Goal: Task Accomplishment & Management: Use online tool/utility

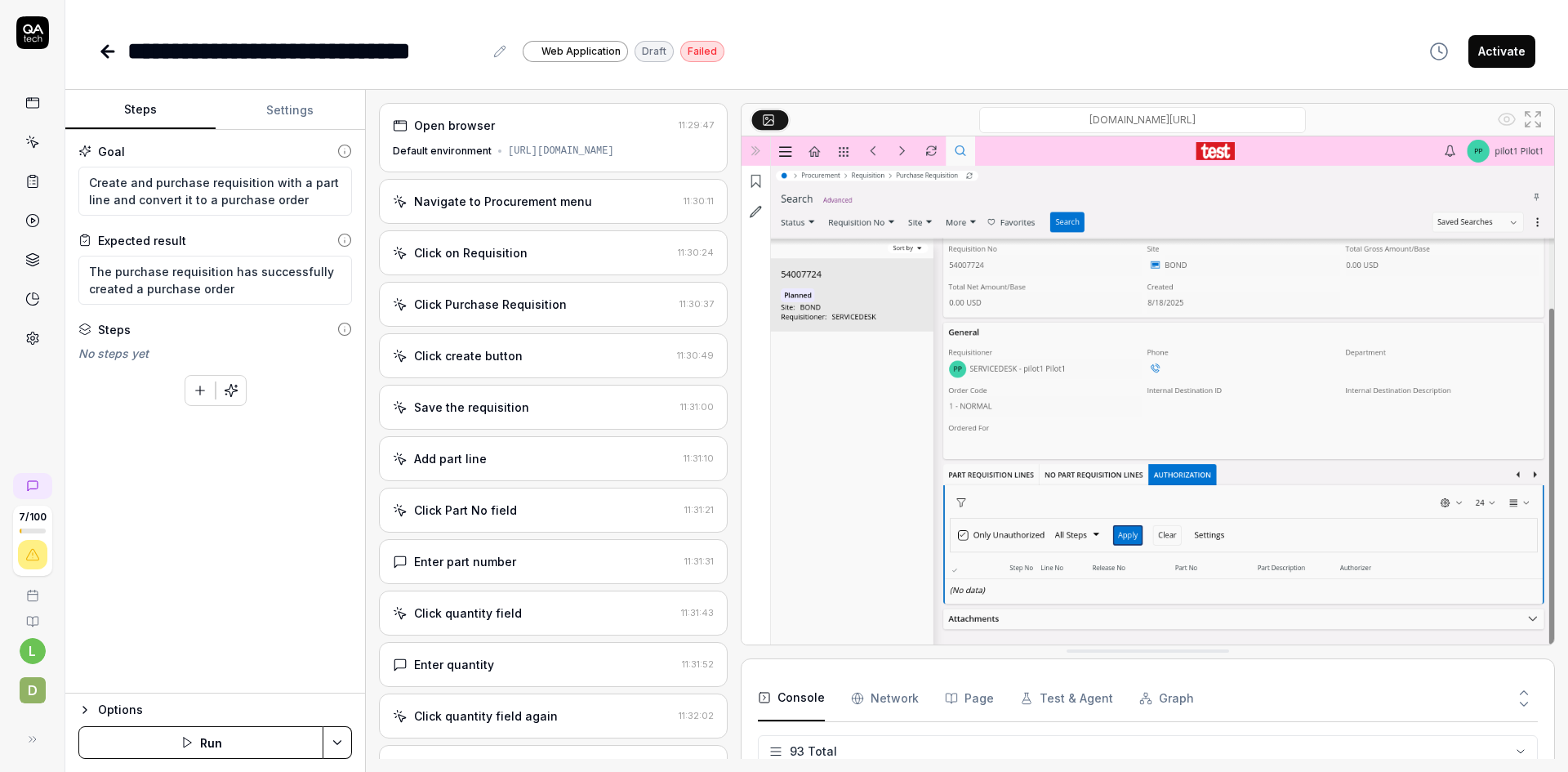
scroll to position [4183, 0]
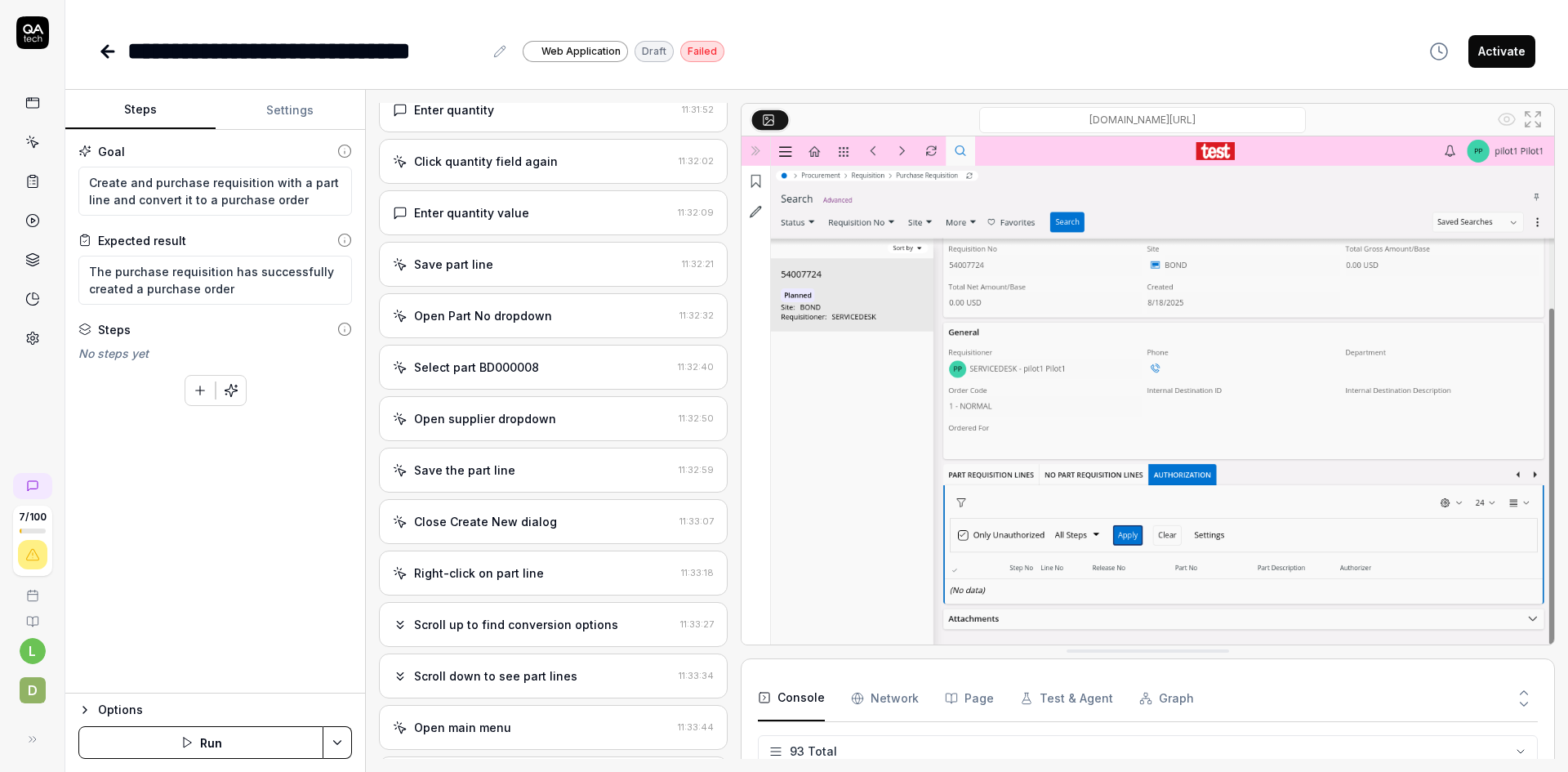
click at [105, 56] on icon at bounding box center [107, 51] width 20 height 20
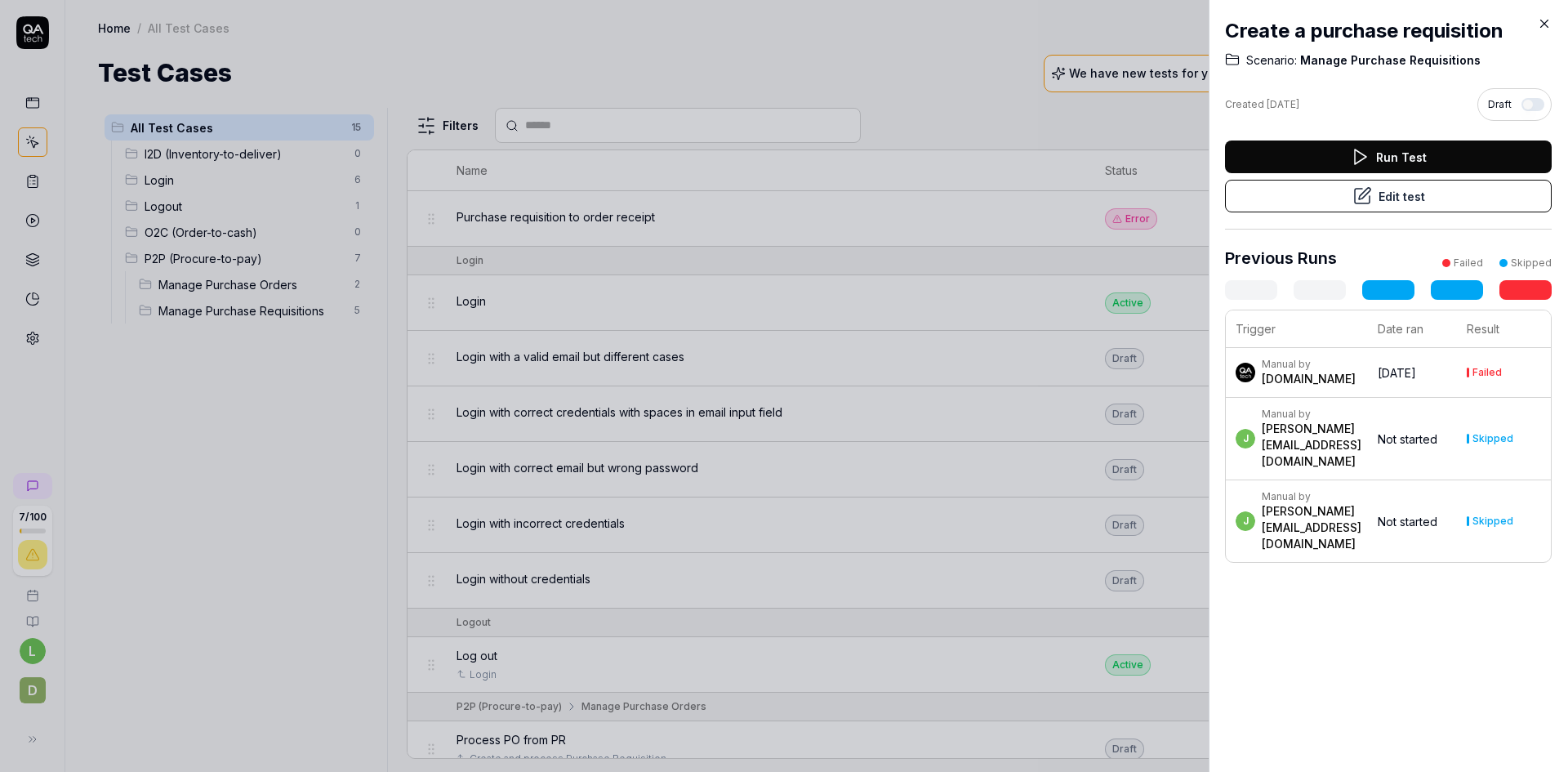
click at [1546, 22] on icon at bounding box center [1544, 24] width 7 height 7
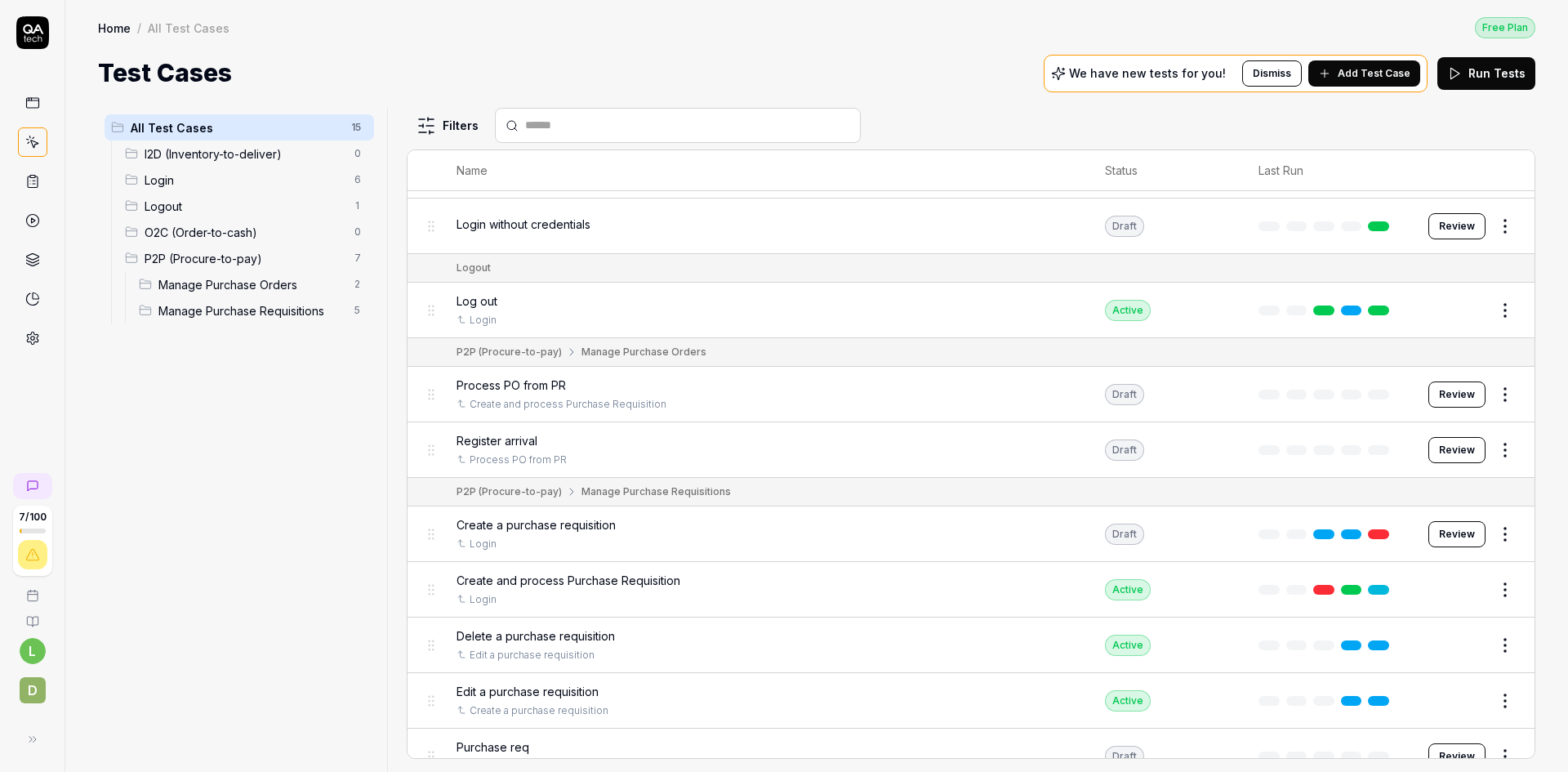
scroll to position [380, 0]
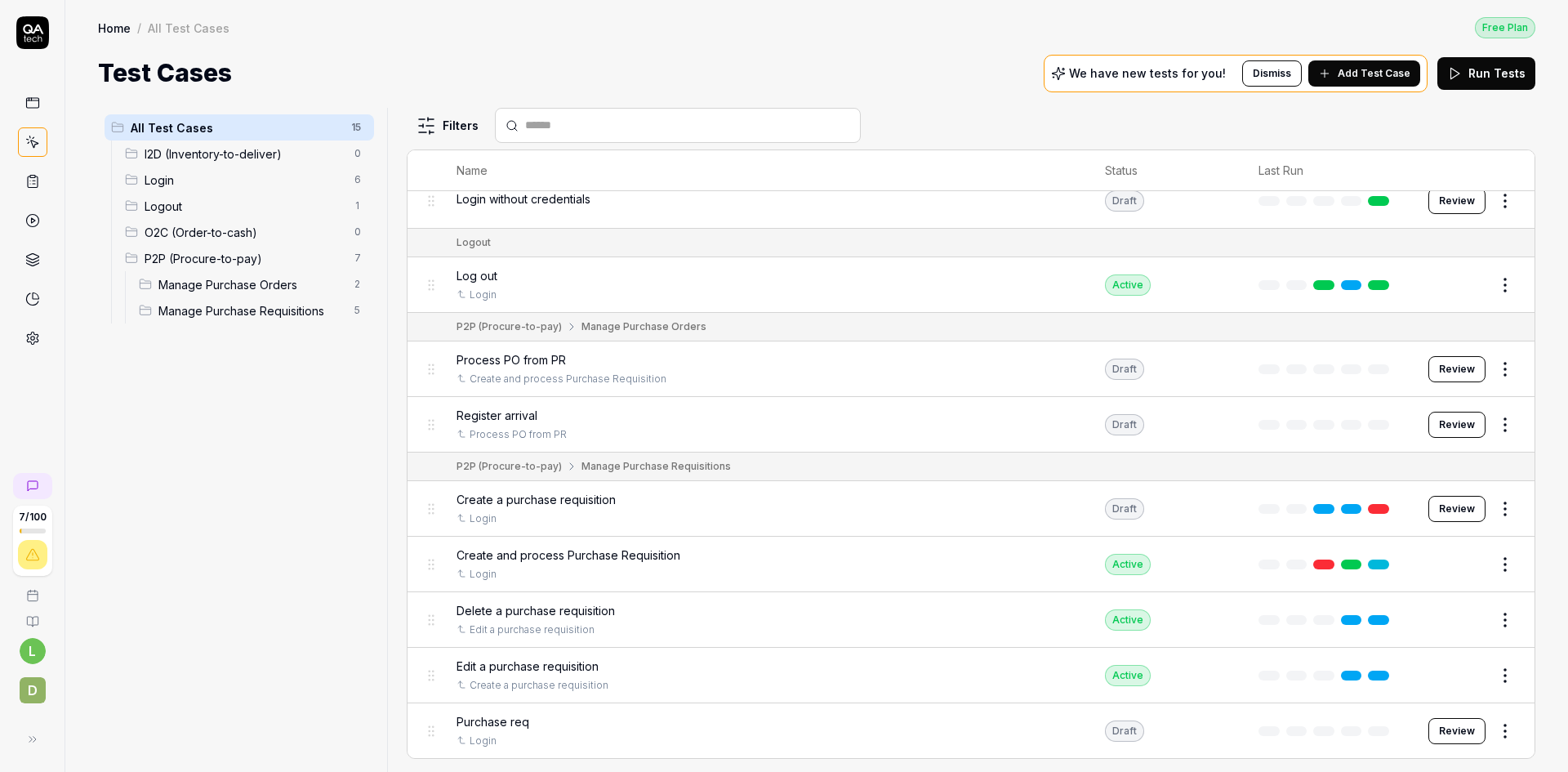
click at [623, 551] on span "Create and process Purchase Requisition" at bounding box center [568, 554] width 224 height 17
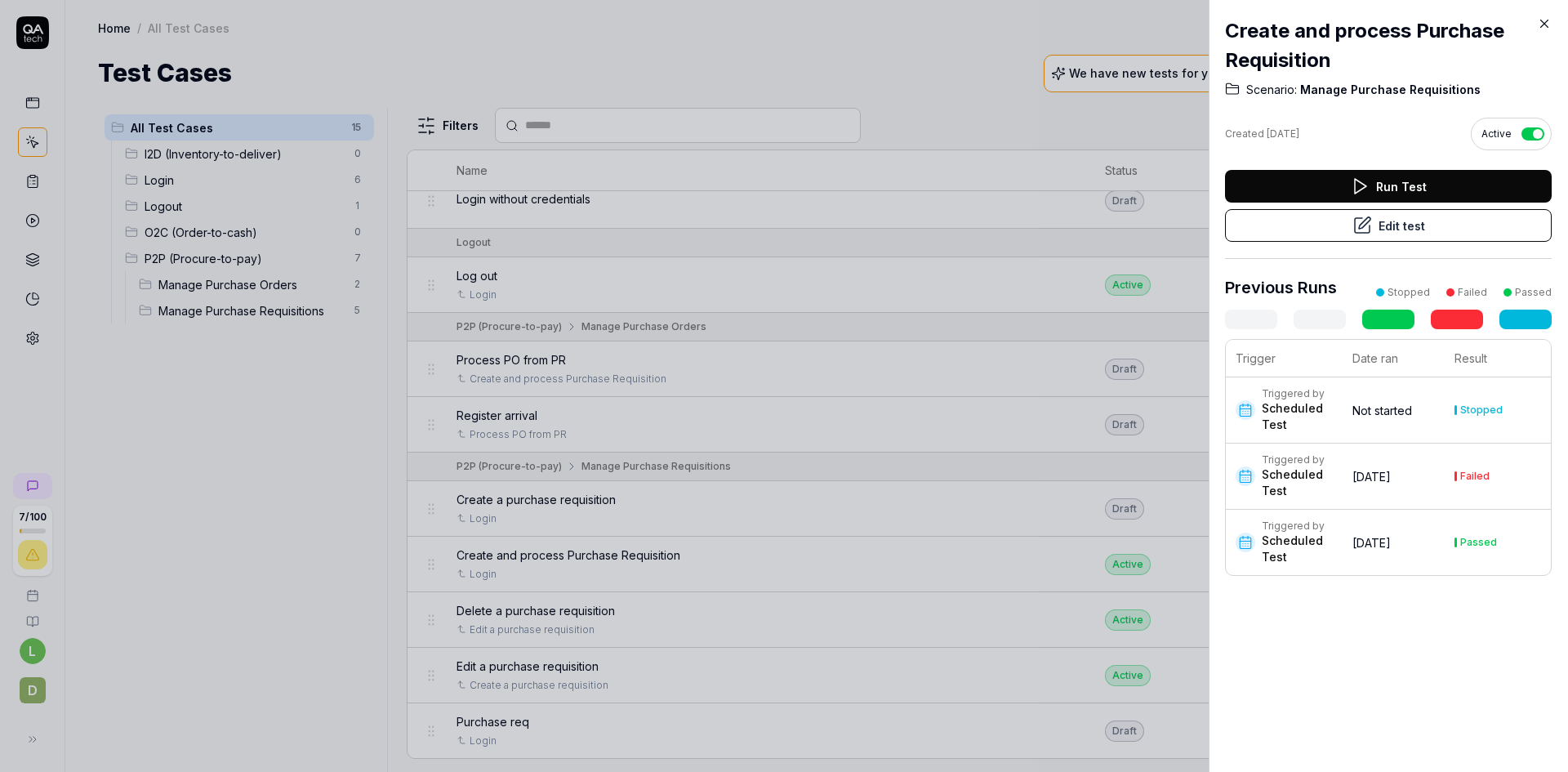
click at [1397, 225] on button "Edit test" at bounding box center [1388, 225] width 326 height 33
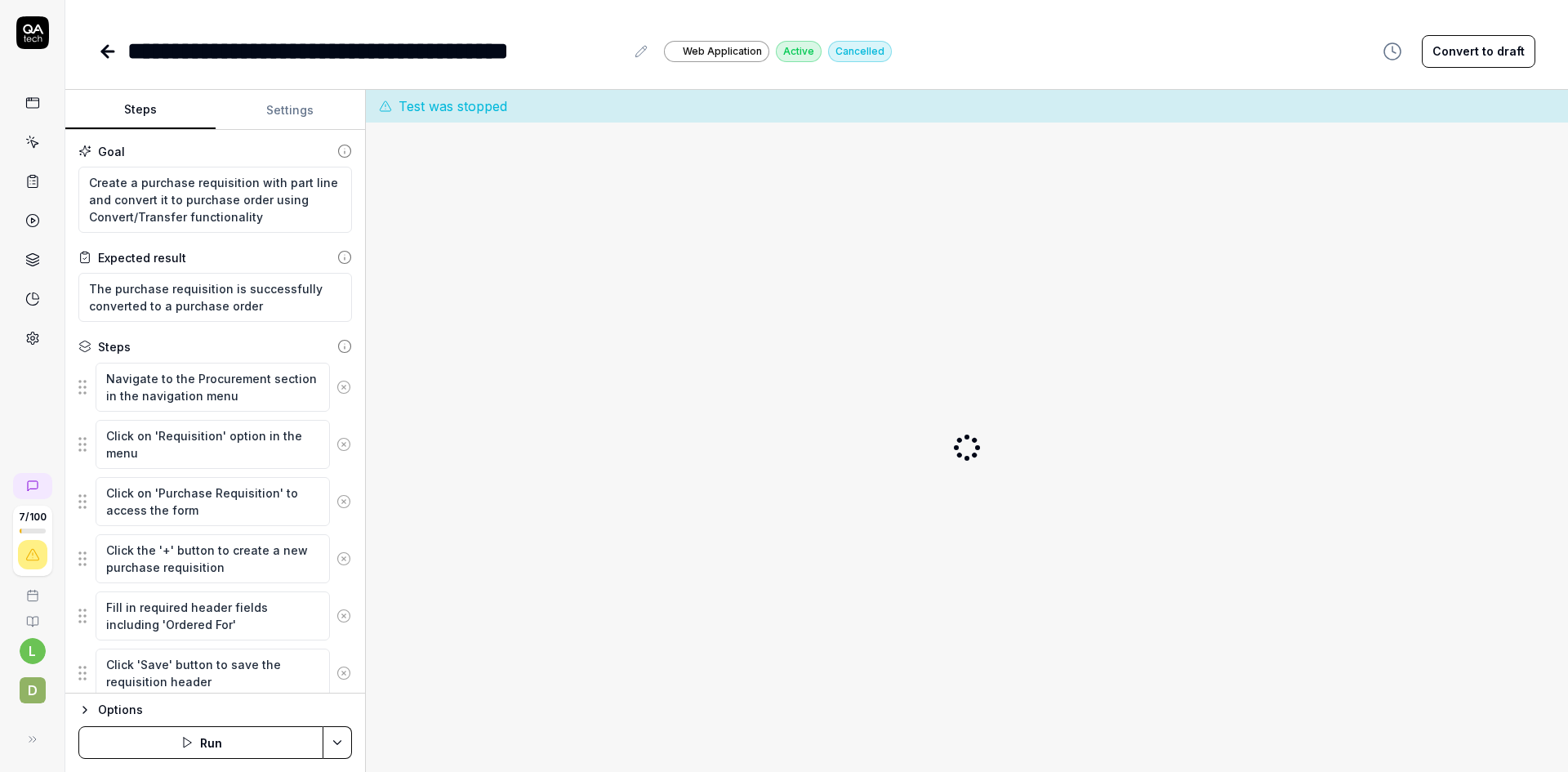
click at [289, 116] on button "Settings" at bounding box center [291, 110] width 150 height 39
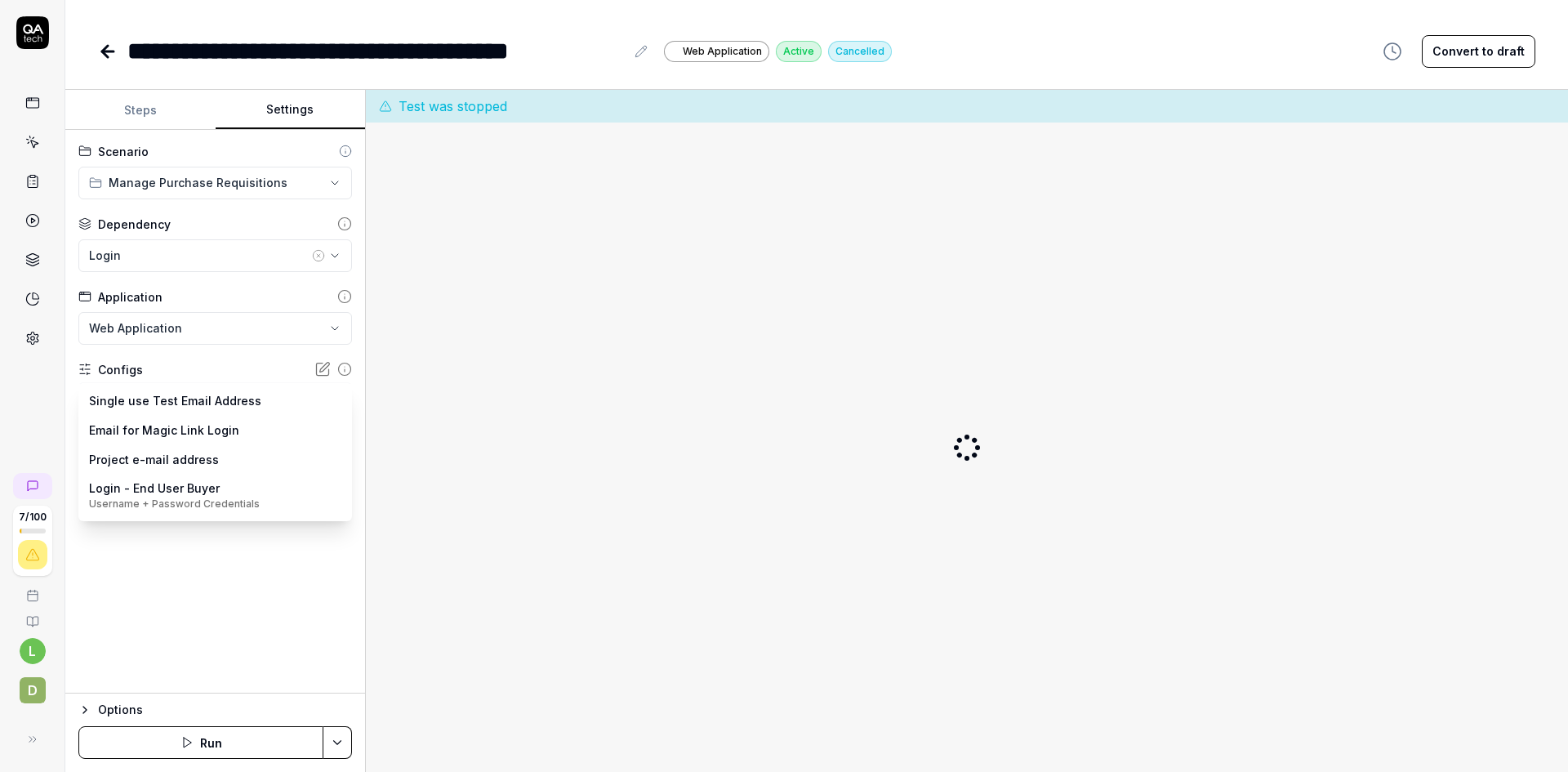
click at [334, 398] on body "**********" at bounding box center [784, 386] width 1568 height 772
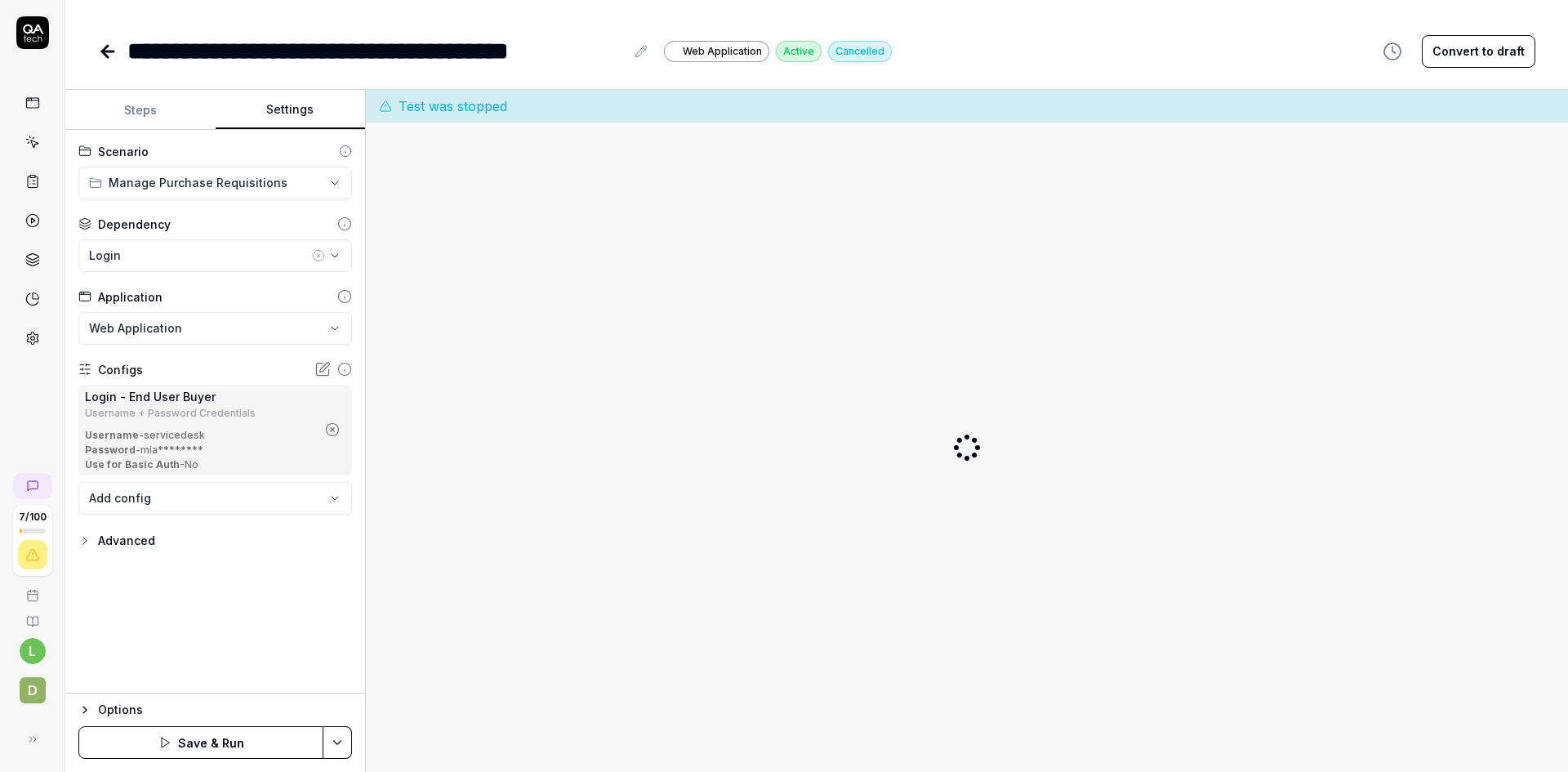
click at [83, 537] on icon "button" at bounding box center [85, 540] width 13 height 13
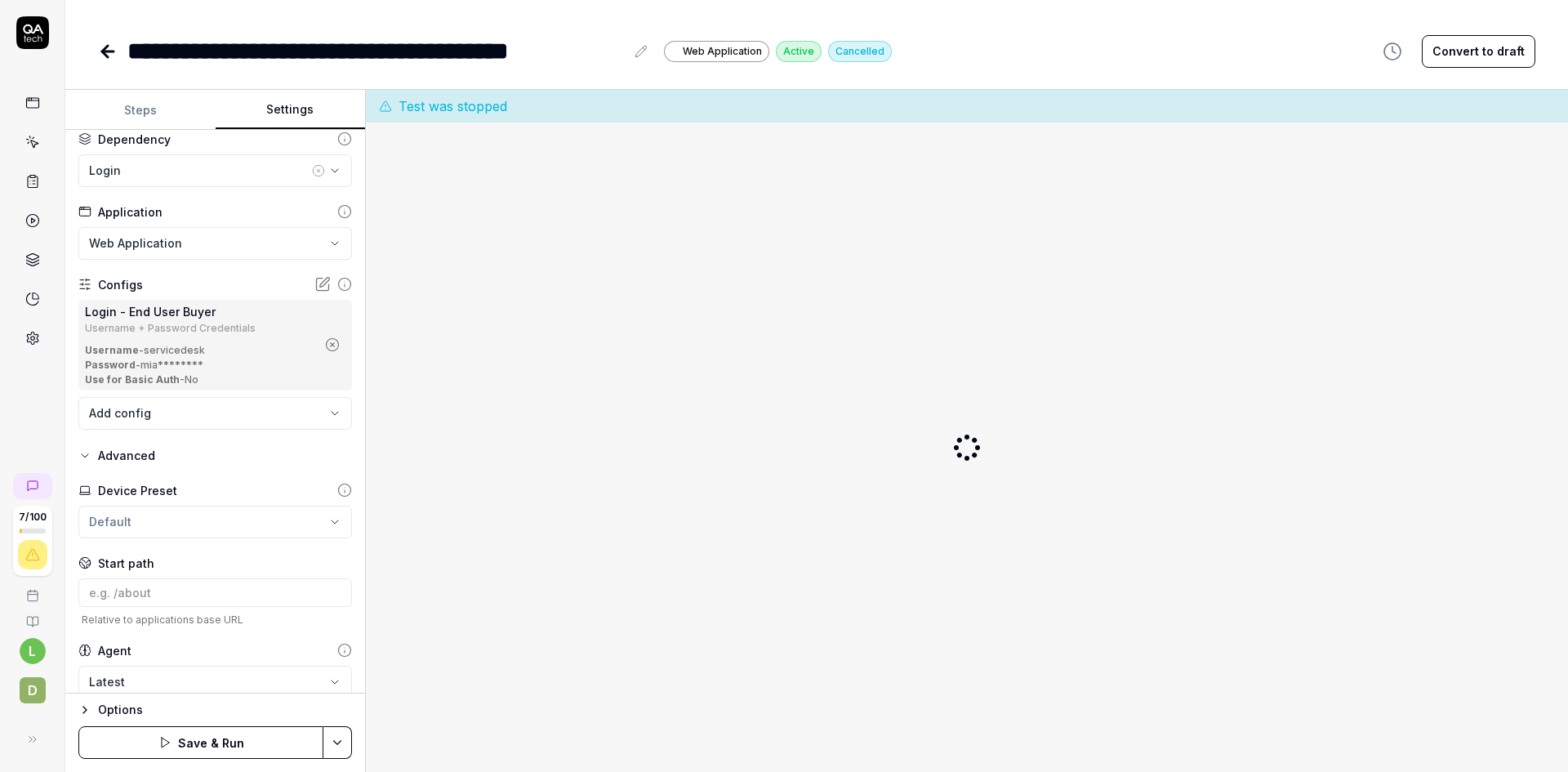
scroll to position [103, 0]
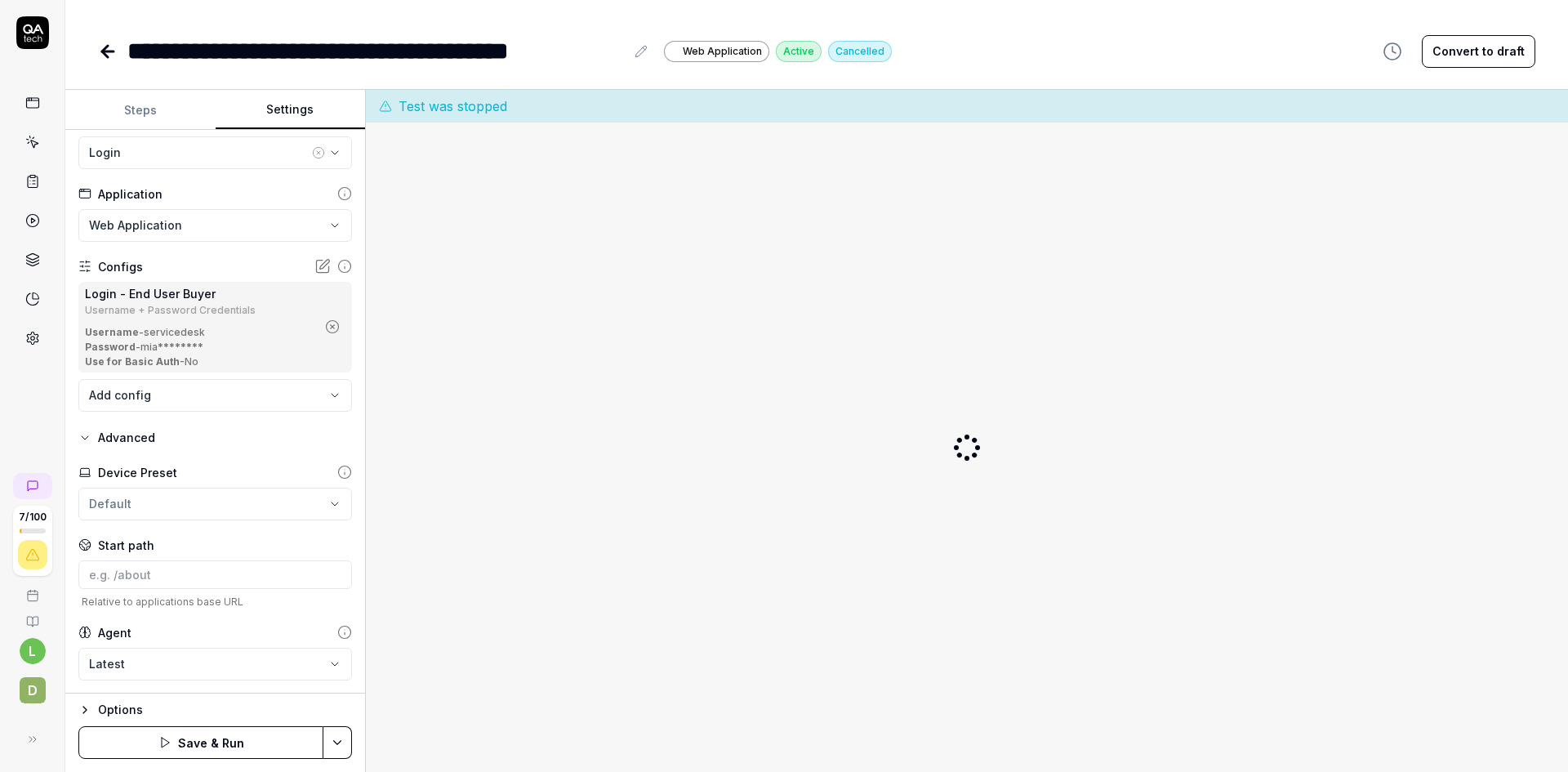
click at [210, 738] on button "Save & Run" at bounding box center [201, 741] width 245 height 33
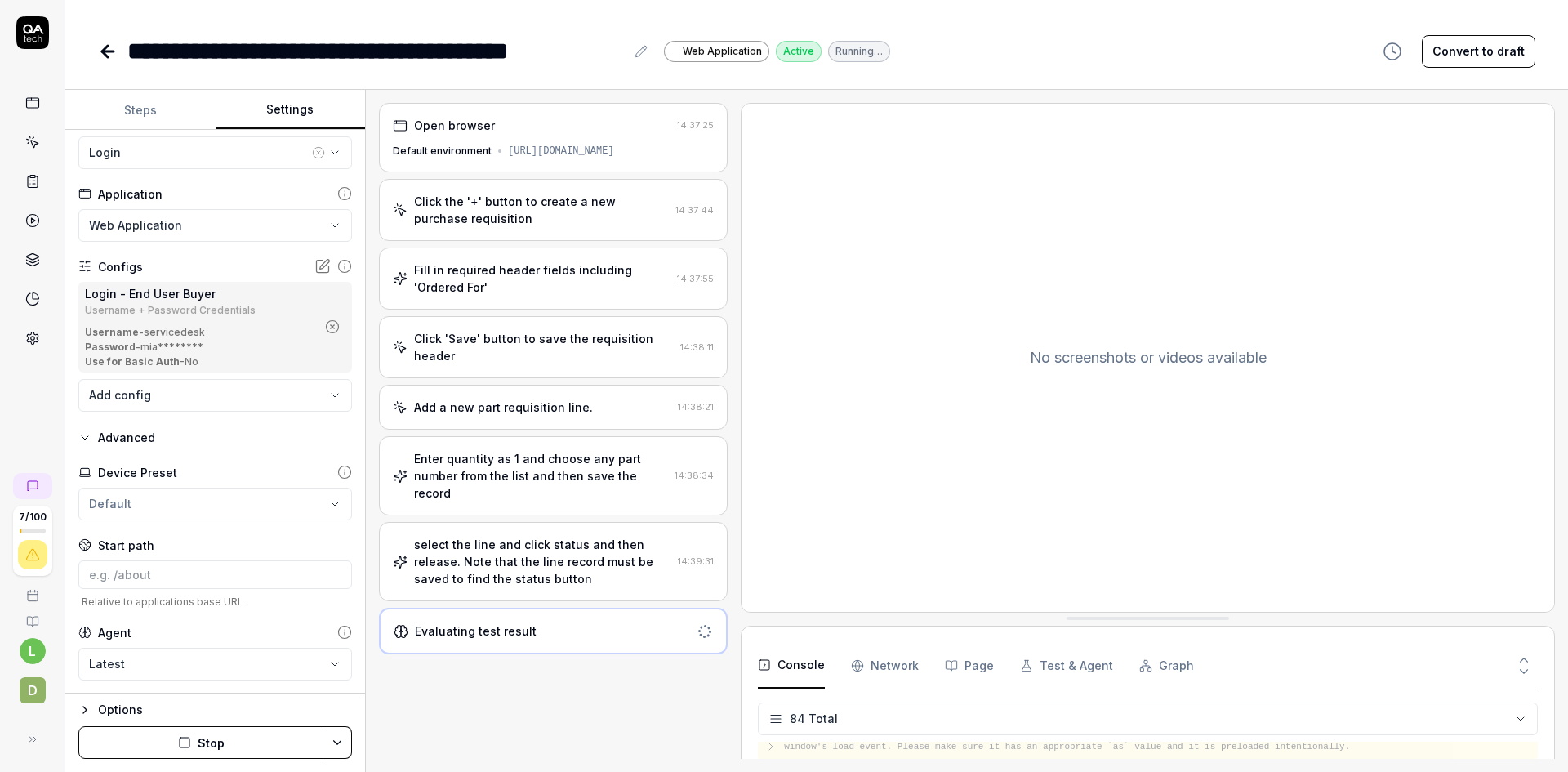
drag, startPoint x: 723, startPoint y: 341, endPoint x: 732, endPoint y: 321, distance: 21.9
click at [732, 321] on div "Open browser 14:37:25 Default environment https://ams-ifs.borrdrilling.com/main…" at bounding box center [966, 430] width 1176 height 656
click at [530, 539] on div "select the line and click status and then release. Note that the line record mu…" at bounding box center [542, 561] width 257 height 51
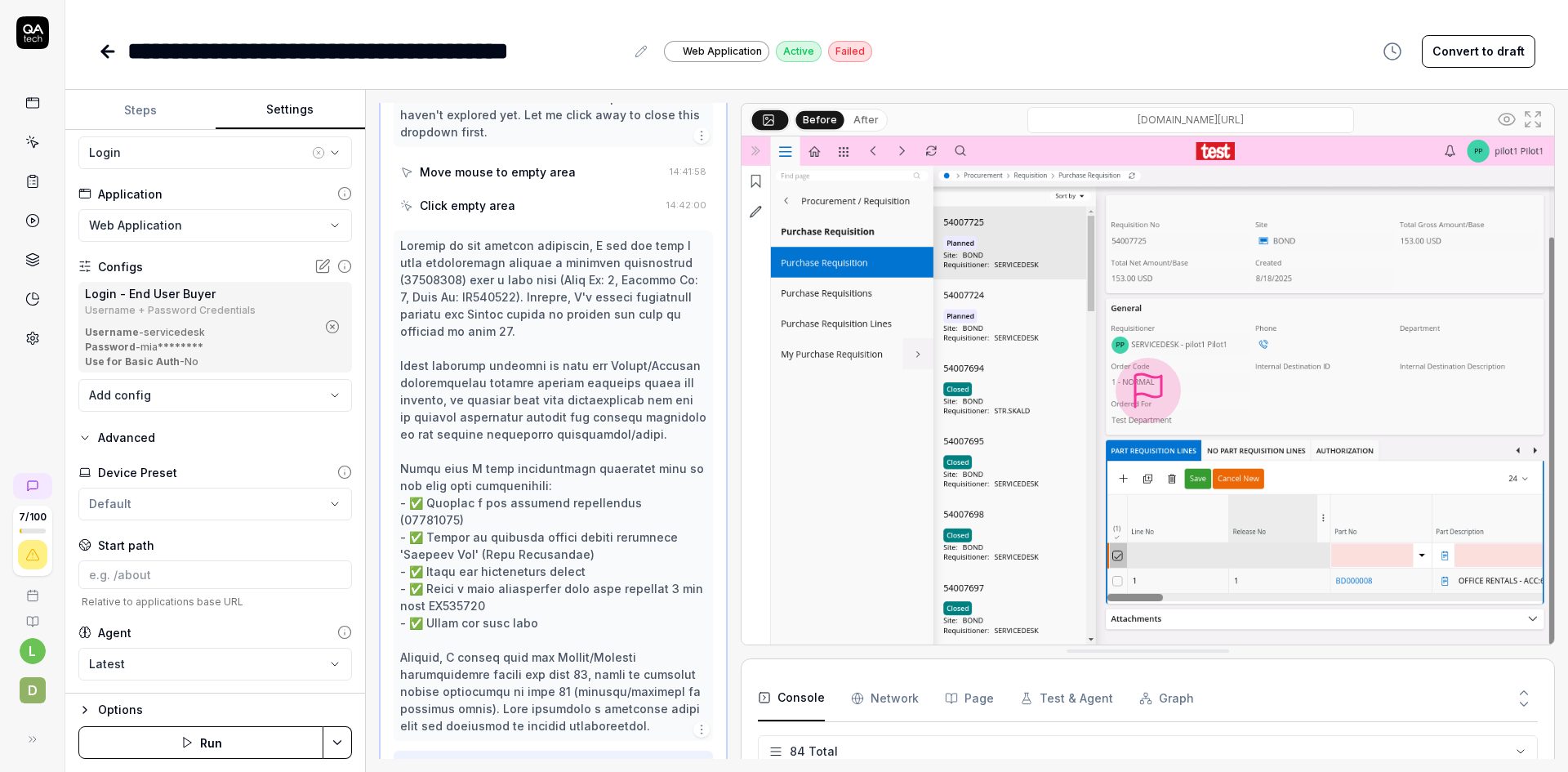
scroll to position [5148, 0]
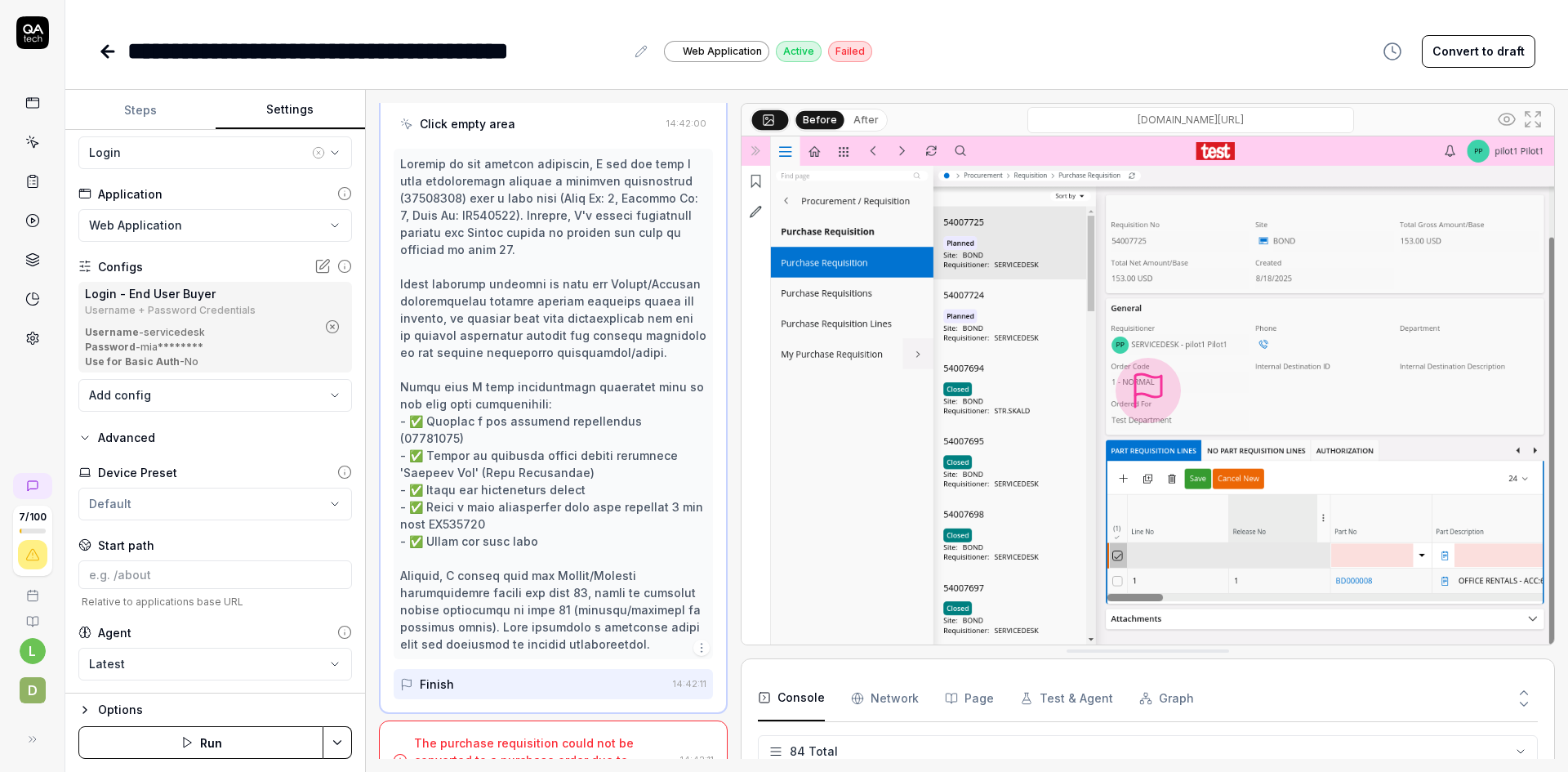
click at [120, 111] on button "Steps" at bounding box center [140, 110] width 150 height 39
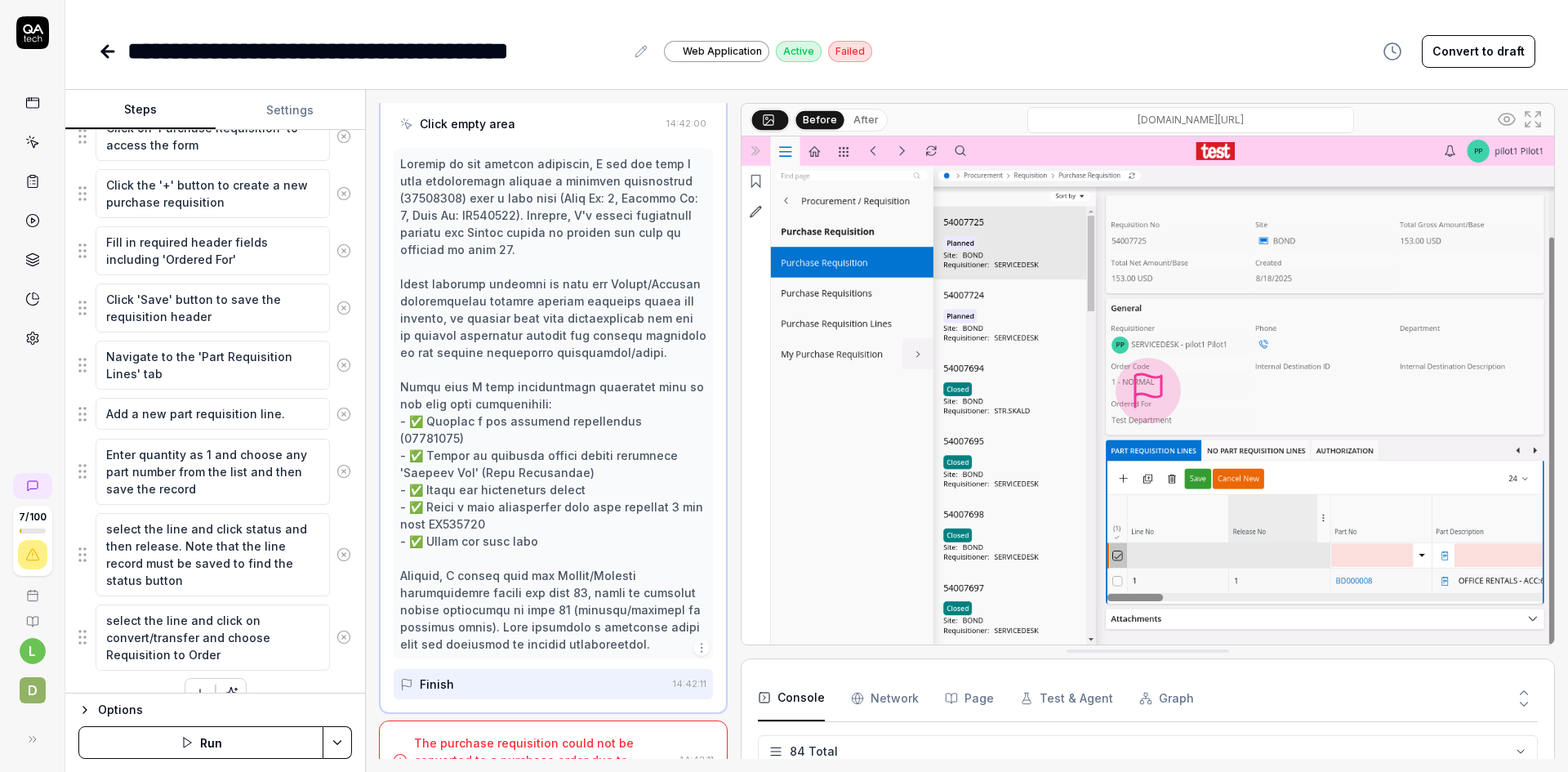
scroll to position [393, 0]
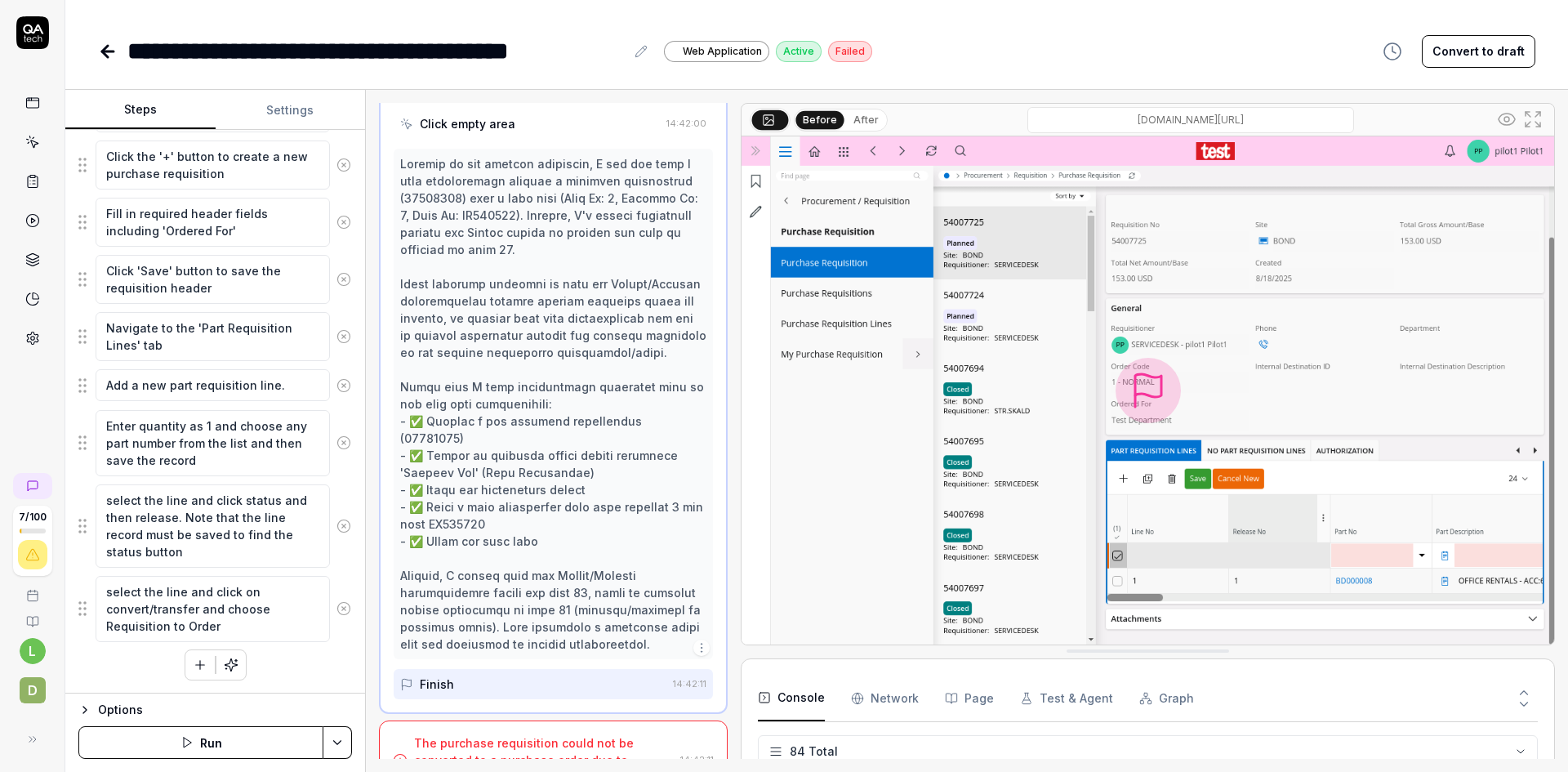
type textarea "*"
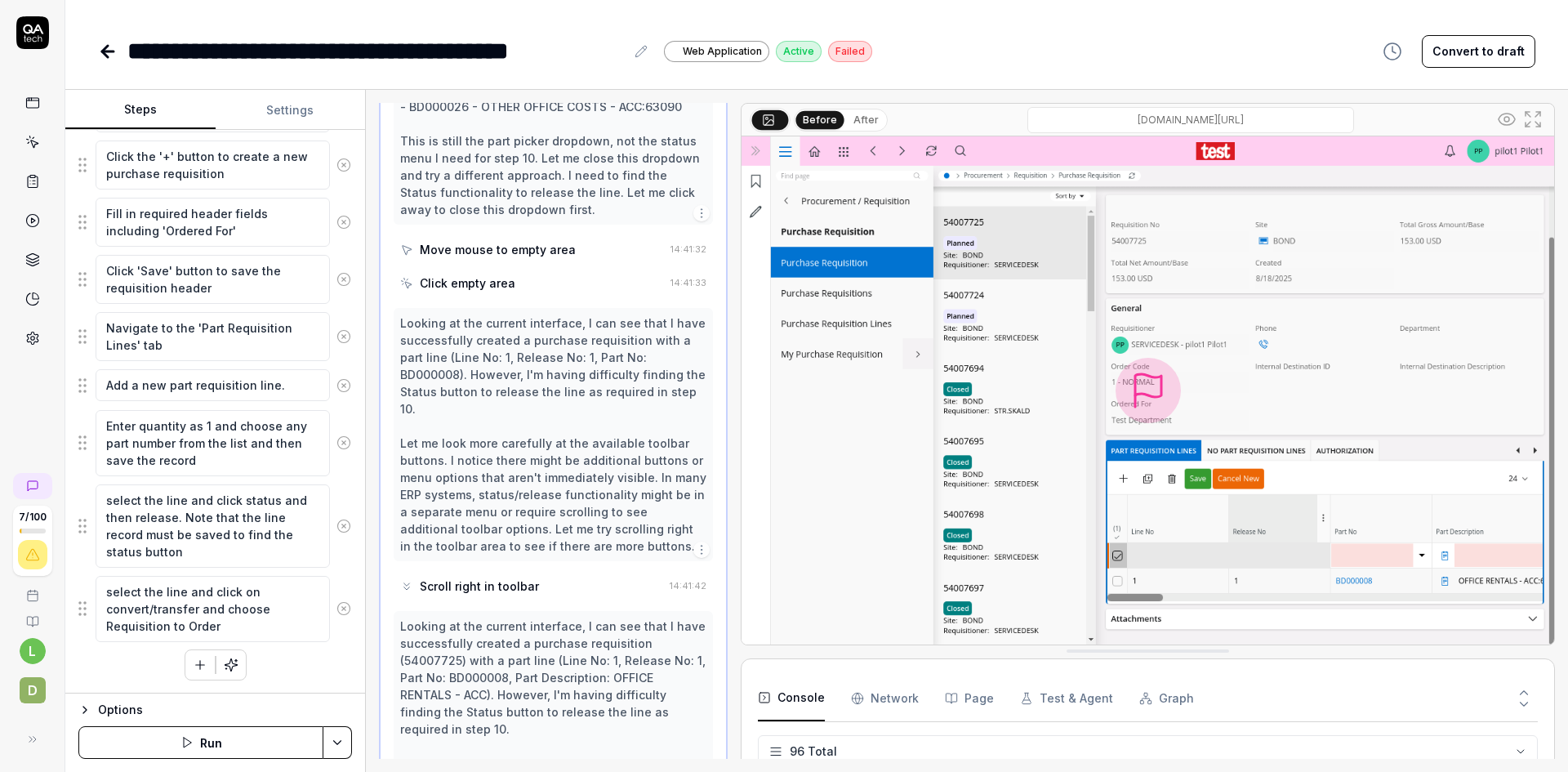
scroll to position [3841, 0]
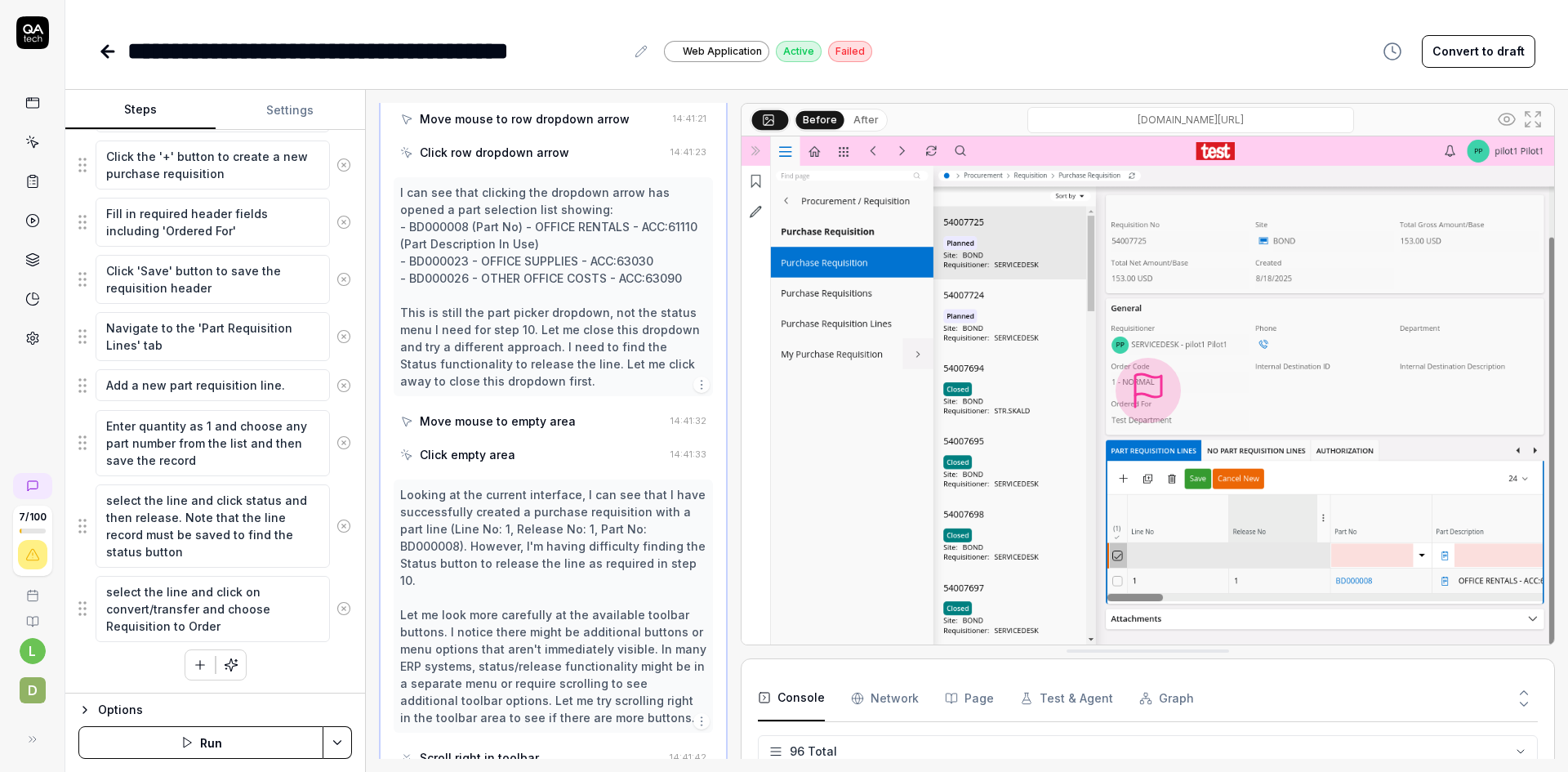
click at [565, 412] on div "Move mouse to empty area" at bounding box center [498, 420] width 156 height 17
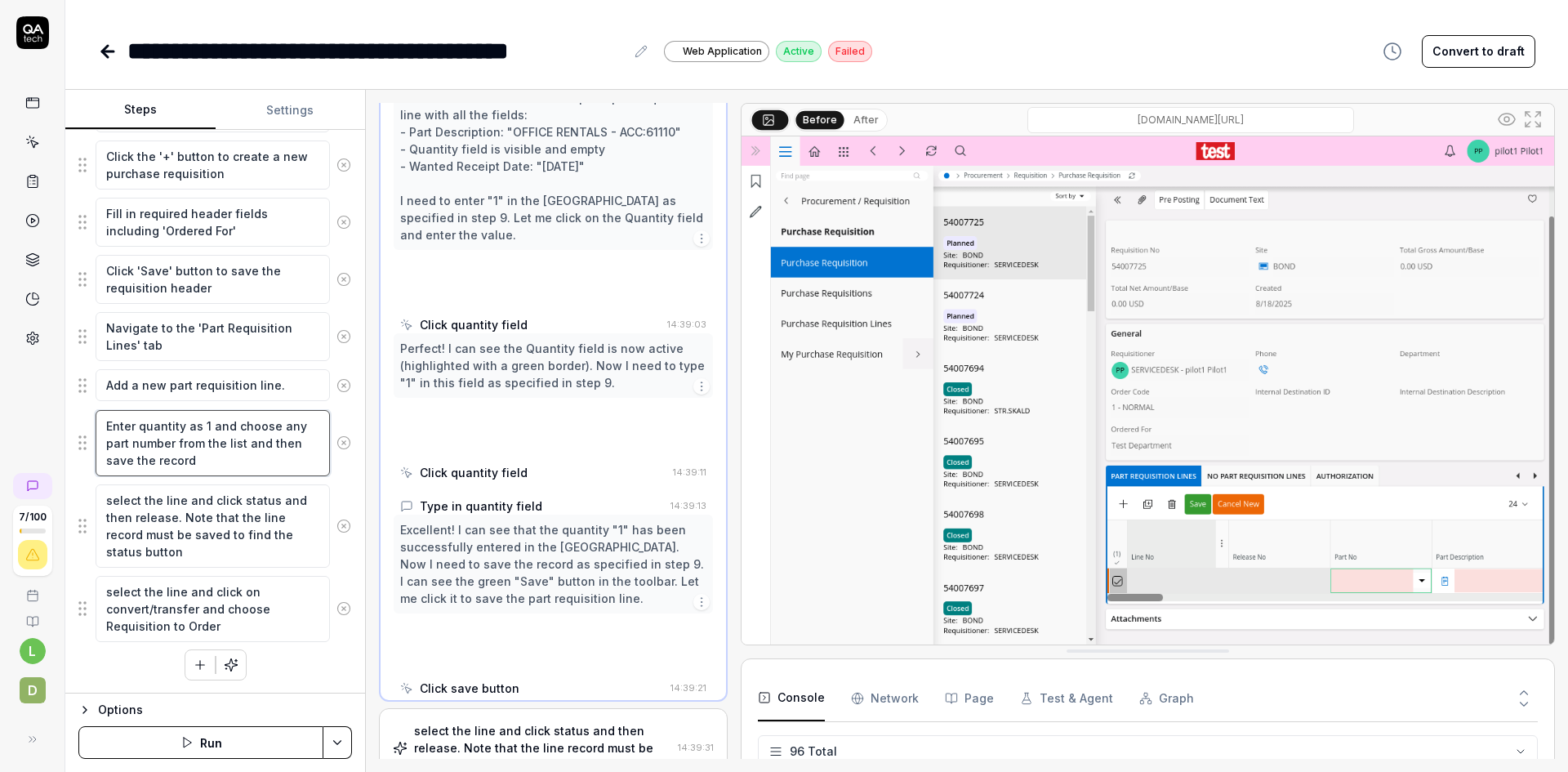
scroll to position [1123, 0]
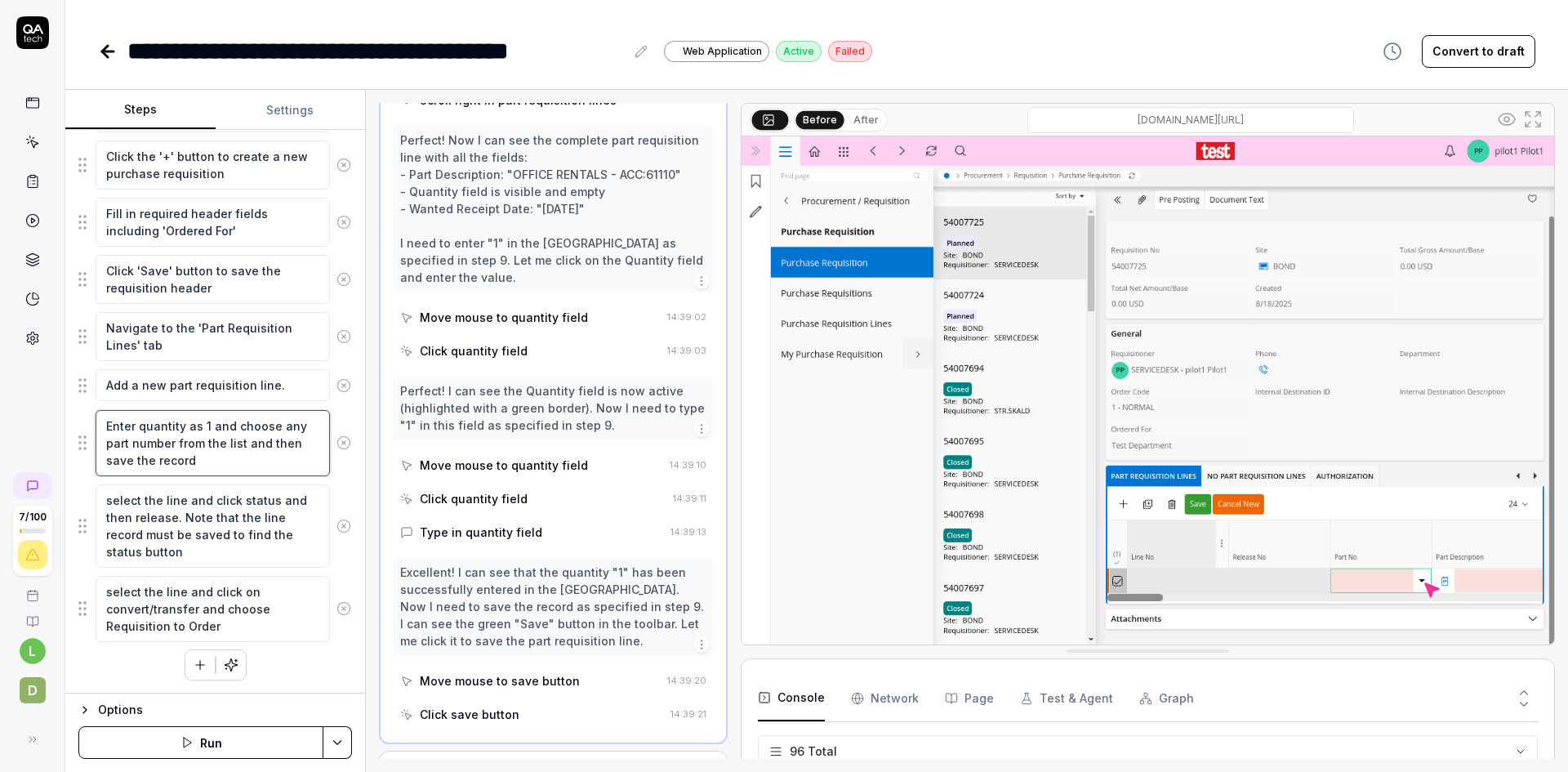
drag, startPoint x: 217, startPoint y: 458, endPoint x: 107, endPoint y: 427, distance: 114.3
click at [107, 427] on textarea "Enter quantity as 1 and choose any part number from the list and then save the …" at bounding box center [213, 443] width 235 height 66
type textarea "*"
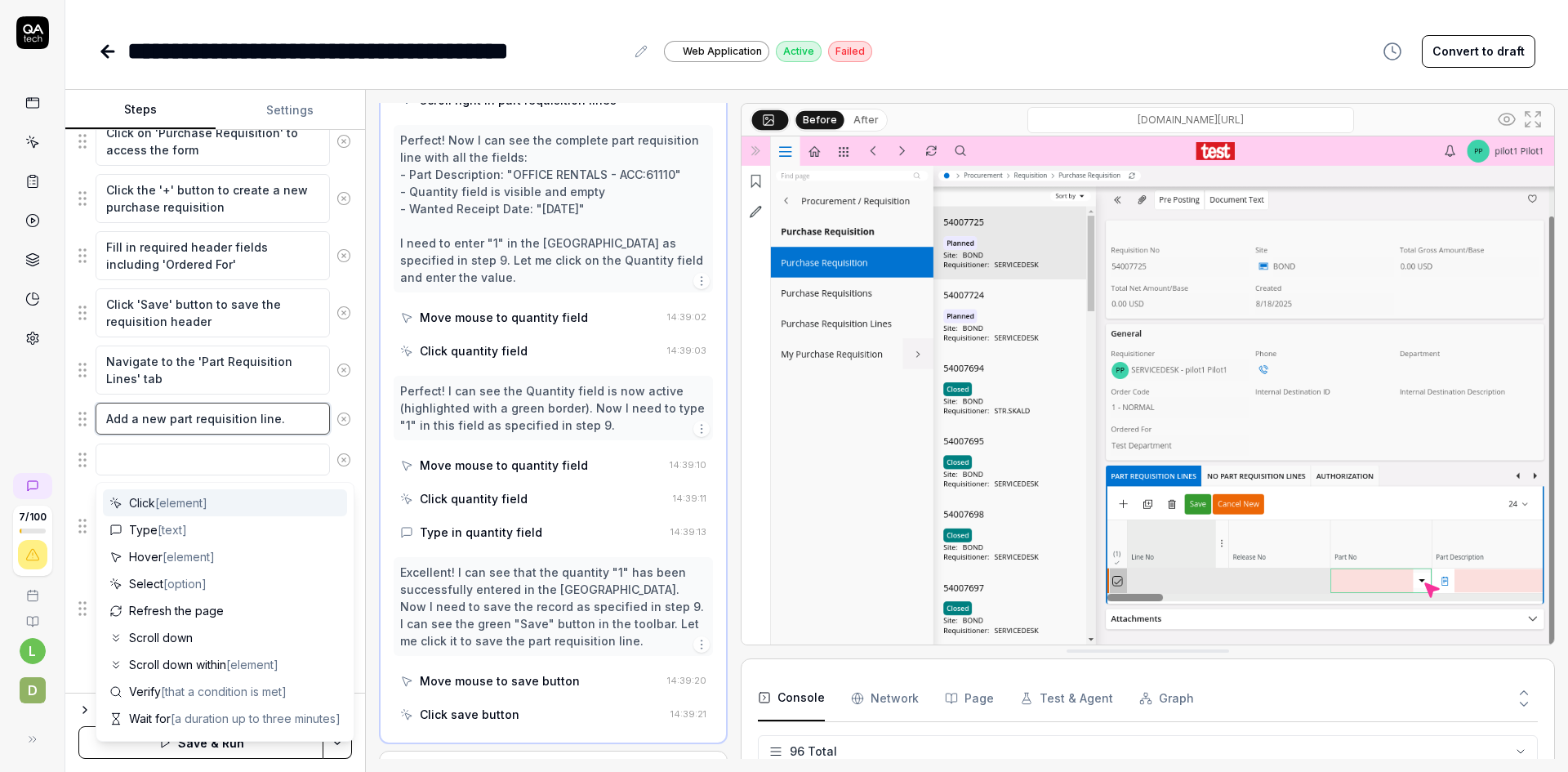
click at [281, 415] on textarea "Add a new part requisition line." at bounding box center [213, 418] width 235 height 32
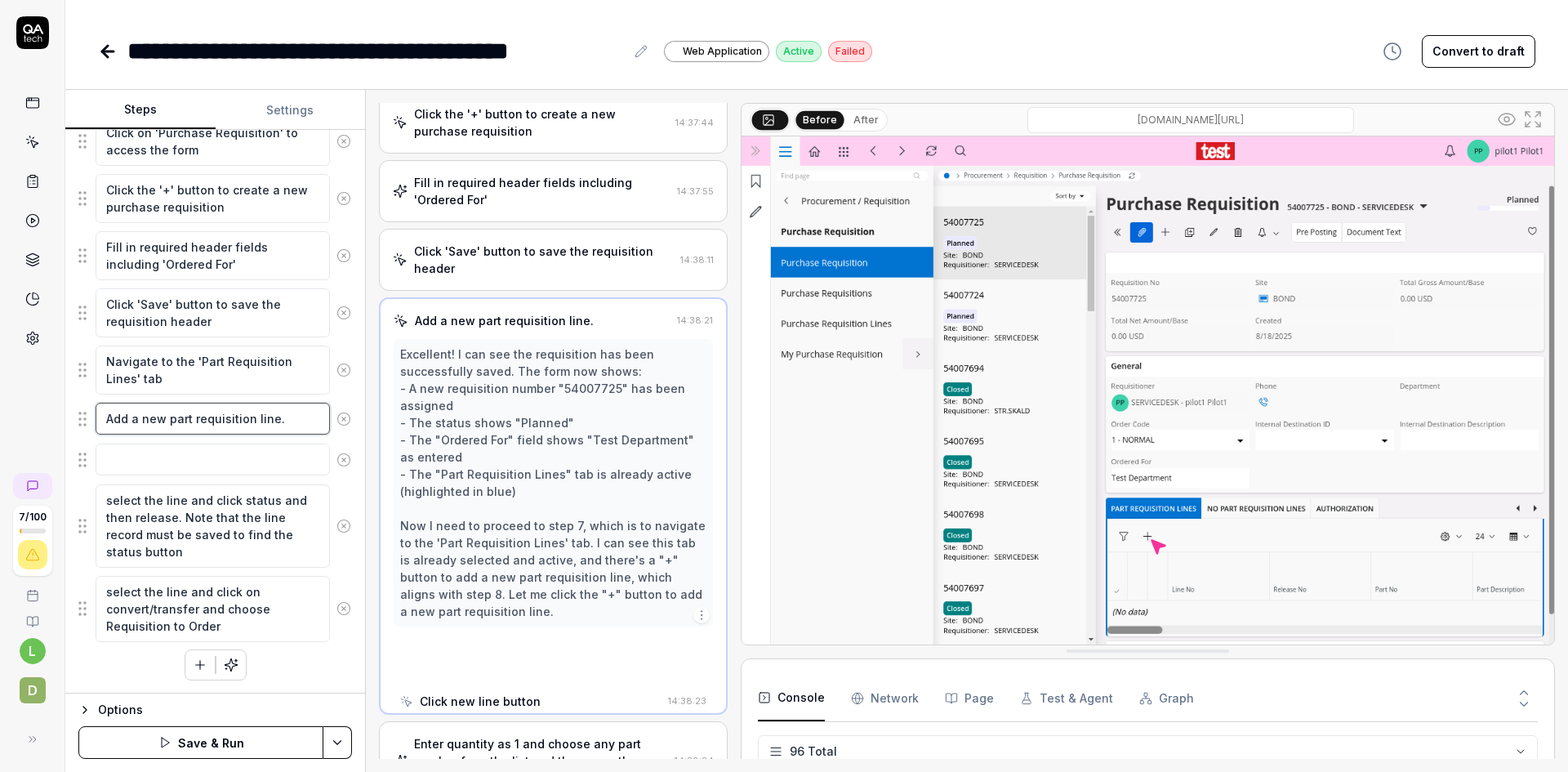
scroll to position [58, 0]
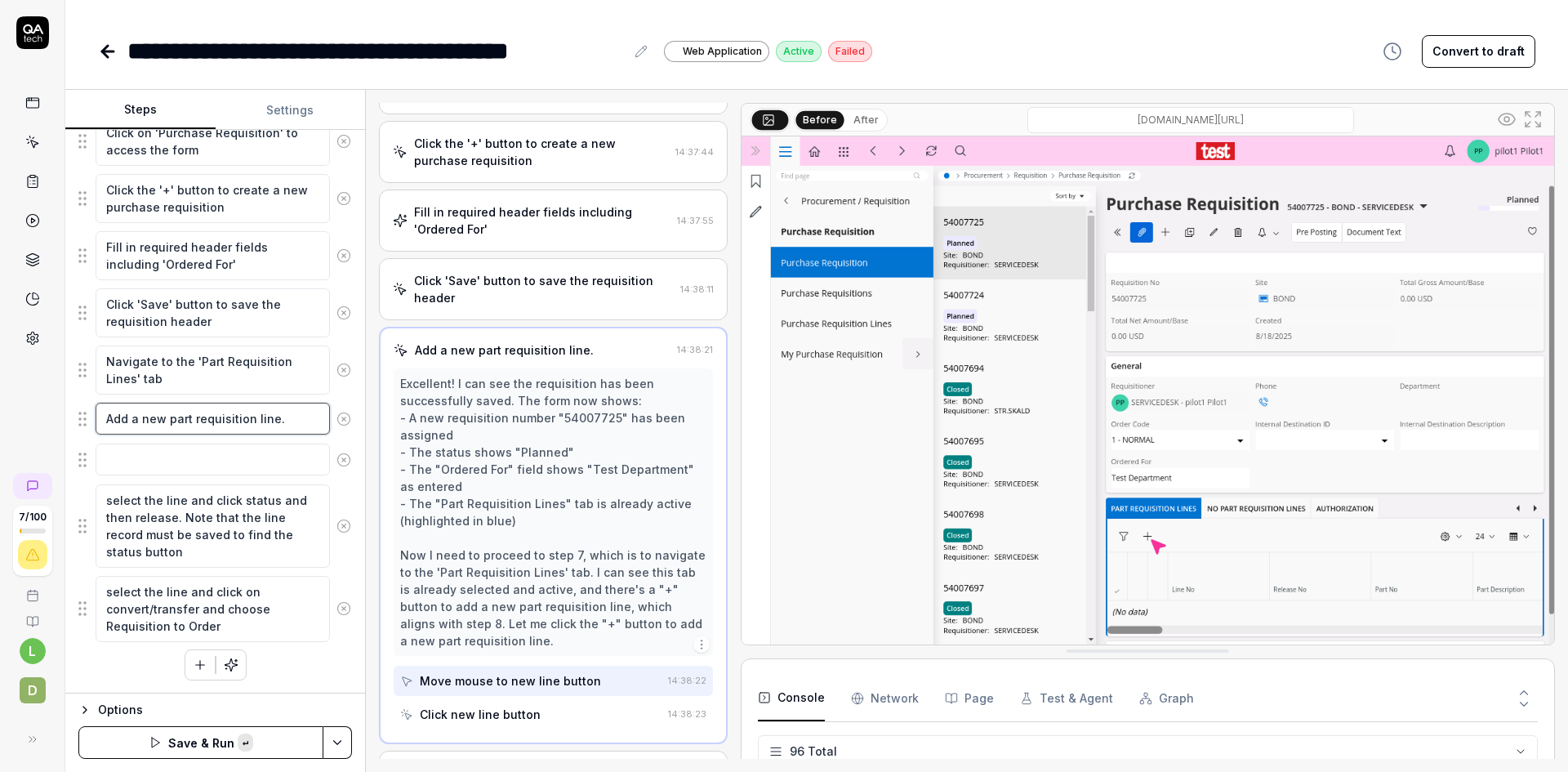
paste textarea "Enter quantity as 1 and choose any part number from the list and then save the …"
type textarea "*"
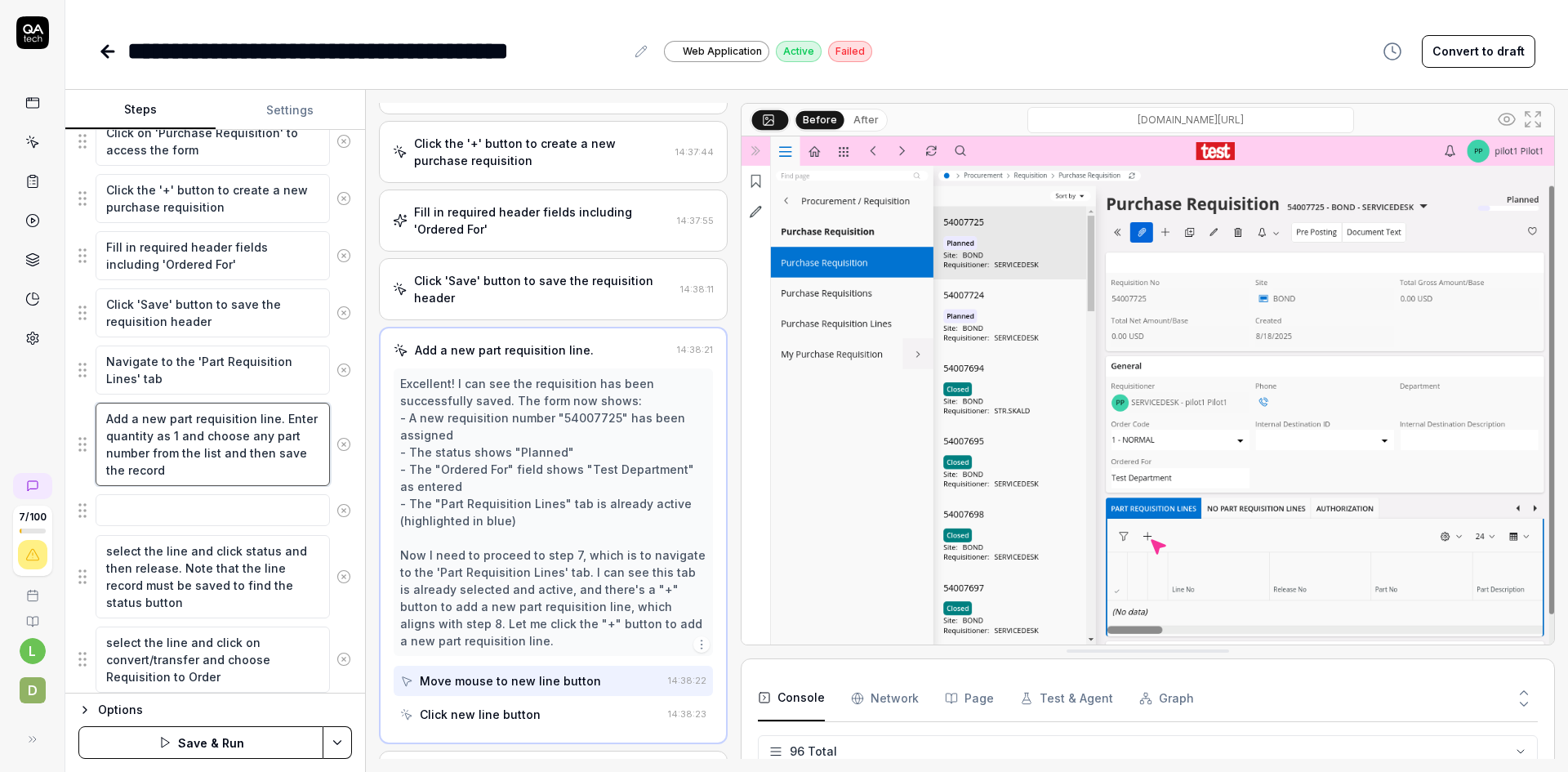
type textarea "Add a new part requisition line. Enter quantity as 1 and choose any part number…"
click at [336, 508] on icon at bounding box center [343, 510] width 15 height 15
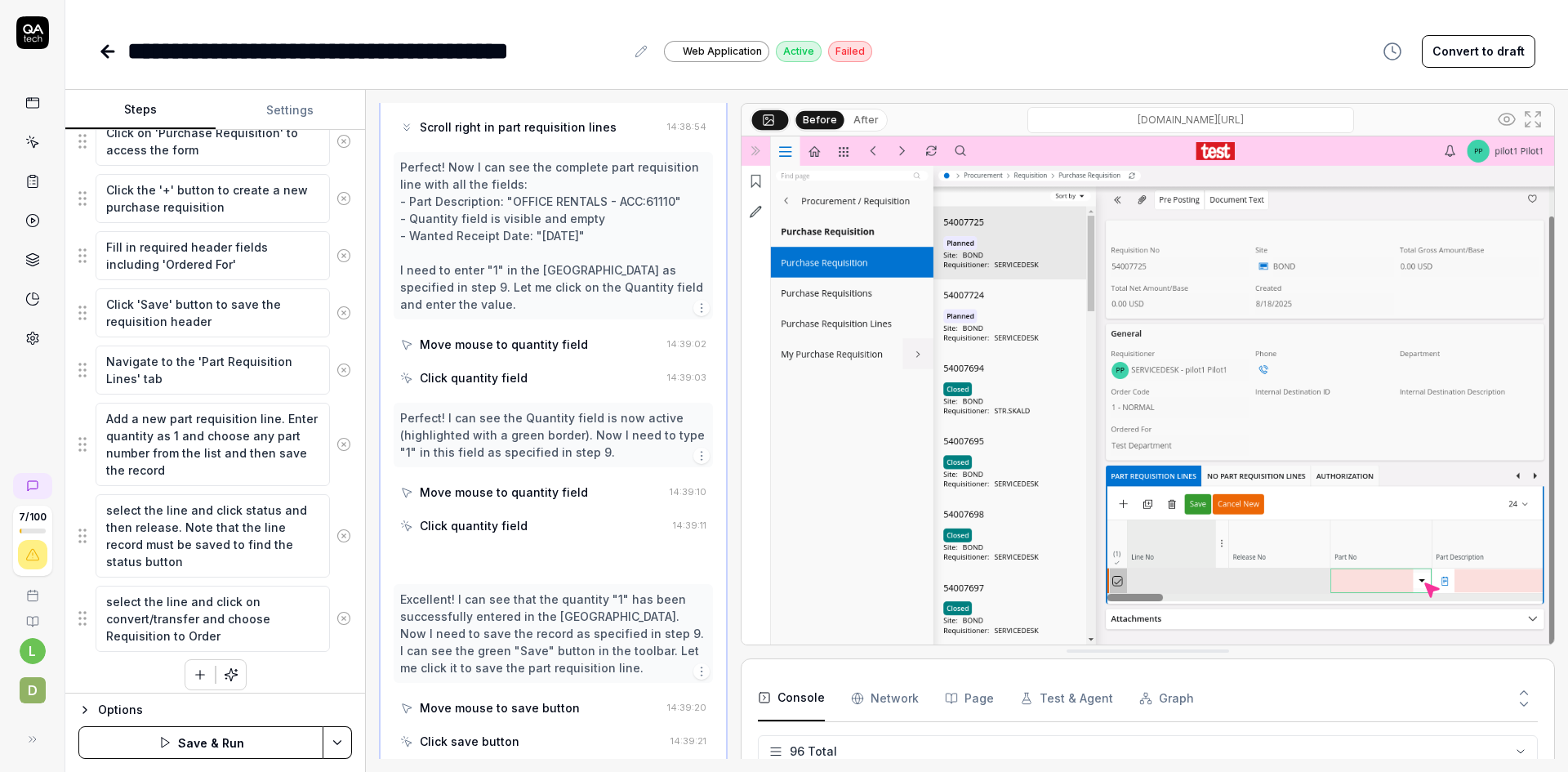
scroll to position [1123, 0]
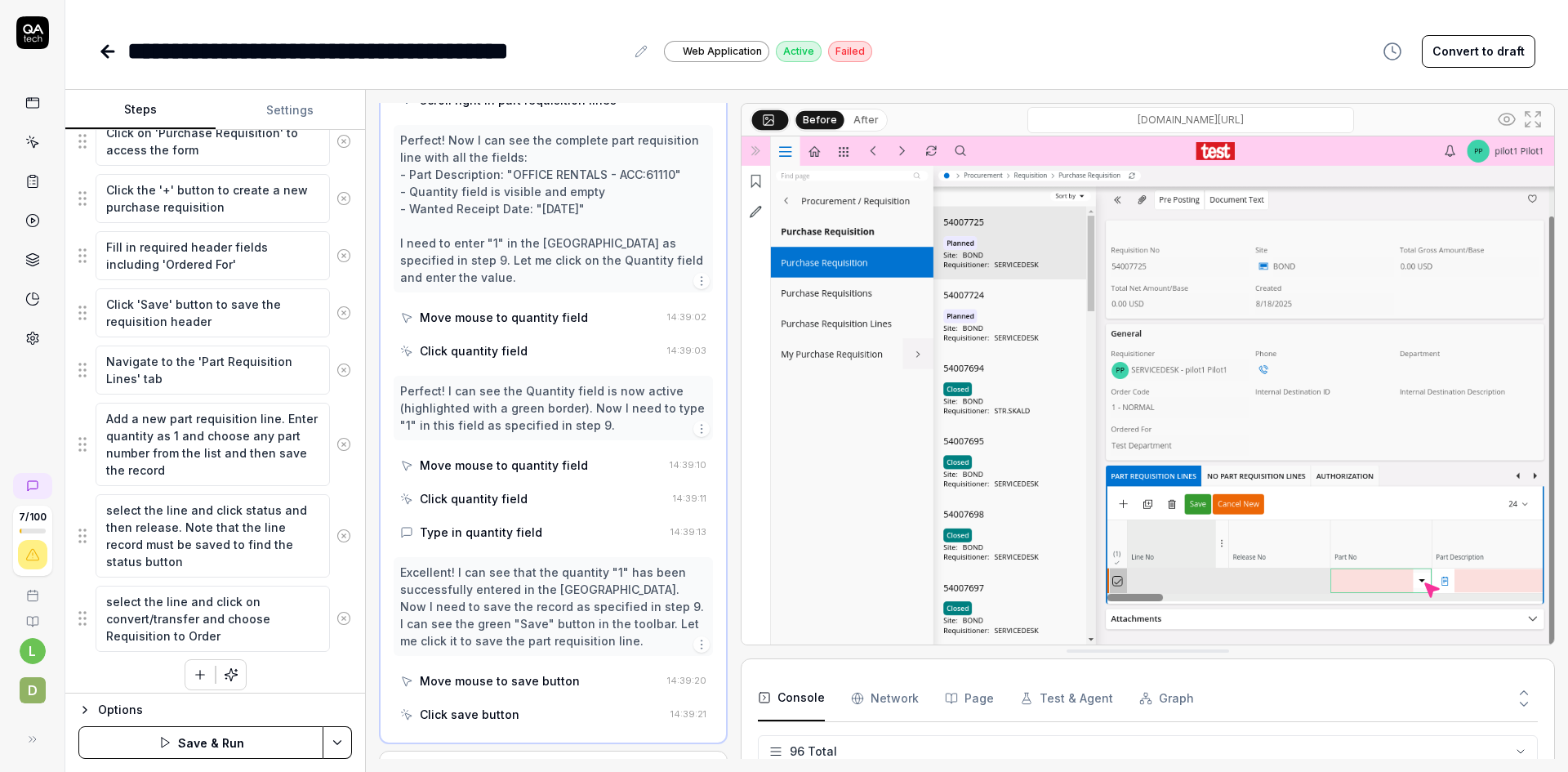
click at [213, 739] on button "Save & Run" at bounding box center [201, 741] width 245 height 33
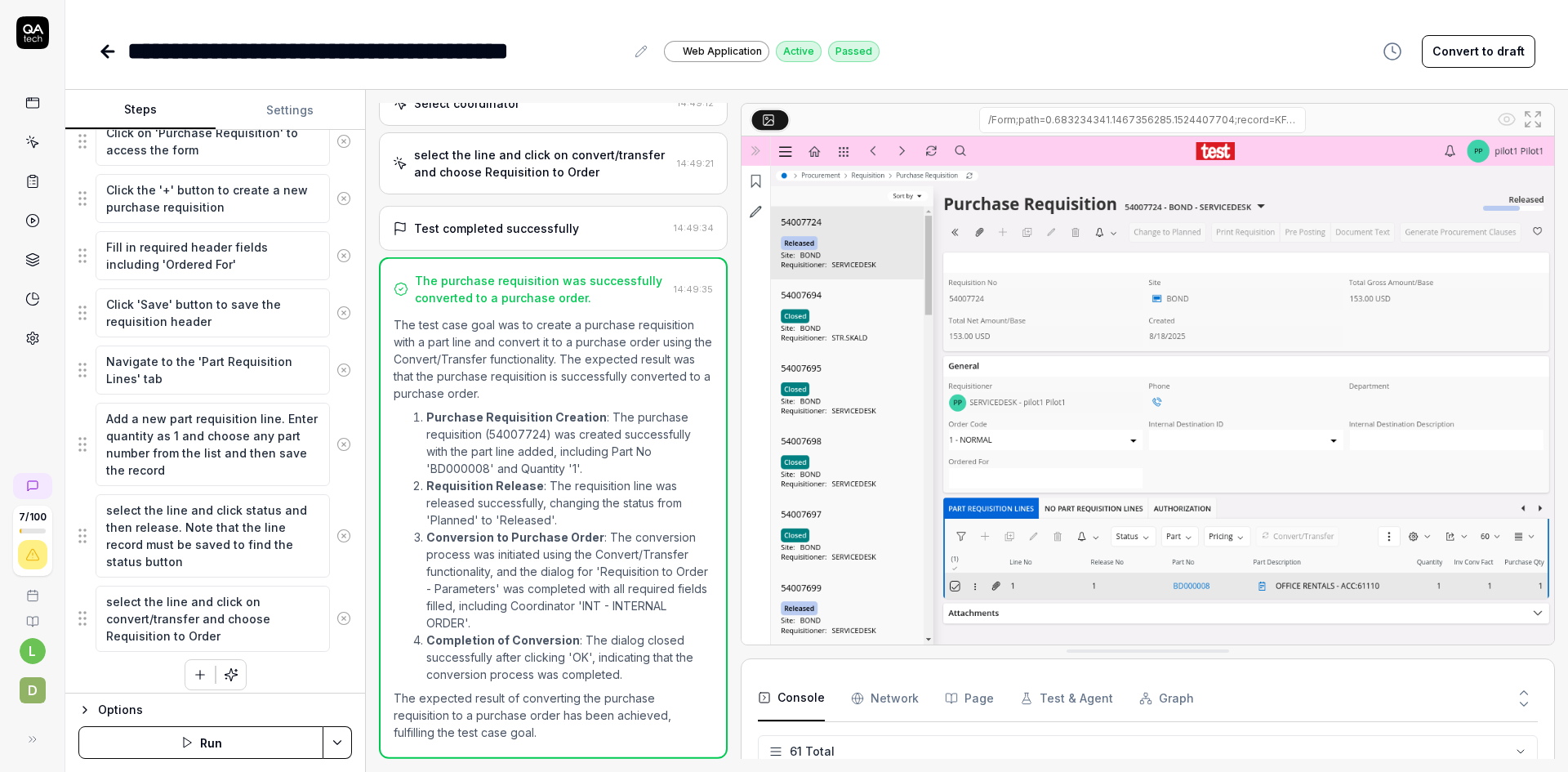
scroll to position [451, 0]
click at [112, 51] on icon at bounding box center [108, 51] width 12 height 0
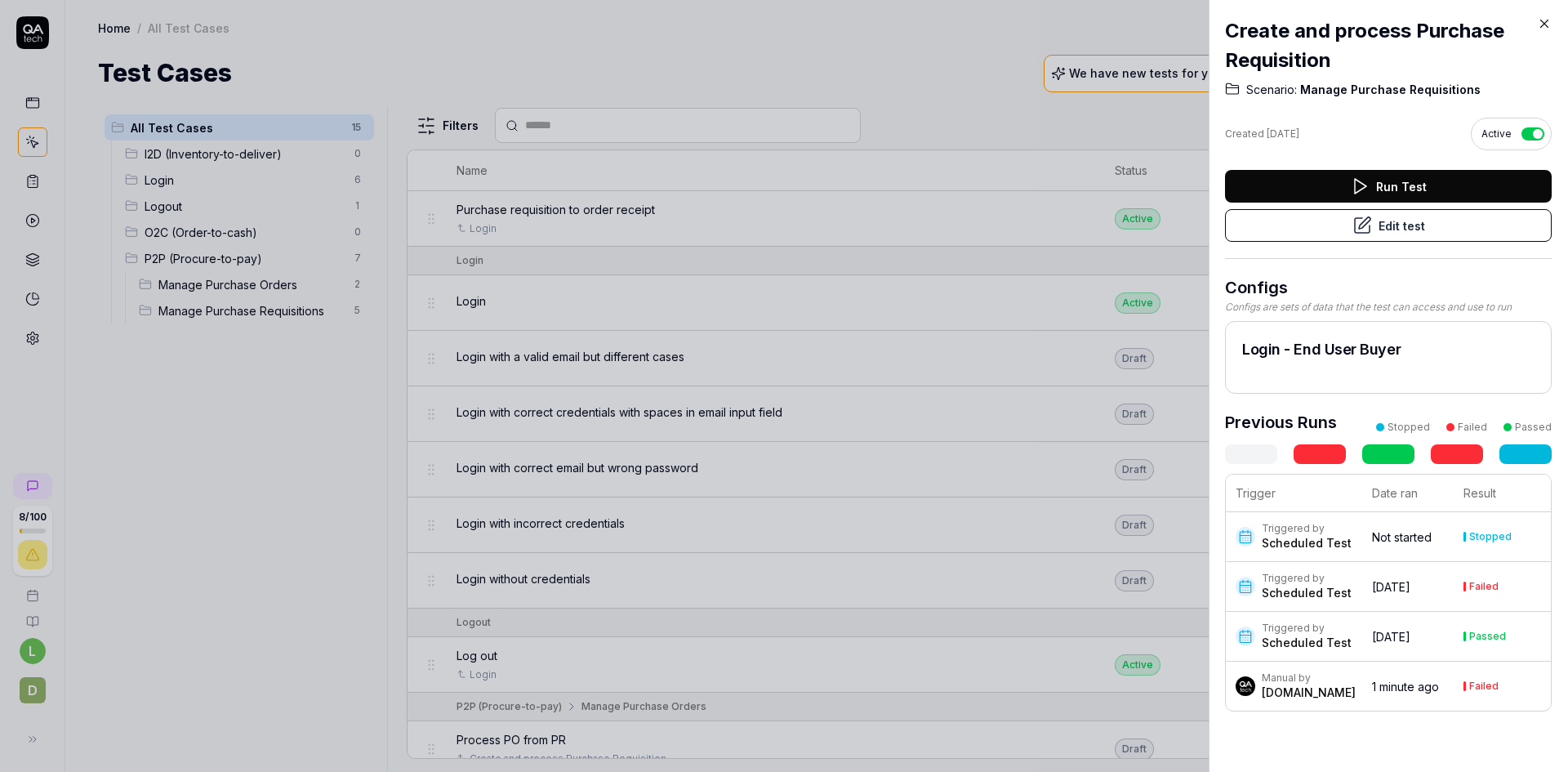
click at [1544, 22] on icon at bounding box center [1544, 24] width 15 height 15
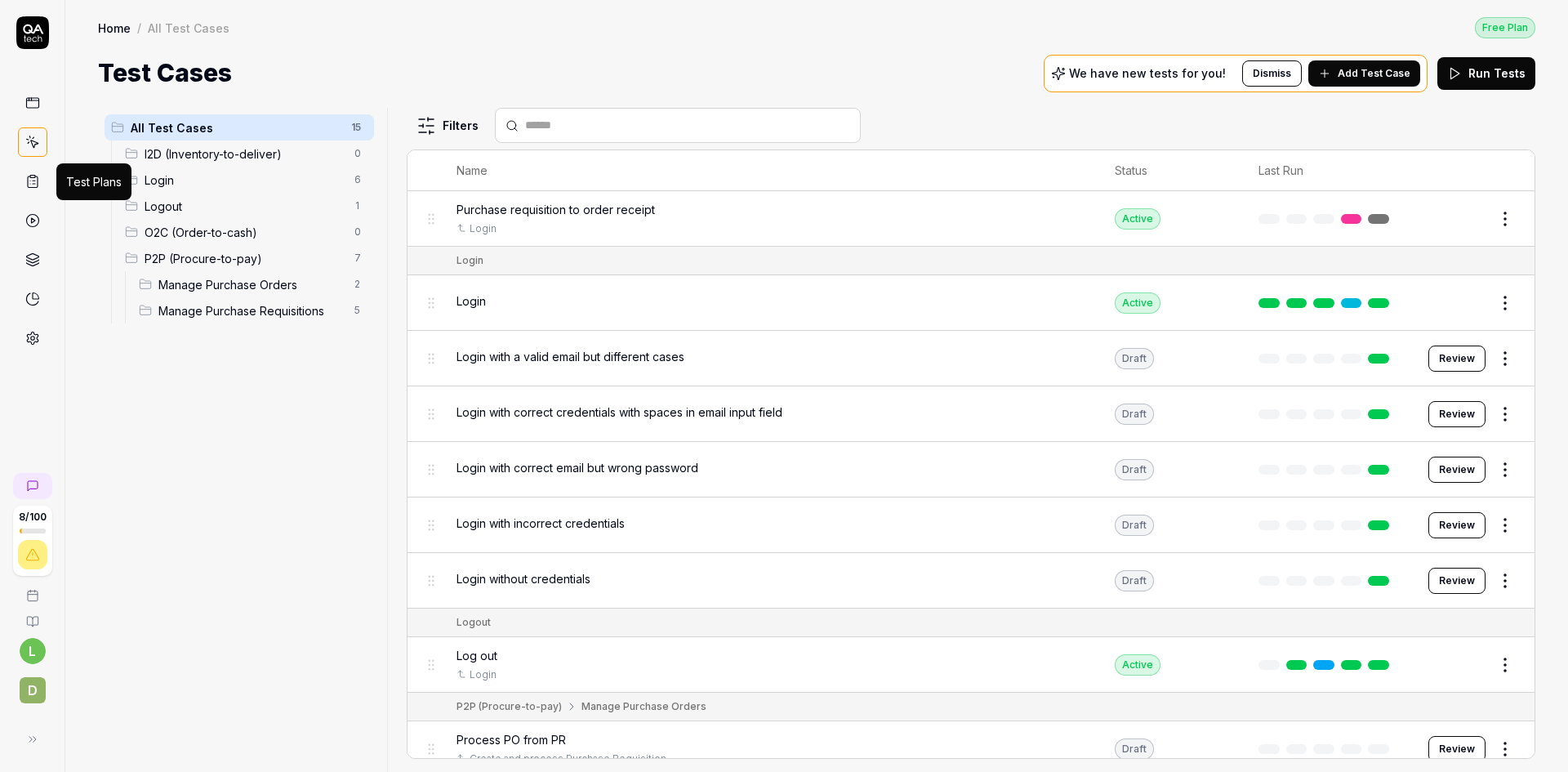
click at [34, 182] on icon at bounding box center [33, 180] width 15 height 15
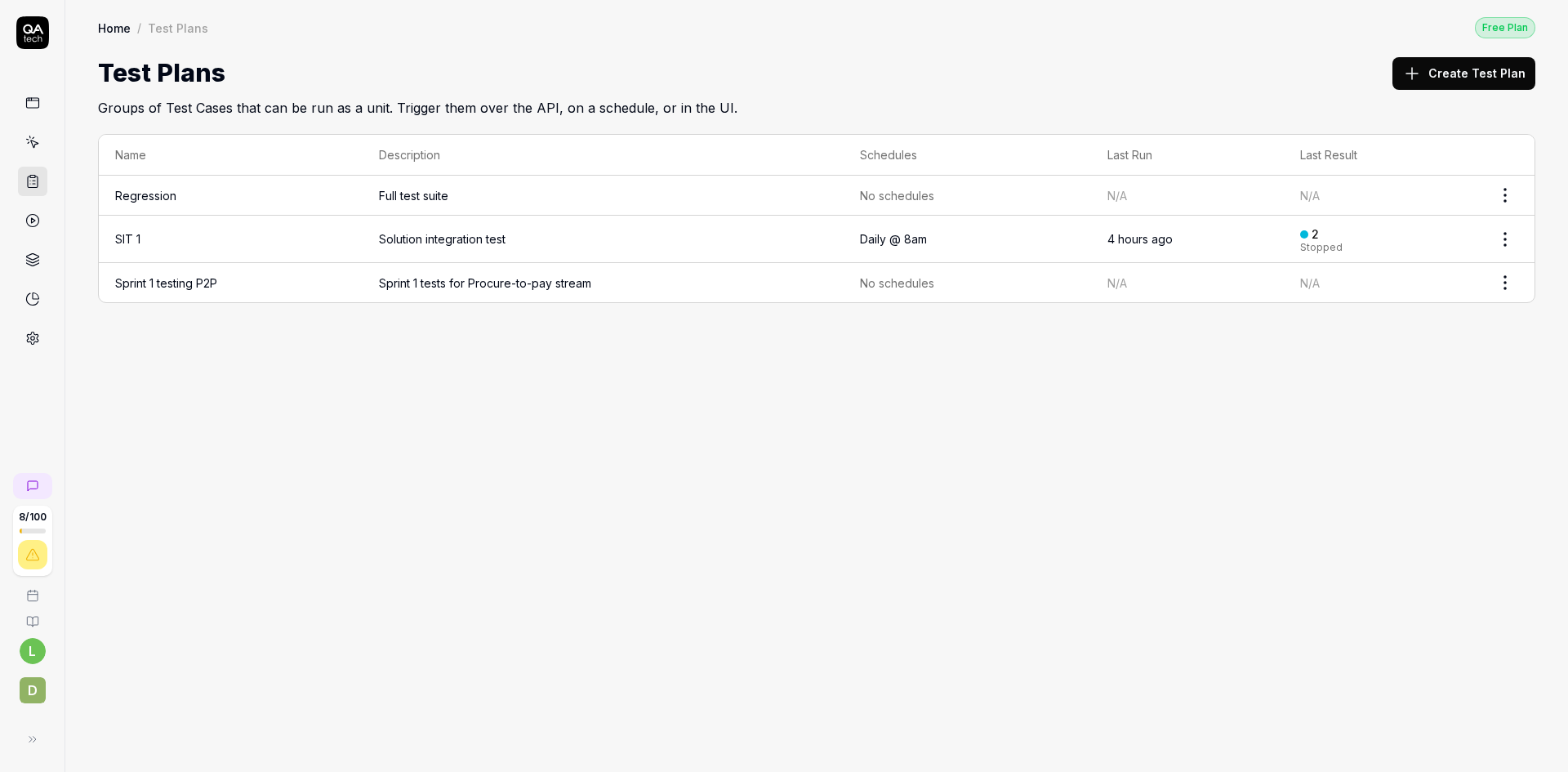
click at [463, 287] on span "Sprint 1 tests for Procure-to-pay stream" at bounding box center [603, 282] width 448 height 17
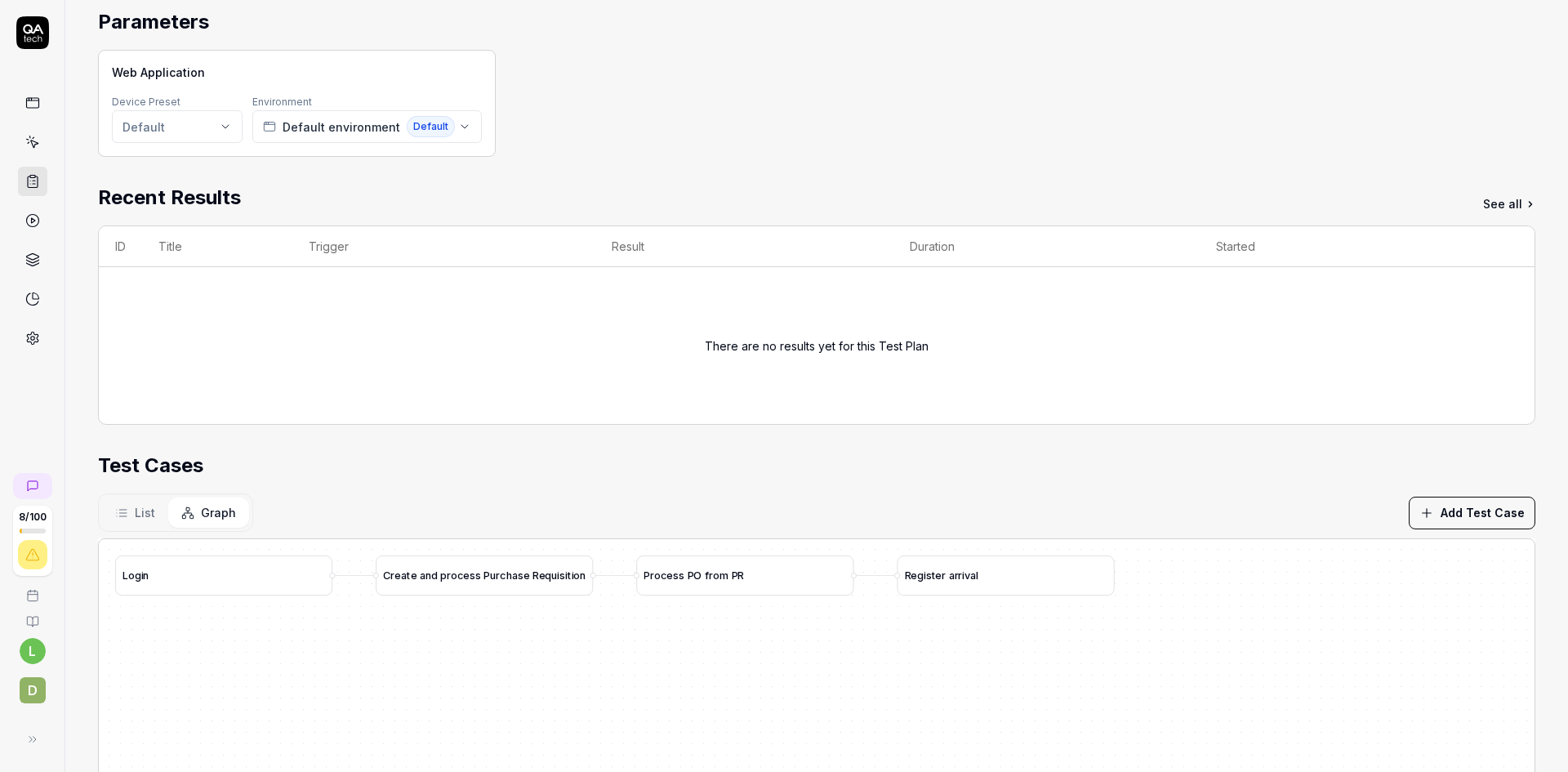
scroll to position [164, 0]
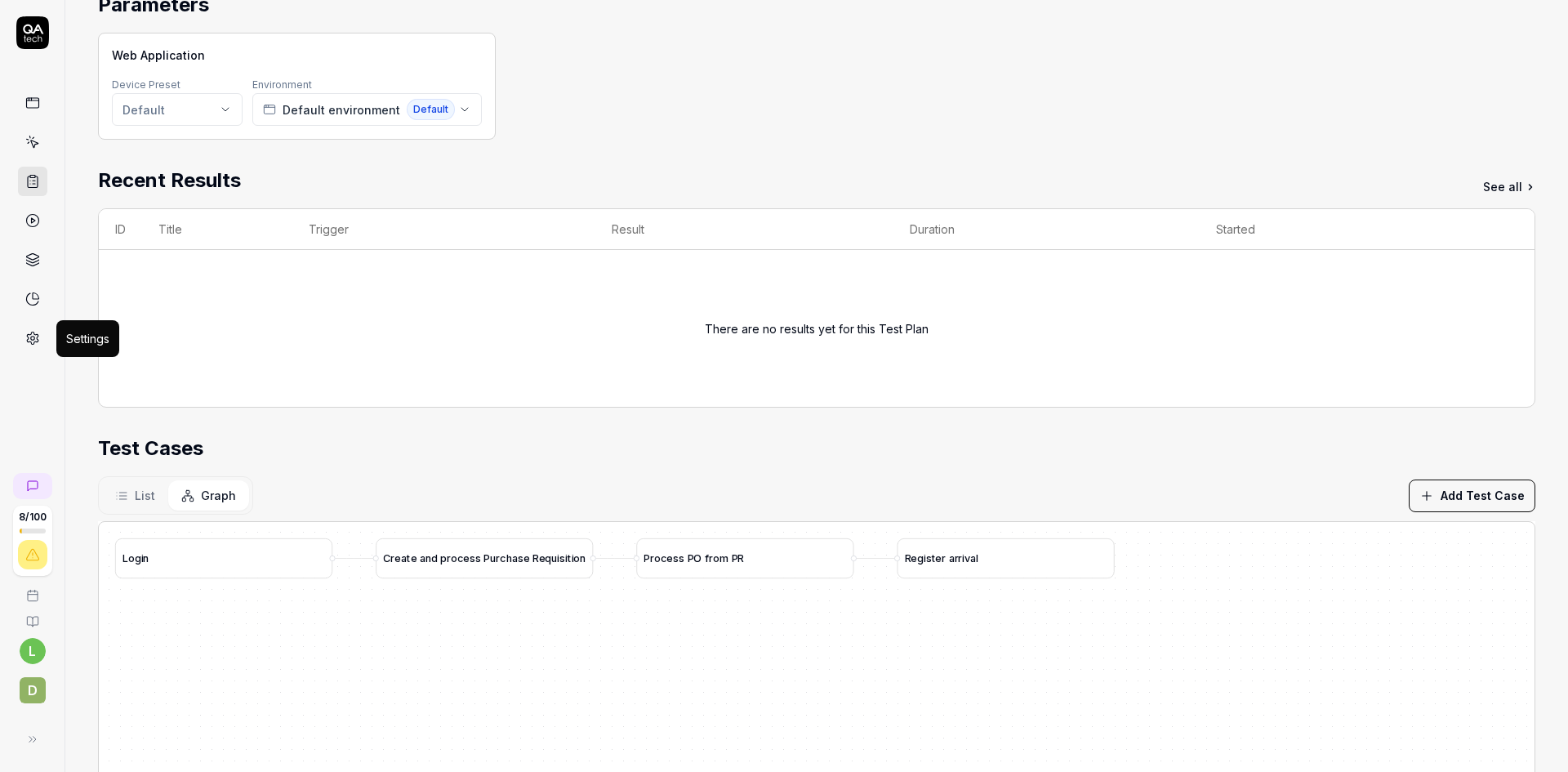
click at [31, 336] on icon at bounding box center [33, 337] width 15 height 15
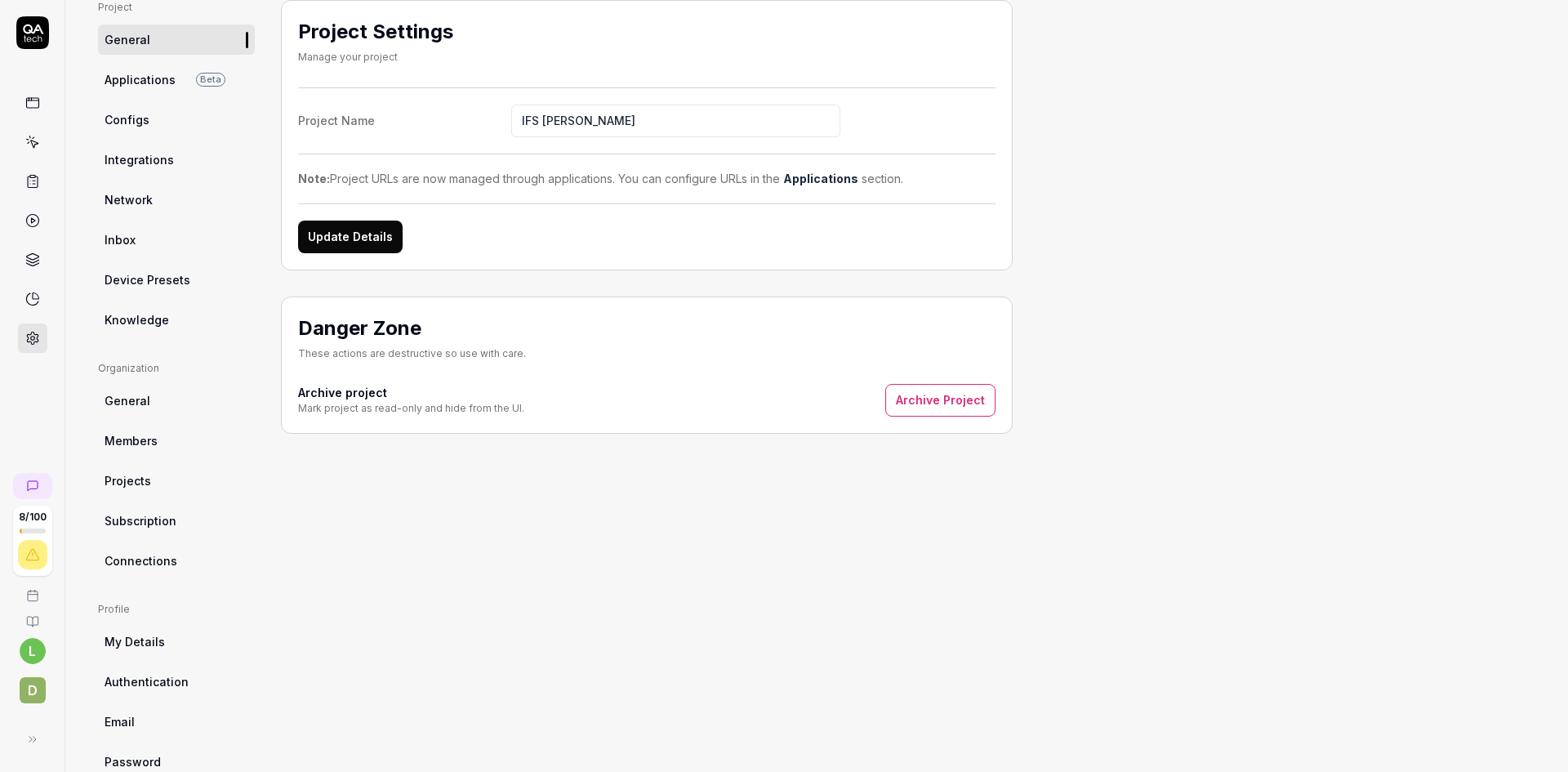
click at [128, 325] on span "Knowledge" at bounding box center [136, 319] width 64 height 17
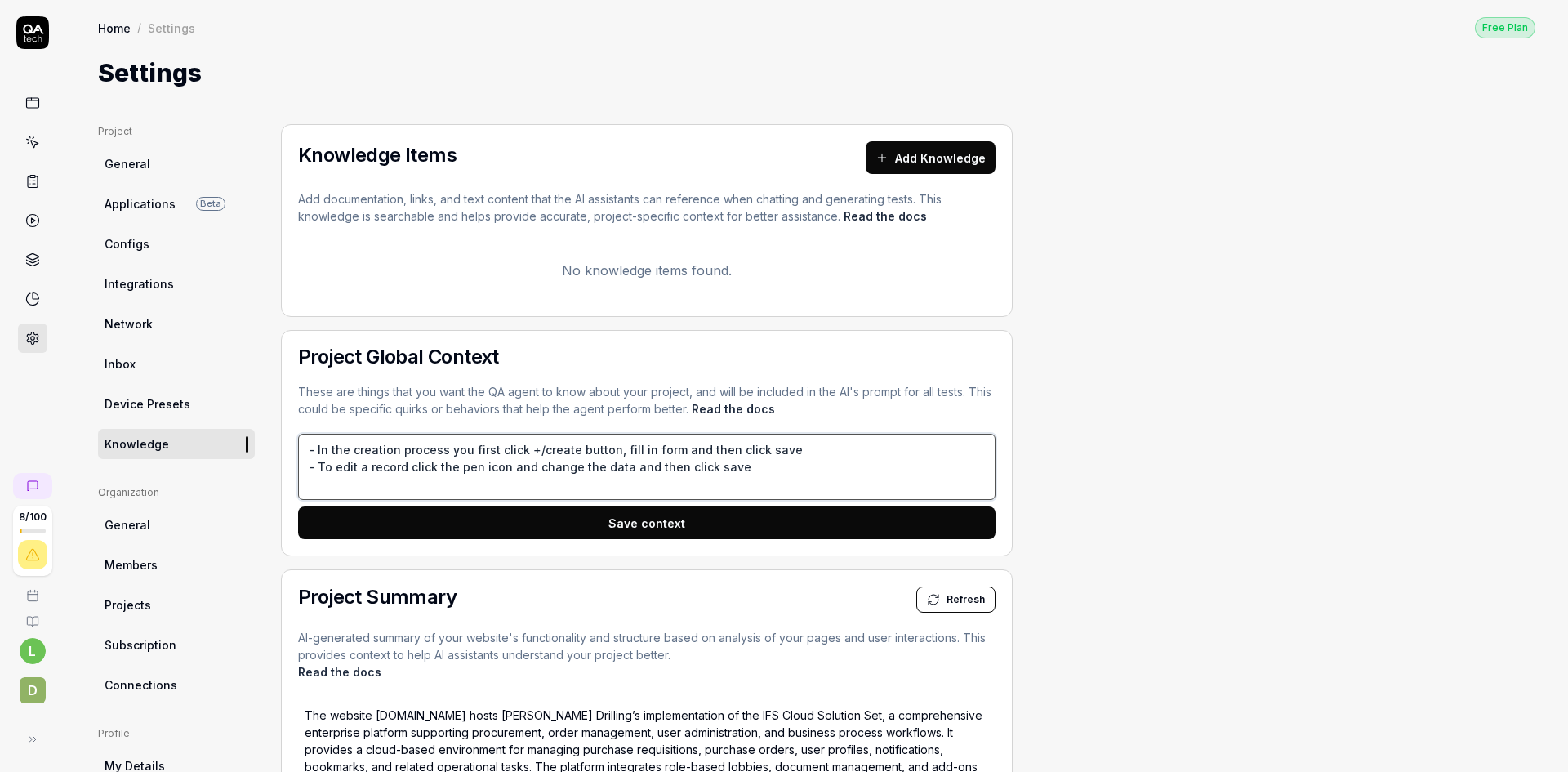
click at [315, 447] on textarea "- In the creation process you first click +/create button, fill in form and the…" at bounding box center [646, 466] width 697 height 66
click at [734, 468] on textarea "- In the creation process you first click +/create button, fill in form and the…" at bounding box center [646, 466] width 697 height 66
type textarea "*"
type textarea "- In the creation process you first click +/create button, fill in form and the…"
type textarea "*"
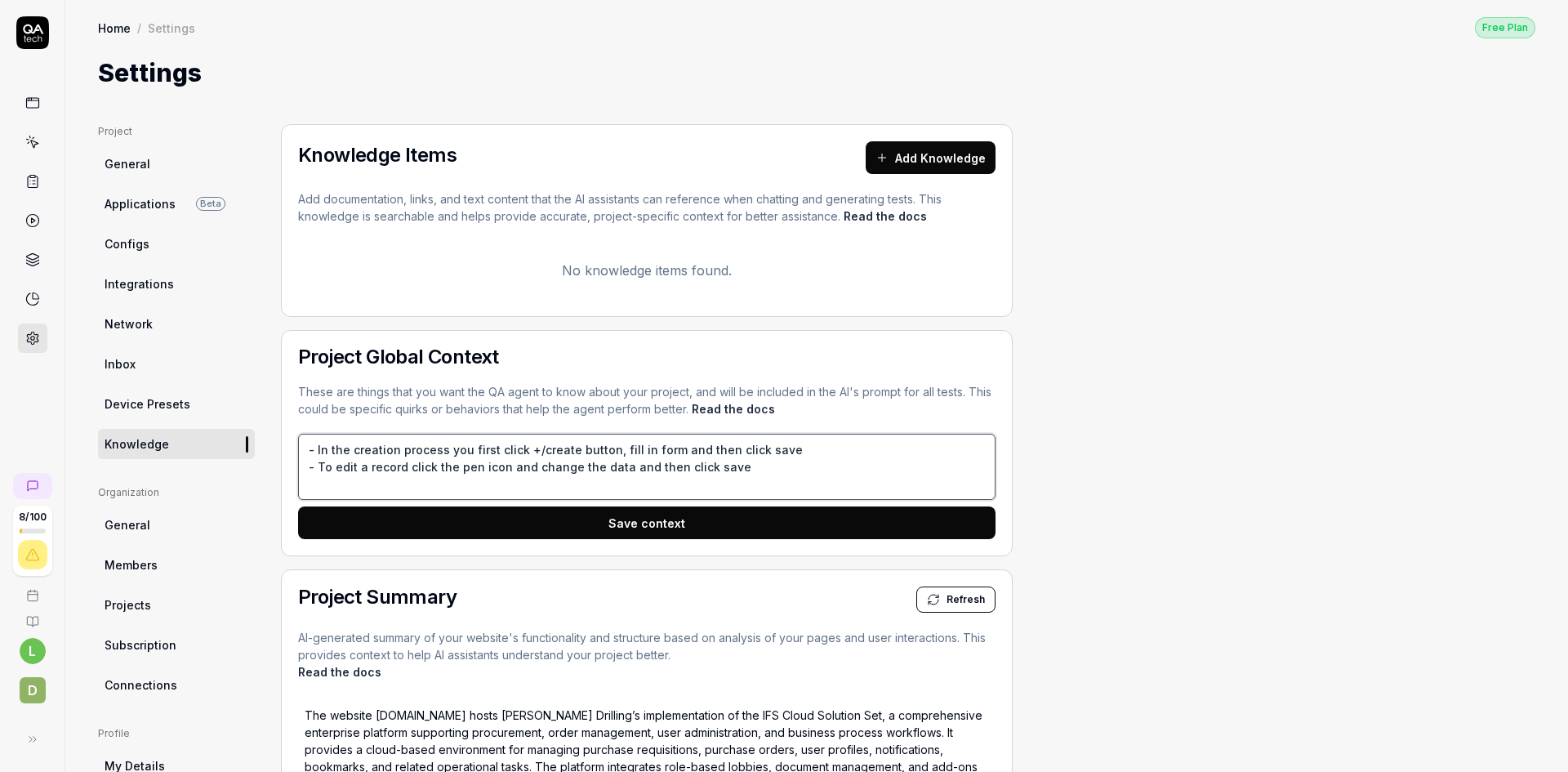
type textarea "- In the creation process you first click +/create button, fill in form and the…"
type textarea "*"
type textarea "- In the creation process you first click +/create button, fill in form and the…"
type textarea "*"
type textarea "- In the creation process you first click +/create button, fill in form and the…"
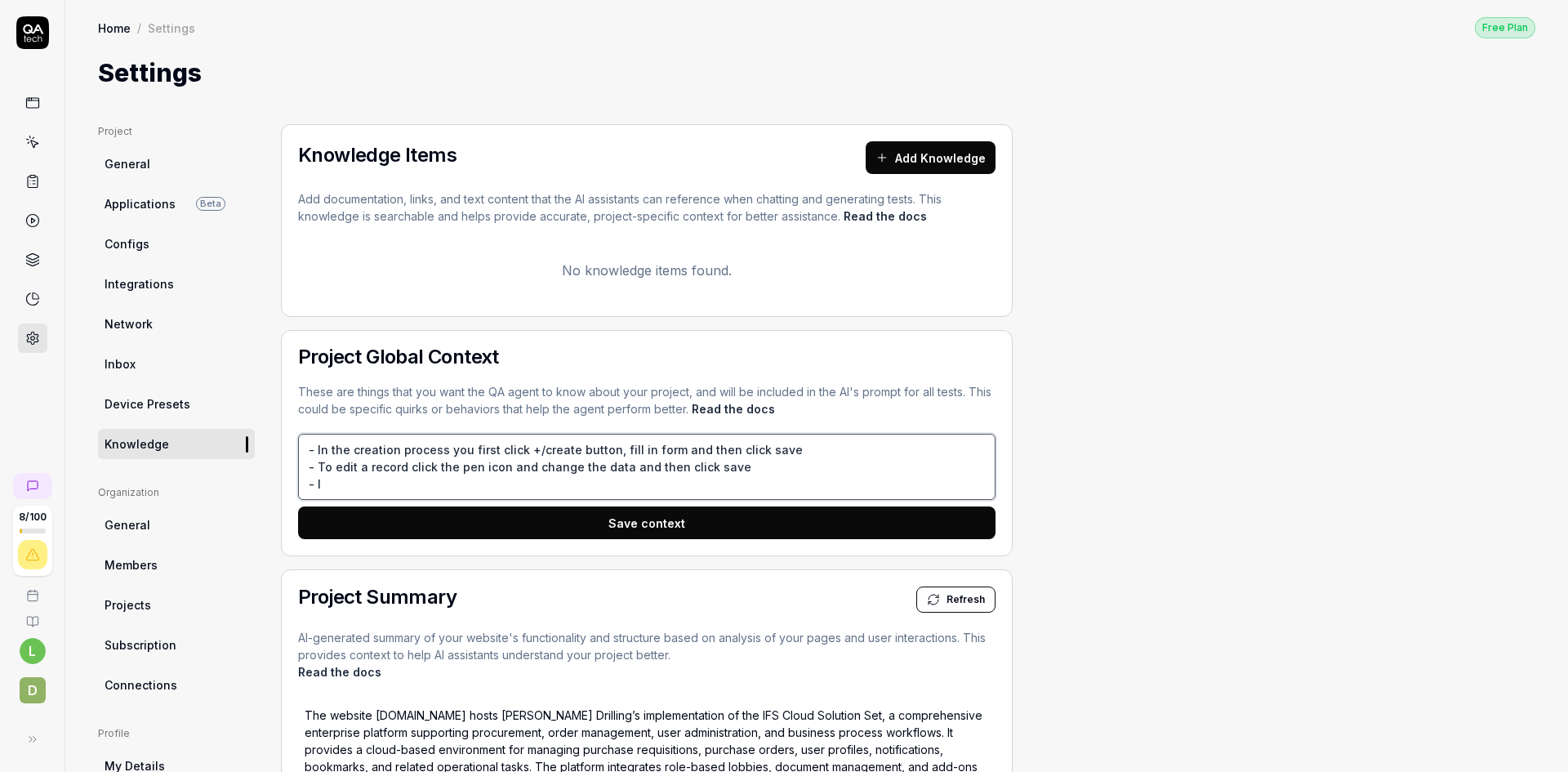
type textarea "*"
type textarea "- In the creation process you first click +/create button, fill in form and the…"
type textarea "*"
type textarea "- In the creation process you first click +/create button, fill in form and the…"
type textarea "*"
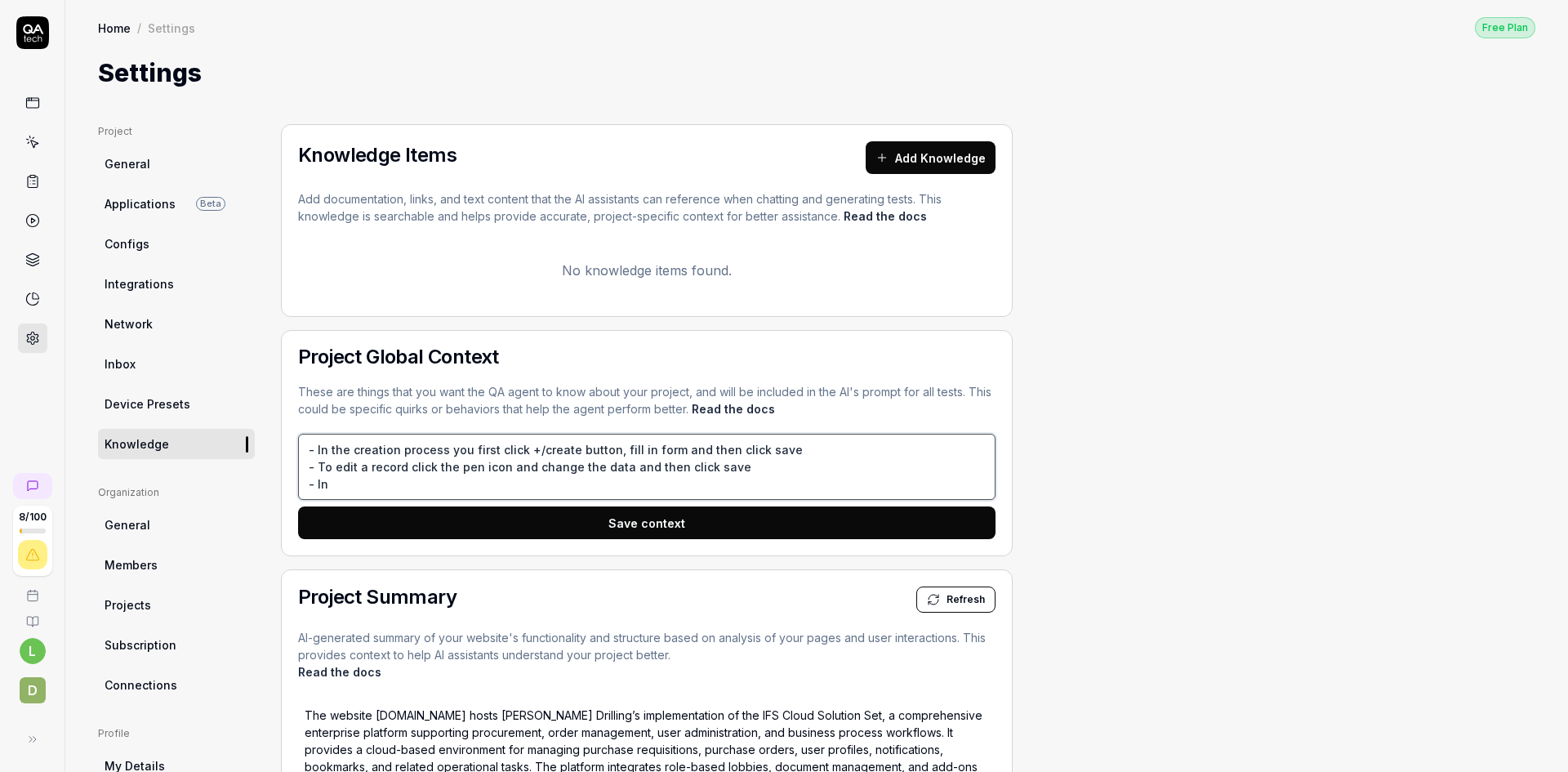
type textarea "- In the creation process you first click +/create button, fill in form and the…"
type textarea "*"
type textarea "- In the creation process you first click +/create button, fill in form and the…"
type textarea "*"
type textarea "- In the creation process you first click +/create button, fill in form and the…"
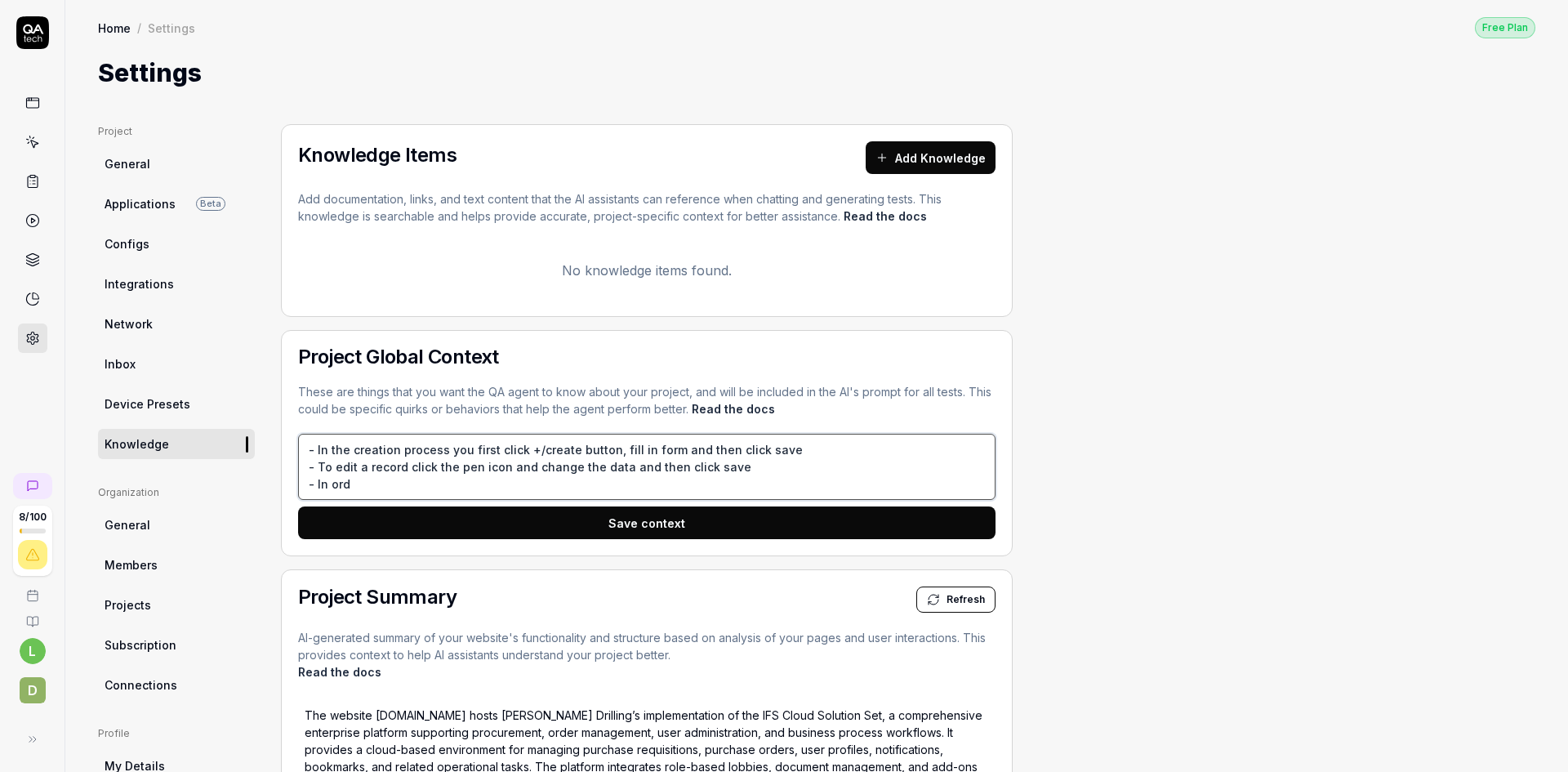
type textarea "*"
type textarea "- In the creation process you first click +/create button, fill in form and the…"
type textarea "*"
type textarea "- In the creation process you first click +/create button, fill in form and the…"
type textarea "*"
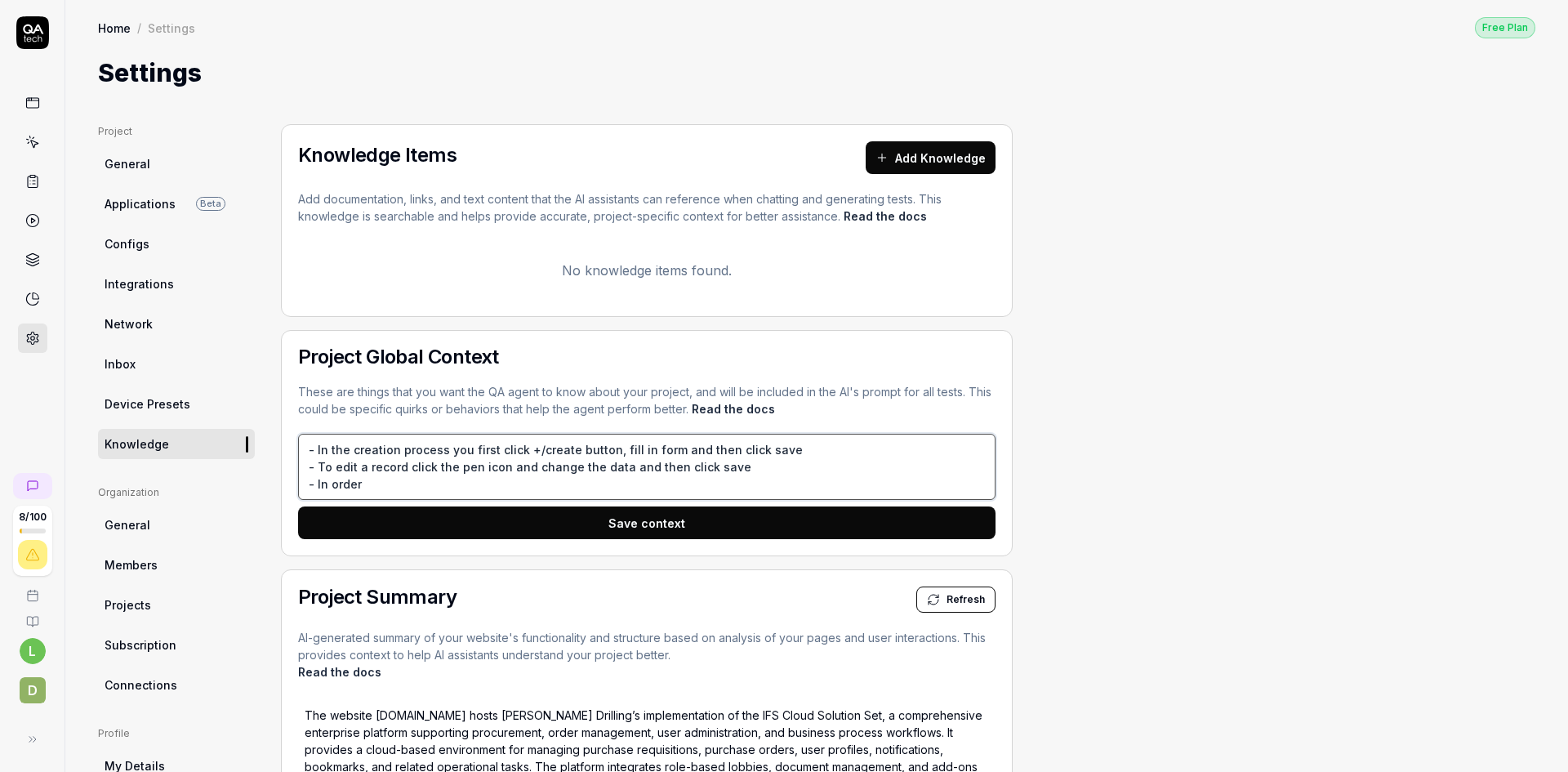
type textarea "- In the creation process you first click +/create button, fill in form and the…"
type textarea "*"
type textarea "- In the creation process you first click +/create button, fill in form and the…"
type textarea "*"
type textarea "- In the creation process you first click +/create button, fill in form and the…"
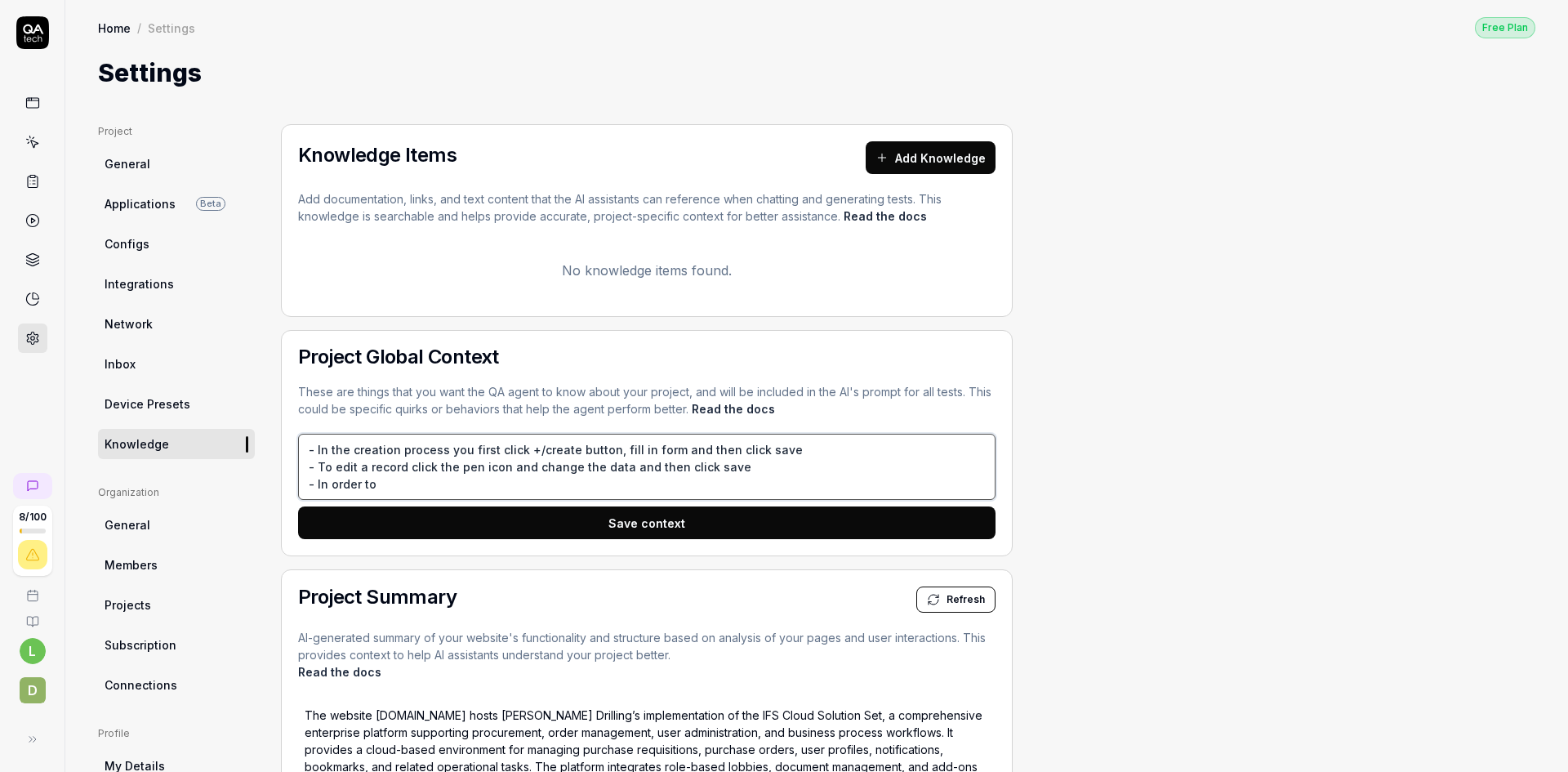
type textarea "*"
type textarea "- In the creation process you first click +/create button, fill in form and the…"
type textarea "*"
type textarea "- In the creation process you first click +/create button, fill in form and the…"
type textarea "*"
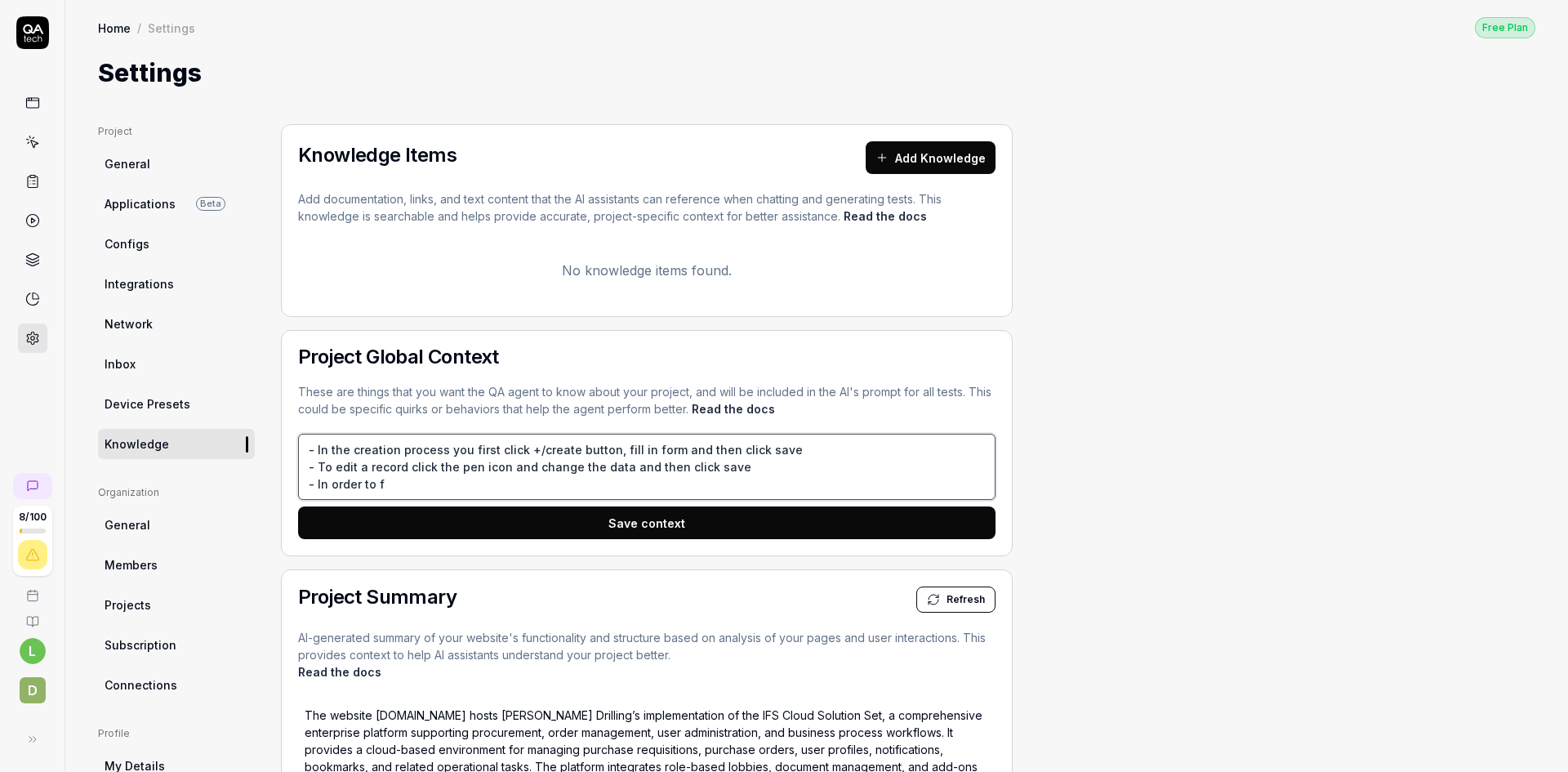
type textarea "- In the creation process you first click +/create button, fill in form and the…"
type textarea "*"
type textarea "- In the creation process you first click +/create button, fill in form and the…"
type textarea "*"
type textarea "- In the creation process you first click +/create button, fill in form and the…"
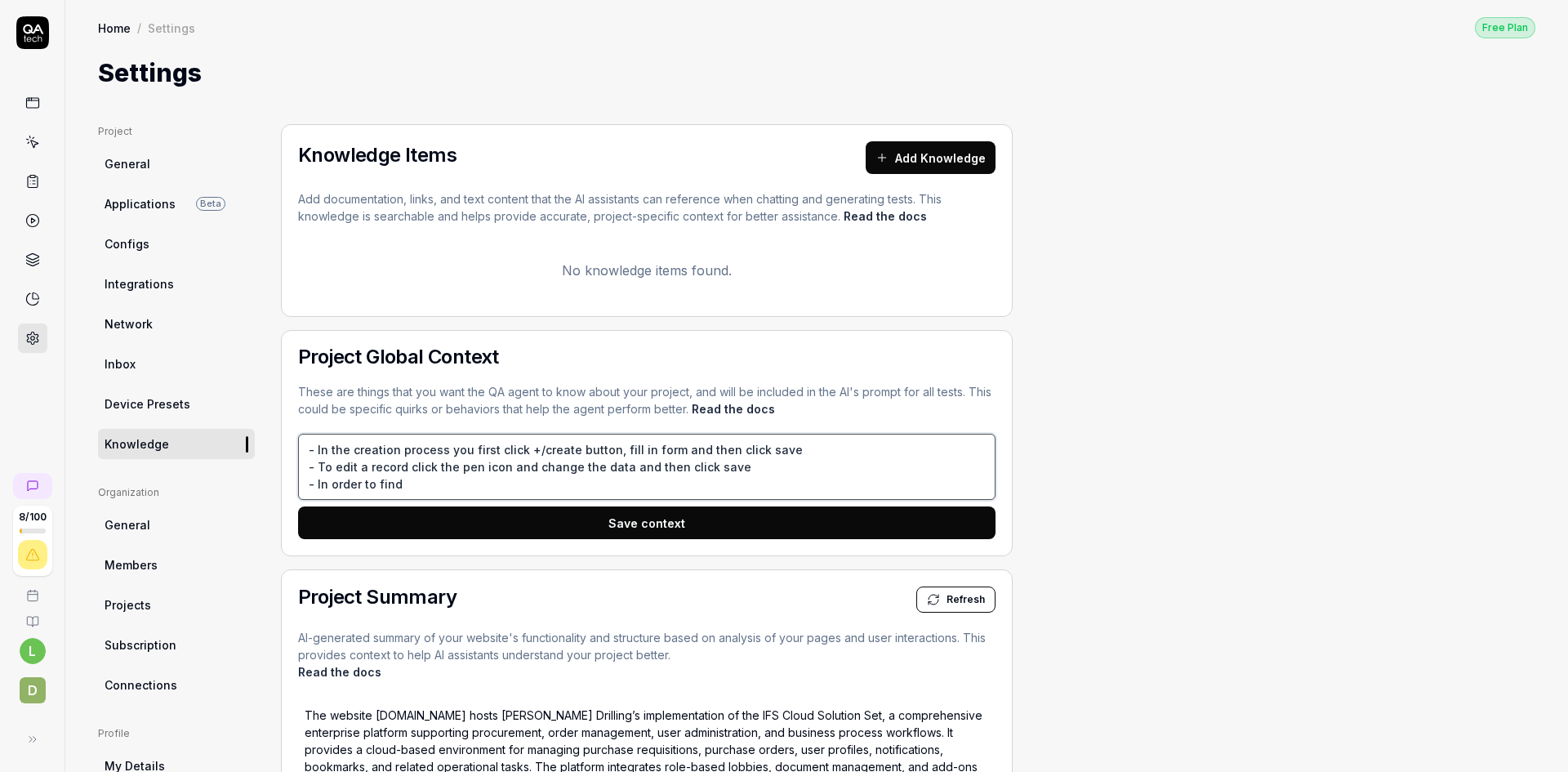
type textarea "*"
type textarea "- In the creation process you first click +/create button, fill in form and the…"
type textarea "*"
type textarea "- In the creation process you first click +/create button, fill in form and the…"
type textarea "*"
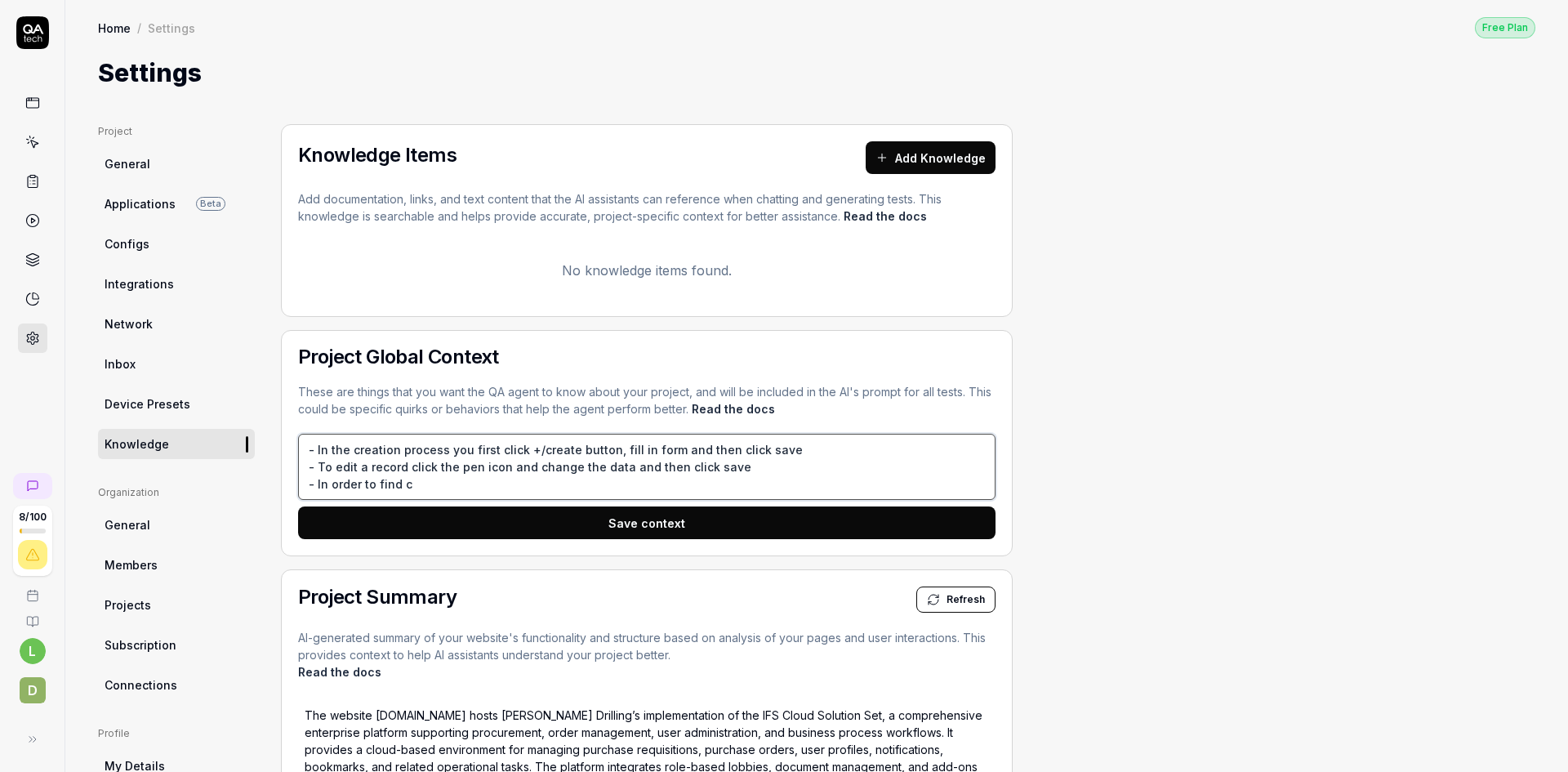
type textarea "- In the creation process you first click +/create button, fill in form and the…"
type textarea "*"
type textarea "- In the creation process you first click +/create button, fill in form and the…"
type textarea "*"
type textarea "- In the creation process you first click +/create button, fill in form and the…"
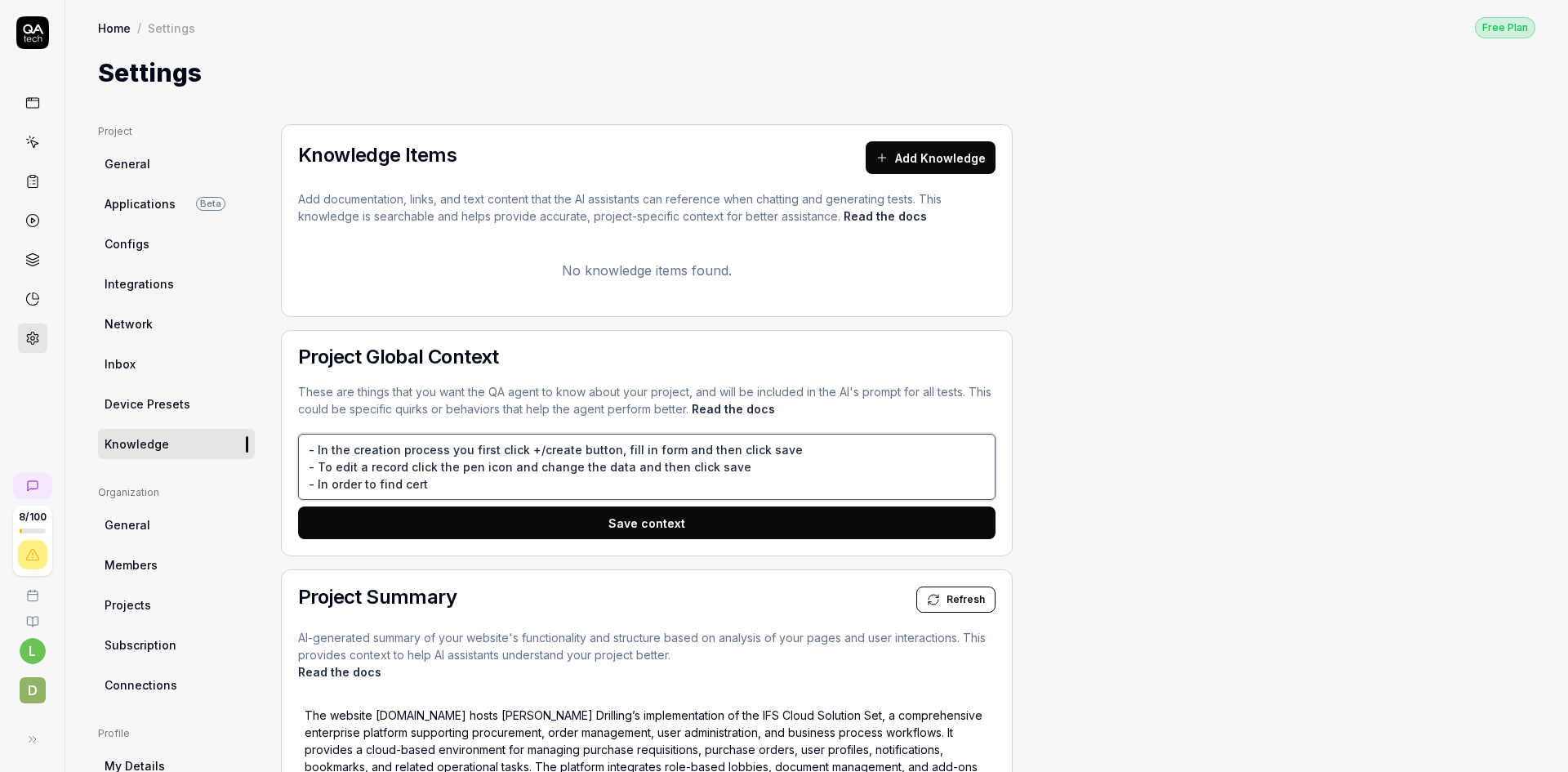
type textarea "*"
type textarea "- In the creation process you first click +/create button, fill in form and the…"
type textarea "*"
type textarea "- In the creation process you first click +/create button, fill in form and the…"
type textarea "*"
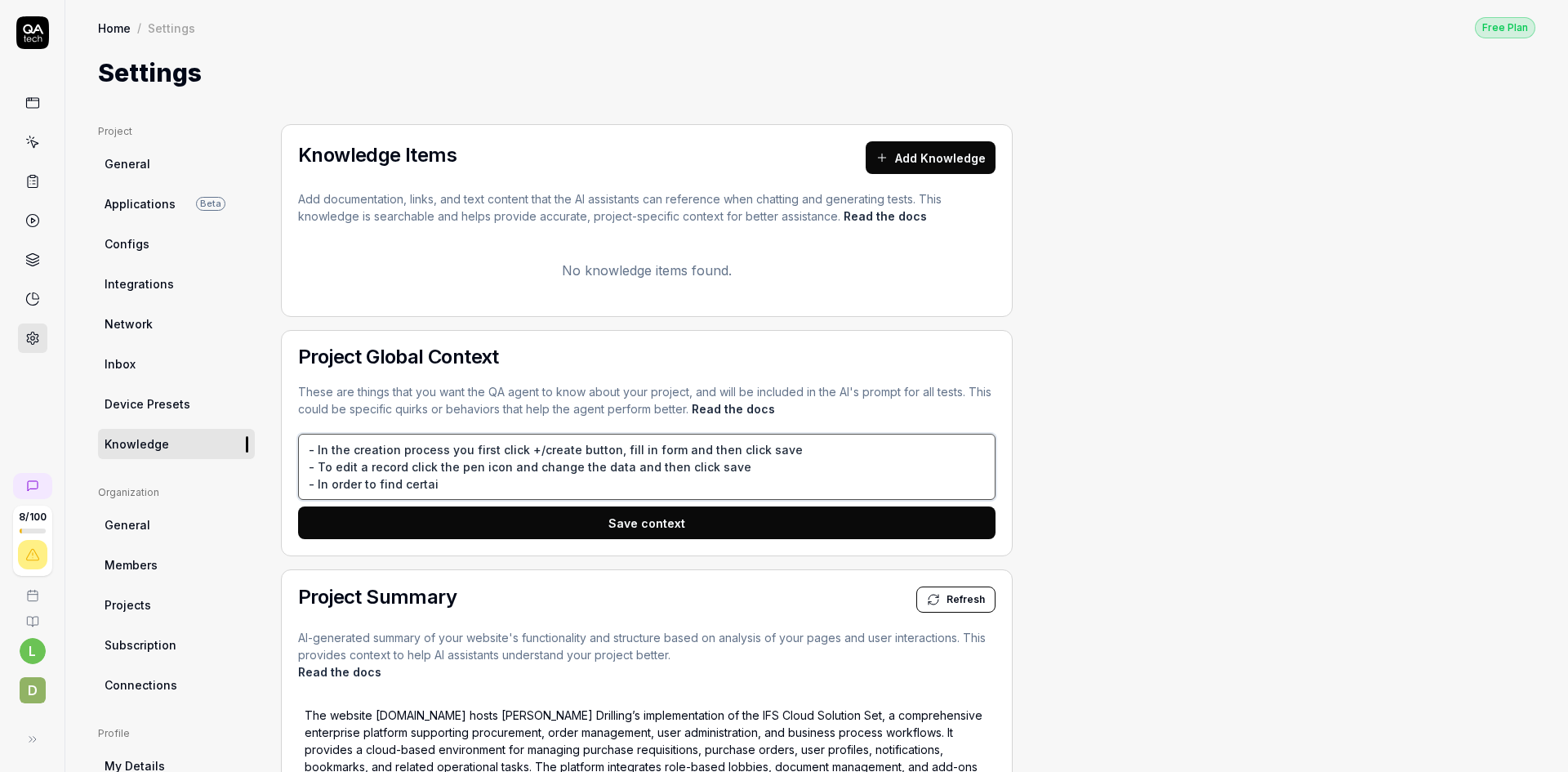
type textarea "- In the creation process you first click +/create button, fill in form and the…"
type textarea "*"
type textarea "- In the creation process you first click +/create button, fill in form and the…"
type textarea "*"
type textarea "- In the creation process you first click +/create button, fill in form and the…"
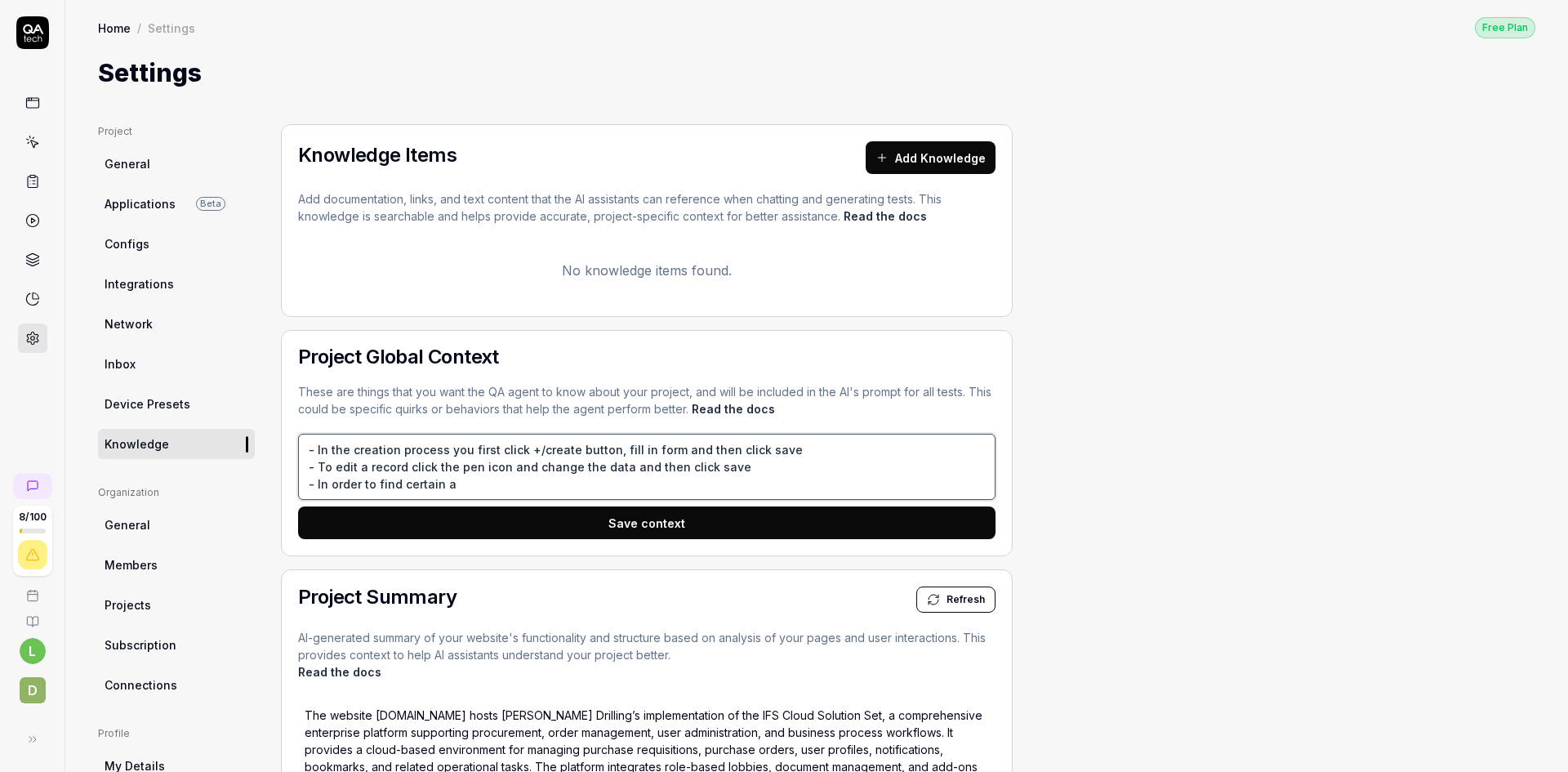
type textarea "*"
type textarea "- In the creation process you first click +/create button, fill in form and the…"
type textarea "*"
type textarea "- In the creation process you first click +/create button, fill in form and the…"
type textarea "*"
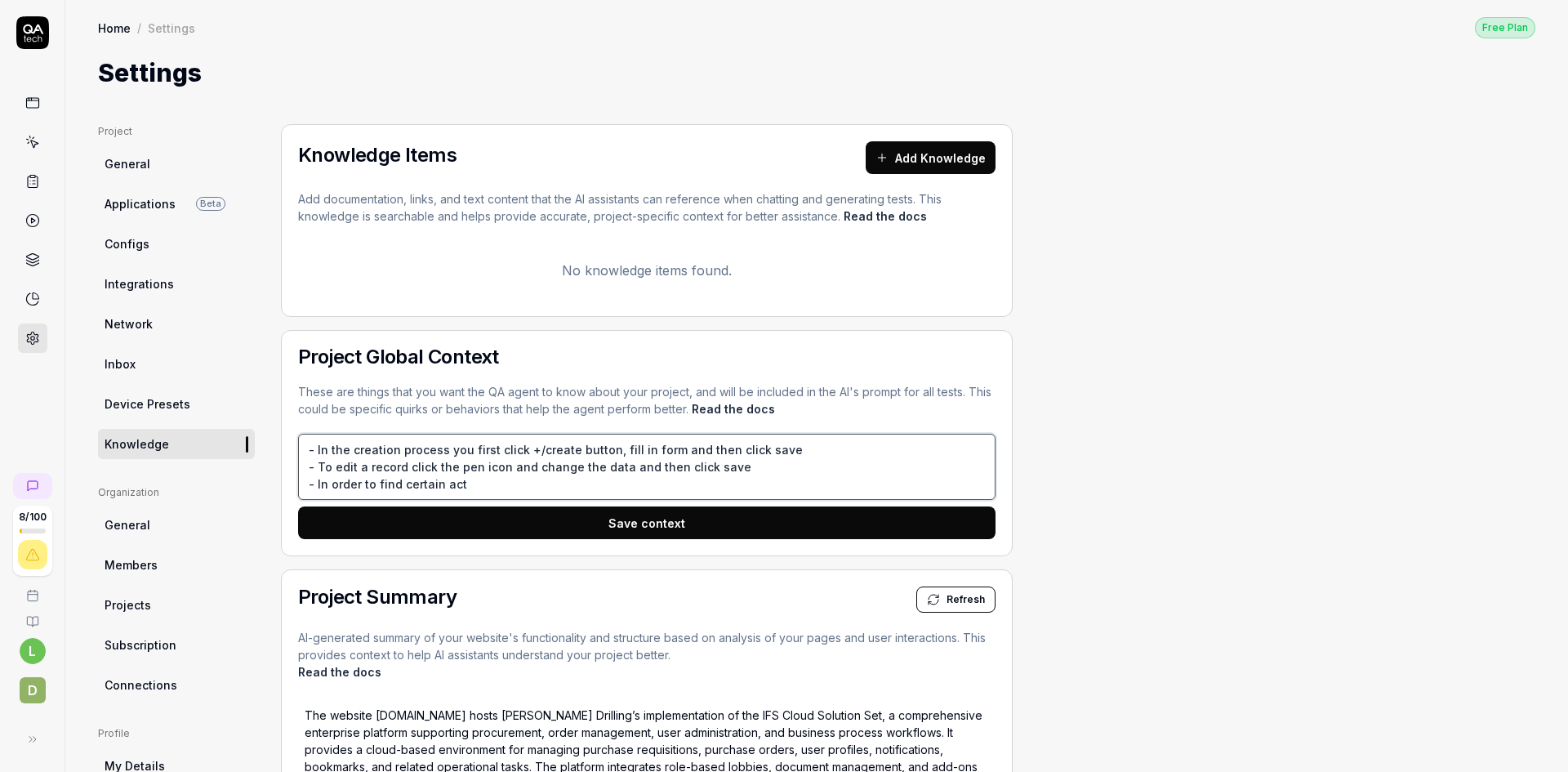
type textarea "- In the creation process you first click +/create button, fill in form and the…"
type textarea "*"
type textarea "- In the creation process you first click +/create button, fill in form and the…"
type textarea "*"
type textarea "- In the creation process you first click +/create button, fill in form and the…"
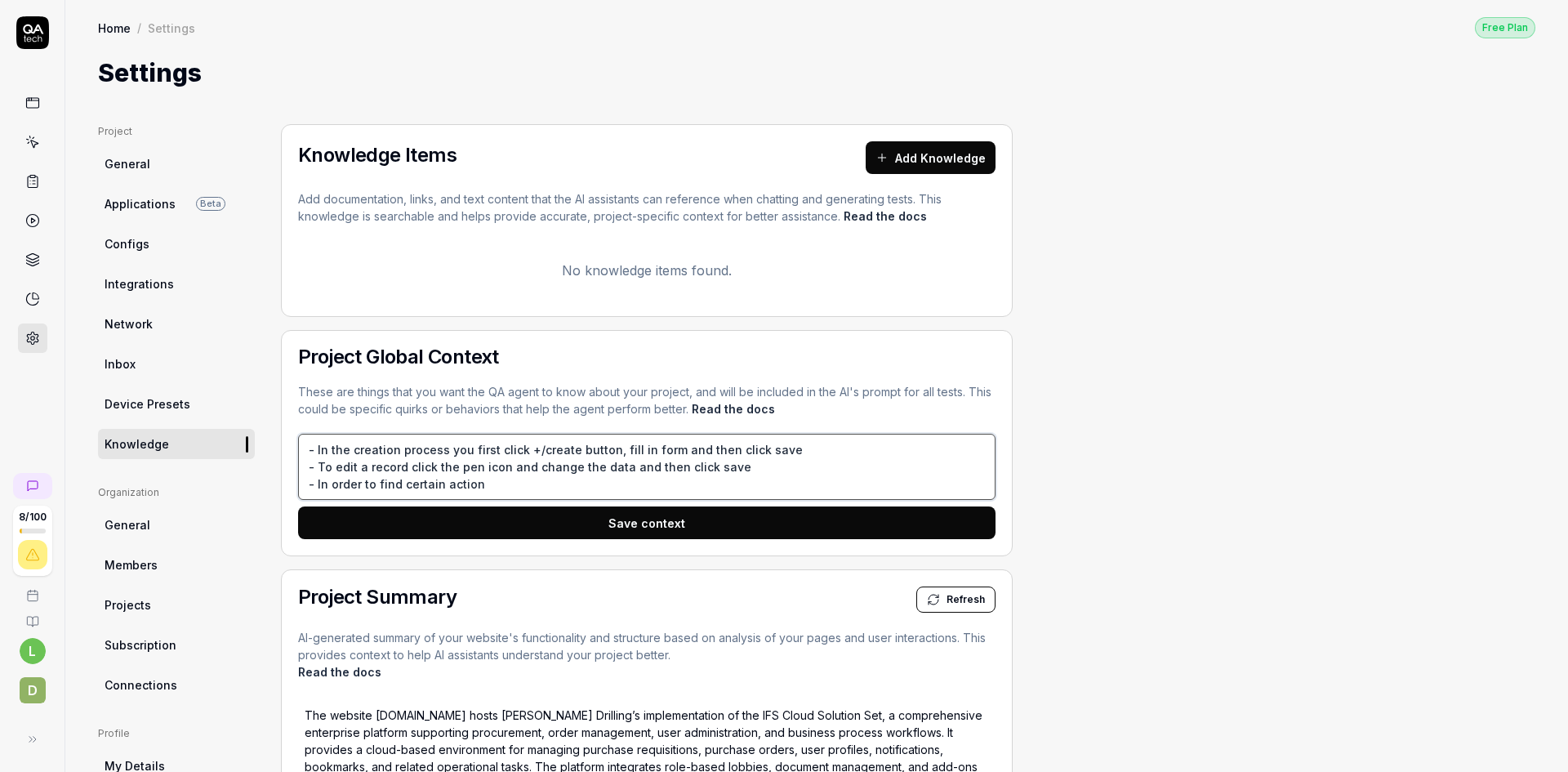
type textarea "*"
type textarea "- In the creation process you first click +/create button, fill in form and the…"
type textarea "*"
type textarea "- In the creation process you first click +/create button, fill in form and the…"
type textarea "*"
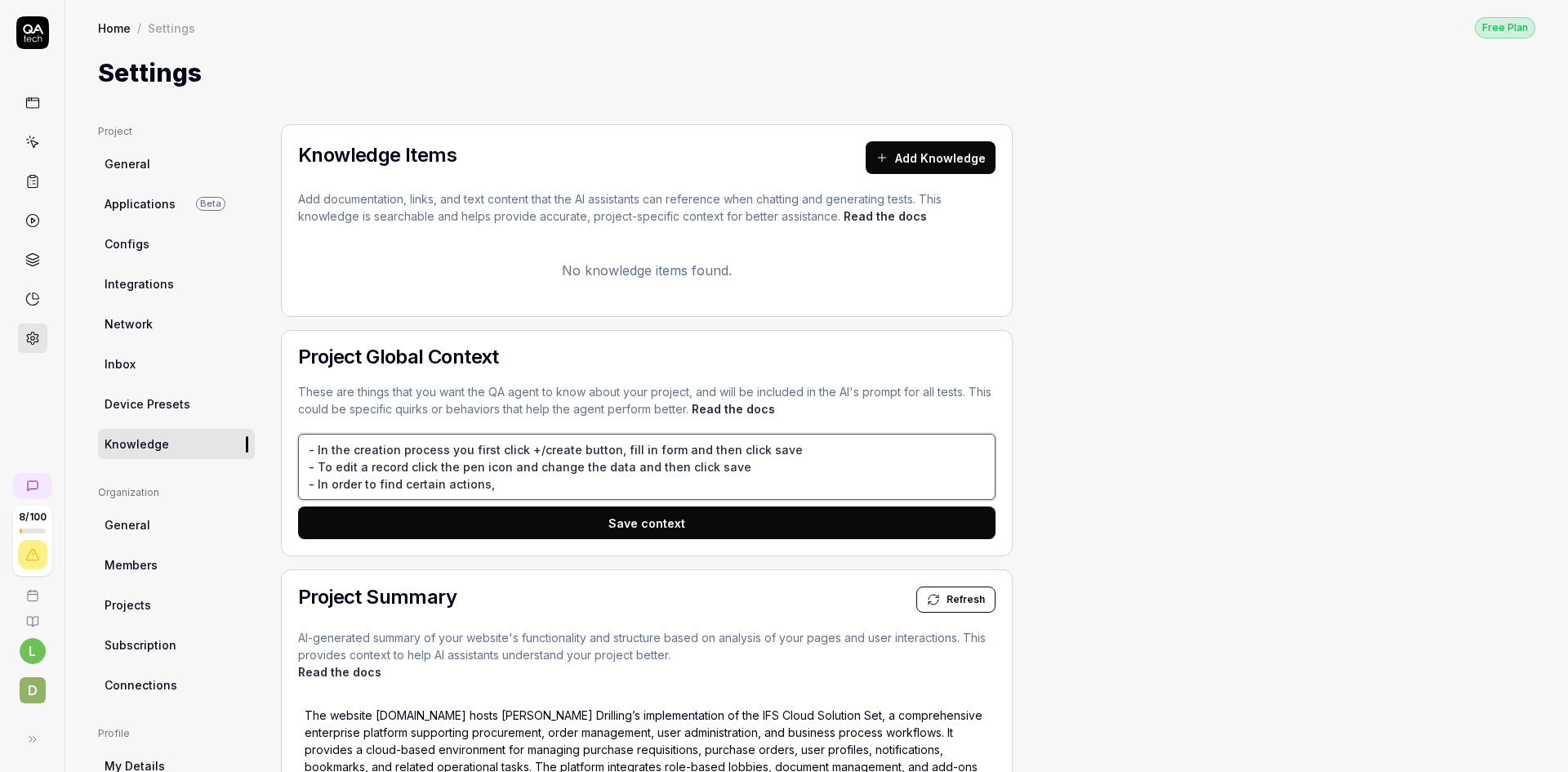
type textarea "- In the creation process you first click +/create button, fill in form and the…"
type textarea "*"
type textarea "- In the creation process you first click +/create button, fill in form and the…"
type textarea "*"
type textarea "- In the creation process you first click +/create button, fill in form and the…"
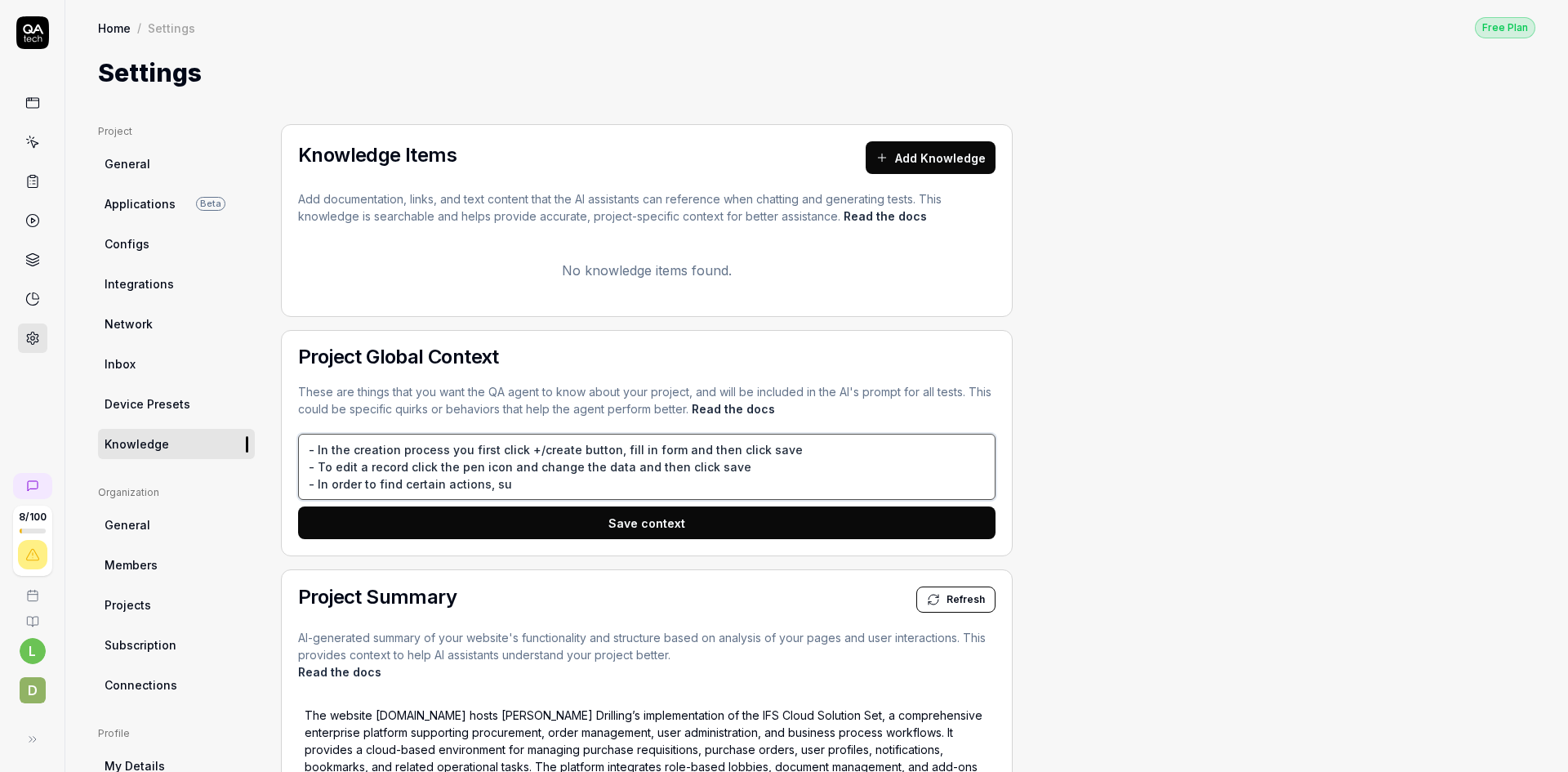
type textarea "*"
type textarea "- In the creation process you first click +/create button, fill in form and the…"
type textarea "*"
type textarea "- In the creation process you first click +/create button, fill in form and the…"
type textarea "*"
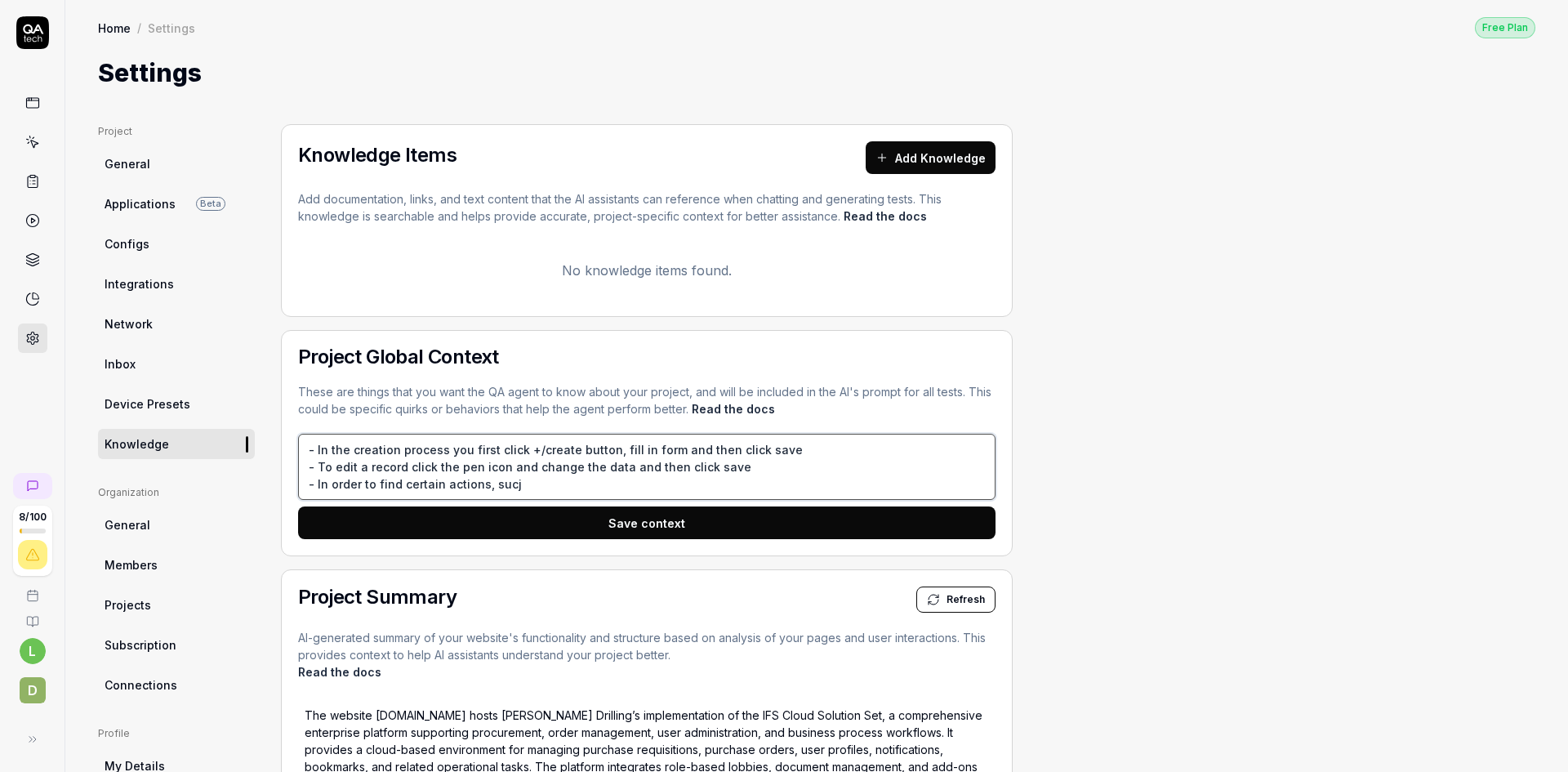
type textarea "- In the creation process you first click +/create button, fill in form and the…"
type textarea "*"
type textarea "- In the creation process you first click +/create button, fill in form and the…"
type textarea "*"
type textarea "- In the creation process you first click +/create button, fill in form and the…"
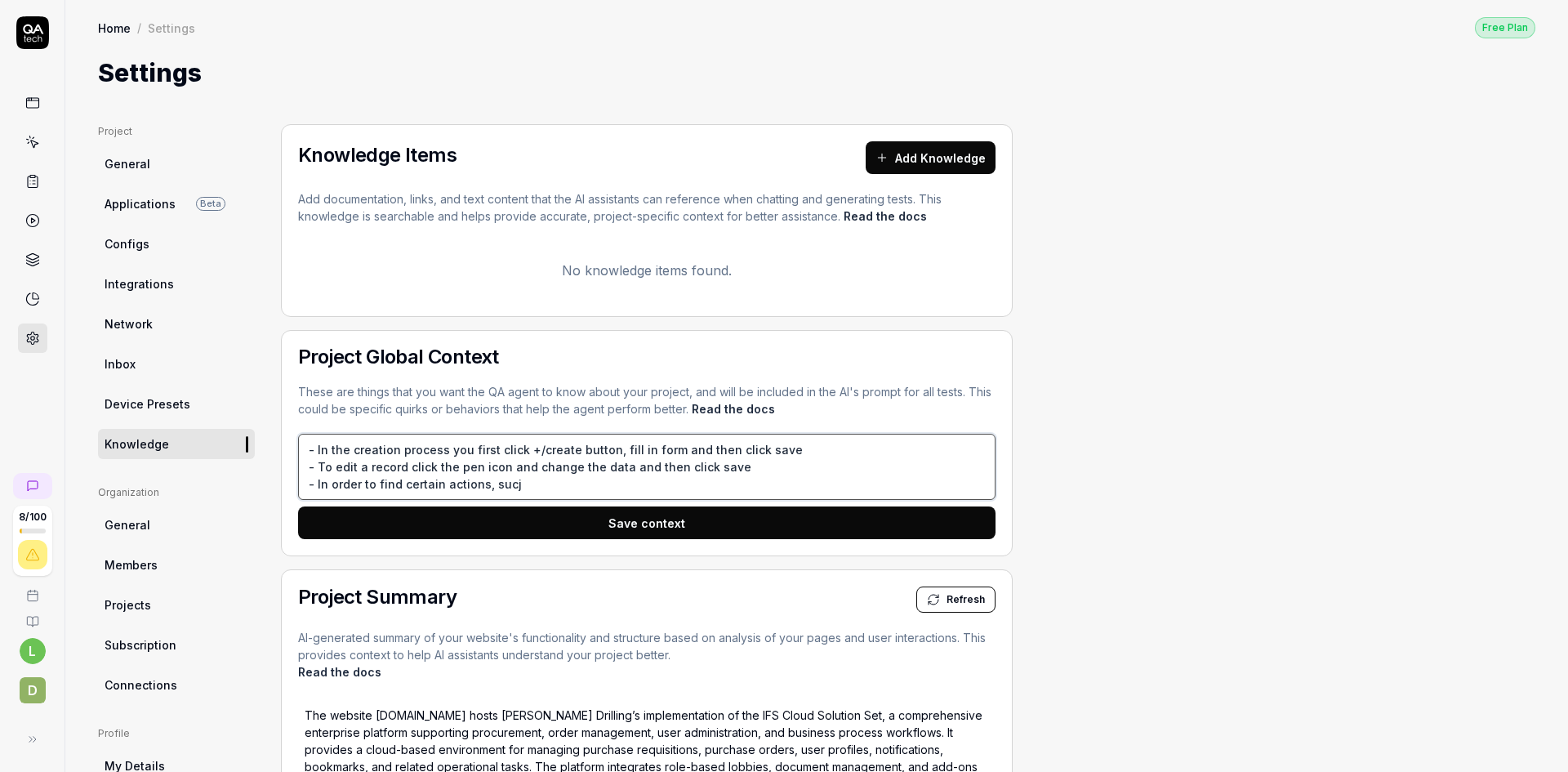
type textarea "*"
type textarea "- In the creation process you first click +/create button, fill in form and the…"
type textarea "*"
type textarea "- In the creation process you first click +/create button, fill in form and the…"
type textarea "*"
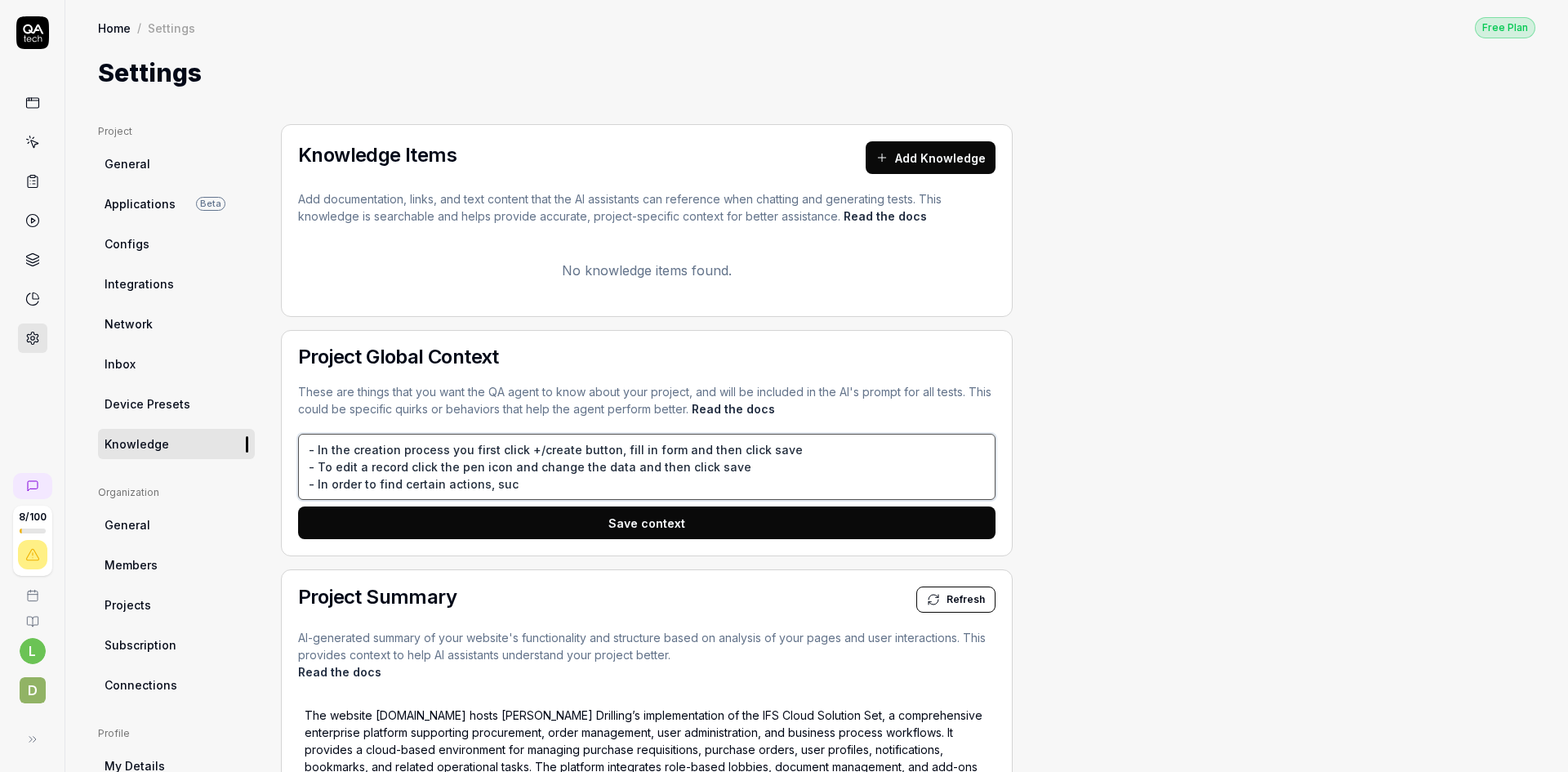
type textarea "- In the creation process you first click +/create button, fill in form and the…"
type textarea "*"
type textarea "- In the creation process you first click +/create button, fill in form and the…"
type textarea "*"
type textarea "- In the creation process you first click +/create button, fill in form and the…"
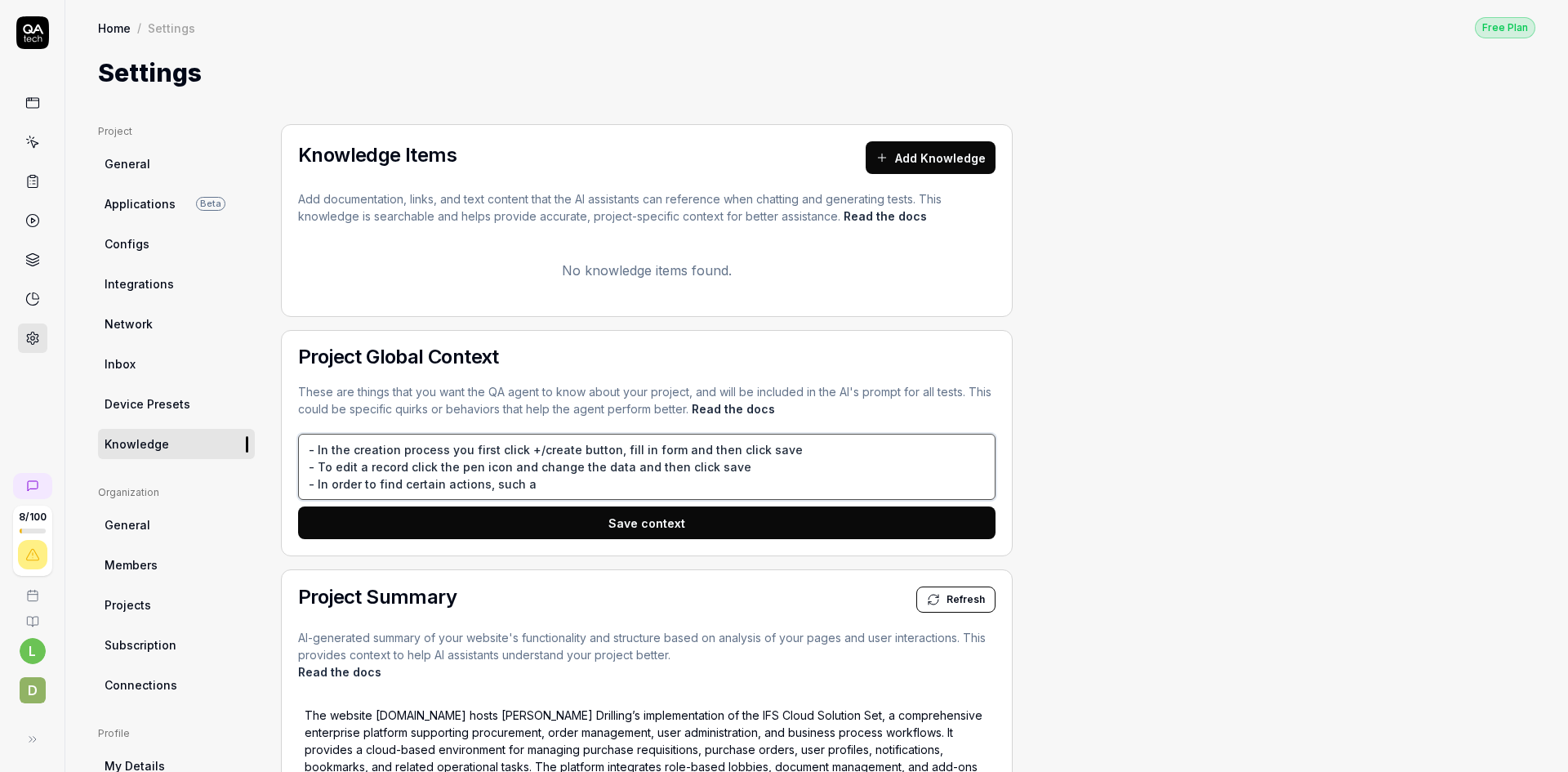
type textarea "*"
type textarea "- In the creation process you first click +/create button, fill in form and the…"
type textarea "*"
type textarea "- In the creation process you first click +/create button, fill in form and the…"
type textarea "*"
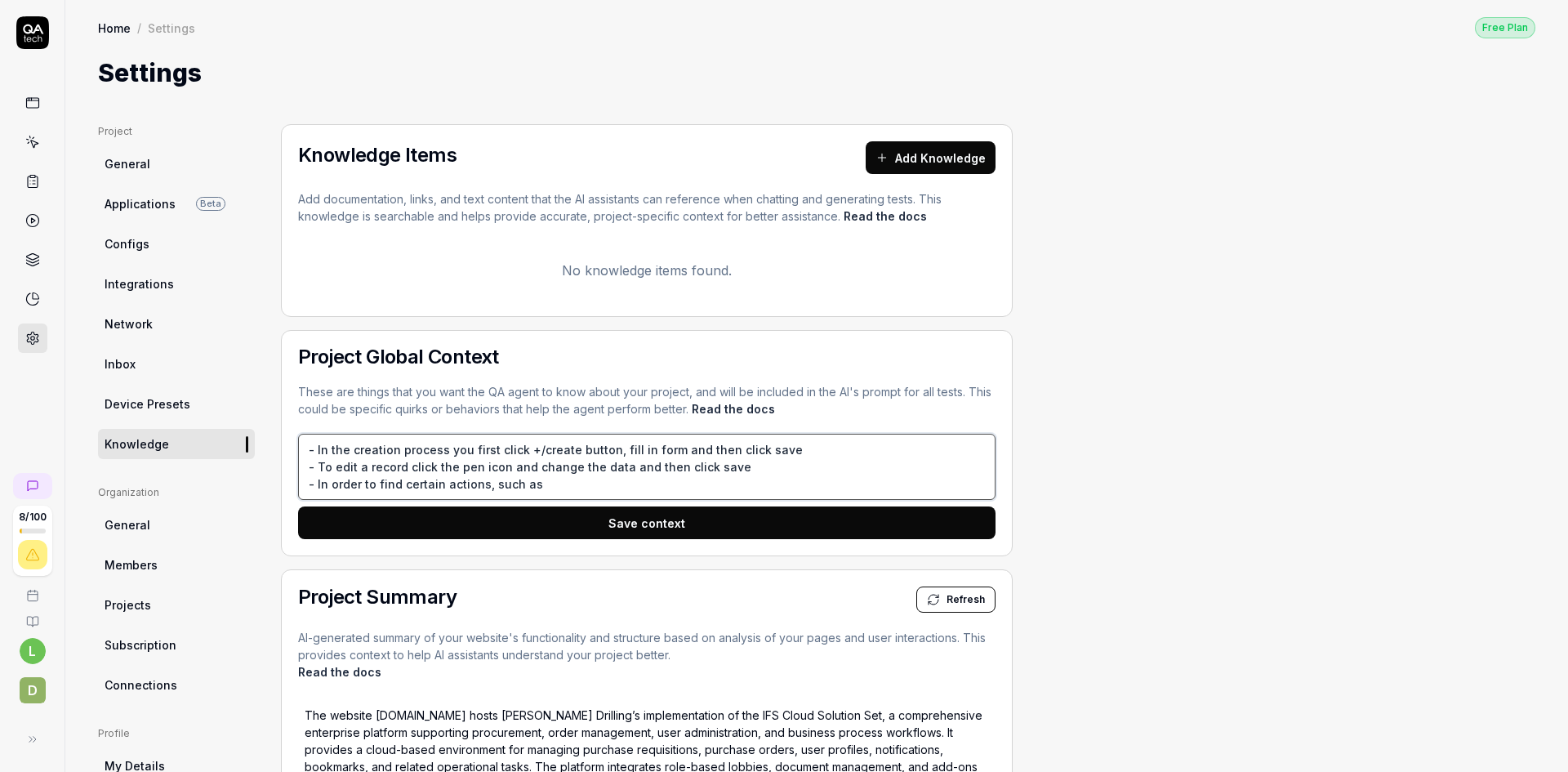
type textarea "- In the creation process you first click +/create button, fill in form and the…"
type textarea "*"
type textarea "- In the creation process you first click +/create button, fill in form and the…"
type textarea "*"
type textarea "- In the creation process you first click +/create button, fill in form and the…"
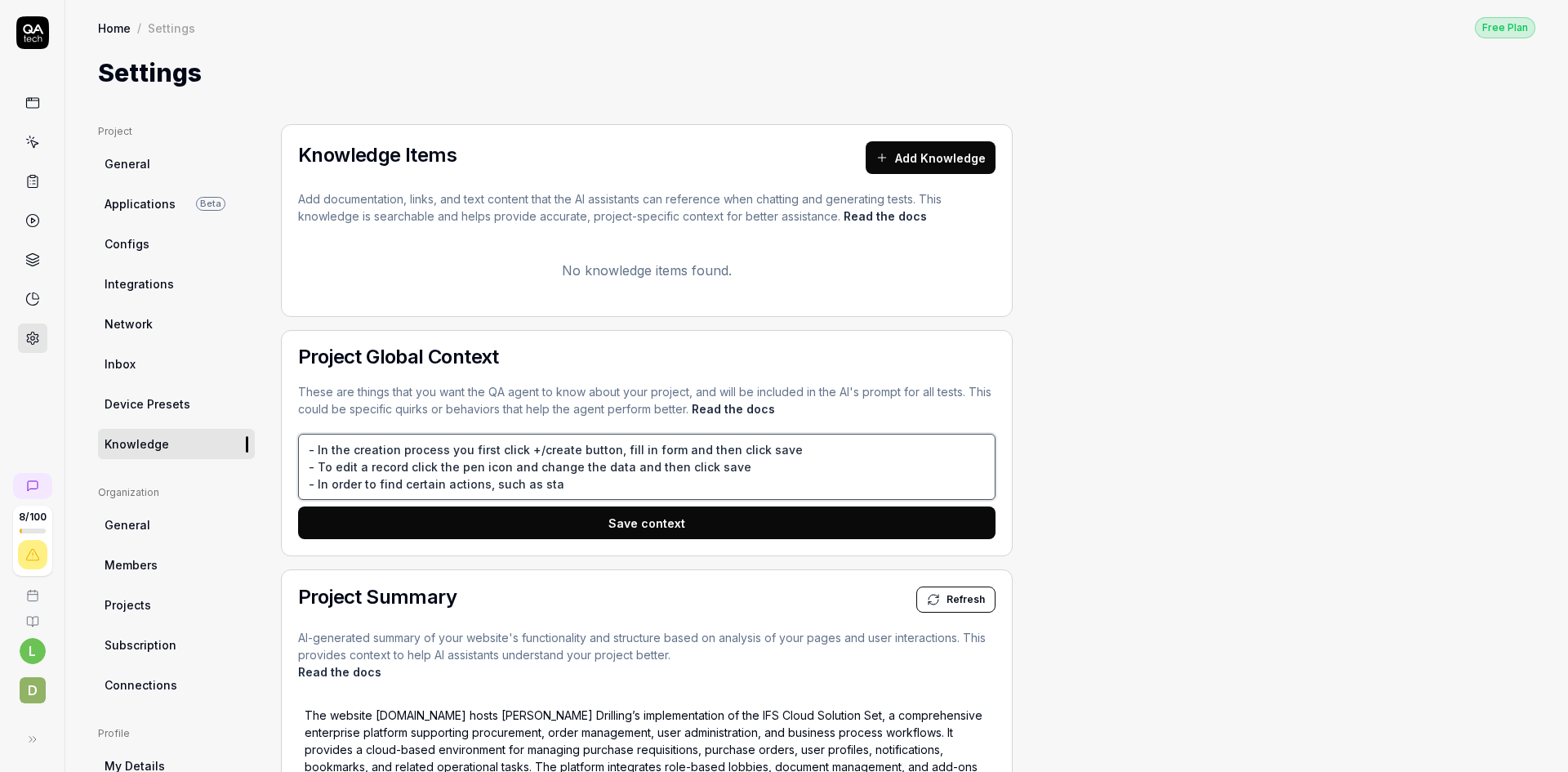
type textarea "*"
type textarea "- In the creation process you first click +/create button, fill in form and the…"
type textarea "*"
type textarea "- In the creation process you first click +/create button, fill in form and the…"
type textarea "*"
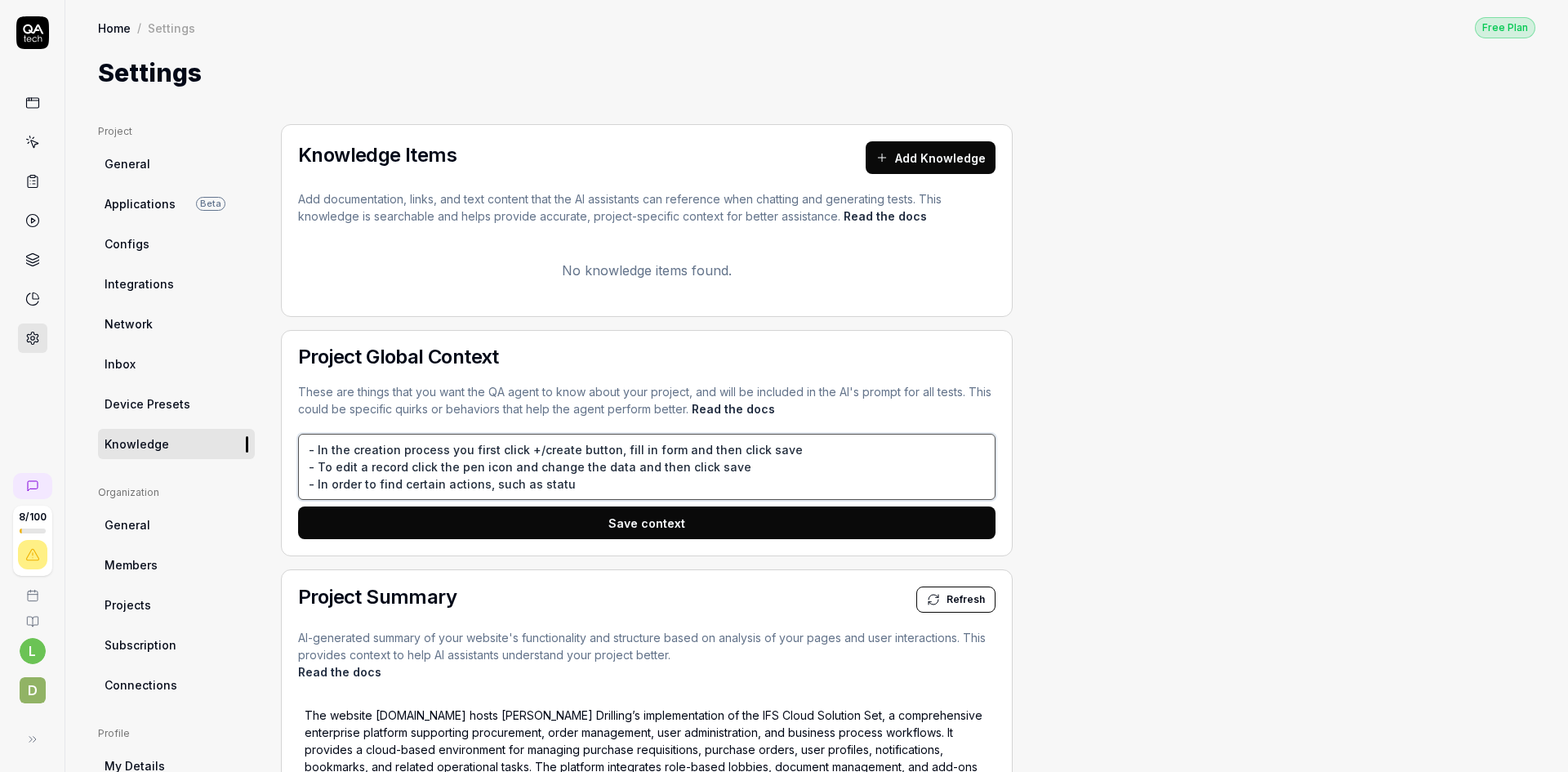
type textarea "- In the creation process you first click +/create button, fill in form and the…"
type textarea "*"
type textarea "- In the creation process you first click +/create button, fill in form and the…"
type textarea "*"
type textarea "- In the creation process you first click +/create button, fill in form and the…"
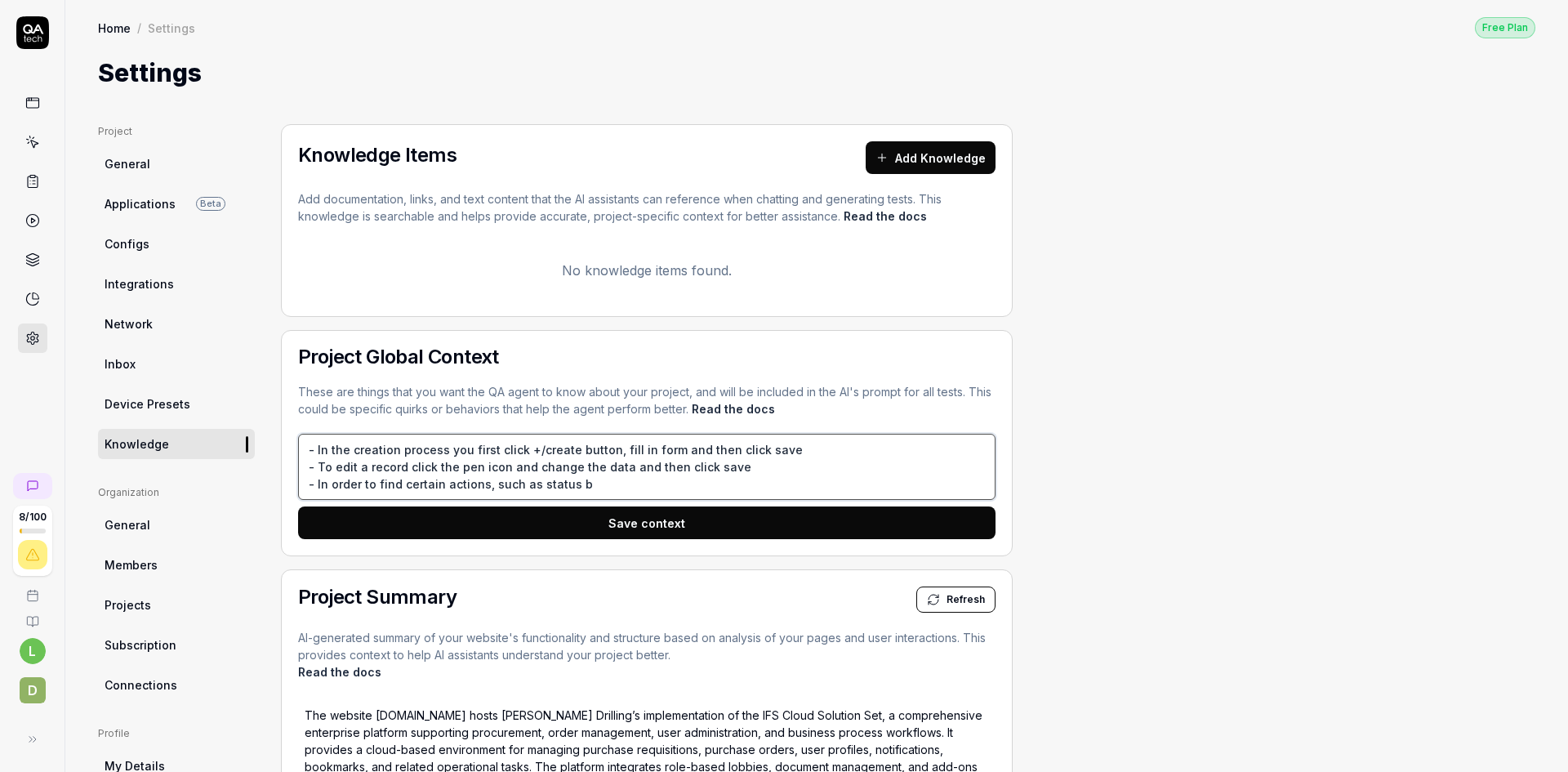
type textarea "*"
type textarea "- In the creation process you first click +/create button, fill in form and the…"
type textarea "*"
type textarea "- In the creation process you first click +/create button, fill in form and the…"
type textarea "*"
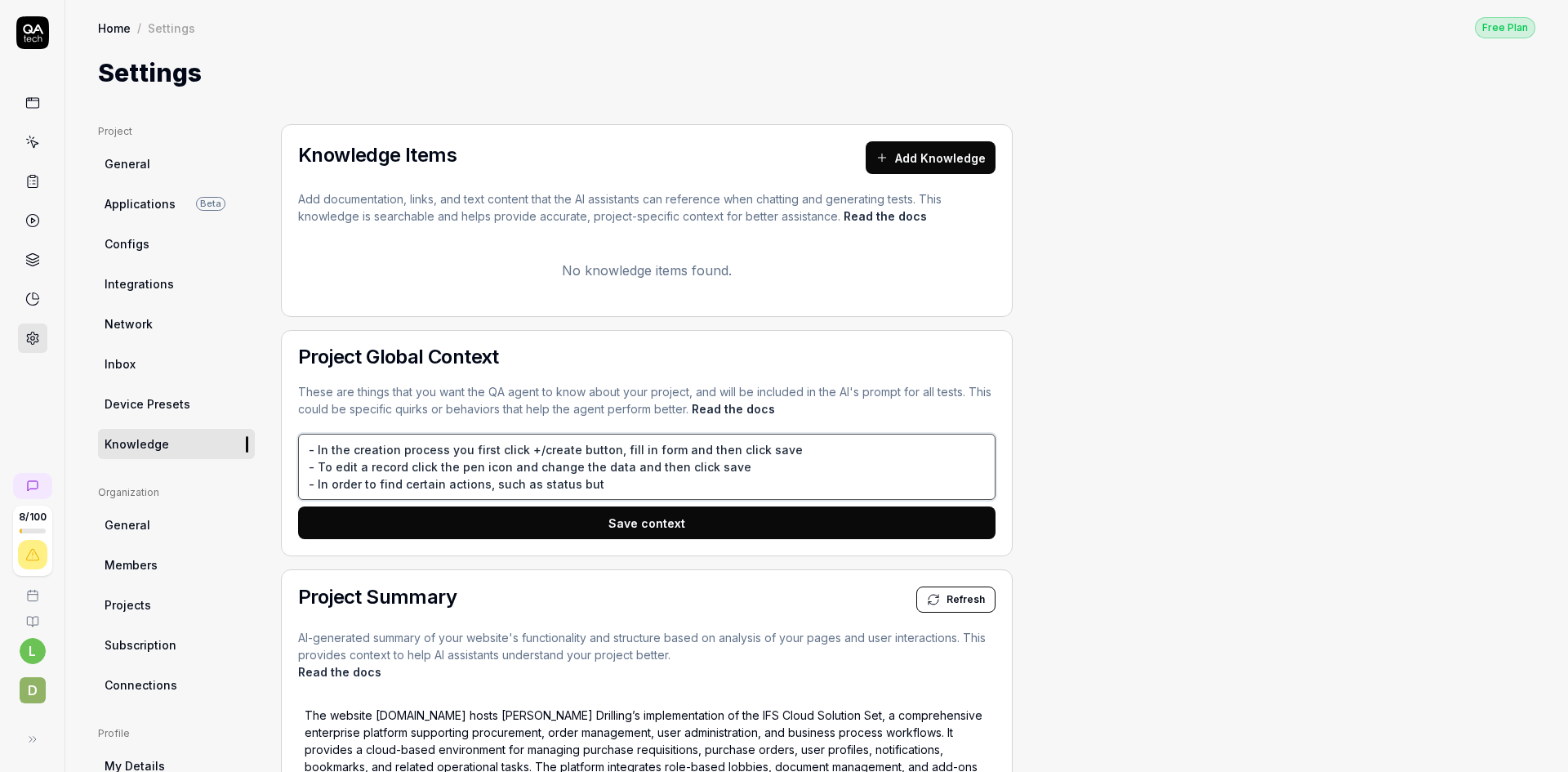
type textarea "- In the creation process you first click +/create button, fill in form and the…"
type textarea "*"
type textarea "- In the creation process you first click +/create button, fill in form and the…"
type textarea "*"
type textarea "- In the creation process you first click +/create button, fill in form and the…"
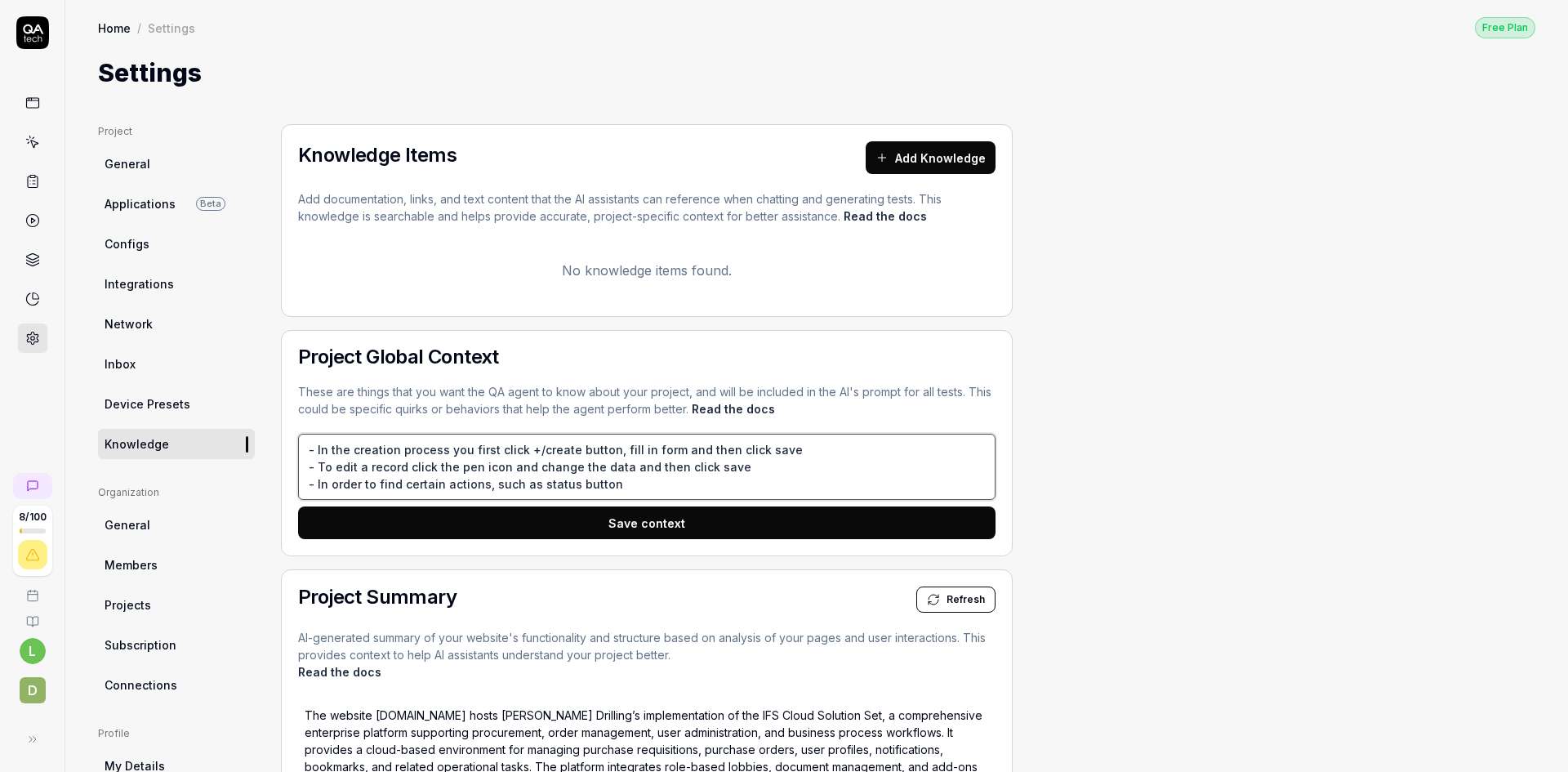
type textarea "*"
type textarea "- In the creation process you first click +/create button, fill in form and the…"
type textarea "*"
type textarea "- In the creation process you first click +/create button, fill in form and the…"
type textarea "*"
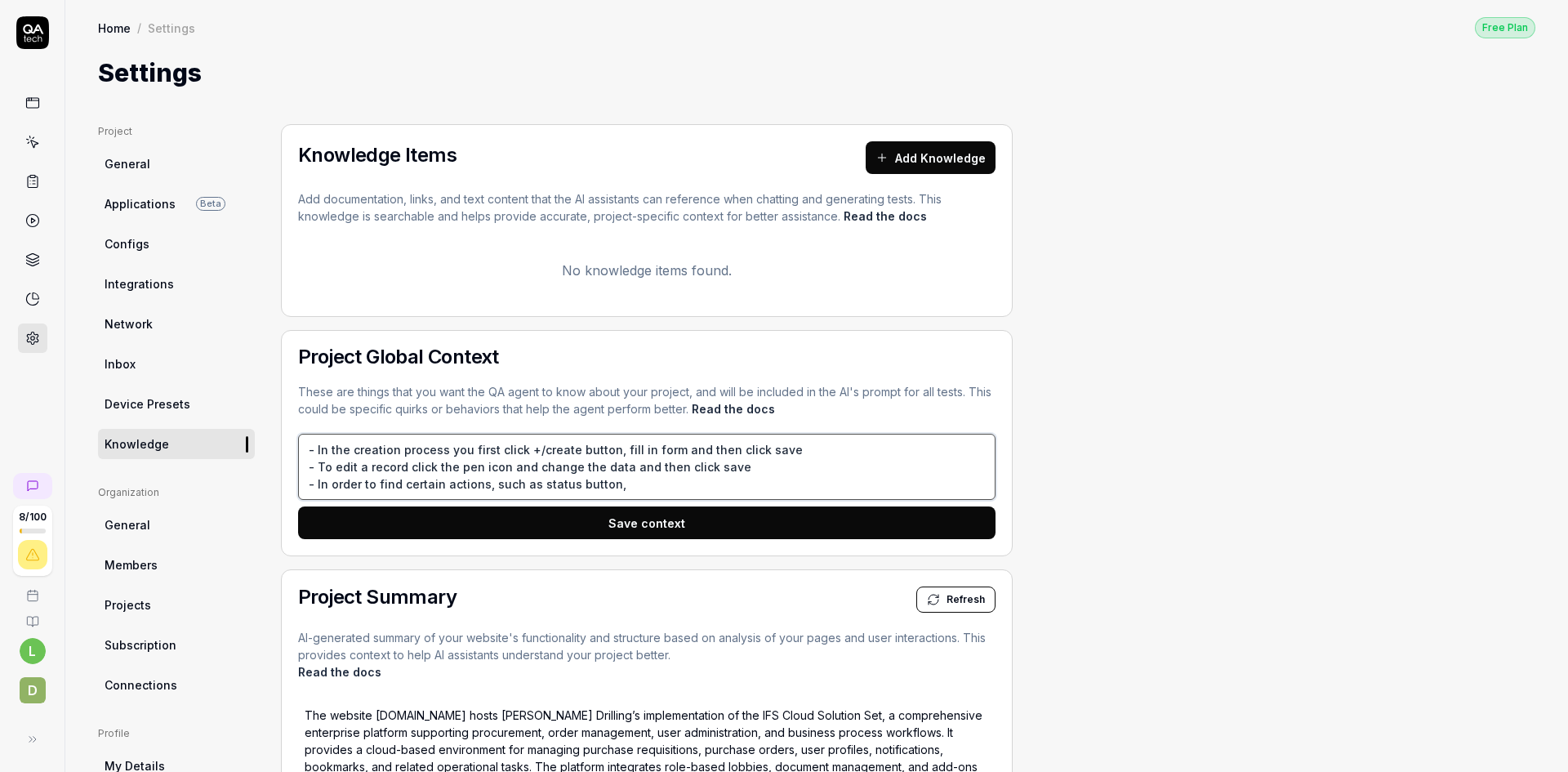
type textarea "- In the creation process you first click +/create button, fill in form and the…"
type textarea "*"
type textarea "- In the creation process you first click +/create button, fill in form and the…"
type textarea "*"
type textarea "- In the creation process you first click +/create button, fill in form and the…"
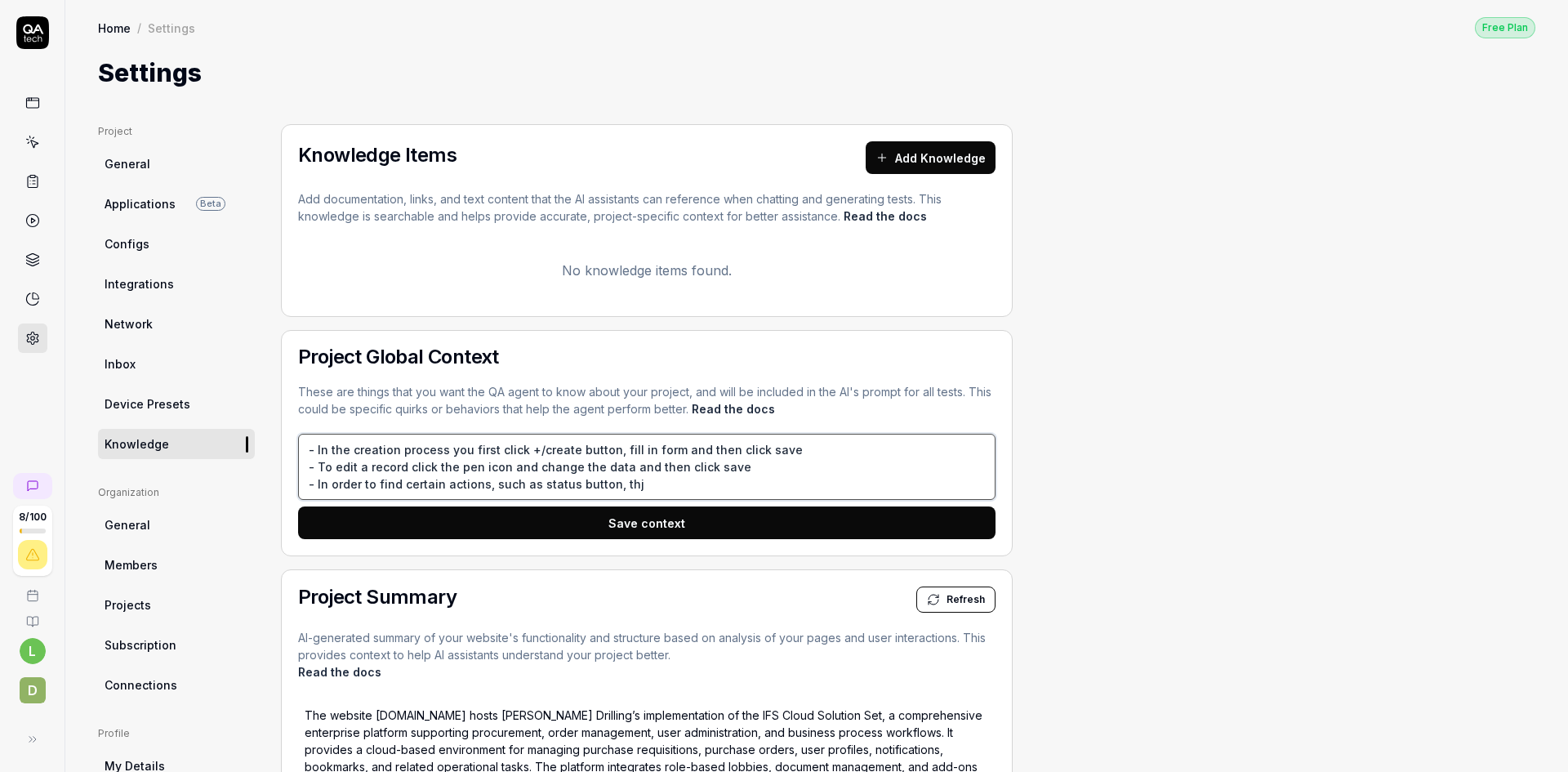
type textarea "*"
type textarea "- In the creation process you first click +/create button, fill in form and the…"
type textarea "*"
type textarea "- In the creation process you first click +/create button, fill in form and the…"
type textarea "*"
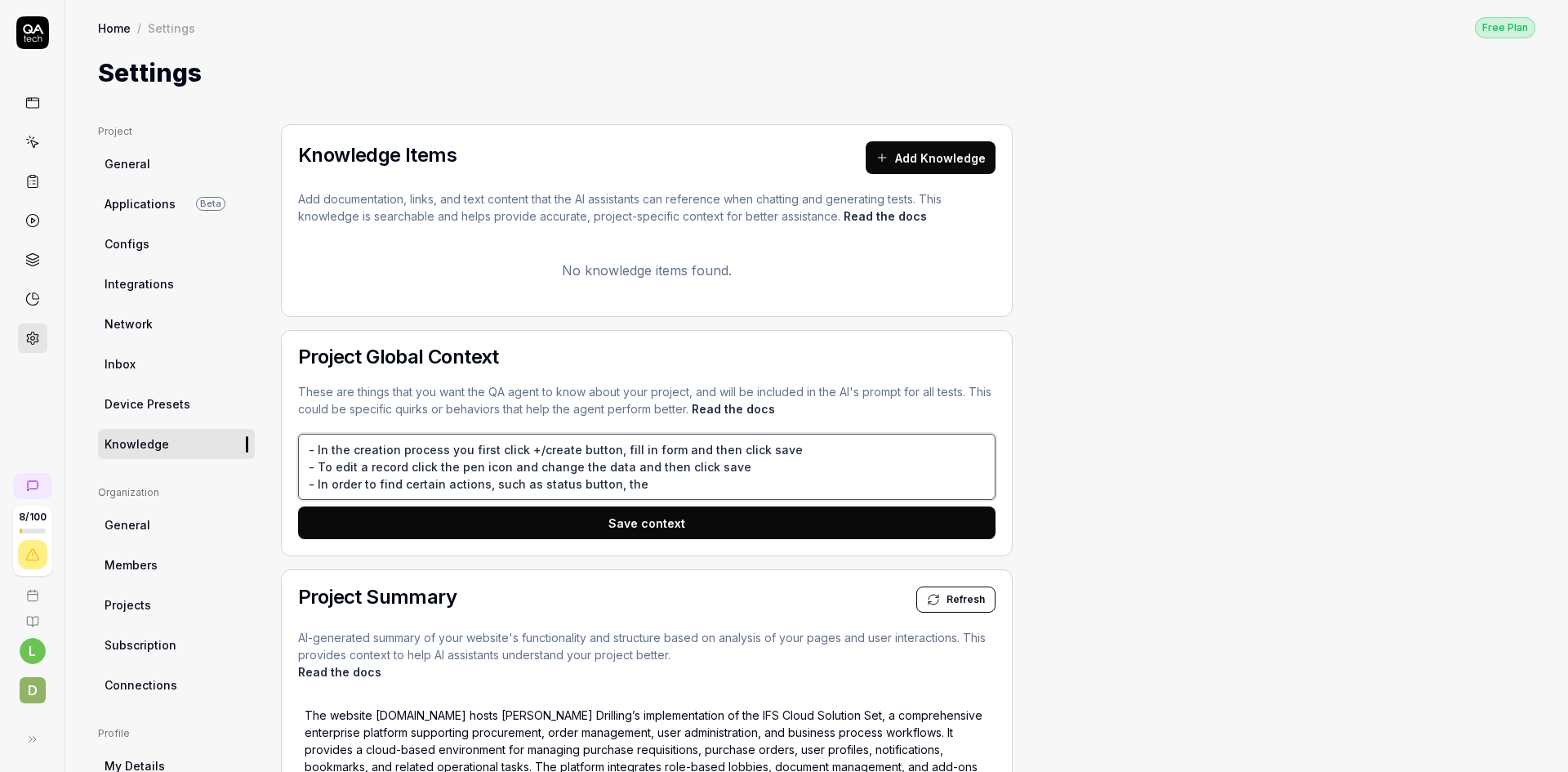
type textarea "- In the creation process you first click +/create button, fill in form and the…"
type textarea "*"
type textarea "- In the creation process you first click +/create button, fill in form and the…"
type textarea "*"
type textarea "- In the creation process you first click +/create button, fill in form and the…"
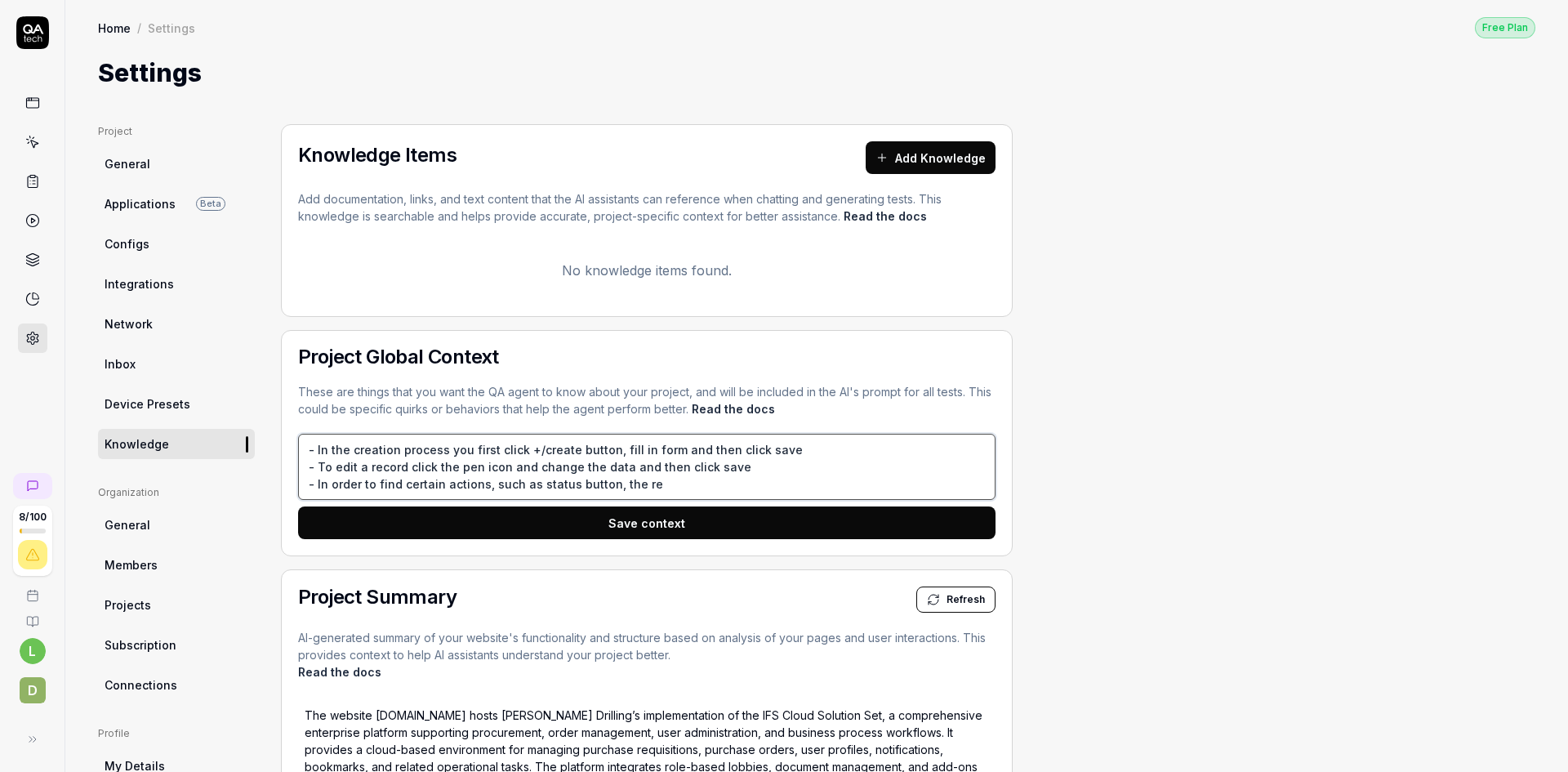
type textarea "*"
type textarea "- In the creation process you first click +/create button, fill in form and the…"
type textarea "*"
type textarea "- In the creation process you first click +/create button, fill in form and the…"
type textarea "*"
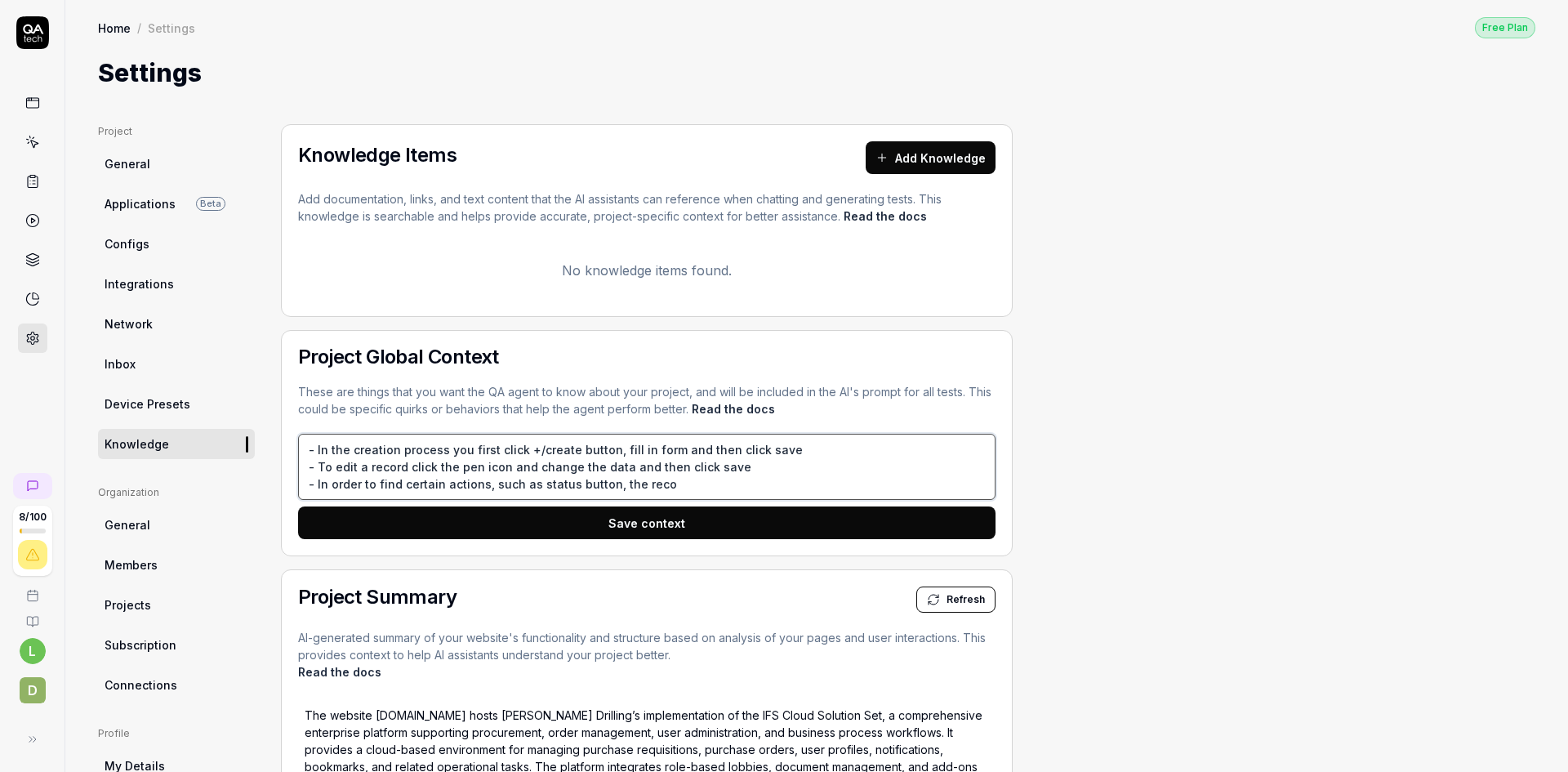
type textarea "- In the creation process you first click +/create button, fill in form and the…"
type textarea "*"
type textarea "- In the creation process you first click +/create button, fill in form and the…"
type textarea "*"
type textarea "- In the creation process you first click +/create button, fill in form and the…"
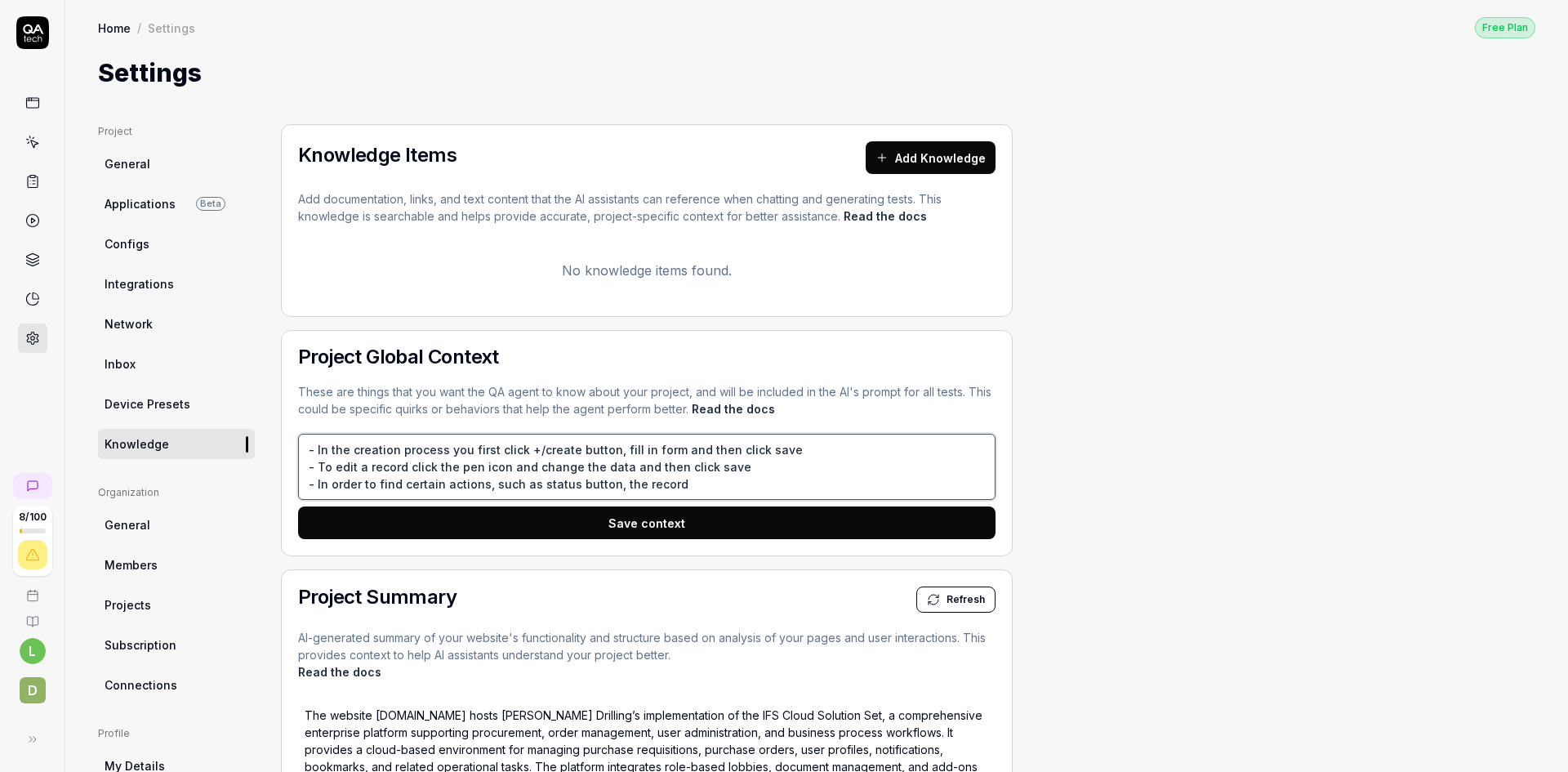
type textarea "*"
type textarea "- In the creation process you first click +/create button, fill in form and the…"
type textarea "*"
type textarea "- In the creation process you first click +/create button, fill in form and the…"
type textarea "*"
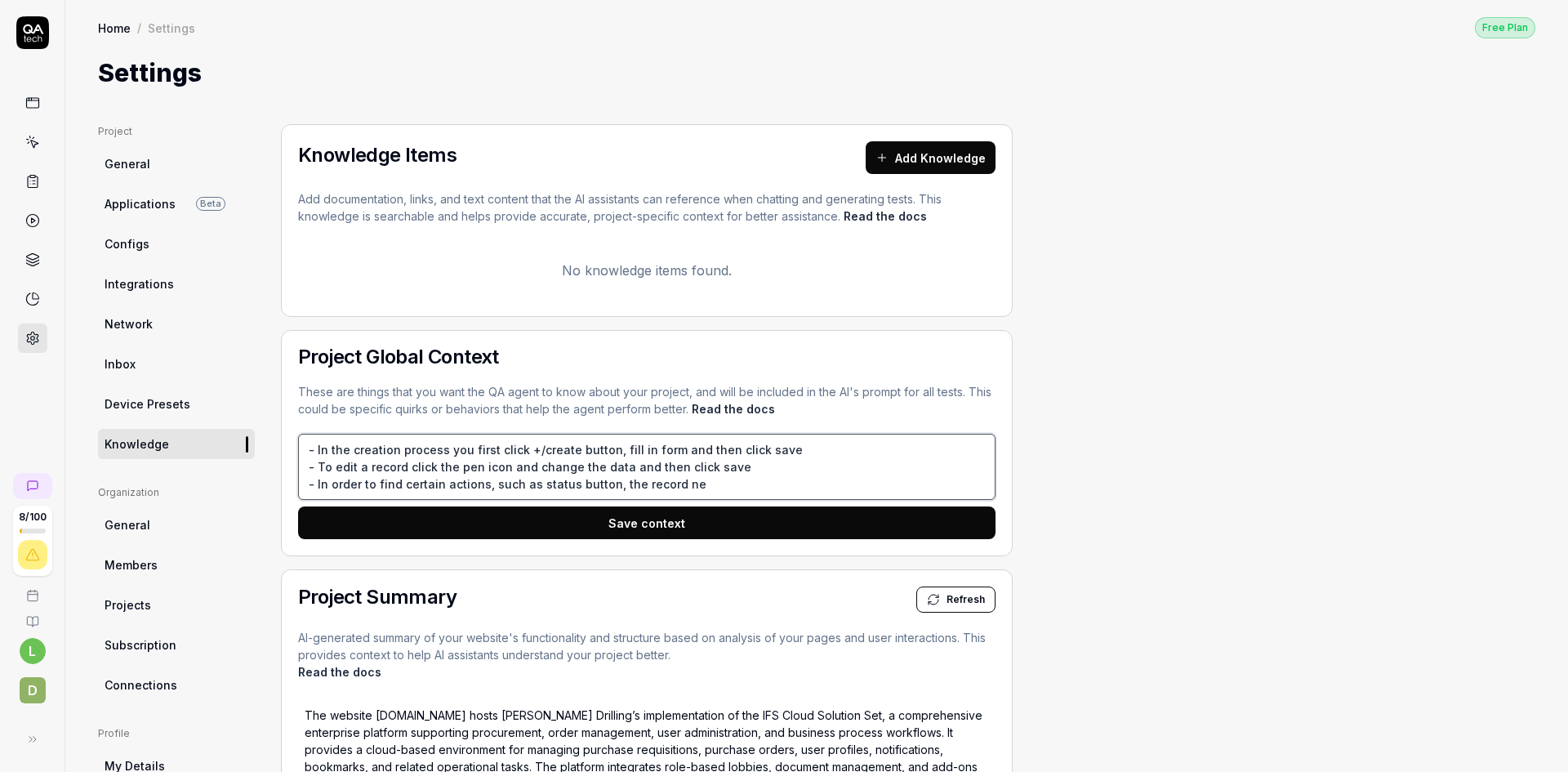
type textarea "- In the creation process you first click +/create button, fill in form and the…"
type textarea "*"
type textarea "- In the creation process you first click +/create button, fill in form and the…"
type textarea "*"
type textarea "- In the creation process you first click +/create button, fill in form and the…"
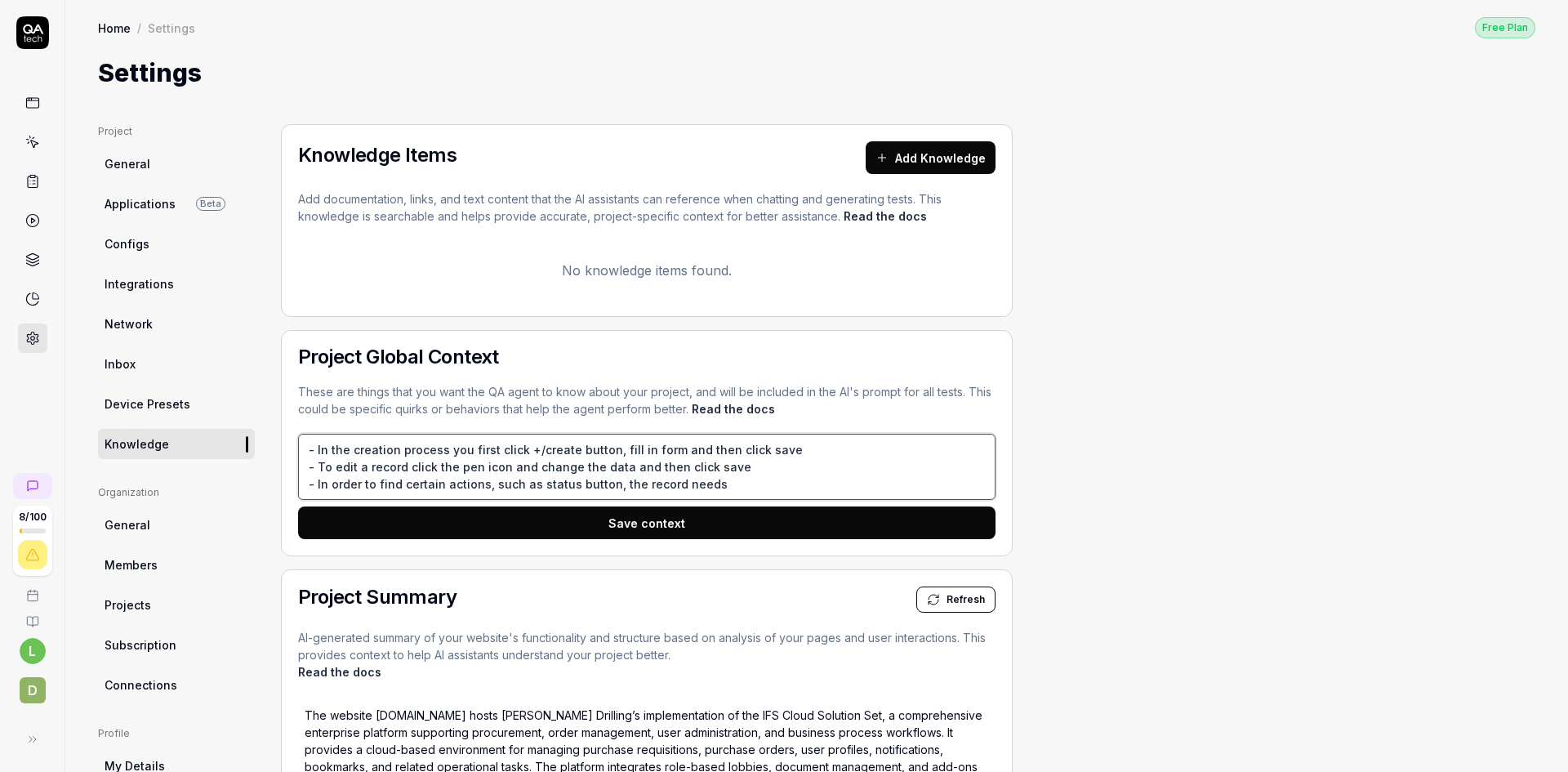
type textarea "*"
type textarea "- In the creation process you first click +/create button, fill in form and the…"
type textarea "*"
type textarea "- In the creation process you first click +/create button, fill in form and the…"
type textarea "*"
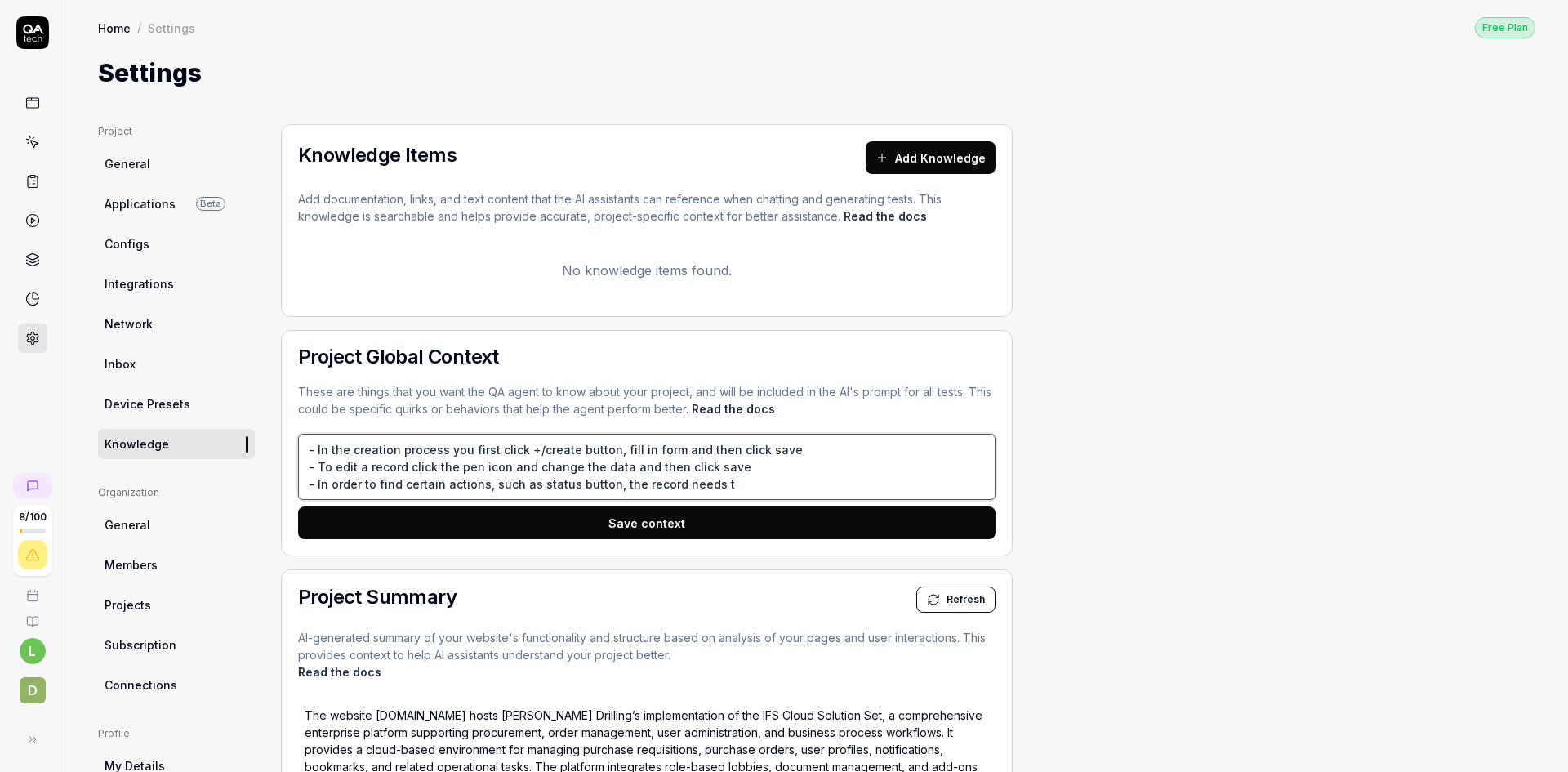
type textarea "- In the creation process you first click +/create button, fill in form and the…"
type textarea "*"
type textarea "- In the creation process you first click +/create button, fill in form and the…"
type textarea "*"
type textarea "- In the creation process you first click +/create button, fill in form and the…"
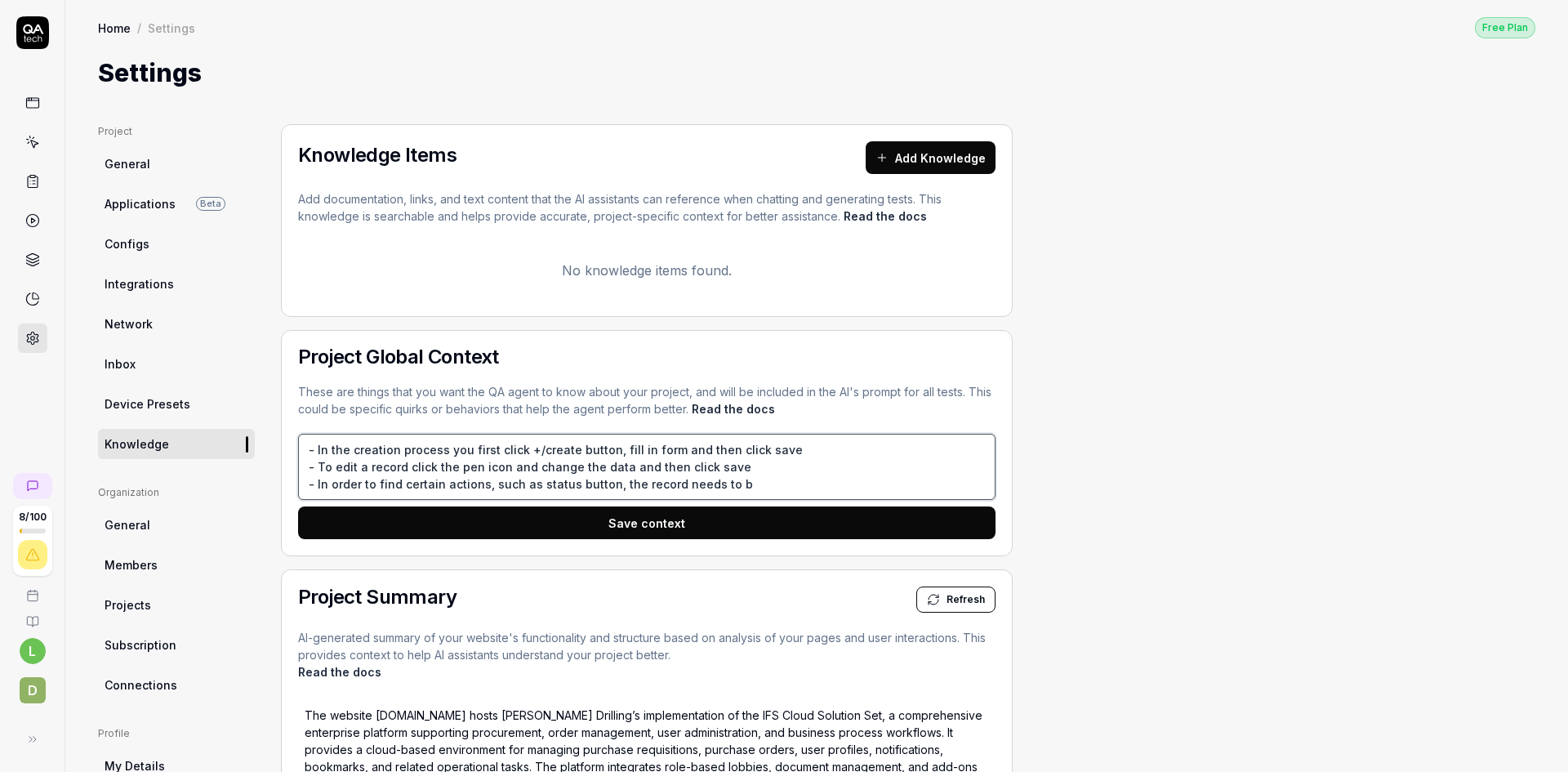
type textarea "*"
type textarea "- In the creation process you first click +/create button, fill in form and the…"
type textarea "*"
type textarea "- In the creation process you first click +/create button, fill in form and the…"
type textarea "*"
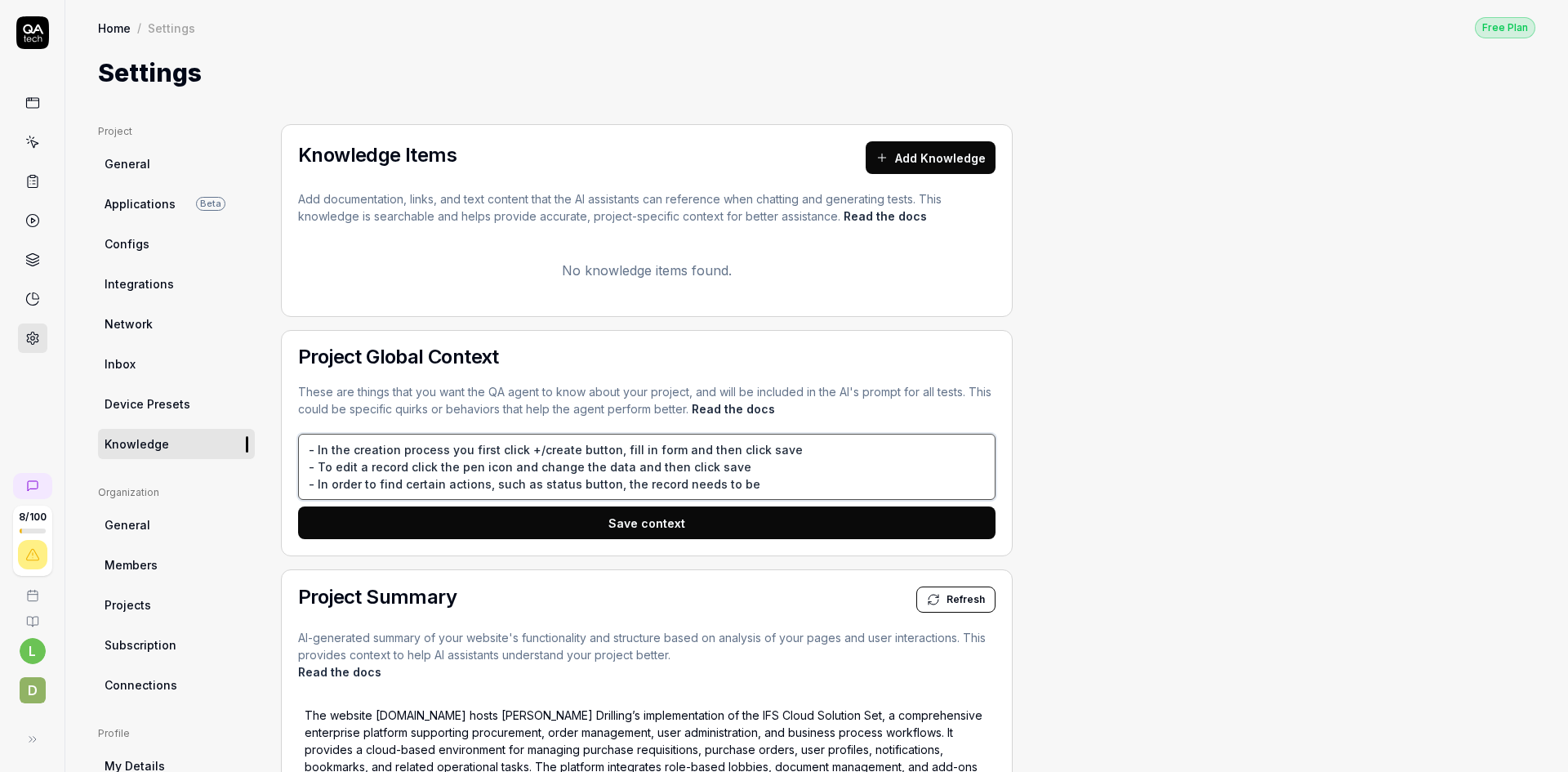
type textarea "- In the creation process you first click +/create button, fill in form and the…"
type textarea "*"
type textarea "- In the creation process you first click +/create button, fill in form and the…"
type textarea "*"
type textarea "- In the creation process you first click +/create button, fill in form and the…"
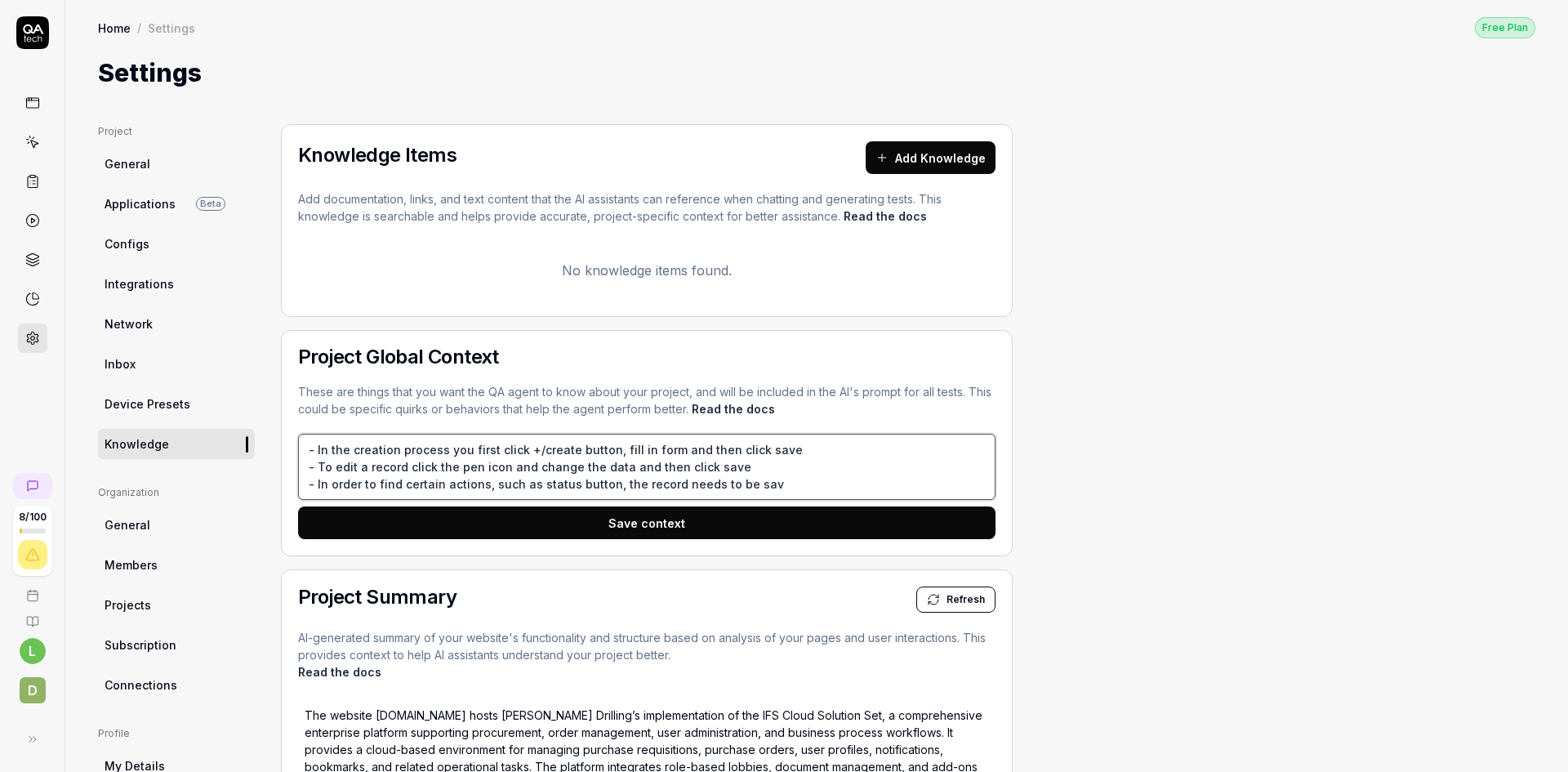
type textarea "*"
type textarea "- In the creation process you first click +/create button, fill in form and the…"
type textarea "*"
type textarea "- In the creation process you first click +/create button, fill in form and the…"
type textarea "*"
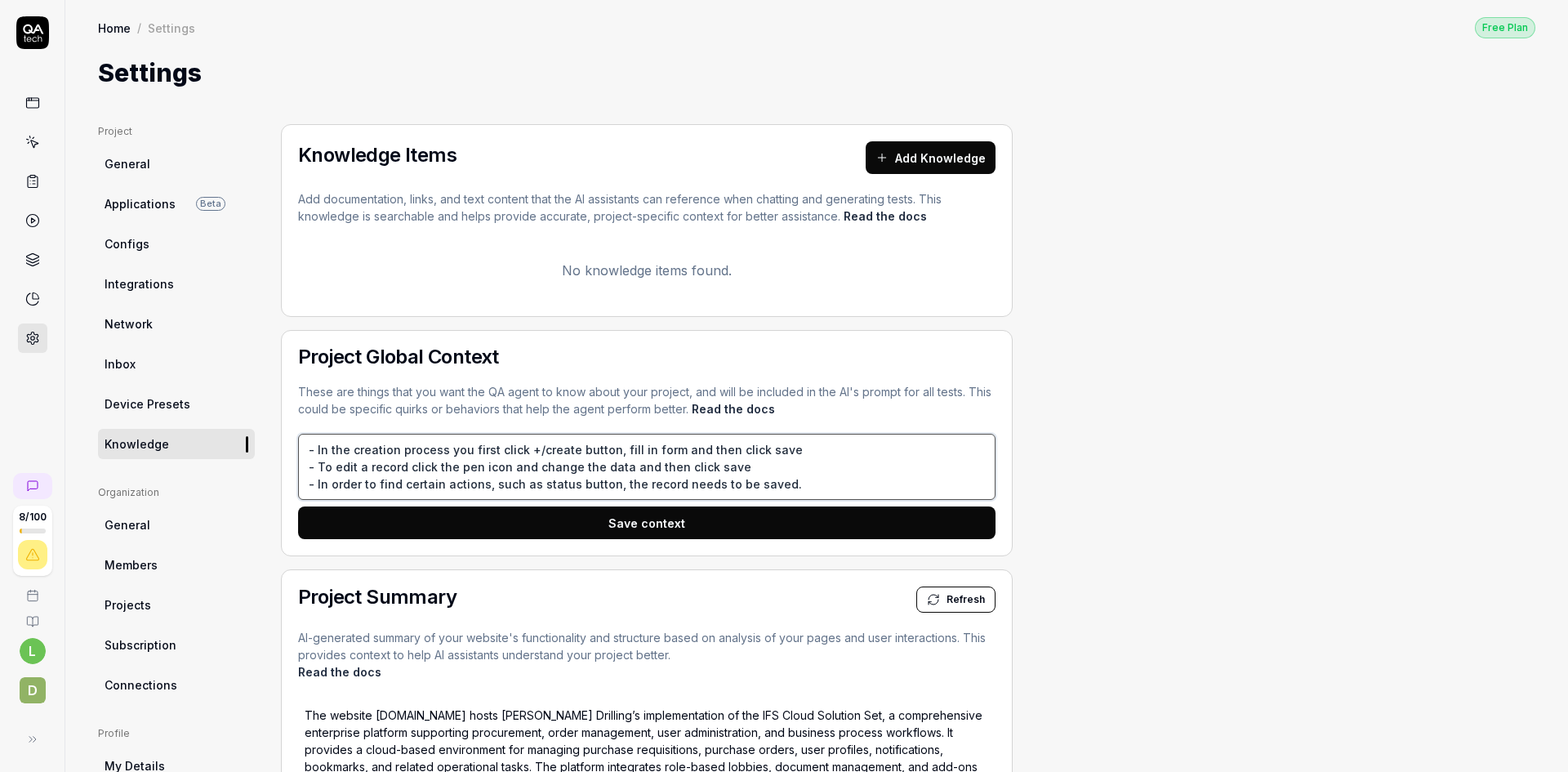
type textarea "- In the creation process you first click +/create button, fill in form and the…"
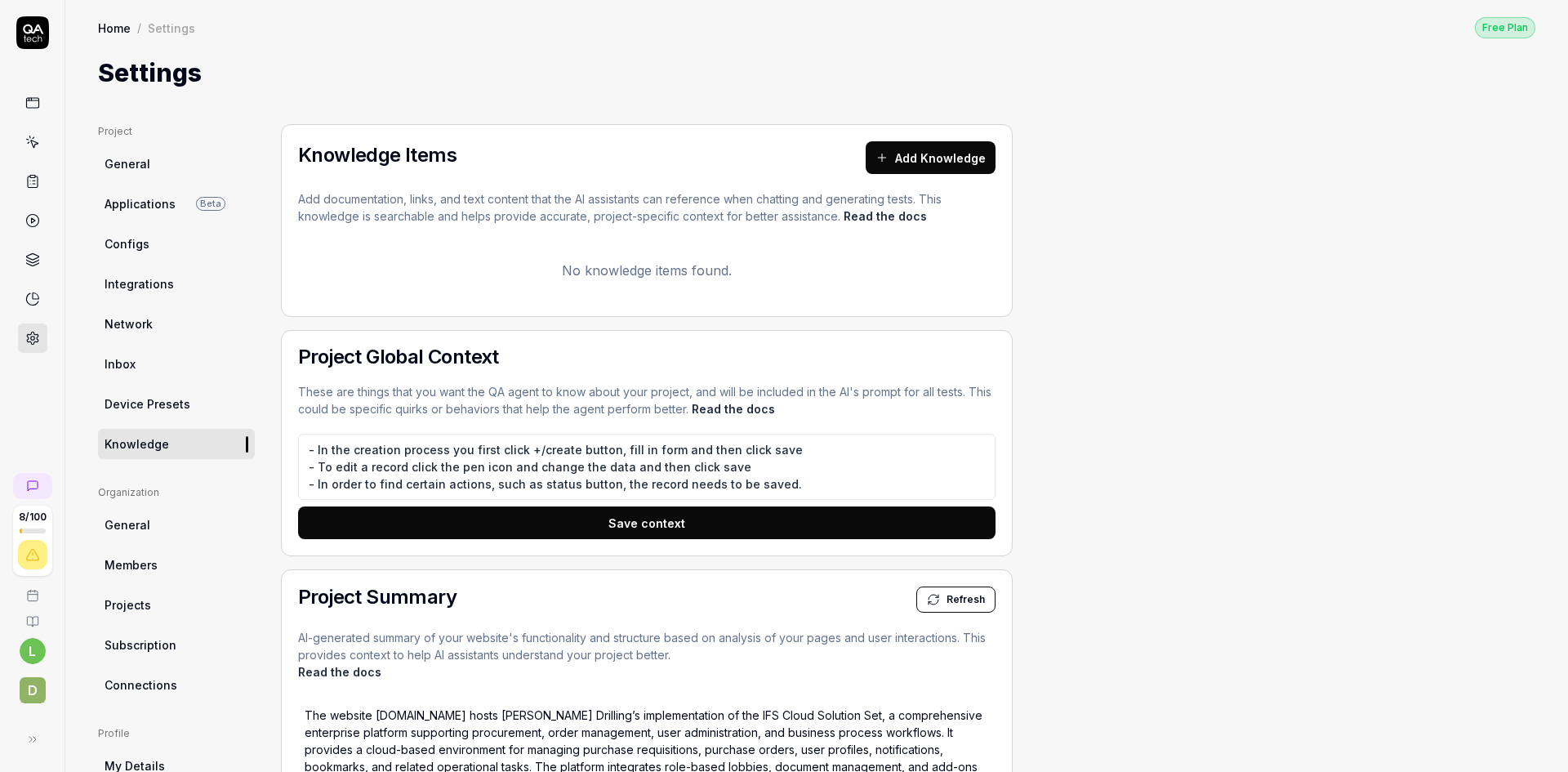
click at [639, 523] on button "Save context" at bounding box center [646, 522] width 697 height 33
click at [138, 199] on span "Applications" at bounding box center [140, 203] width 71 height 17
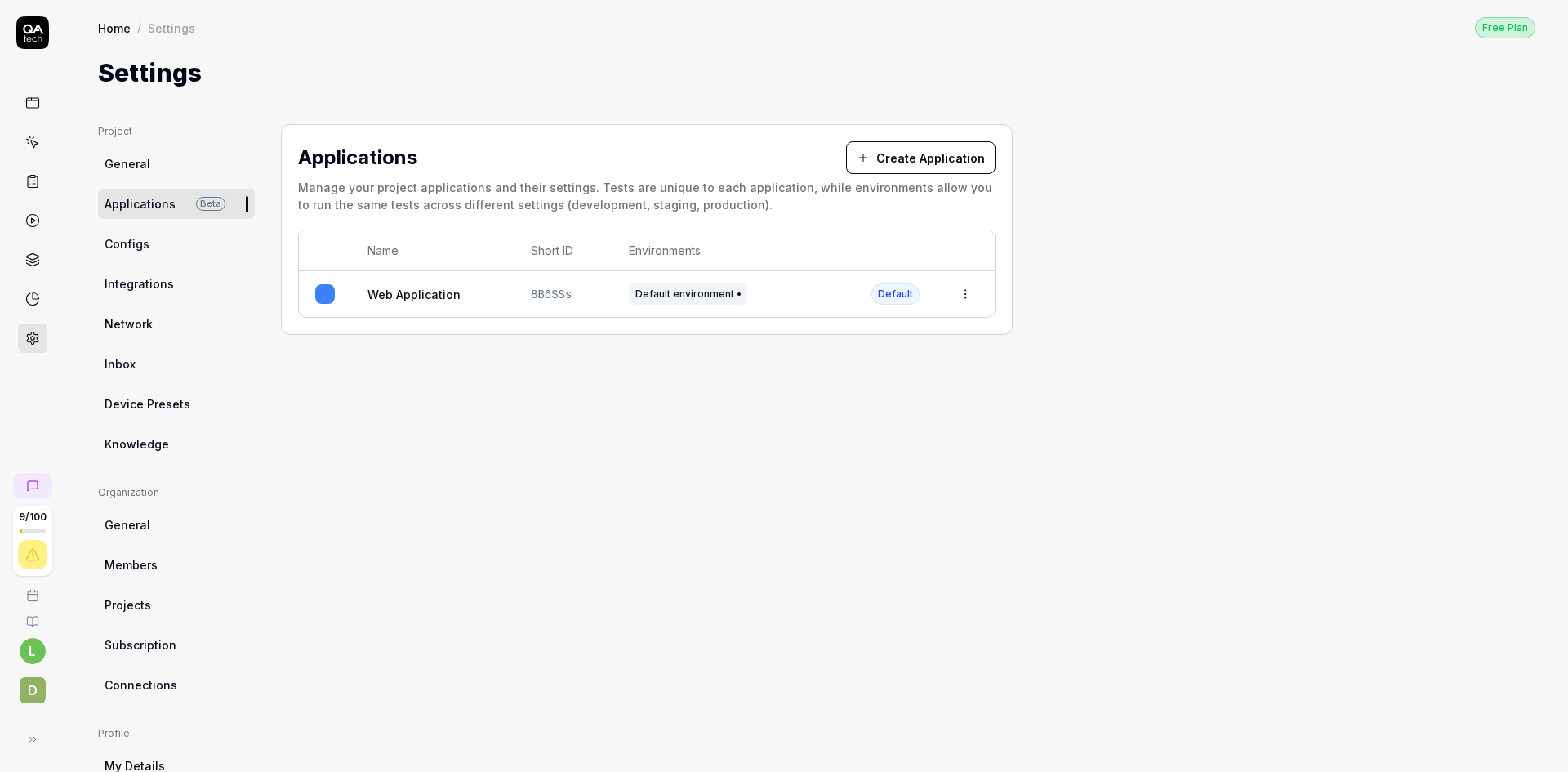
click at [425, 294] on link "Web Application" at bounding box center [414, 294] width 93 height 17
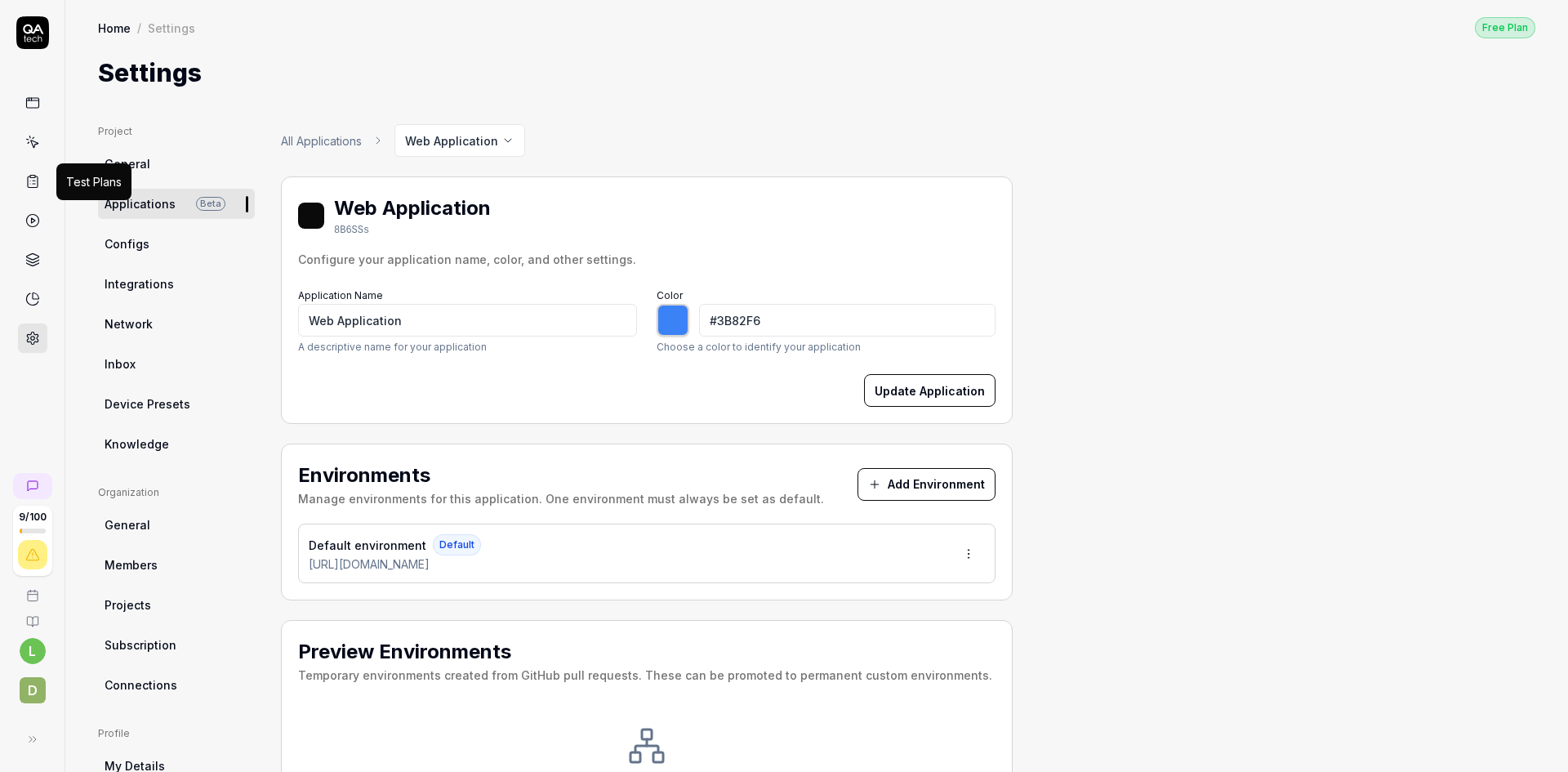
click at [31, 182] on icon at bounding box center [33, 180] width 15 height 15
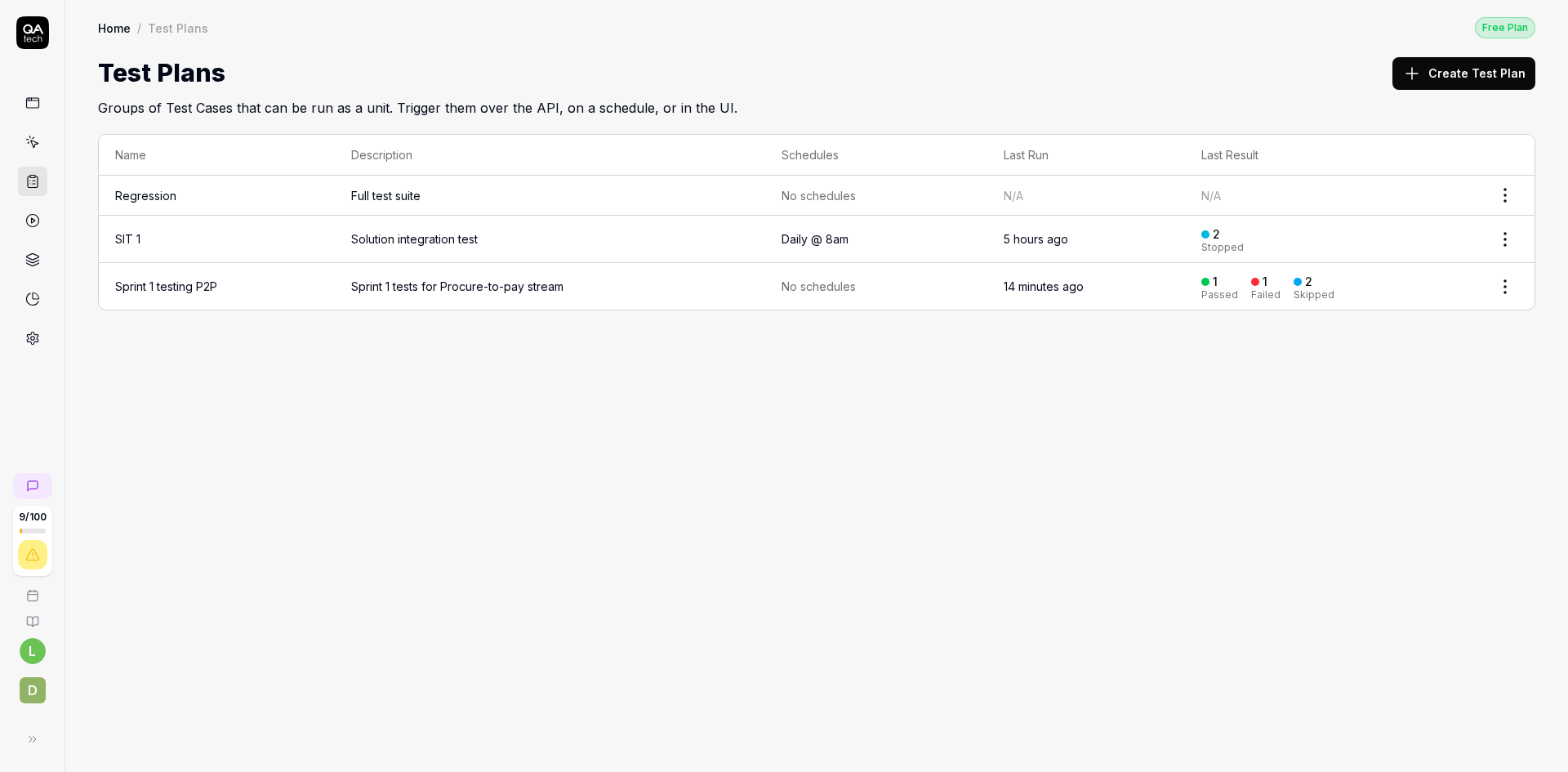
click at [296, 282] on td "Sprint 1 testing P2P" at bounding box center [216, 286] width 236 height 46
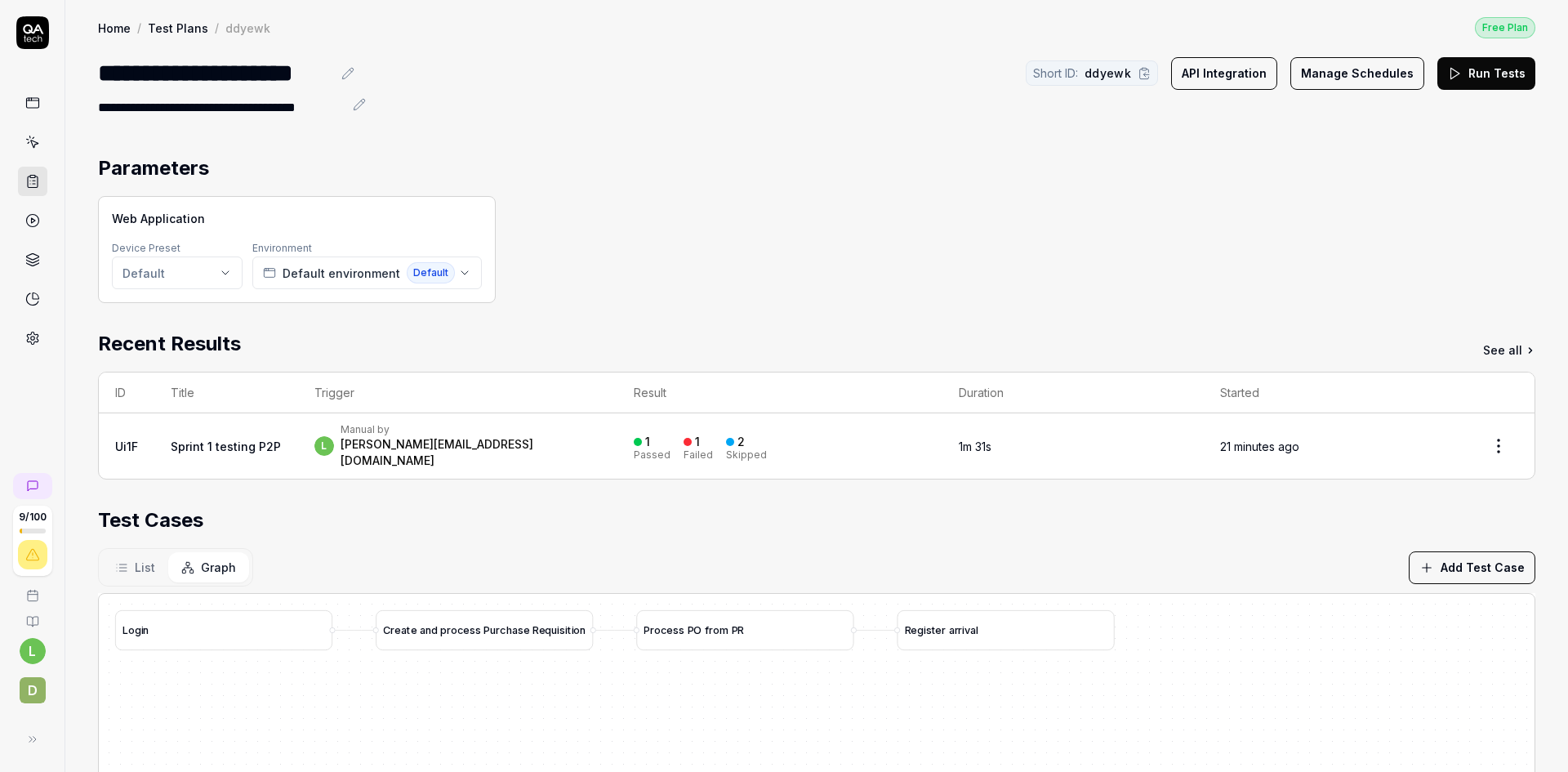
click at [513, 617] on div "C r e a t e a n d p r o c e s s P u r c h a s e R e q u i s i t i o n" at bounding box center [484, 630] width 217 height 40
click at [489, 615] on div "C r e a t e a n d p r o c e s s P u r c h a s e R e q u i s i t i o n" at bounding box center [484, 630] width 217 height 40
click at [184, 615] on div "L o g i n" at bounding box center [224, 630] width 217 height 40
click at [501, 621] on div "C r e a t e a n d p r o c e s s P u r c h a s e R e q u i s i t i o n" at bounding box center [484, 630] width 217 height 40
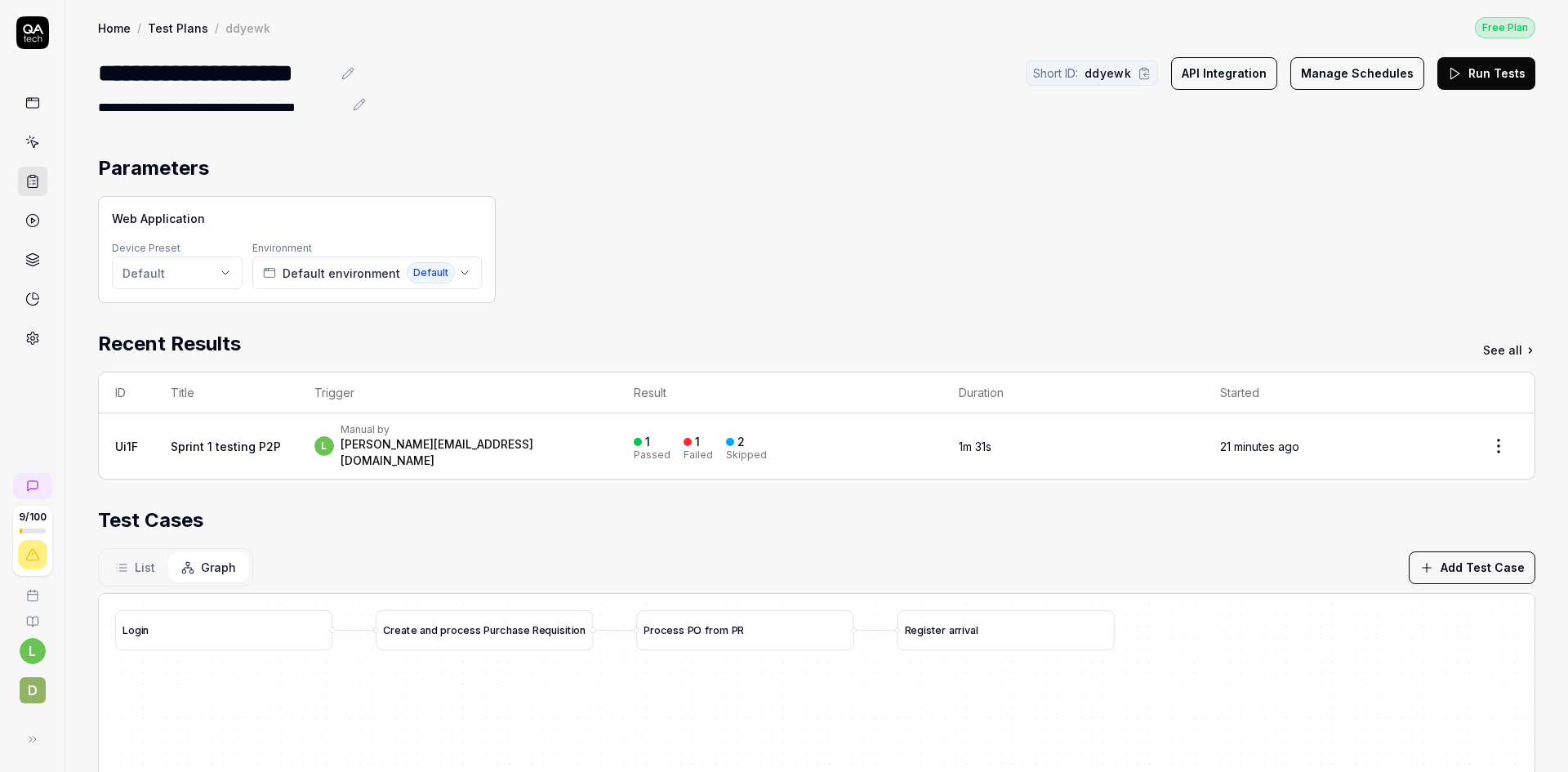
drag, startPoint x: 501, startPoint y: 620, endPoint x: 455, endPoint y: 620, distance: 46.0
click at [455, 620] on div "C r e a t e a n d p r o c e s s P u r c h a s e R e q u i s i t i o n" at bounding box center [484, 630] width 217 height 40
click at [156, 556] on button "List" at bounding box center [135, 567] width 66 height 31
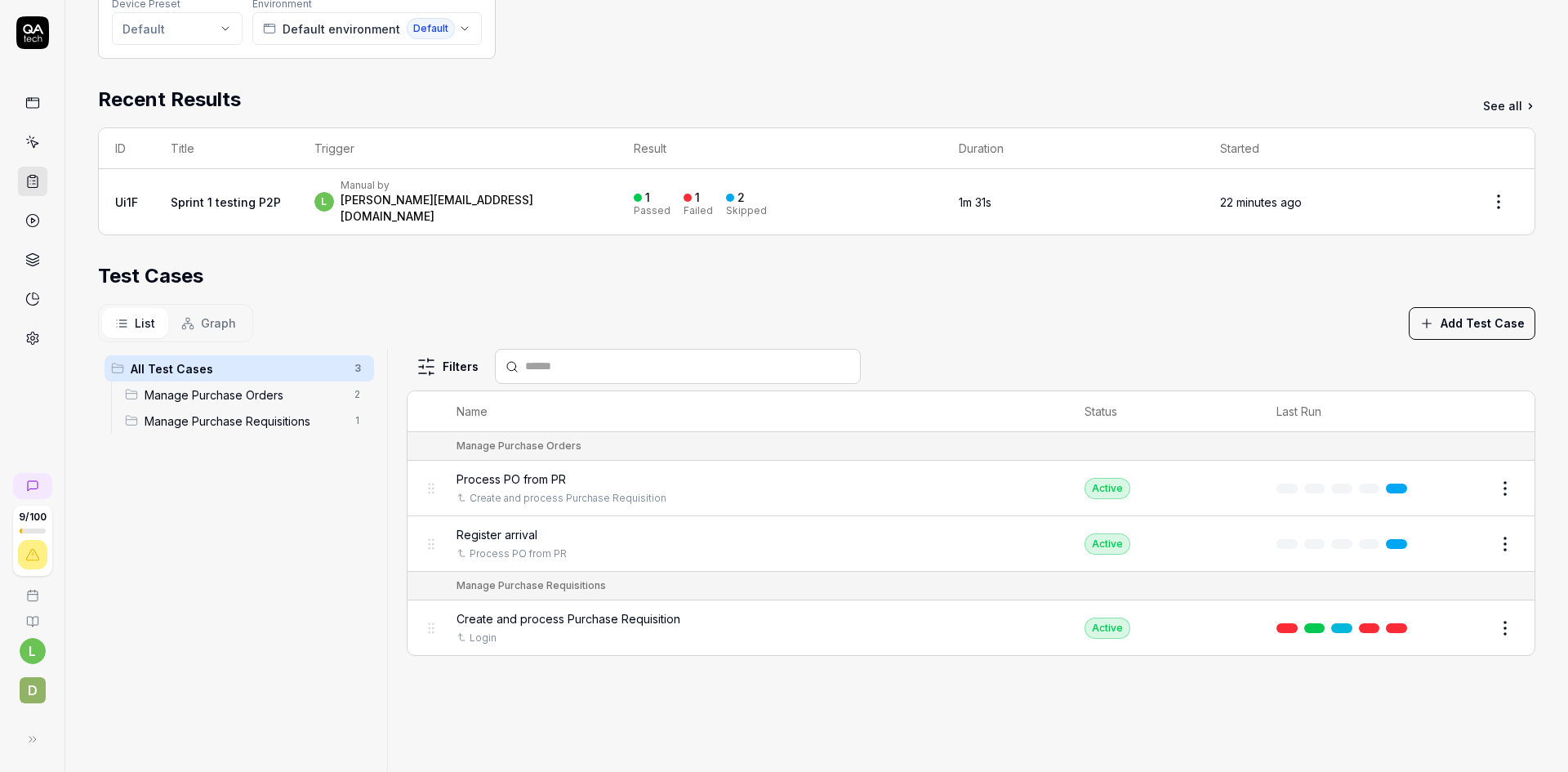
scroll to position [245, 0]
click at [1457, 614] on button "Edit" at bounding box center [1466, 627] width 39 height 27
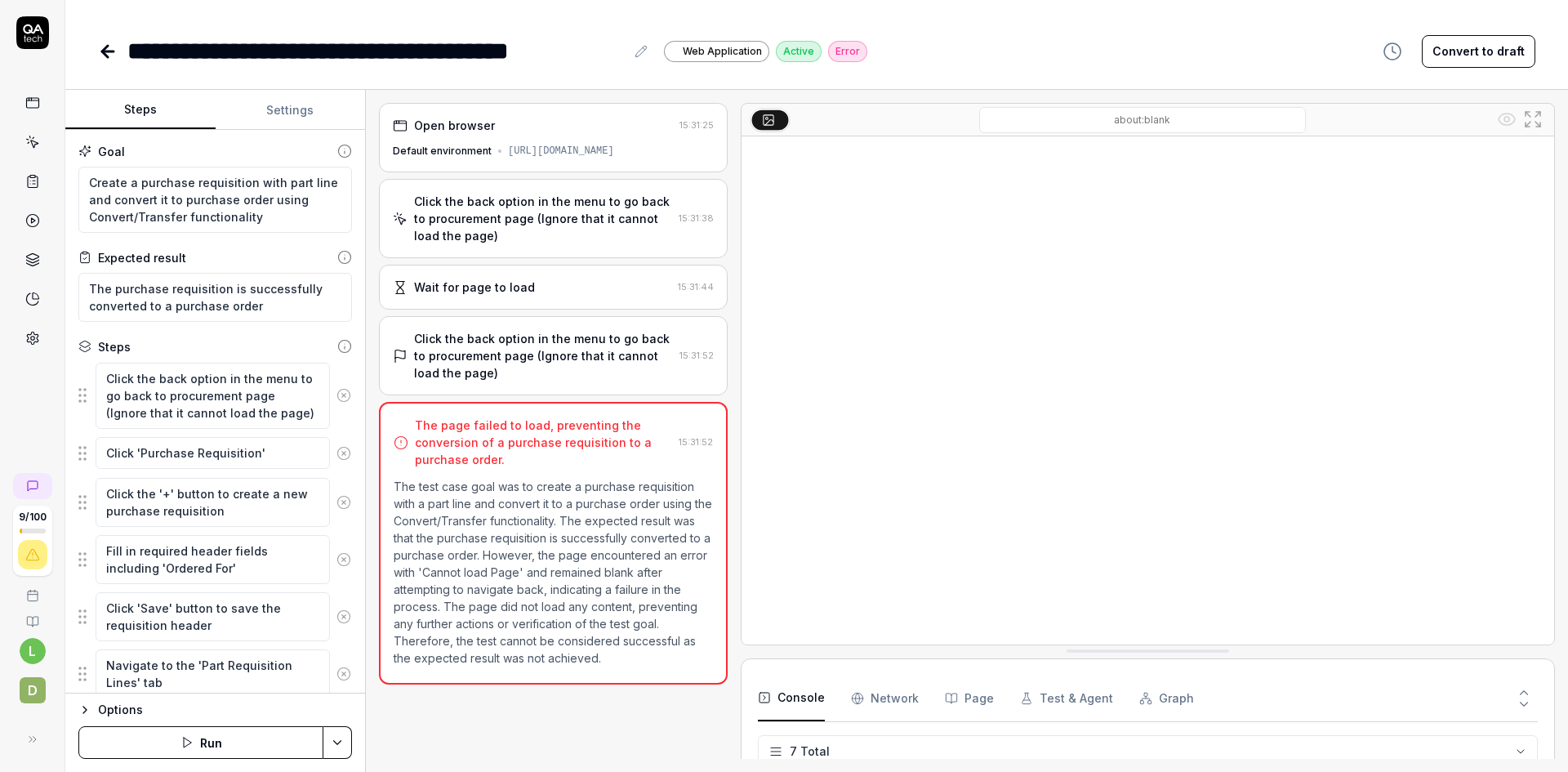
scroll to position [167, 0]
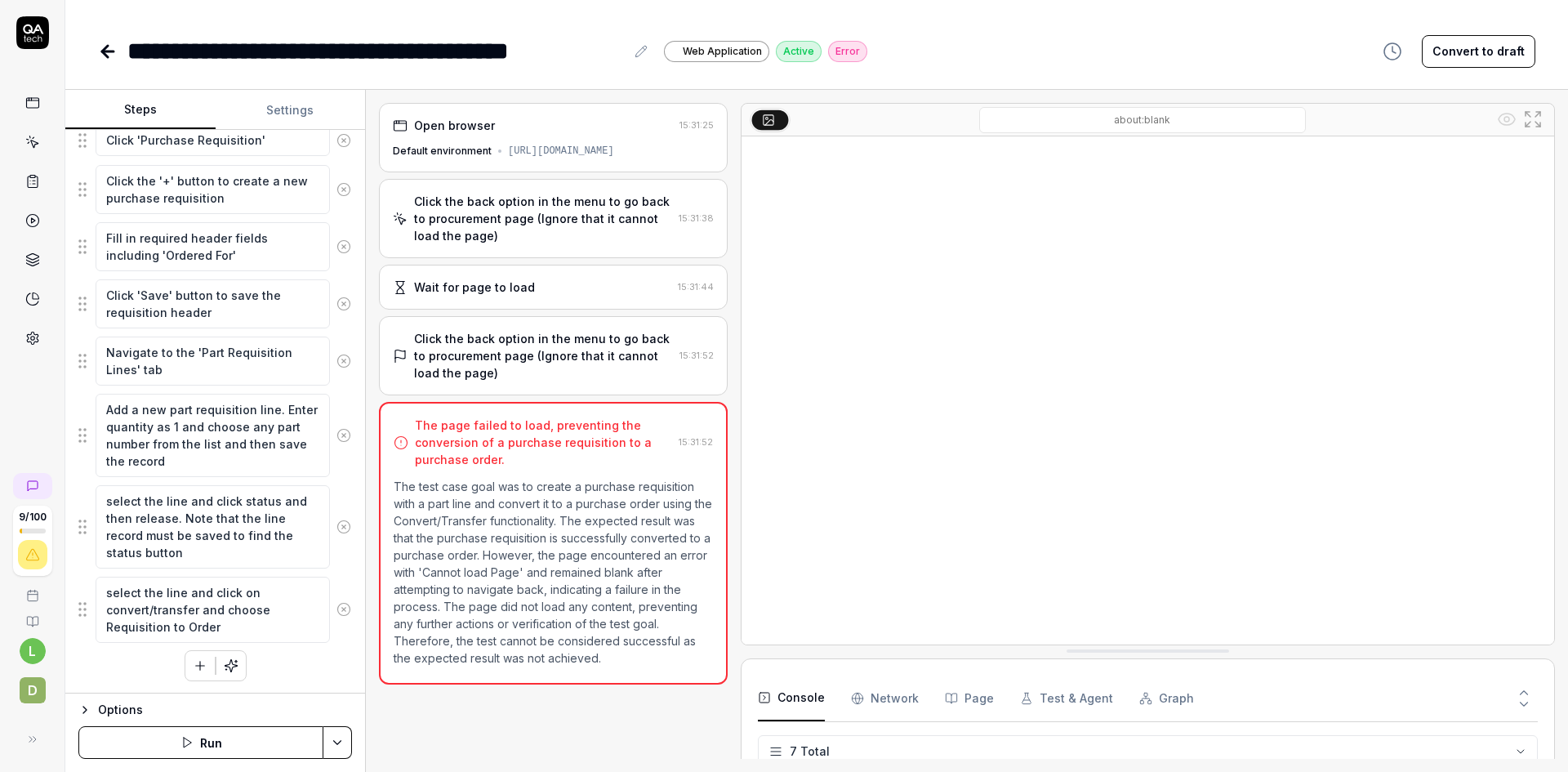
scroll to position [314, 0]
click at [107, 51] on icon at bounding box center [108, 51] width 12 height 0
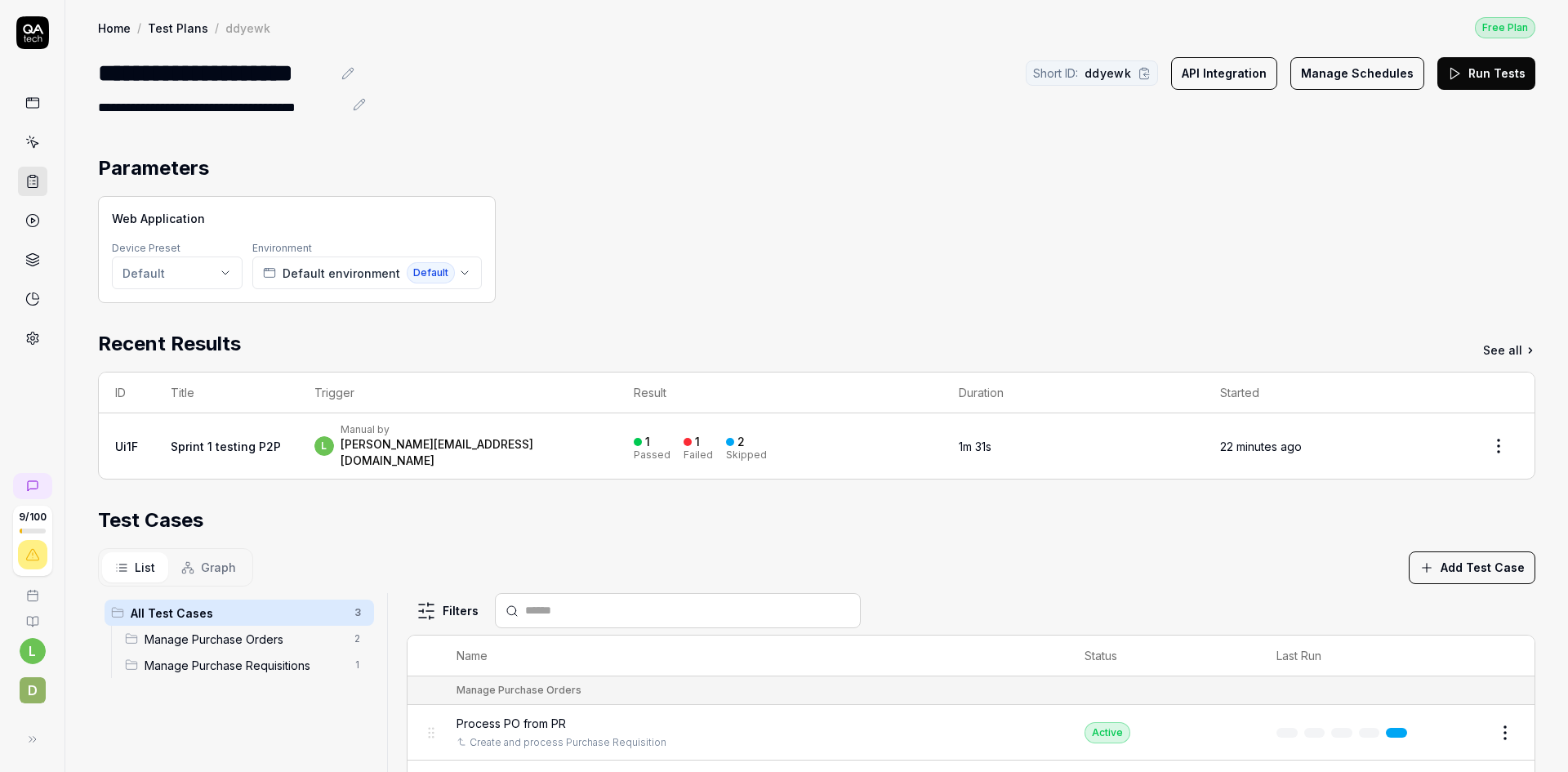
click at [216, 558] on span "Graph" at bounding box center [219, 566] width 36 height 17
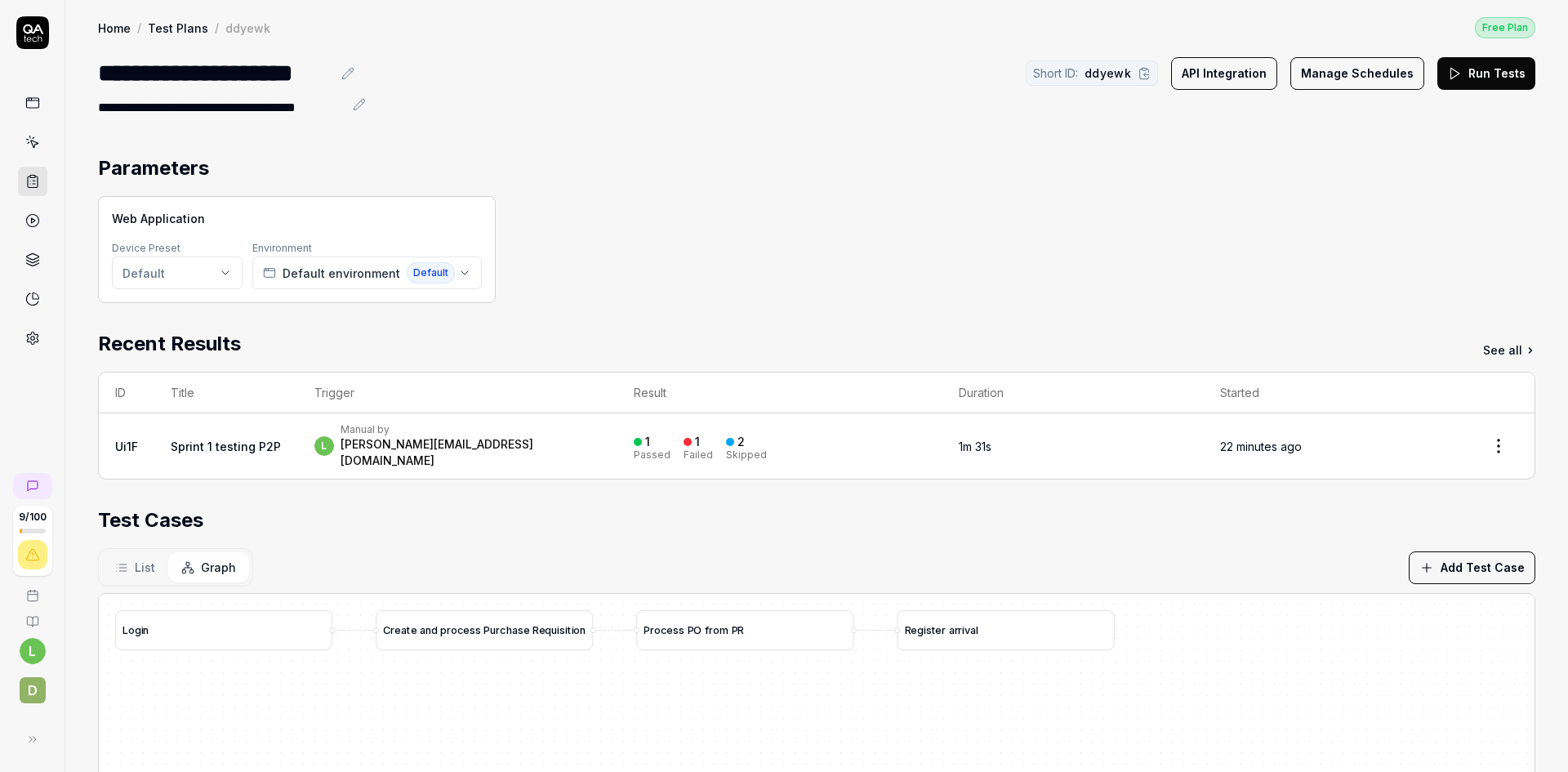
click at [1460, 69] on button "Run Tests" at bounding box center [1486, 73] width 98 height 33
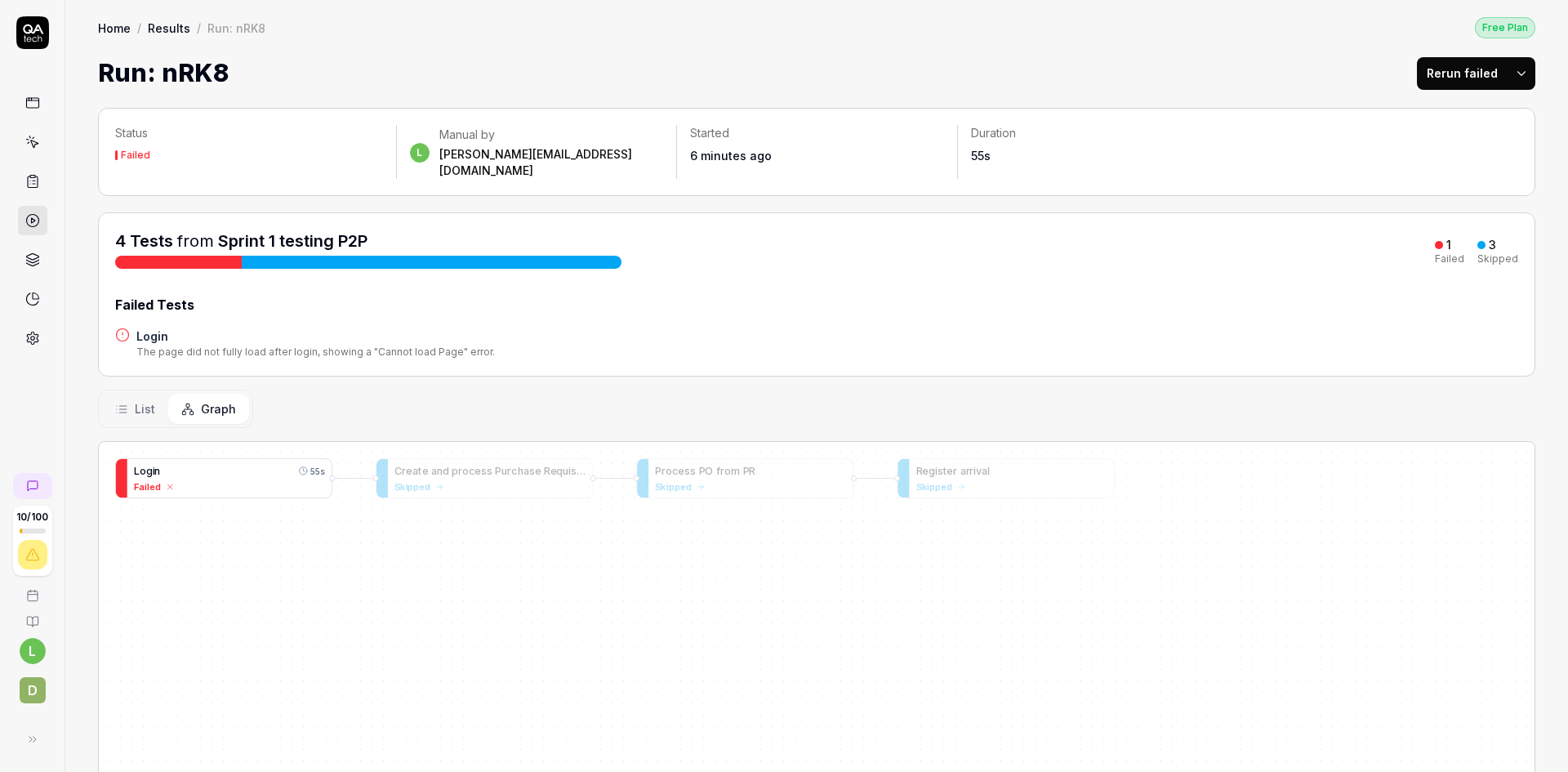
click at [259, 463] on div "L o g i n 55s" at bounding box center [230, 471] width 191 height 16
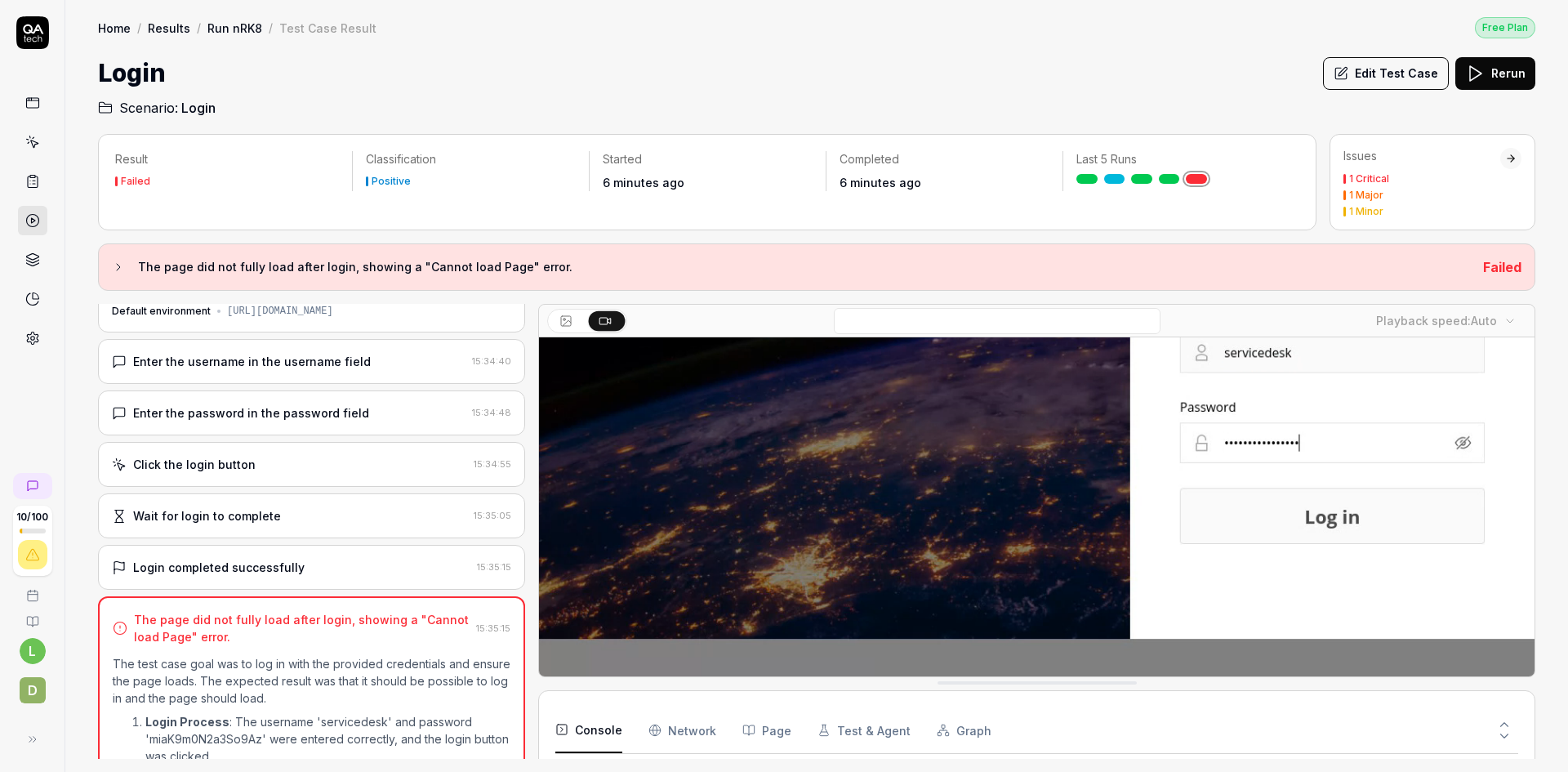
scroll to position [275, 0]
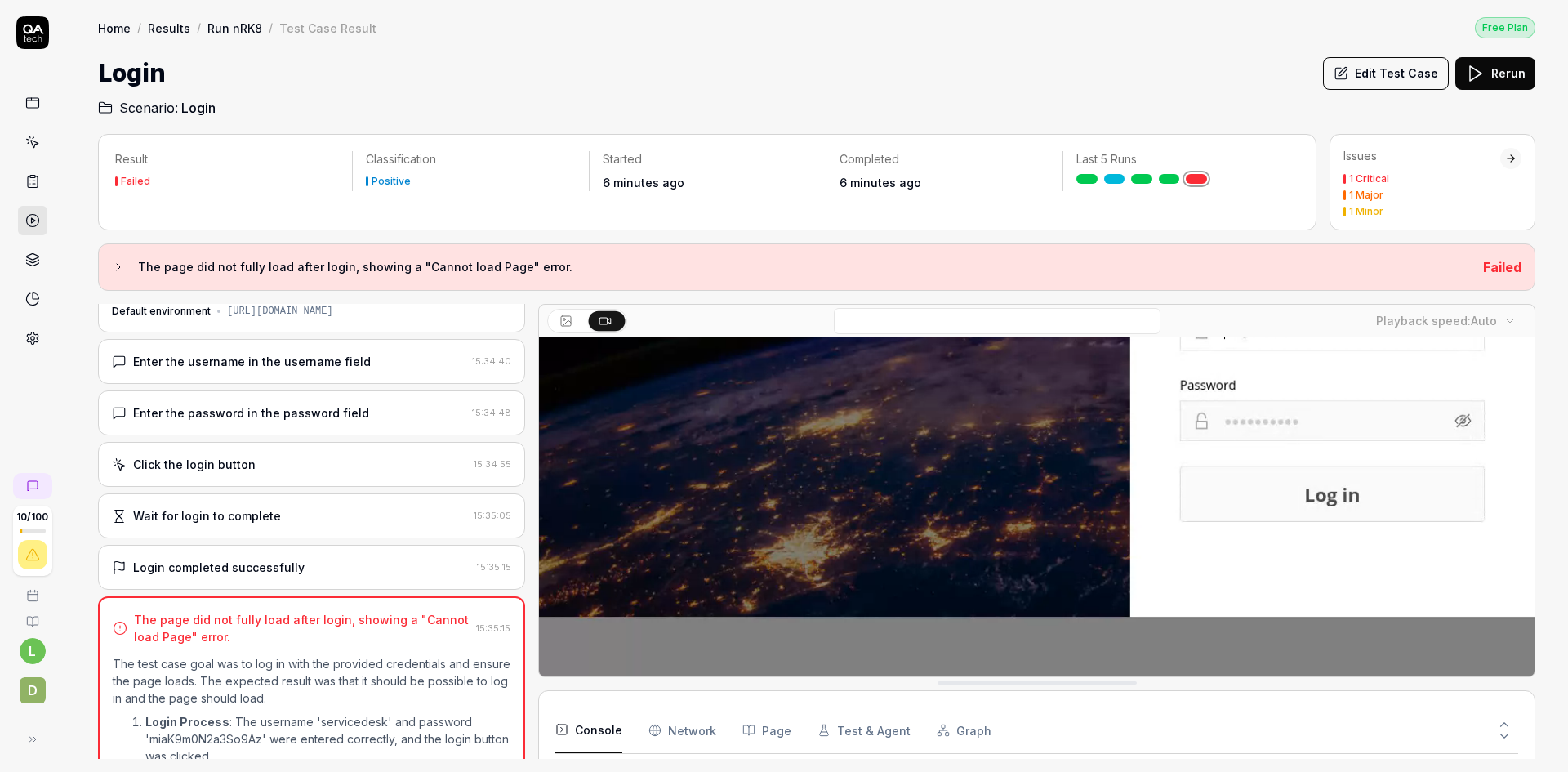
click at [1423, 72] on button "Edit Test Case" at bounding box center [1387, 73] width 126 height 33
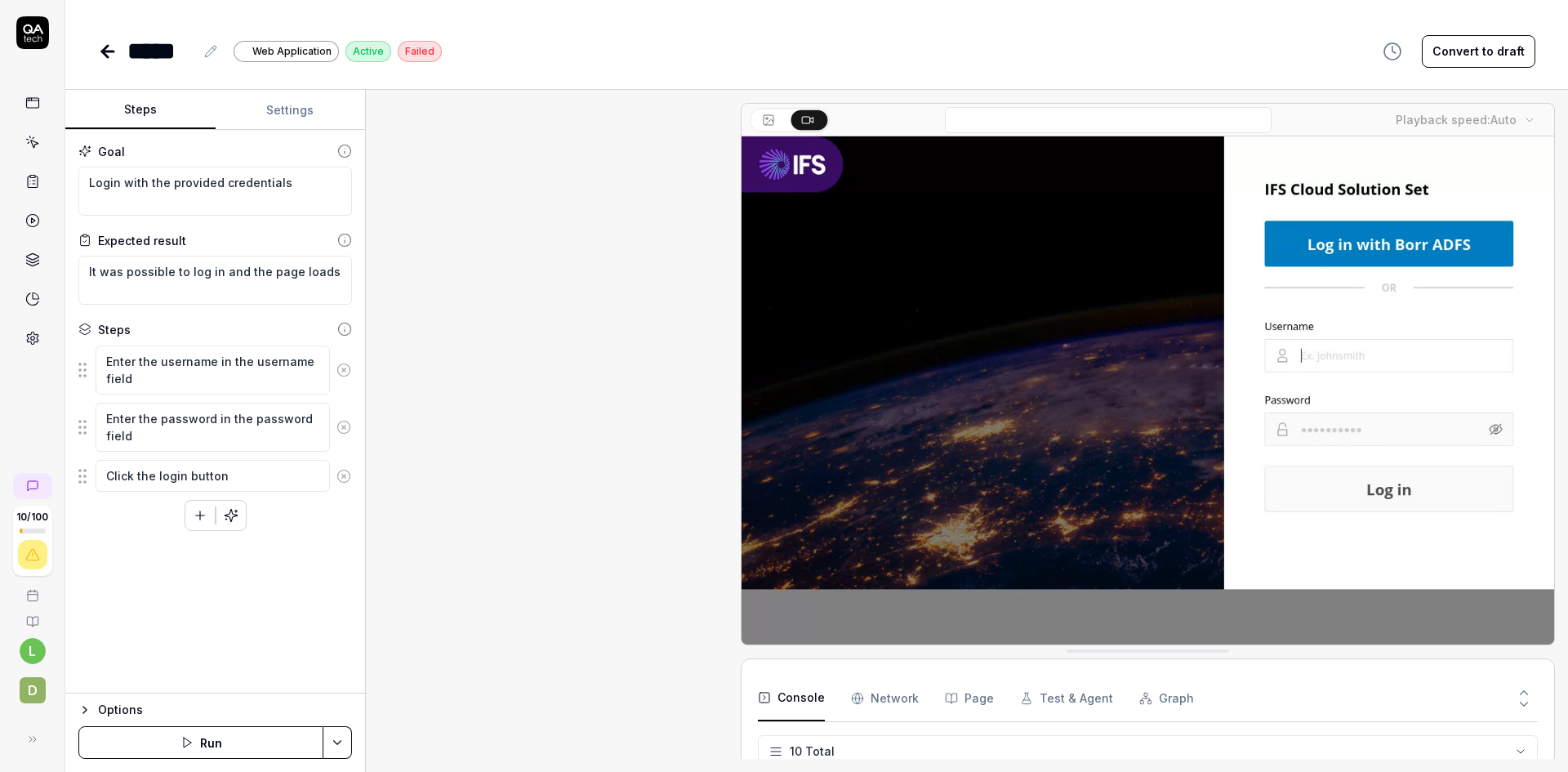
scroll to position [189, 0]
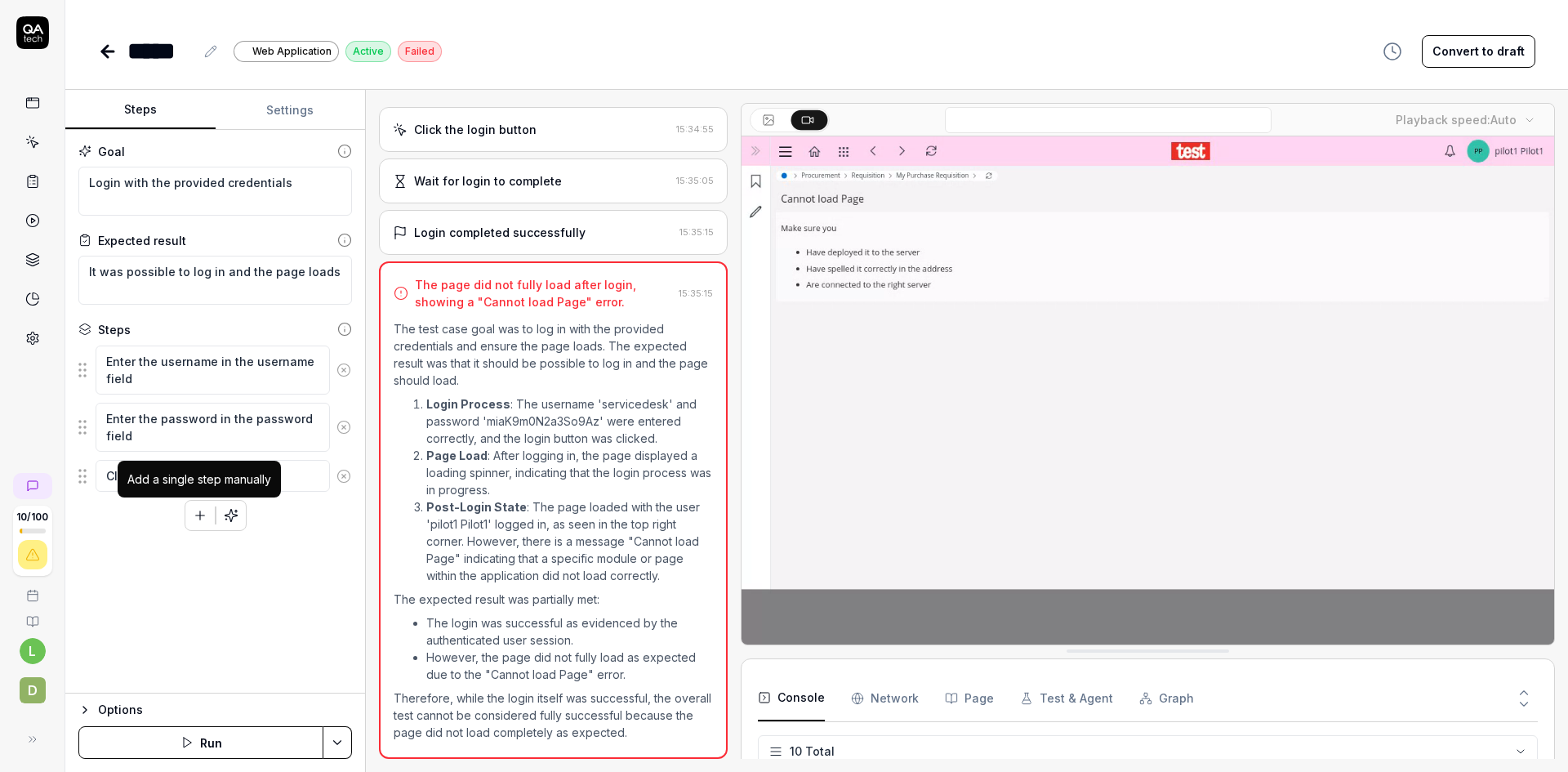
click at [202, 516] on icon "button" at bounding box center [199, 516] width 9 height 0
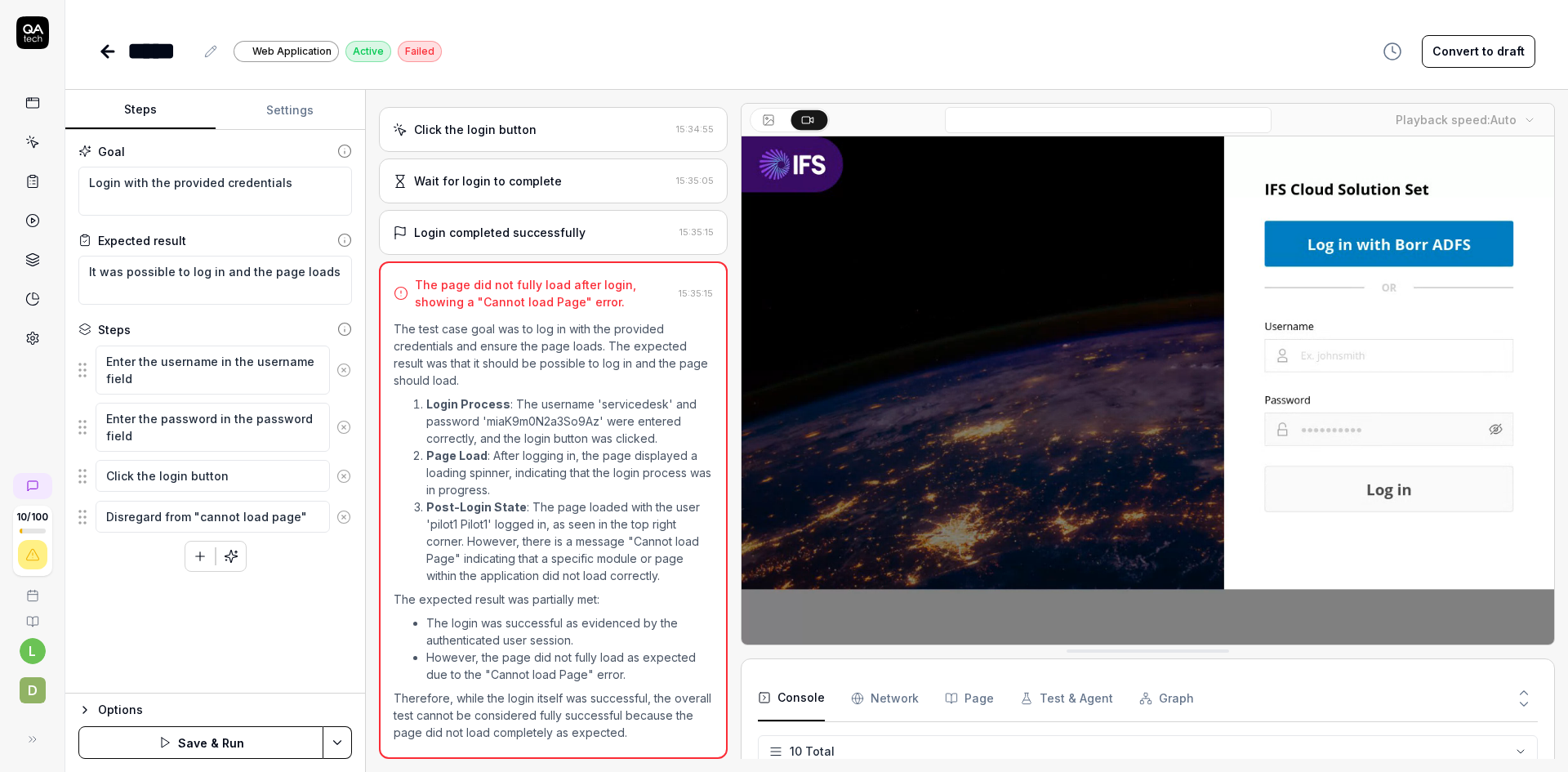
click at [215, 736] on button "Save & Run" at bounding box center [201, 741] width 245 height 33
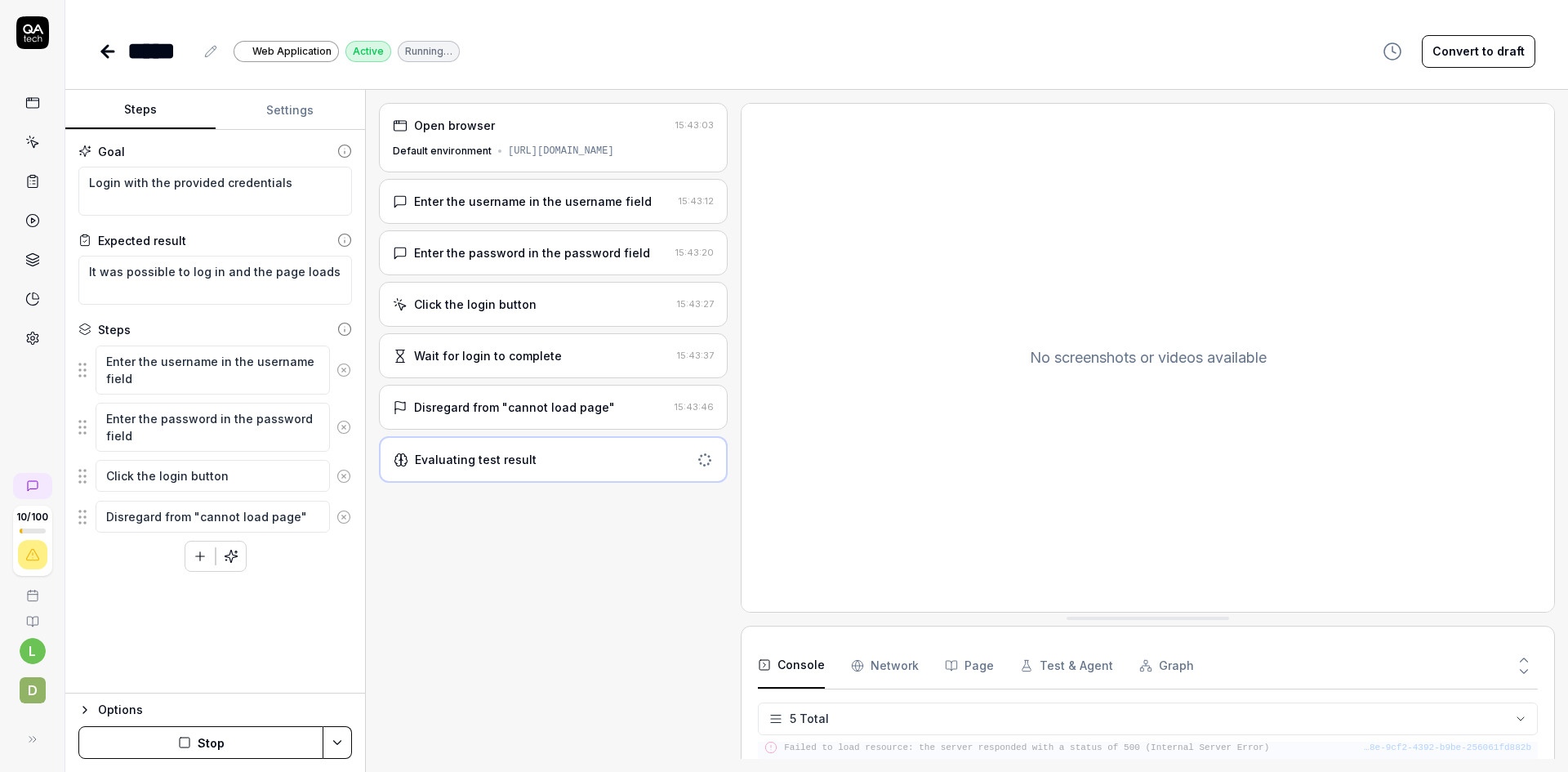
click at [1033, 745] on pre "Failed to load resource: the server responded with a status of 500 (Internal Se…" at bounding box center [1158, 747] width 748 height 14
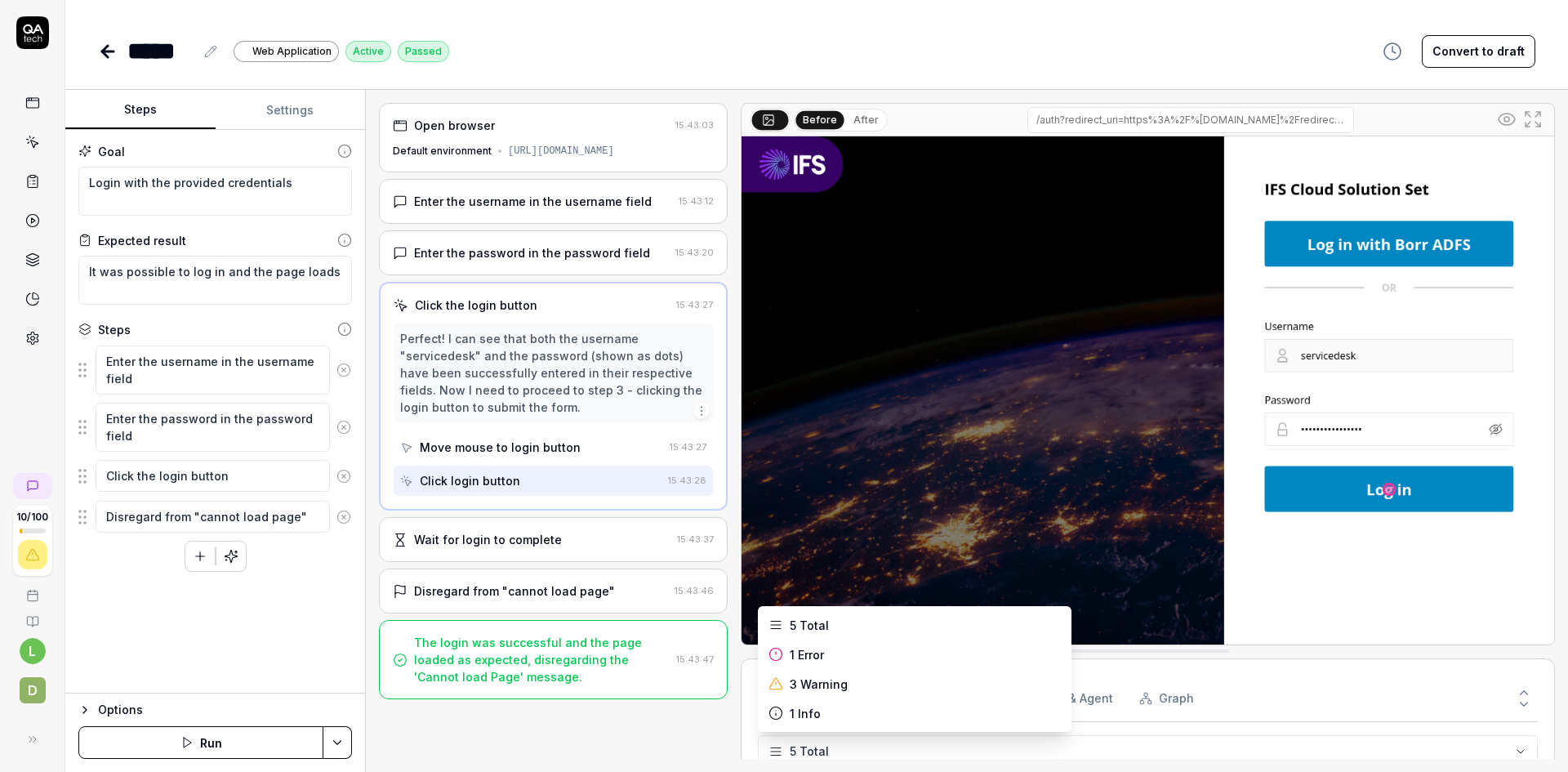
click at [1214, 746] on html "10 / 100 l D ***** Web Application Active Passed Convert to draft Steps Setting…" at bounding box center [784, 386] width 1568 height 772
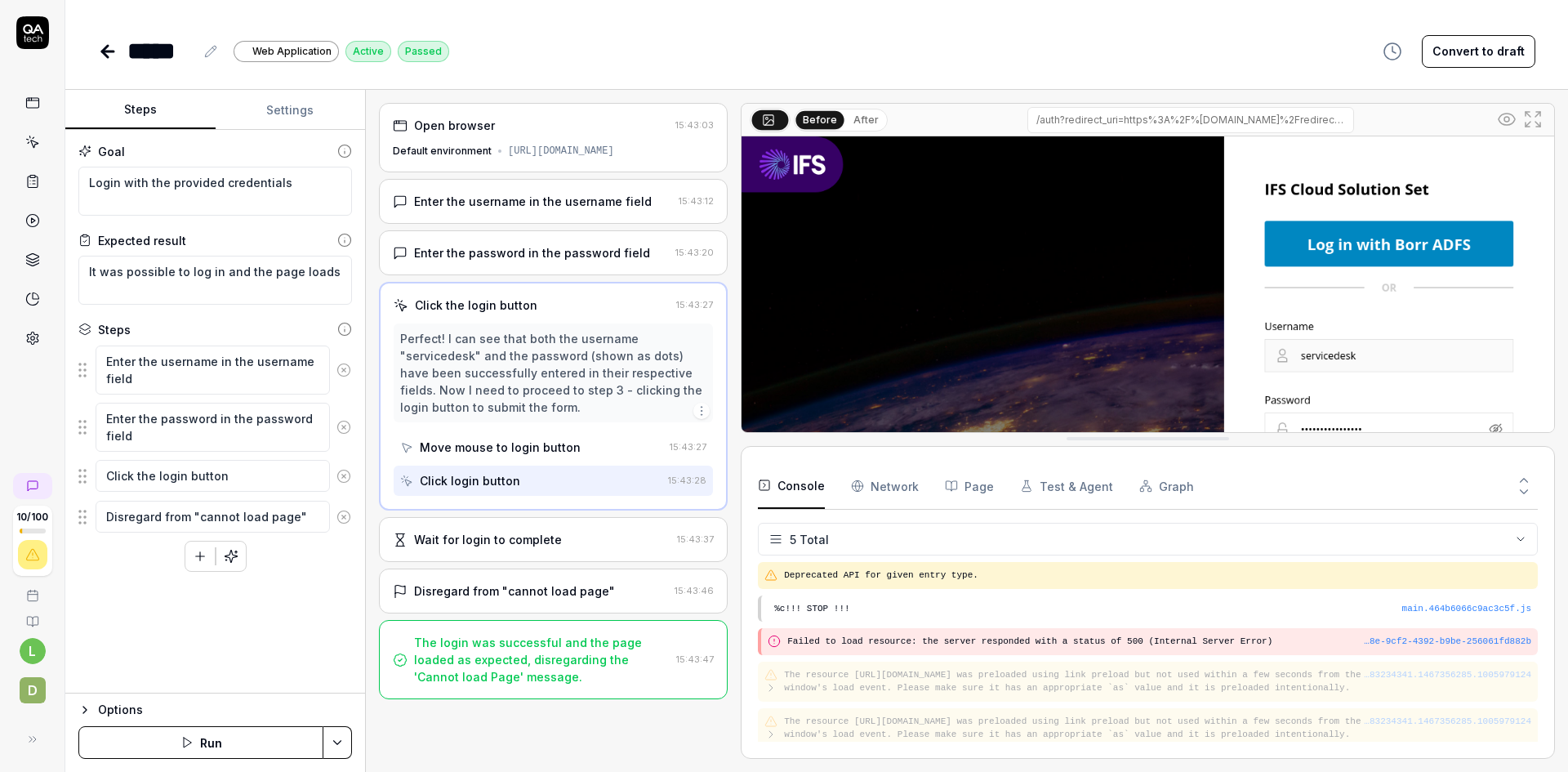
drag, startPoint x: 1195, startPoint y: 653, endPoint x: 1177, endPoint y: 428, distance: 225.7
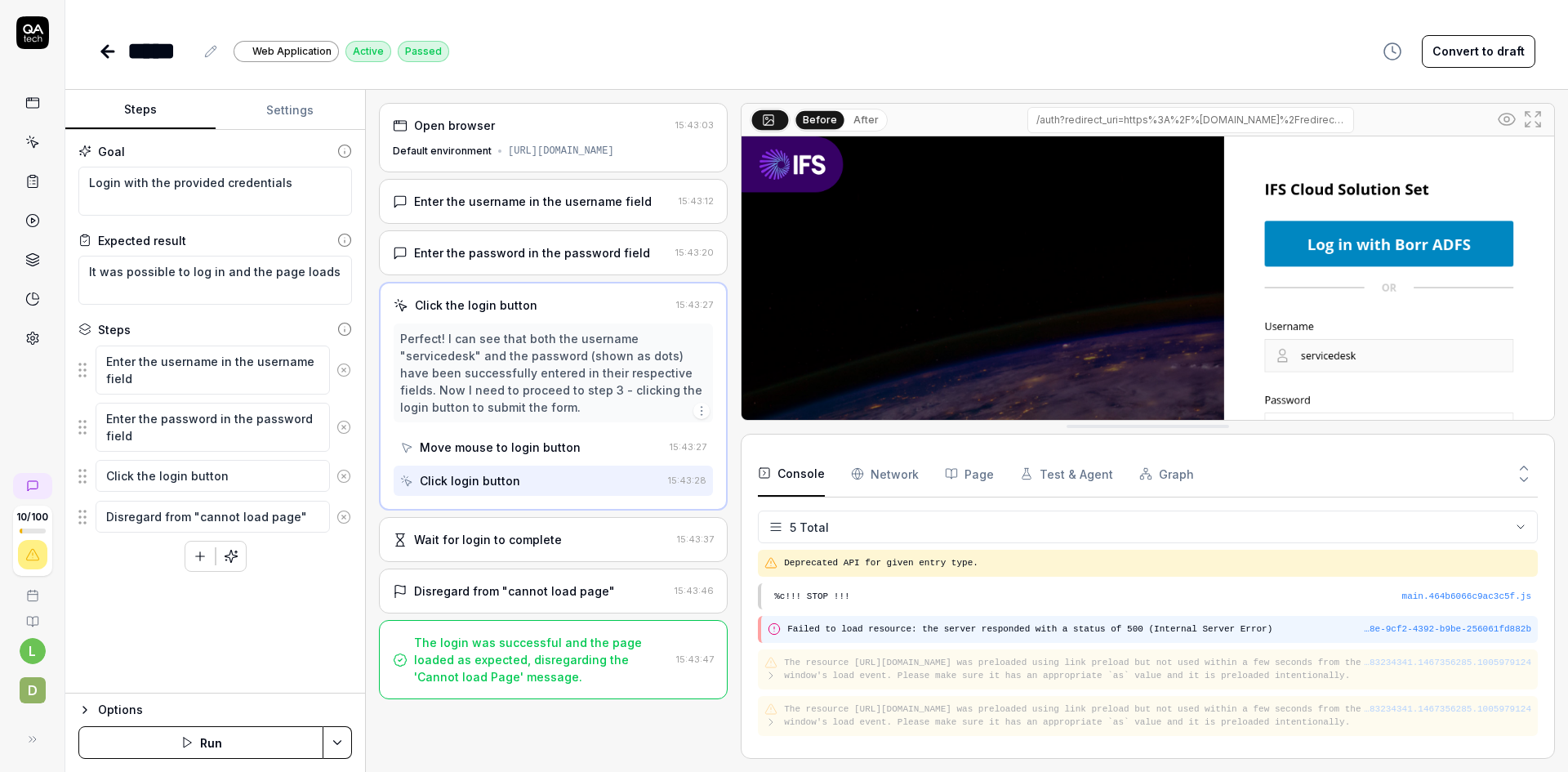
click at [1118, 629] on pre "Failed to load resource: the server responded with a status of 500 (Internal Se…" at bounding box center [1159, 629] width 744 height 14
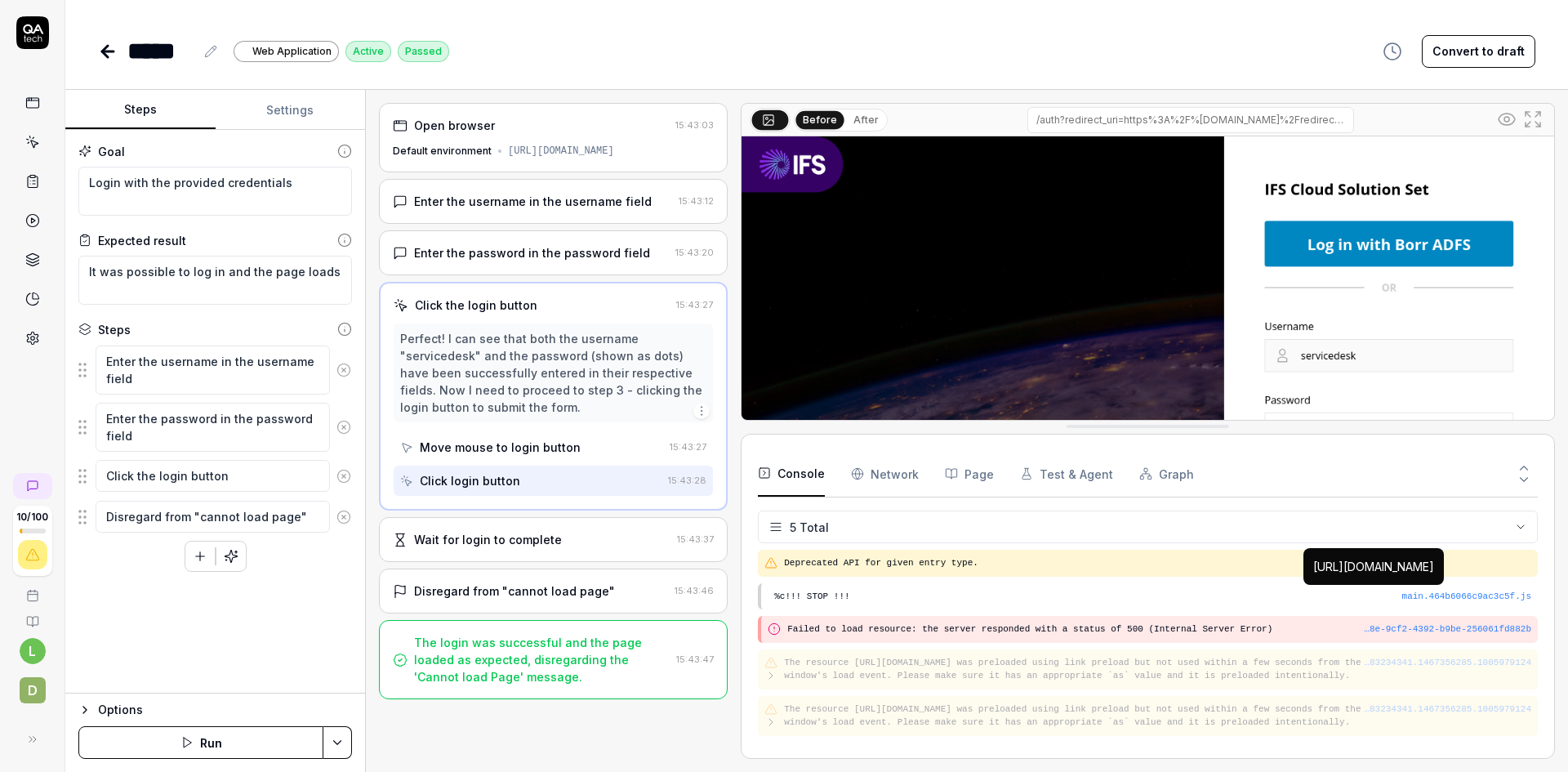
click at [1398, 626] on div "…8e-9cf2-4392-b9be-256061fd882b" at bounding box center [1448, 629] width 168 height 14
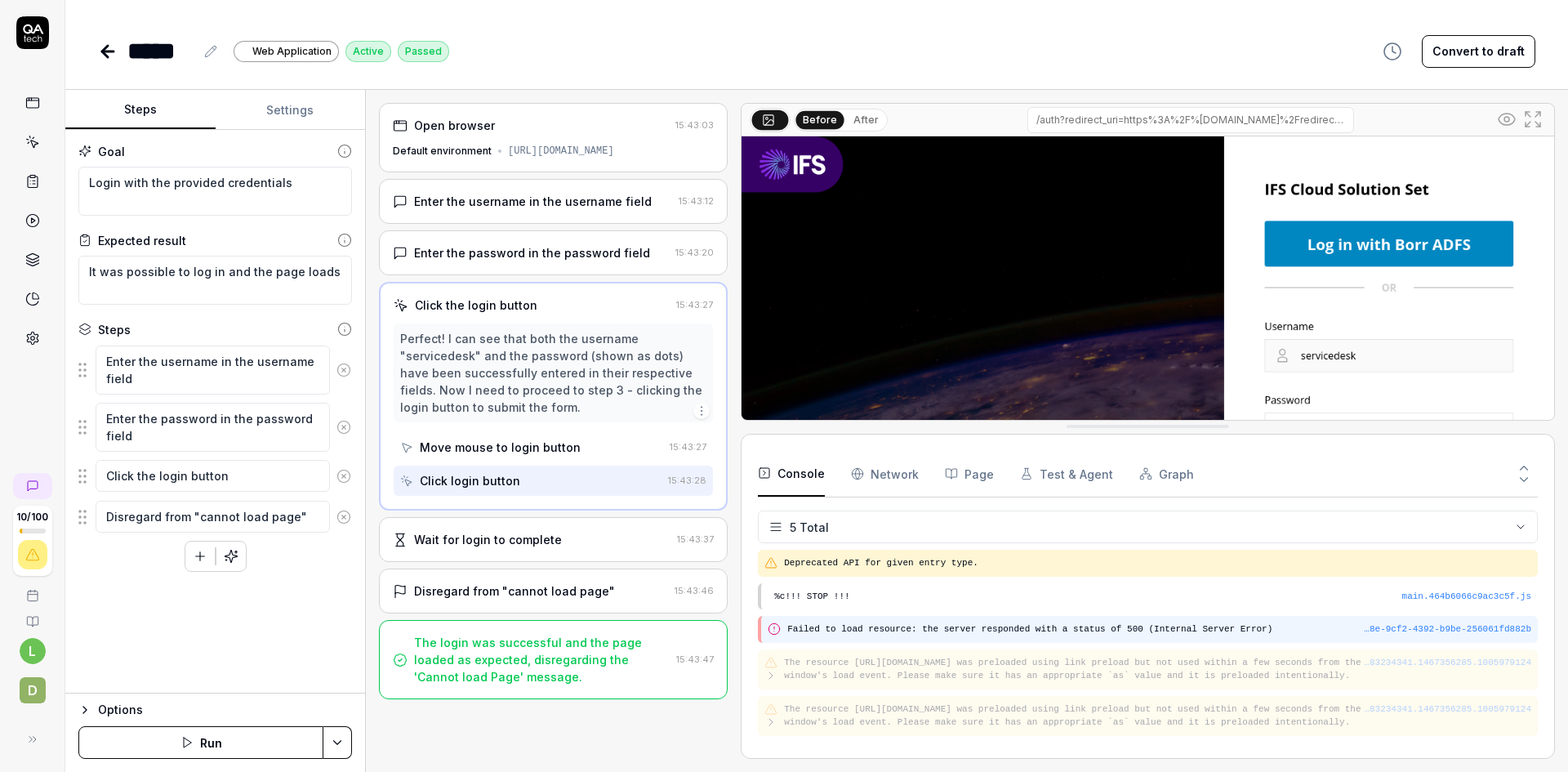
click at [1099, 626] on pre "Failed to load resource: the server responded with a status of 500 (Internal Se…" at bounding box center [1159, 629] width 744 height 14
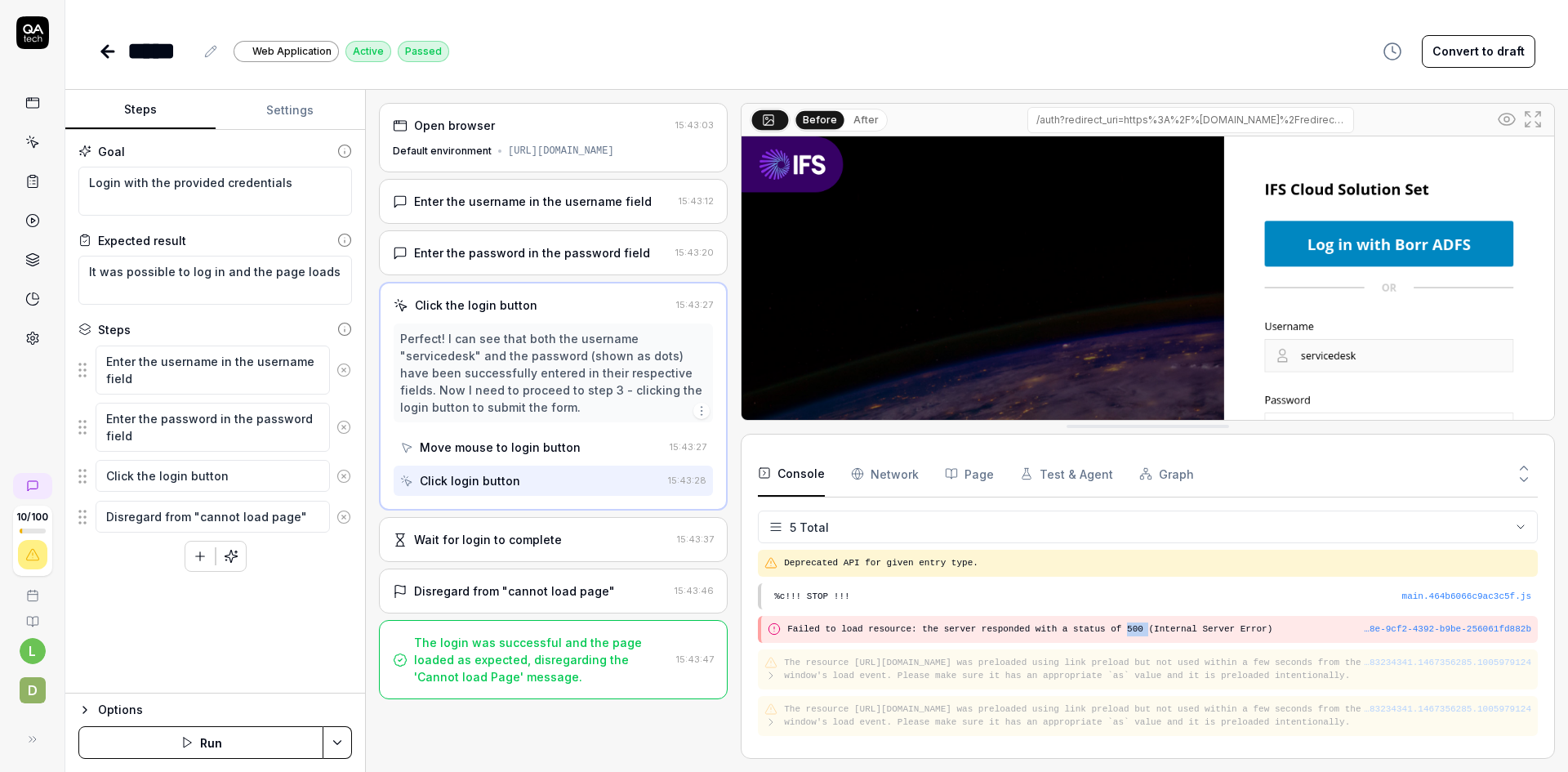
click at [104, 51] on icon at bounding box center [108, 51] width 12 height 0
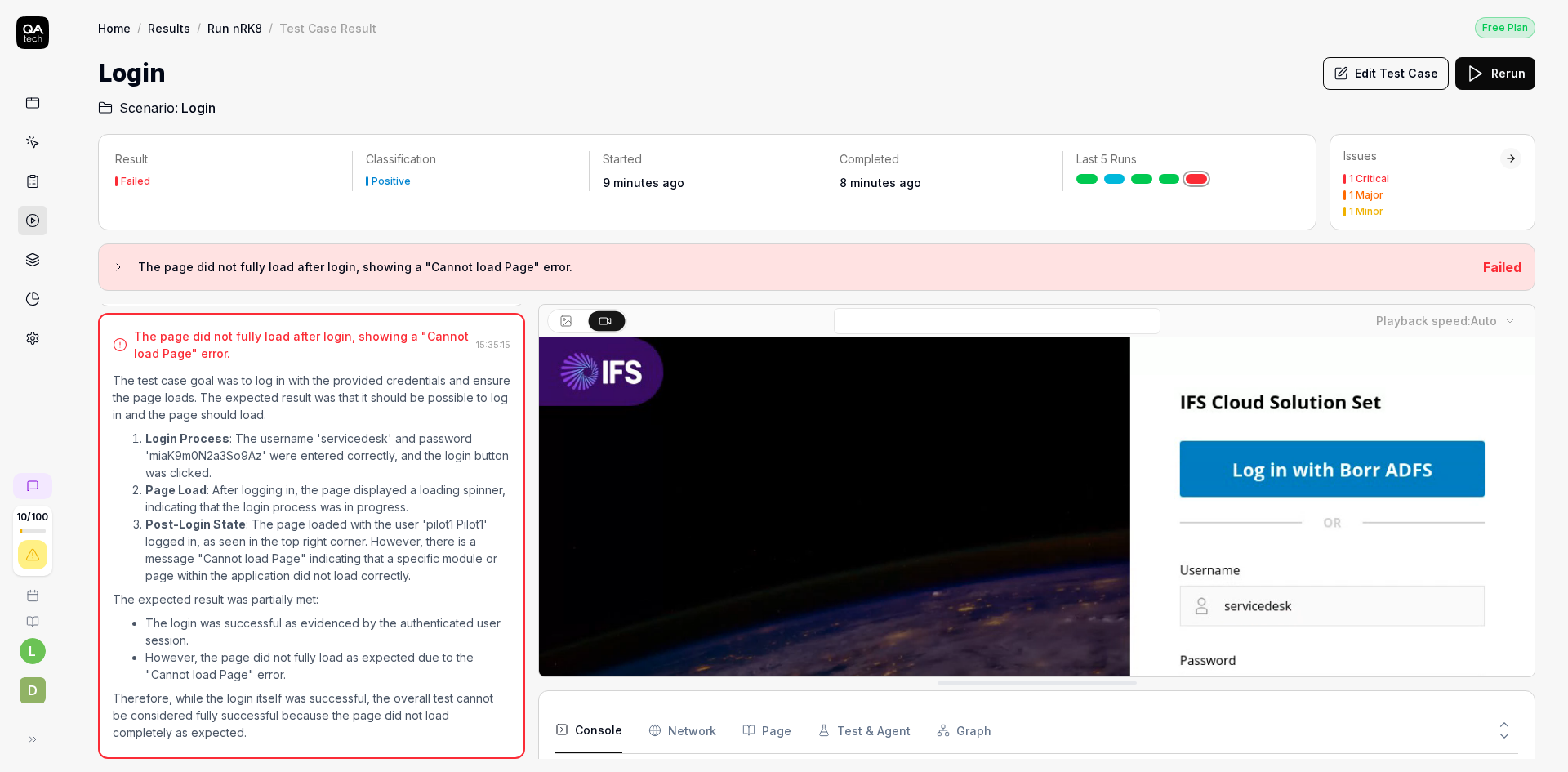
scroll to position [339, 0]
click at [227, 27] on link "Run nRK8" at bounding box center [234, 28] width 54 height 17
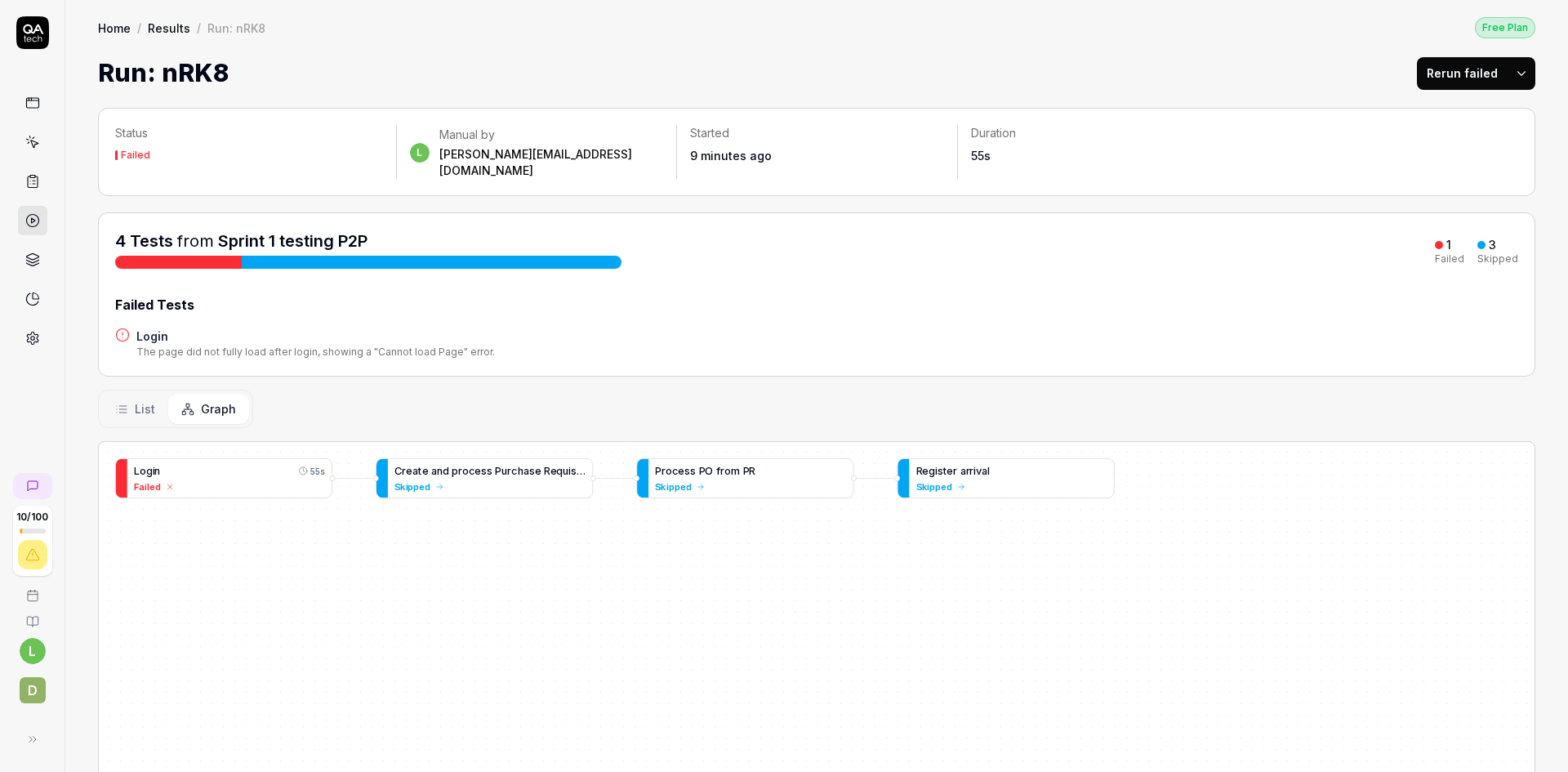
click at [1504, 69] on html "10 / 100 l D Home / Results / Run: nRK8 Free Plan Home / Results / Run: nRK8 Fr…" at bounding box center [784, 386] width 1568 height 772
click at [1451, 110] on div "Rerun all" at bounding box center [1458, 115] width 129 height 35
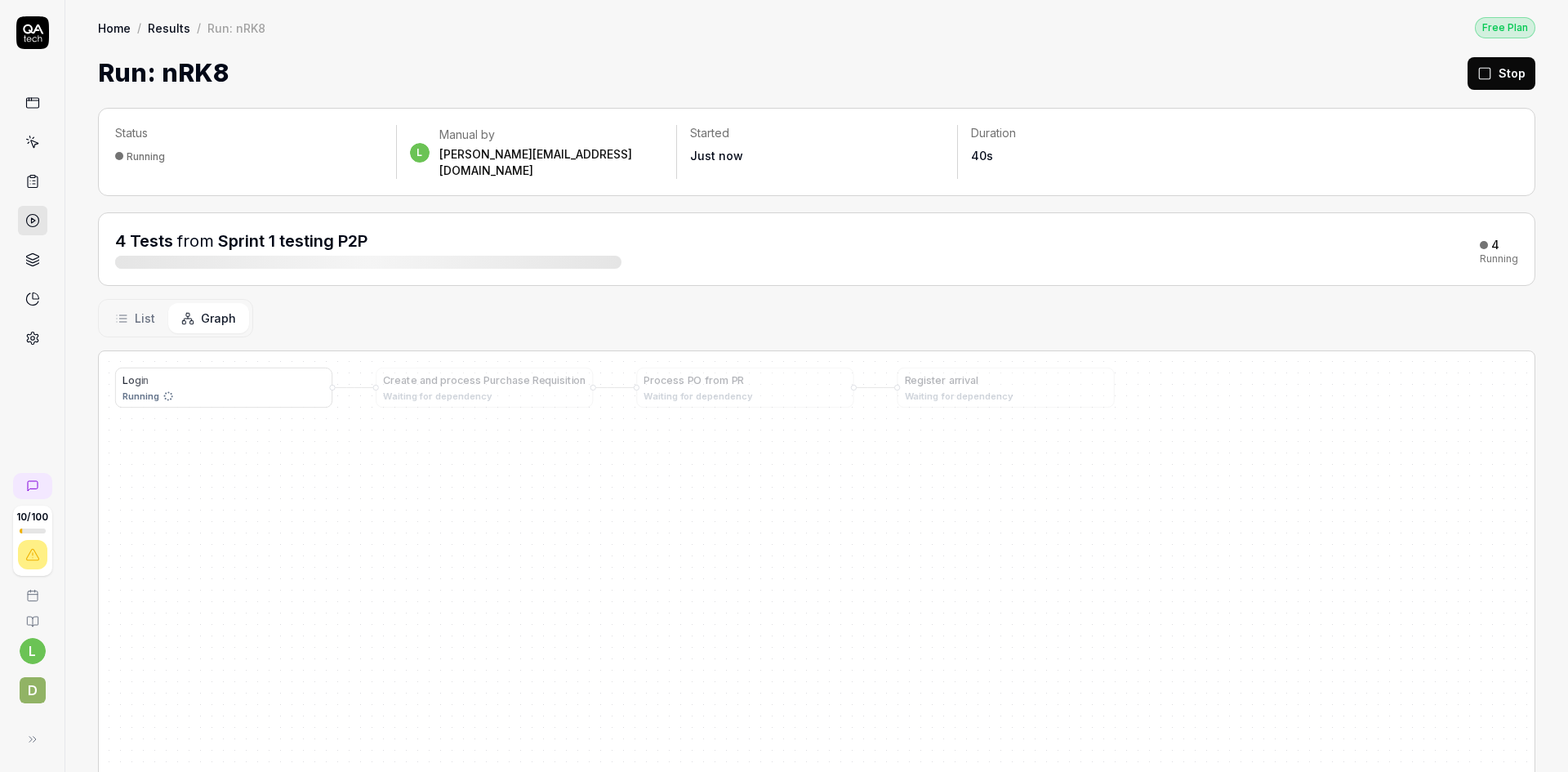
click at [135, 374] on span "g" at bounding box center [138, 380] width 7 height 12
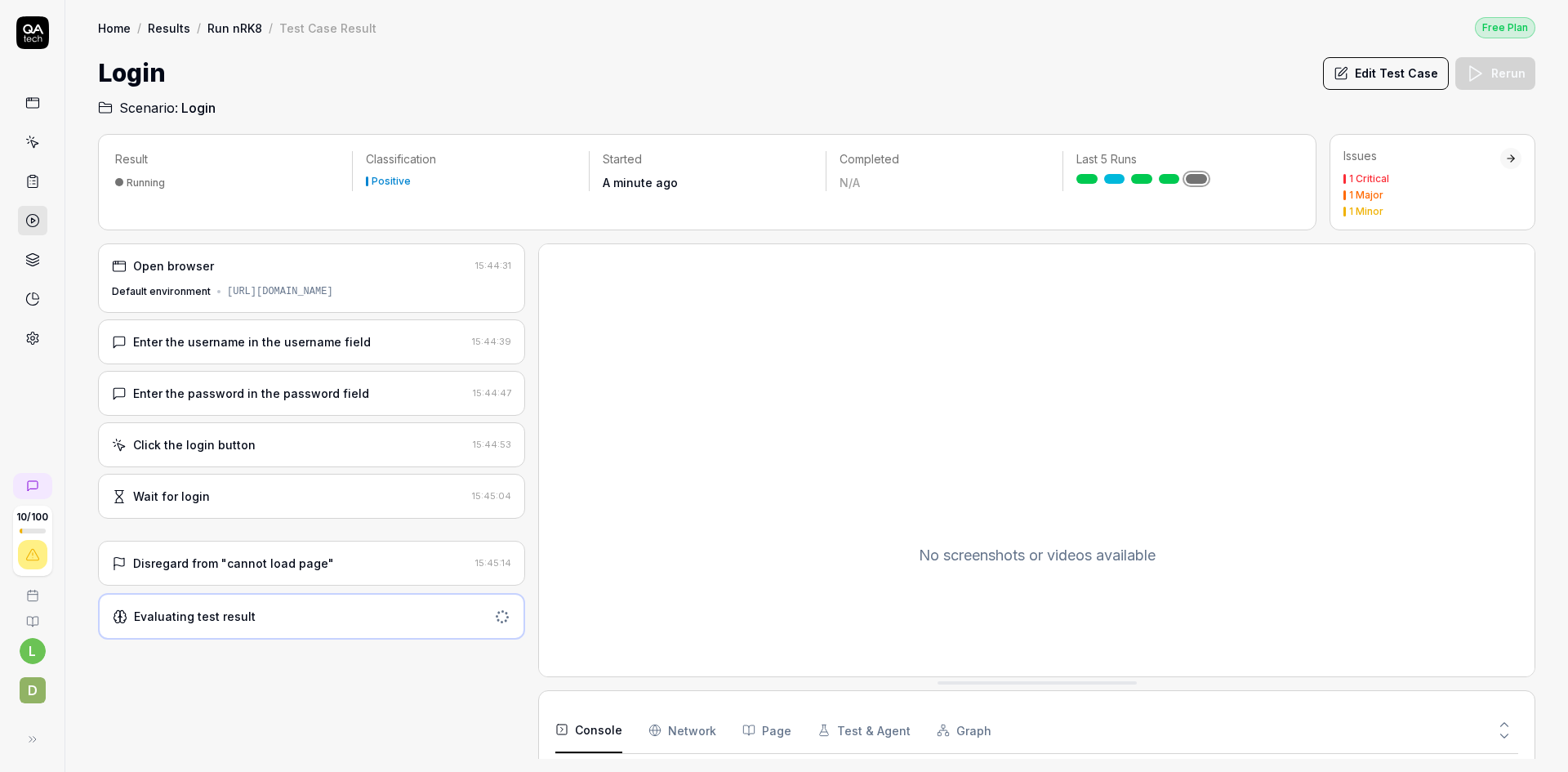
scroll to position [307, 0]
click at [230, 26] on link "Run nRK8" at bounding box center [234, 28] width 54 height 17
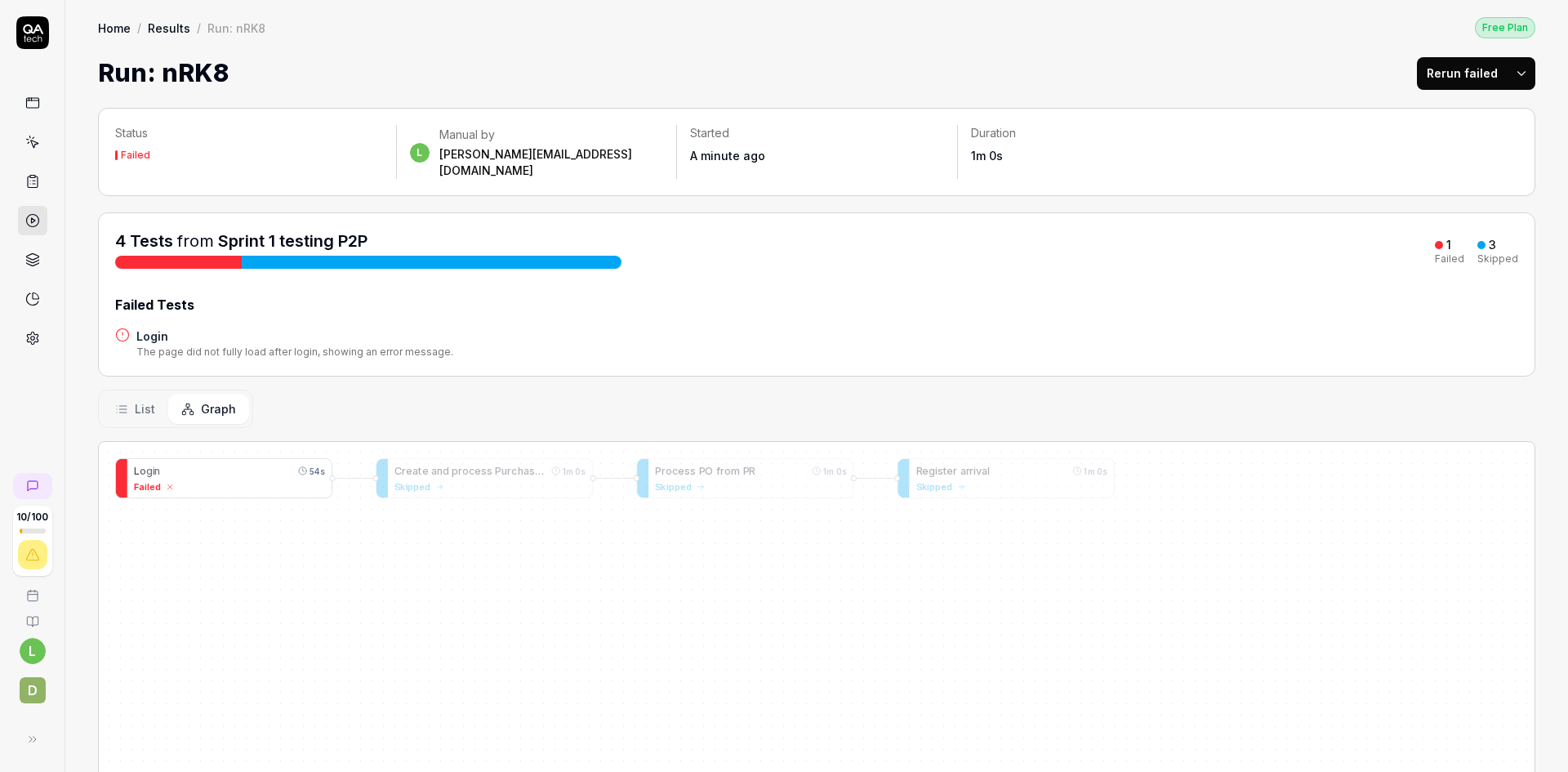
click at [147, 464] on span "g" at bounding box center [149, 470] width 7 height 12
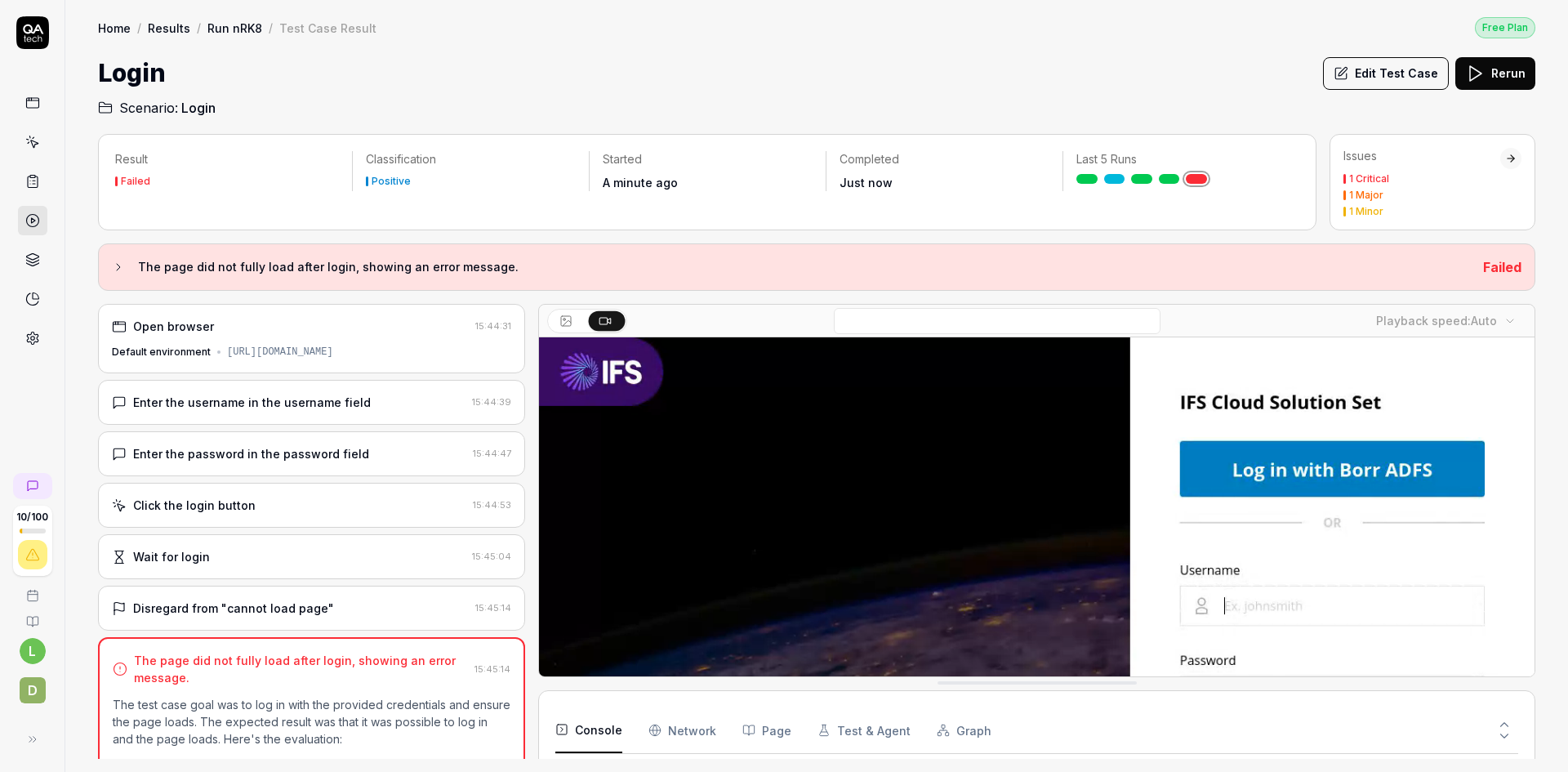
scroll to position [307, 0]
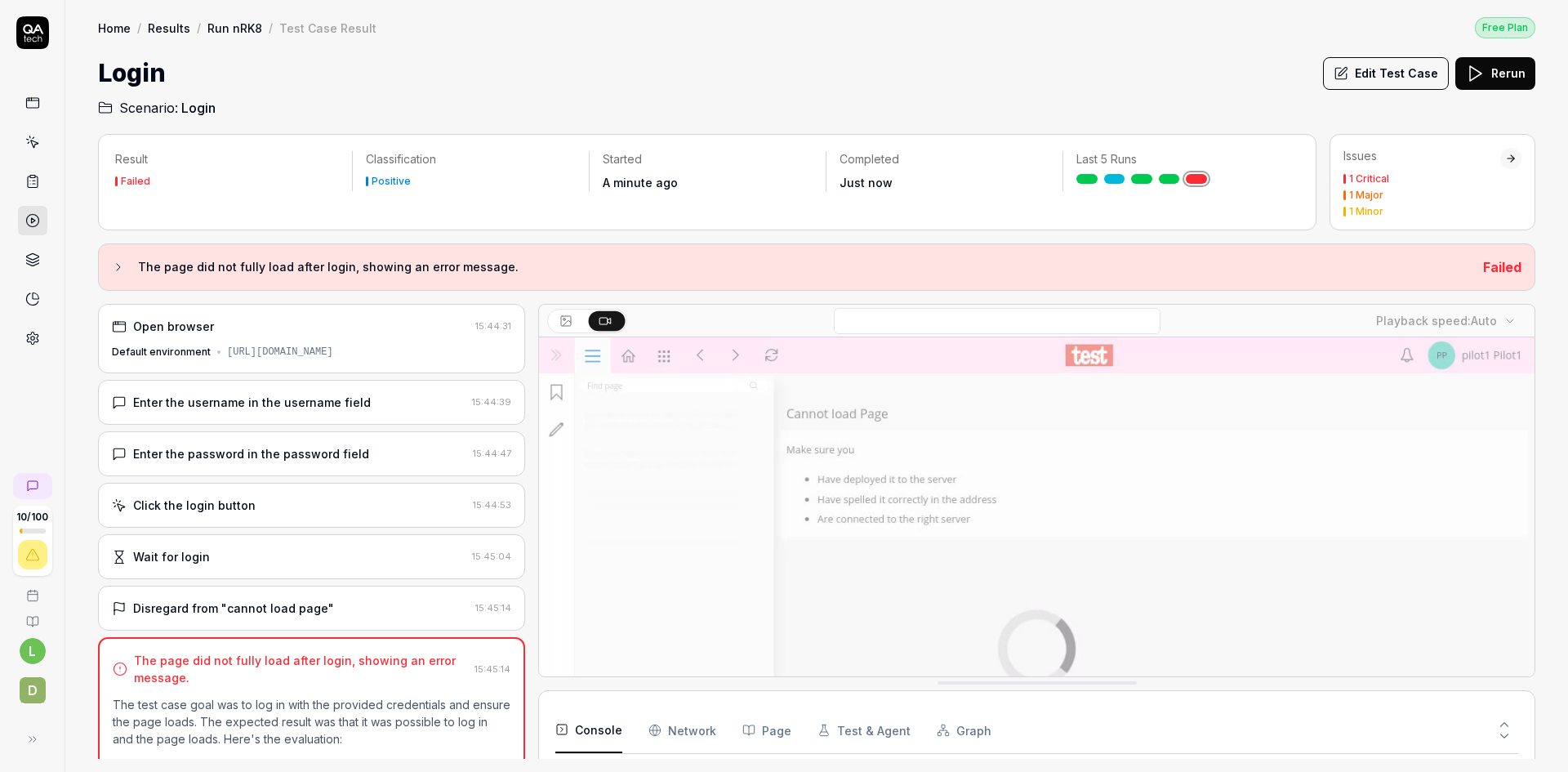
click at [1408, 66] on button "Edit Test Case" at bounding box center [1387, 73] width 126 height 33
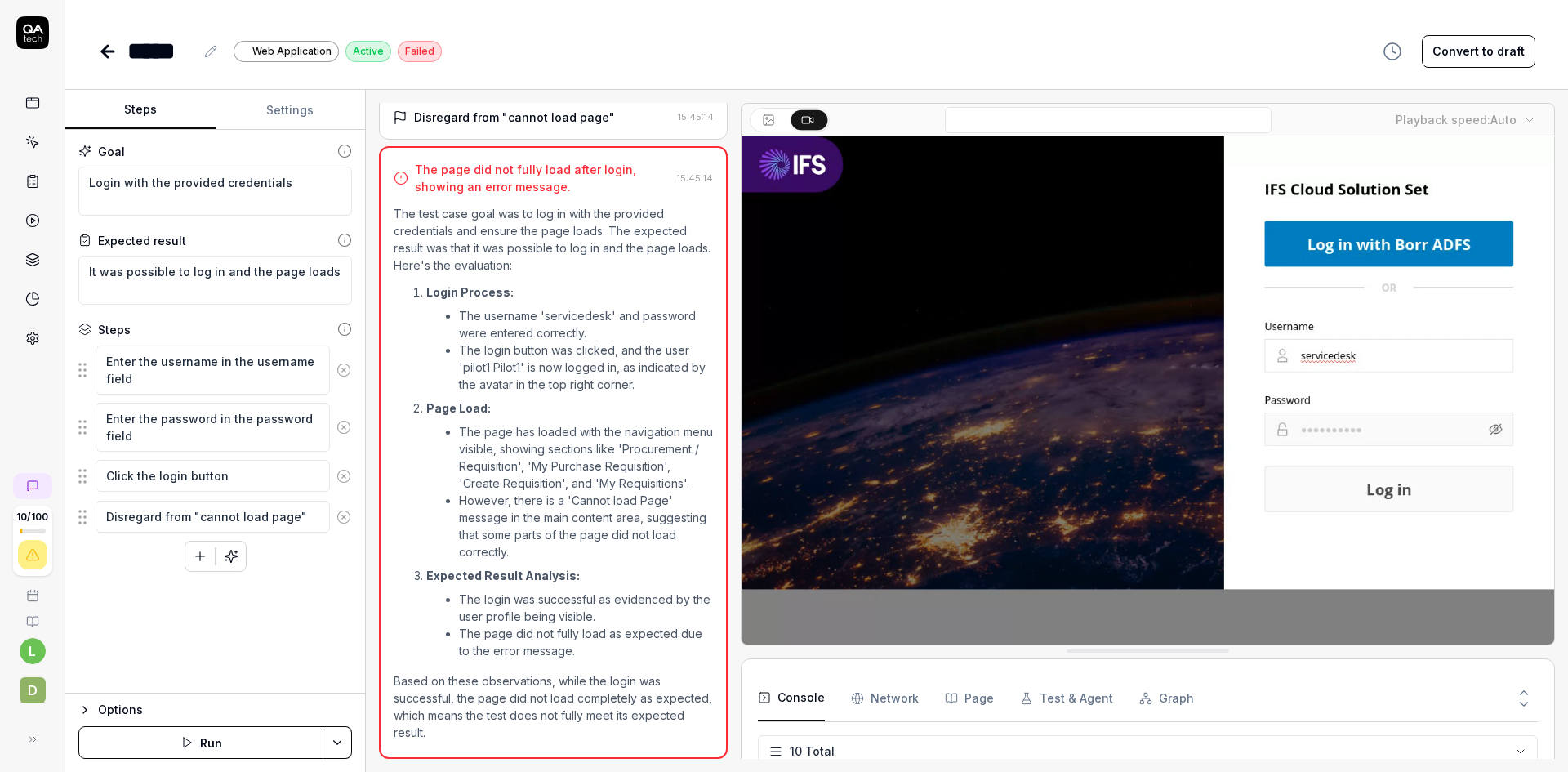
scroll to position [321, 0]
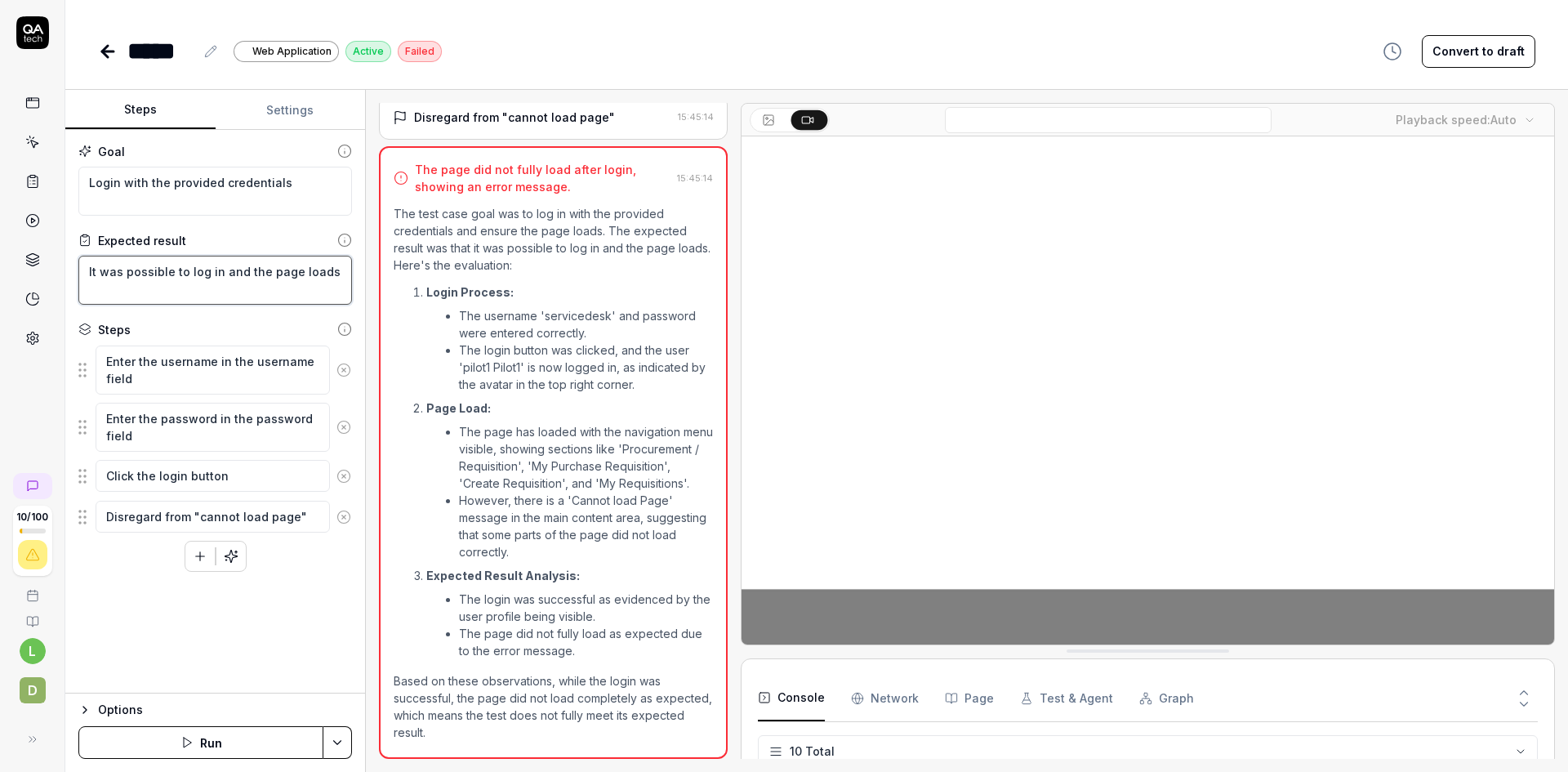
drag, startPoint x: 324, startPoint y: 270, endPoint x: 221, endPoint y: 267, distance: 103.0
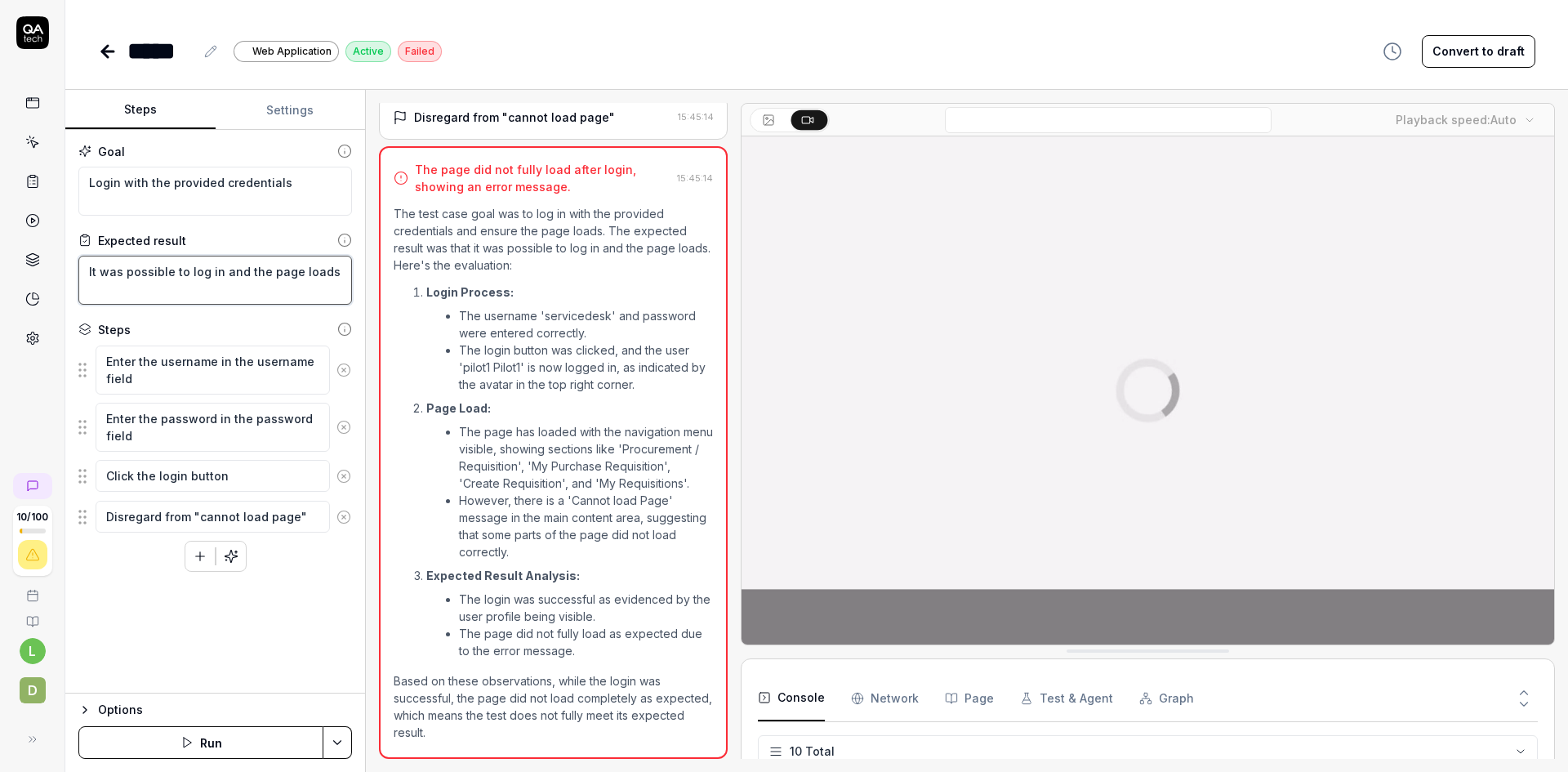
click at [221, 267] on textarea "It was possible to log in and the page loads" at bounding box center [215, 280] width 273 height 49
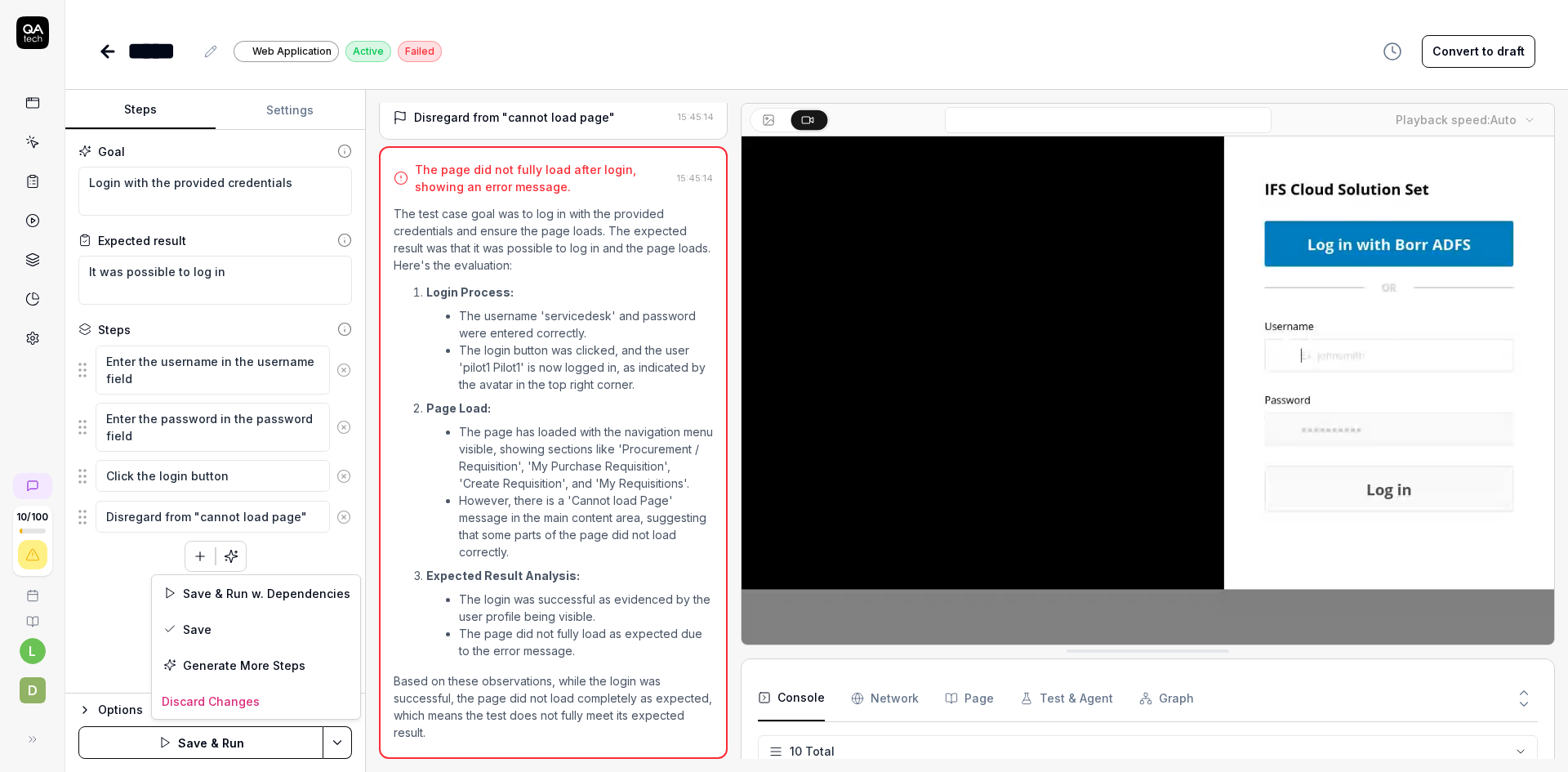
click at [340, 743] on html "10 / 100 l D ***** Web Application Active Failed Convert to draft Steps Setting…" at bounding box center [784, 386] width 1568 height 772
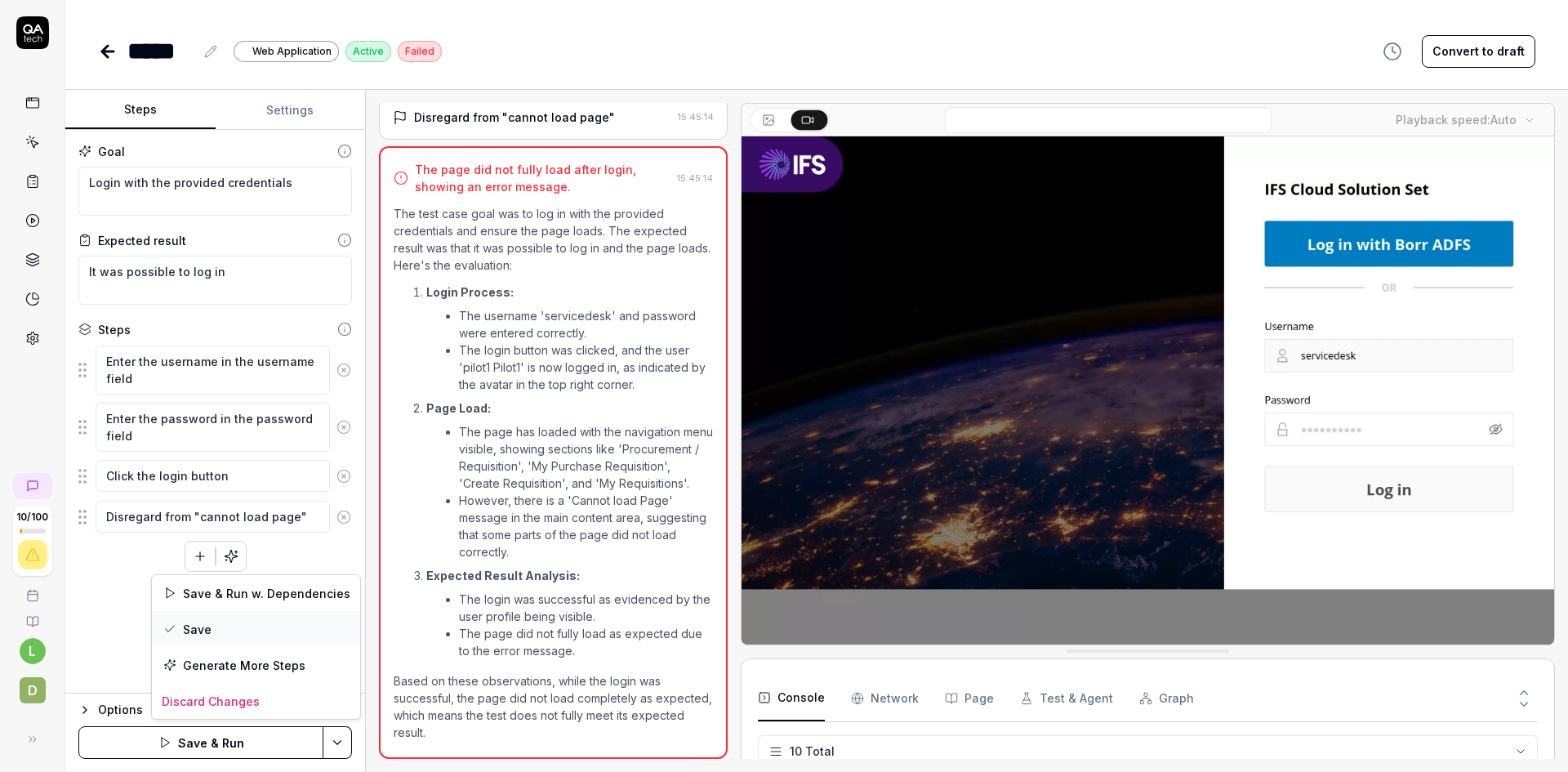
click at [201, 626] on div "Save" at bounding box center [255, 628] width 208 height 35
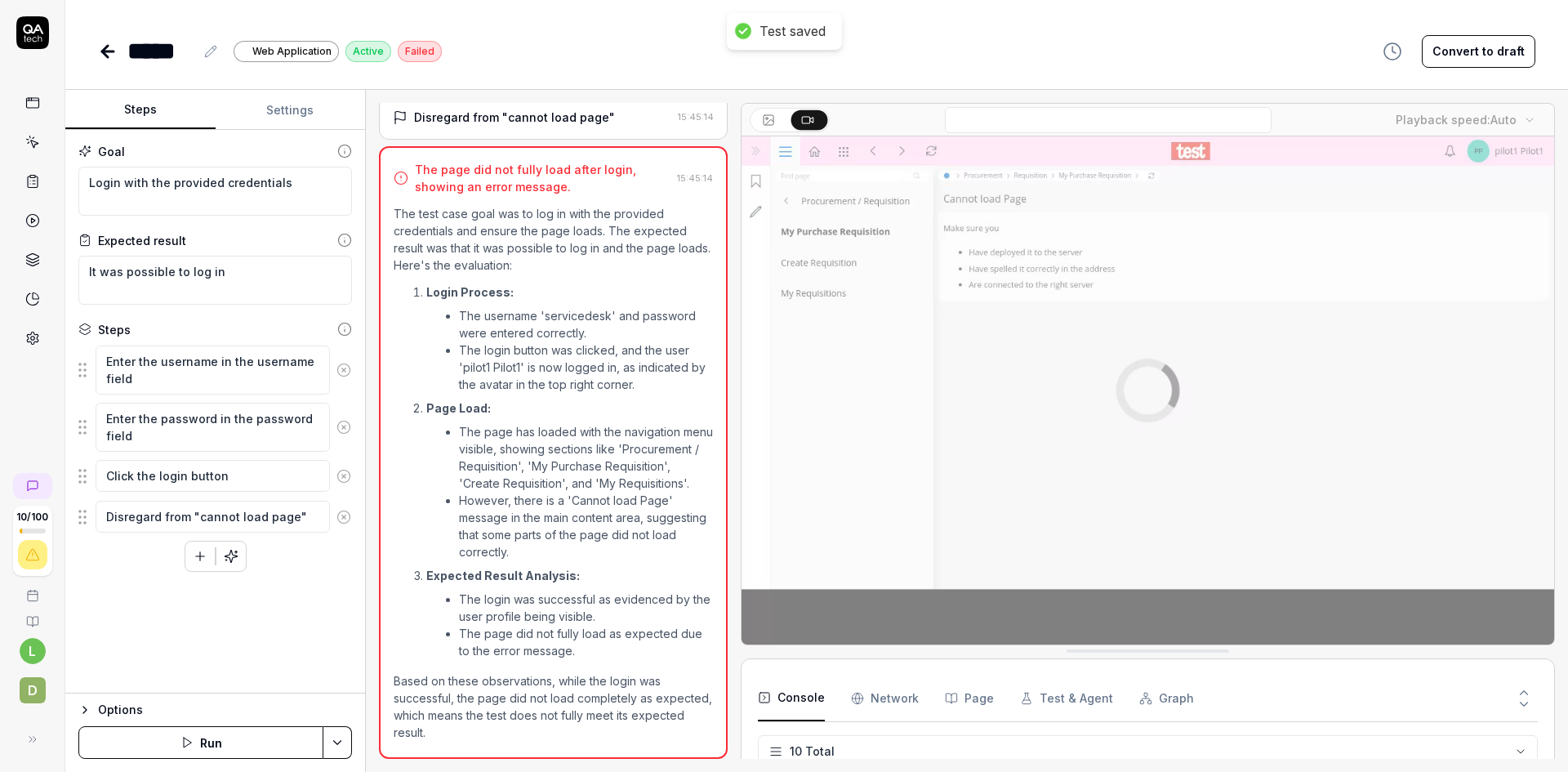
click at [107, 48] on icon at bounding box center [107, 51] width 20 height 20
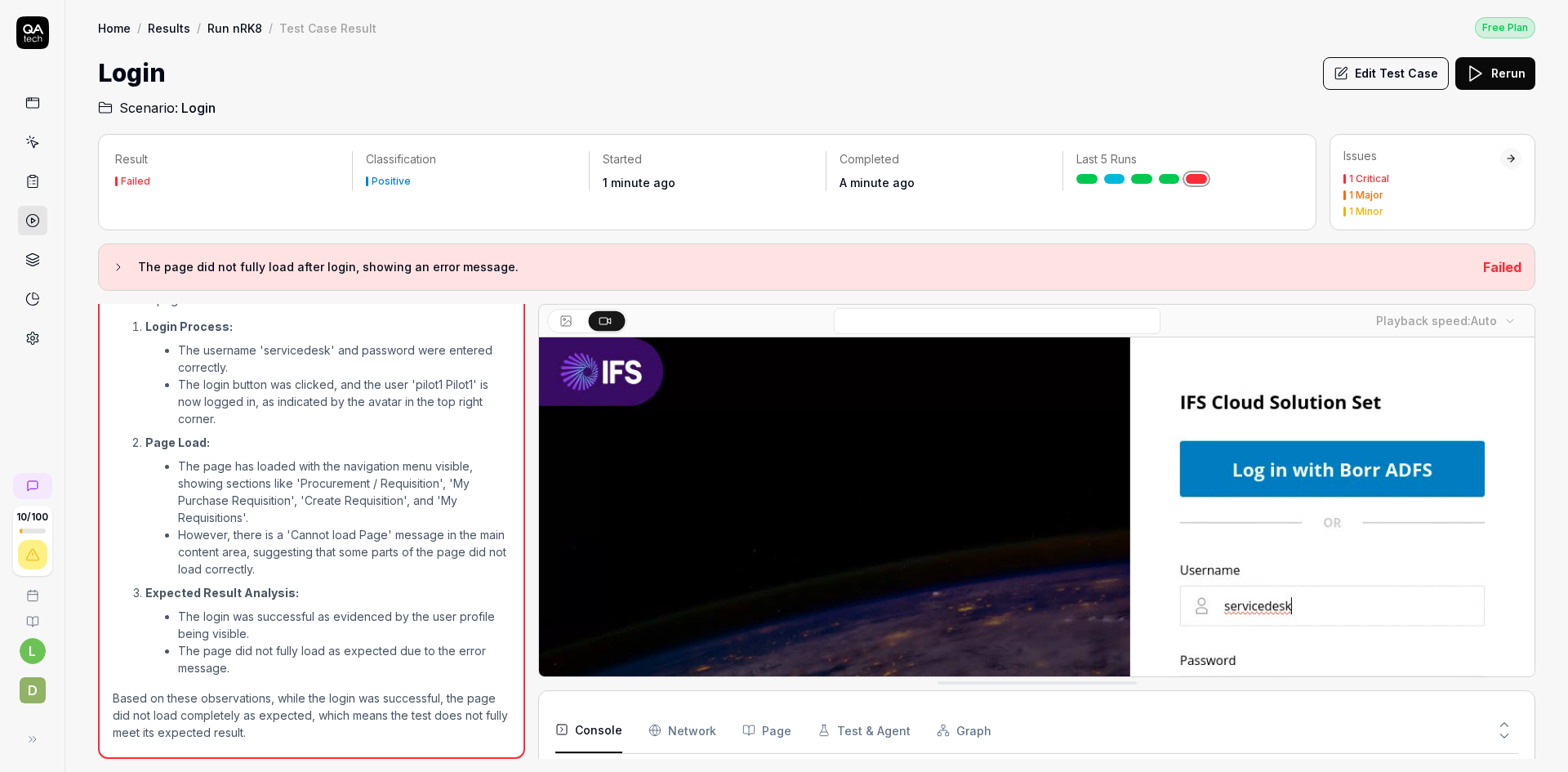
scroll to position [454, 0]
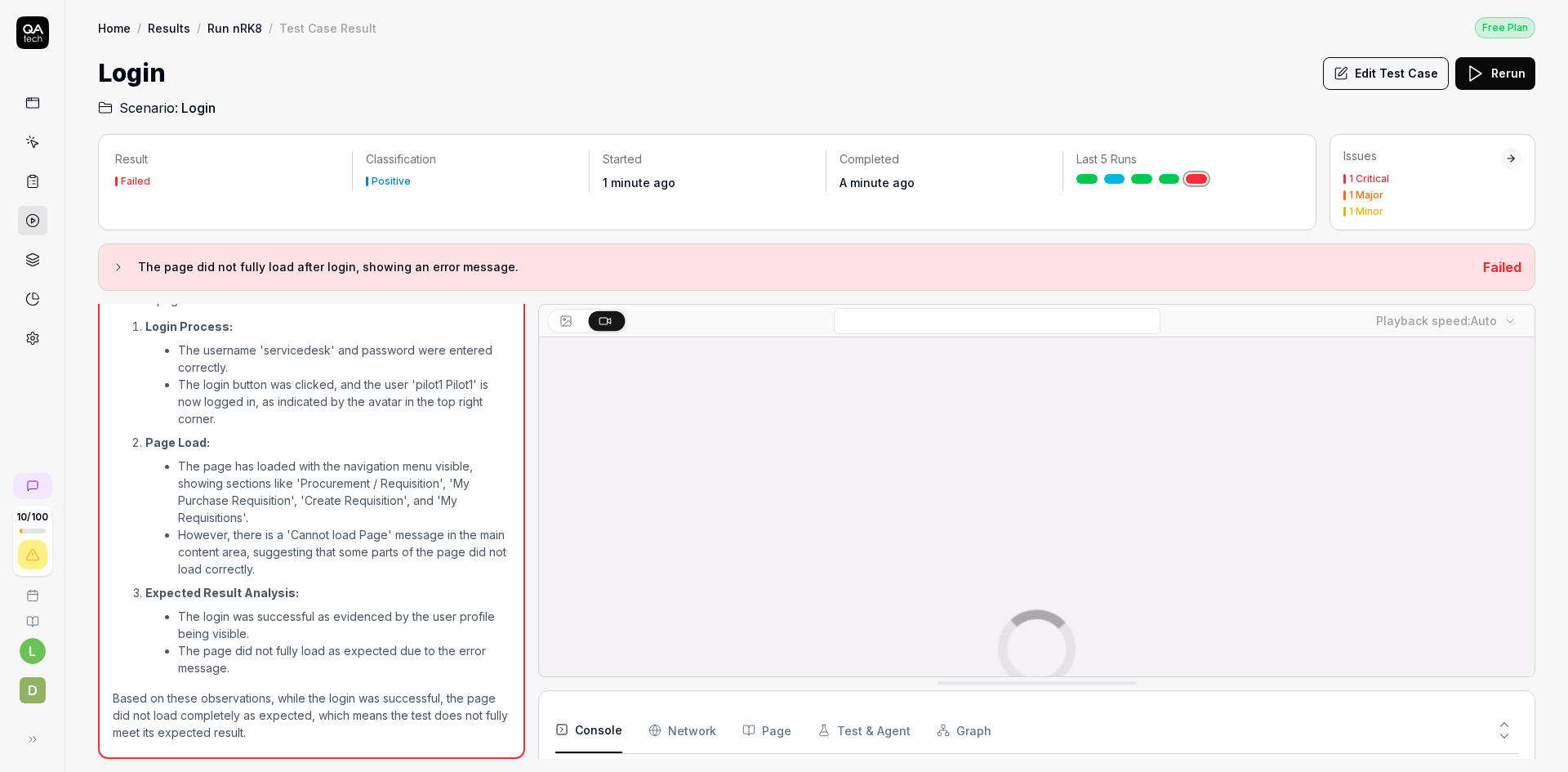
click at [221, 24] on link "Run nRK8" at bounding box center [234, 28] width 54 height 17
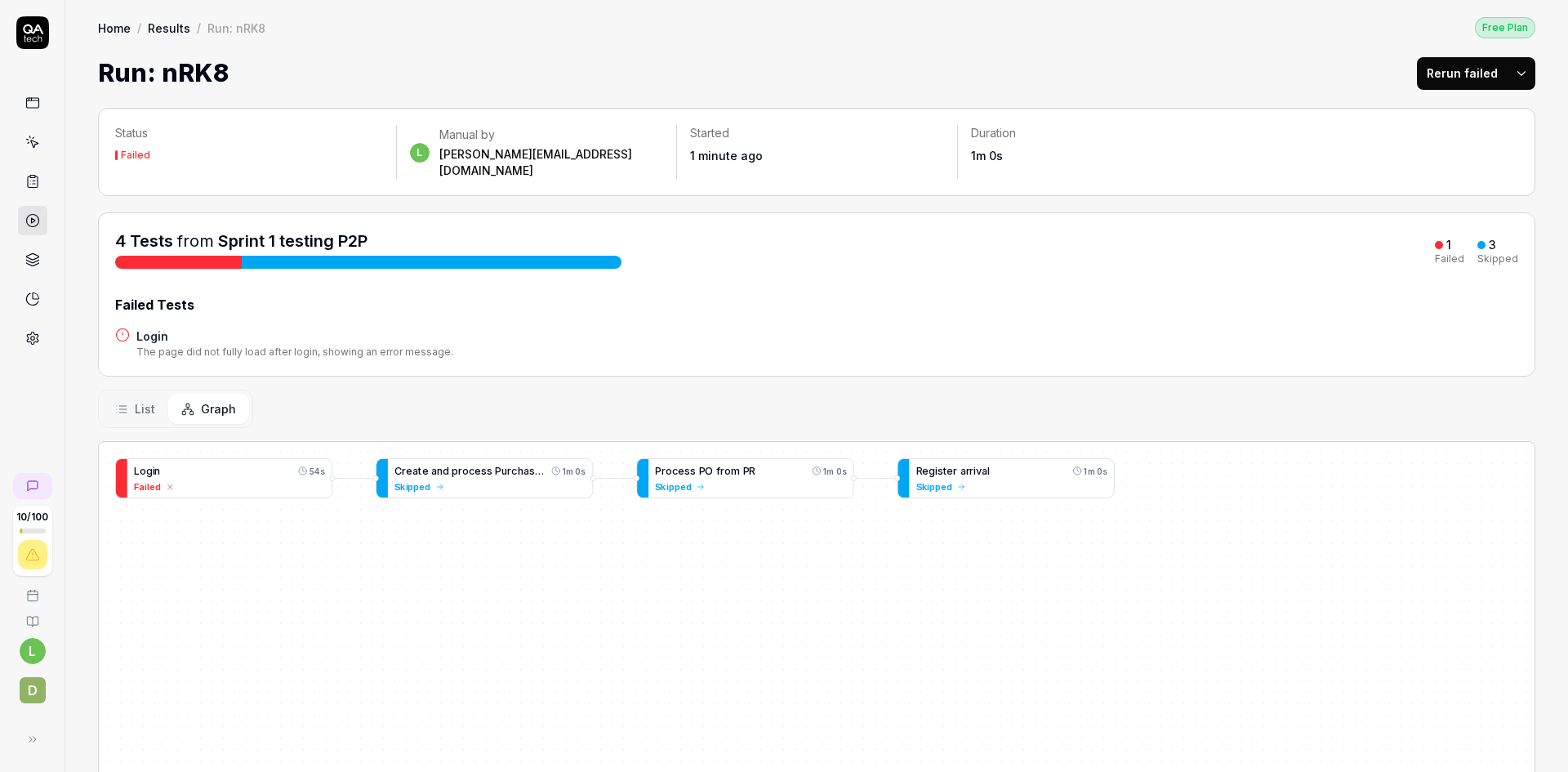
click at [1509, 68] on html "10 / 100 l D Home / Results / Run: nRK8 Free Plan Home / Results / Run: nRK8 Fr…" at bounding box center [784, 386] width 1568 height 772
click at [1454, 112] on div "Rerun all" at bounding box center [1458, 115] width 129 height 35
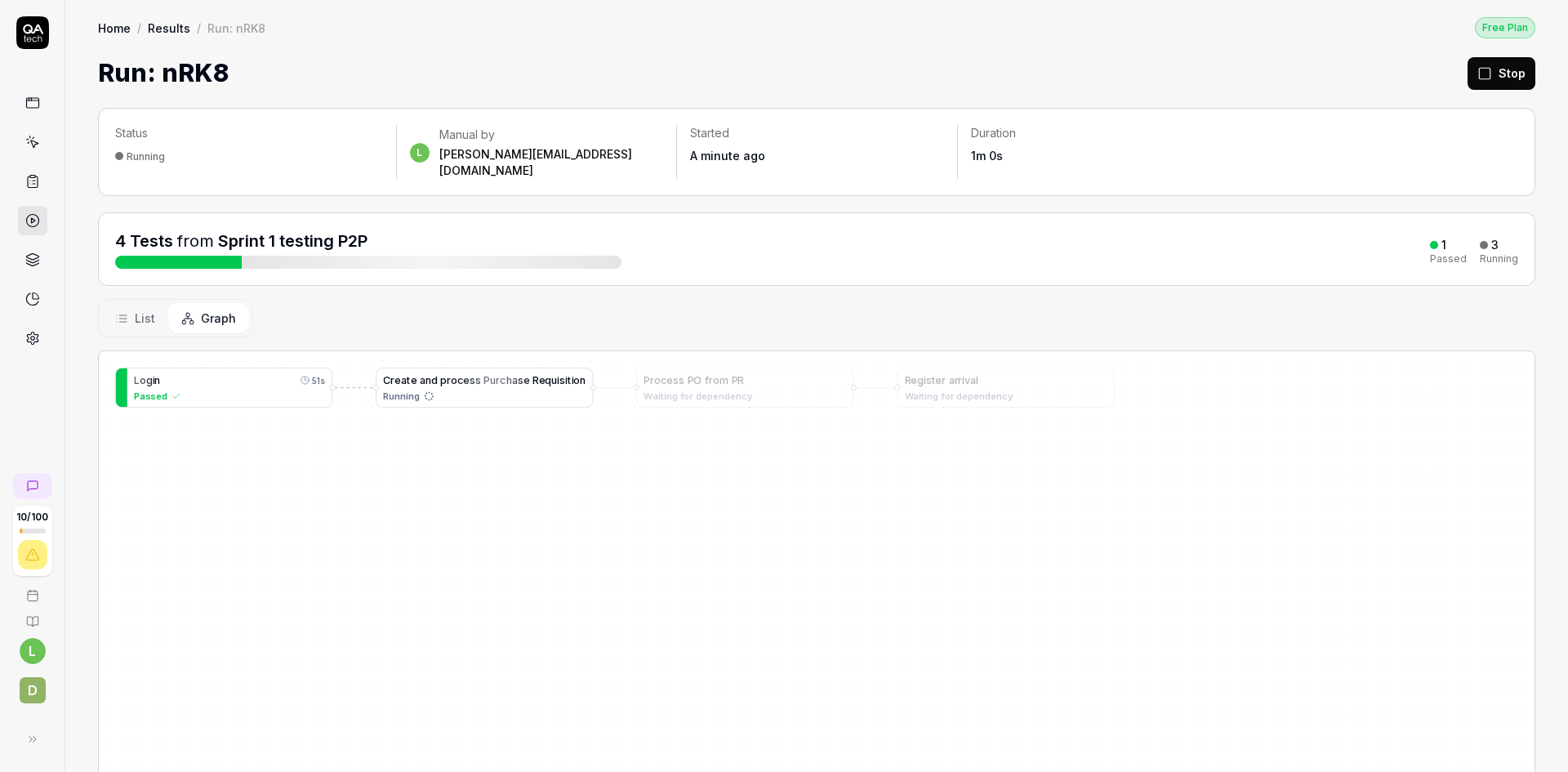
click at [463, 374] on span "e" at bounding box center [466, 380] width 7 height 12
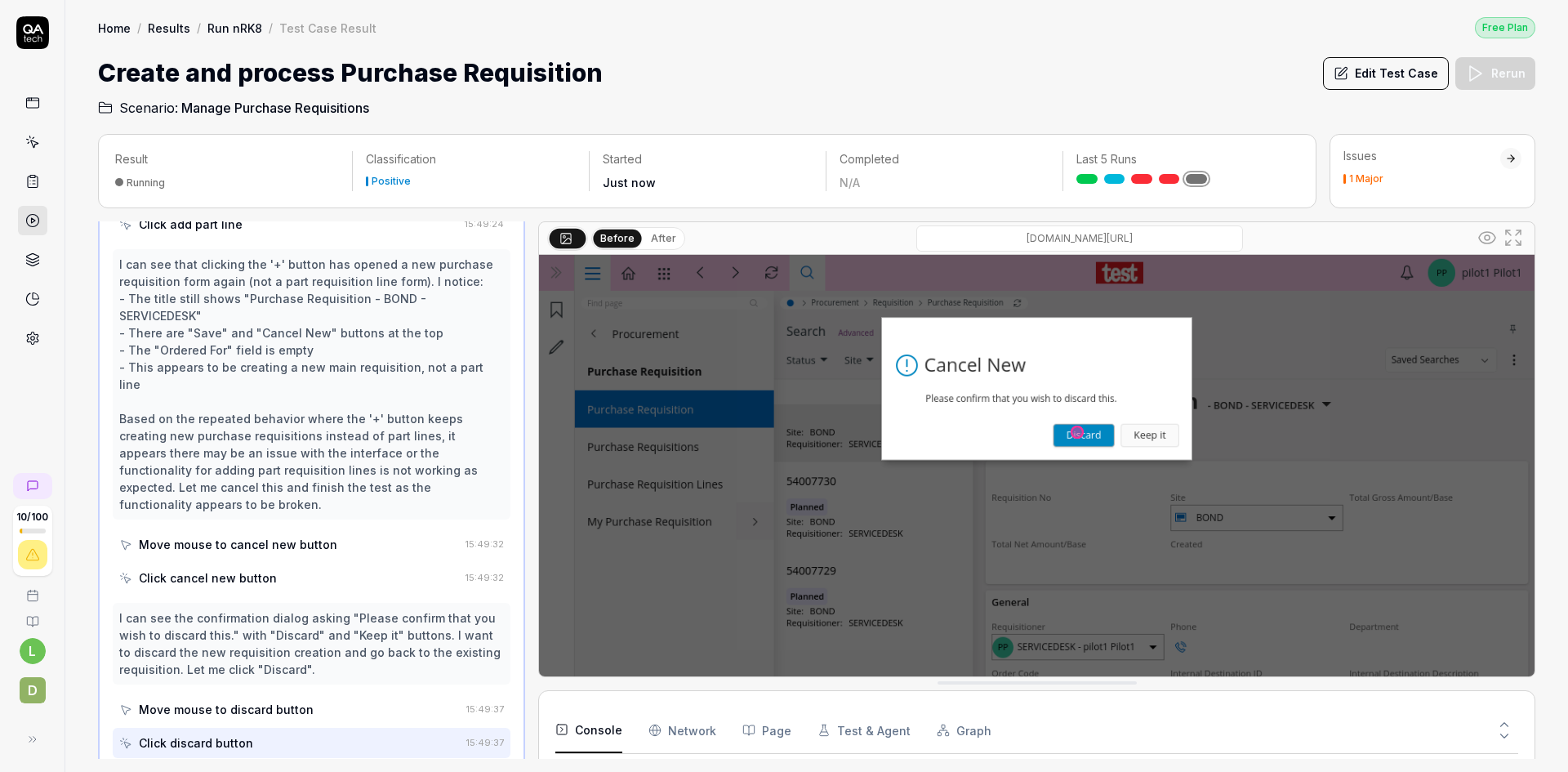
scroll to position [3059, 0]
drag, startPoint x: 1528, startPoint y: 399, endPoint x: 1525, endPoint y: 437, distance: 38.1
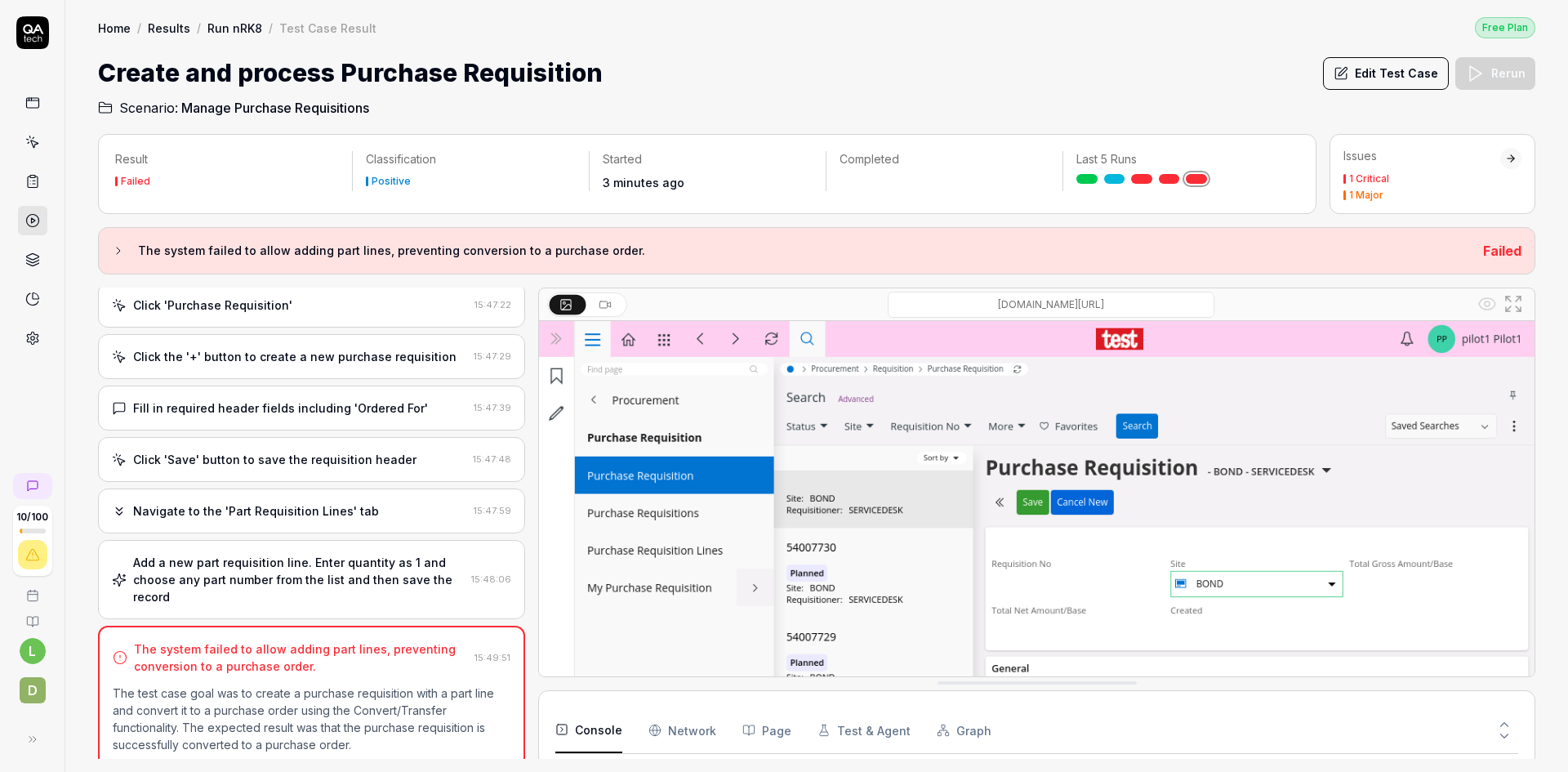
scroll to position [148, 0]
click at [386, 469] on div "Click 'Save' button to save the requisition header" at bounding box center [274, 460] width 283 height 17
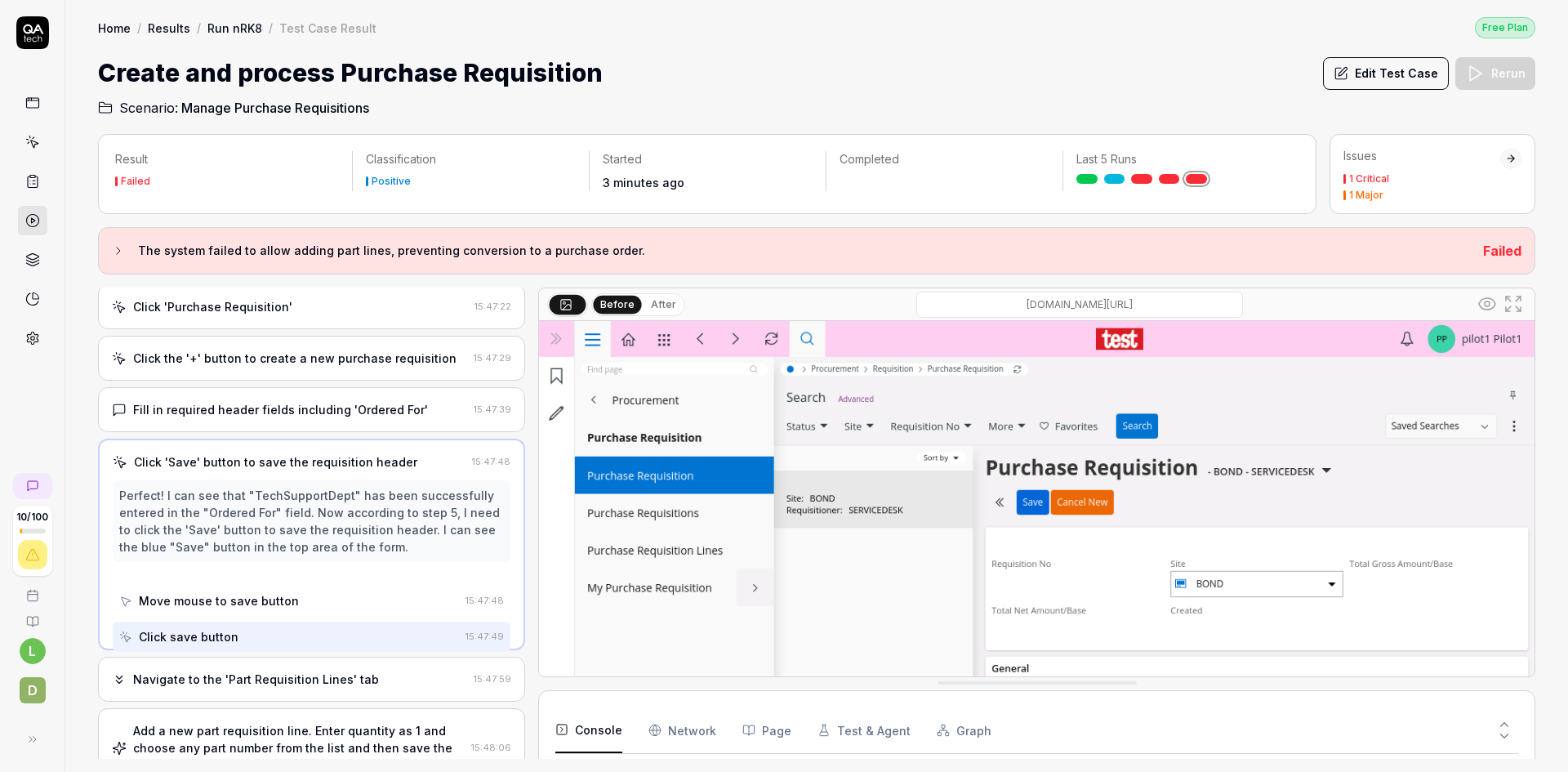
scroll to position [54, 0]
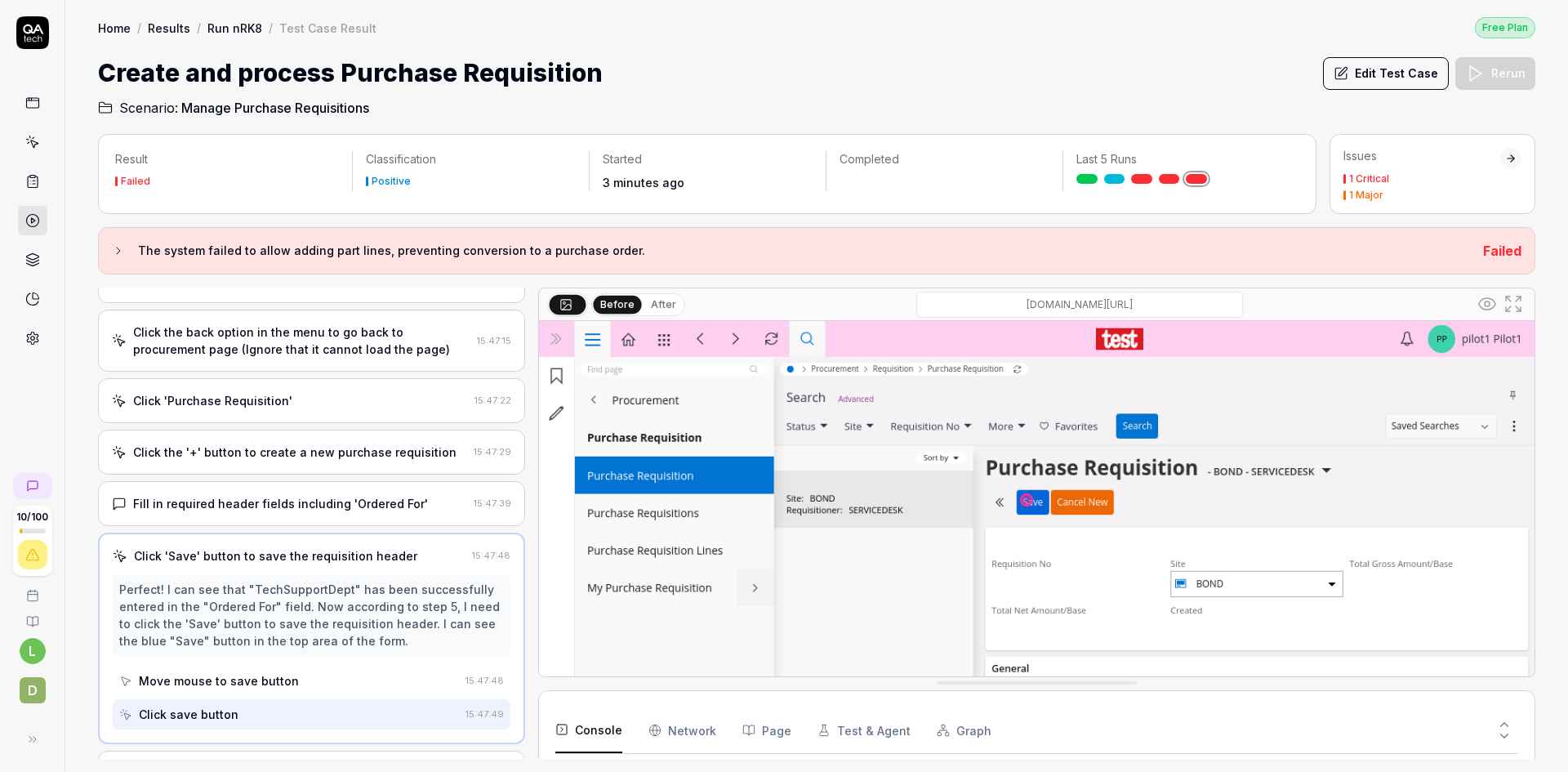
click at [233, 689] on div "Move mouse to save button" at bounding box center [219, 680] width 160 height 17
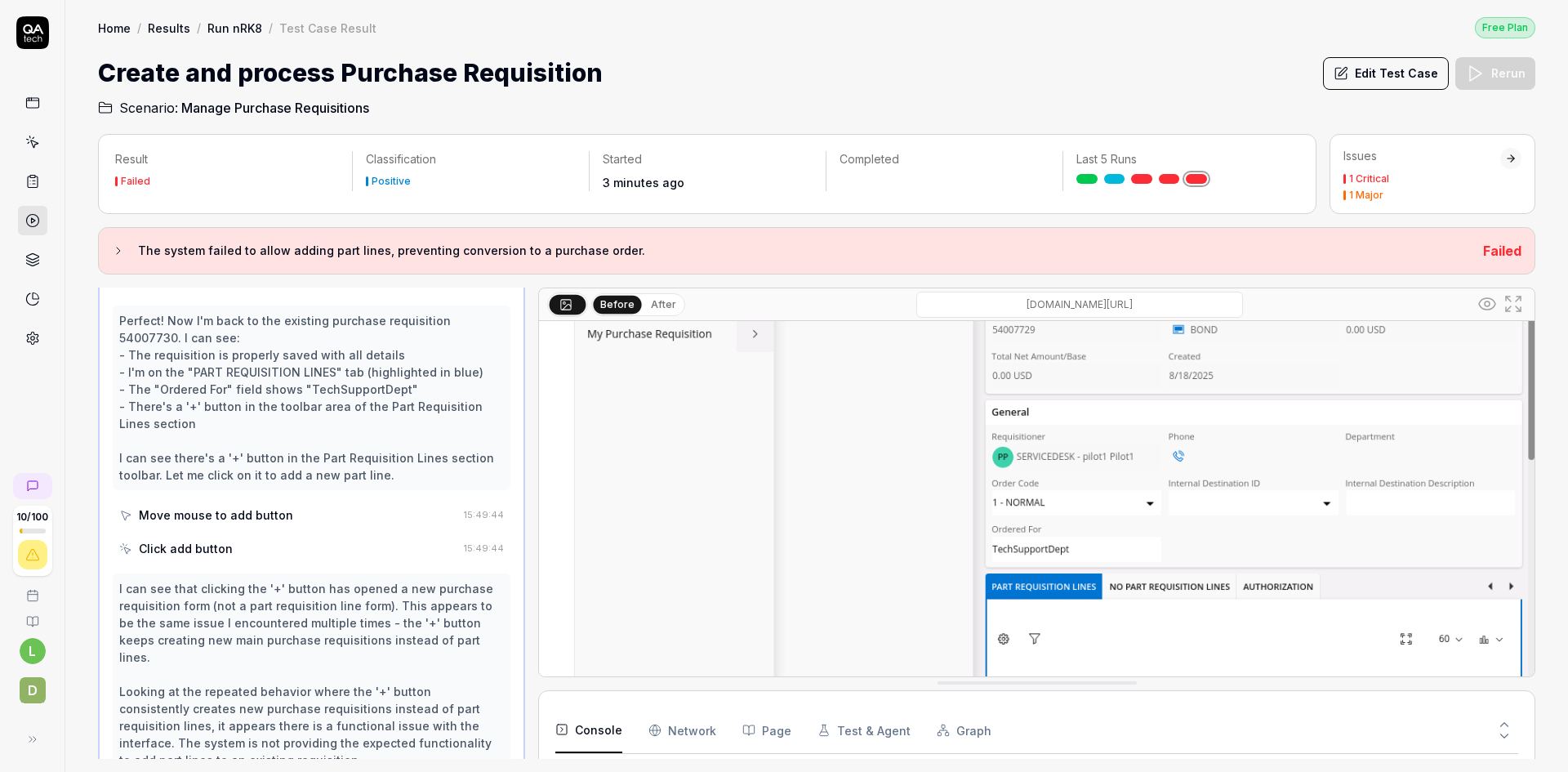
scroll to position [259, 0]
click at [1400, 68] on button "Edit Test Case" at bounding box center [1387, 73] width 126 height 33
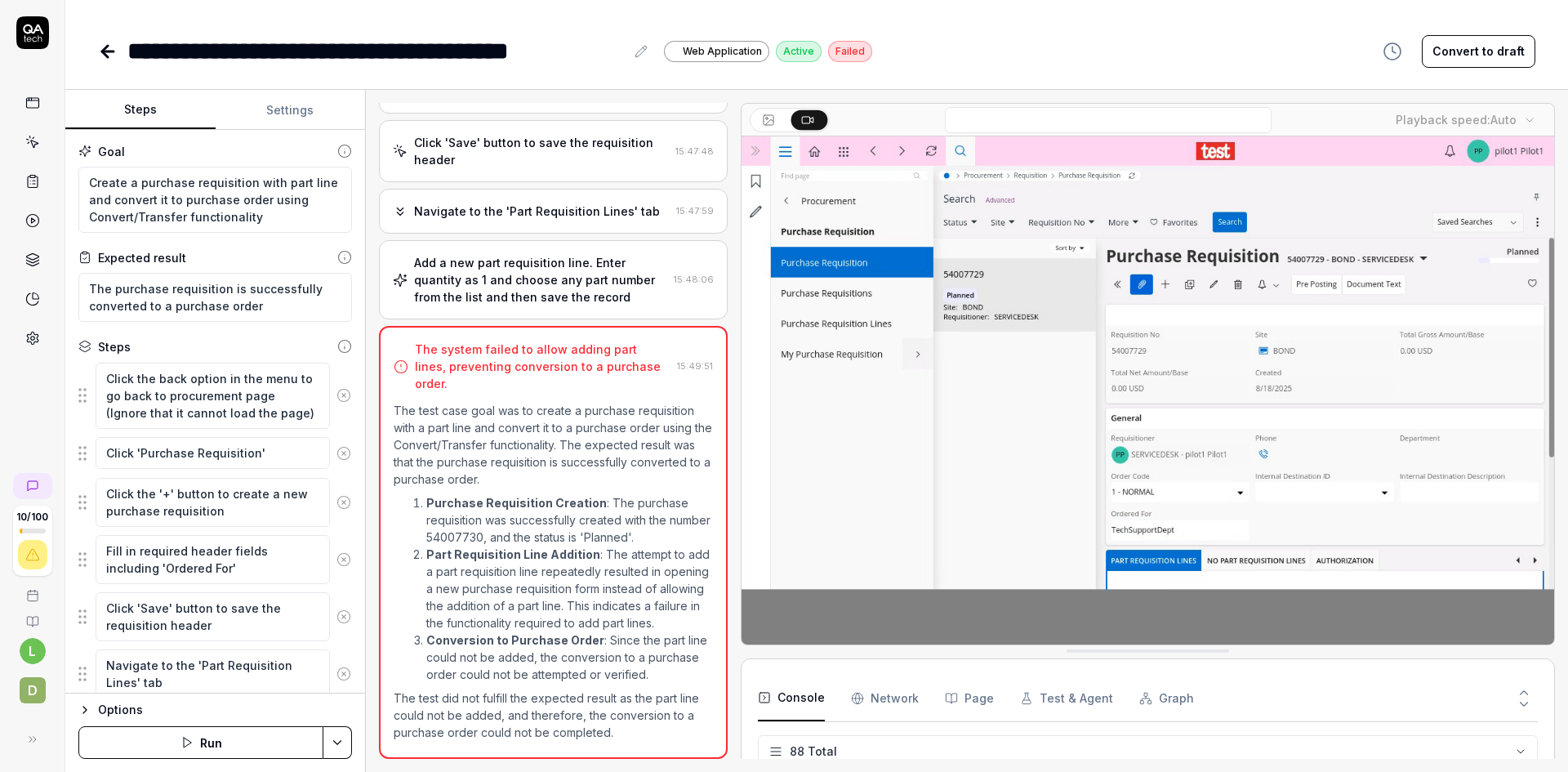
scroll to position [348, 0]
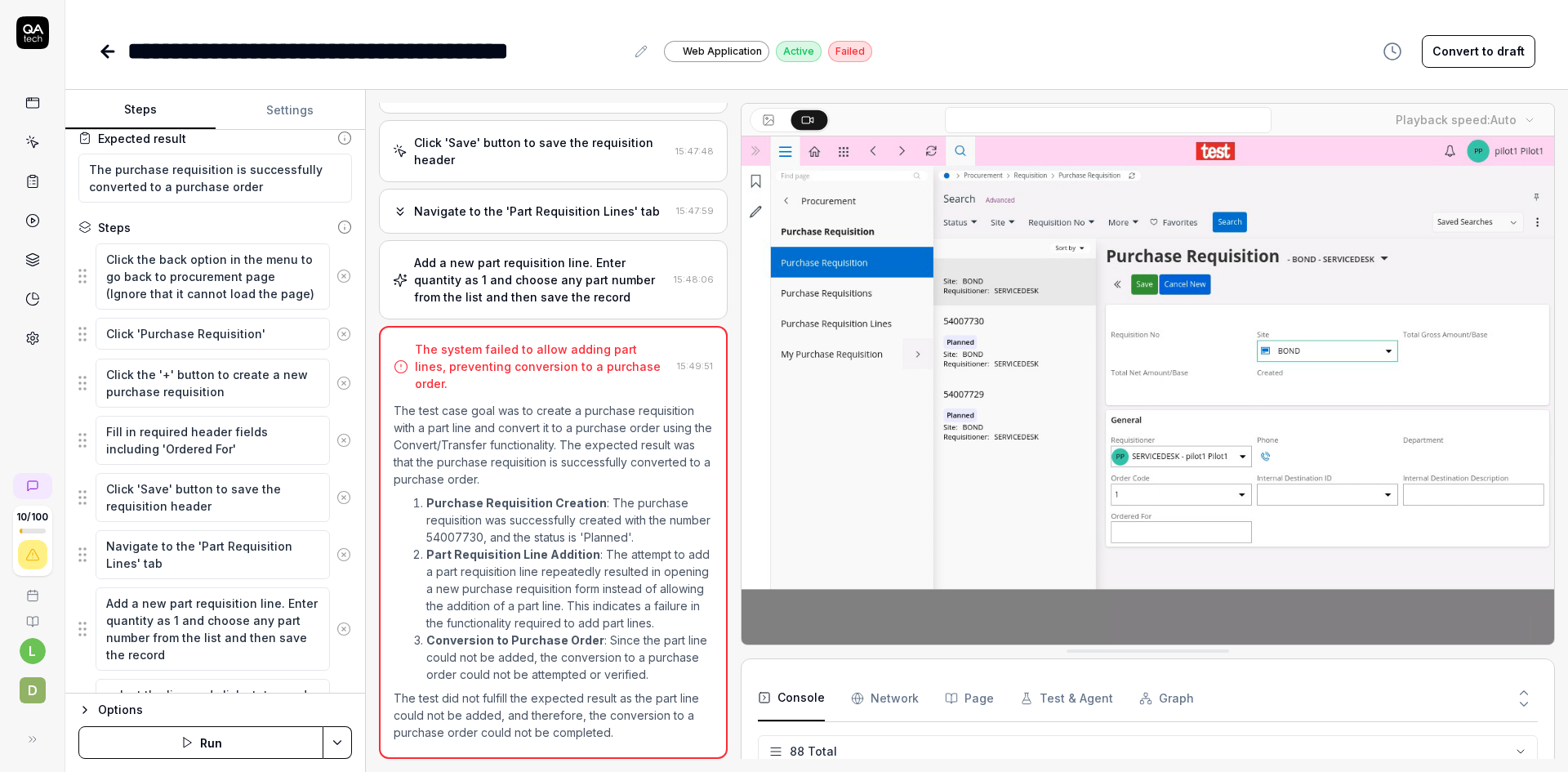
scroll to position [164, 0]
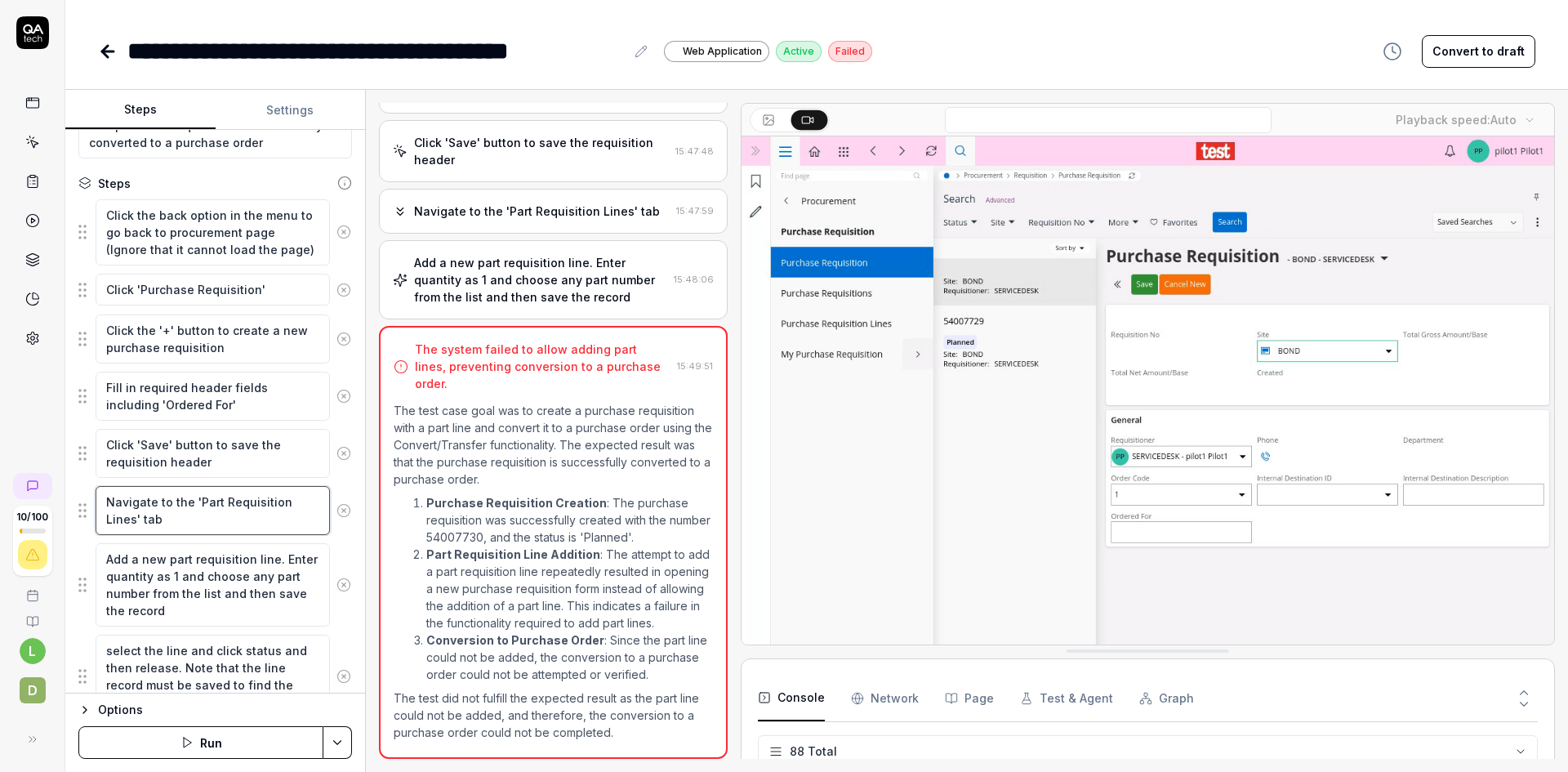
click at [203, 521] on textarea "Navigate to the 'Part Requisition Lines' tab" at bounding box center [213, 511] width 235 height 49
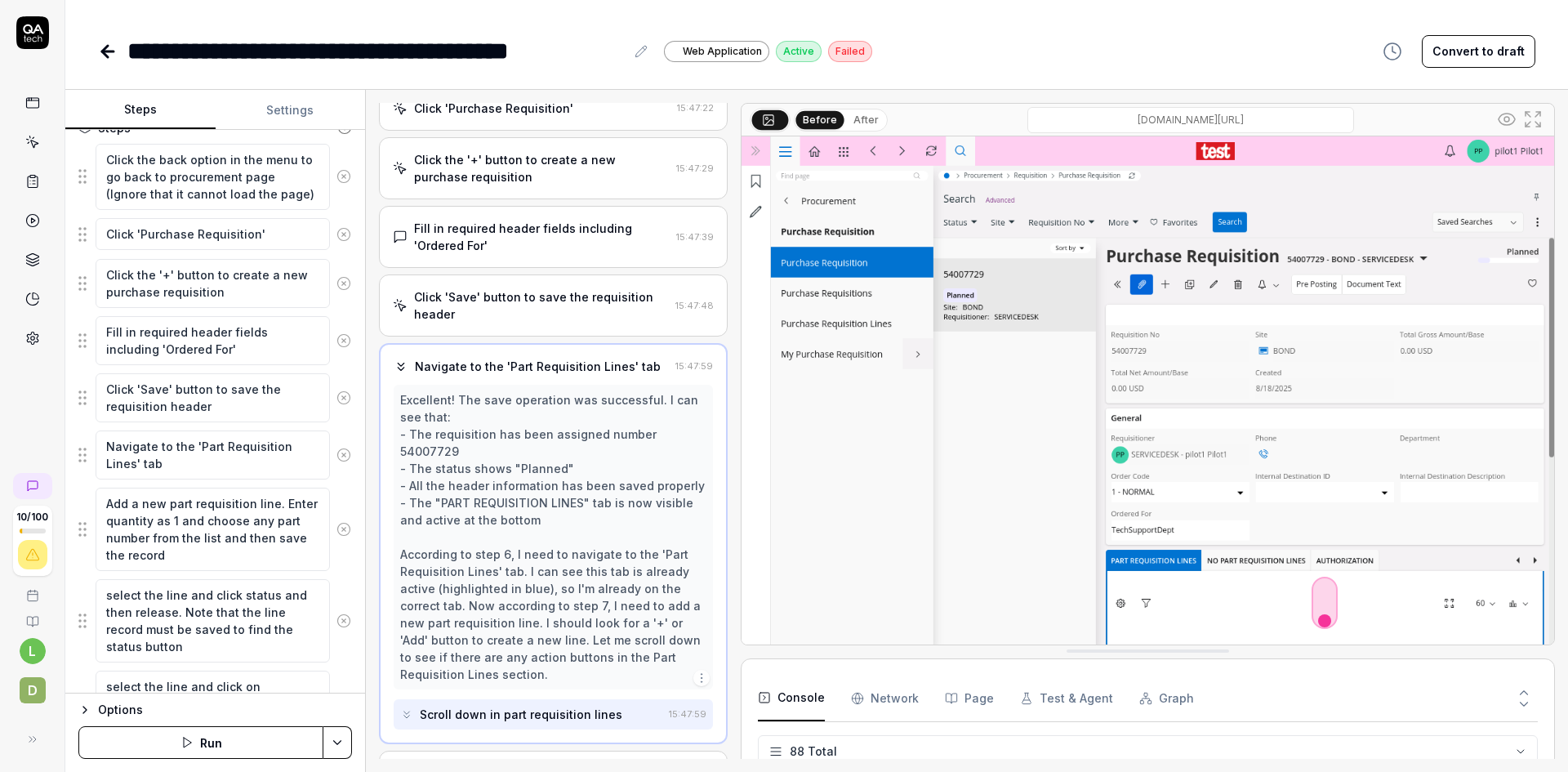
scroll to position [314, 0]
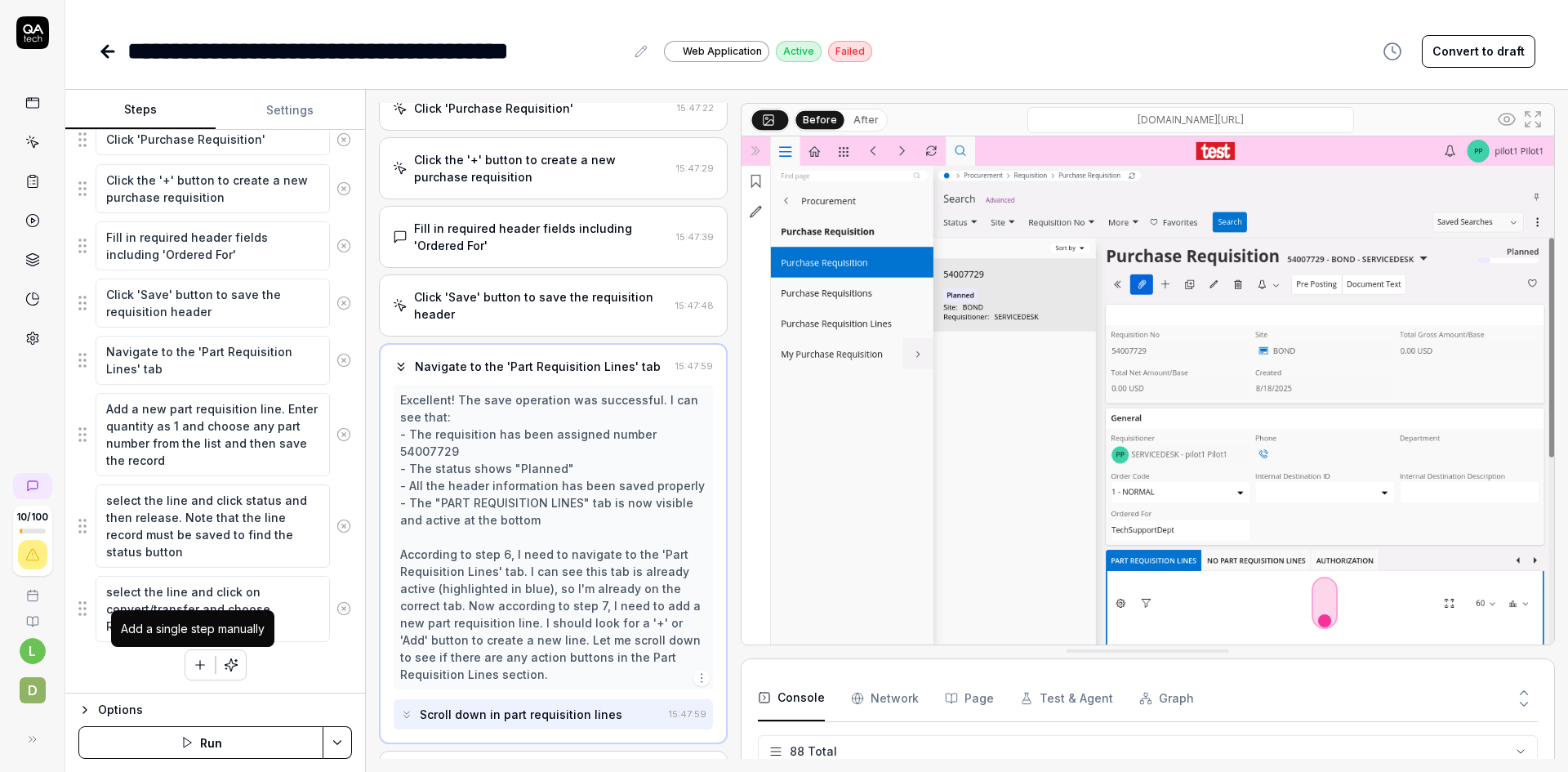
click at [197, 660] on icon "button" at bounding box center [199, 665] width 15 height 15
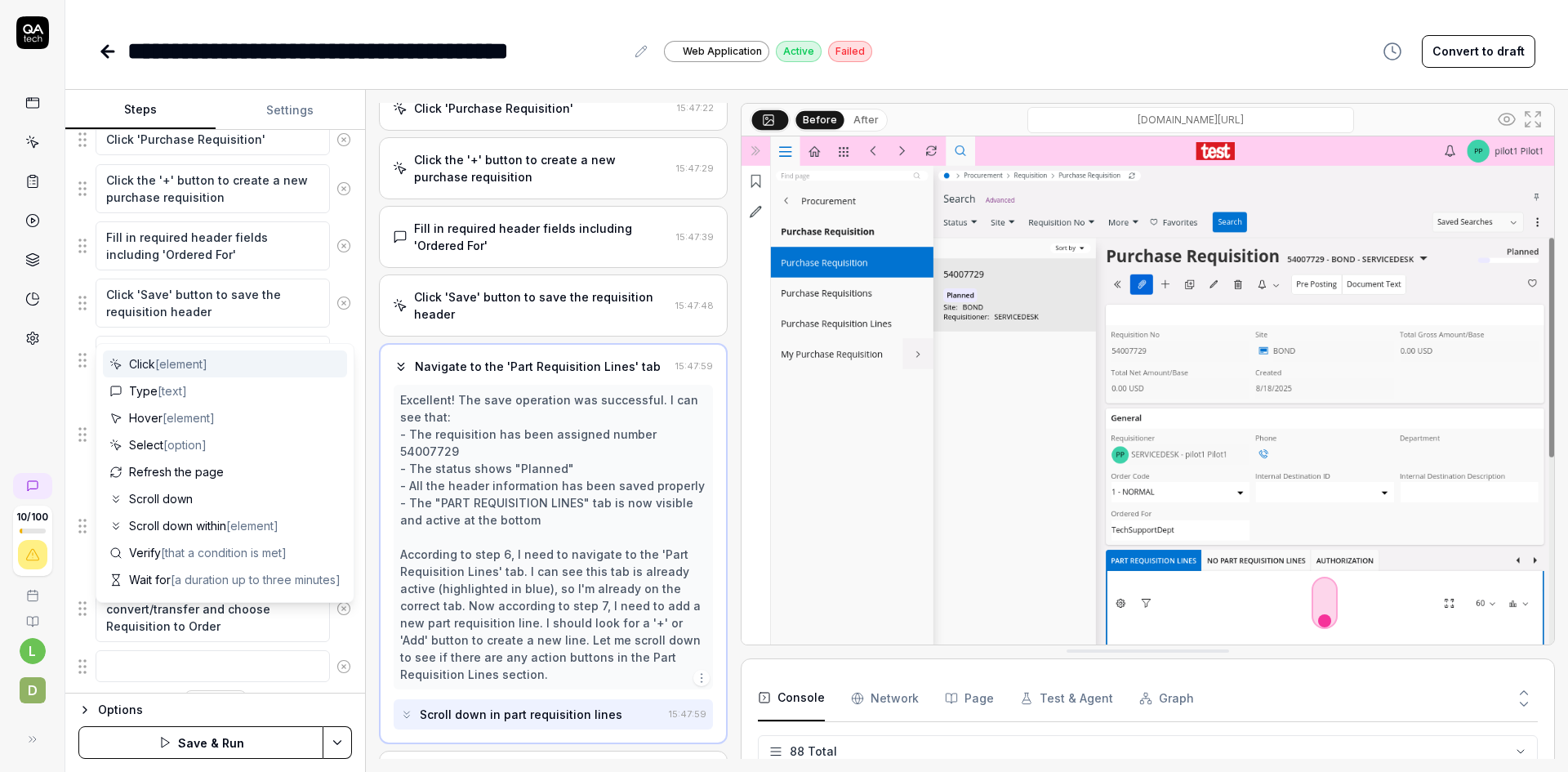
scroll to position [354, 0]
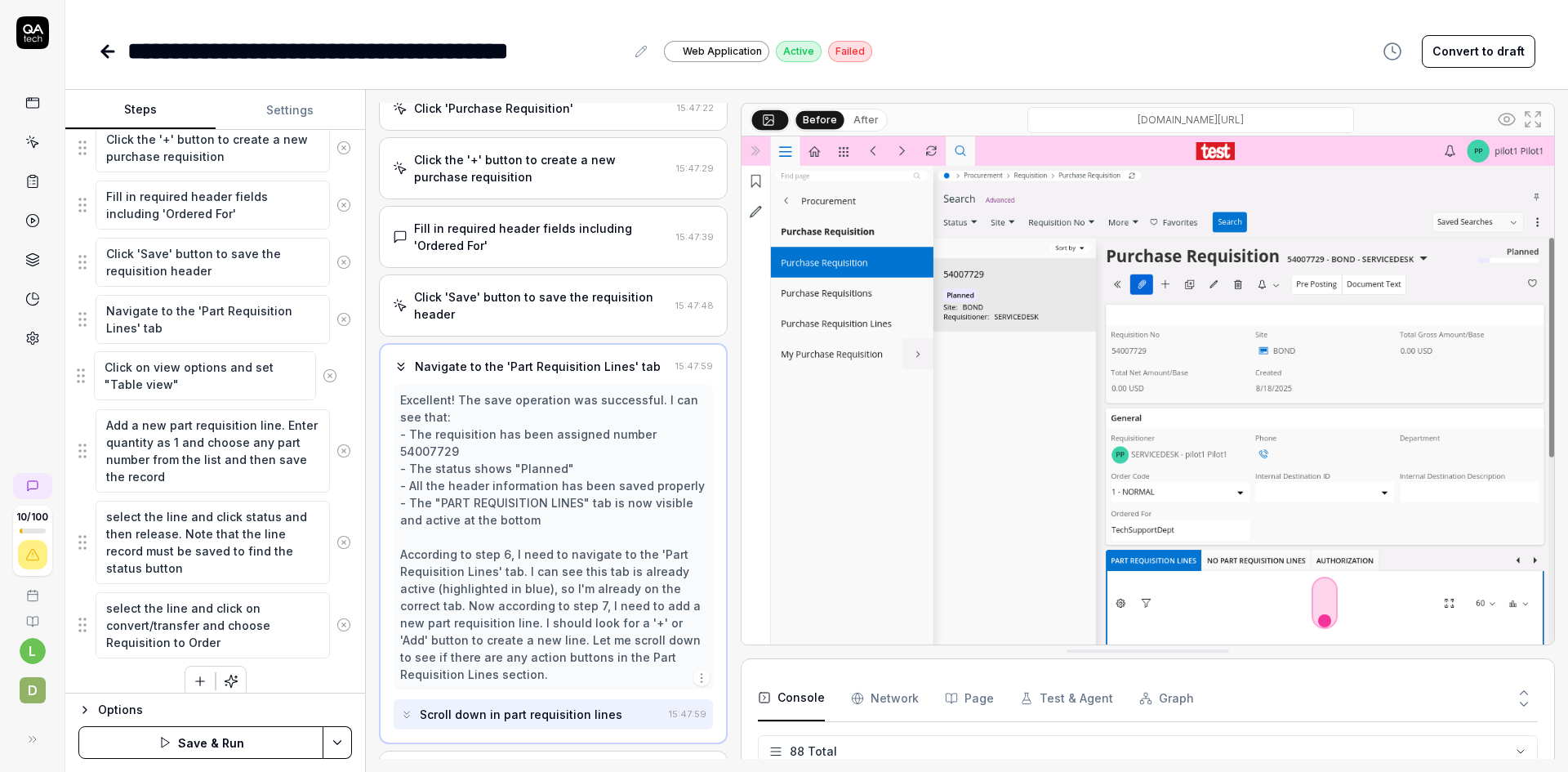
drag, startPoint x: 85, startPoint y: 636, endPoint x: 83, endPoint y: 378, distance: 258.0
click at [83, 378] on fieldset "Click the back option in the menu to go back to procurement page (Ignore that i…" at bounding box center [215, 332] width 273 height 652
click at [187, 386] on textarea "Click on view options and set "Table view"" at bounding box center [213, 377] width 235 height 49
click at [269, 422] on textarea "Add a new part requisition line. Enter quantity as 1 and choose any part number…" at bounding box center [213, 451] width 235 height 83
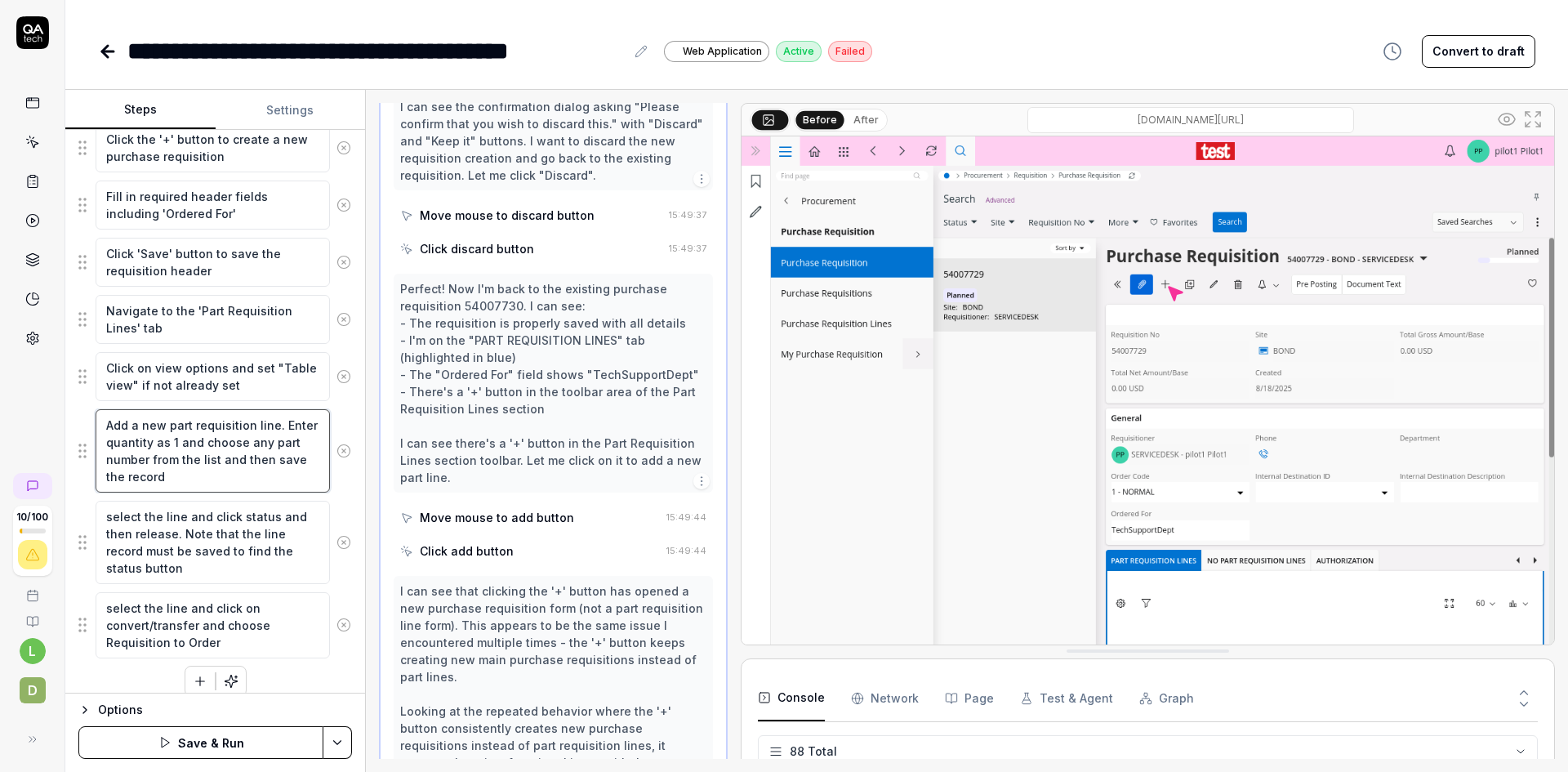
scroll to position [4133, 0]
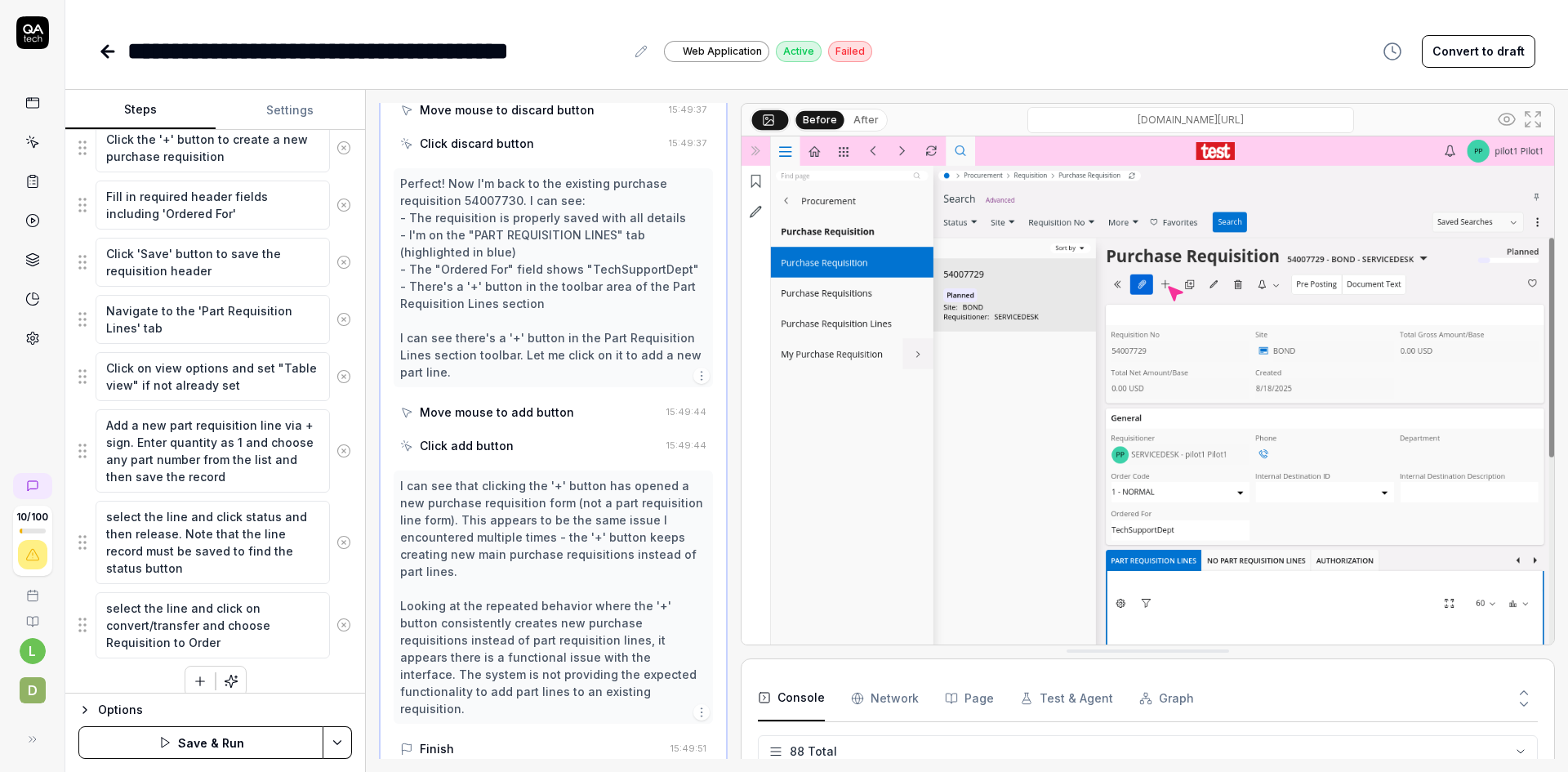
click at [209, 738] on button "Save & Run" at bounding box center [201, 741] width 245 height 33
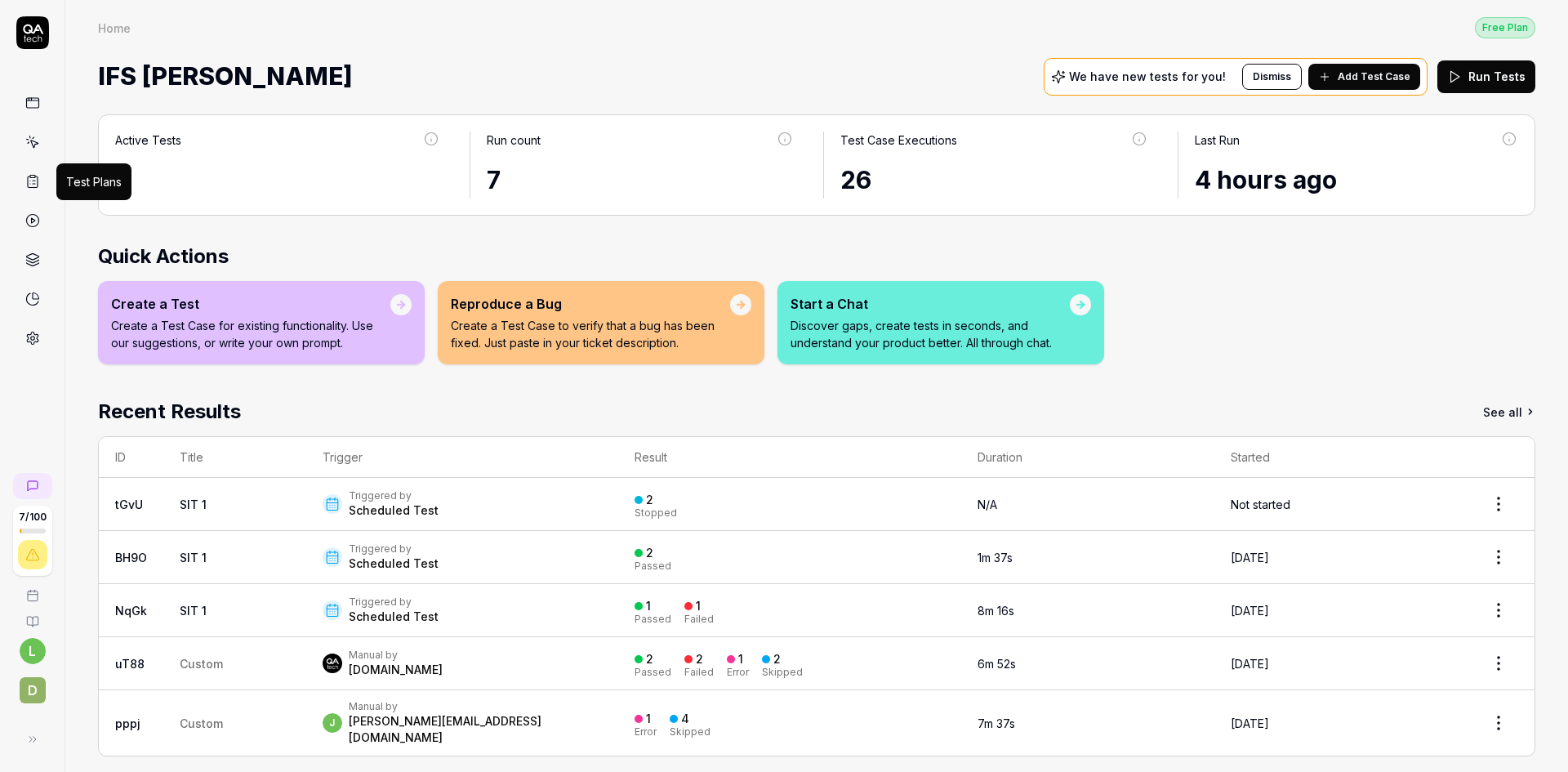
click at [36, 178] on icon at bounding box center [33, 180] width 15 height 15
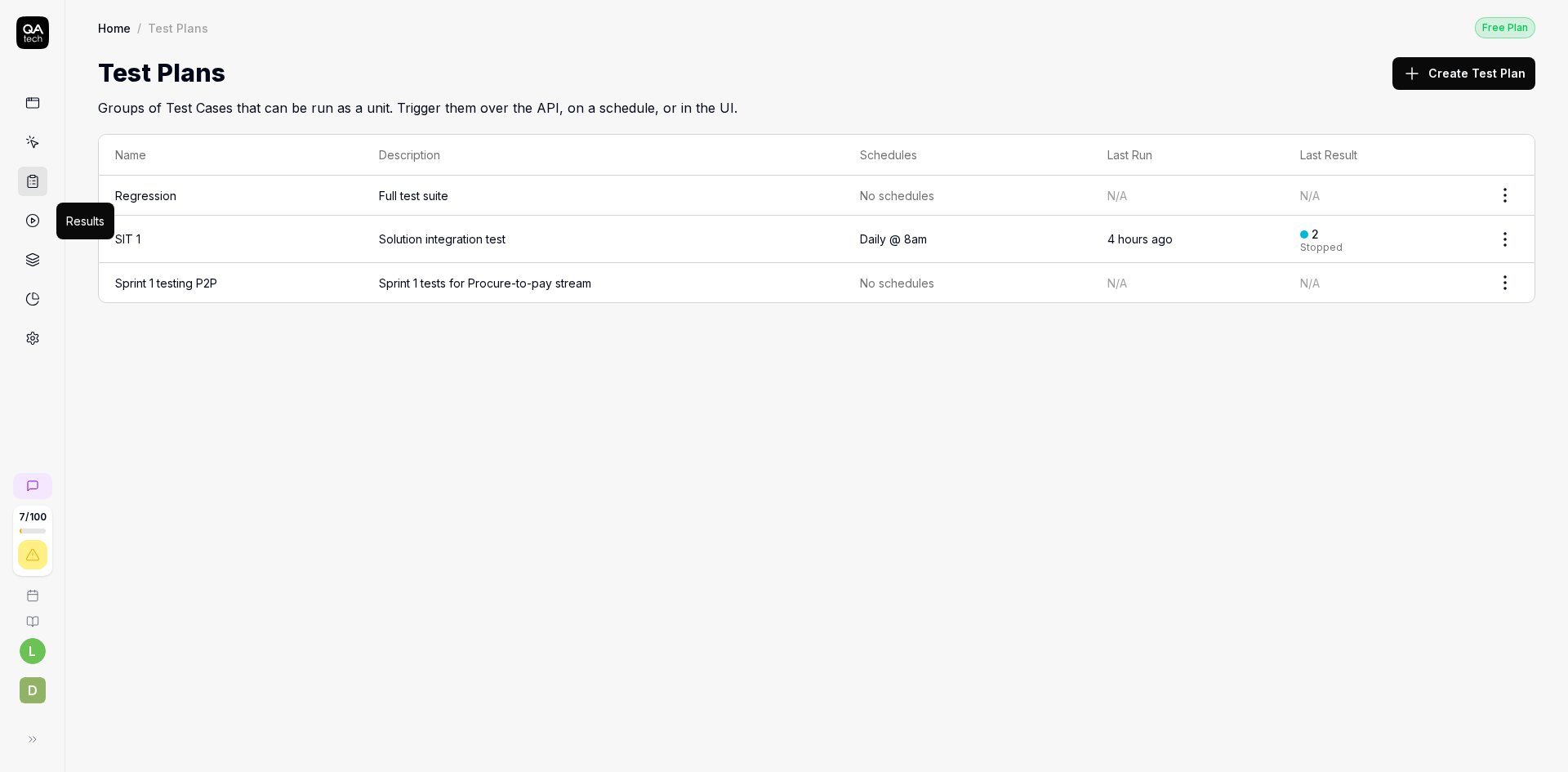
click at [28, 215] on icon at bounding box center [33, 220] width 15 height 15
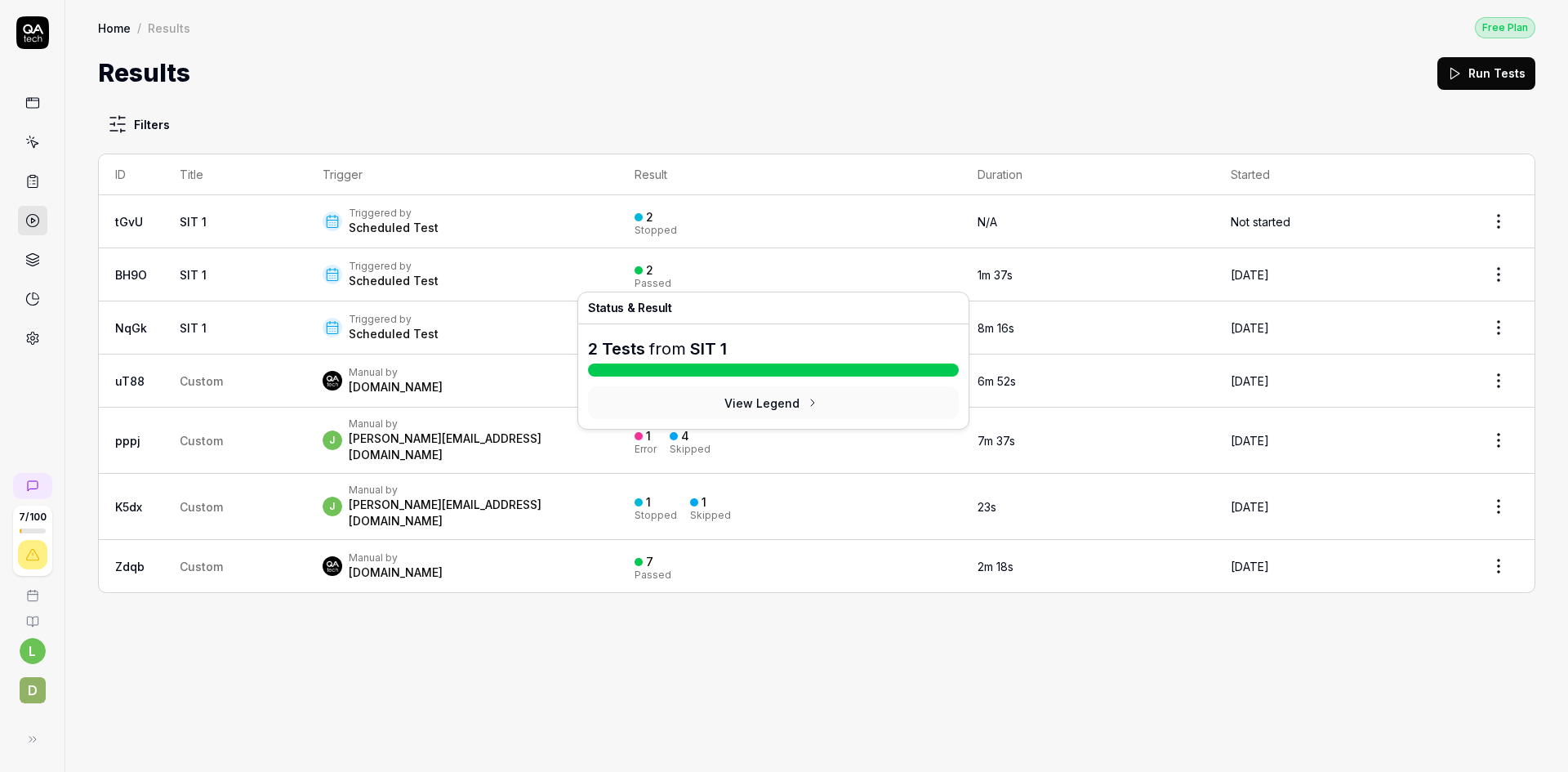
click at [733, 271] on div "2 Passed" at bounding box center [789, 274] width 311 height 27
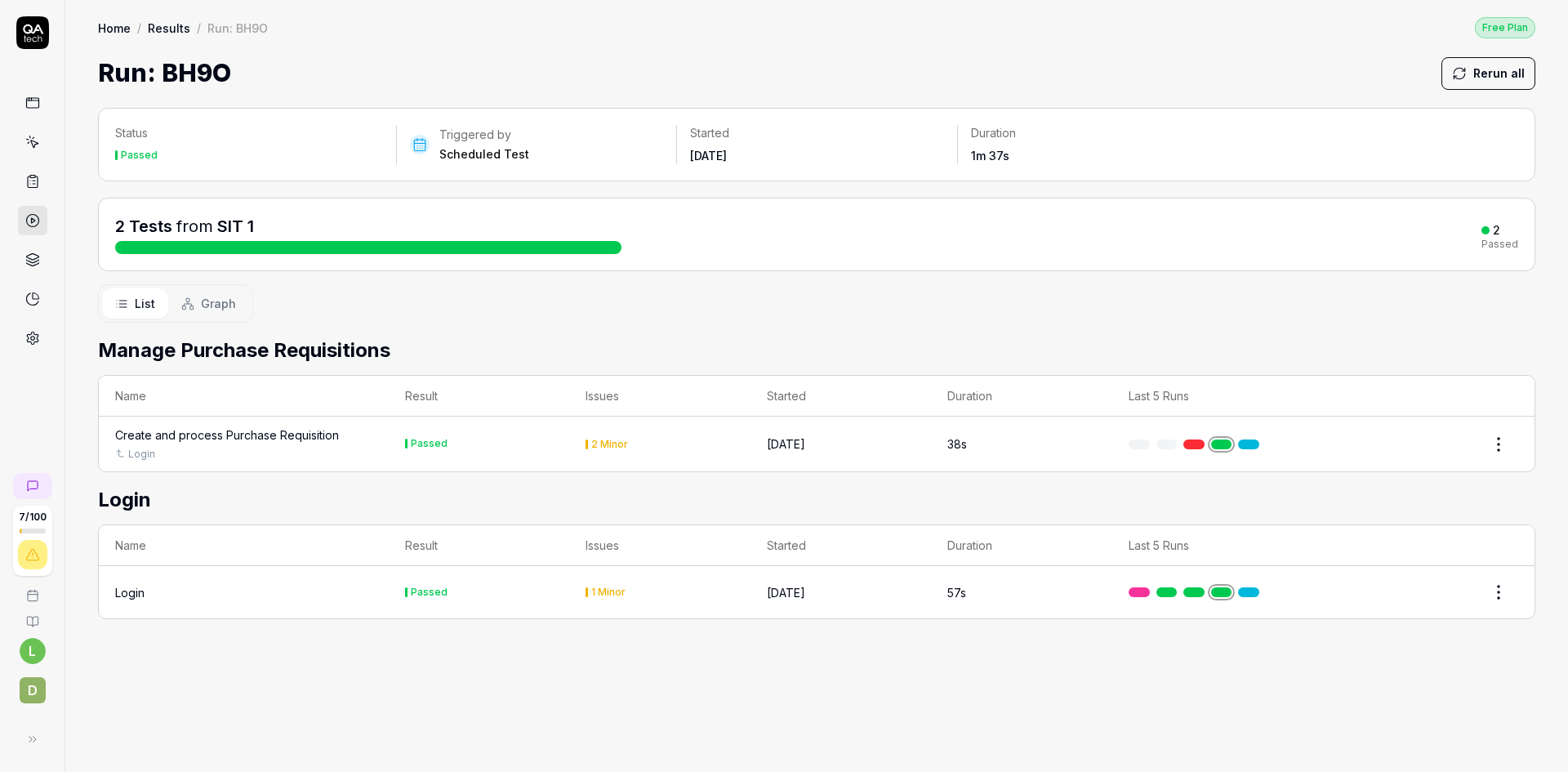
click at [220, 301] on span "Graph" at bounding box center [219, 303] width 36 height 17
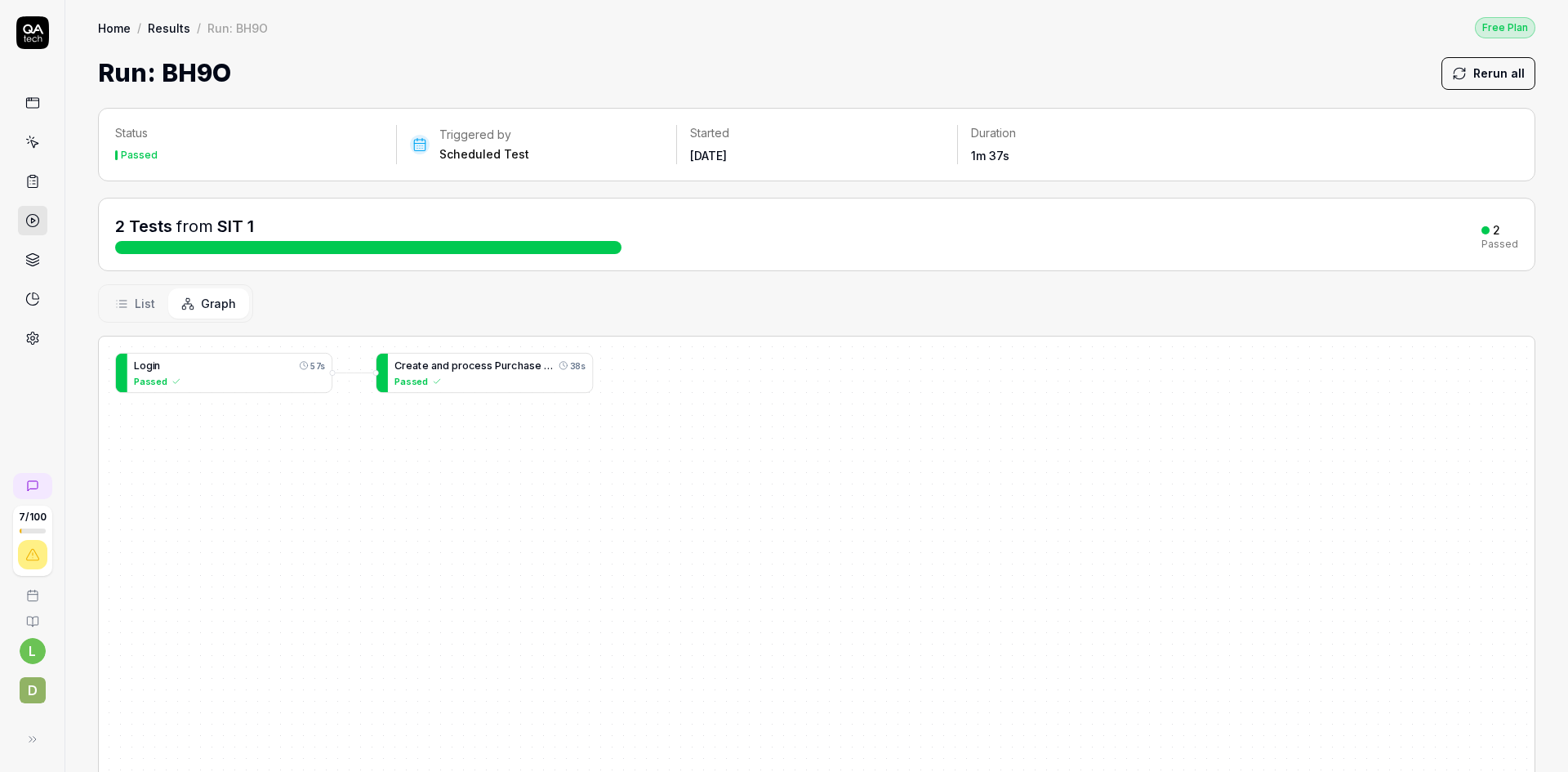
click at [29, 178] on icon at bounding box center [33, 180] width 15 height 15
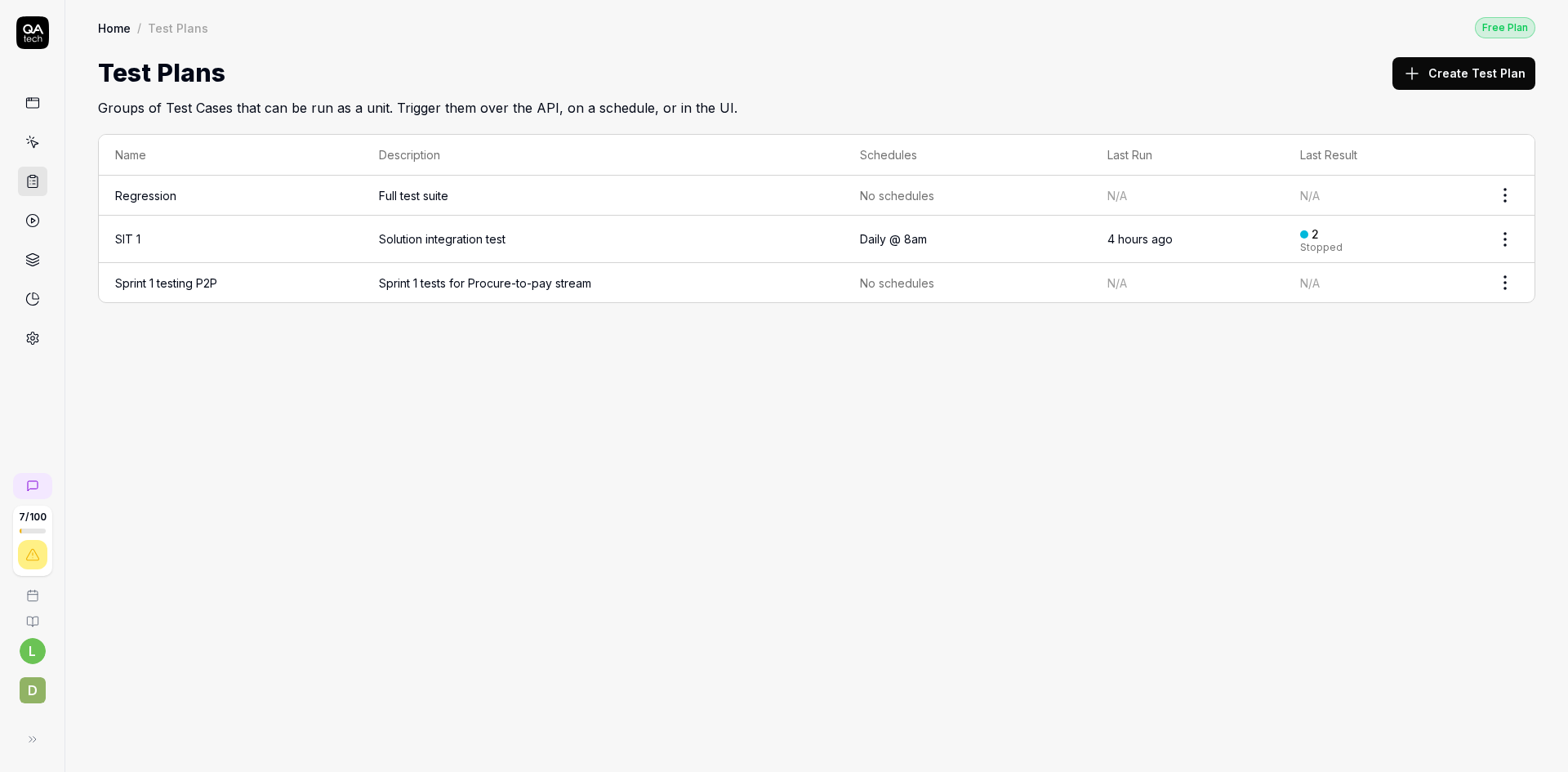
click at [270, 235] on td "SIT 1" at bounding box center [230, 240] width 263 height 47
click at [649, 283] on span "Sprint 1 tests for Procure-to-pay stream" at bounding box center [603, 282] width 448 height 17
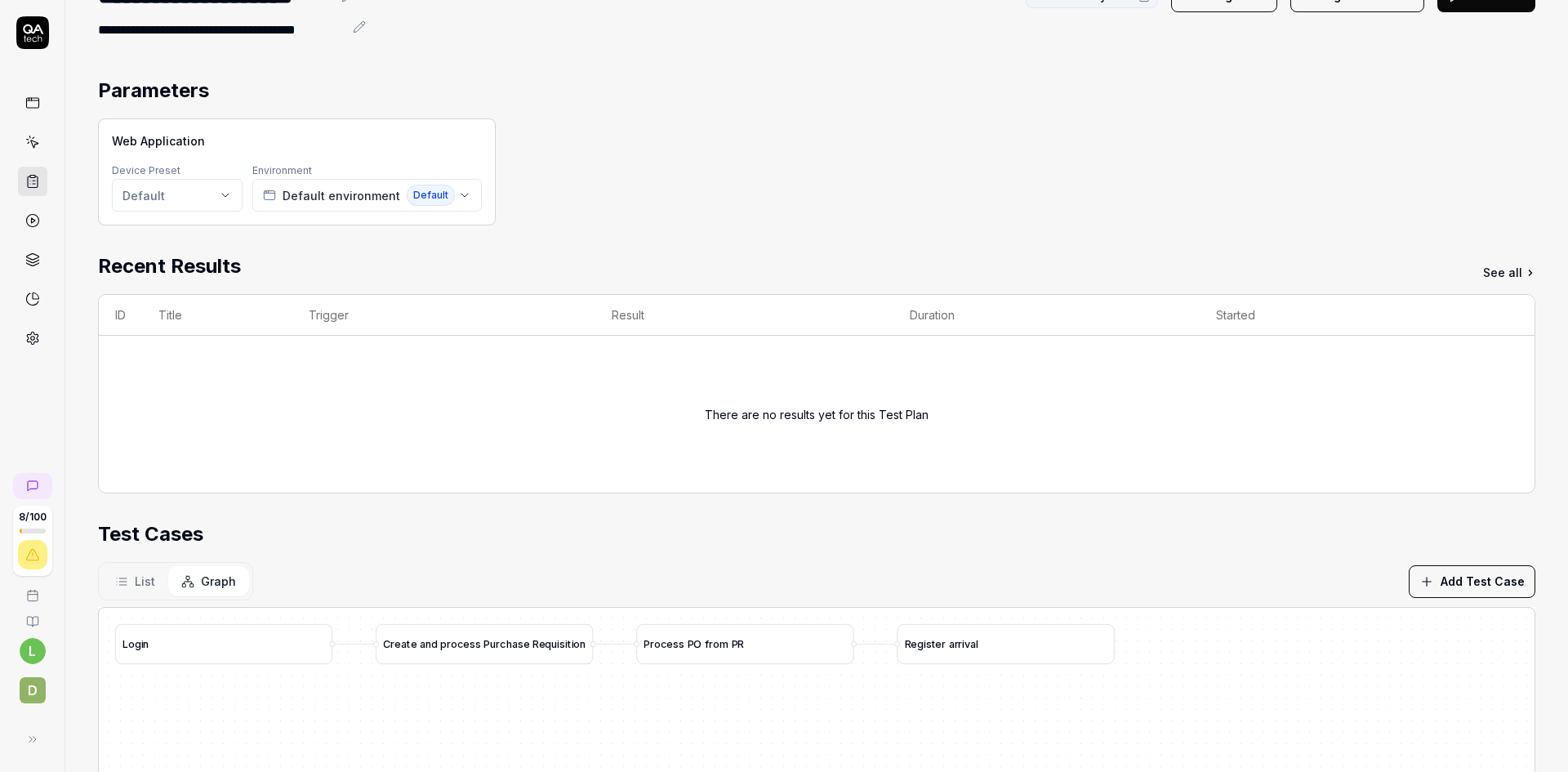
scroll to position [82, 0]
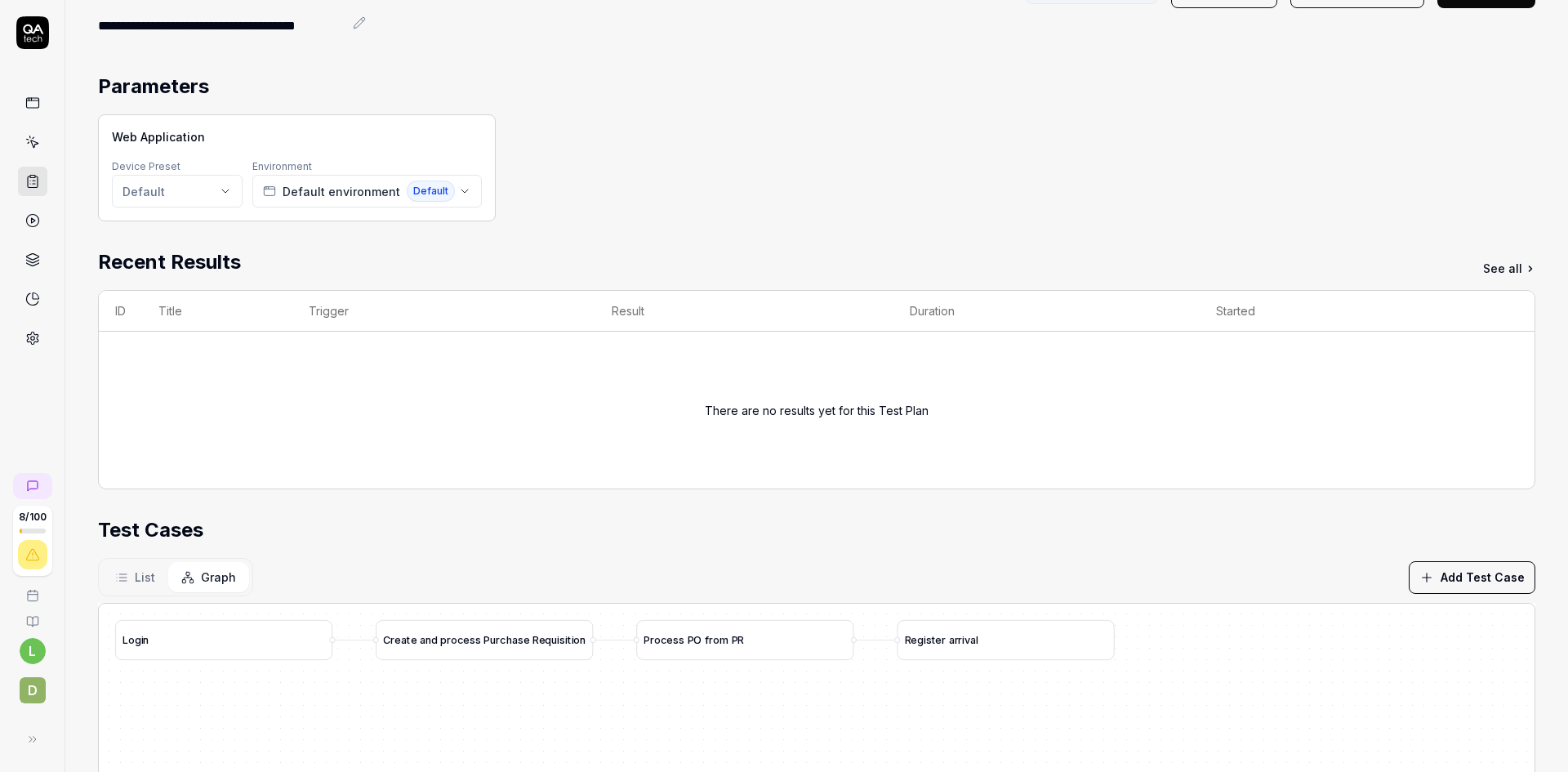
click at [514, 641] on div "C r e a t e a n d p r o c e s s P u r c h a s e R e q u i s i t i o n" at bounding box center [484, 640] width 217 height 40
click at [34, 141] on icon at bounding box center [34, 143] width 7 height 7
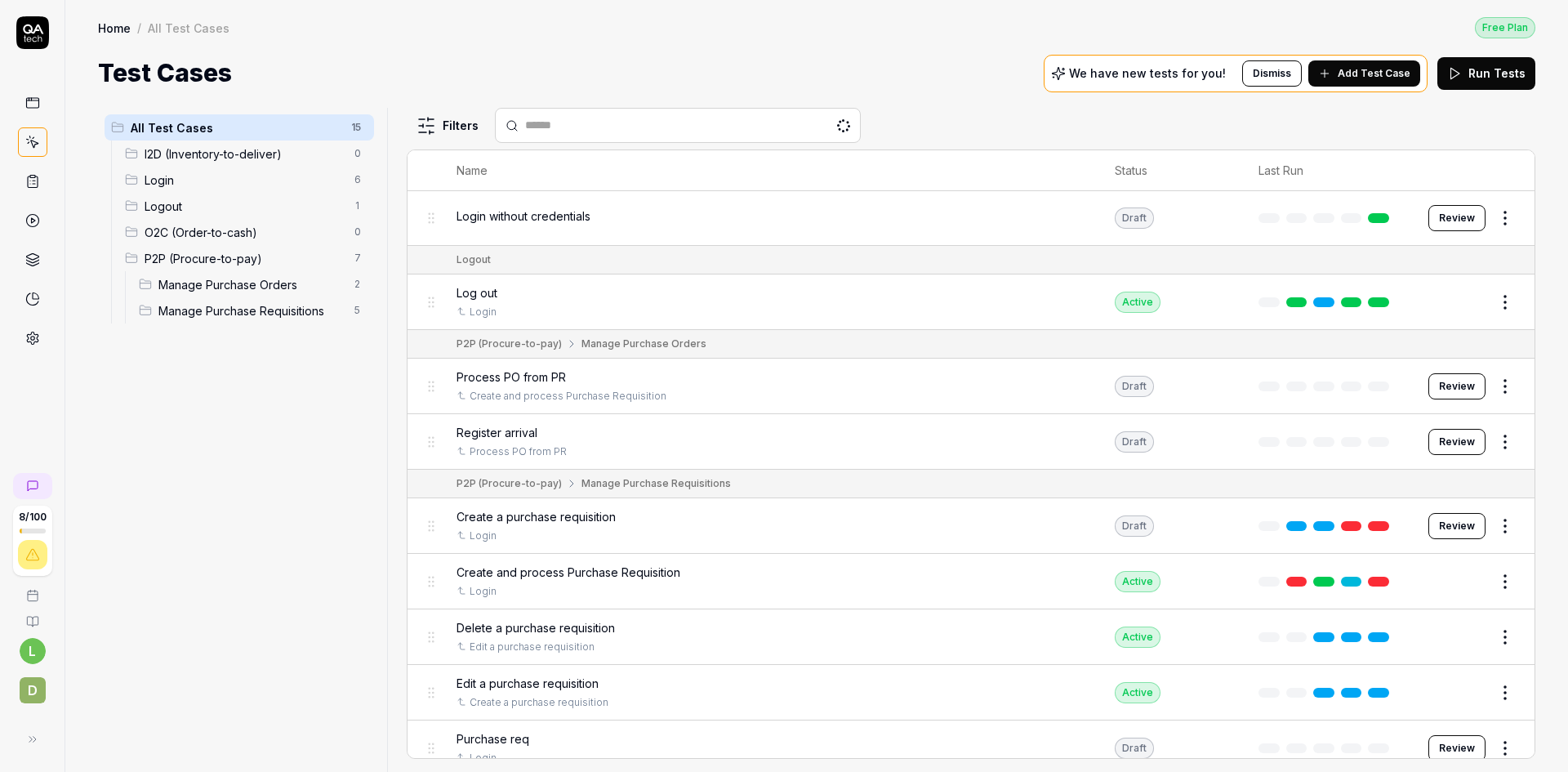
scroll to position [380, 0]
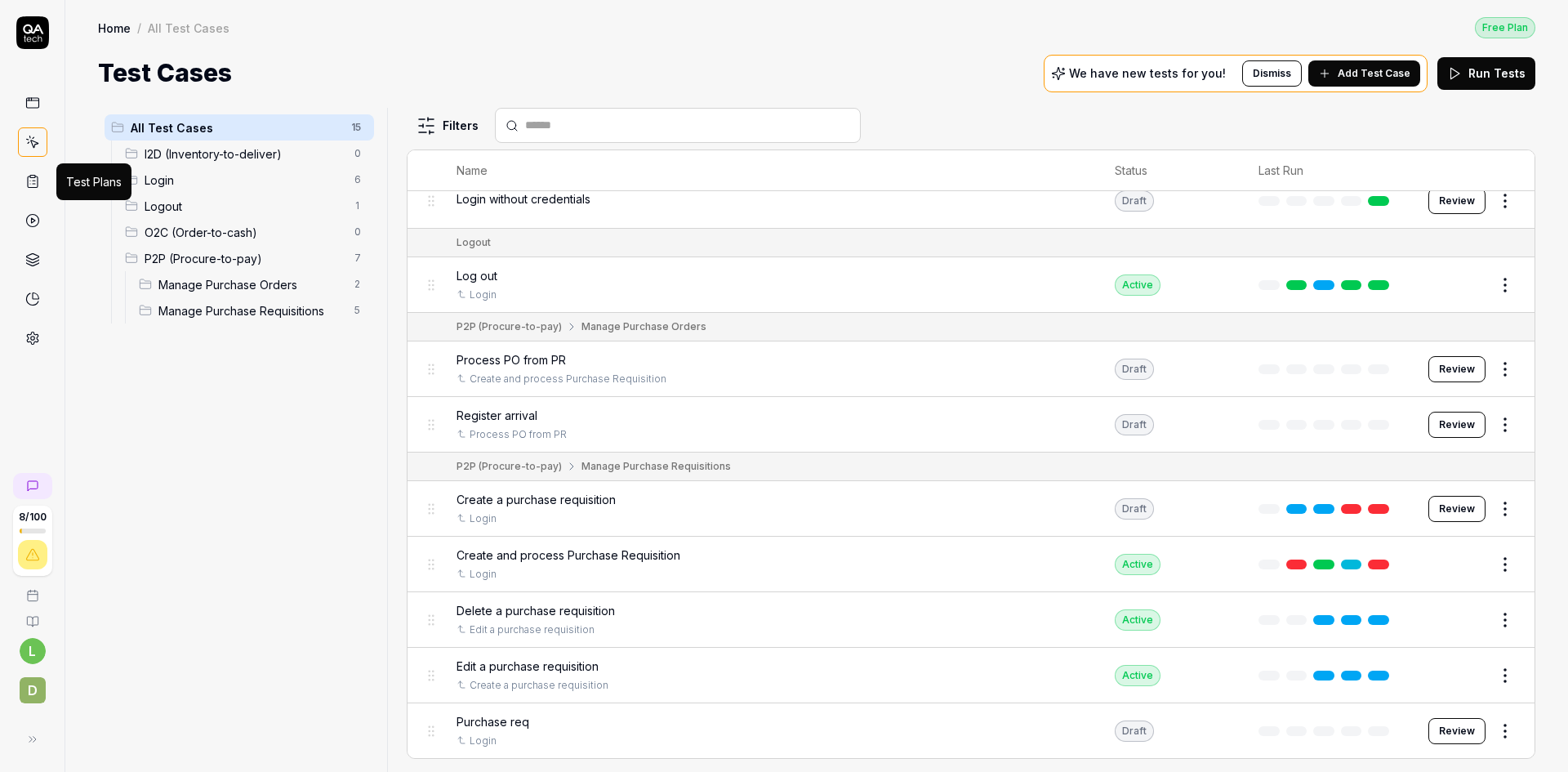
click at [29, 176] on icon at bounding box center [33, 182] width 10 height 12
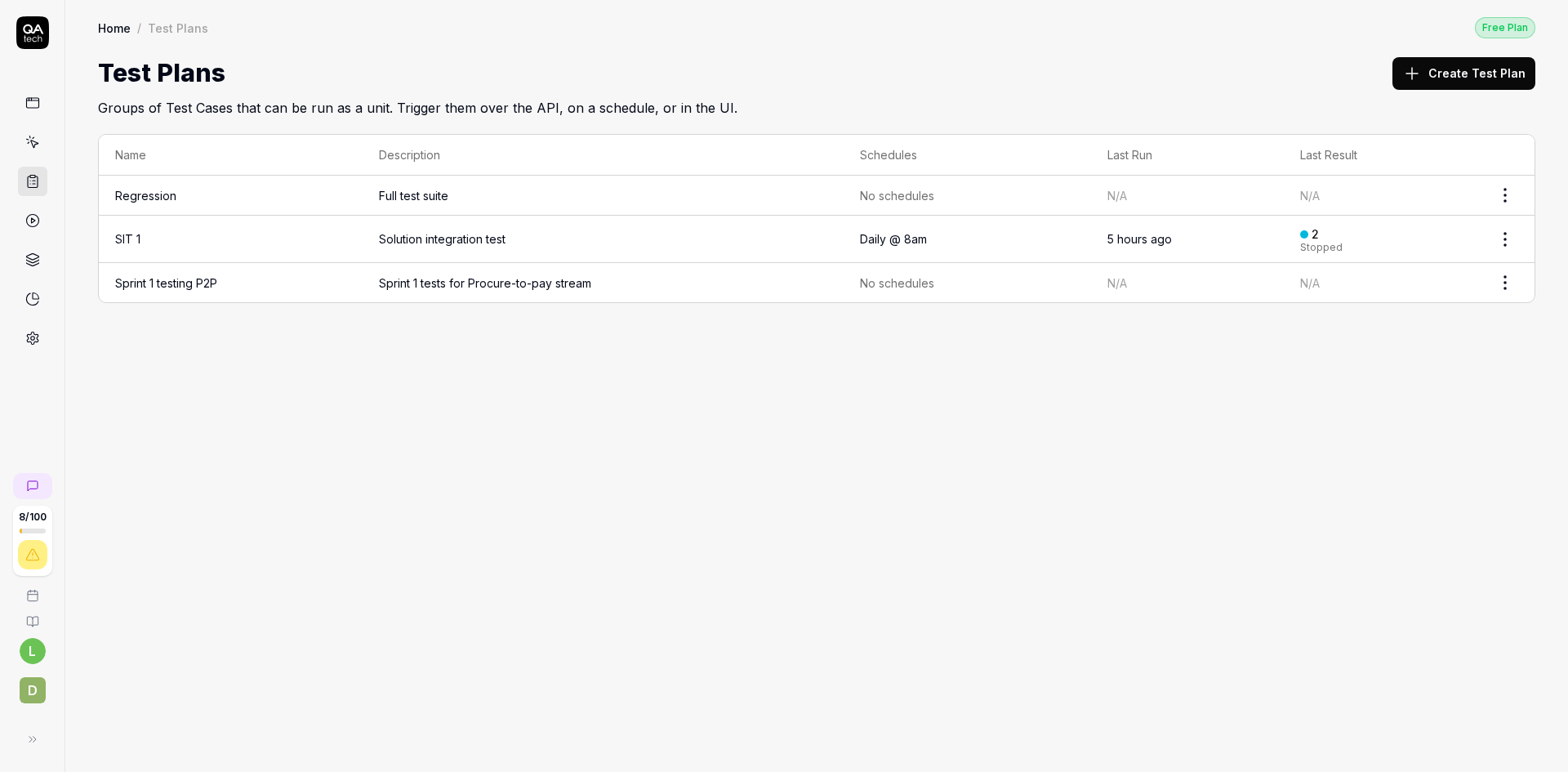
click at [282, 283] on td "Sprint 1 testing P2P" at bounding box center [230, 283] width 263 height 39
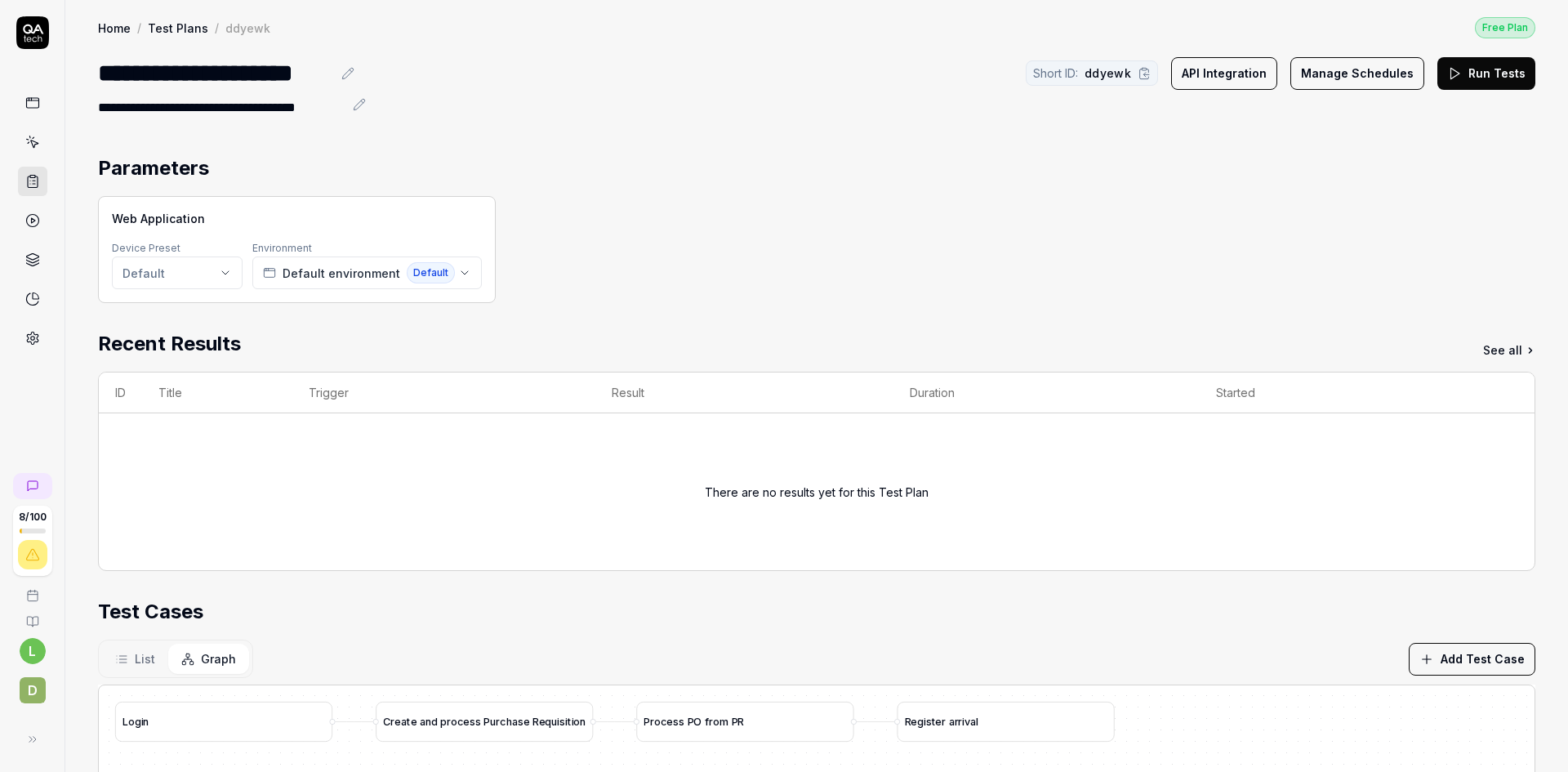
click at [1461, 74] on button "Run Tests" at bounding box center [1486, 73] width 98 height 33
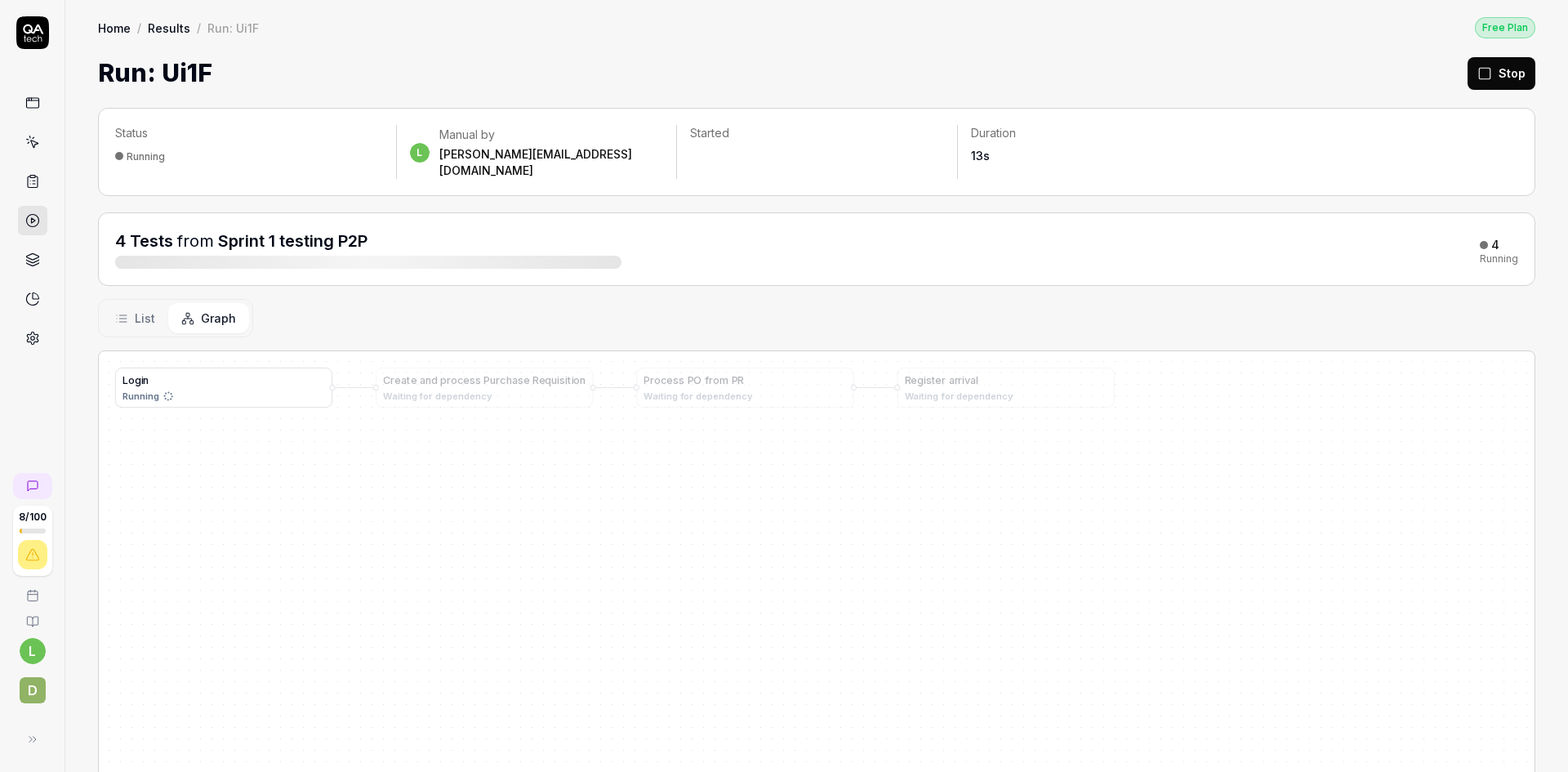
click at [243, 373] on div "L o g i n" at bounding box center [223, 381] width 202 height 16
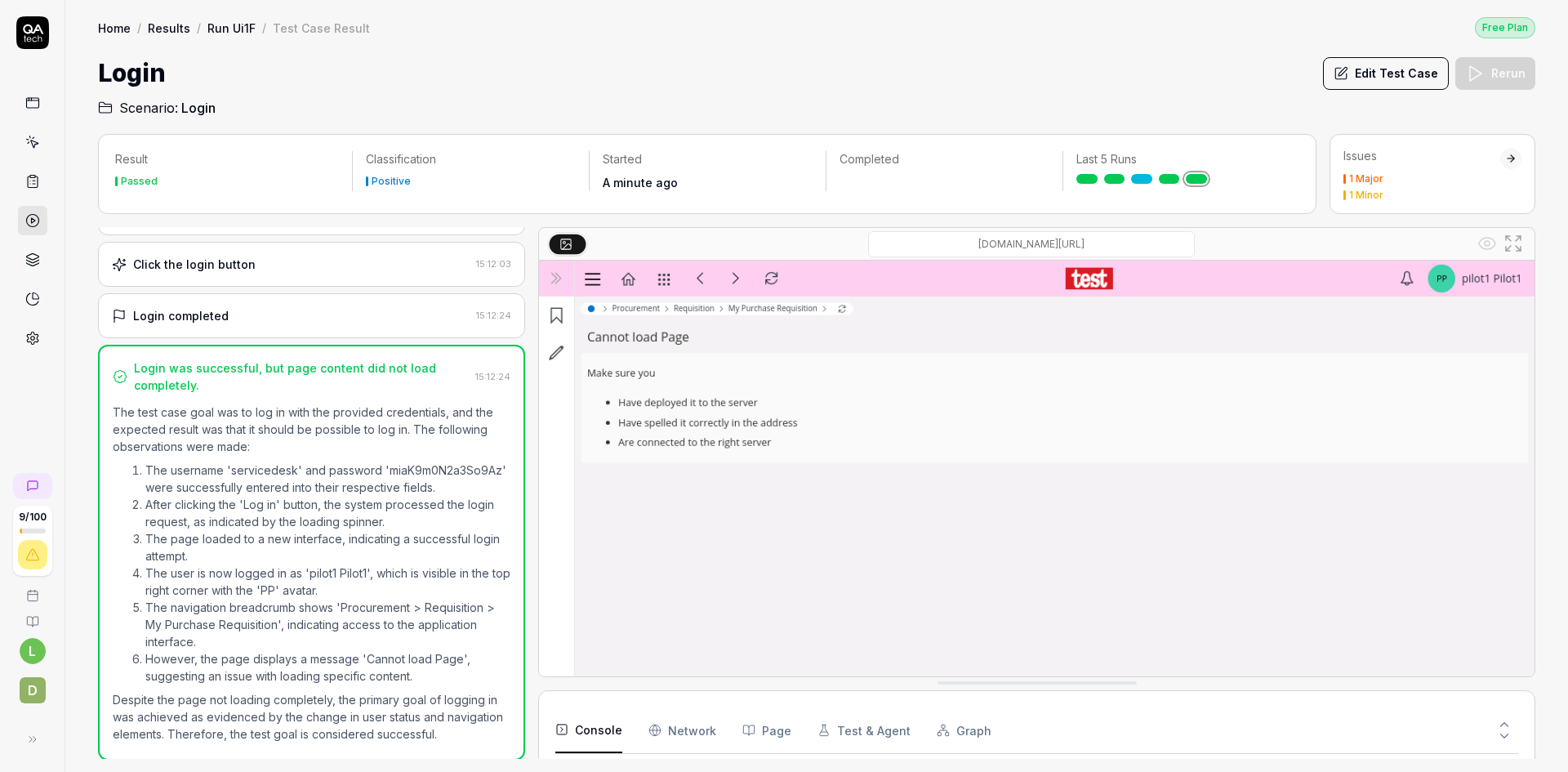
scroll to position [197, 0]
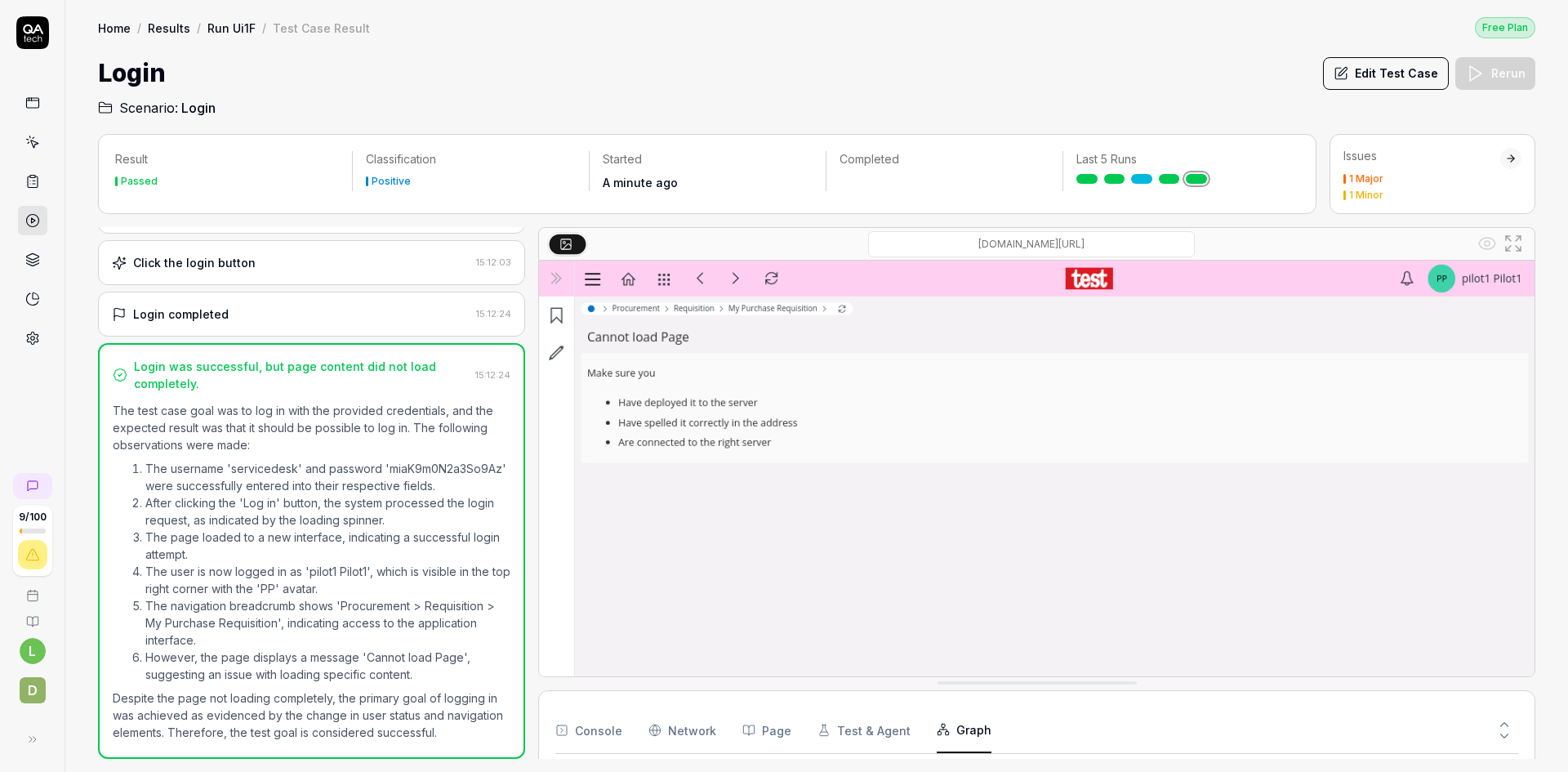
click at [959, 732] on button "Graph" at bounding box center [963, 730] width 54 height 45
click at [226, 27] on link "Run Ui1F" at bounding box center [231, 28] width 48 height 17
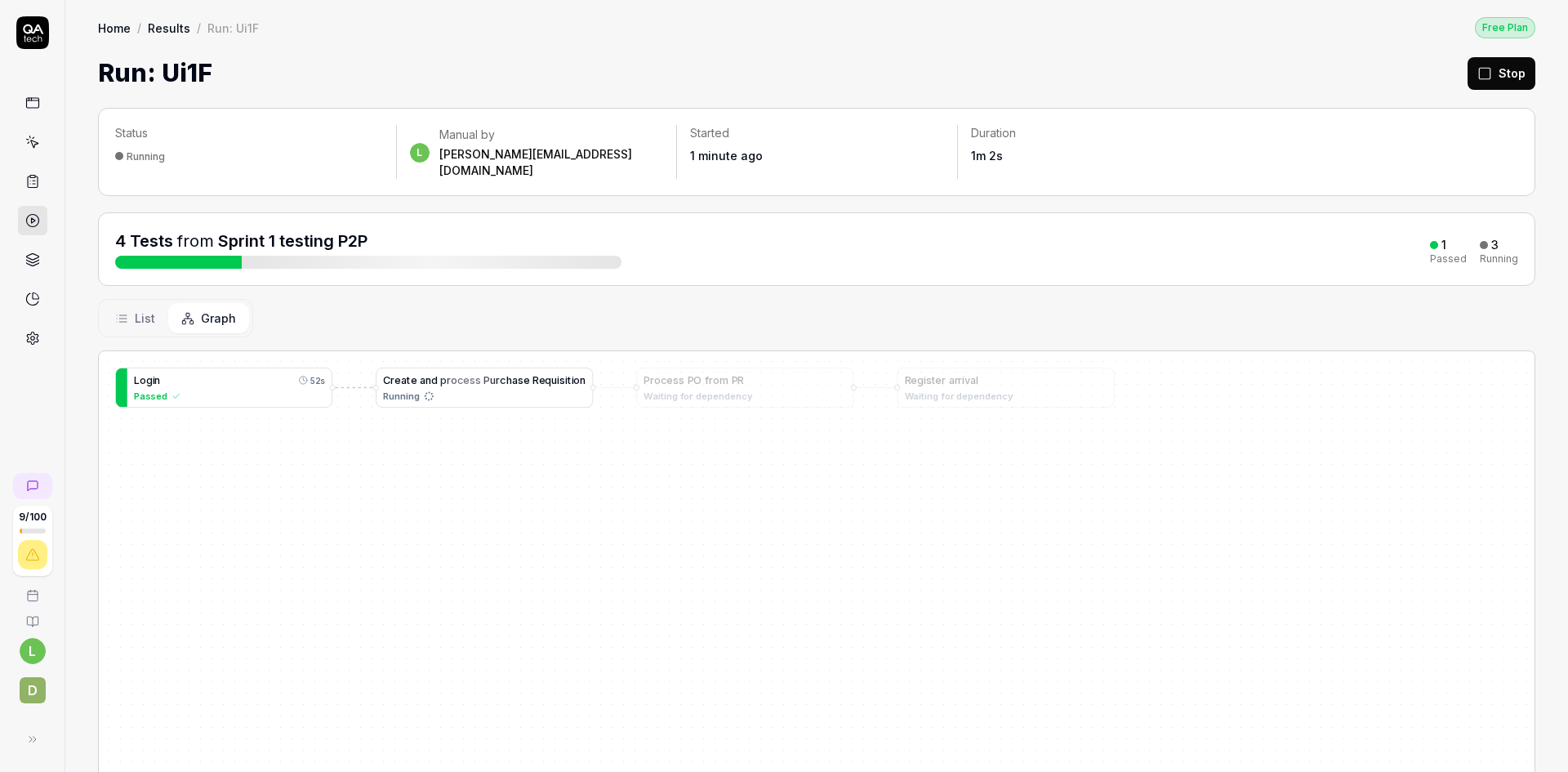
click at [493, 374] on span "u" at bounding box center [493, 380] width 6 height 12
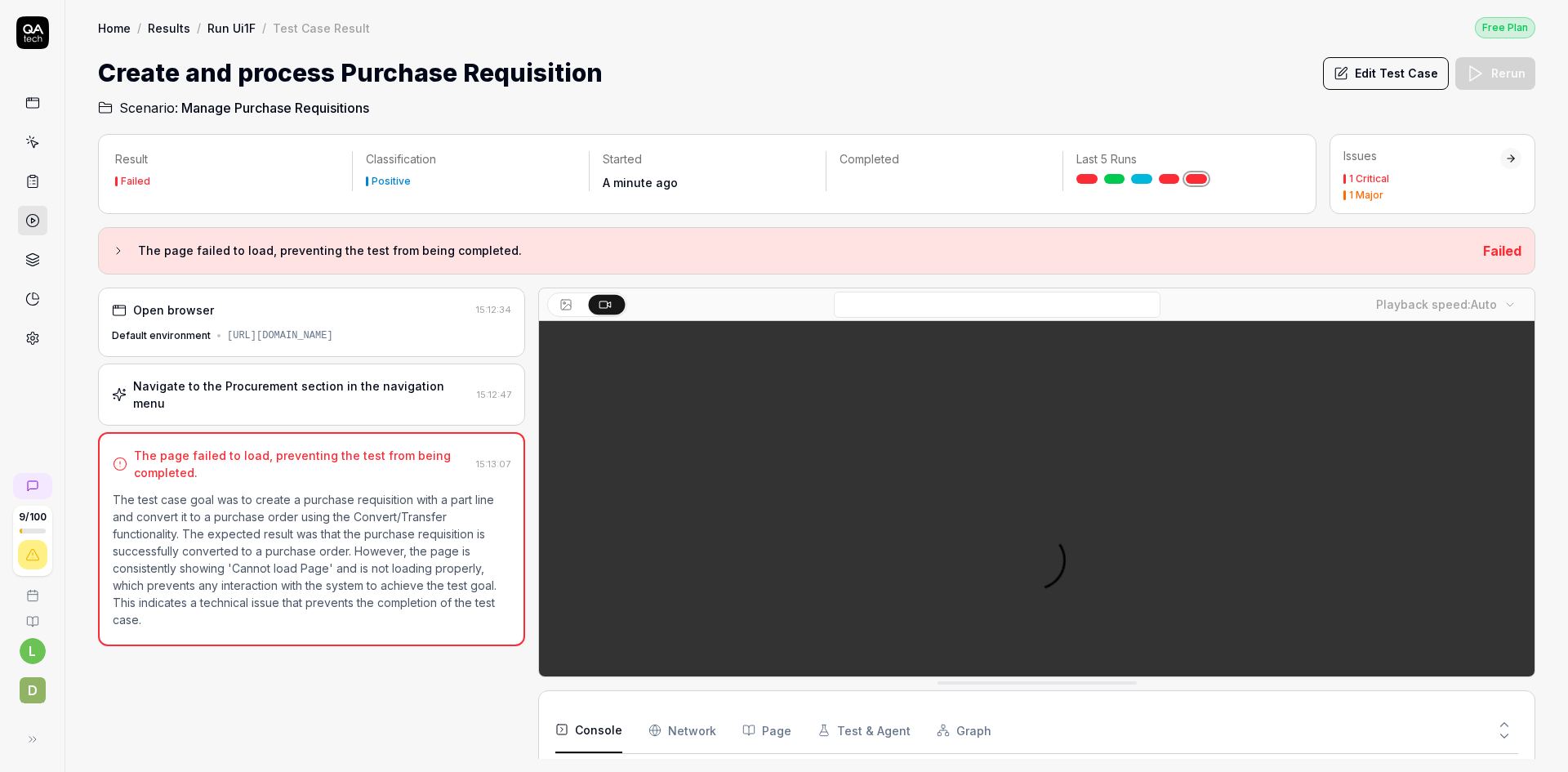
scroll to position [675, 0]
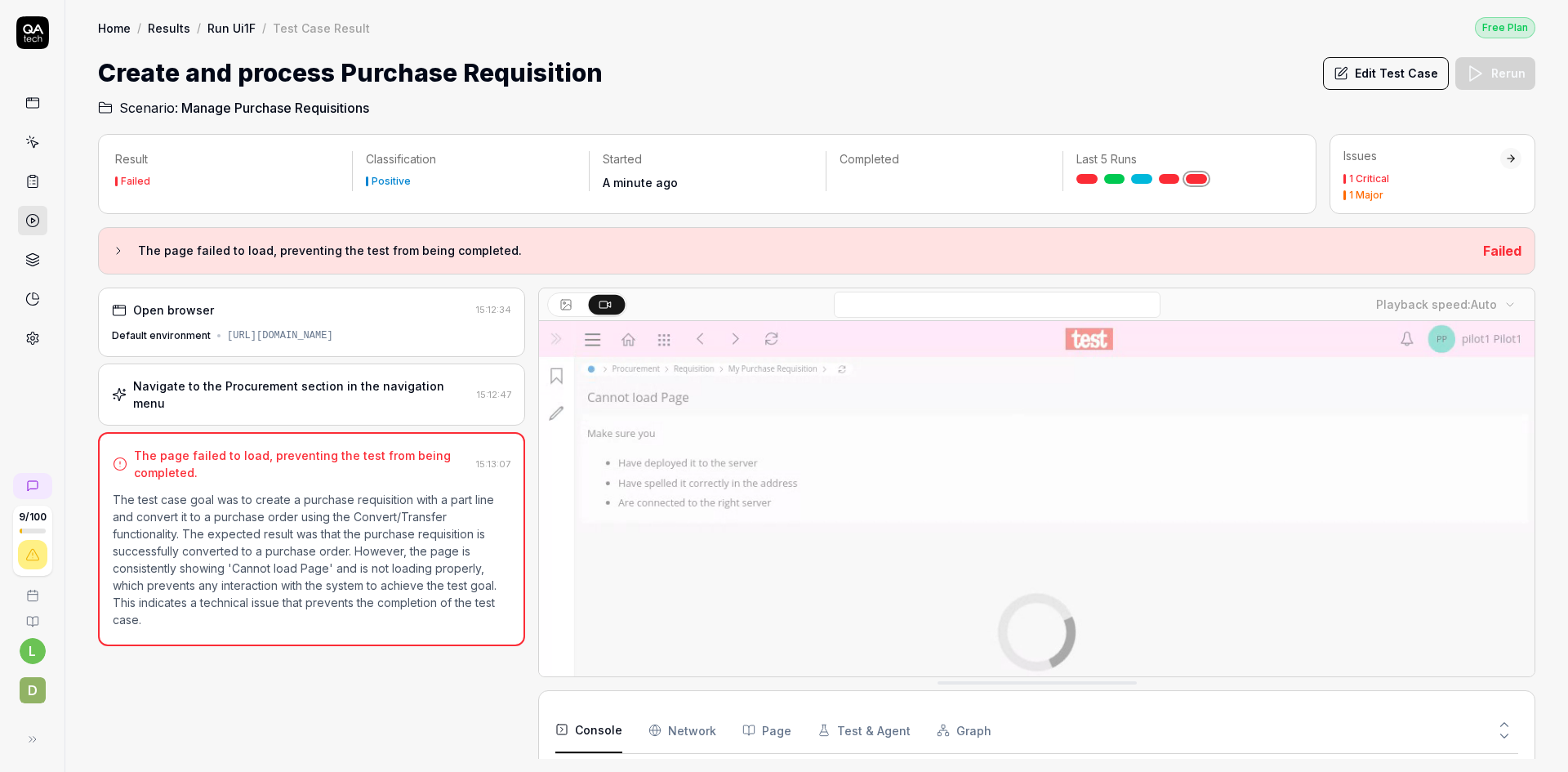
click at [234, 25] on link "Run Ui1F" at bounding box center [231, 28] width 48 height 17
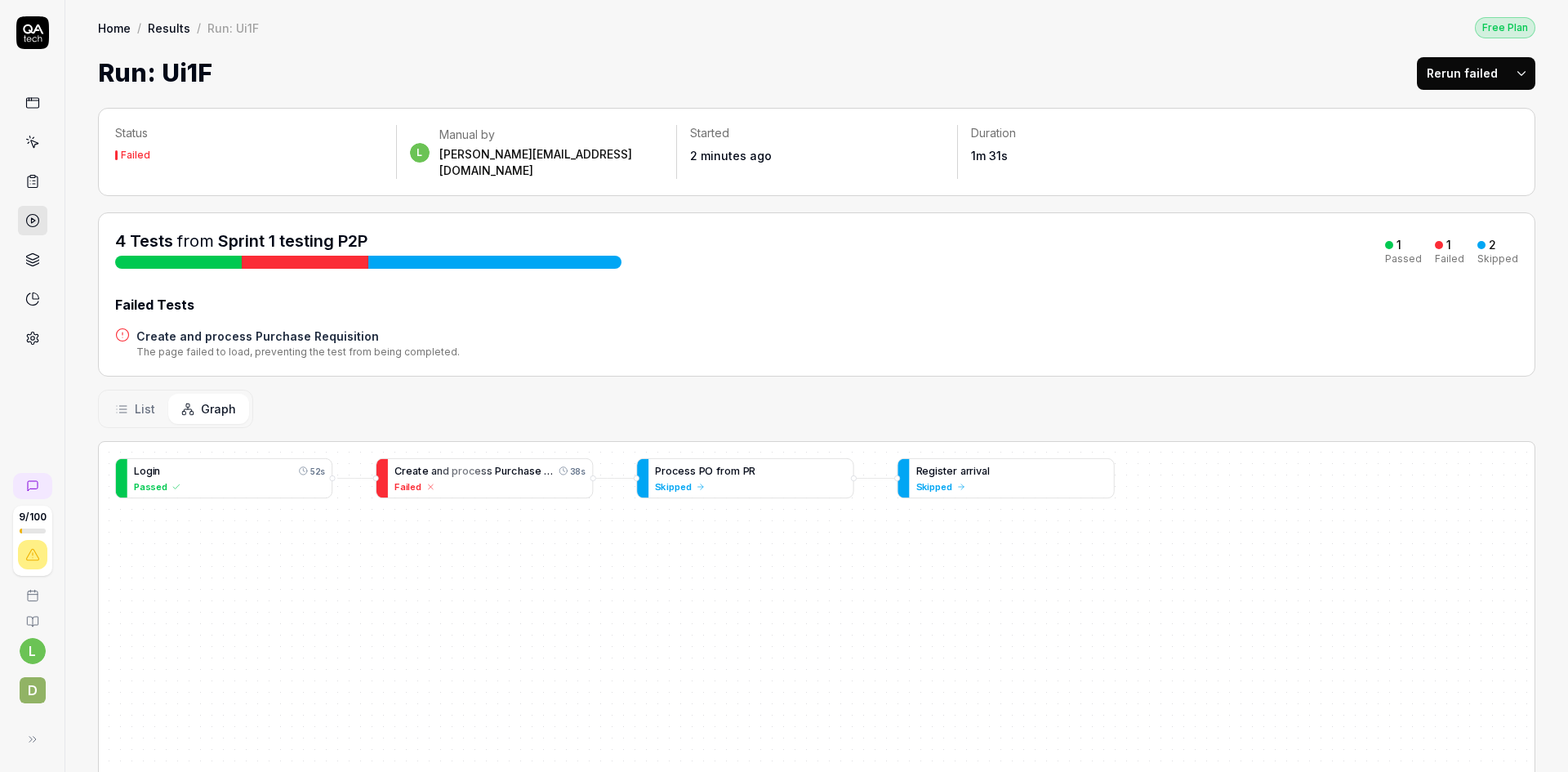
click at [234, 389] on div "List Graph" at bounding box center [175, 408] width 155 height 38
click at [236, 479] on div "Passed" at bounding box center [230, 486] width 191 height 14
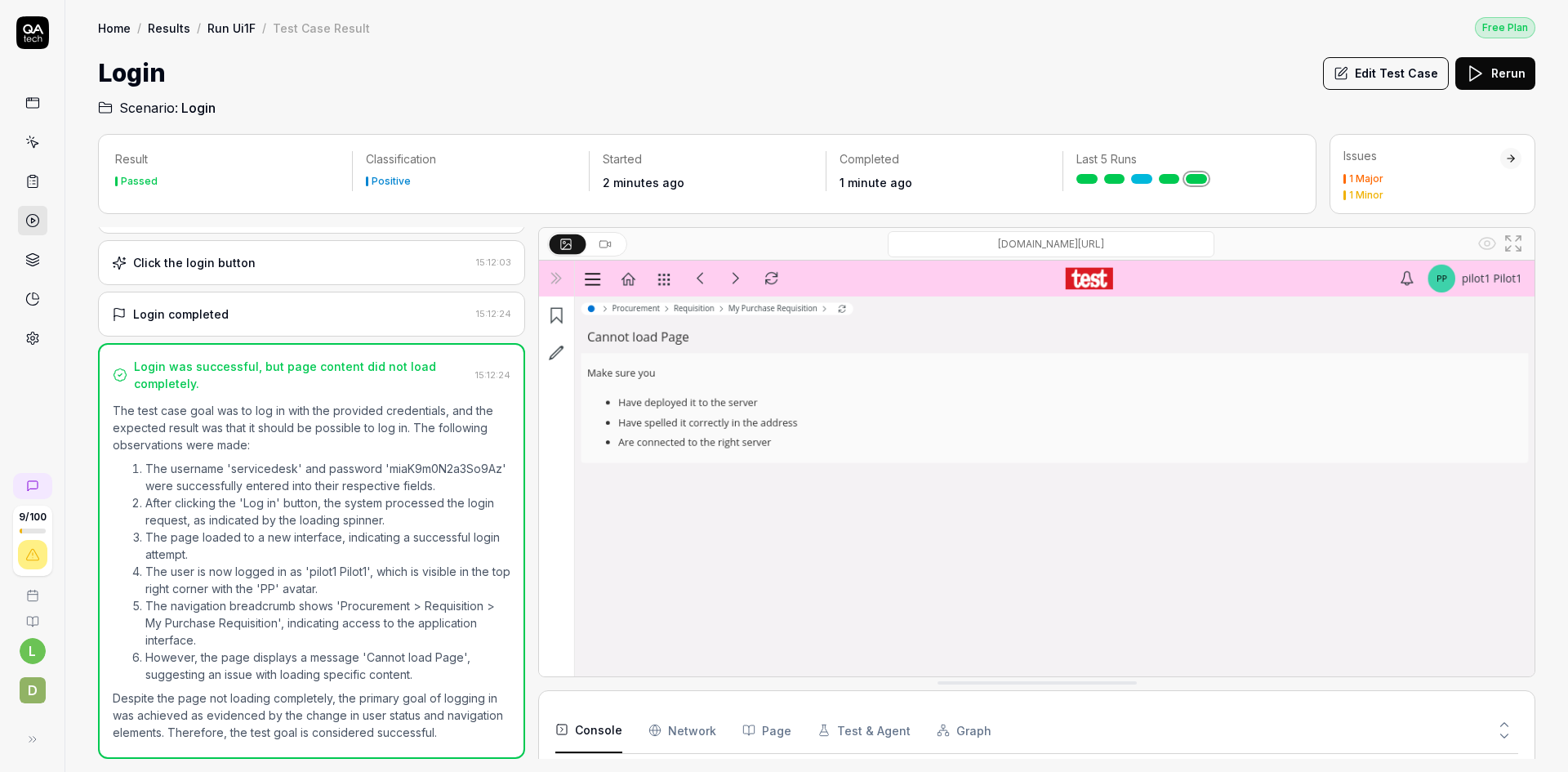
scroll to position [307, 0]
click at [228, 27] on link "Run Ui1F" at bounding box center [231, 28] width 48 height 17
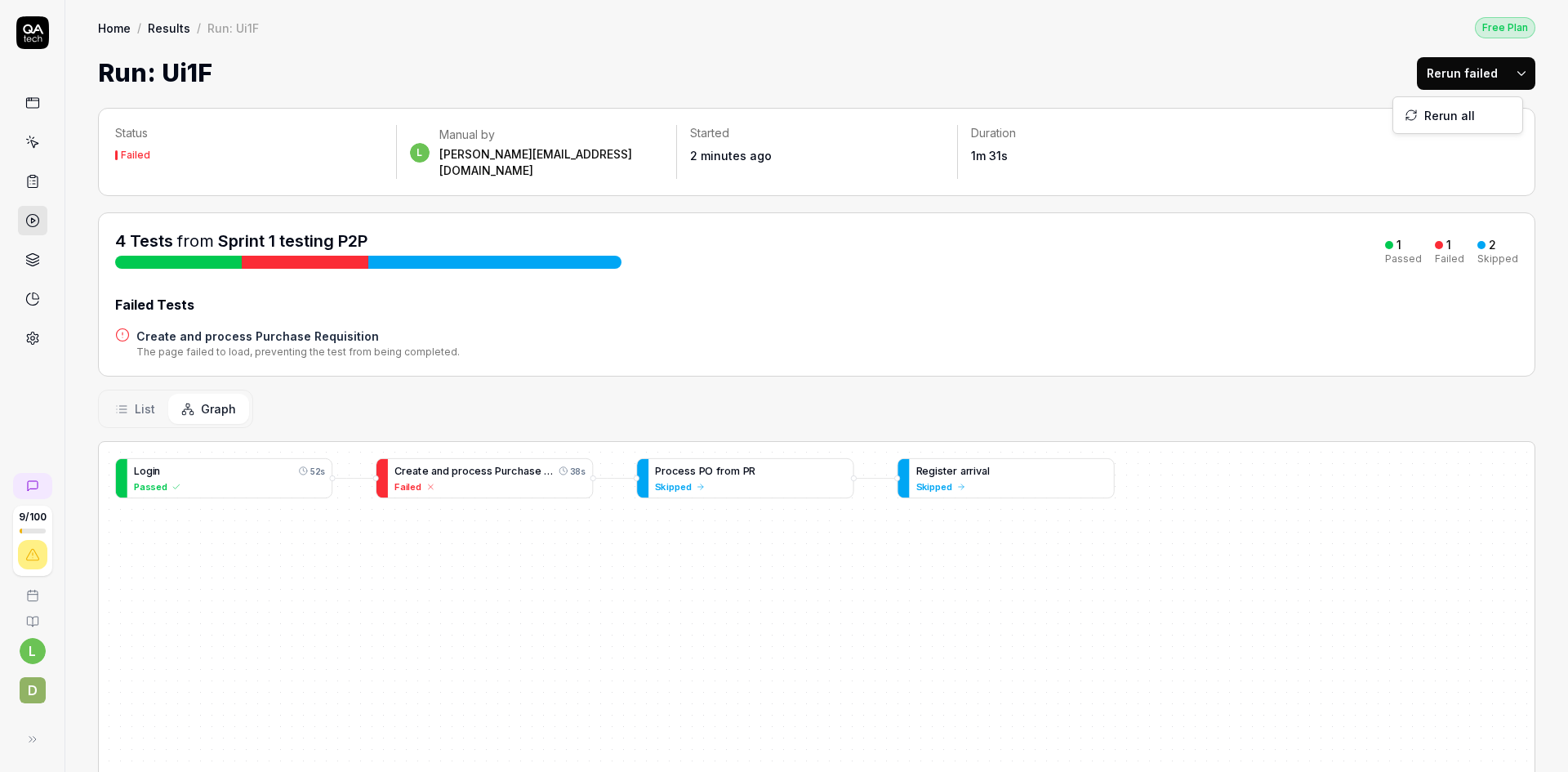
click at [1517, 71] on html "9 / 100 l D Home / Results / Run: Ui1F Free Plan Home / Results / Run: Ui1F Fre…" at bounding box center [784, 386] width 1568 height 772
click at [509, 464] on span "r" at bounding box center [509, 470] width 4 height 12
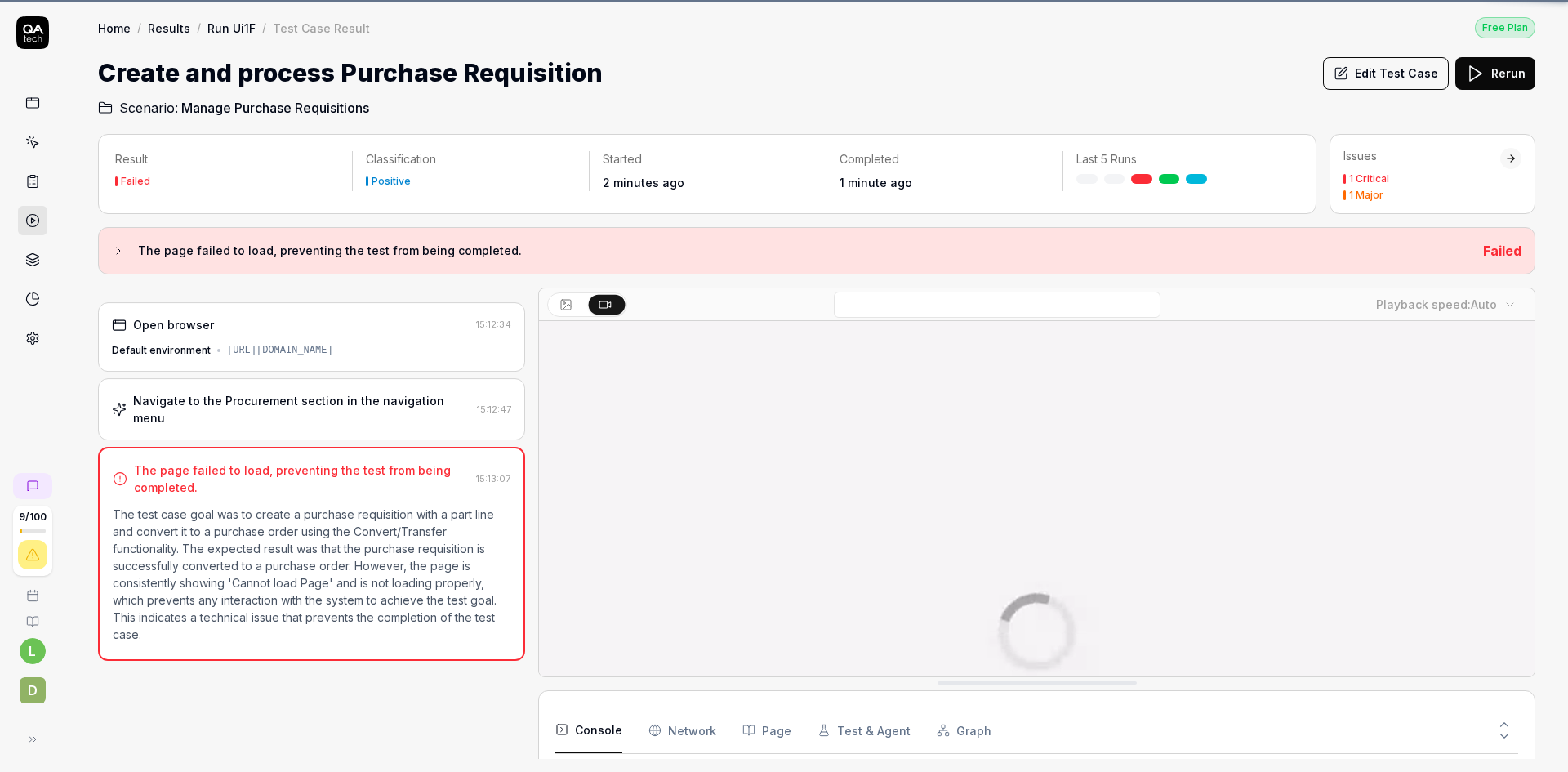
scroll to position [732, 0]
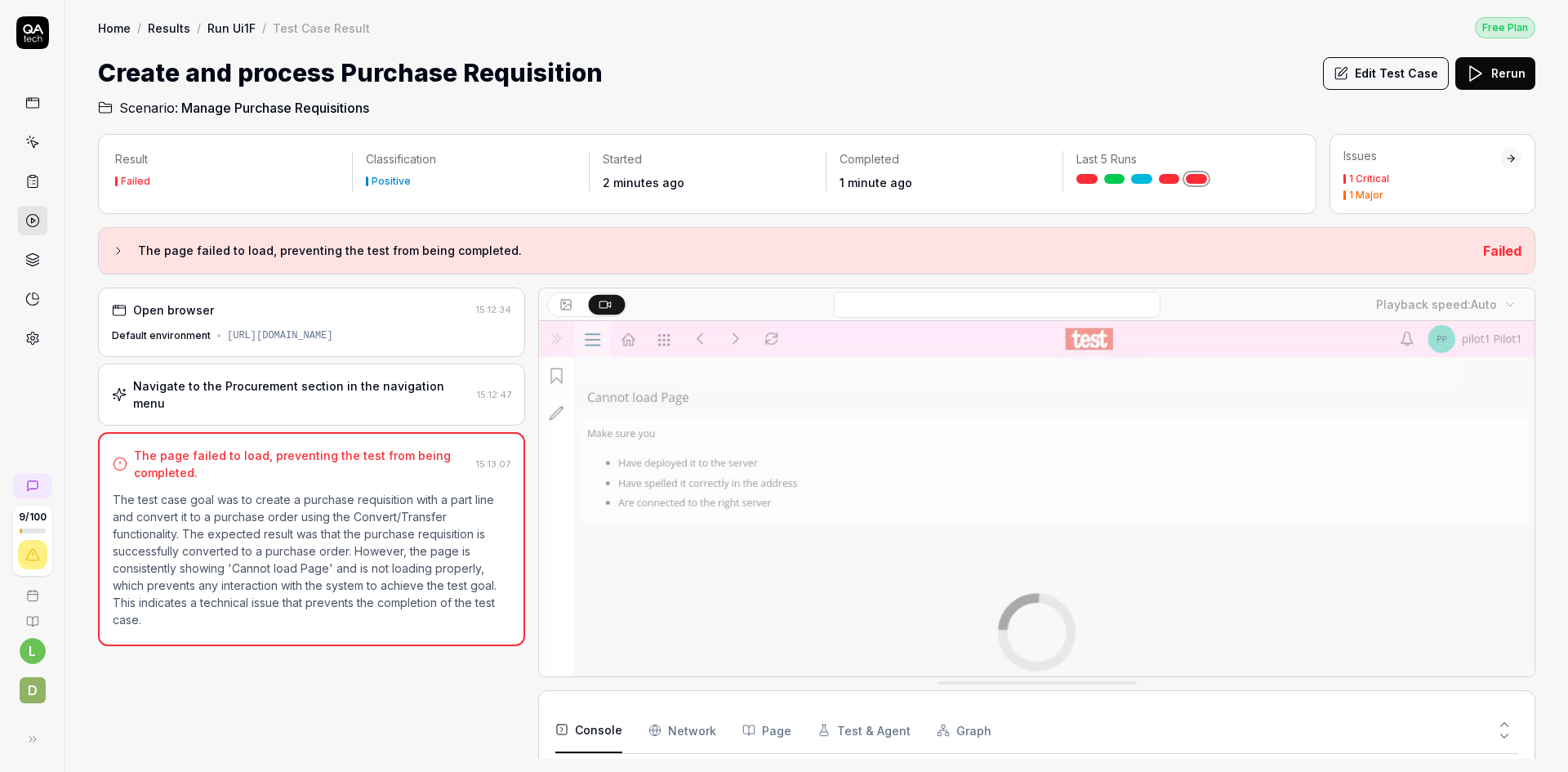
click at [231, 27] on link "Run Ui1F" at bounding box center [231, 28] width 48 height 17
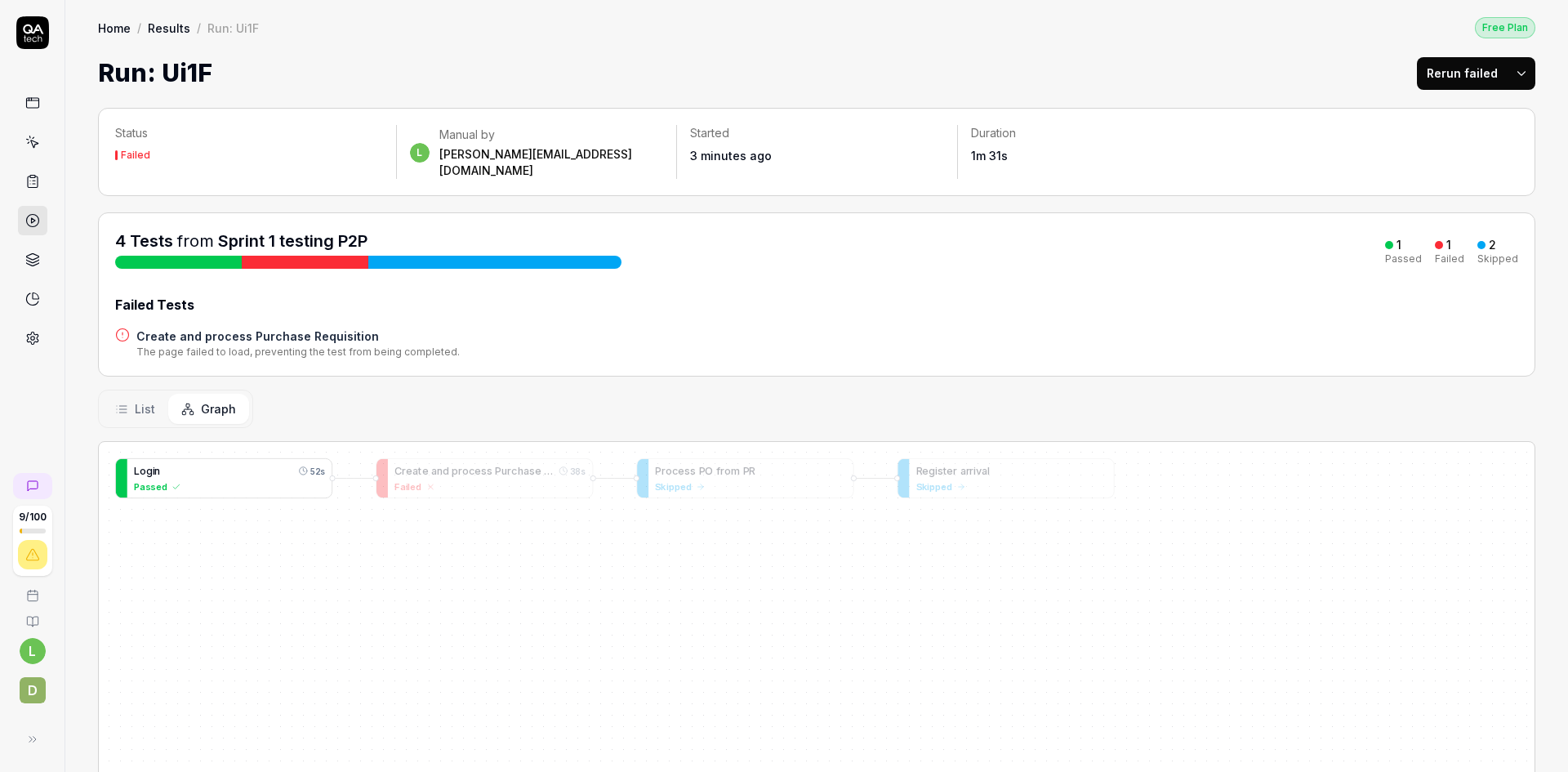
click at [211, 463] on div "L o g i n 52s" at bounding box center [230, 471] width 191 height 16
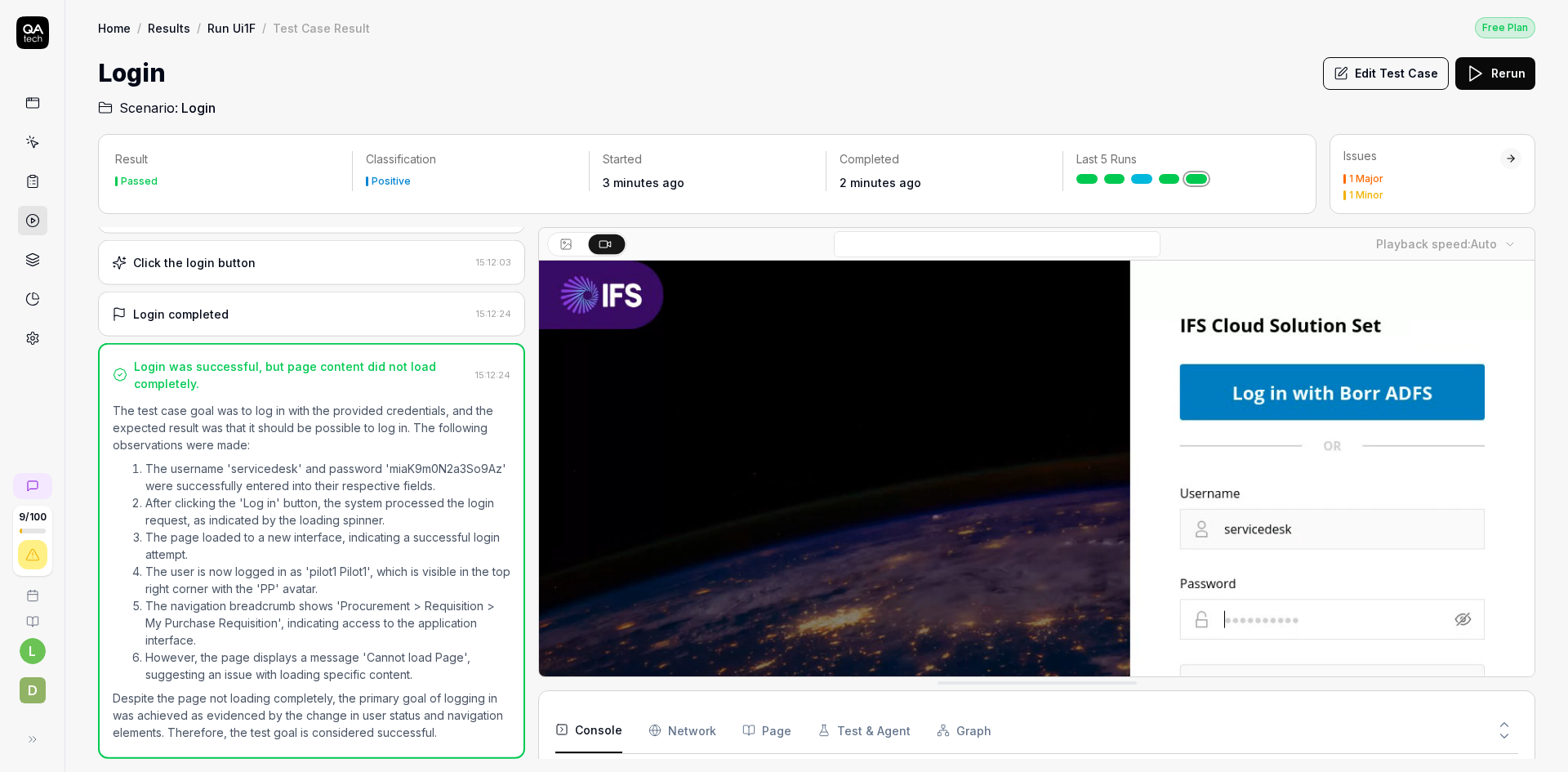
scroll to position [197, 0]
click at [234, 31] on link "Run Ui1F" at bounding box center [231, 28] width 48 height 17
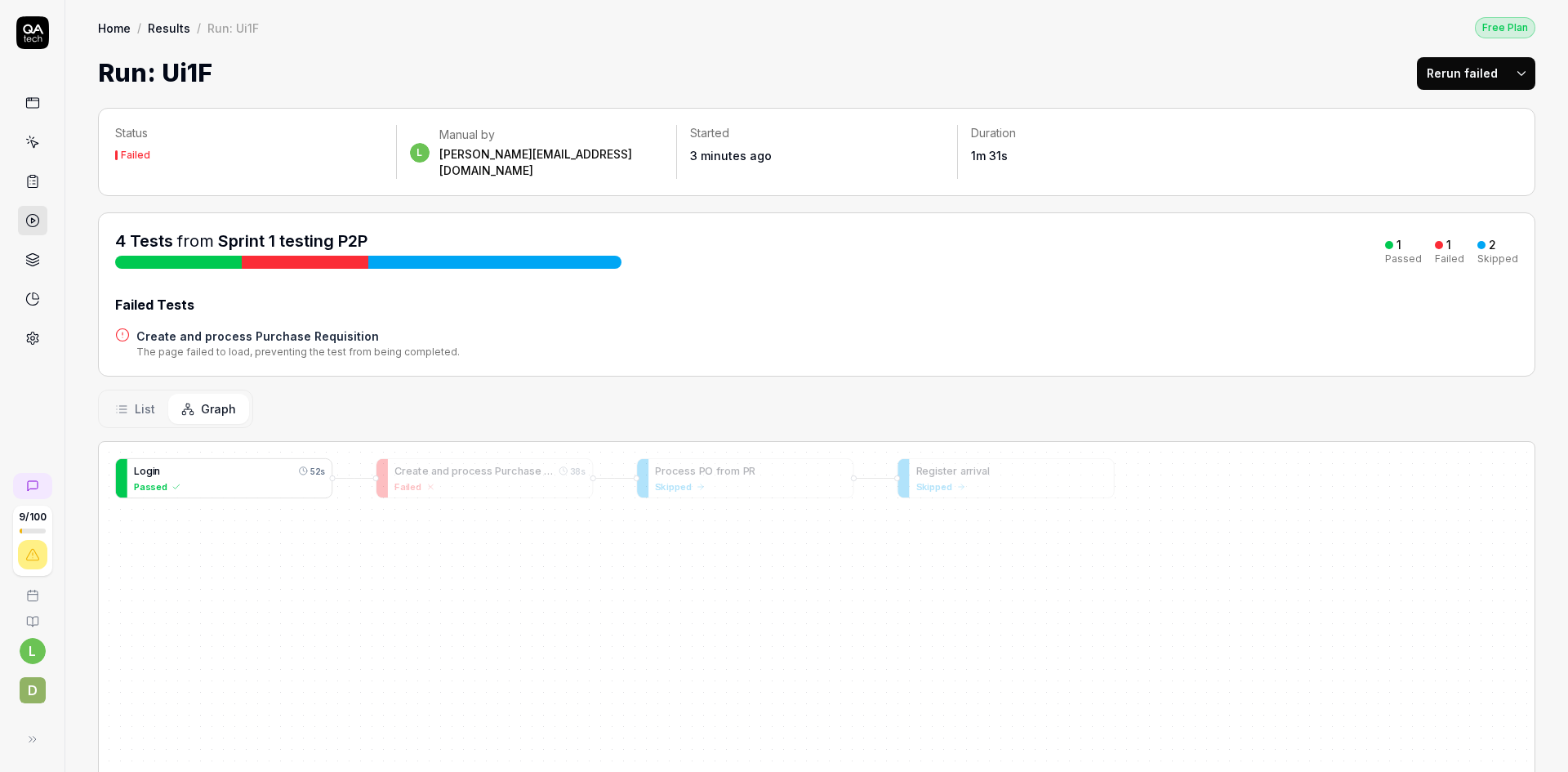
click at [147, 464] on span "g" at bounding box center [149, 470] width 7 height 12
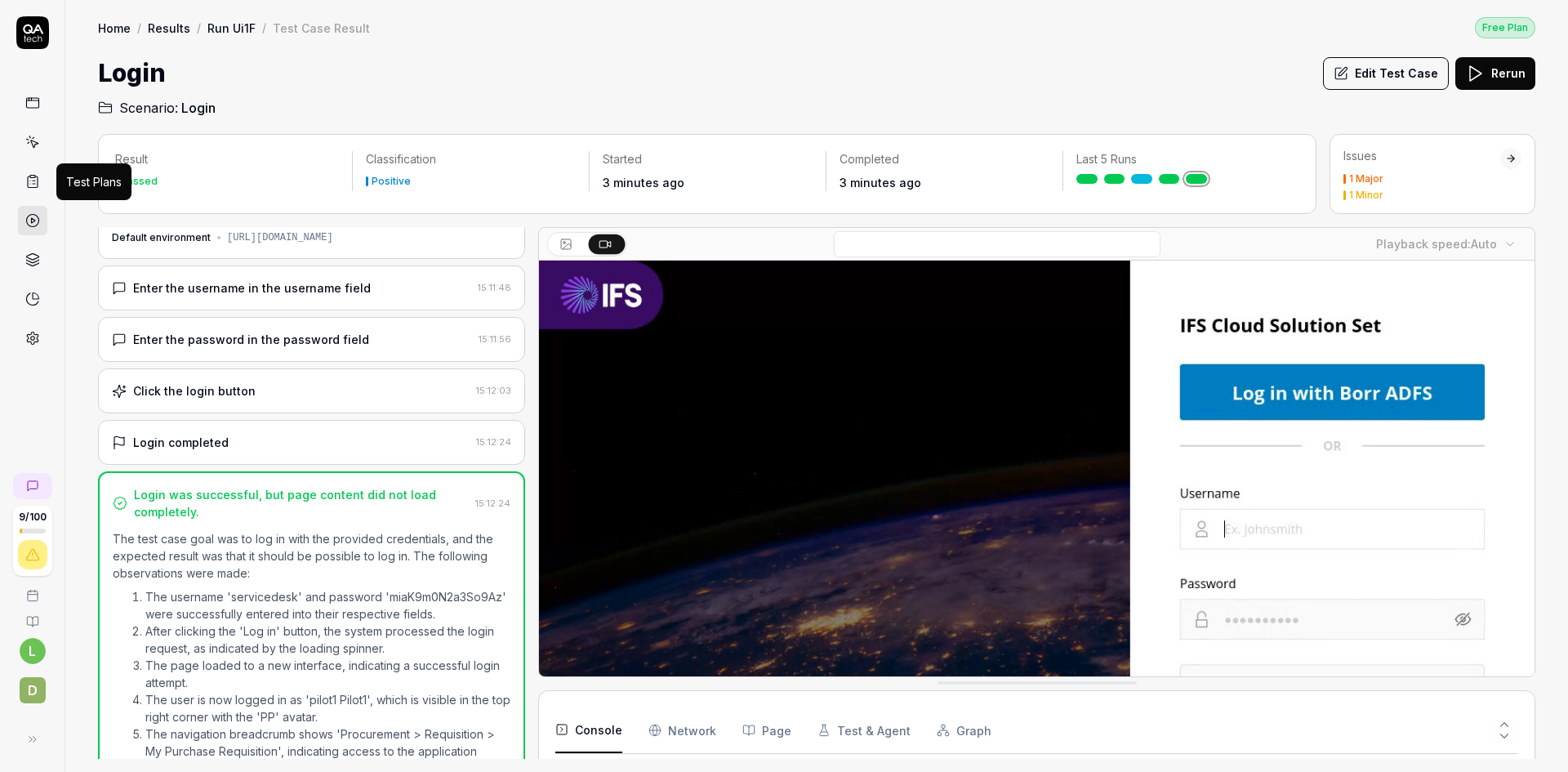
click at [36, 182] on icon at bounding box center [33, 180] width 15 height 15
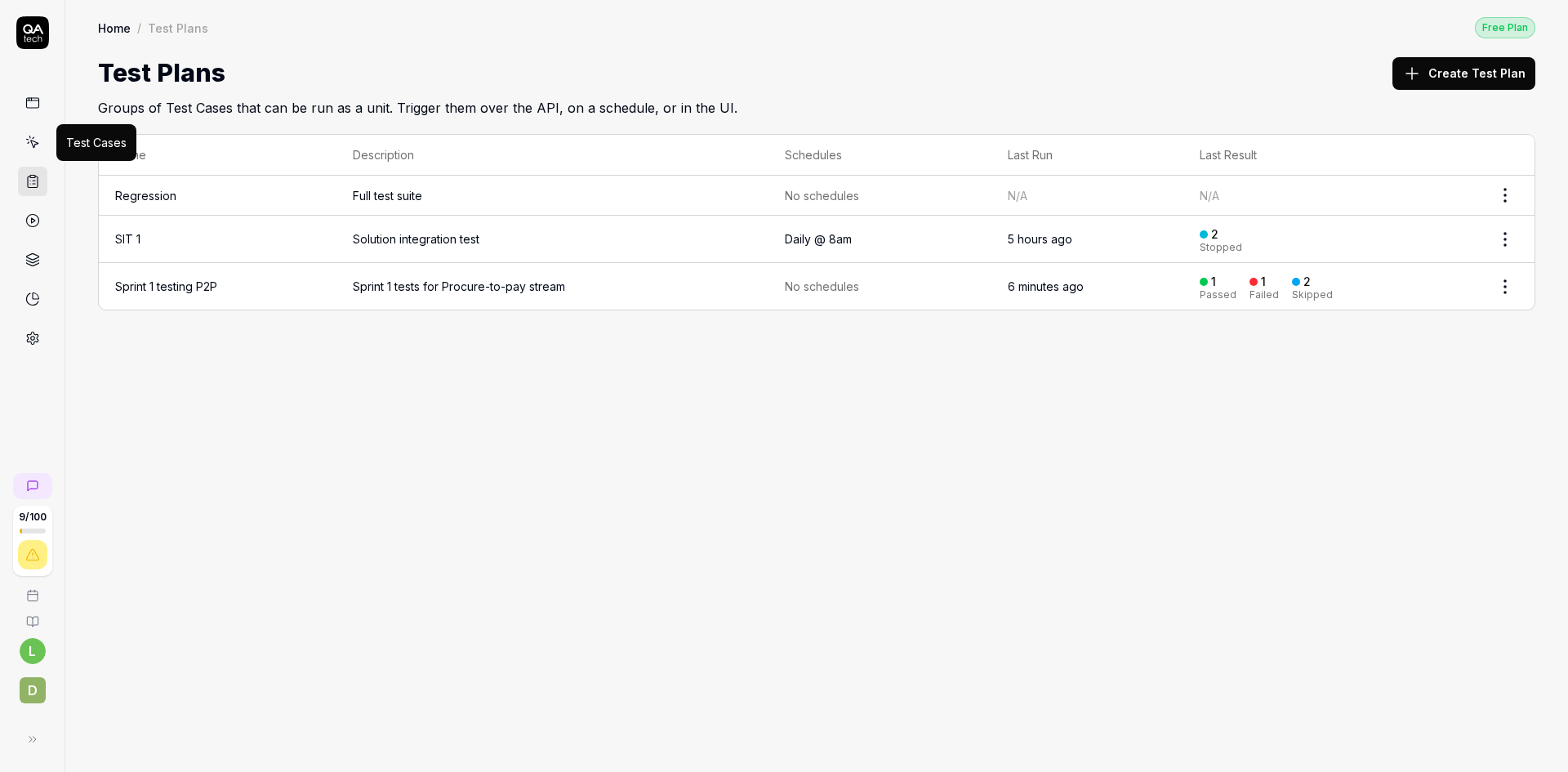
click at [34, 144] on icon at bounding box center [33, 142] width 15 height 15
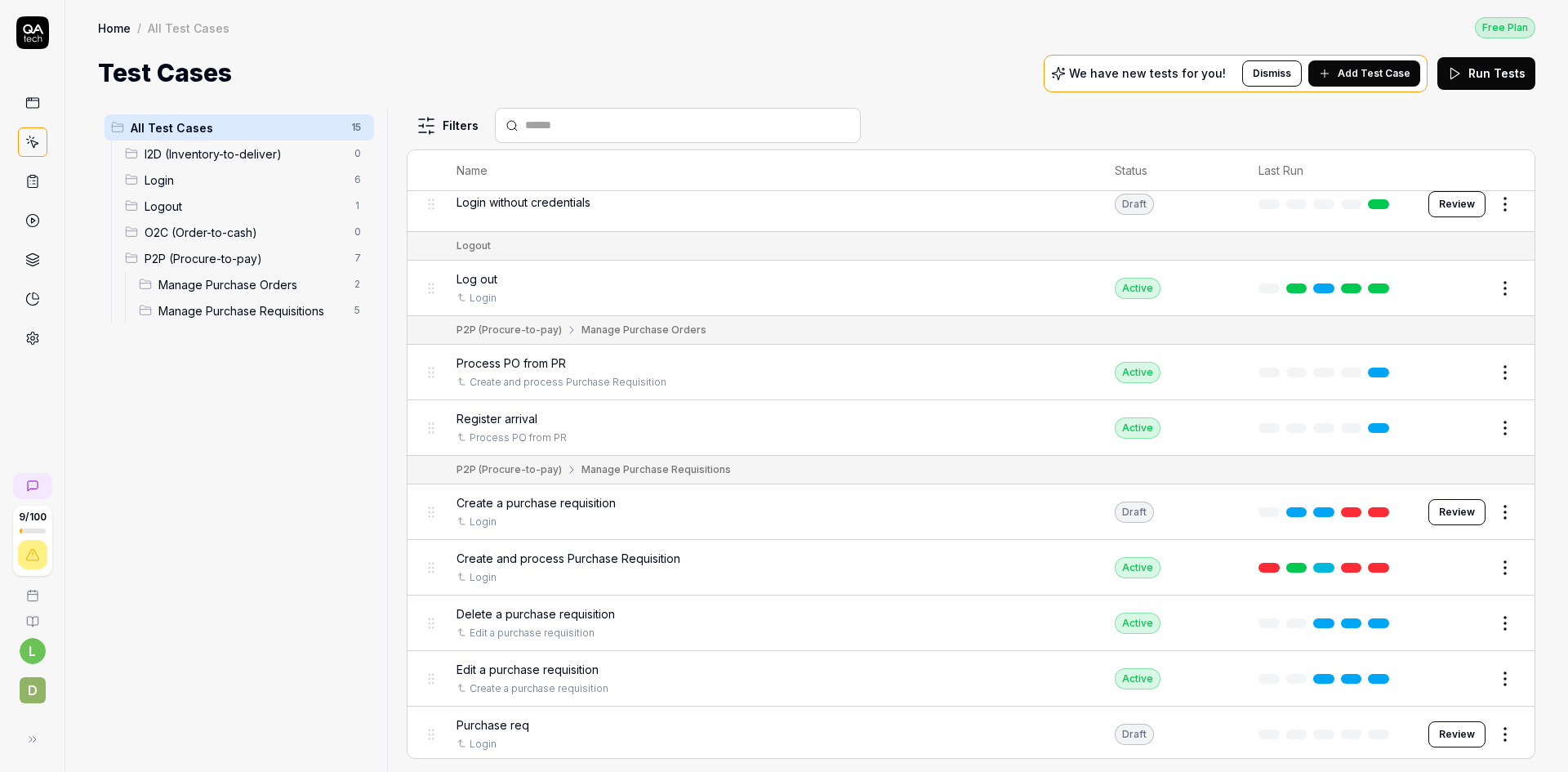
scroll to position [380, 0]
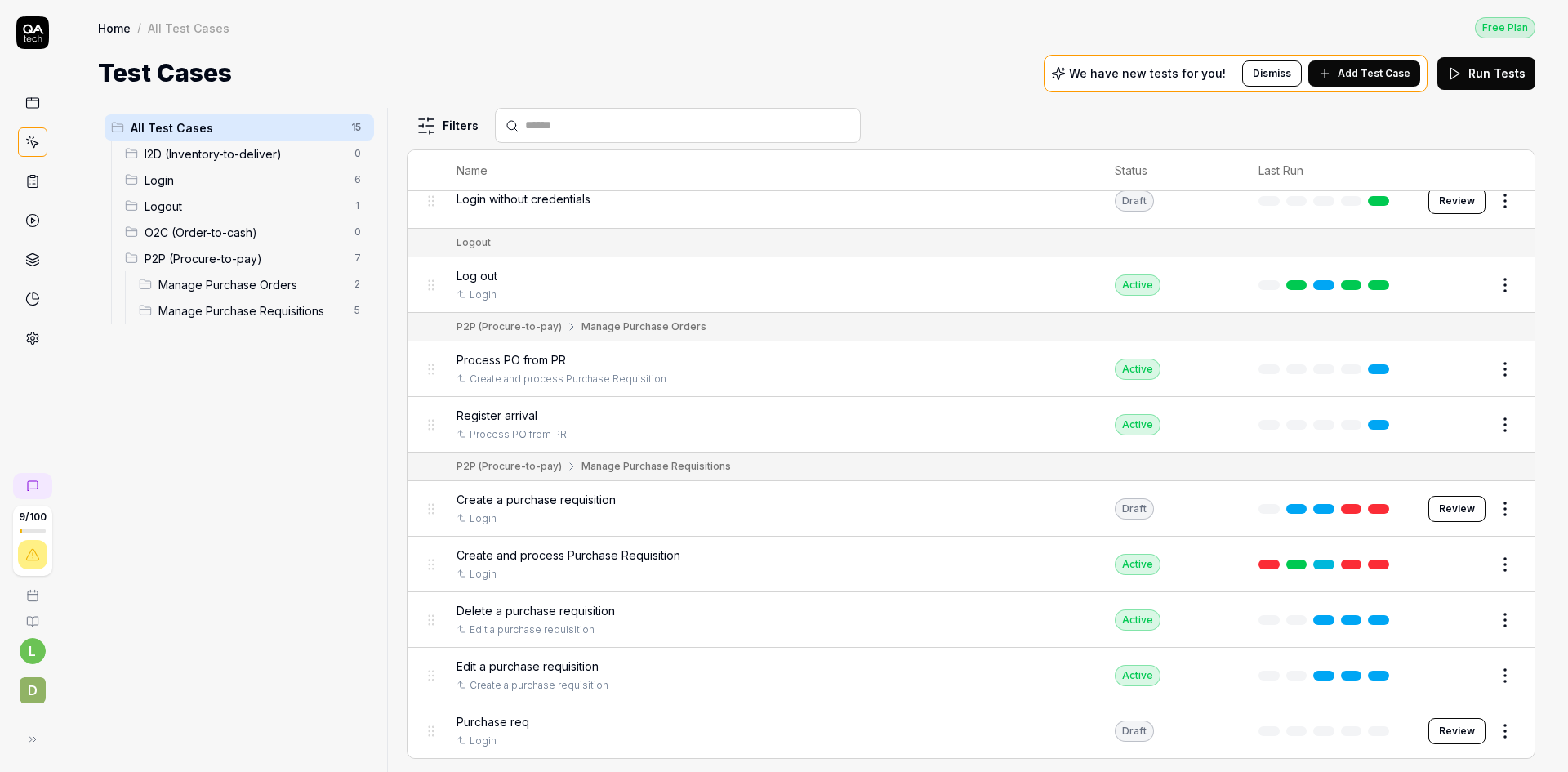
click at [796, 562] on div "Create and process Purchase Requisition" at bounding box center [769, 554] width 625 height 17
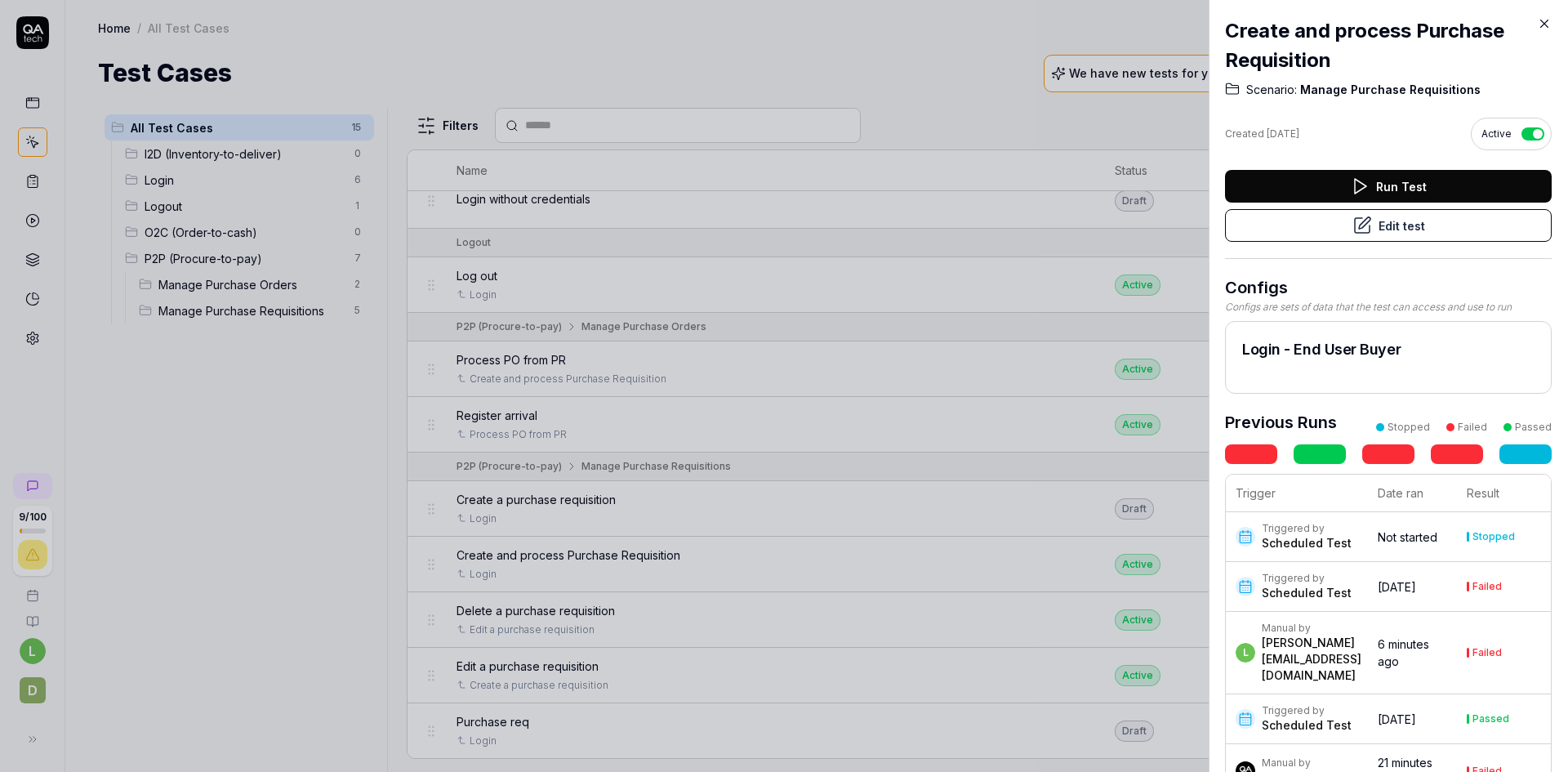
click at [1389, 225] on button "Edit test" at bounding box center [1388, 225] width 326 height 33
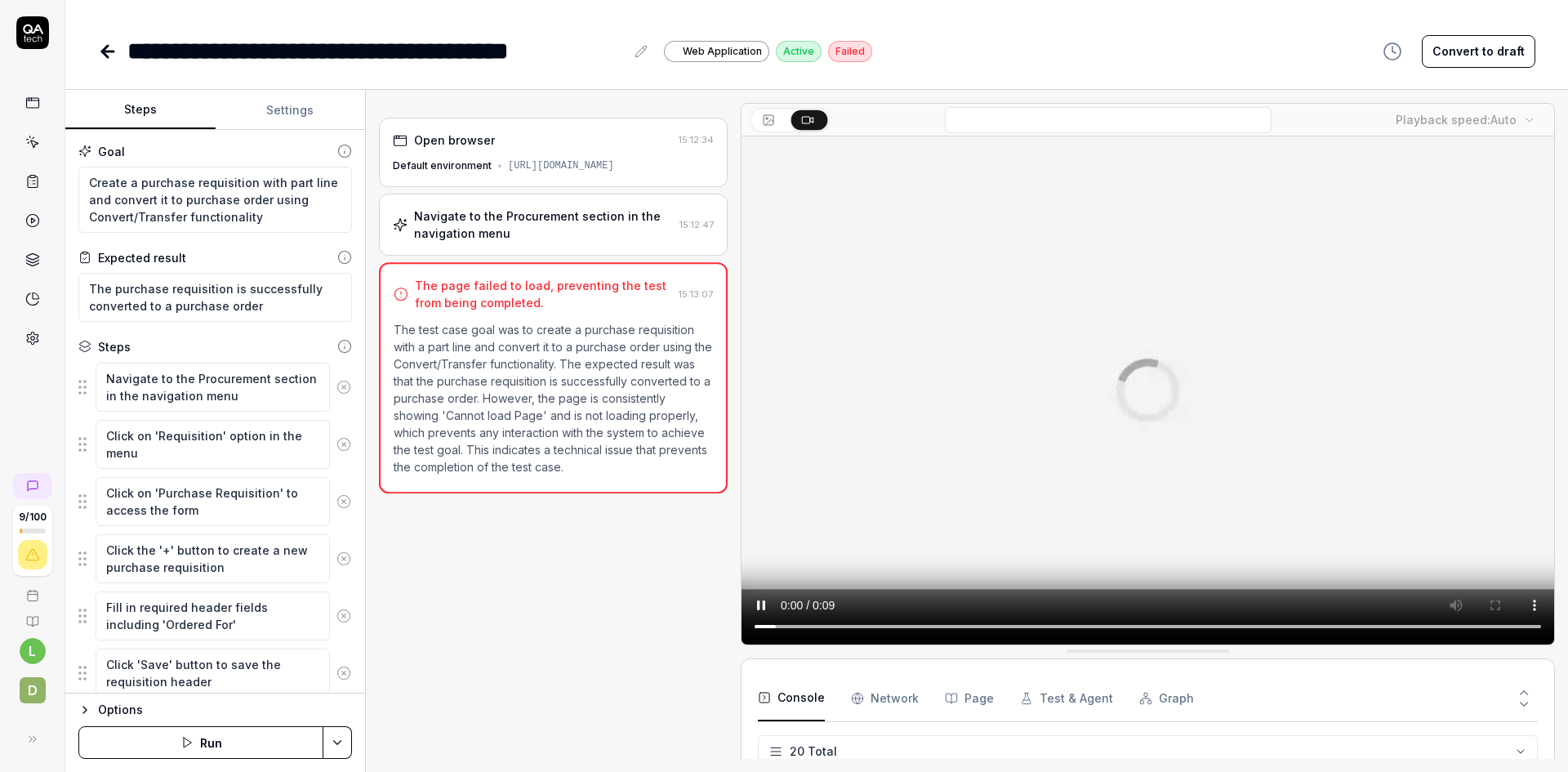
scroll to position [732, 0]
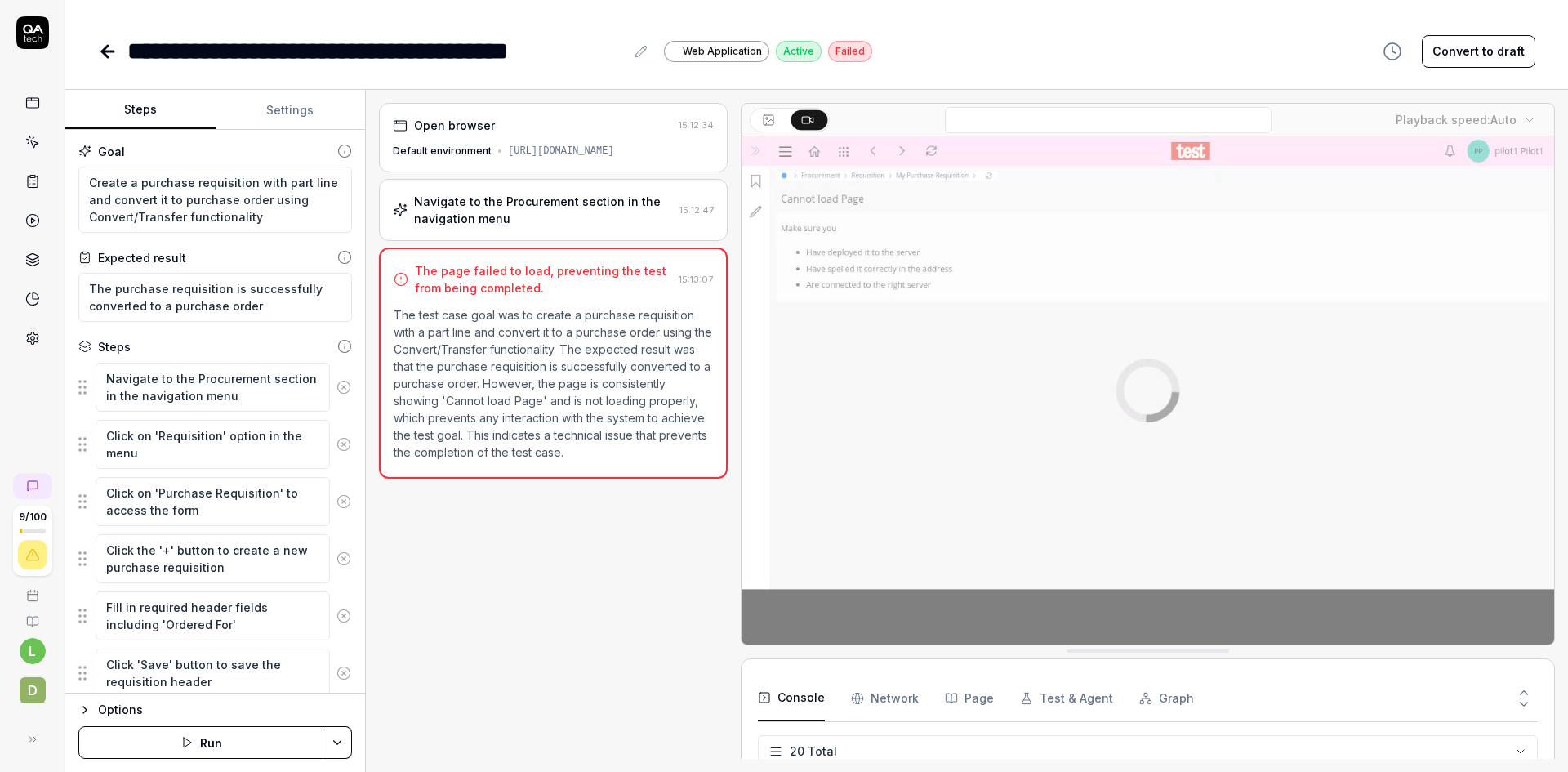
click at [197, 737] on button "Run" at bounding box center [201, 741] width 245 height 33
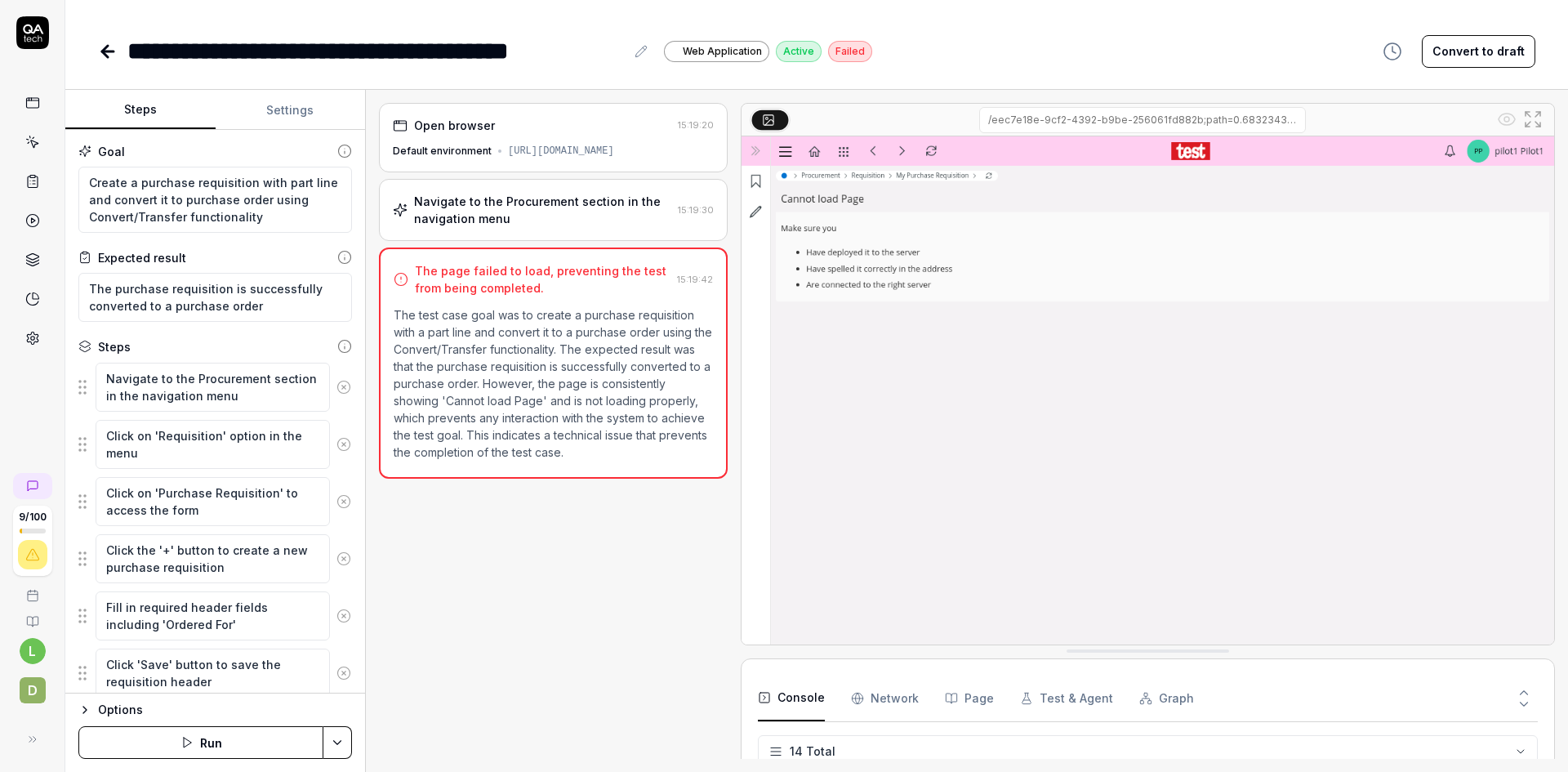
scroll to position [453, 0]
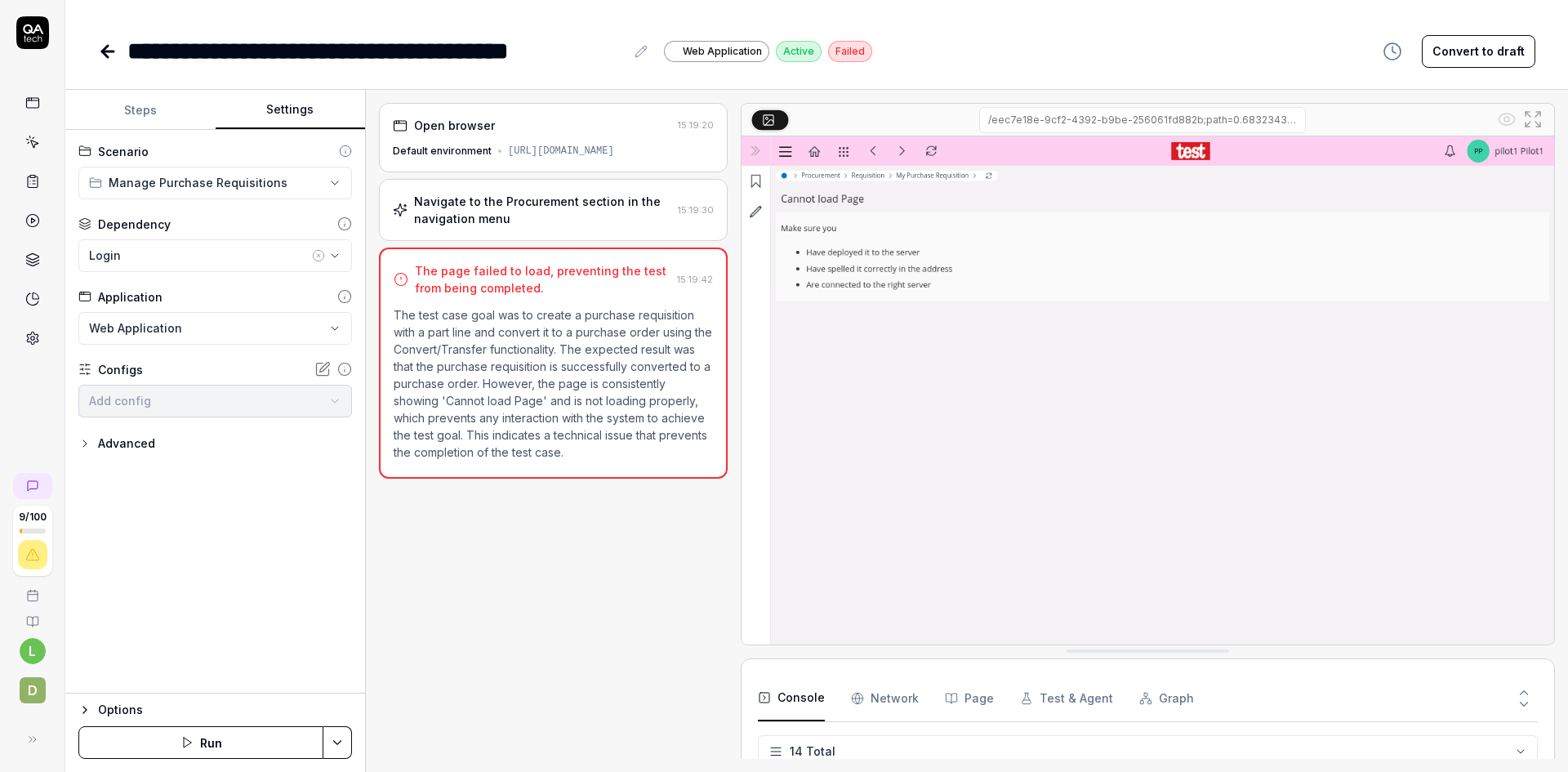
click at [278, 106] on button "Settings" at bounding box center [291, 110] width 150 height 39
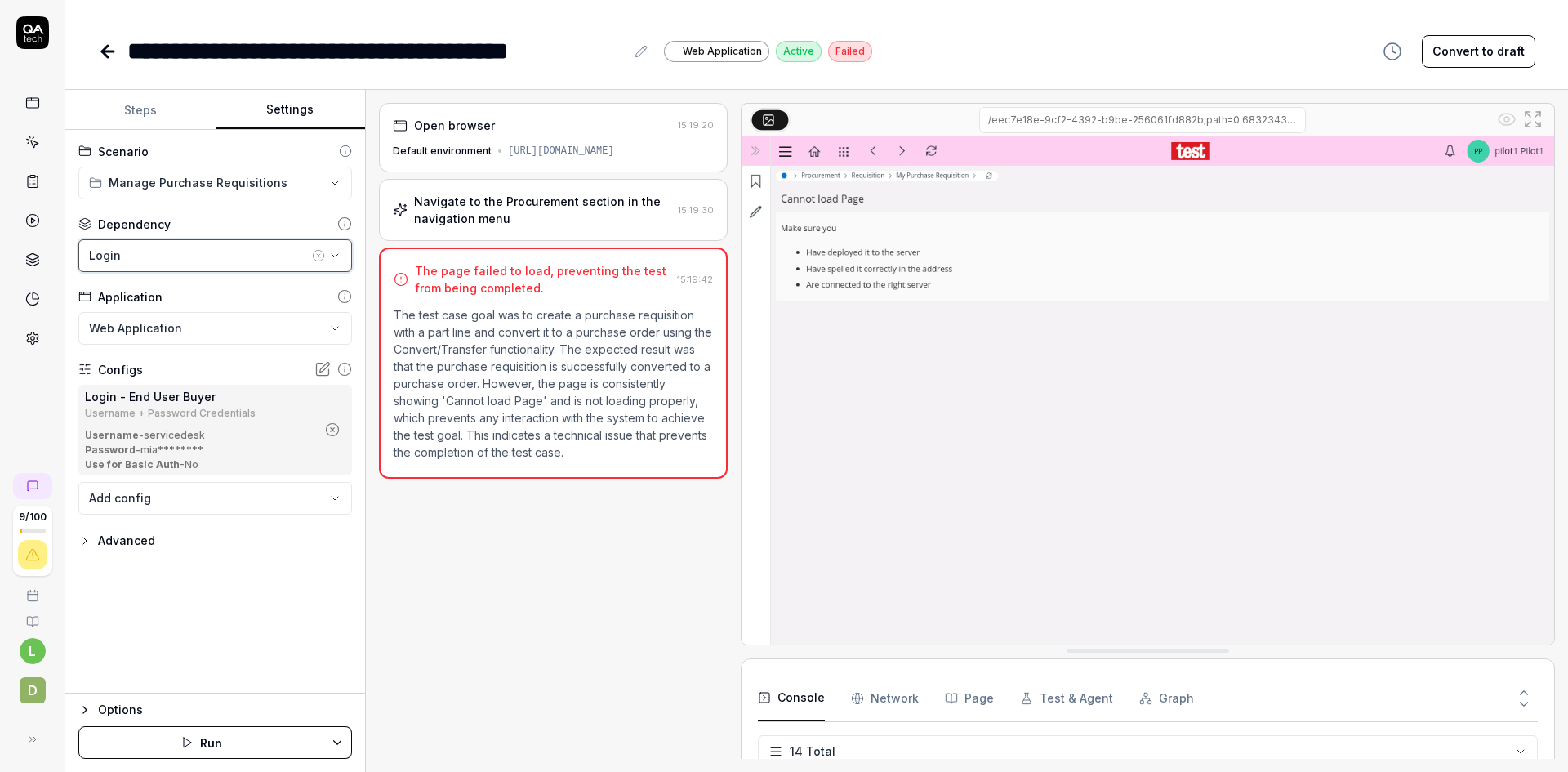
click at [338, 254] on icon "button" at bounding box center [334, 255] width 7 height 3
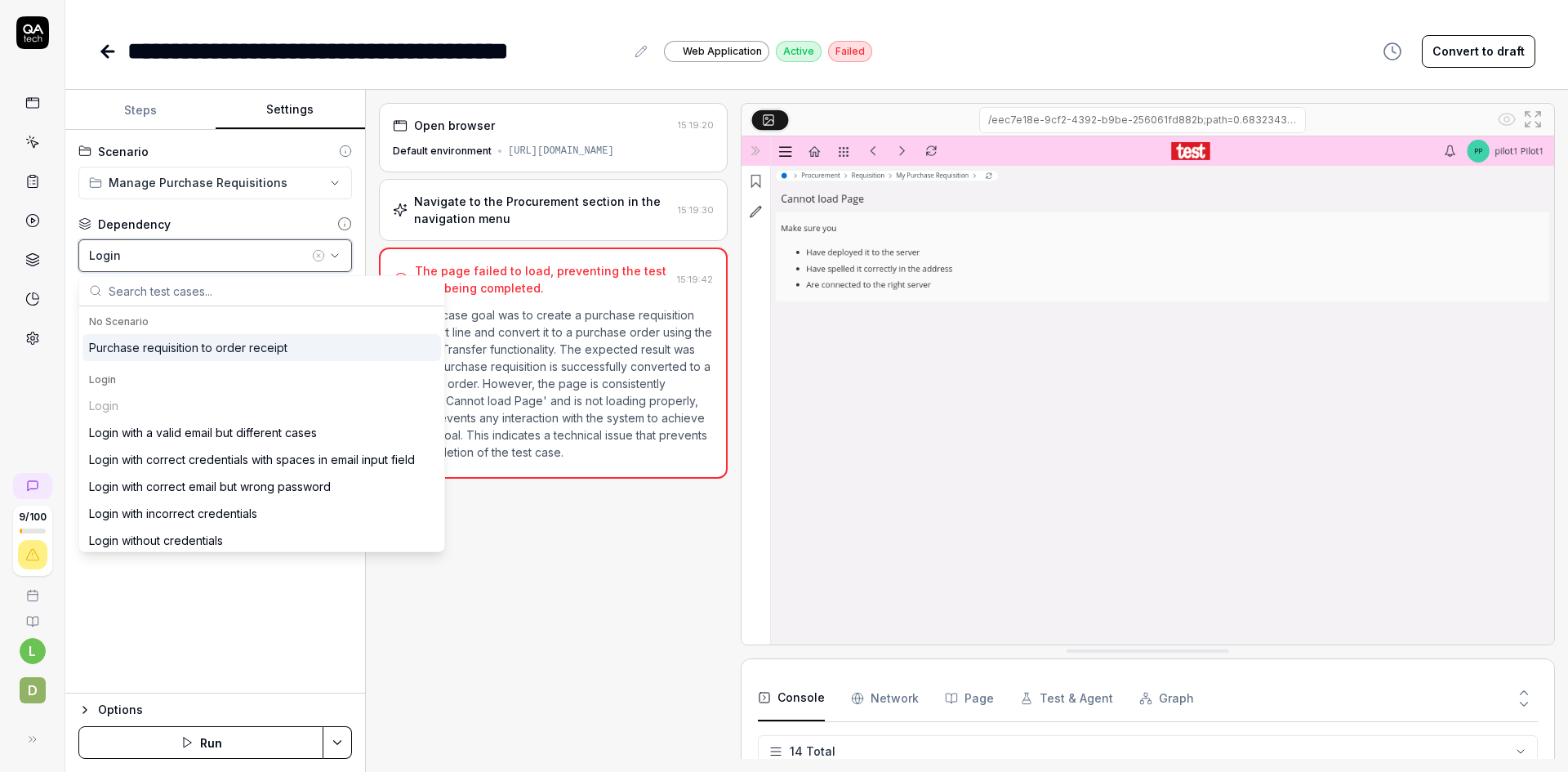
click at [338, 254] on icon "button" at bounding box center [334, 255] width 7 height 3
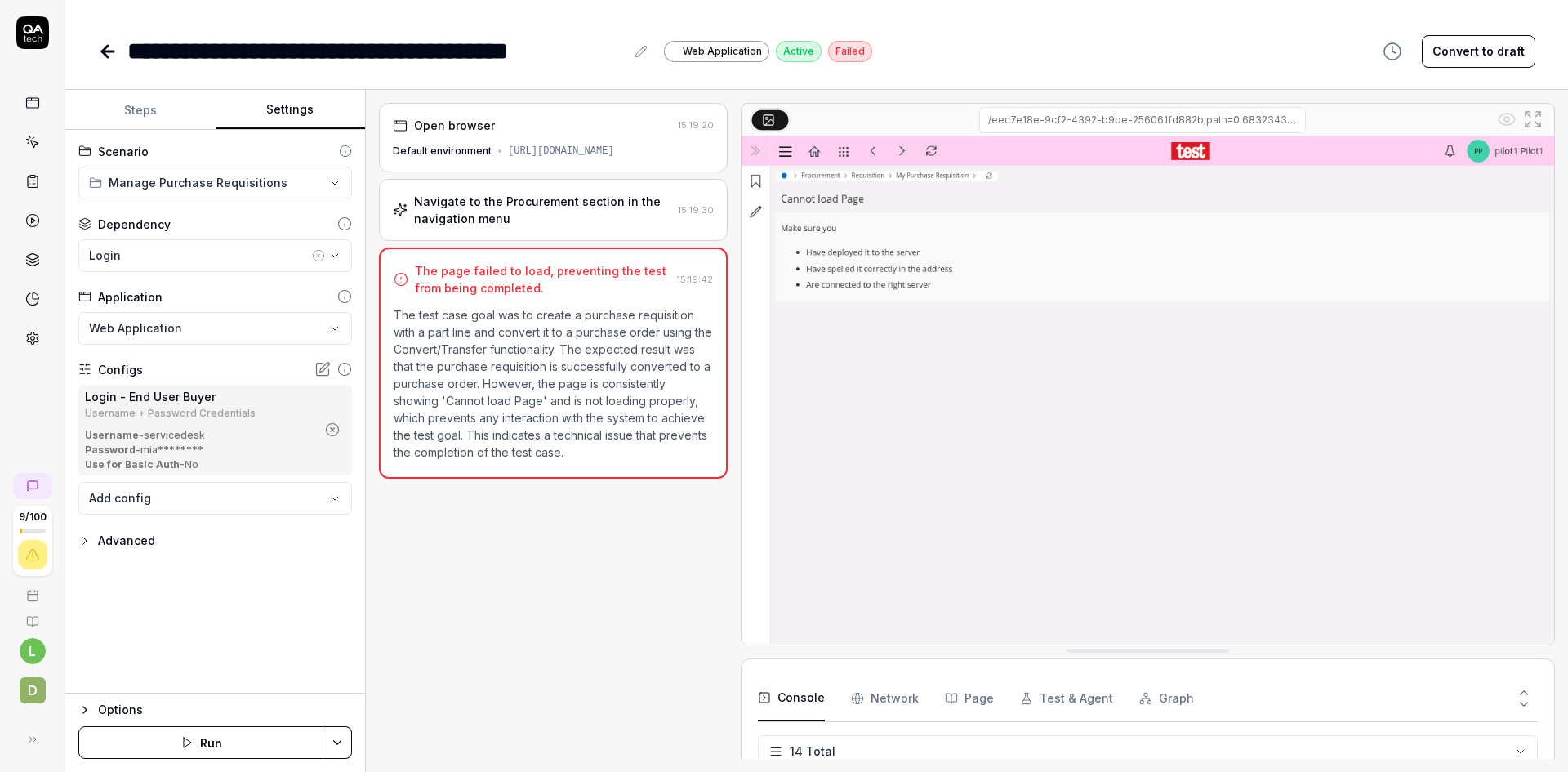
click at [377, 251] on div "Open browser 15:19:20 Default environment https://ams-ifs.borrdrilling.com/main…" at bounding box center [966, 430] width 1202 height 681
drag, startPoint x: 100, startPoint y: 220, endPoint x: 181, endPoint y: 216, distance: 81.1
click at [181, 216] on div "Dependency" at bounding box center [215, 224] width 273 height 17
drag, startPoint x: 99, startPoint y: 367, endPoint x: 144, endPoint y: 368, distance: 45.0
click at [144, 368] on div "Configs" at bounding box center [215, 369] width 273 height 17
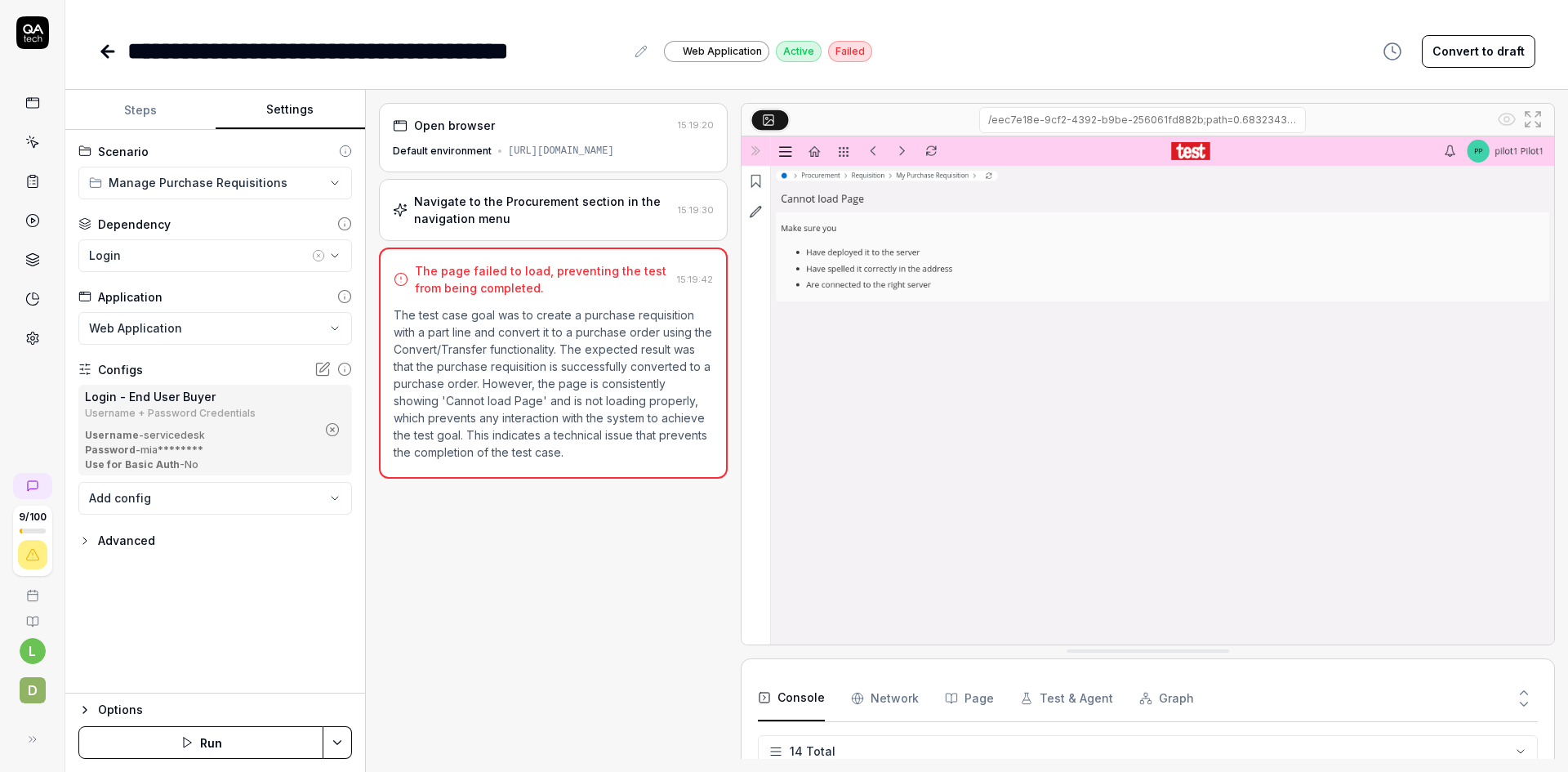
click at [385, 518] on div "Open browser 15:19:20 Default environment https://ams-ifs.borrdrilling.com/main…" at bounding box center [553, 430] width 349 height 656
click at [138, 109] on button "Steps" at bounding box center [140, 110] width 150 height 39
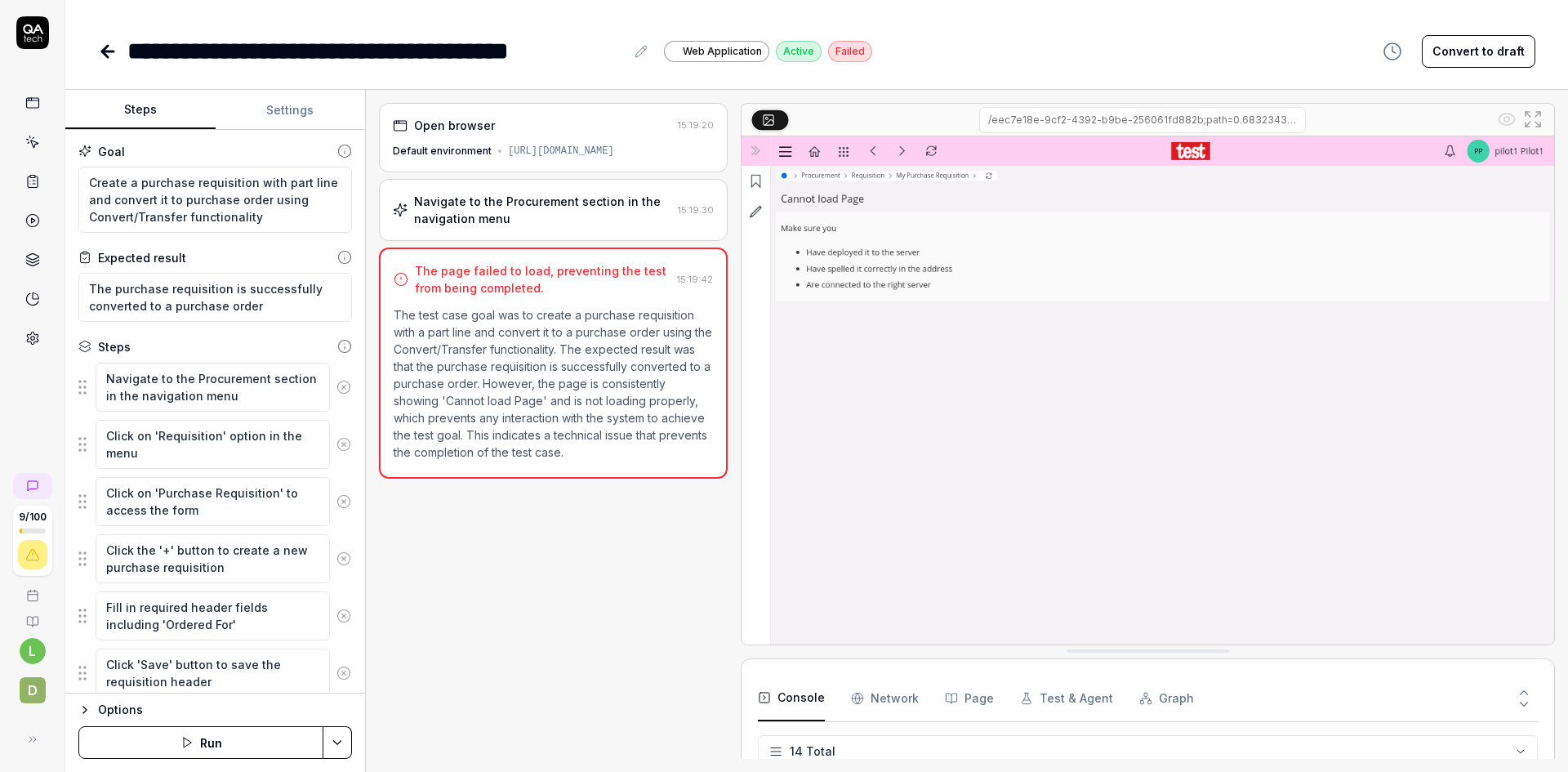
click at [107, 48] on icon at bounding box center [107, 51] width 20 height 20
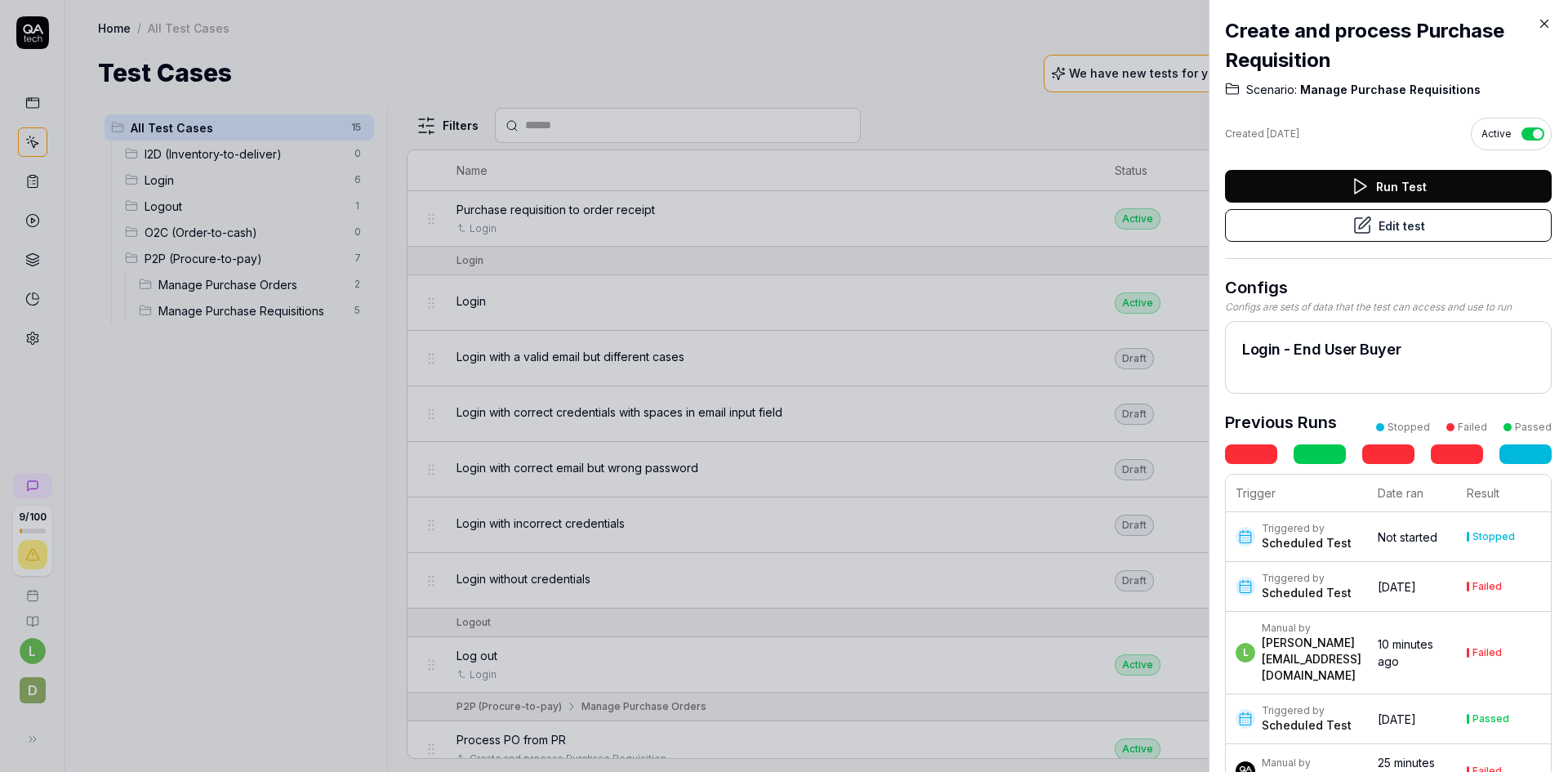
click at [1545, 24] on icon at bounding box center [1544, 24] width 15 height 15
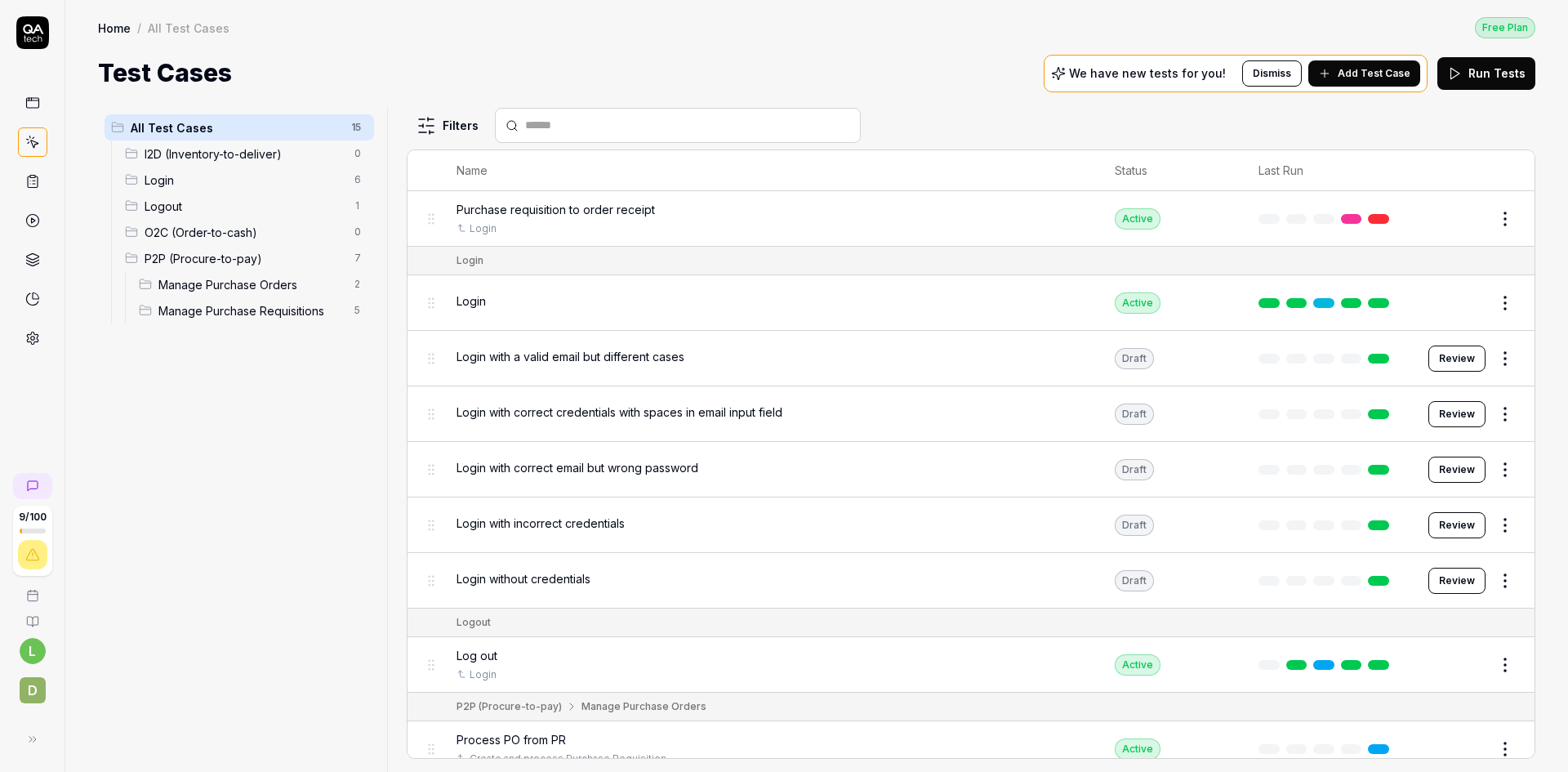
click at [475, 300] on span "Login" at bounding box center [471, 300] width 30 height 17
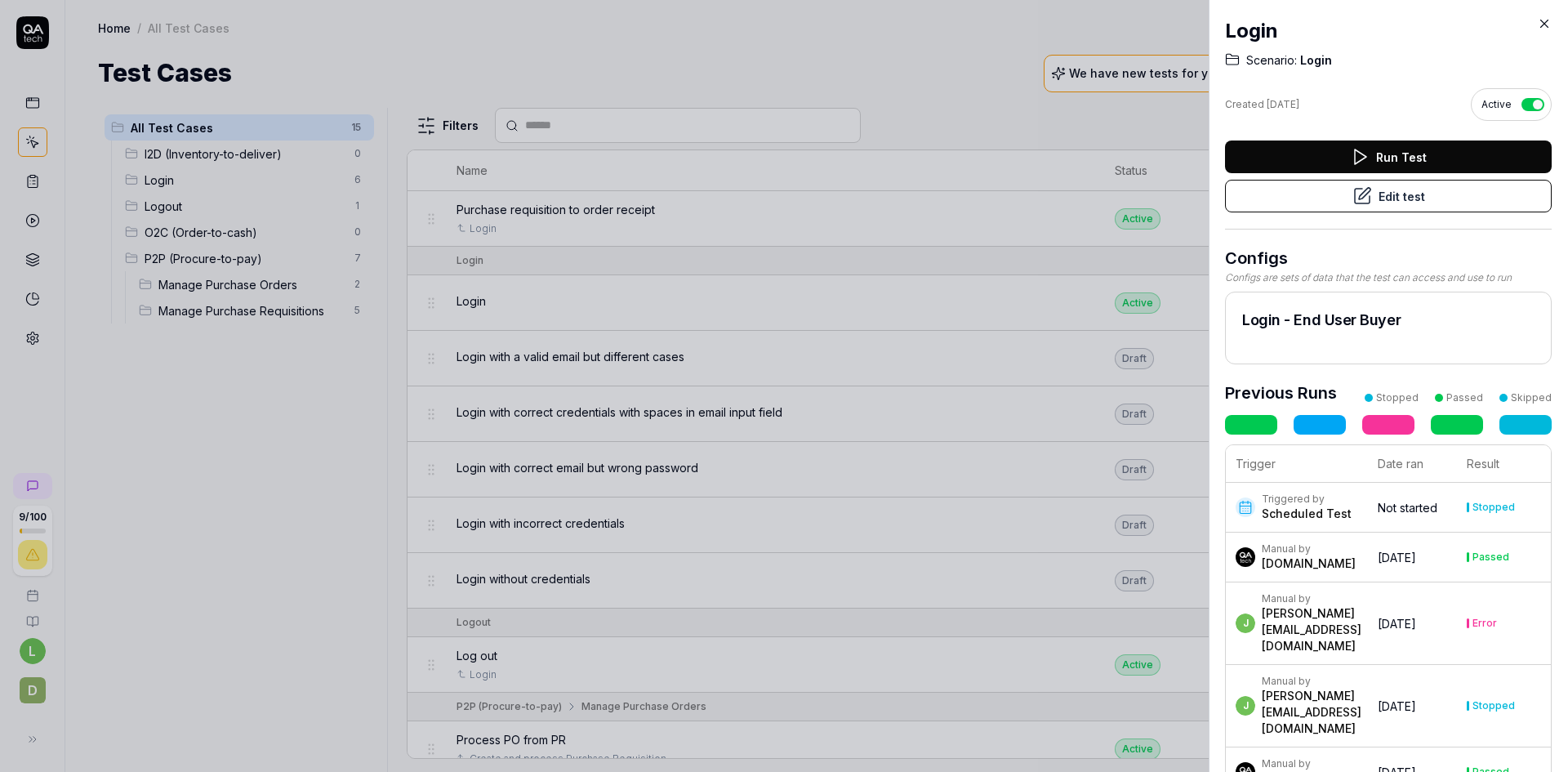
click at [1545, 23] on icon at bounding box center [1544, 24] width 7 height 7
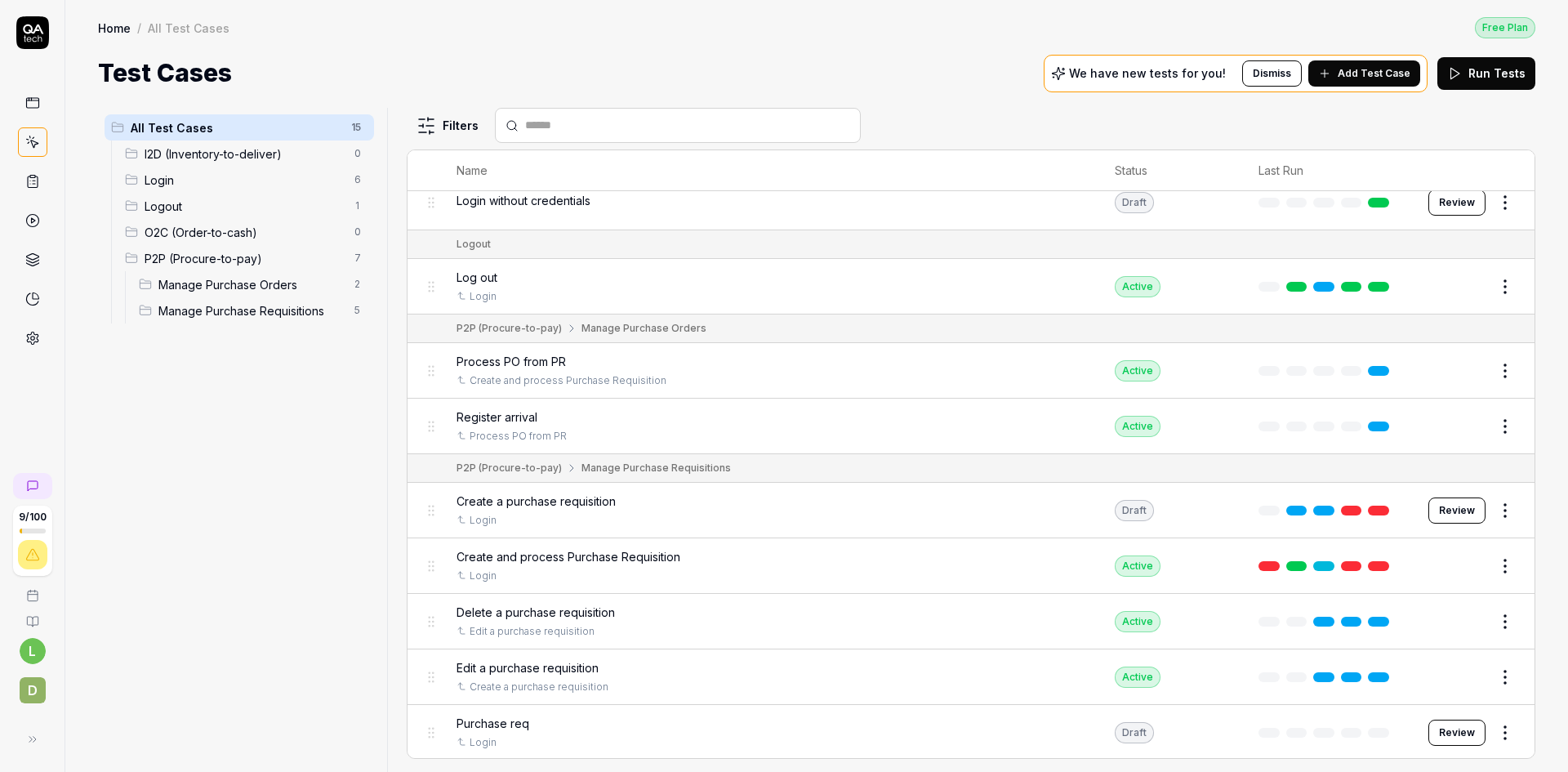
scroll to position [380, 0]
click at [635, 552] on span "Create and process Purchase Requisition" at bounding box center [568, 554] width 224 height 17
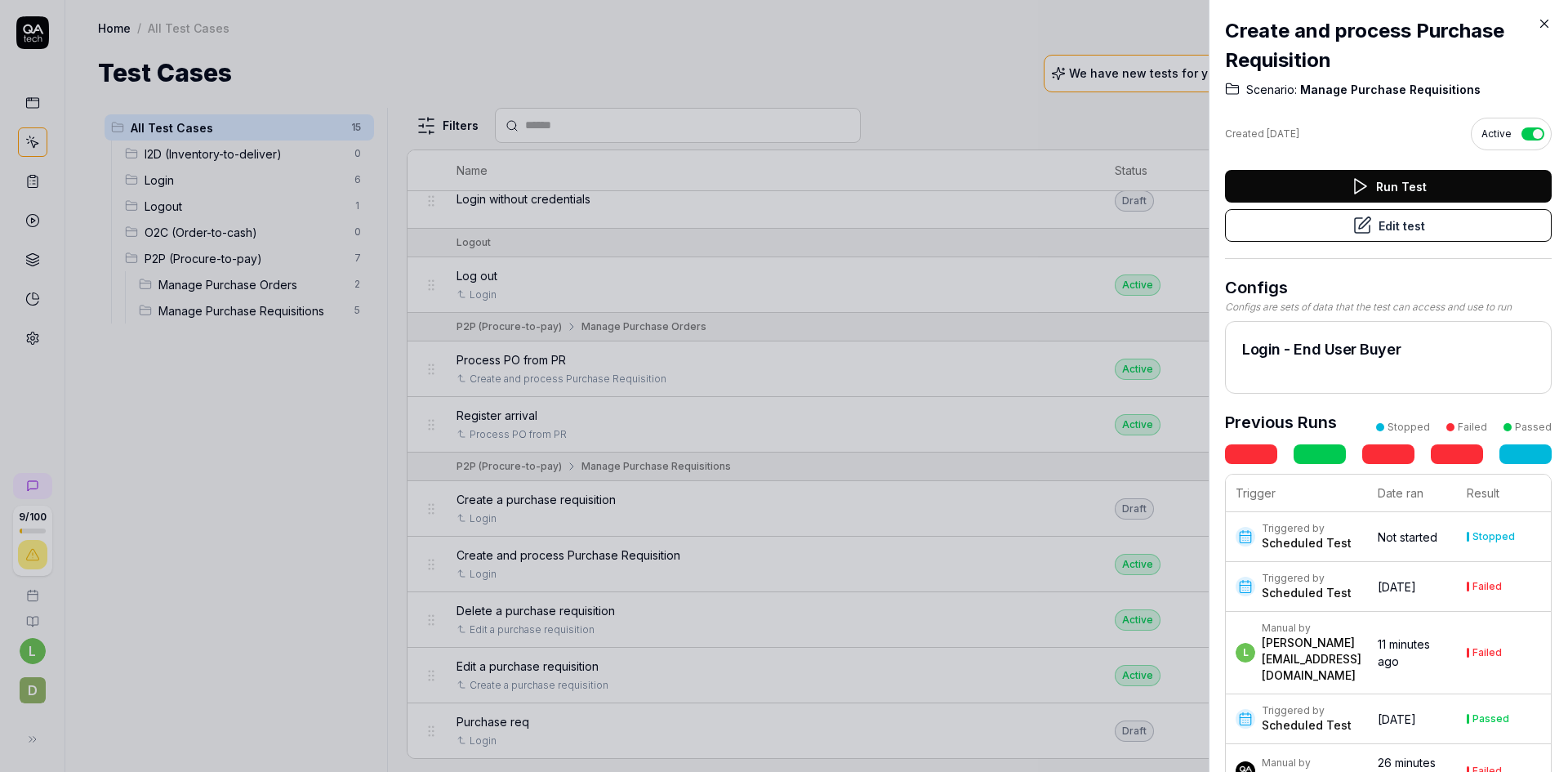
click at [1388, 234] on button "Edit test" at bounding box center [1388, 225] width 326 height 33
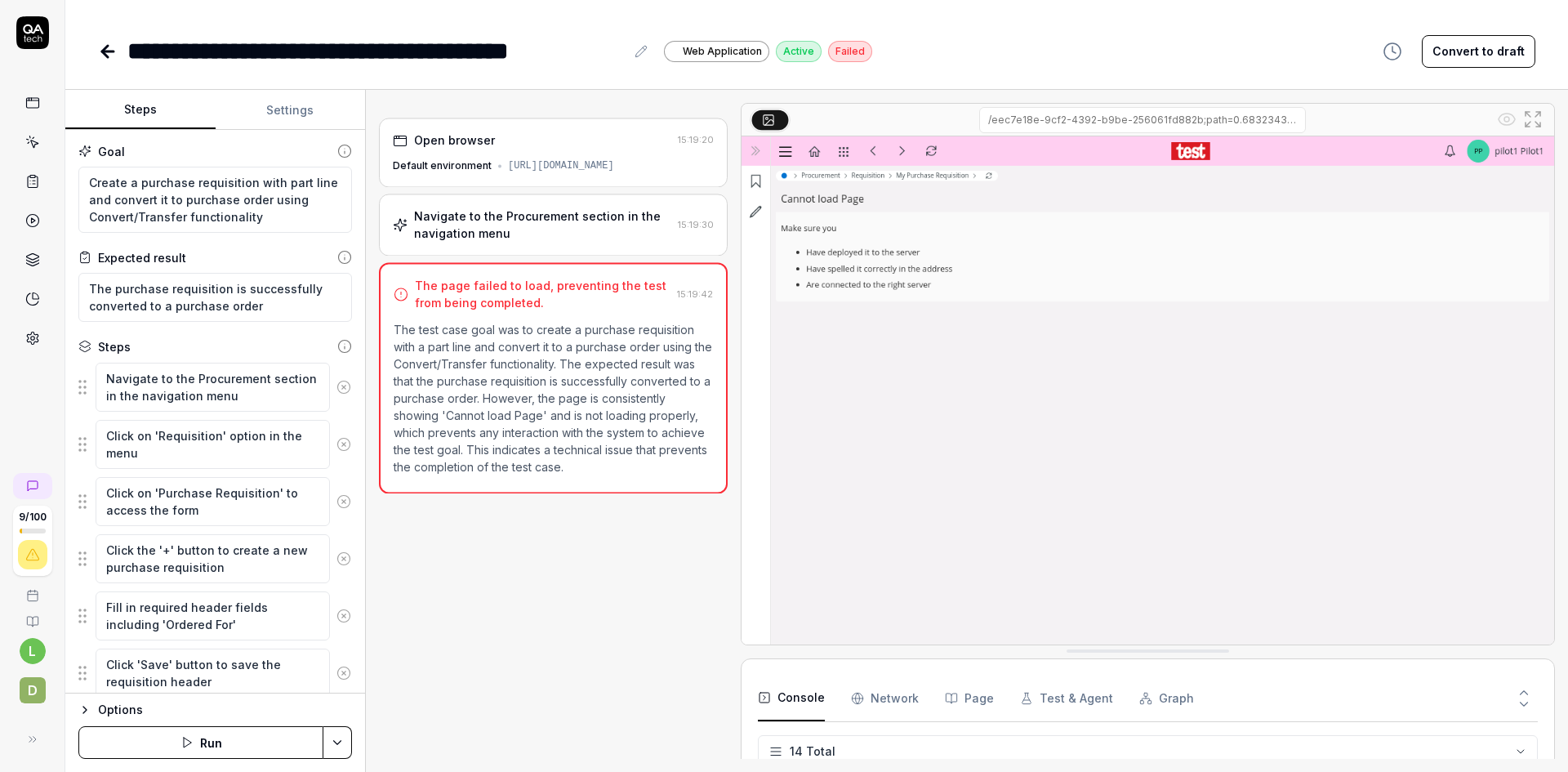
scroll to position [453, 0]
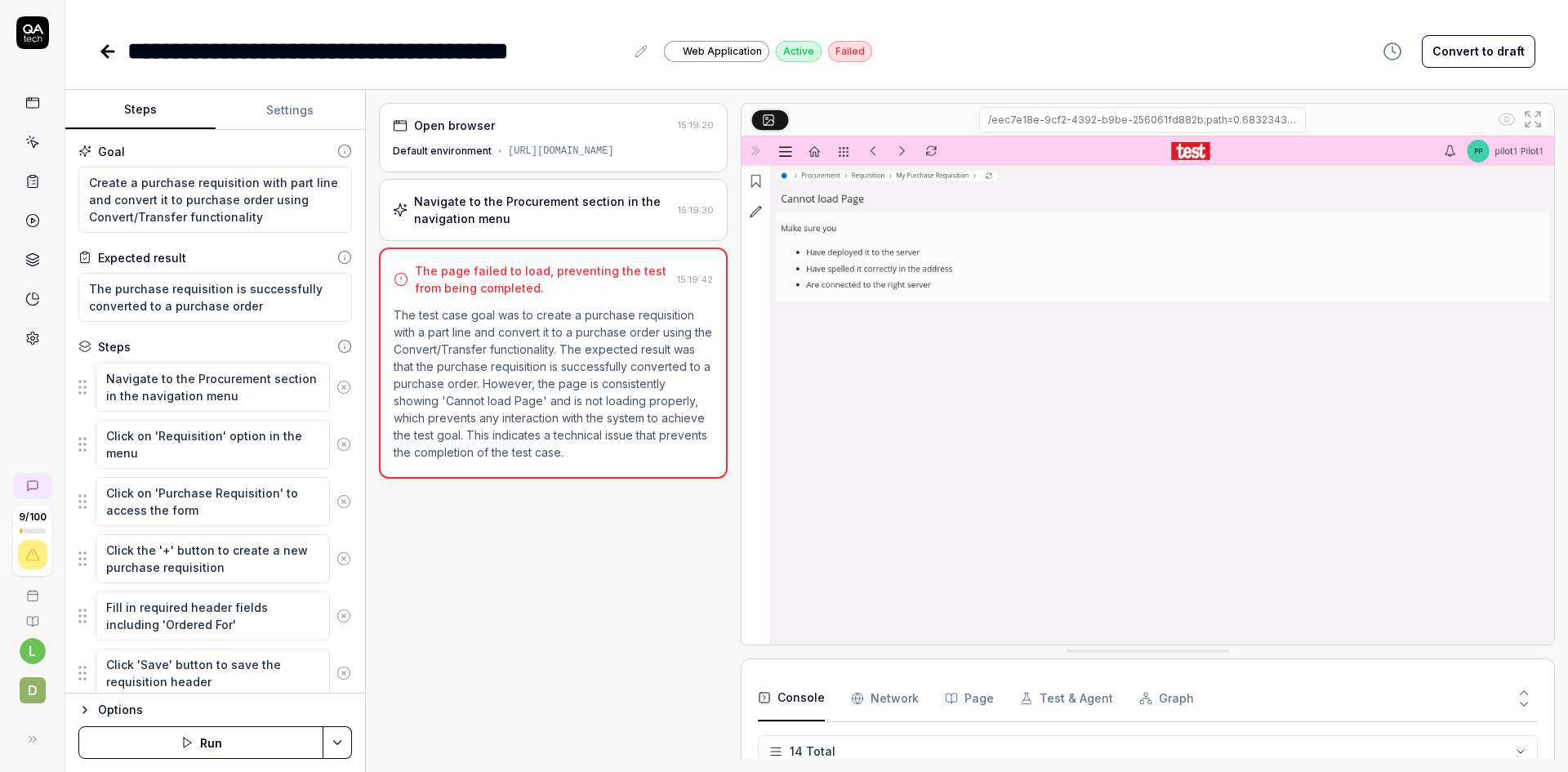
type textarea "*"
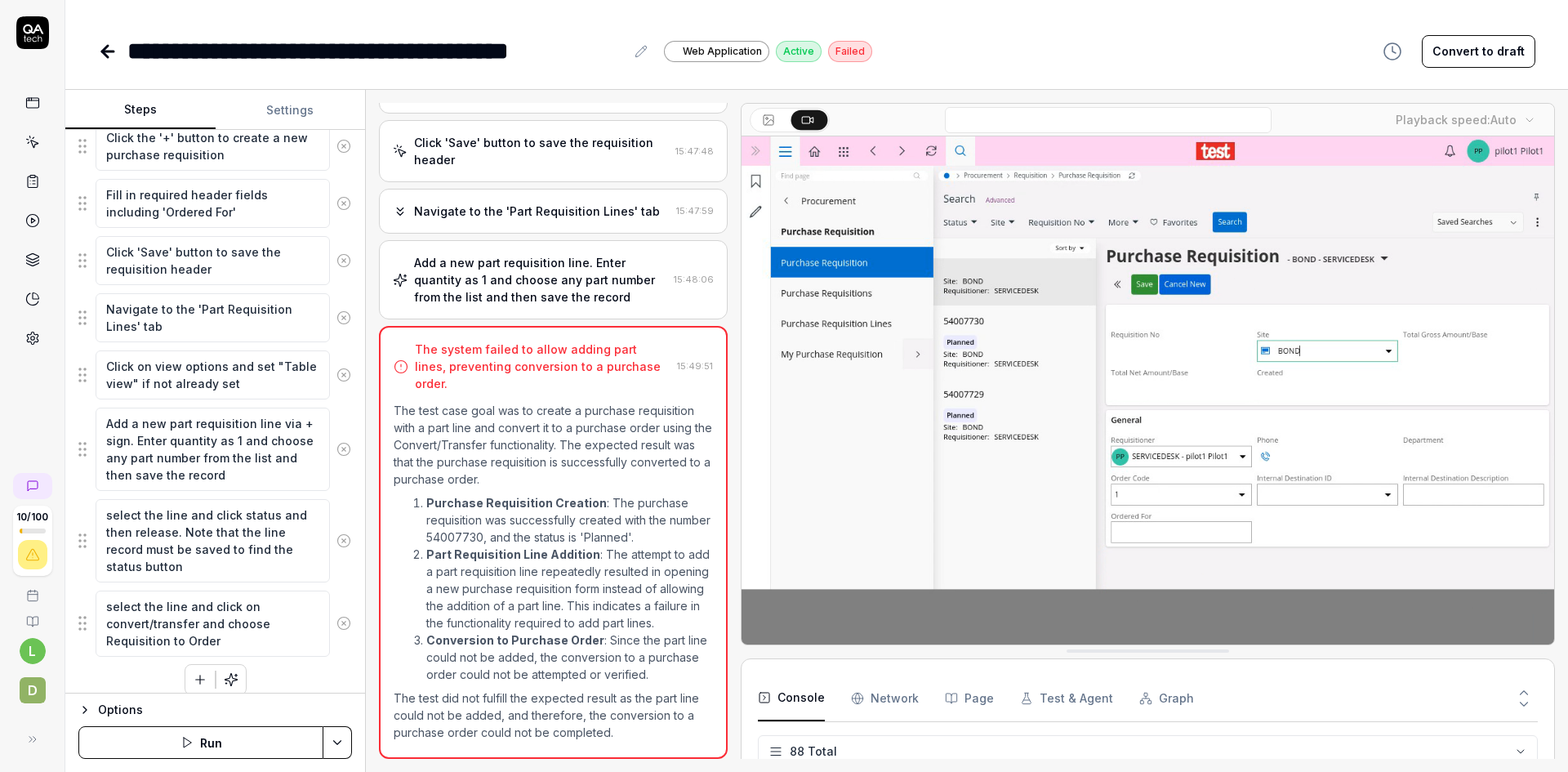
scroll to position [371, 0]
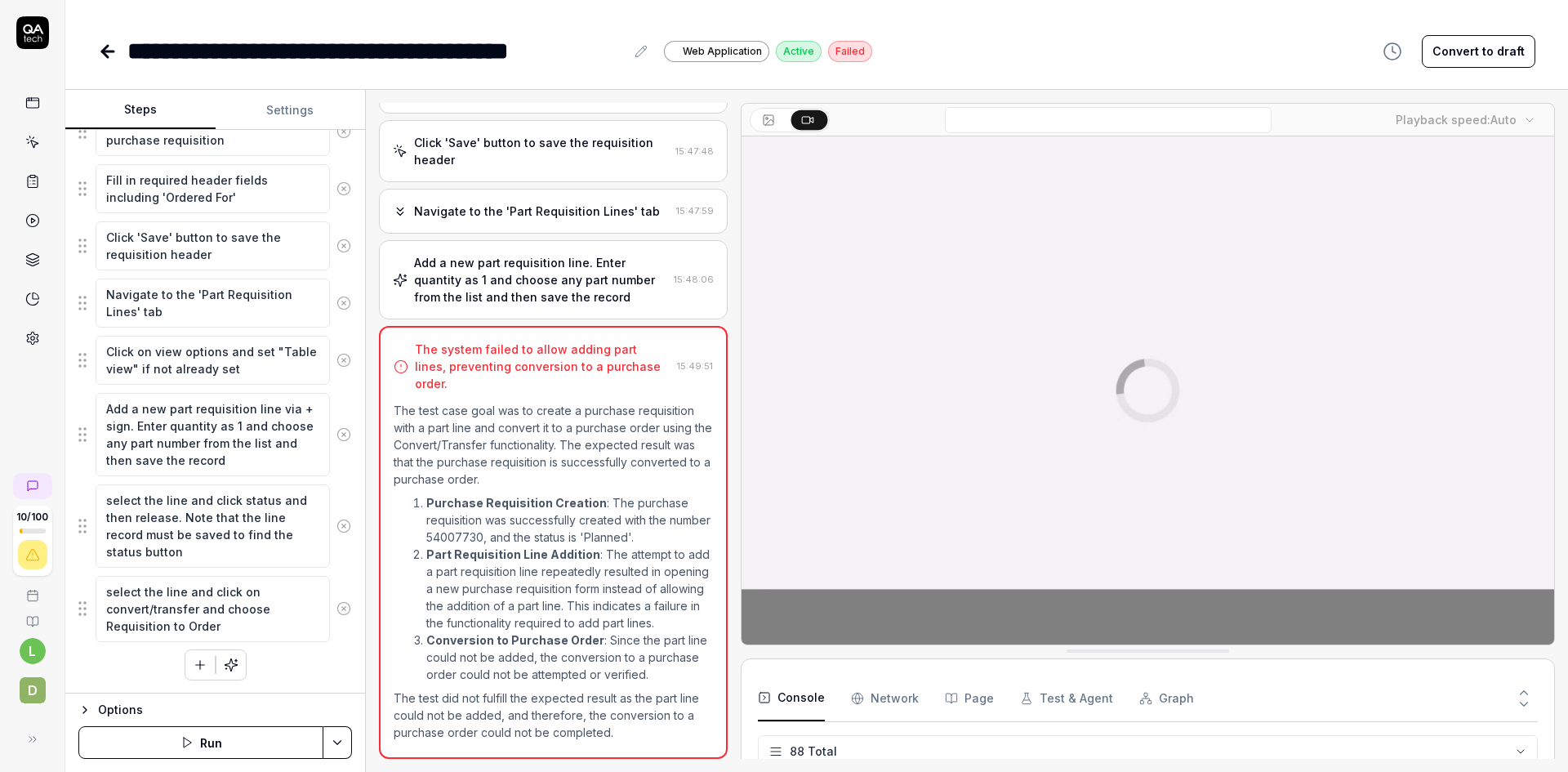
click at [340, 738] on html "**********" at bounding box center [784, 386] width 1568 height 772
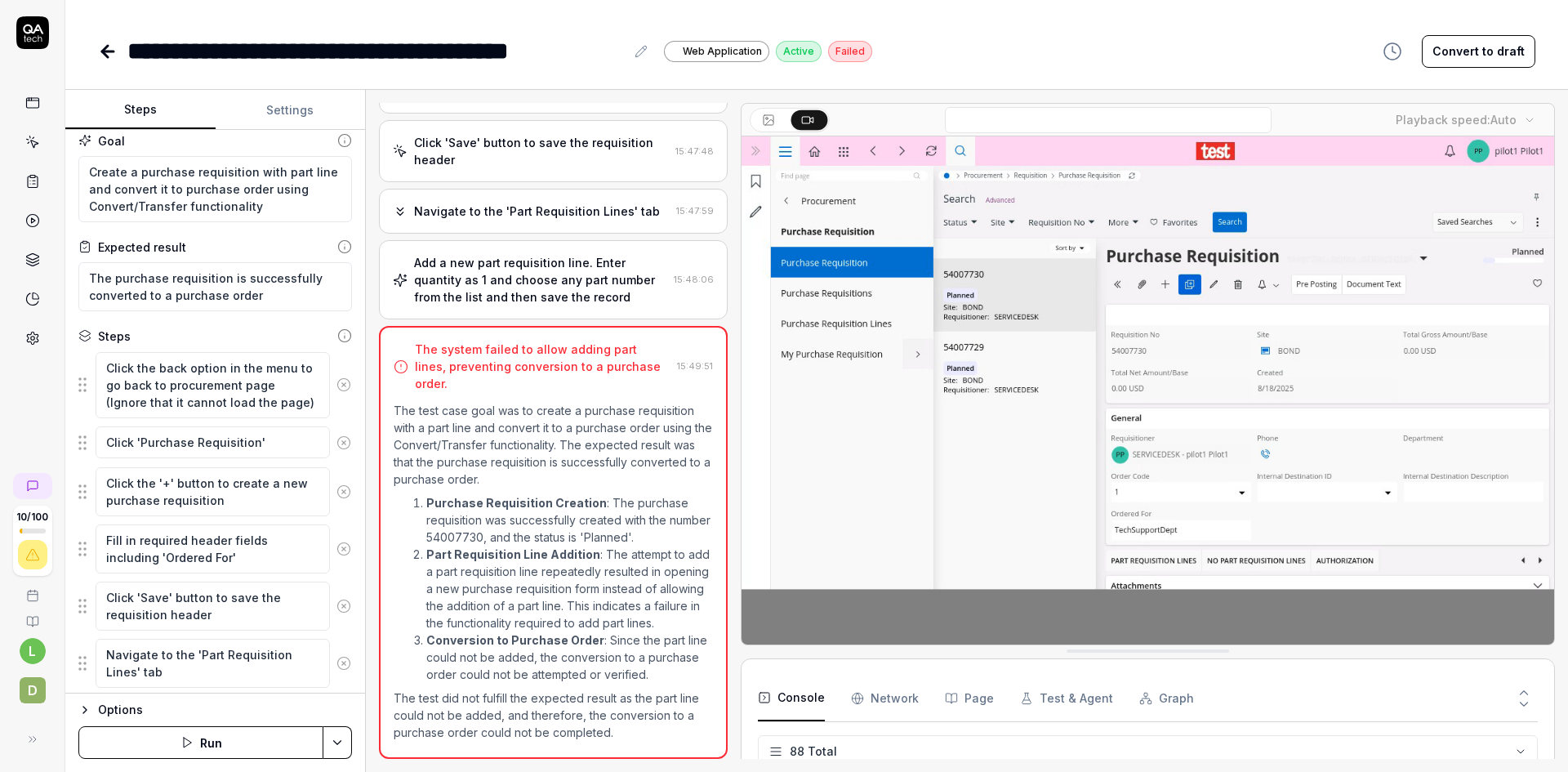
scroll to position [0, 0]
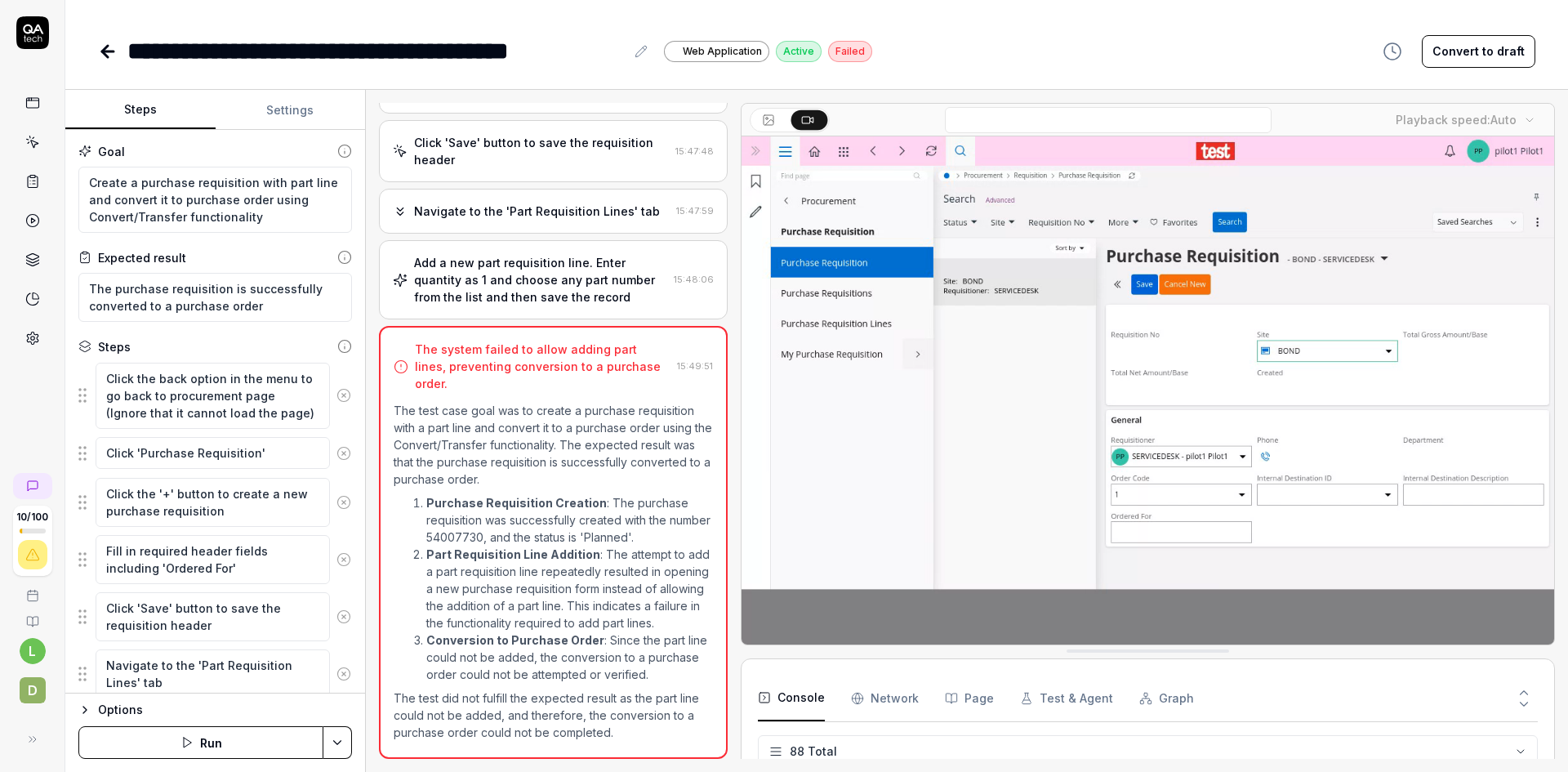
drag, startPoint x: 359, startPoint y: 572, endPoint x: 367, endPoint y: 349, distance: 223.1
click at [367, 349] on html "**********" at bounding box center [784, 386] width 1568 height 772
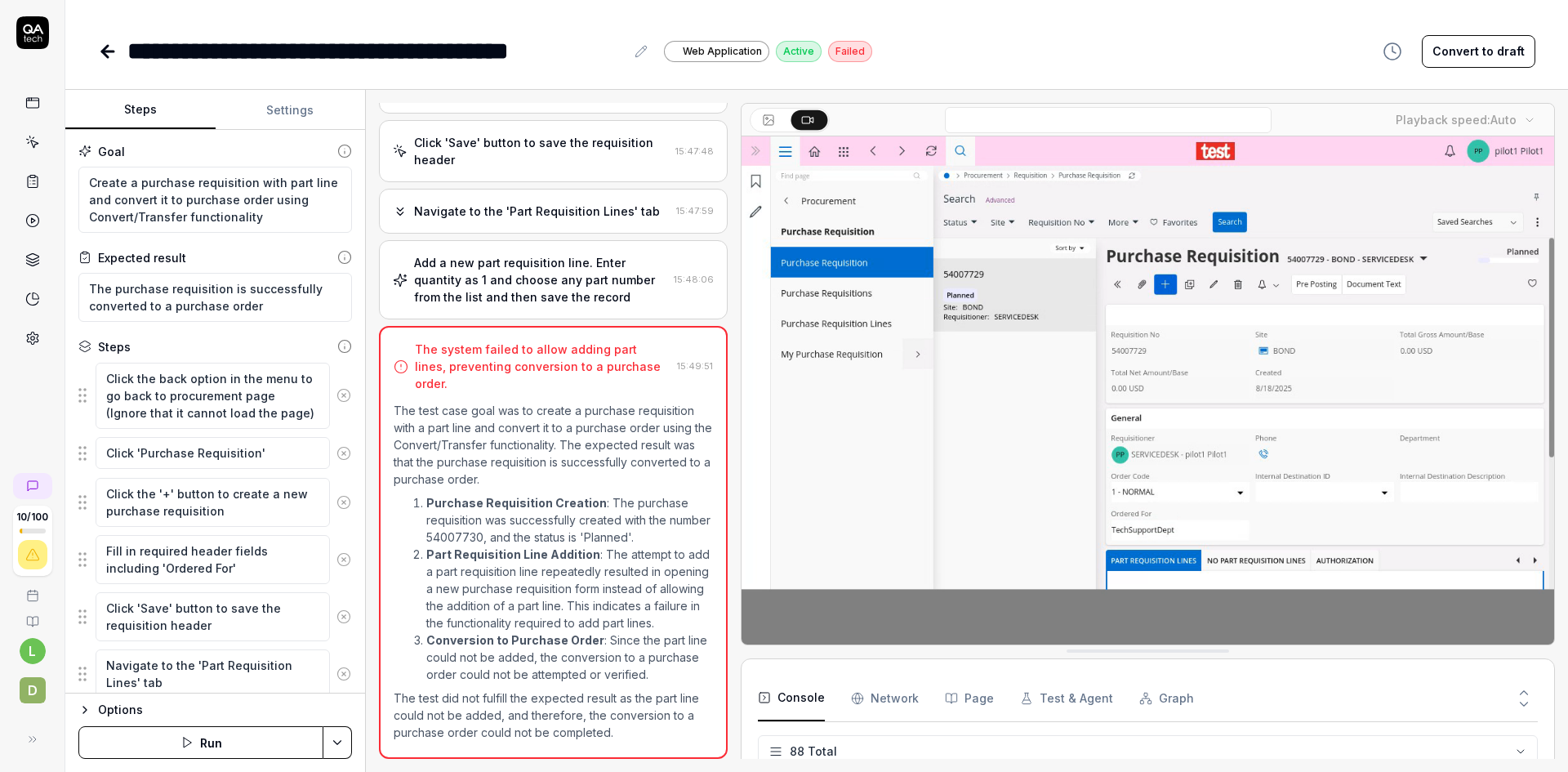
click at [219, 743] on button "Run" at bounding box center [201, 741] width 245 height 33
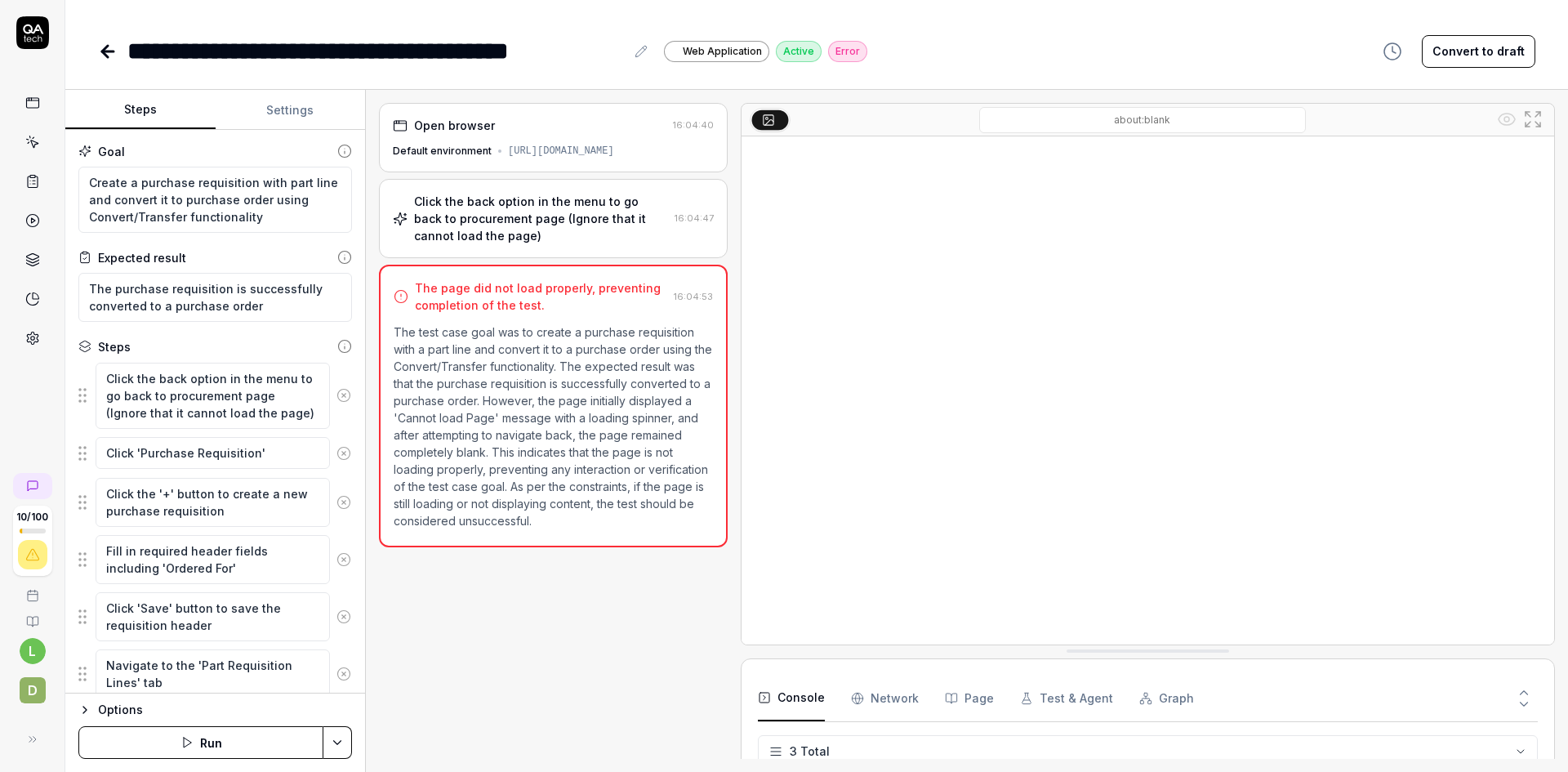
click at [240, 706] on div "Options" at bounding box center [225, 710] width 254 height 20
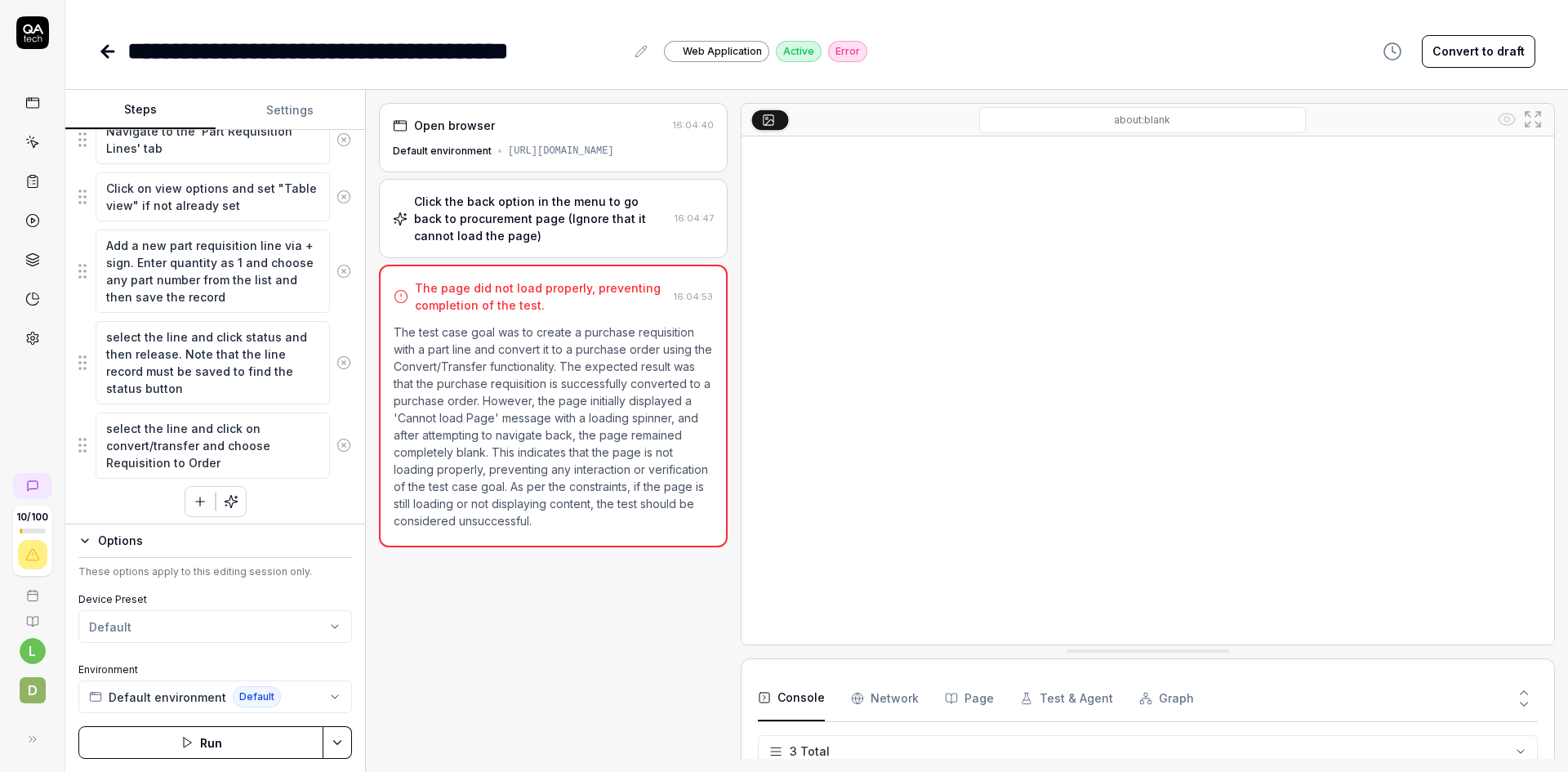
scroll to position [539, 0]
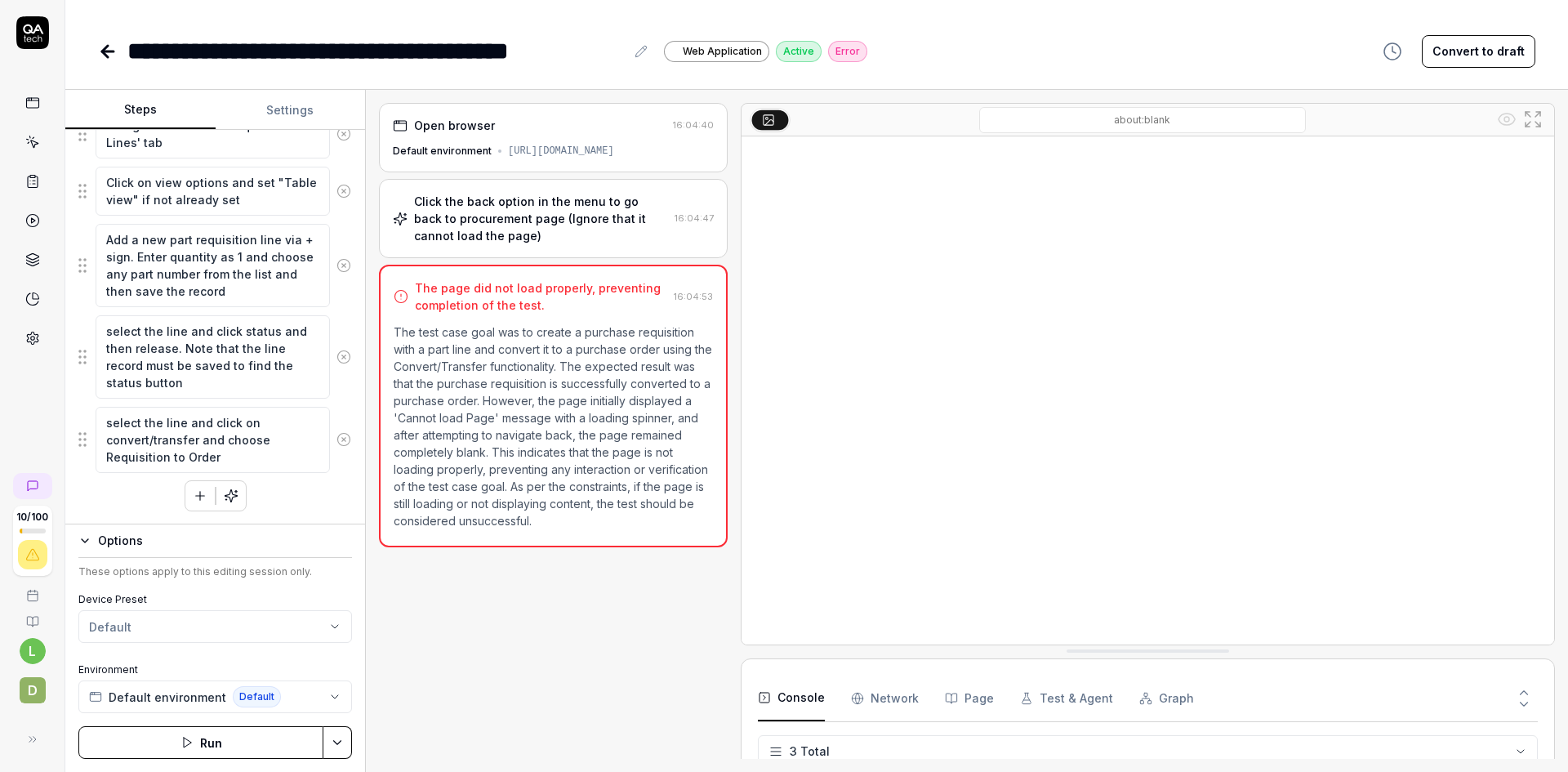
click at [584, 230] on div "Click the back option in the menu to go back to procurement page (Ignore that i…" at bounding box center [541, 218] width 254 height 51
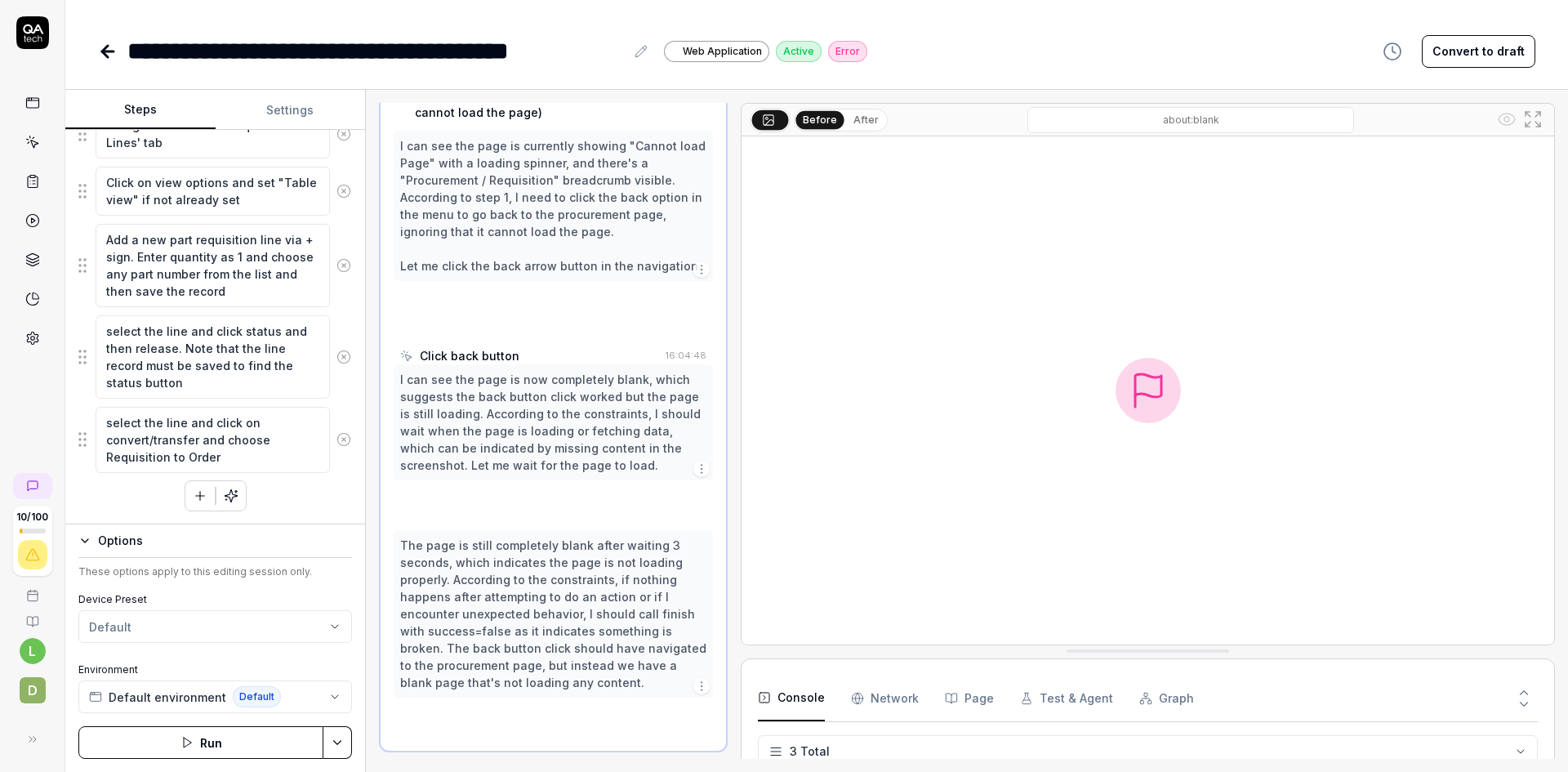
scroll to position [132, 0]
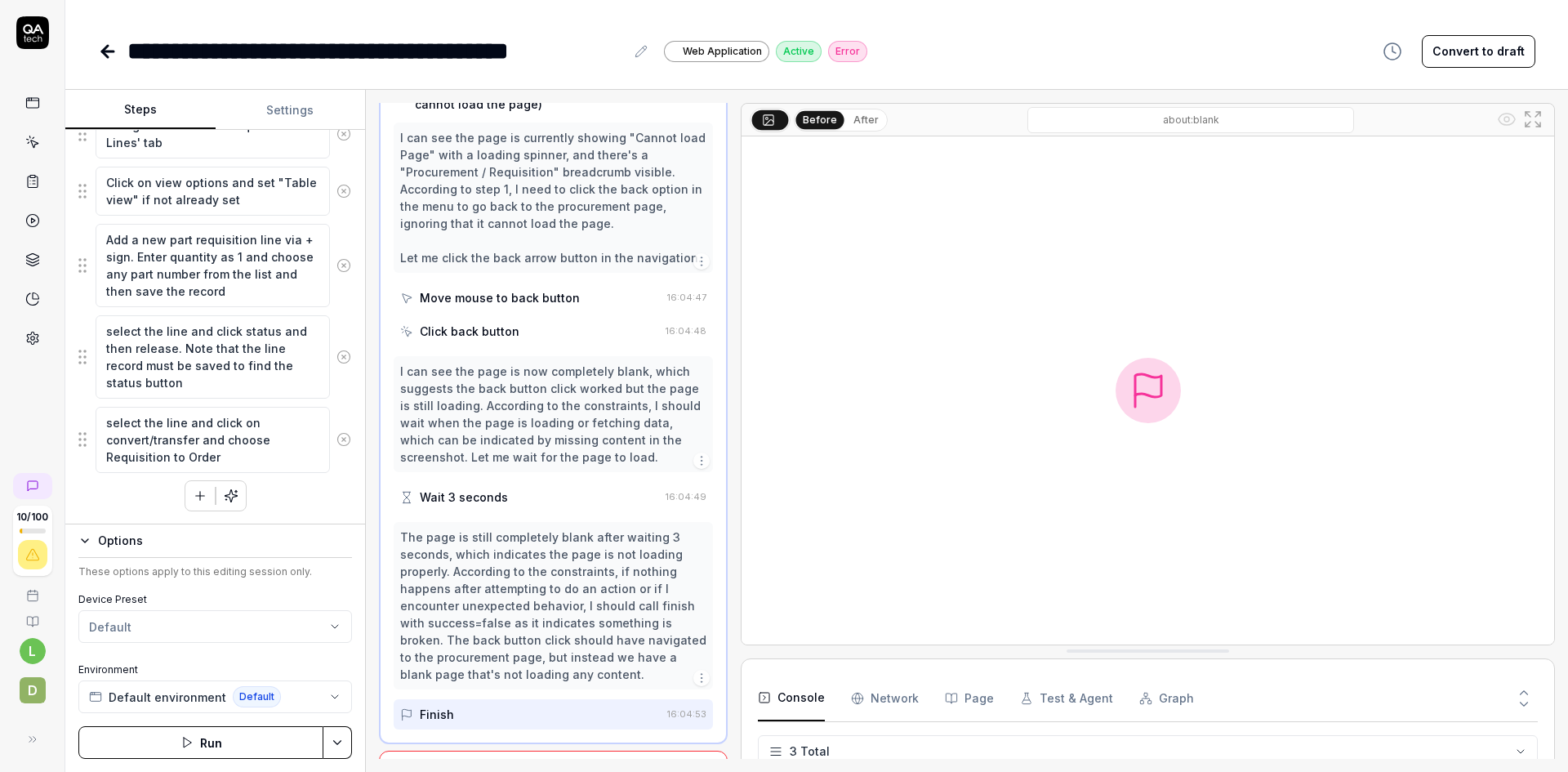
click at [210, 735] on button "Run" at bounding box center [201, 741] width 245 height 33
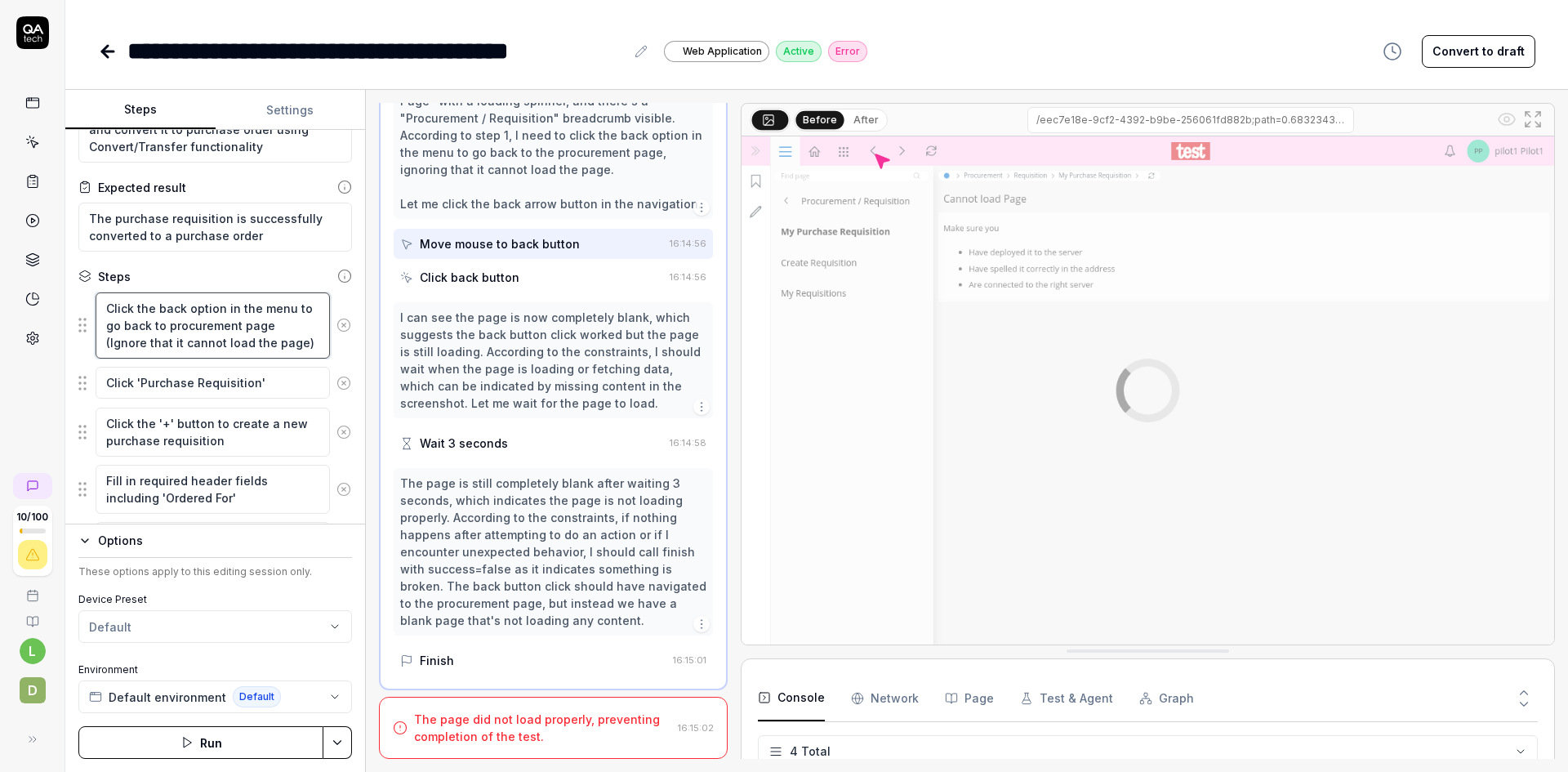
drag, startPoint x: 106, startPoint y: 306, endPoint x: 252, endPoint y: 308, distance: 146.0
click at [252, 308] on textarea "Click the back option in the menu to go back to procurement page (Ignore that i…" at bounding box center [213, 324] width 235 height 66
type textarea "*"
type textarea "N menu to go back to procurement page (Ignore that it cannot load the page)"
type textarea "*"
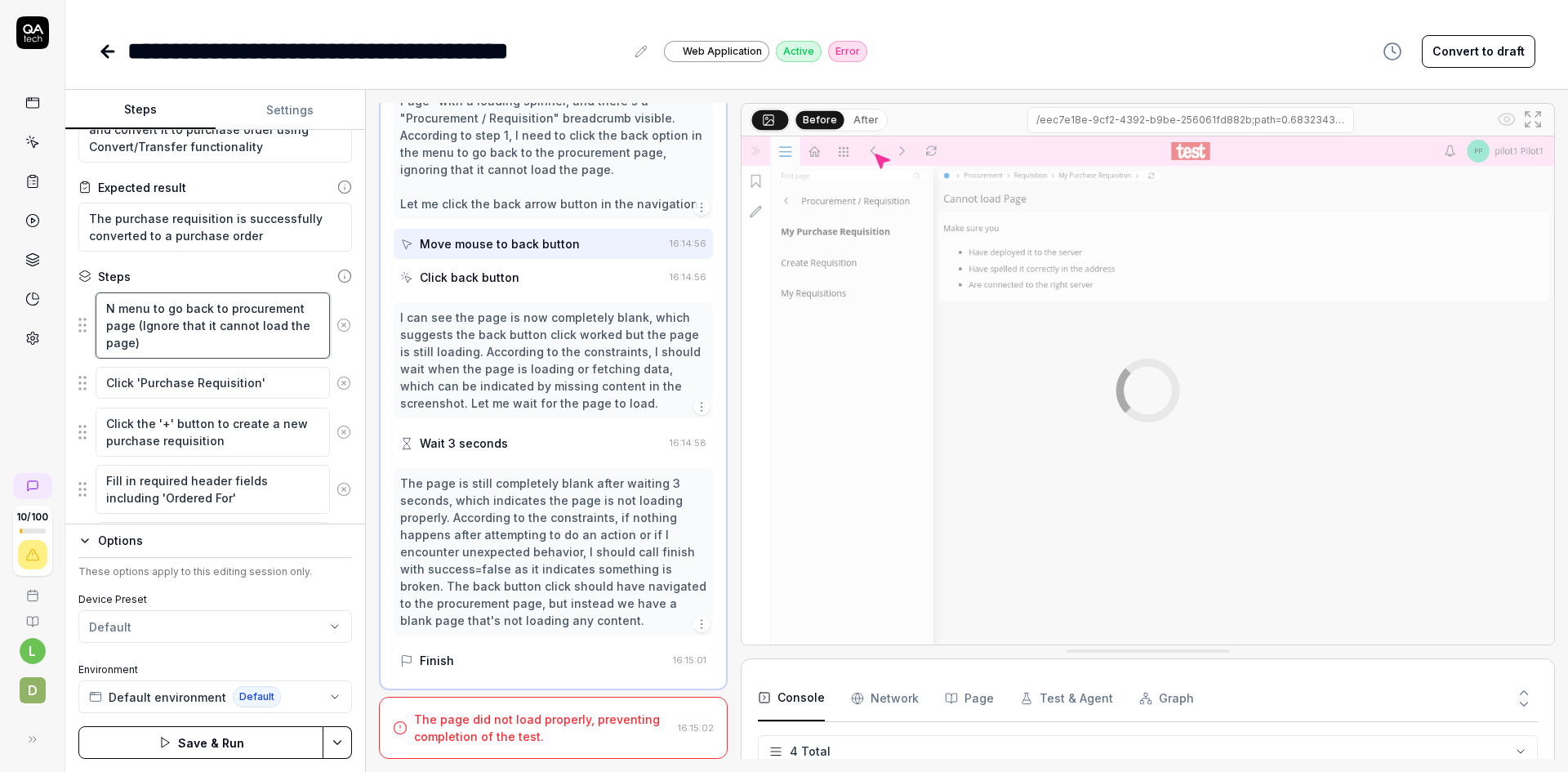
type textarea "Na menu to go back to procurement page (Ignore that it cannot load the page)"
type textarea "*"
type textarea "Nav menu to go back to procurement page (Ignore that it cannot load the page)"
type textarea "*"
type textarea "Navi menu to go back to procurement page (Ignore that it cannot load the page)"
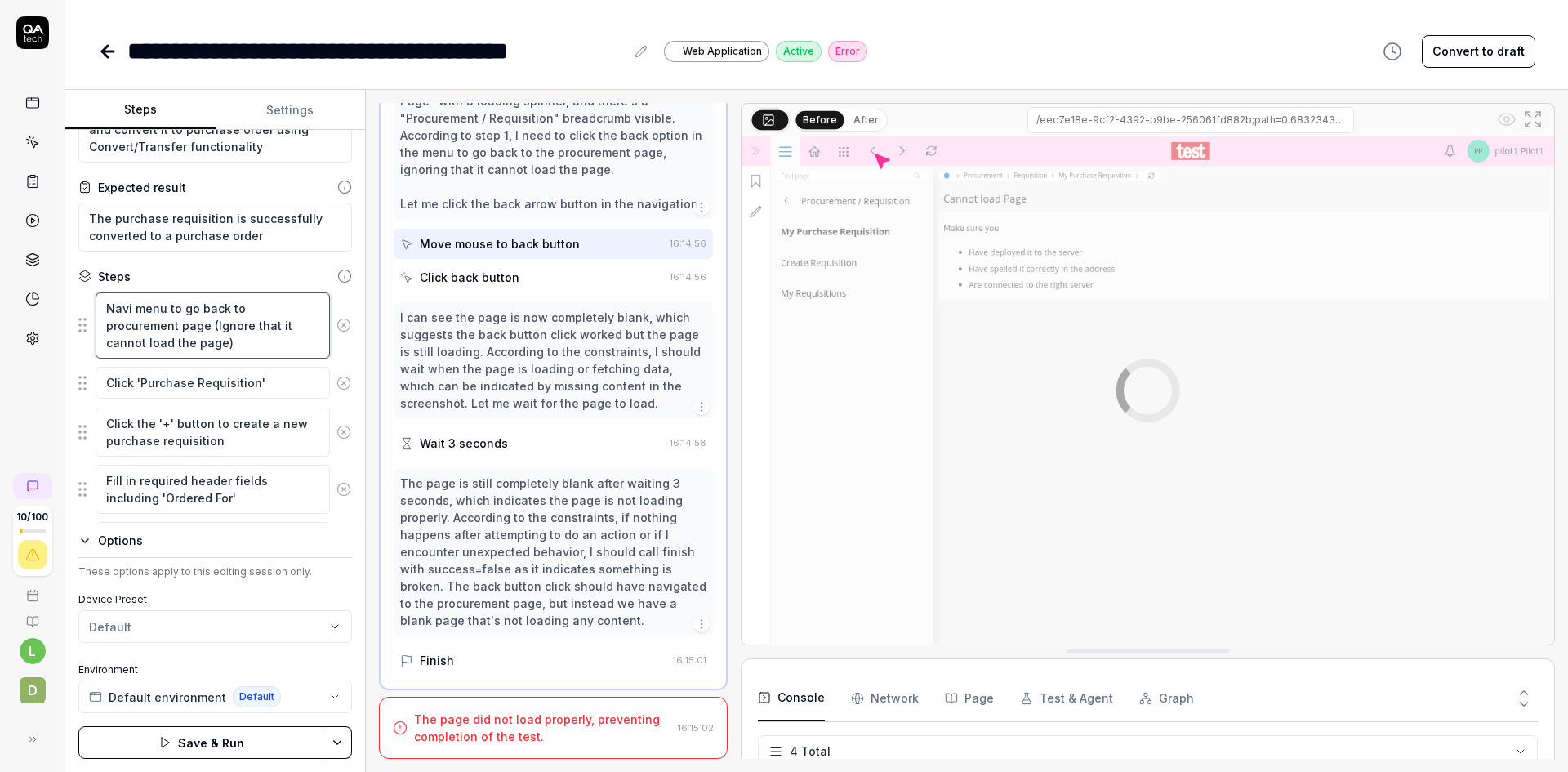
type textarea "*"
type textarea "Navig menu to go back to procurement page (Ignore that it cannot load the page)"
type textarea "*"
type textarea "Naviga menu to go back to procurement page (Ignore that it cannot load the page)"
type textarea "*"
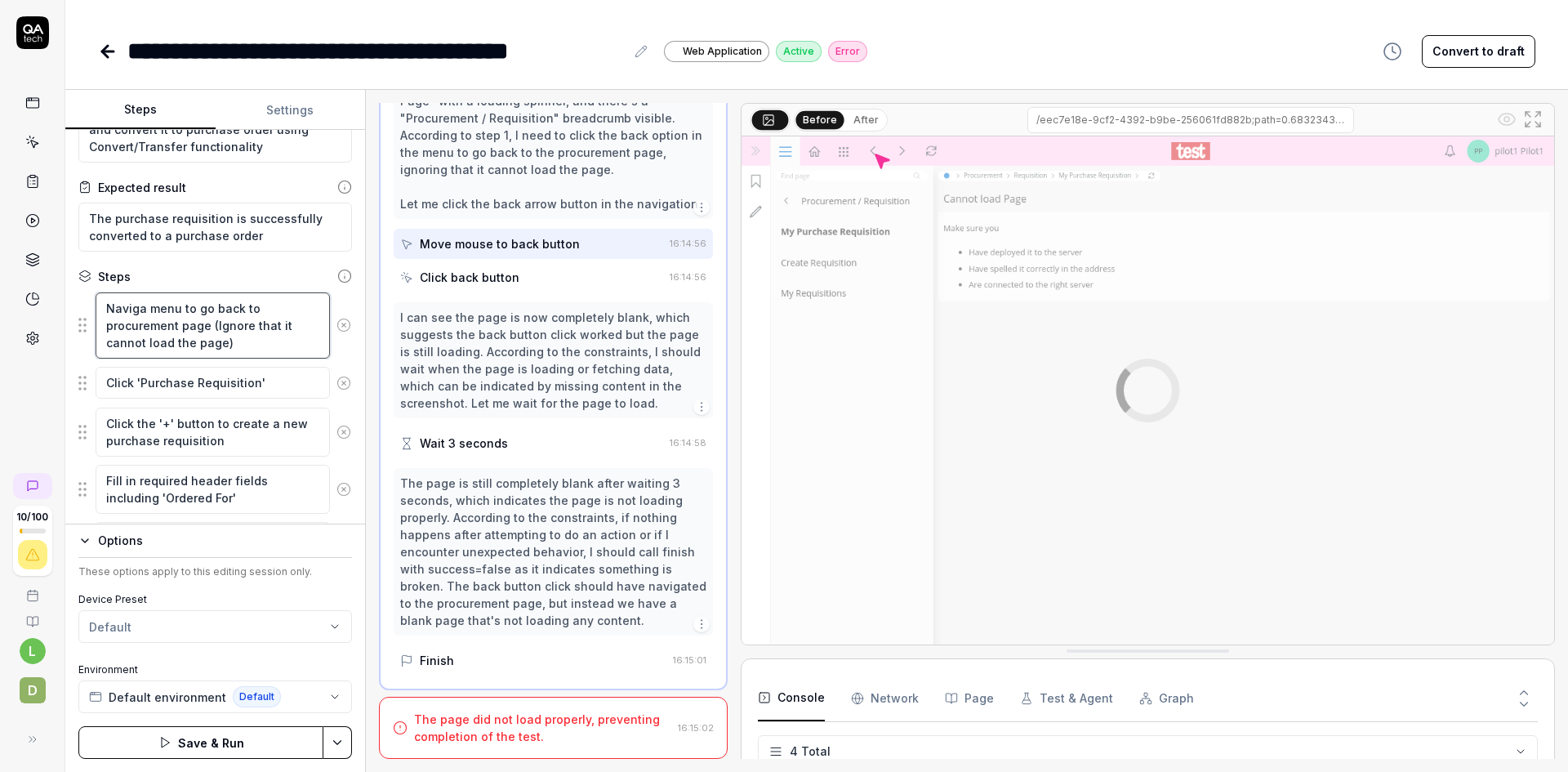
type textarea "Navigat menu to go back to procurement page (Ignore that it cannot load the pag…"
type textarea "*"
type textarea "Navigate menu to go back to procurement page (Ignore that it cannot load the pa…"
type textarea "*"
type textarea "Navigate menu to go back to procurement page (Ignore that it cannot load the pa…"
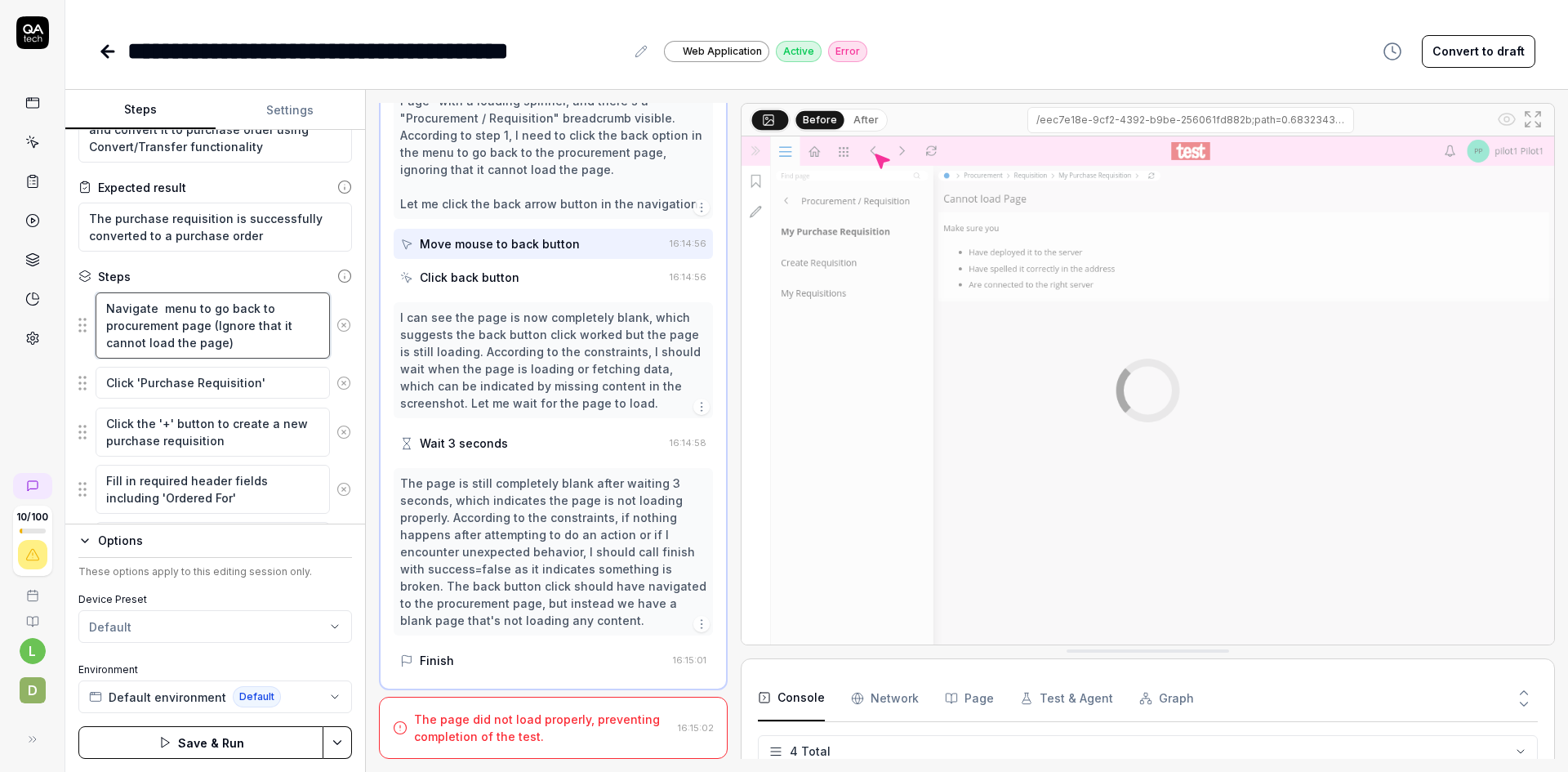
type textarea "*"
type textarea "Navigate i menu to go back to procurement page (Ignore that it cannot load the …"
type textarea "*"
type textarea "Navigate in menu to go back to procurement page (Ignore that it cannot load the…"
type textarea "*"
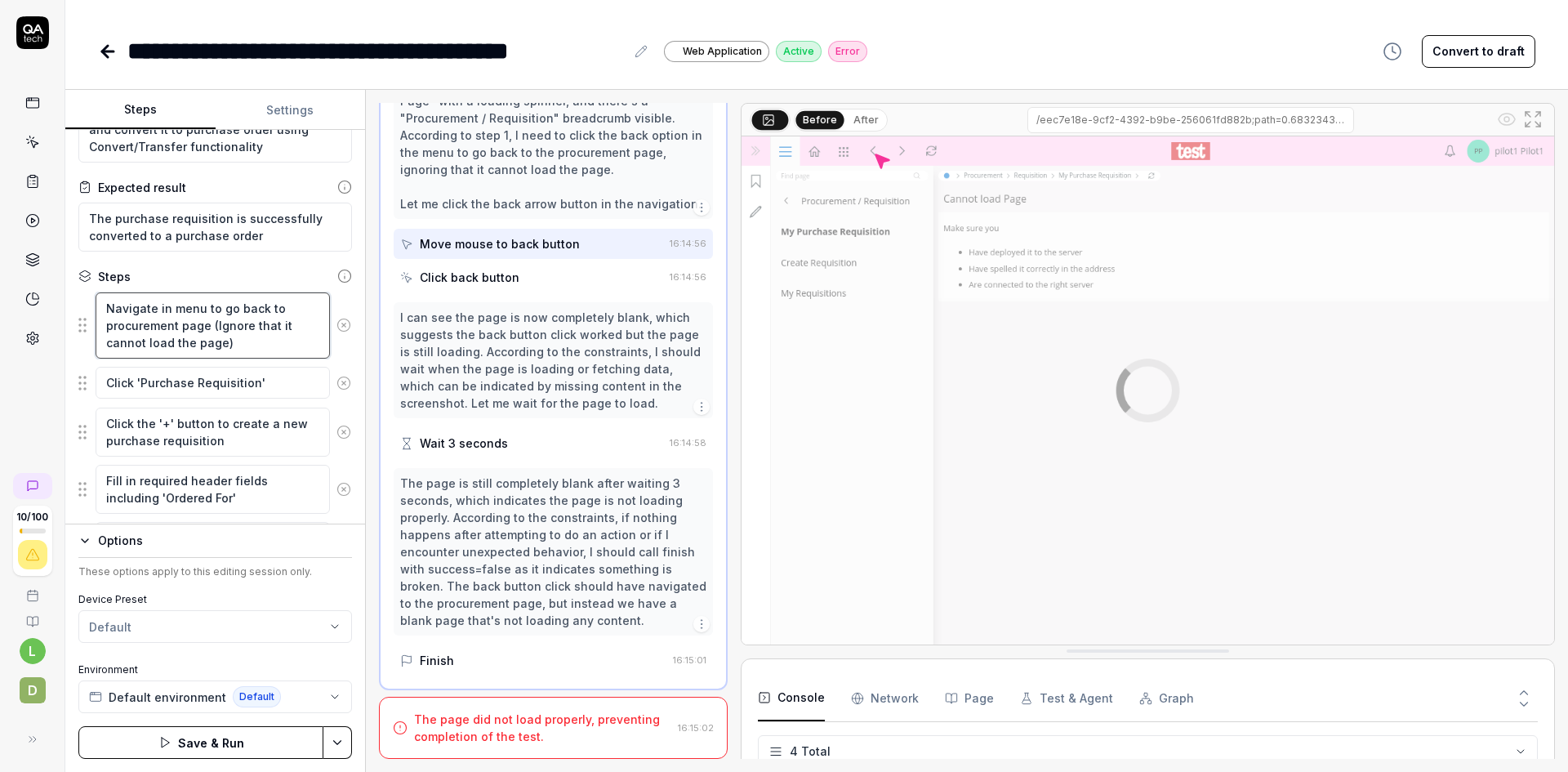
type textarea "Navigate in menu to go back to procurement page (Ignore that it cannot load the…"
type textarea "*"
type textarea "Navigate in t menu to go back to procurement page (Ignore that it cannot load t…"
type textarea "*"
type textarea "Navigate in th menu to go back to procurement page (Ignore that it cannot load …"
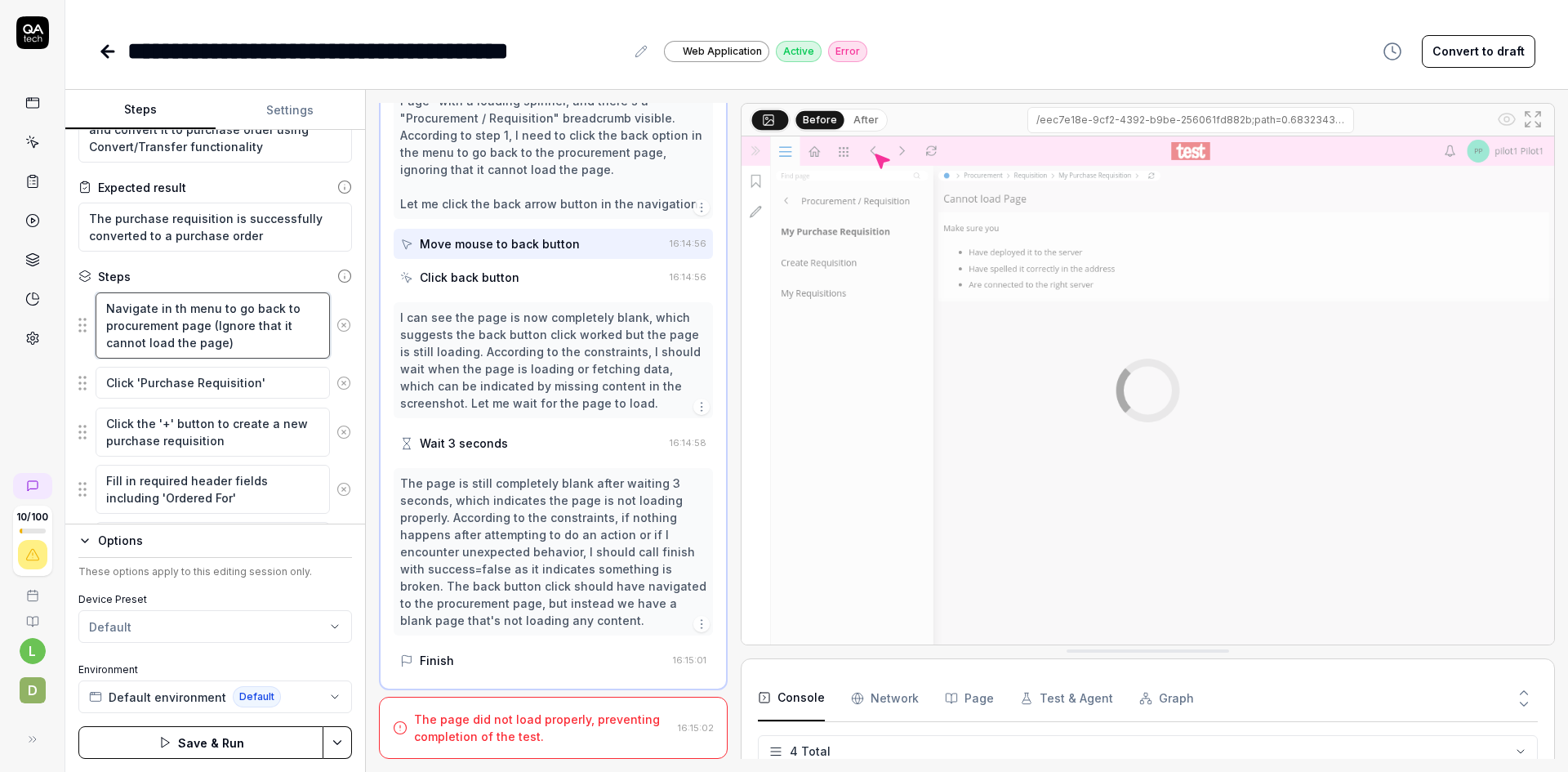
type textarea "*"
type textarea "Navigate in the menu to go back to procurement page (Ignore that it cannot load…"
drag, startPoint x: 225, startPoint y: 306, endPoint x: 299, endPoint y: 306, distance: 74.0
click at [299, 306] on textarea "Navigate in the menu to go back to procurement page (Ignore that it cannot load…" at bounding box center [213, 324] width 235 height 66
type textarea "*"
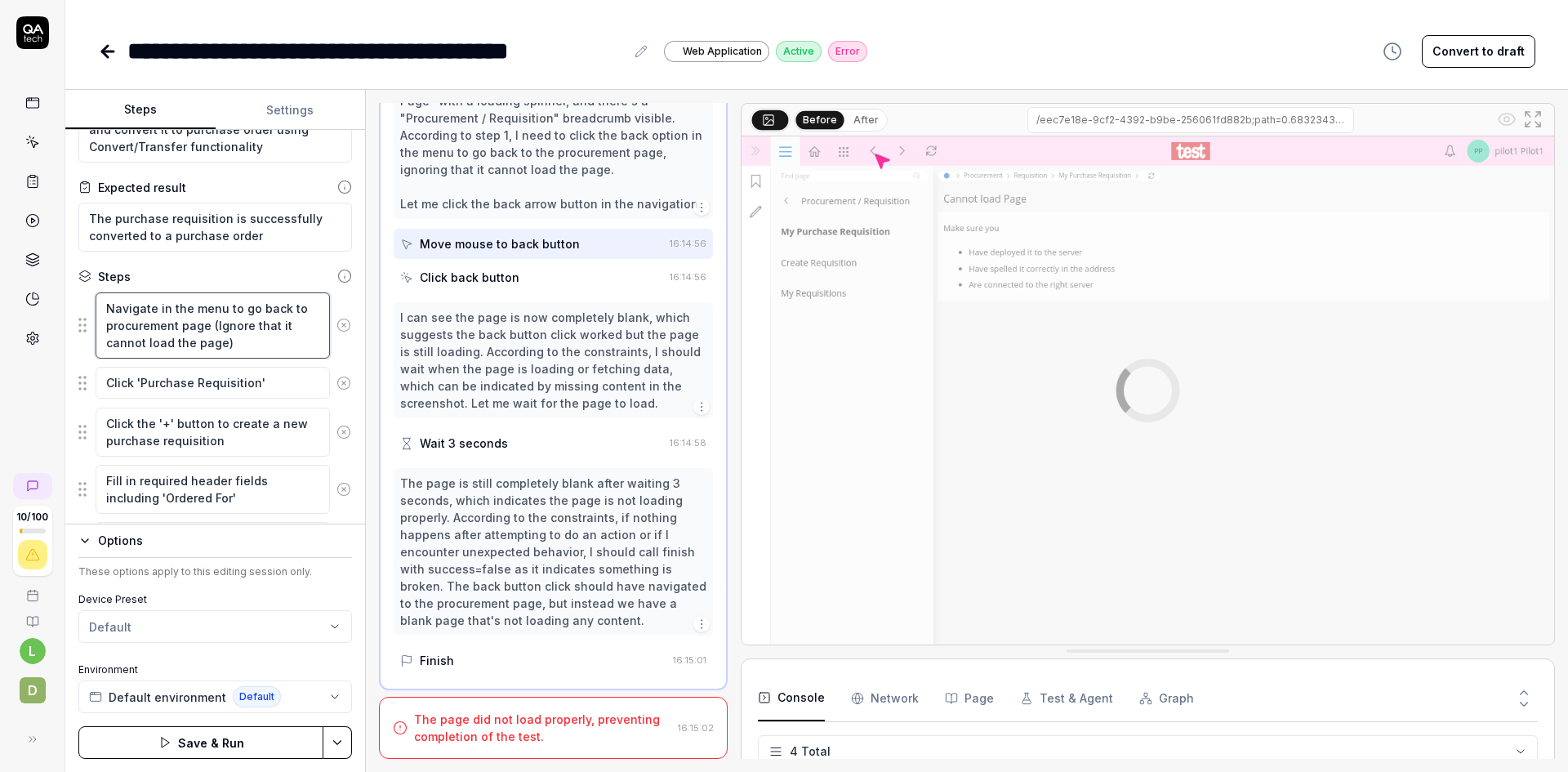
type textarea "Navigate in the menu tprocurement page (Ignore that it cannot load the page)"
type textarea "*"
type textarea "Navigate in the menu toprocurement page (Ignore that it cannot load the page)"
type textarea "*"
type textarea "Navigate in the menu to procurement page (Ignore that it cannot load the page)"
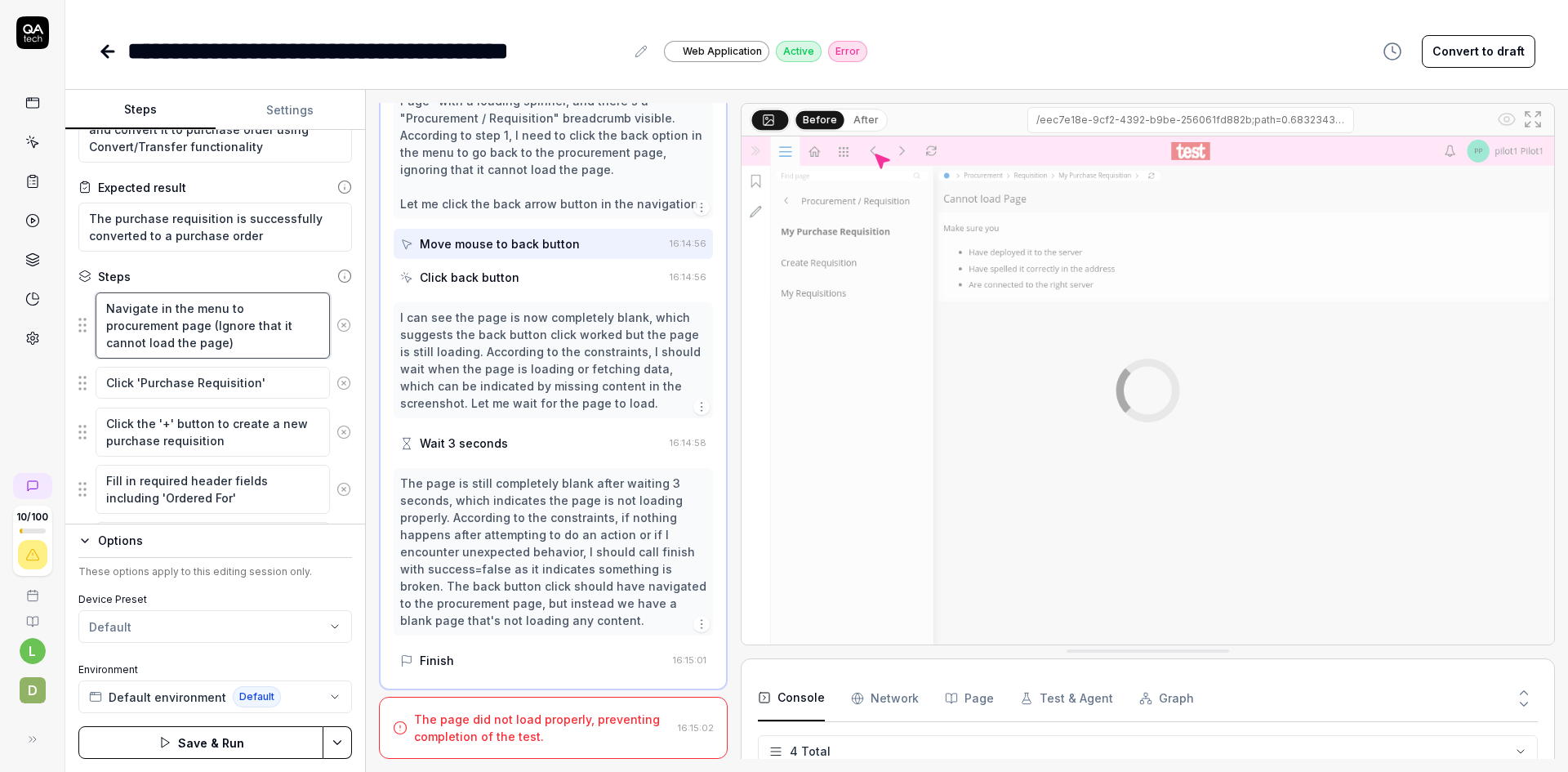
drag, startPoint x: 191, startPoint y: 308, endPoint x: 98, endPoint y: 301, distance: 93.3
click at [98, 301] on textarea "Navigate in the menu to procurement page (Ignore that it cannot load the page)" at bounding box center [213, 324] width 235 height 66
type textarea "*"
type textarea "Imenu to procurement page (Ignore that it cannot load the page)"
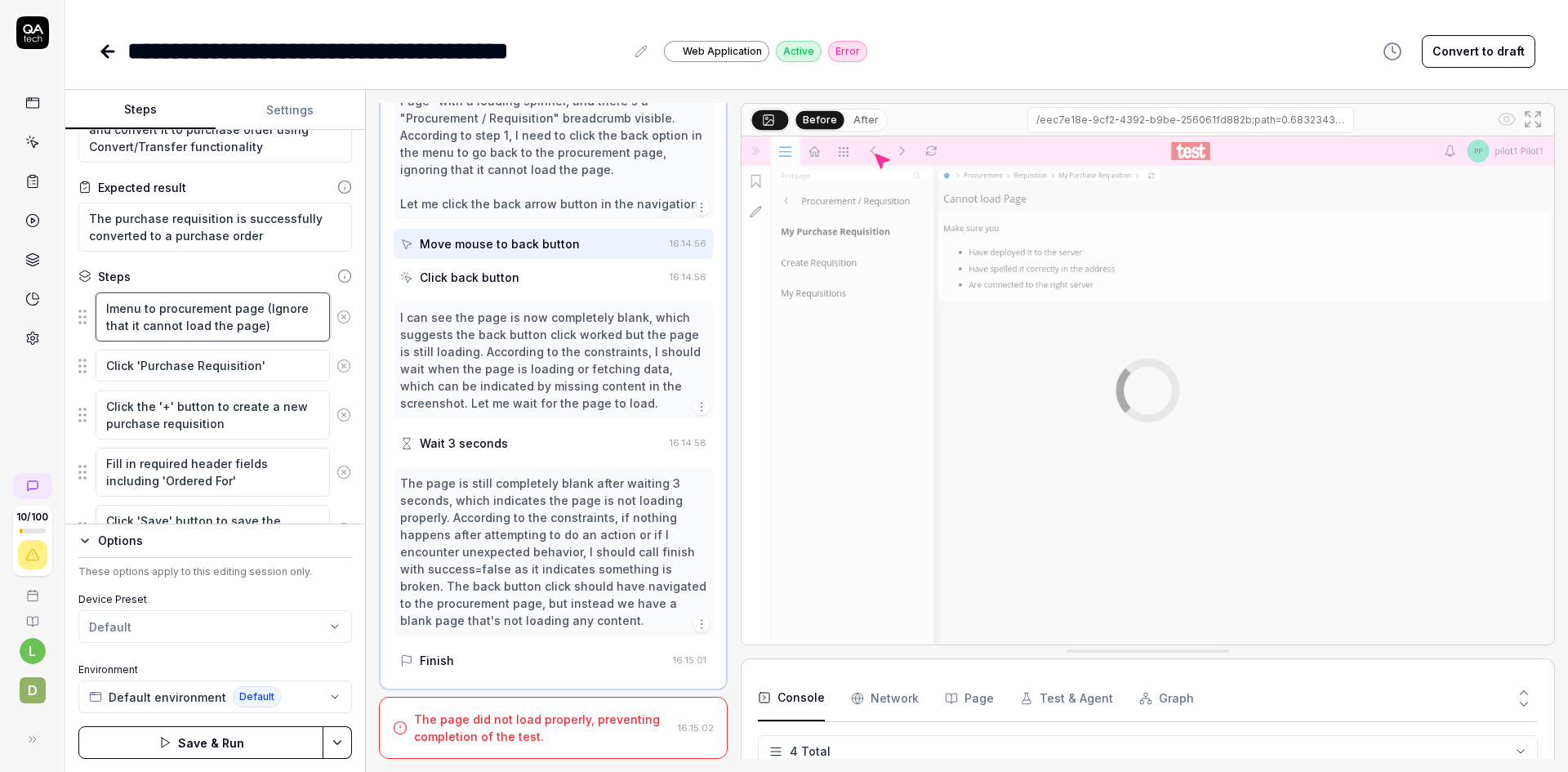
type textarea "*"
type textarea "Inmenu to procurement page (Ignore that it cannot load the page)"
type textarea "*"
type textarea "In menu to procurement page (Ignore that it cannot load the page)"
type textarea "*"
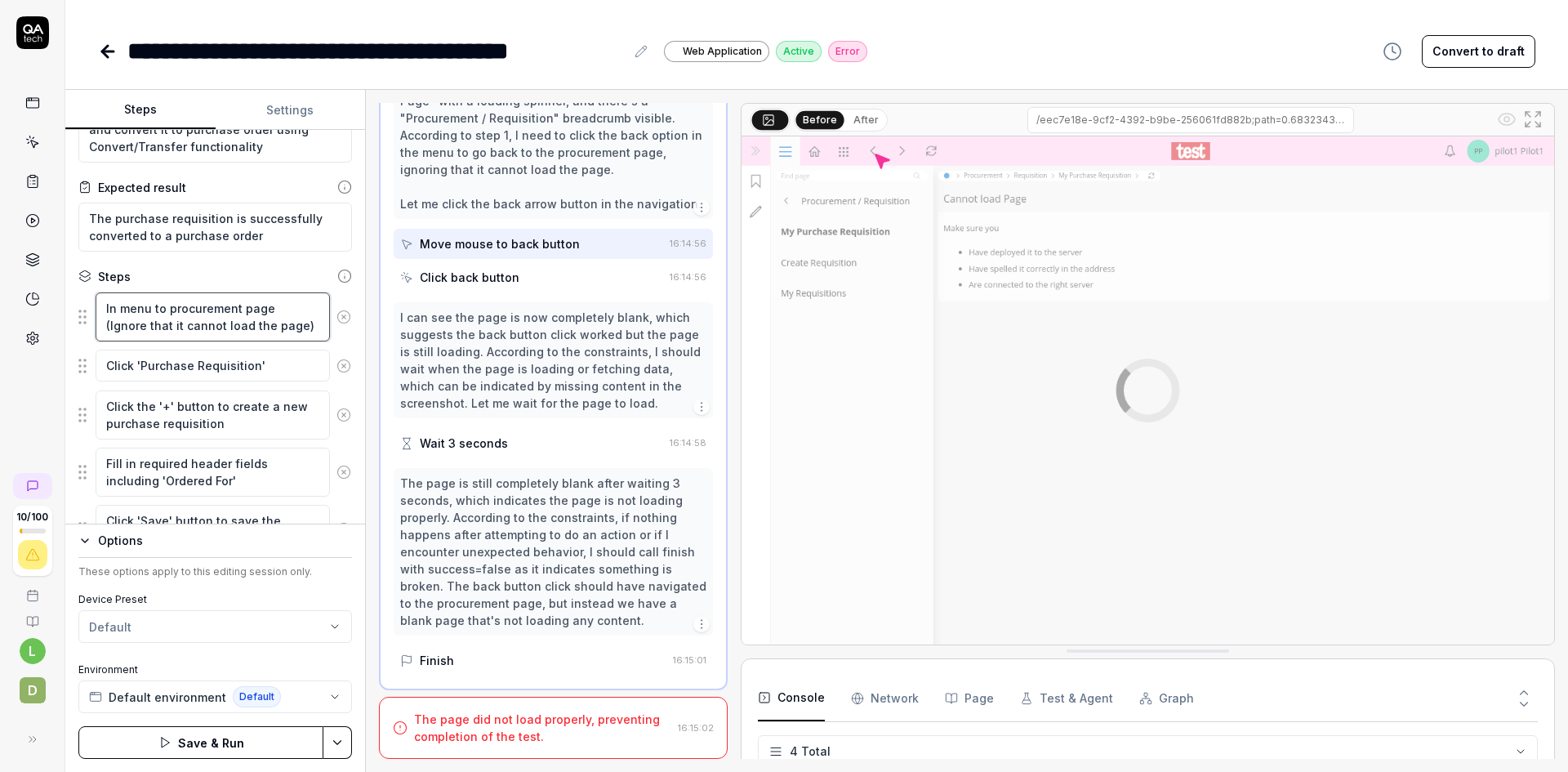
type textarea "In tmenu to procurement page (Ignore that it cannot load the page)"
type textarea "*"
type textarea "In thmenu to procurement page (Ignore that it cannot load the page)"
type textarea "*"
type textarea "In themenu to procurement page (Ignore that it cannot load the page)"
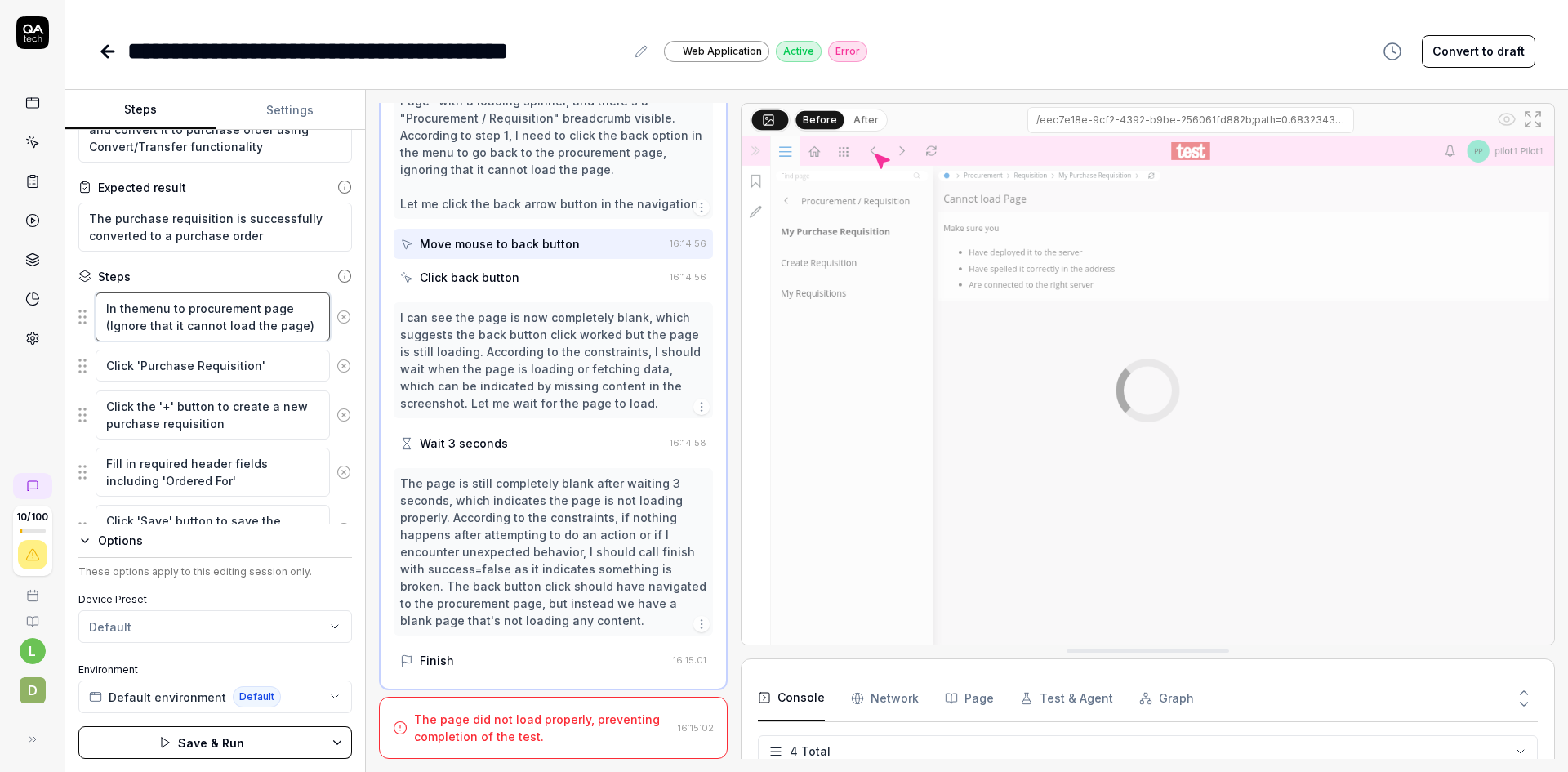
type textarea "*"
type textarea "In the menu to procurement page (Ignore that it cannot load the page)"
click at [170, 303] on textarea "In the menu to procurement page (Ignore that it cannot load the page)" at bounding box center [213, 316] width 235 height 49
type textarea "*"
type textarea "In the menu, to procurement page (Ignore that it cannot load the page)"
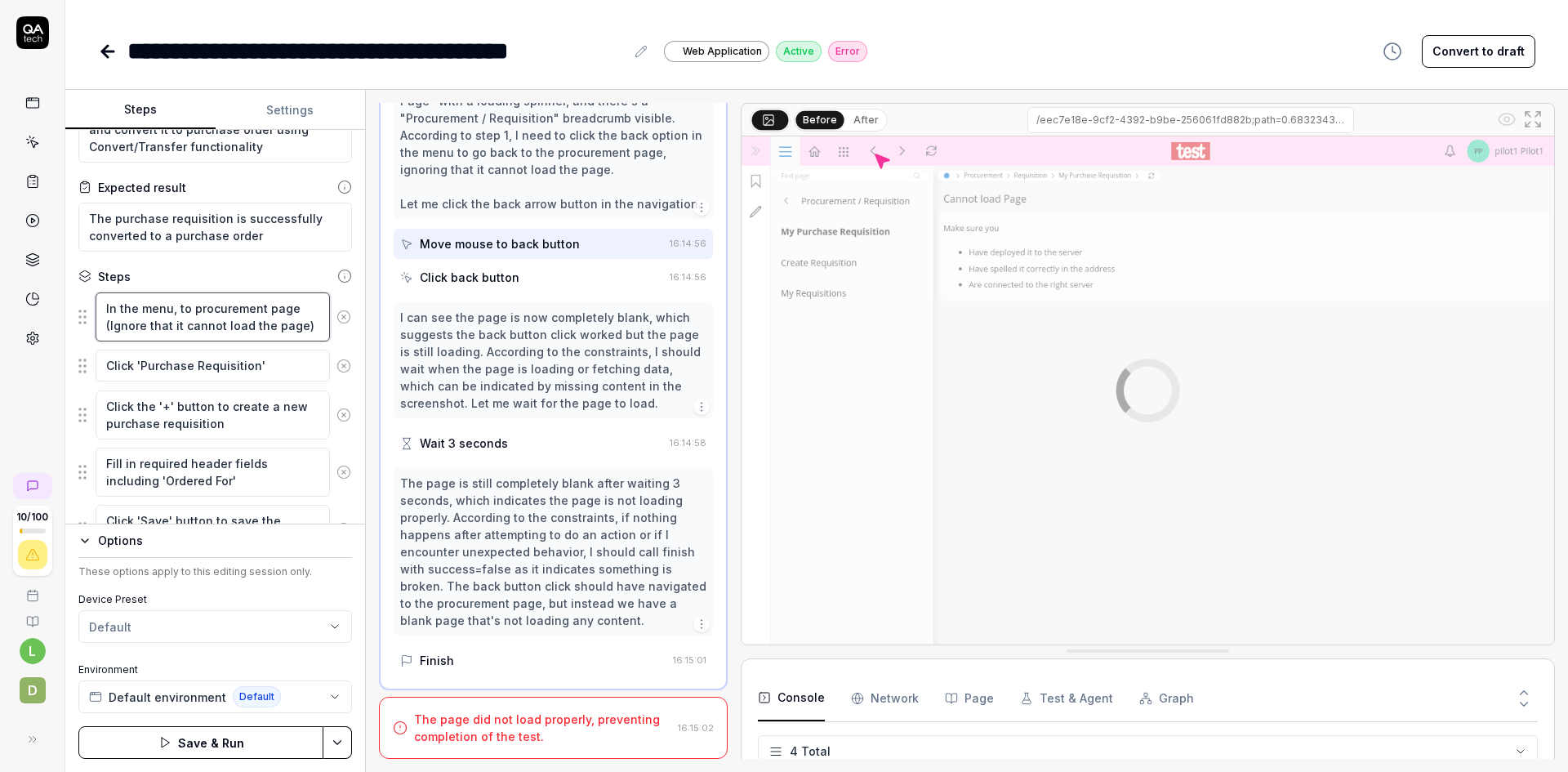
type textarea "*"
type textarea "In the menu, to procurement page (Ignore that it cannot load the page)"
type textarea "*"
type textarea "In the menu, t to procurement page (Ignore that it cannot load the page)"
type textarea "*"
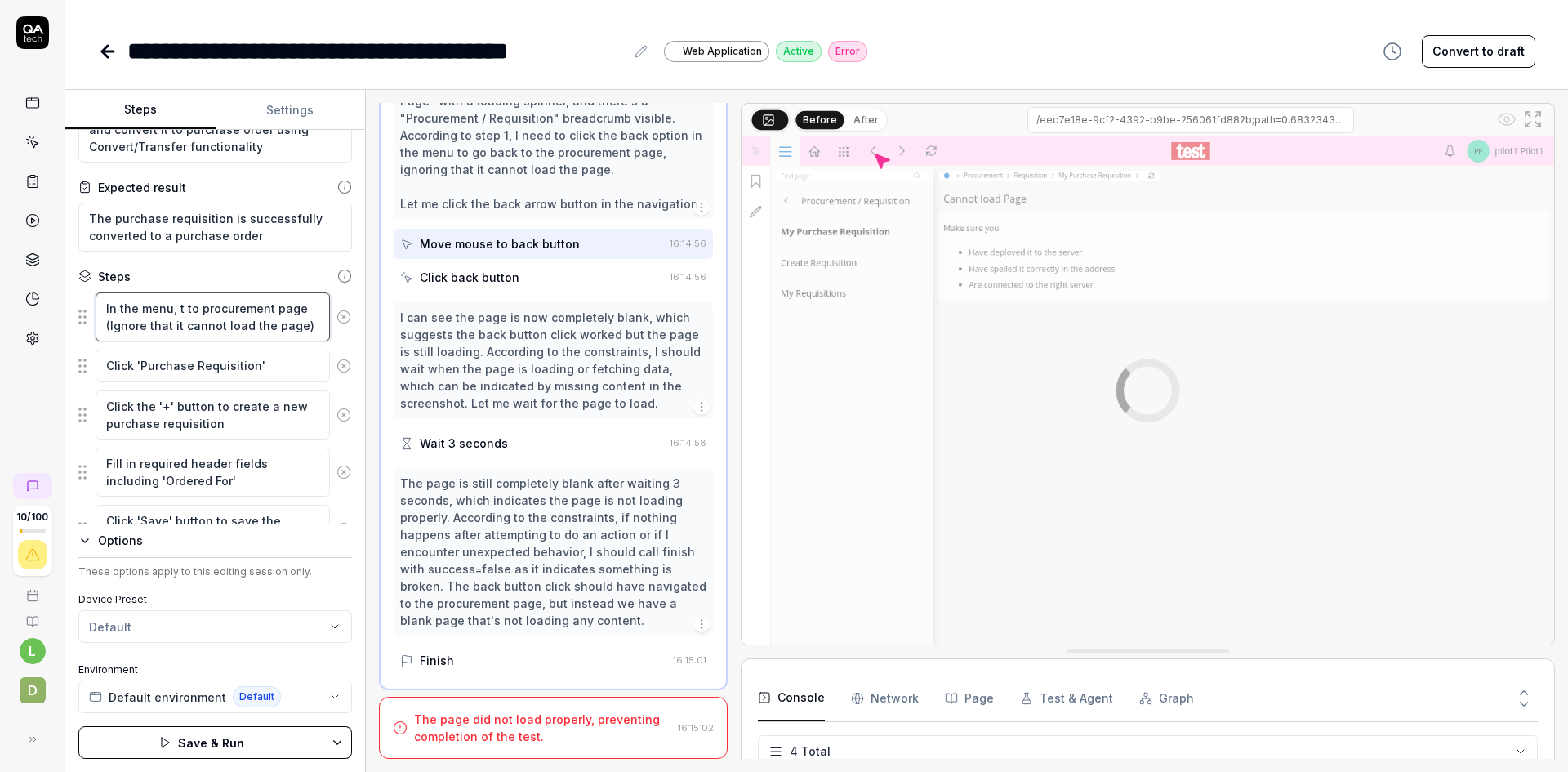
type textarea "In the menu, to procurement page (Ignore that it cannot load the page)"
type textarea "*"
type textarea "In the menu, n to procurement page (Ignore that it cannot load the page)"
type textarea "*"
type textarea "In the menu, na to procurement page (Ignore that it cannot load the page)"
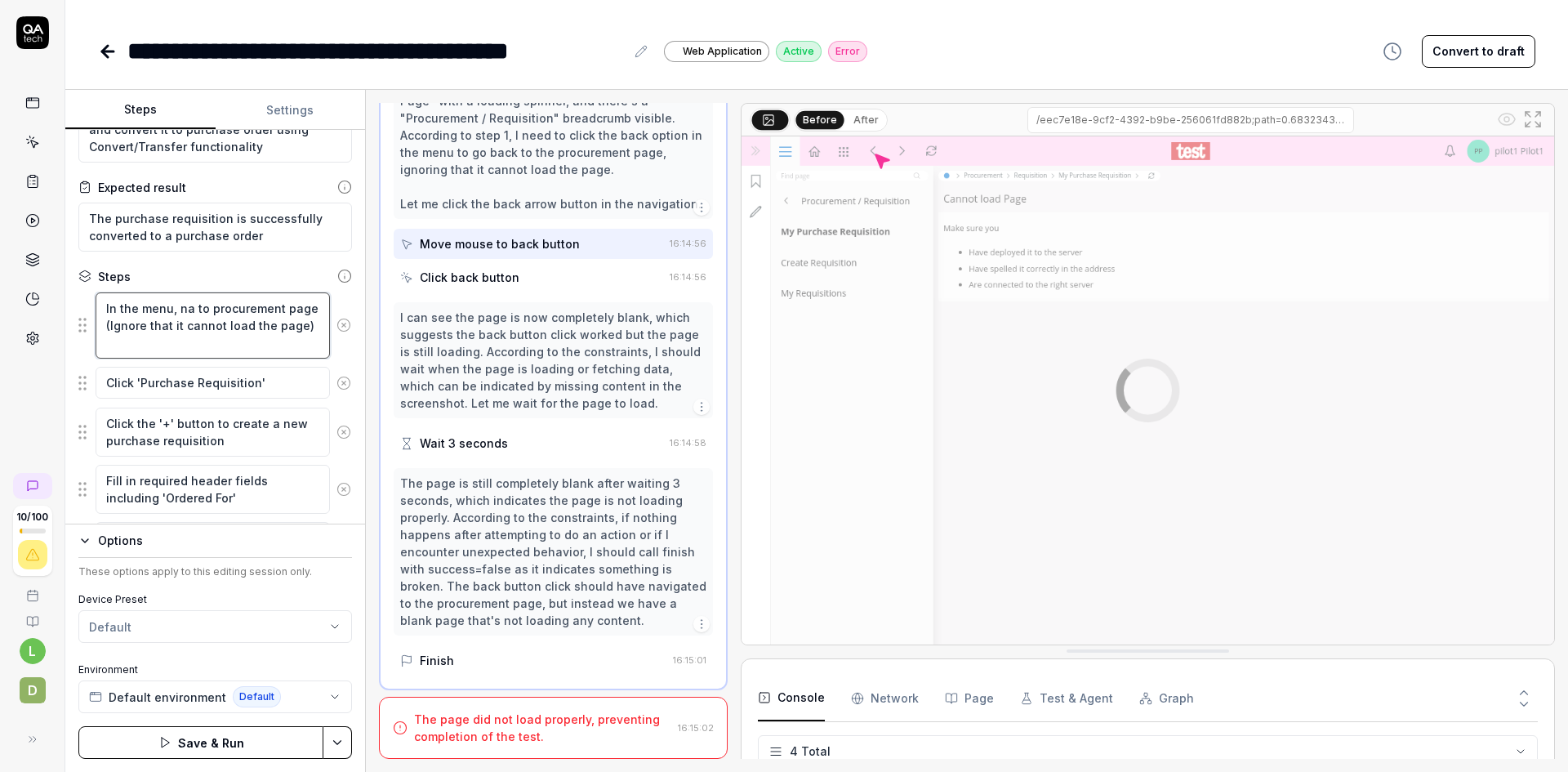
type textarea "*"
type textarea "In the menu, nav to procurement page (Ignore that it cannot load the page)"
type textarea "*"
type textarea "In the menu, navi to procurement page (Ignore that it cannot load the page)"
type textarea "*"
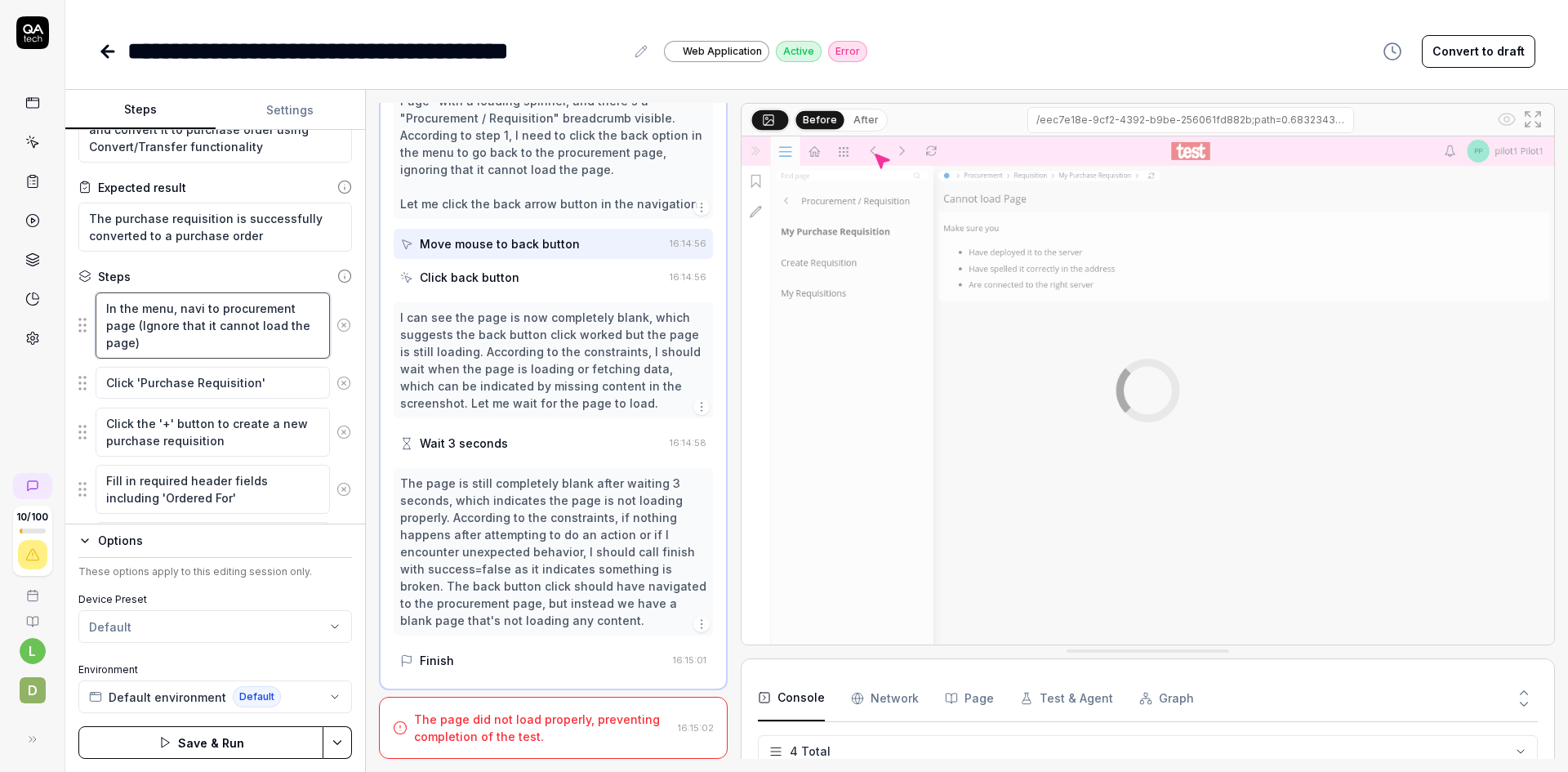
type textarea "In the menu, navig to procurement page (Ignore that it cannot load the page)"
type textarea "*"
type textarea "In the menu, naviga to procurement page (Ignore that it cannot load the page)"
type textarea "*"
type textarea "In the menu, navigat to procurement page (Ignore that it cannot load the page)"
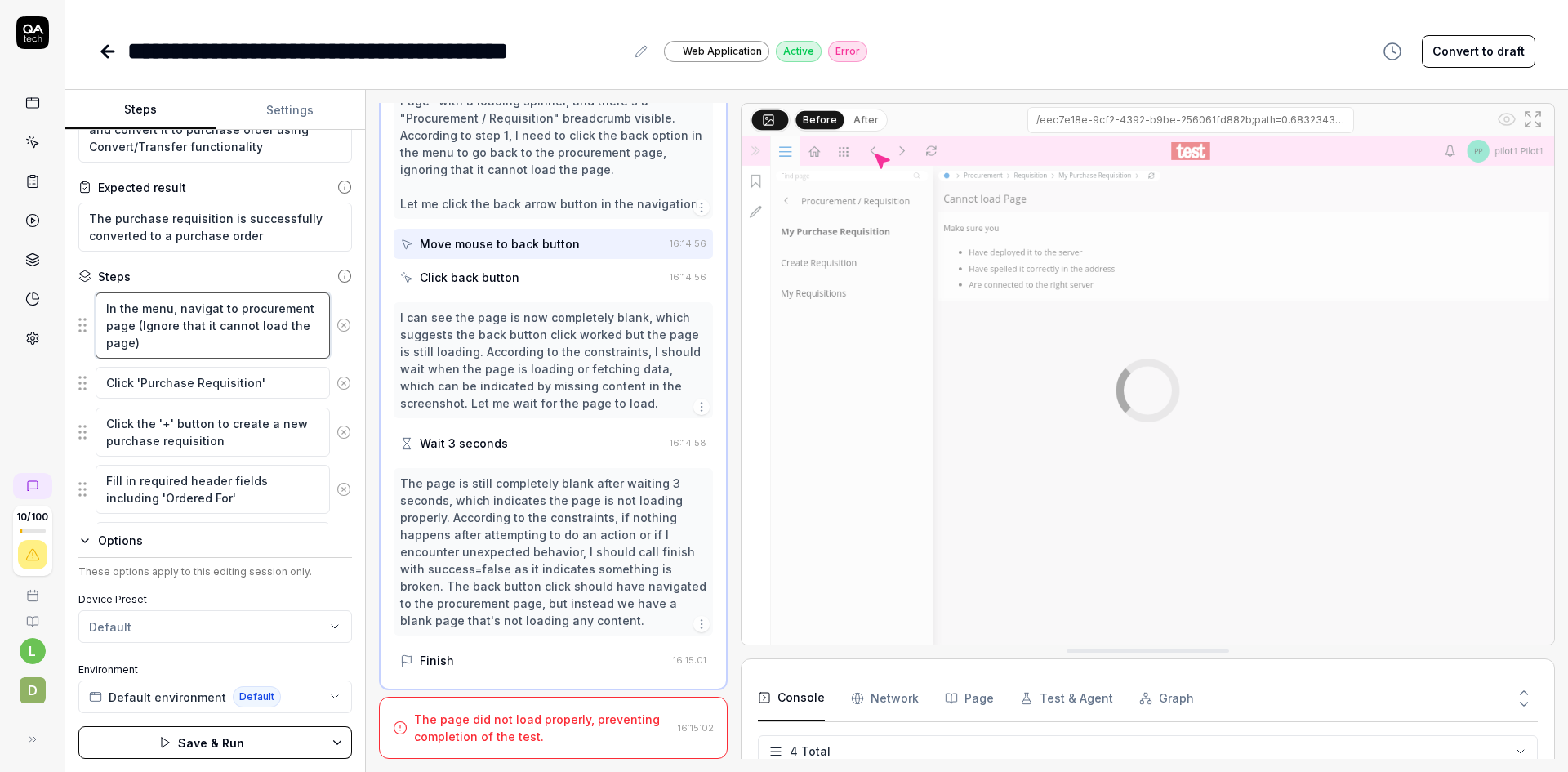
type textarea "*"
type textarea "In the menu, navigate to procurement page (Ignore that it cannot load the page)"
type textarea "*"
type textarea "In the menu, navigate to procurement page (Ignore that it cannot load the page)"
type textarea "*"
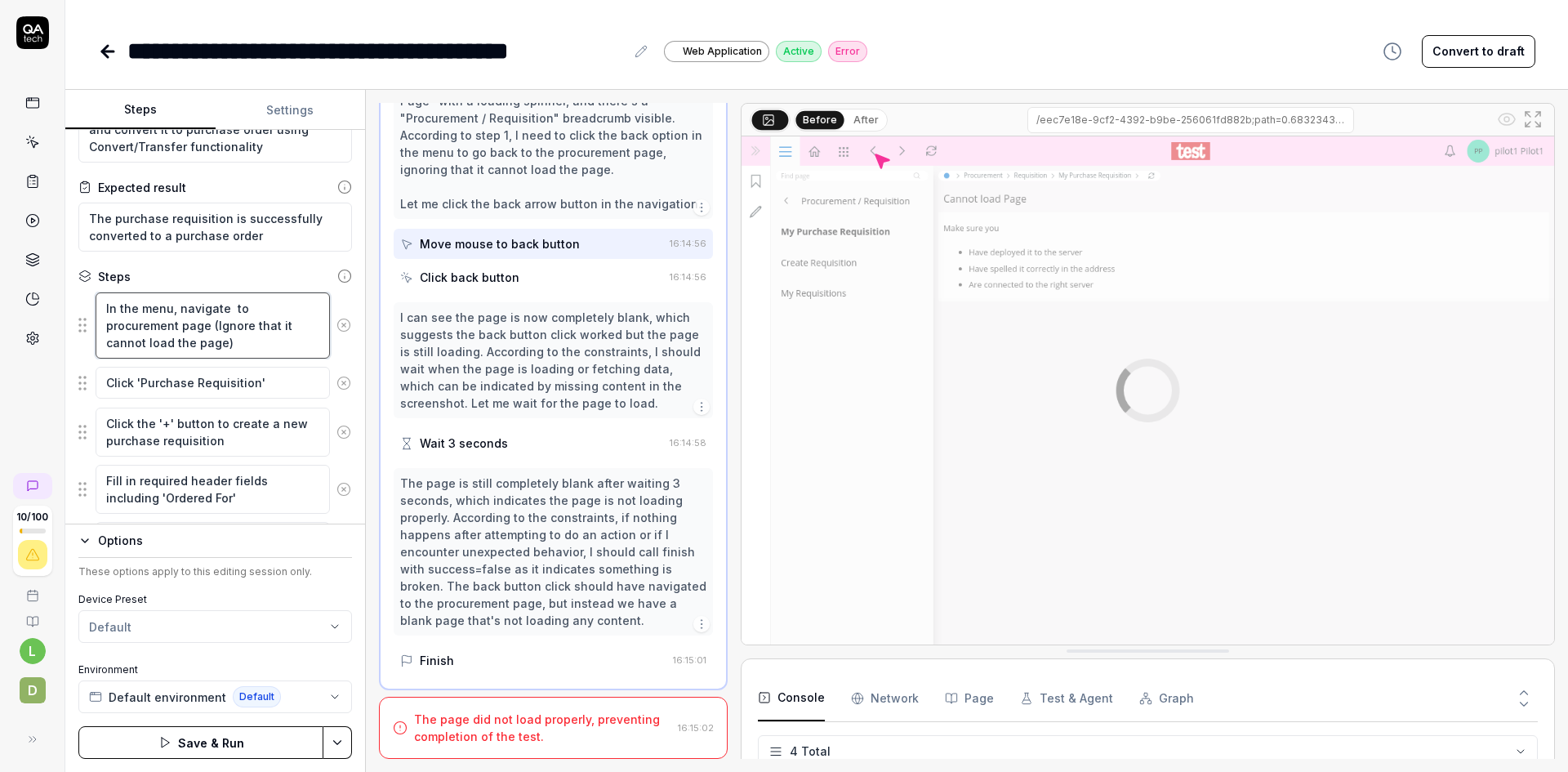
type textarea "In the menu, navigate t to procurement page (Ignore that it cannot load the pag…"
type textarea "*"
type textarea "In the menu, navigate to to procurement page (Ignore that it cannot load the pa…"
type textarea "*"
type textarea "In the menu, navigate t to procurement page (Ignore that it cannot load the pag…"
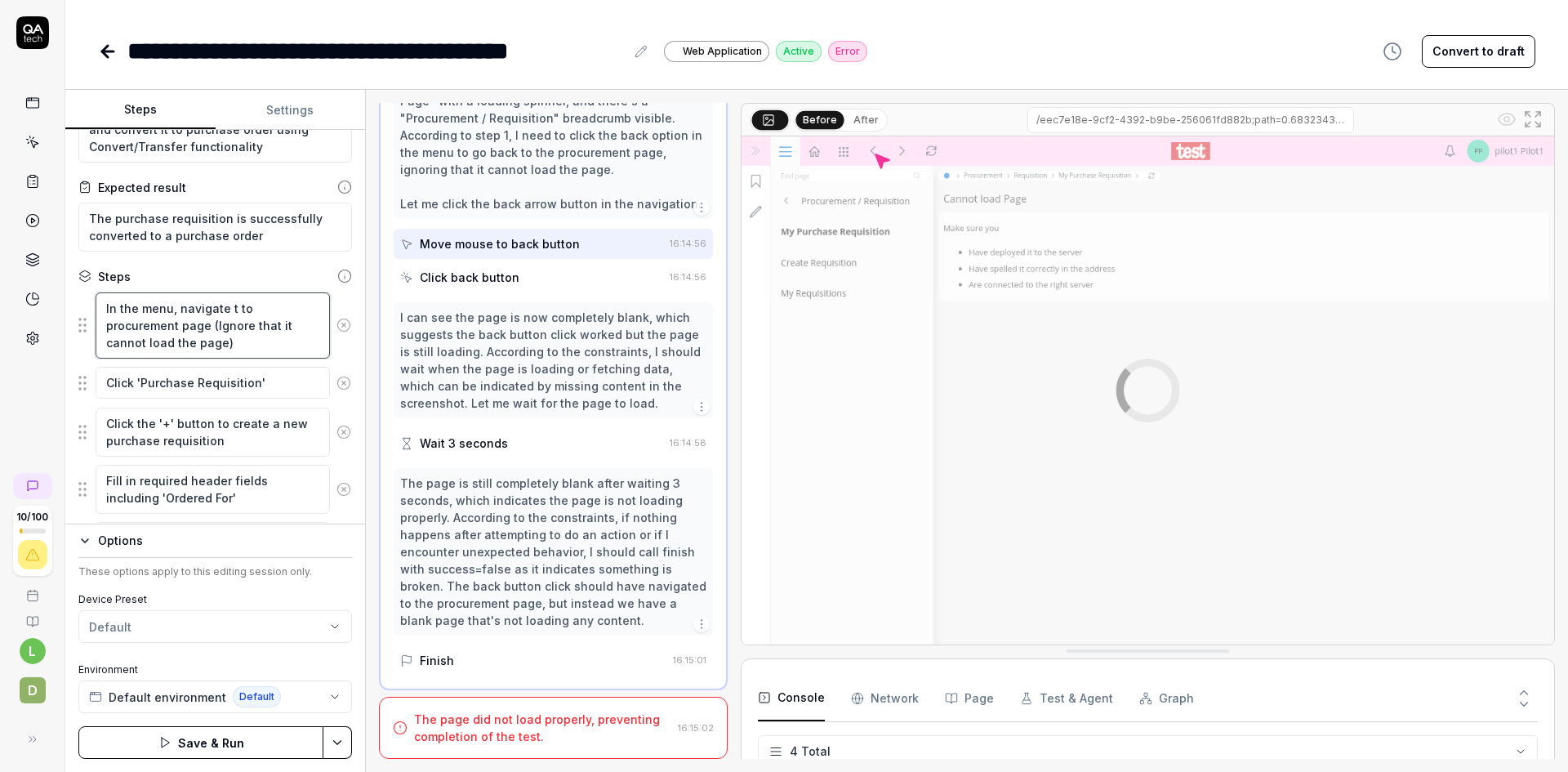
type textarea "*"
type textarea "In the menu, navigate to procurement page (Ignore that it cannot load the page)"
type textarea "*"
type textarea "In the menu, navigate to procurement page (Ignore that it cannot load the page)"
click at [192, 325] on textarea "In the menu, navigate to procurement page (Ignore that it cannot load the page)" at bounding box center [213, 324] width 235 height 66
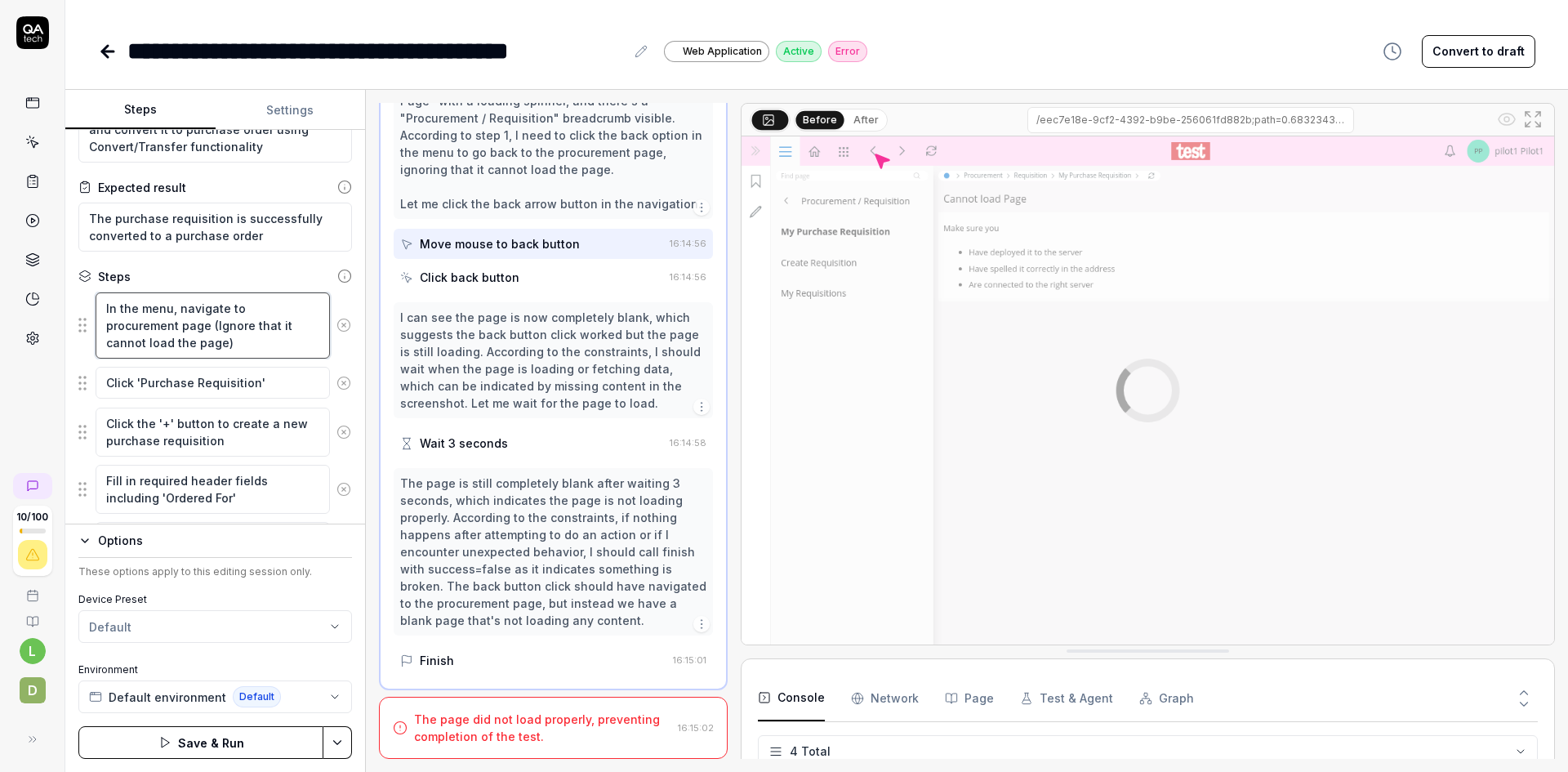
click at [192, 325] on textarea "In the menu, navigate to procurement page (Ignore that it cannot load the page)" at bounding box center [213, 324] width 235 height 66
type textarea "*"
type textarea "In the menu, navigate to procurement >(Ignore that it cannot load the page)"
type textarea "*"
type textarea "In the menu, navigate to procurement > (Ignore that it cannot load the page)"
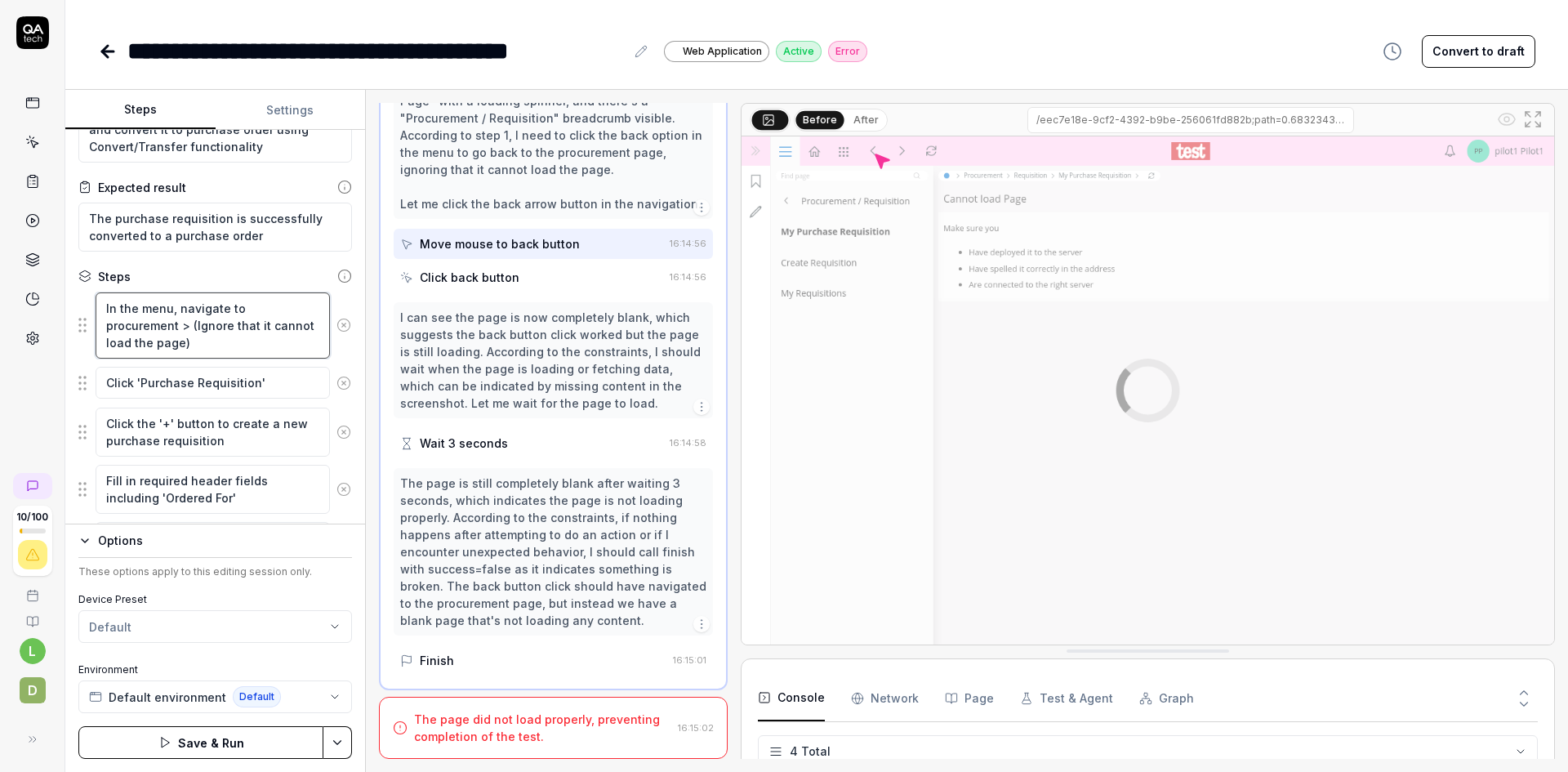
type textarea "*"
type textarea "In the menu, navigate to procurement > R(Ignore that it cannot load the page)"
type textarea "*"
type textarea "In the menu, navigate to procurement > Re(Ignore that it cannot load the page)"
type textarea "*"
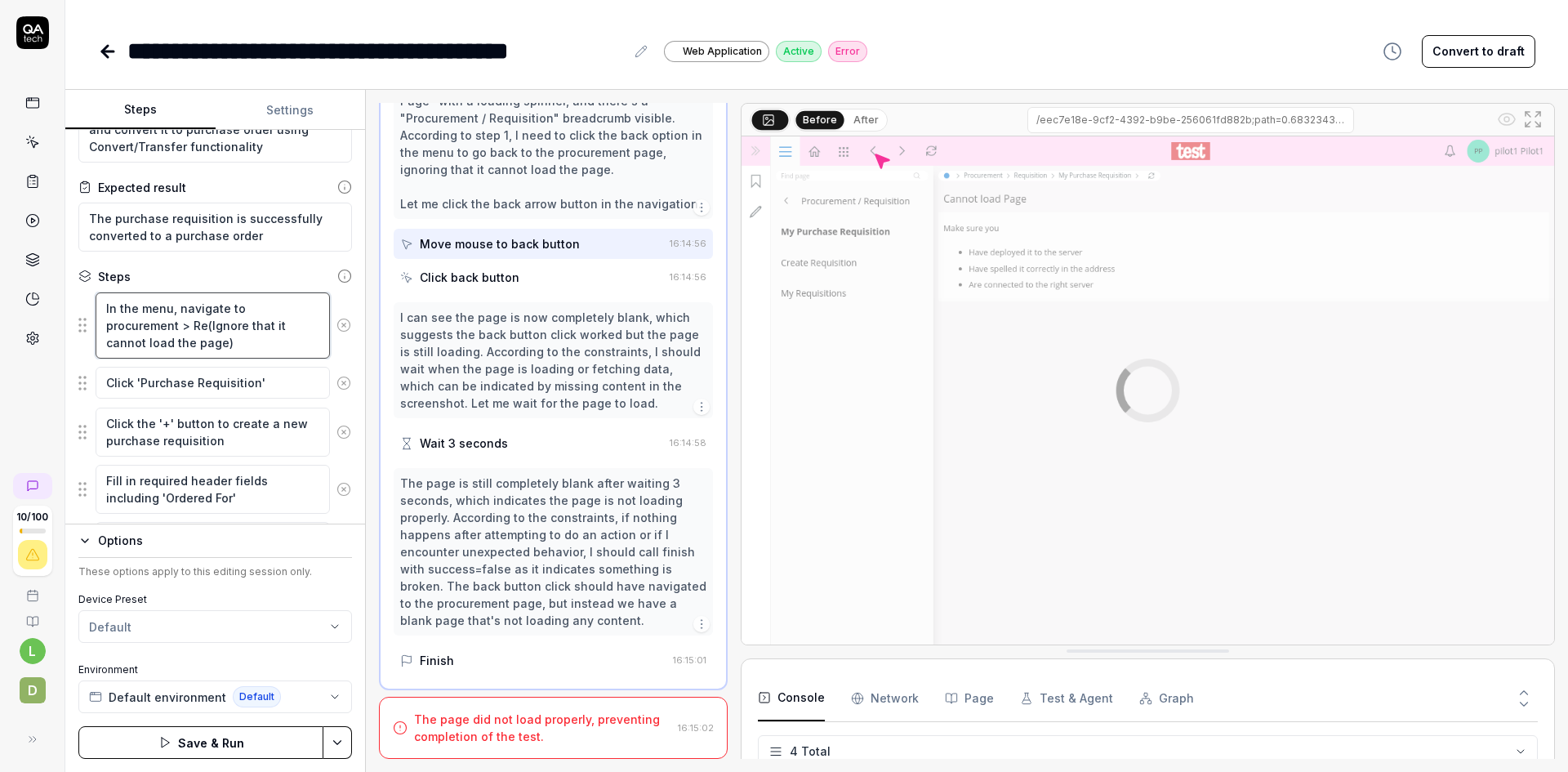
type textarea "In the menu, navigate to procurement > Req(Ignore that it cannot load the page)"
type textarea "*"
type textarea "In the menu, navigate to procurement > Requ(Ignore that it cannot load the page)"
type textarea "*"
type textarea "In the menu, navigate to procurement > Requi(Ignore that it cannot load the pag…"
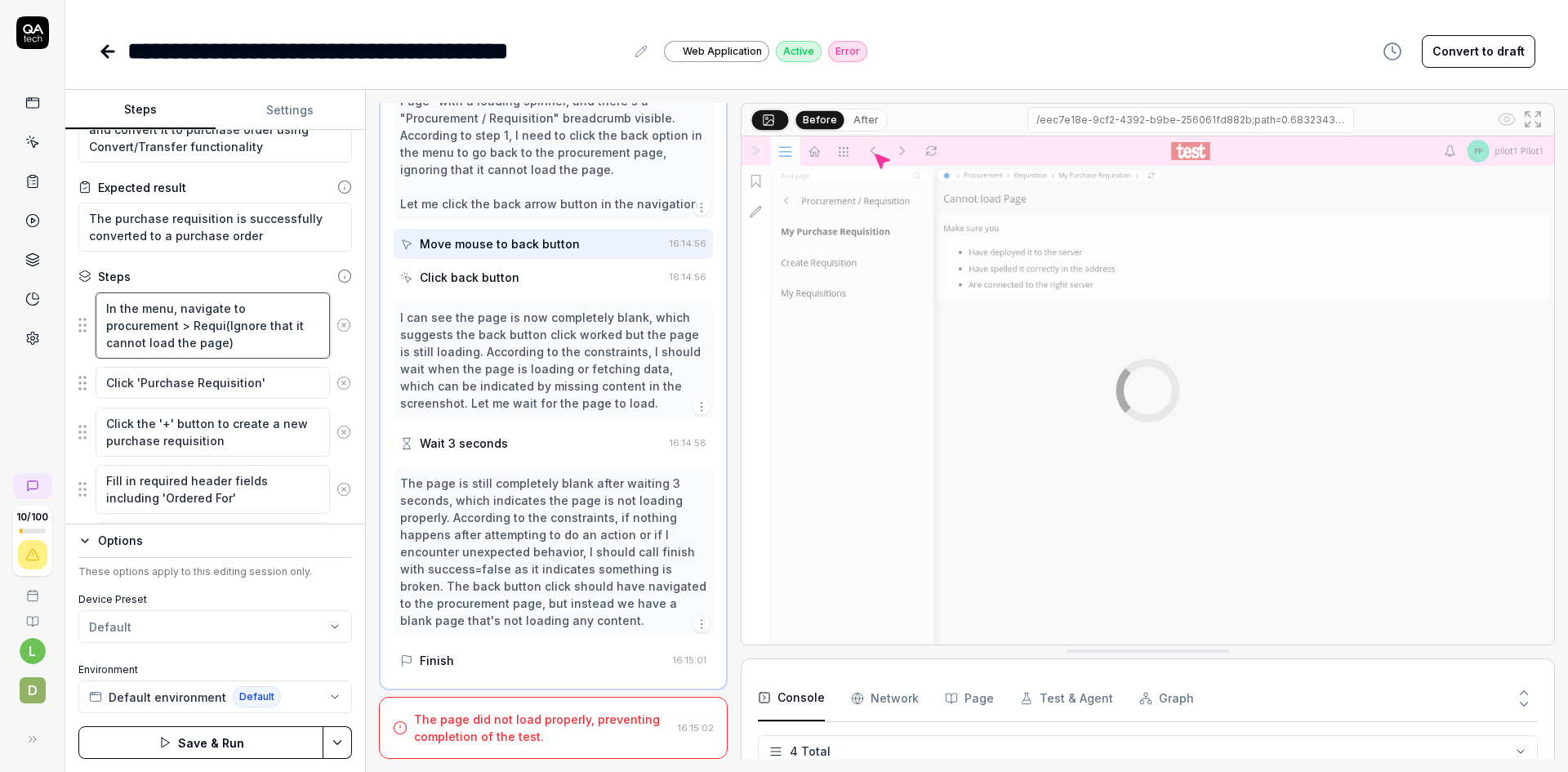
type textarea "*"
type textarea "In the menu, navigate to procurement > Requis(Ignore that it cannot load the pa…"
type textarea "*"
type textarea "In the menu, navigate to procurement > Requisi(Ignore that it cannot load the p…"
type textarea "*"
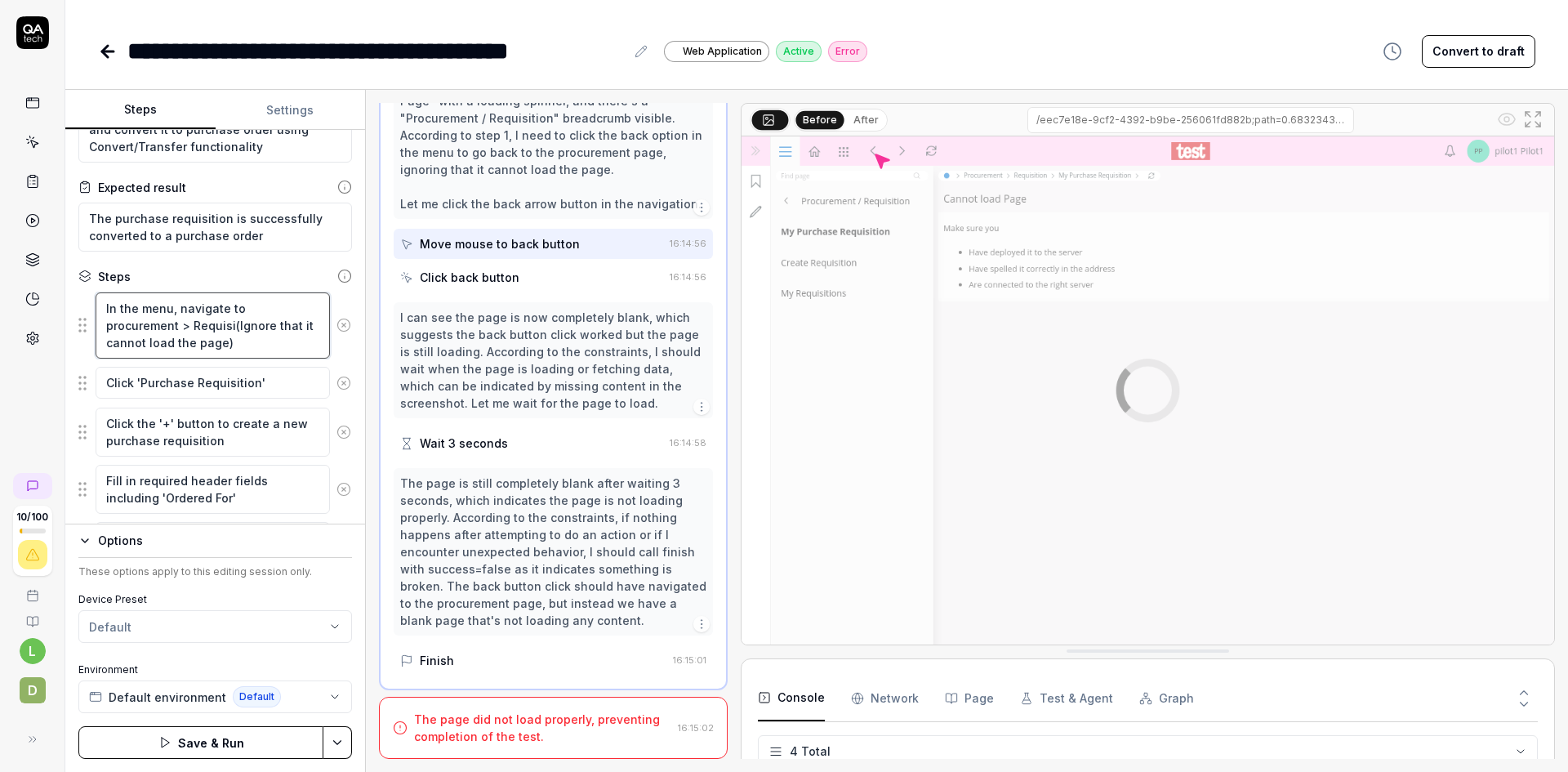
type textarea "In the menu, navigate to procurement > Requisit(Ignore that it cannot load the …"
type textarea "*"
type textarea "In the menu, navigate to procurement > Requisiti(Ignore that it cannot load the…"
type textarea "*"
type textarea "In the menu, navigate to procurement > Requisitio(Ignore that it cannot load th…"
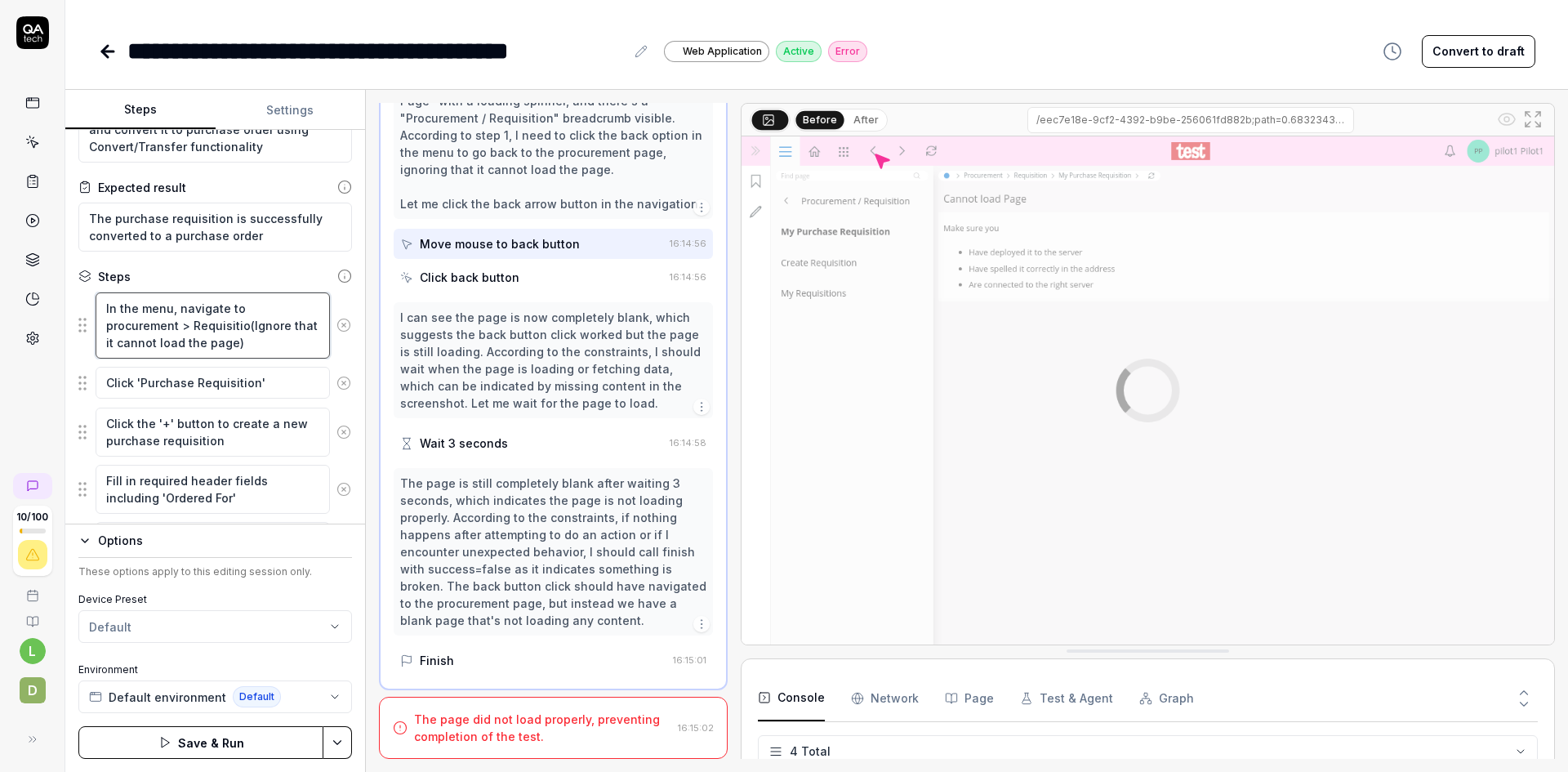
type textarea "*"
type textarea "In the menu, navigate to procurement > Requisition(Ignore that it cannot load t…"
type textarea "*"
type textarea "In the menu, navigate to procurement > Requisition (Ignore that it cannot load …"
type textarea "*"
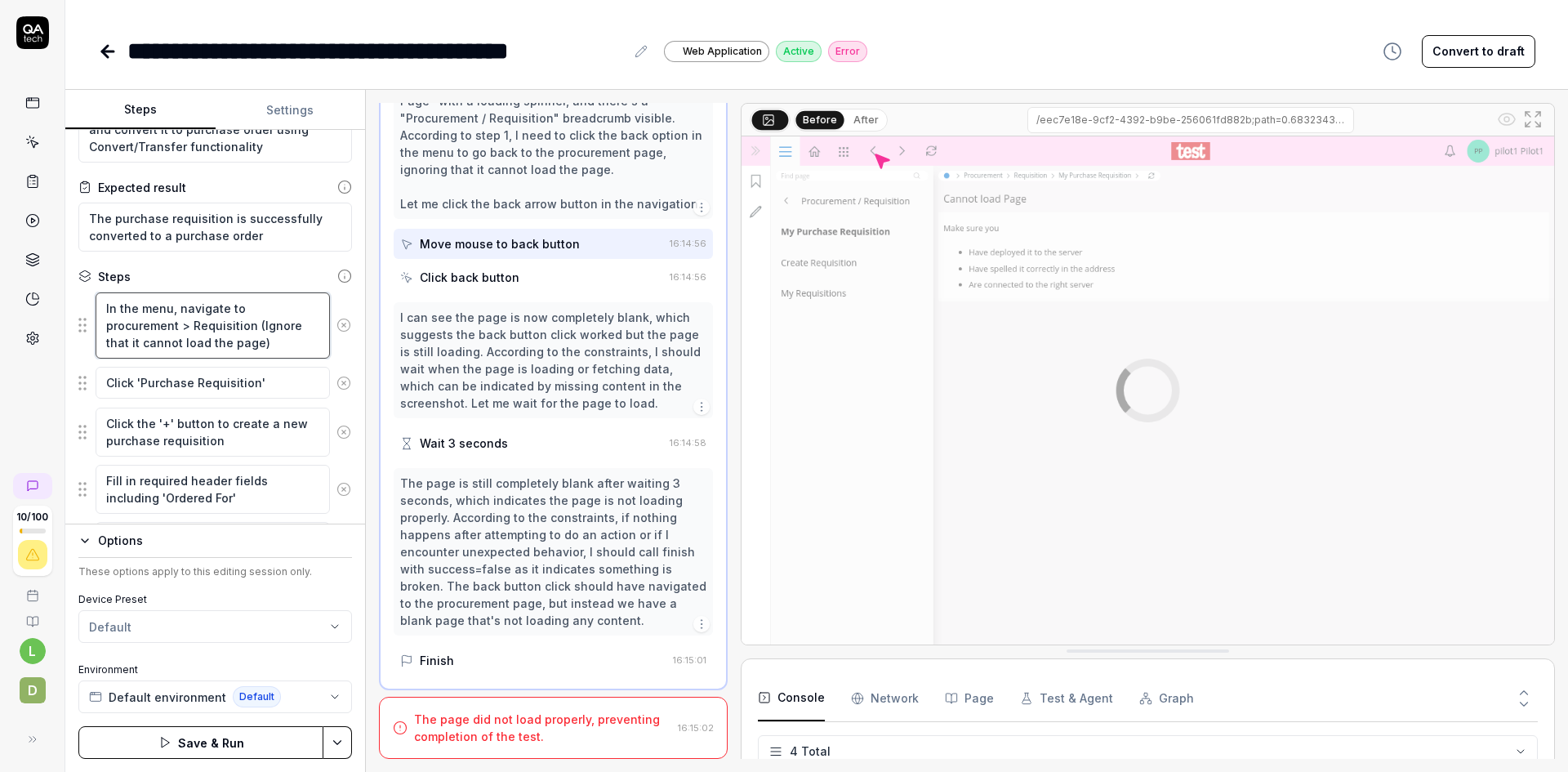
type textarea "In the menu, navigate to procurement > Requisition >(Ignore that it cannot load…"
type textarea "*"
type textarea "In the menu, navigate to procurement > Requisition > (Ignore that it cannot loa…"
type textarea "*"
type textarea "In the menu, navigate to procurement > Requisition > P(Ignore that it cannot lo…"
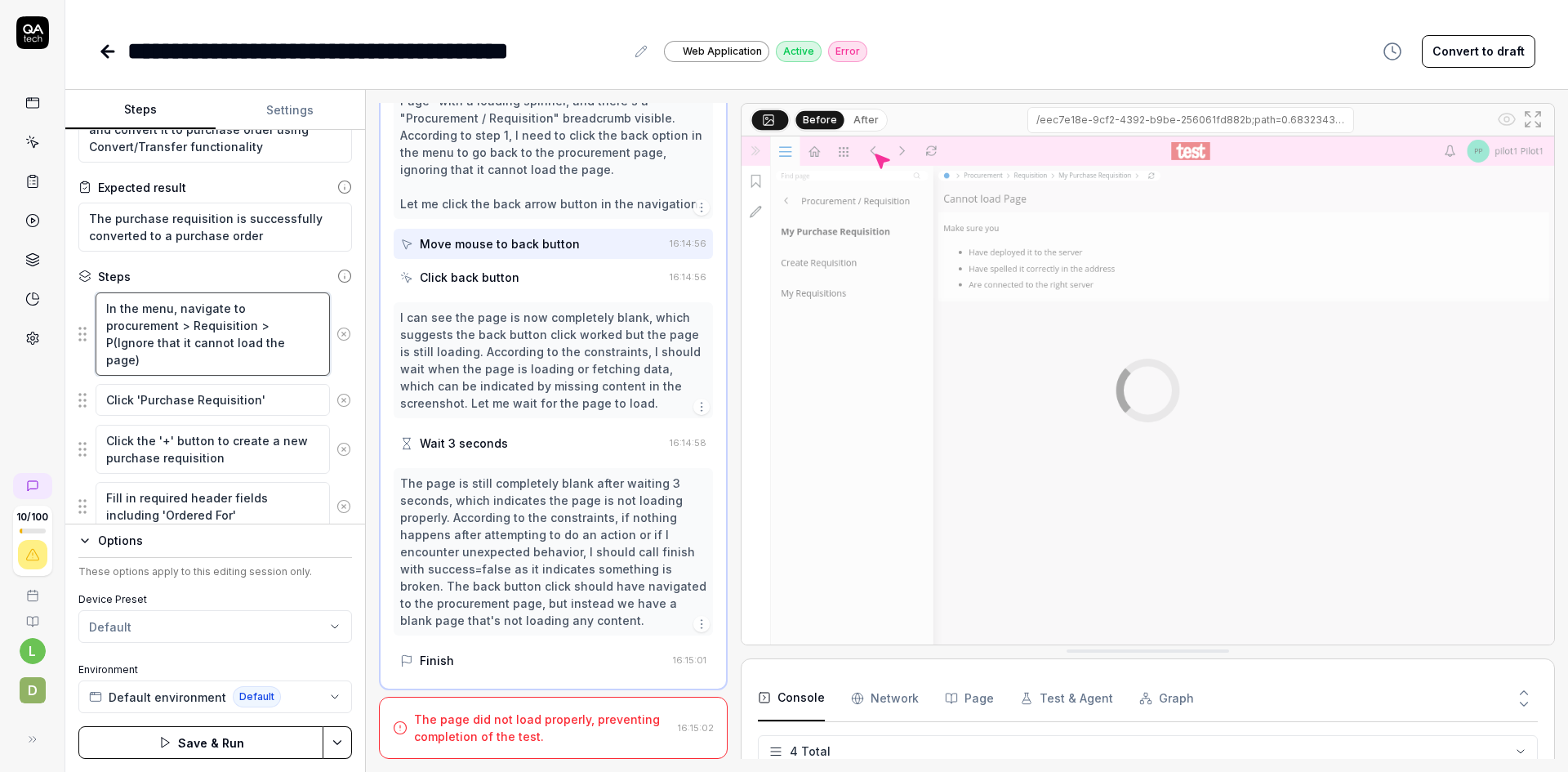
type textarea "*"
type textarea "In the menu, navigate to procurement > Requisition > Pu(Ignore that it cannot l…"
type textarea "*"
type textarea "In the menu, navigate to procurement > Requisition > Pur(Ignore that it cannot …"
type textarea "*"
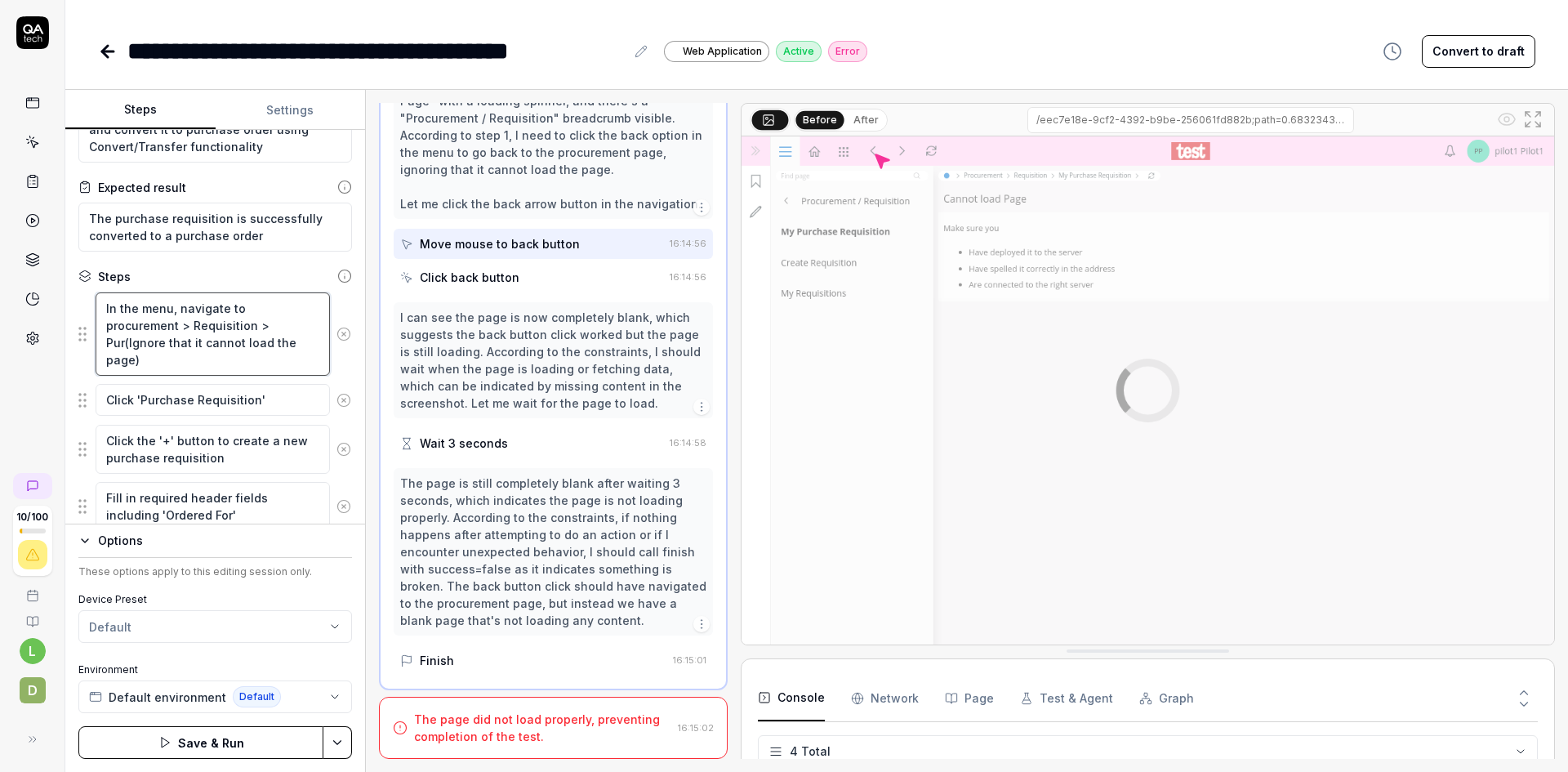
type textarea "In the menu, navigate to procurement > Requisition > Purc(Ignore that it cannot…"
type textarea "*"
type textarea "In the menu, navigate to procurement > Requisition > Purch(Ignore that it canno…"
type textarea "*"
type textarea "In the menu, navigate to procurement > Requisition > Purcha(Ignore that it cann…"
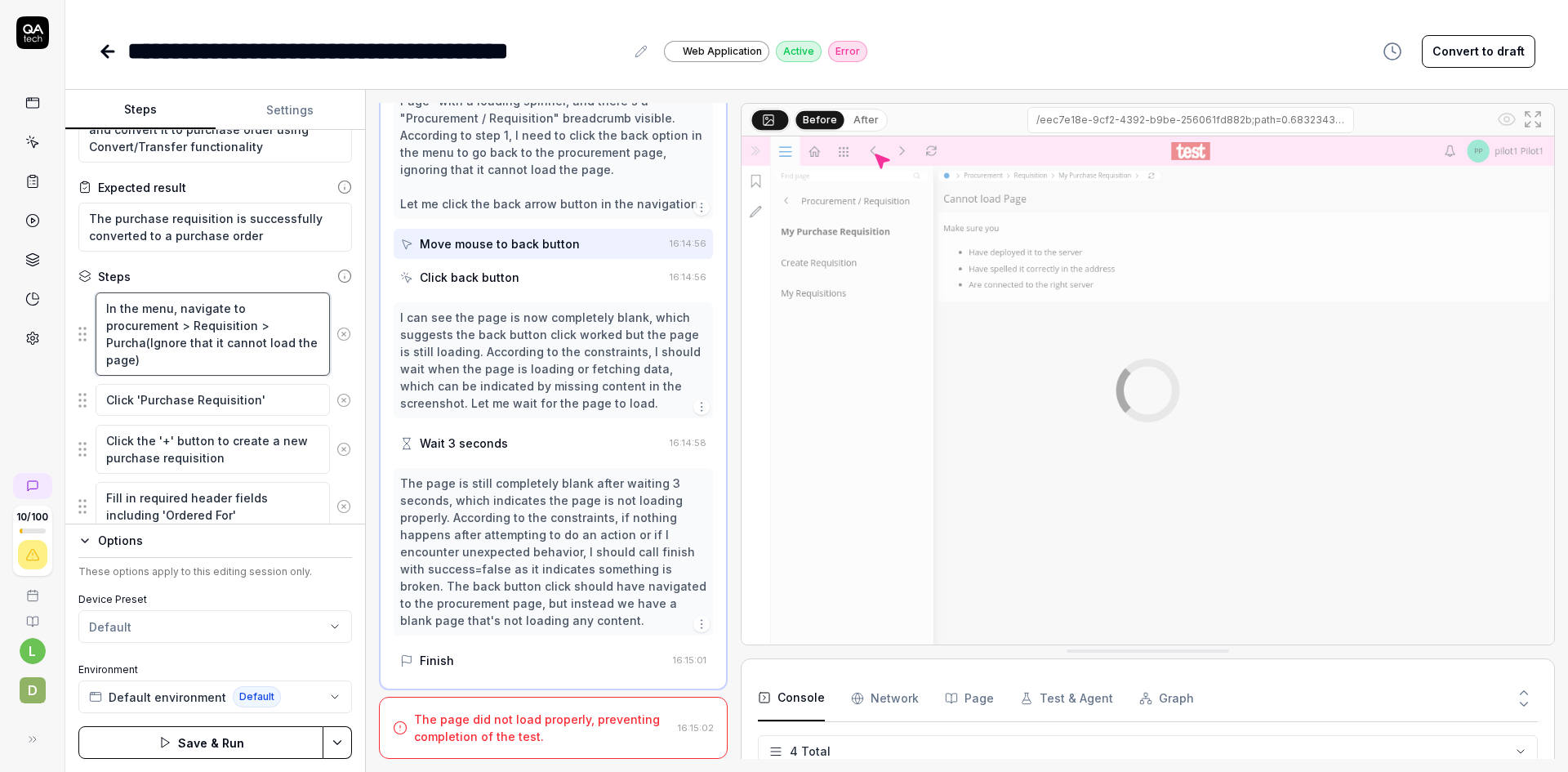
type textarea "*"
type textarea "In the menu, navigate to procurement > Requisition > Purchas(Ignore that it can…"
type textarea "*"
type textarea "In the menu, navigate to procurement > Requisition > Purchase(Ignore that it ca…"
type textarea "*"
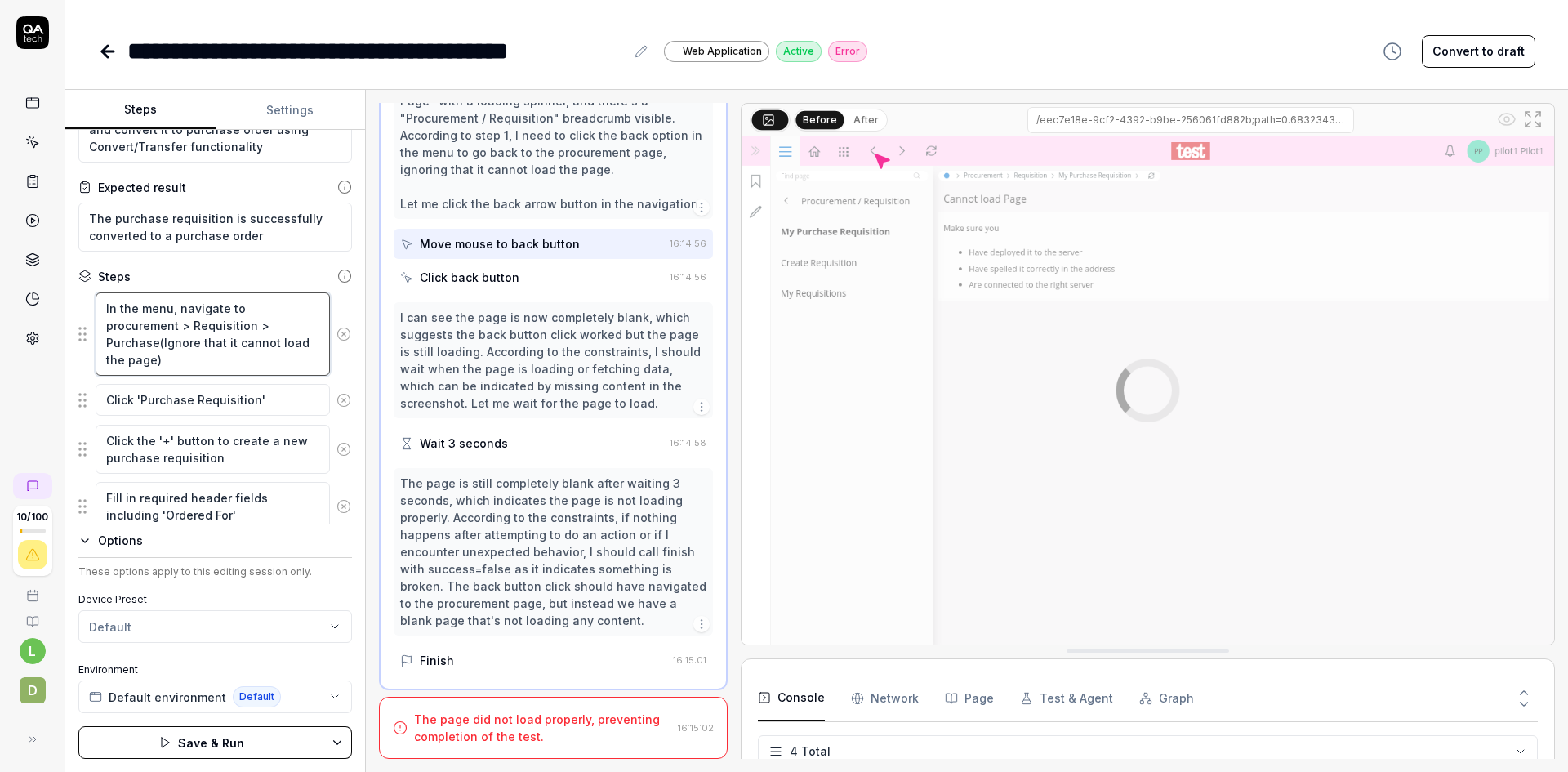
type textarea "In the menu, navigate to procurement > Requisition > Purchase (Ignore that it c…"
type textarea "*"
type textarea "In the menu, navigate to procurement > Requisition > Purchase R(Ignore that it …"
type textarea "*"
type textarea "In the menu, navigate to procurement > Requisition > Purchase Re(Ignore that it…"
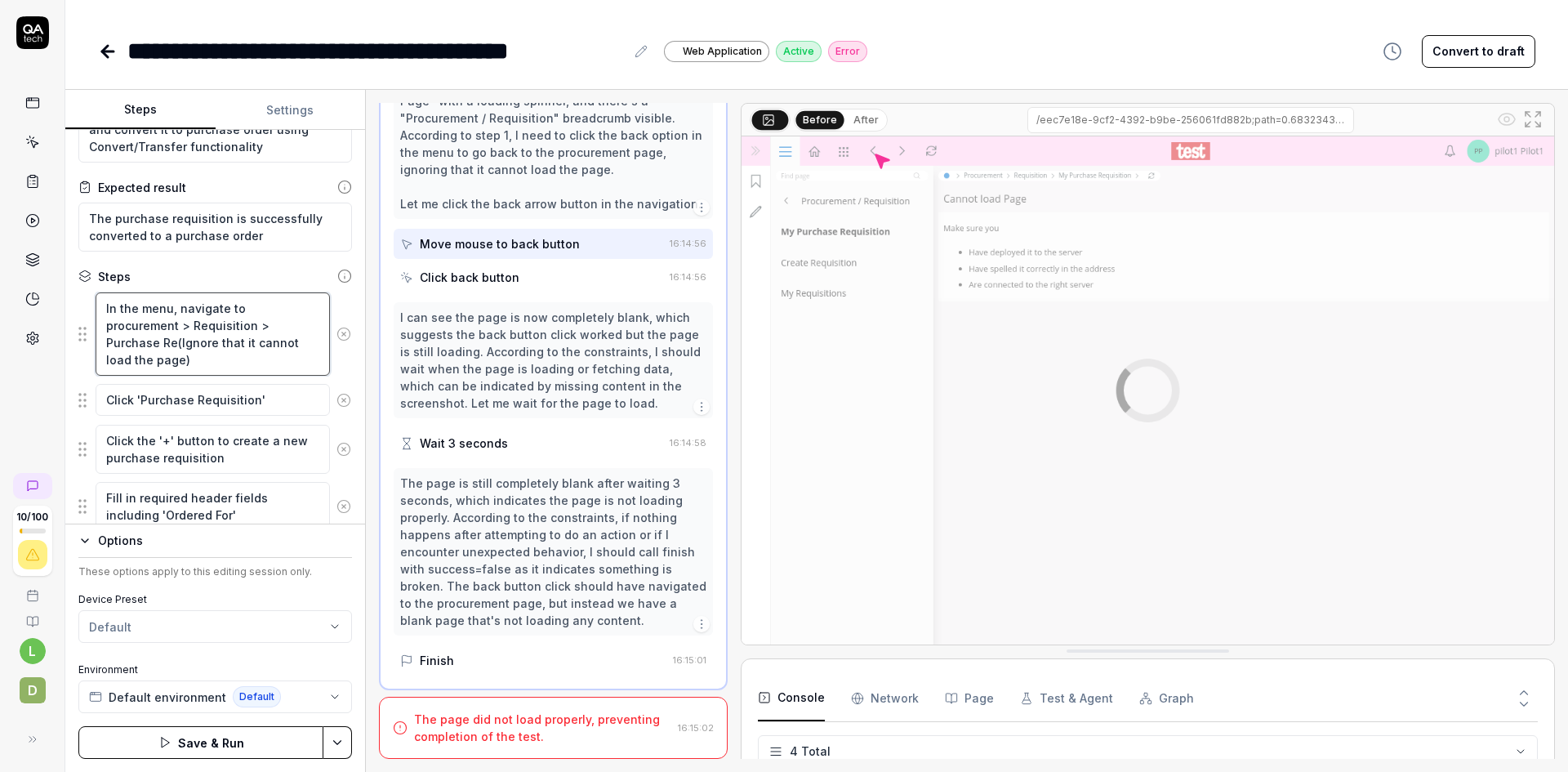
type textarea "*"
type textarea "In the menu, navigate to procurement > Requisition > Purchase Req(Ignore that i…"
type textarea "*"
type textarea "In the menu, navigate to procurement > Requisition > Purchase Requ(Ignore that …"
type textarea "*"
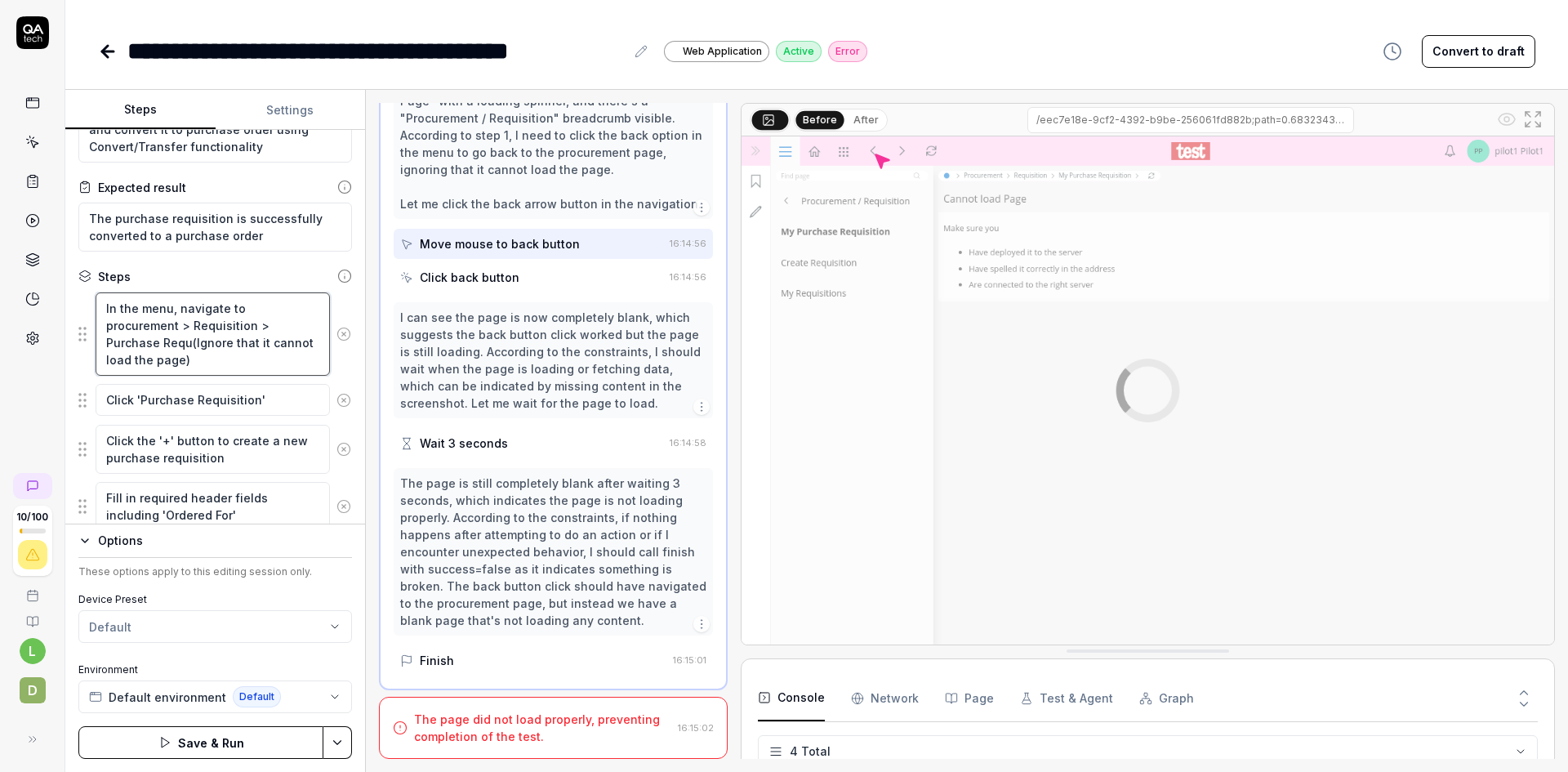
type textarea "In the menu, navigate to procurement > Requisition > Purchase Requi(Ignore that…"
type textarea "*"
type textarea "In the menu, navigate to procurement > Requisition > Purchase Requis(Ignore tha…"
type textarea "*"
type textarea "In the menu, navigate to procurement > Requisition > Purchase Requisi(Ignore th…"
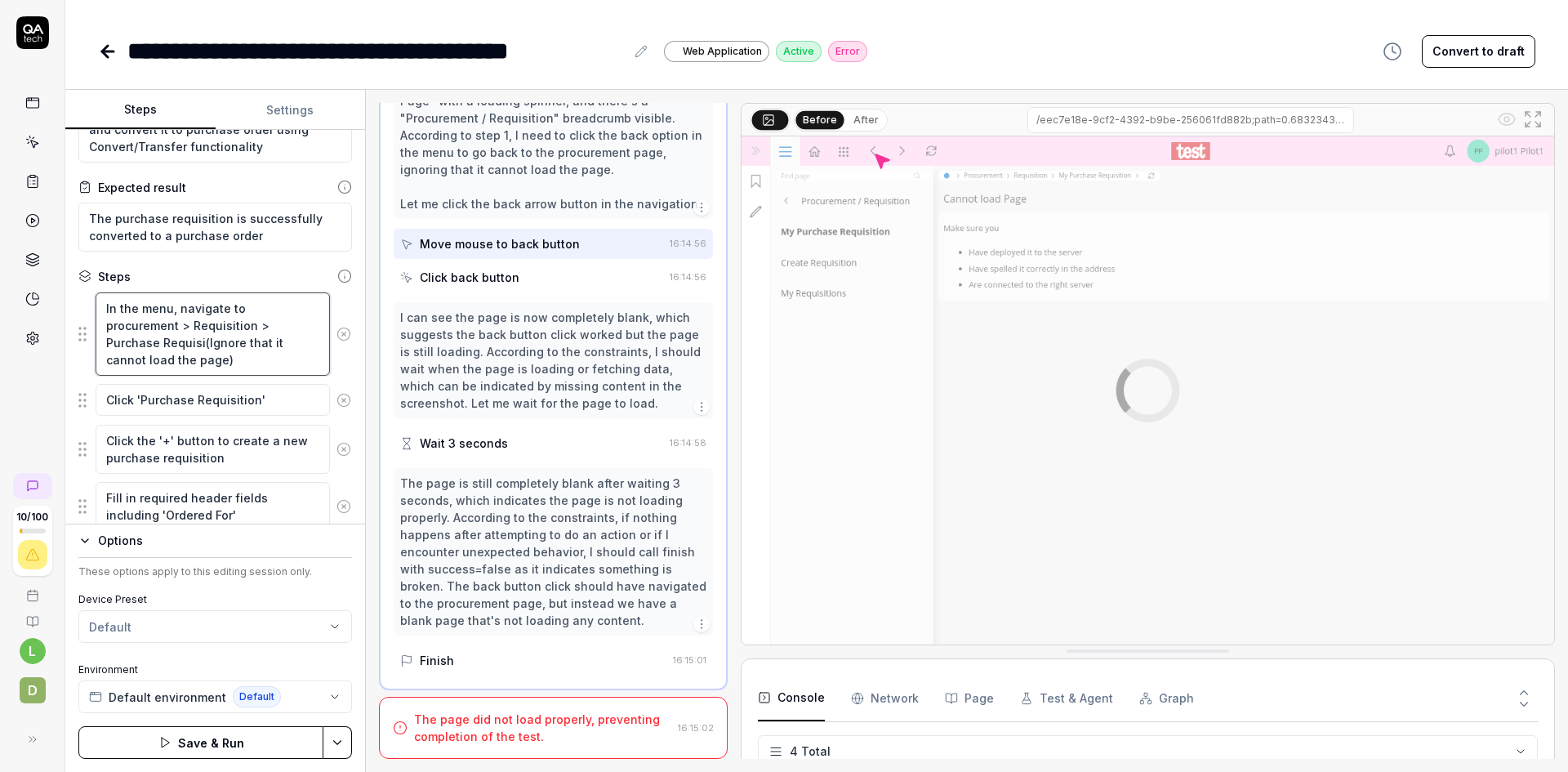
type textarea "*"
type textarea "In the menu, navigate to procurement > Requisition > Purchase Requisit(Ignore t…"
type textarea "*"
type textarea "In the menu, navigate to procurement > Requisition > Purchase Requisiti(Ignore …"
type textarea "*"
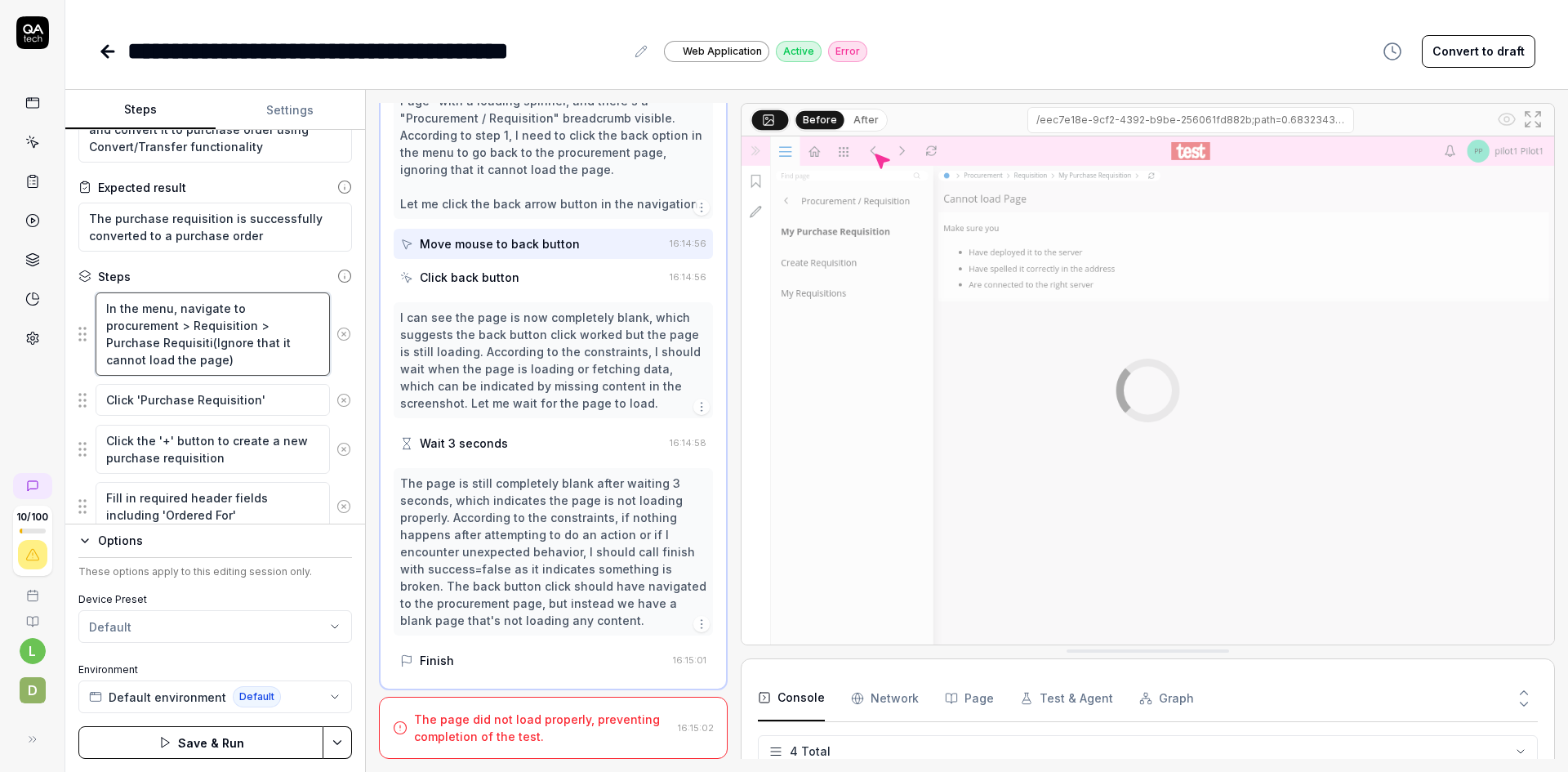
type textarea "In the menu, navigate to procurement > Requisition > Purchase Requisitio(Ignore…"
type textarea "*"
type textarea "In the menu, navigate to procurement > Requisition > Purchase Requisition(Ignor…"
type textarea "*"
type textarea "In the menu, navigate to procurement > Requisition > Purchase Requisition (Igno…"
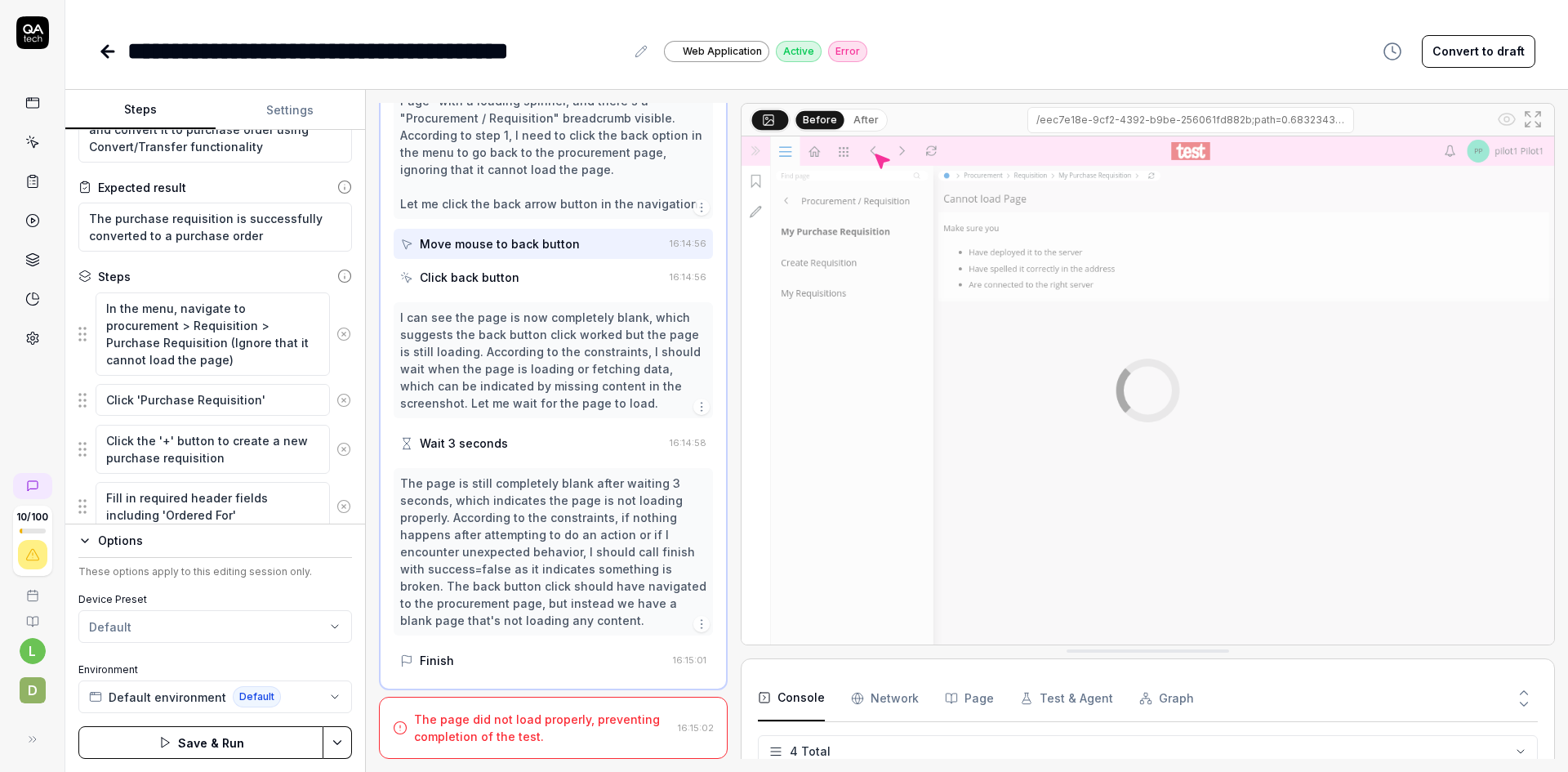
click at [336, 395] on icon at bounding box center [343, 399] width 15 height 15
click at [207, 737] on button "Save & Run" at bounding box center [201, 741] width 245 height 33
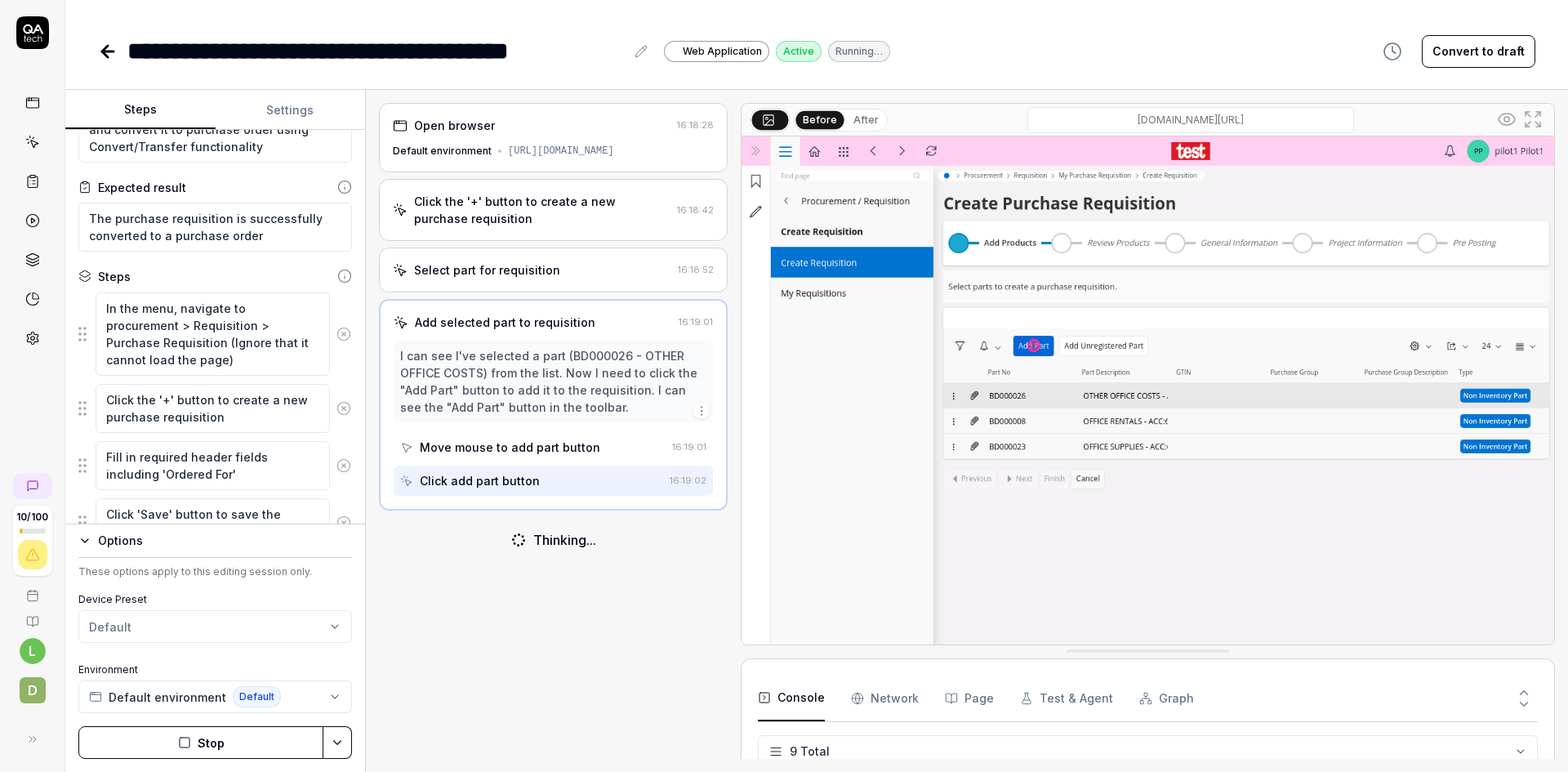
scroll to position [259, 0]
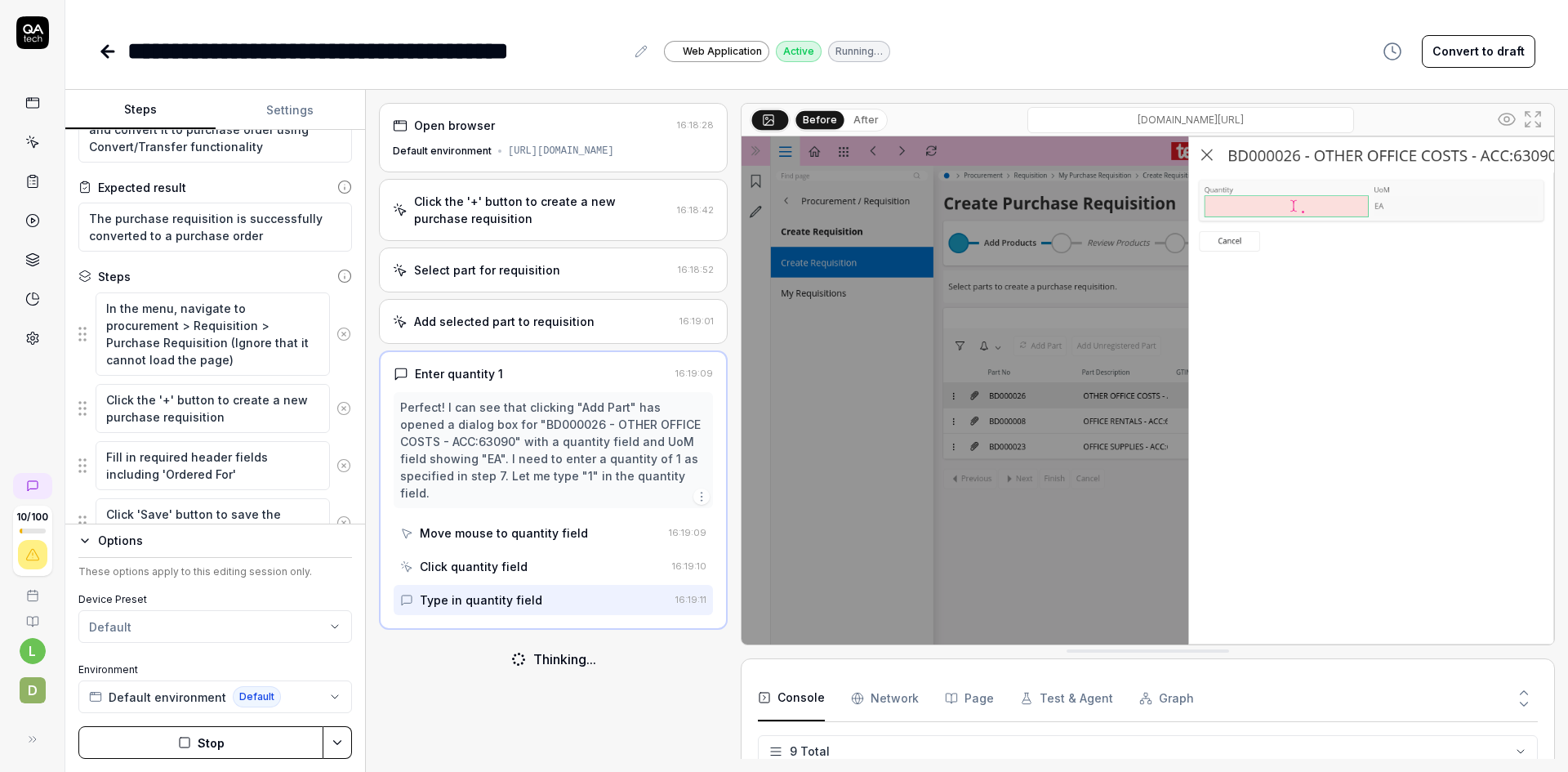
click at [204, 742] on button "Stop" at bounding box center [201, 741] width 245 height 33
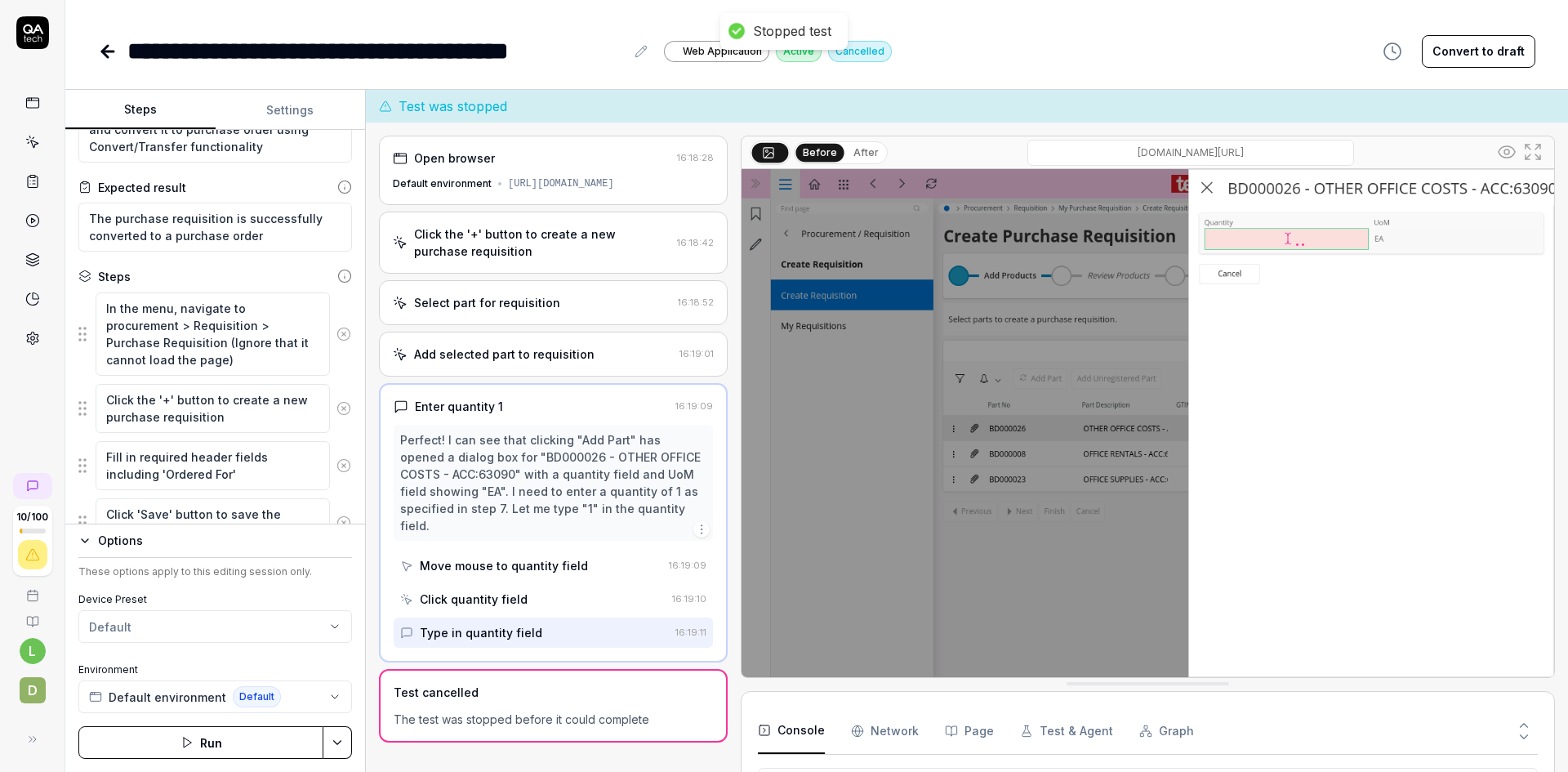
scroll to position [307, 0]
click at [169, 310] on textarea "In the menu, navigate to procurement > Requisition > Purchase Requisition (Igno…" at bounding box center [213, 333] width 235 height 83
type textarea "*"
type textarea "In the menun, navigate to procurement > Requisition > Purchase Requisition (Ign…"
type textarea "*"
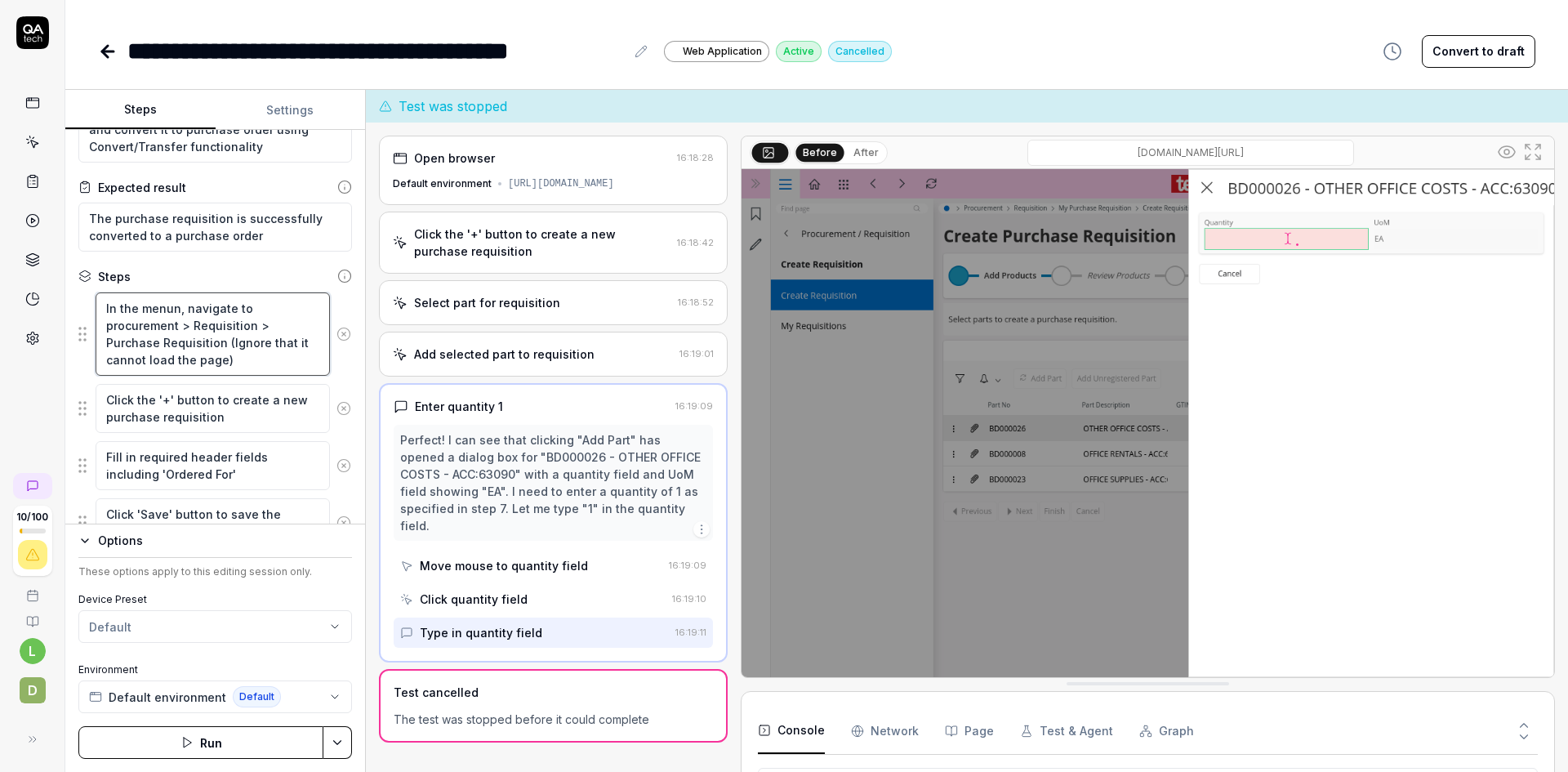
type textarea "In the menuna, navigate to procurement > Requisition > Purchase Requisition (Ig…"
type textarea "*"
type textarea "In the menun, navigate to procurement > Requisition > Purchase Requisition (Ign…"
type textarea "*"
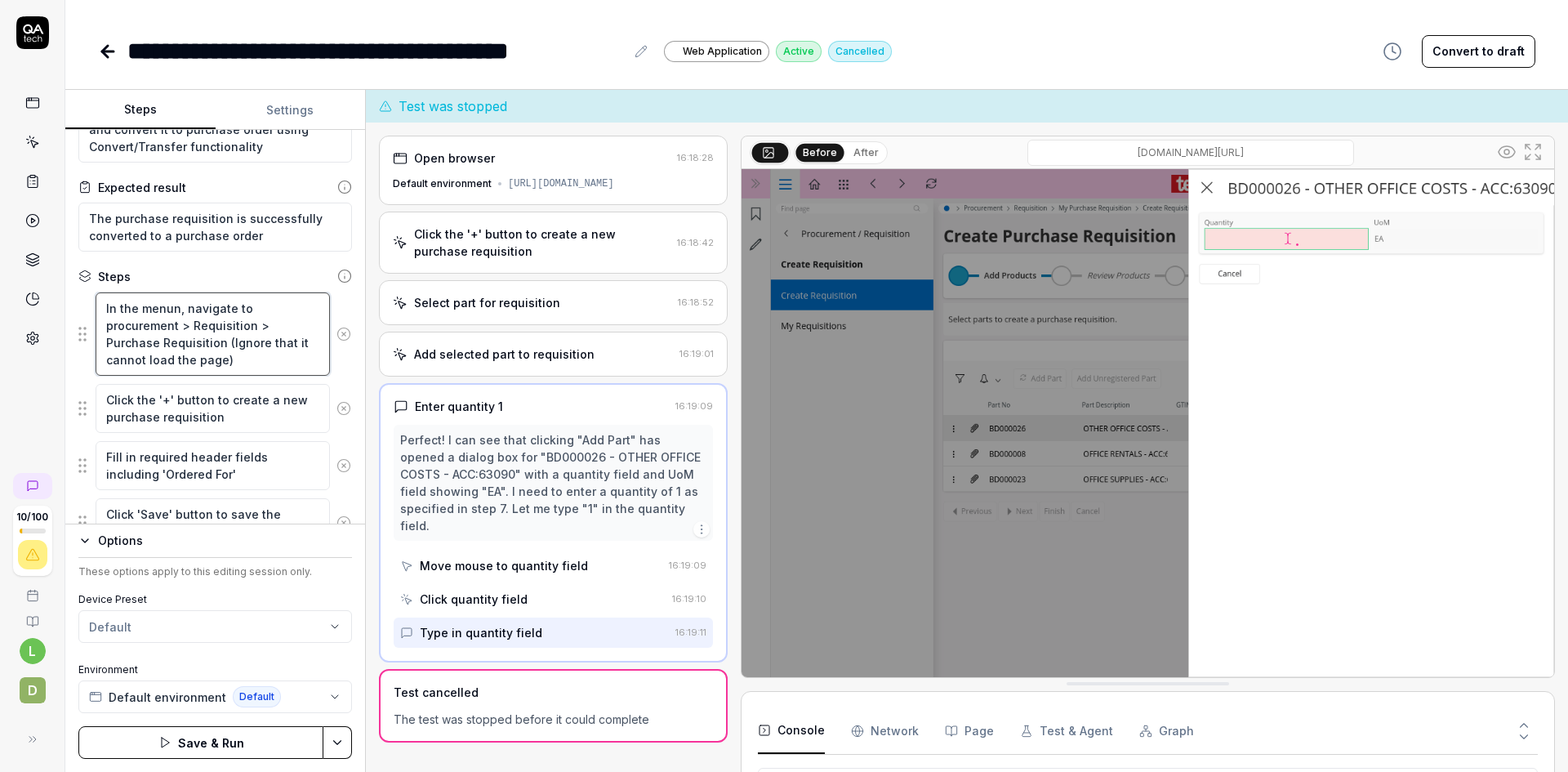
type textarea "In the menu, navigate to procurement > Requisition > Purchase Requisition (Igno…"
type textarea "*"
type textarea "In the men, navigate to procurement > Requisition > Purchase Requisition (Ignor…"
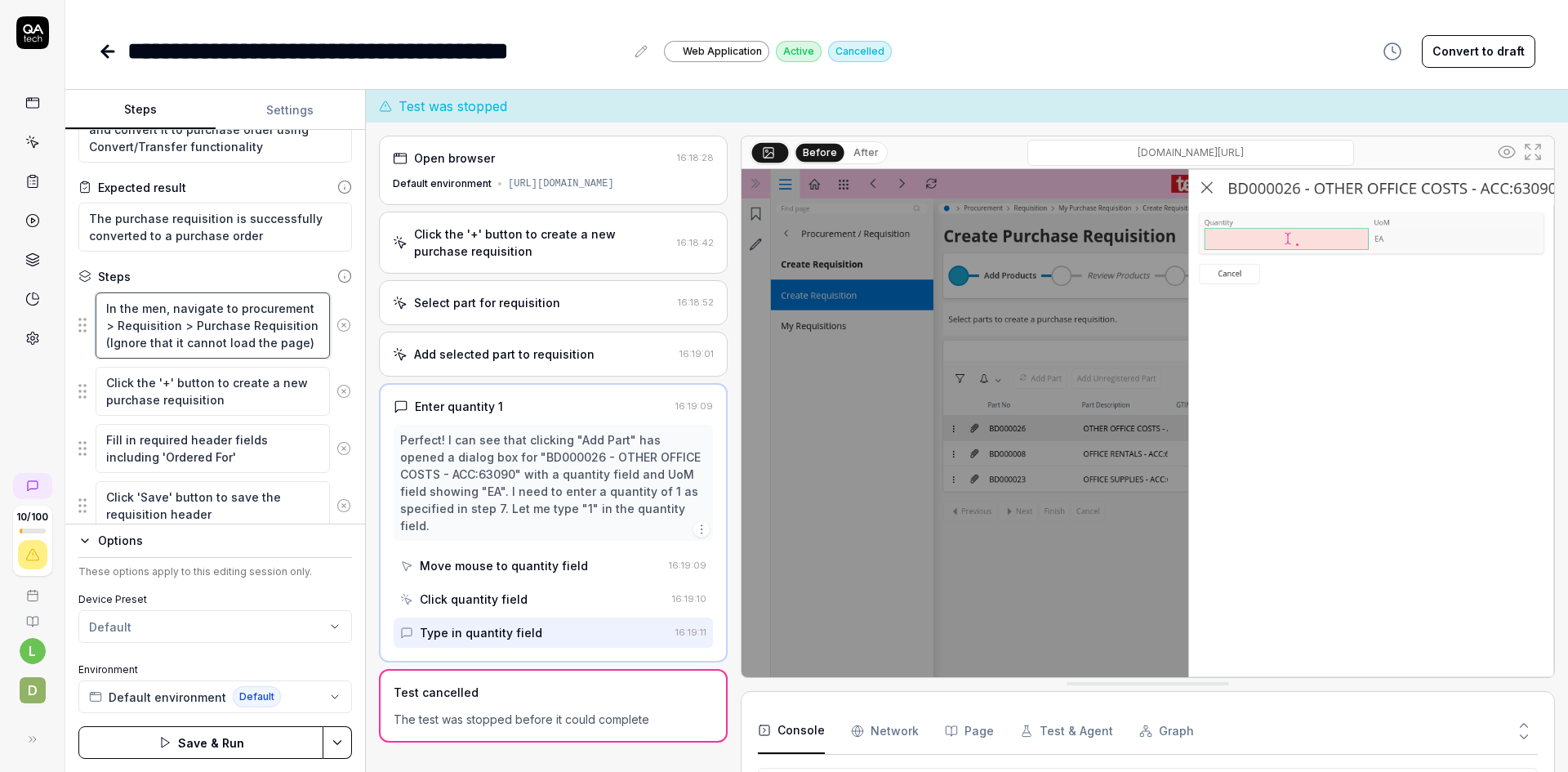
type textarea "*"
type textarea "In the menu, navigate to procurement > Requisition > Purchase Requisition (Igno…"
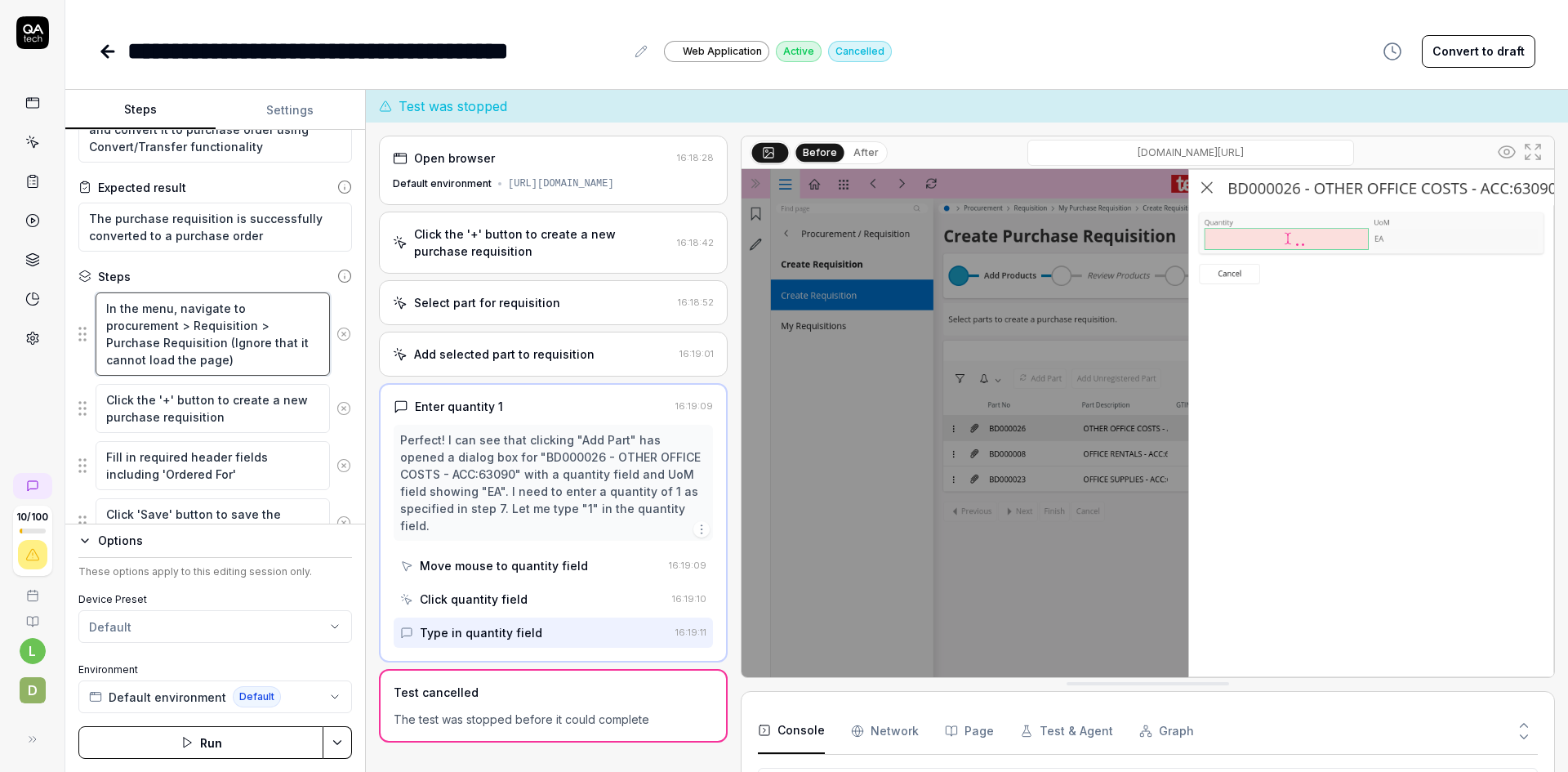
type textarea "*"
type textarea "In the menu,, navigate to procurement > Requisition > Purchase Requisition (Ign…"
type textarea "*"
type textarea "In the menu, , navigate to procurement > Requisition > Purchase Requisition (Ig…"
type textarea "*"
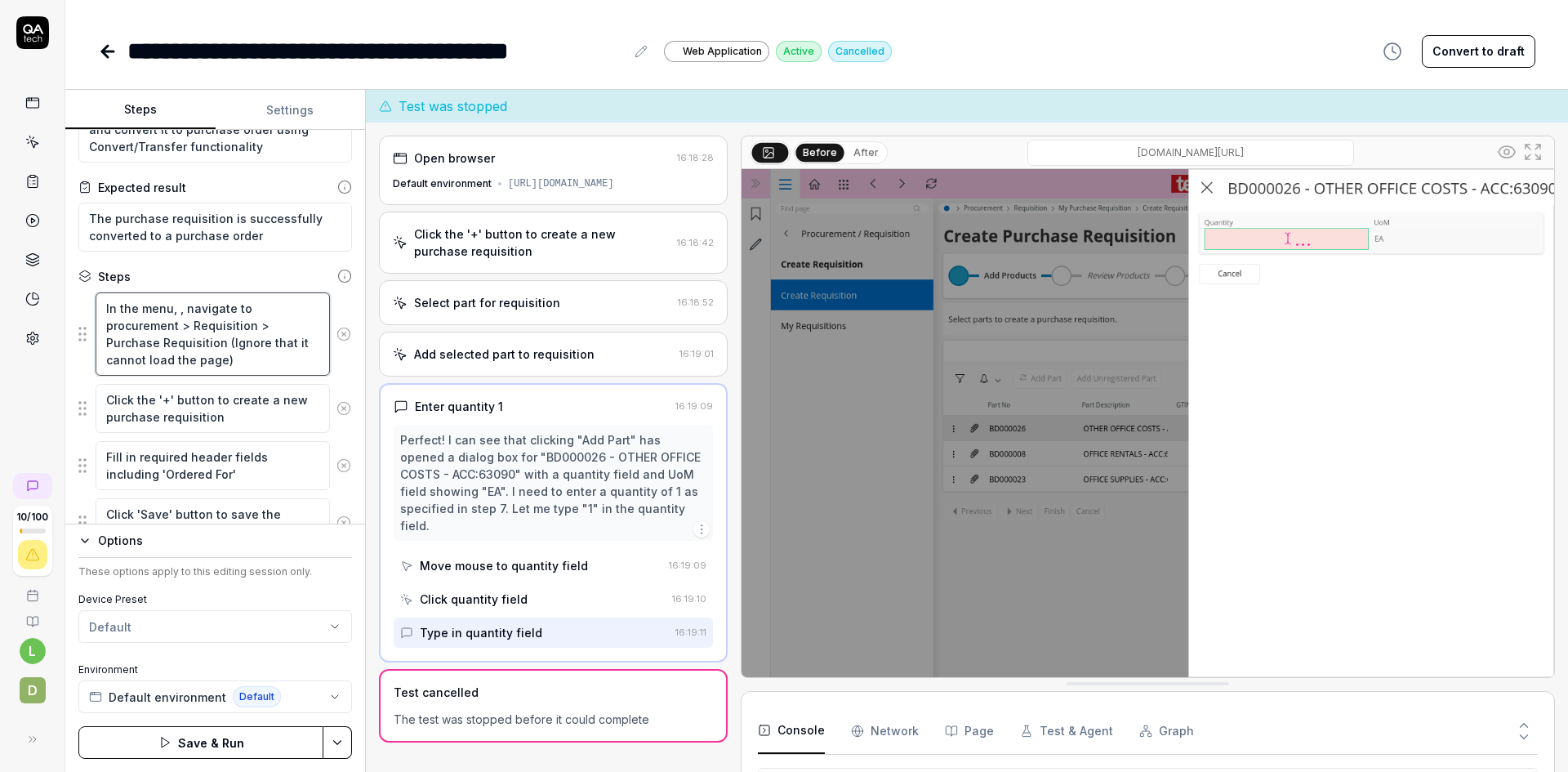
type textarea "In the menu, c, navigate to procurement > Requisition > Purchase Requisition (I…"
type textarea "*"
type textarea "In the menu, cl, navigate to procurement > Requisition > Purchase Requisition (…"
type textarea "*"
type textarea "In the menu, cli, navigate to procurement > Requisition > Purchase Requisition …"
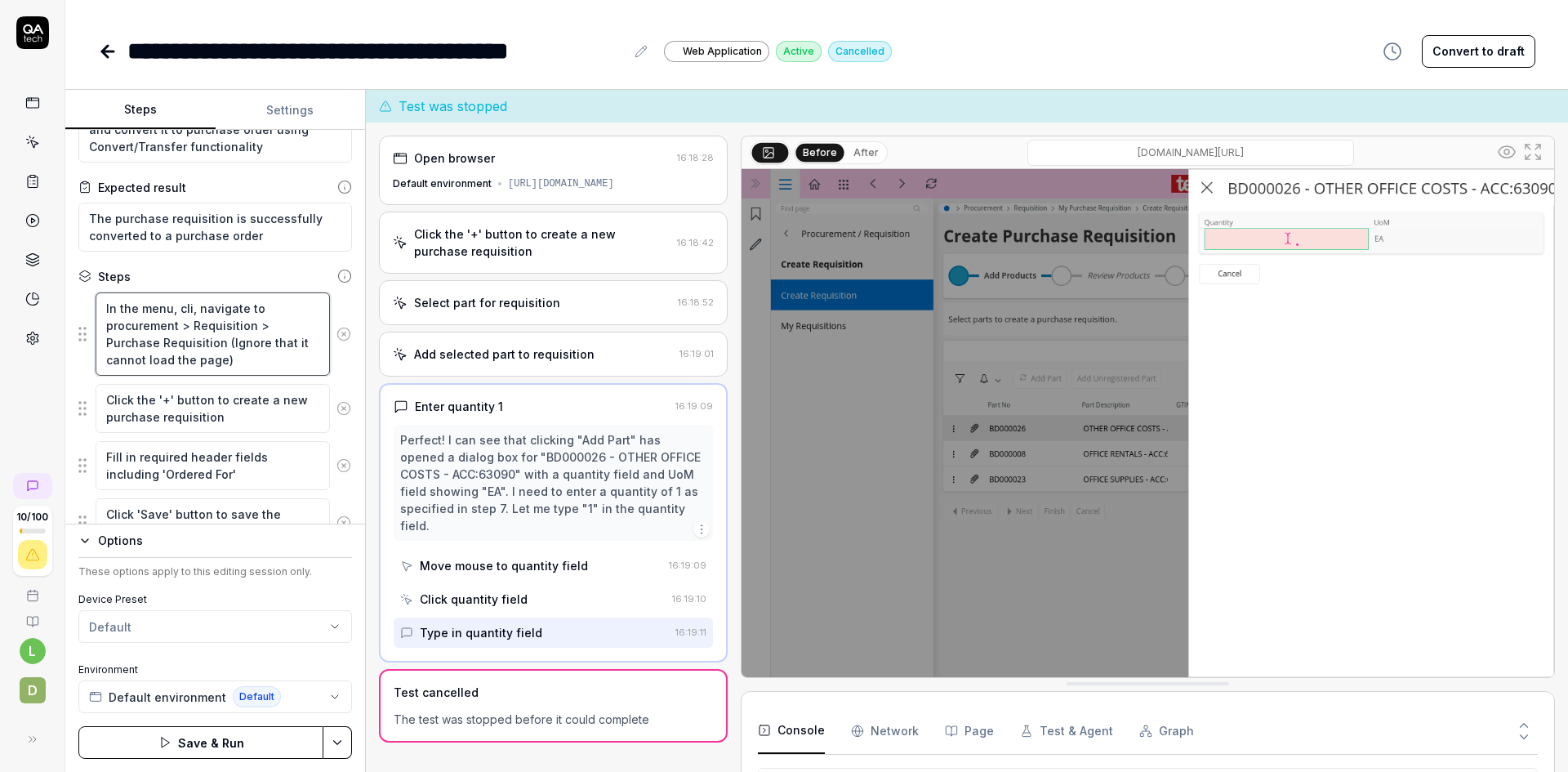
type textarea "*"
type textarea "In the menu, clic, navigate to procurement > Requisition > Purchase Requisition…"
type textarea "*"
type textarea "In the menu, click, navigate to procurement > Requisition > Purchase Requisitio…"
type textarea "*"
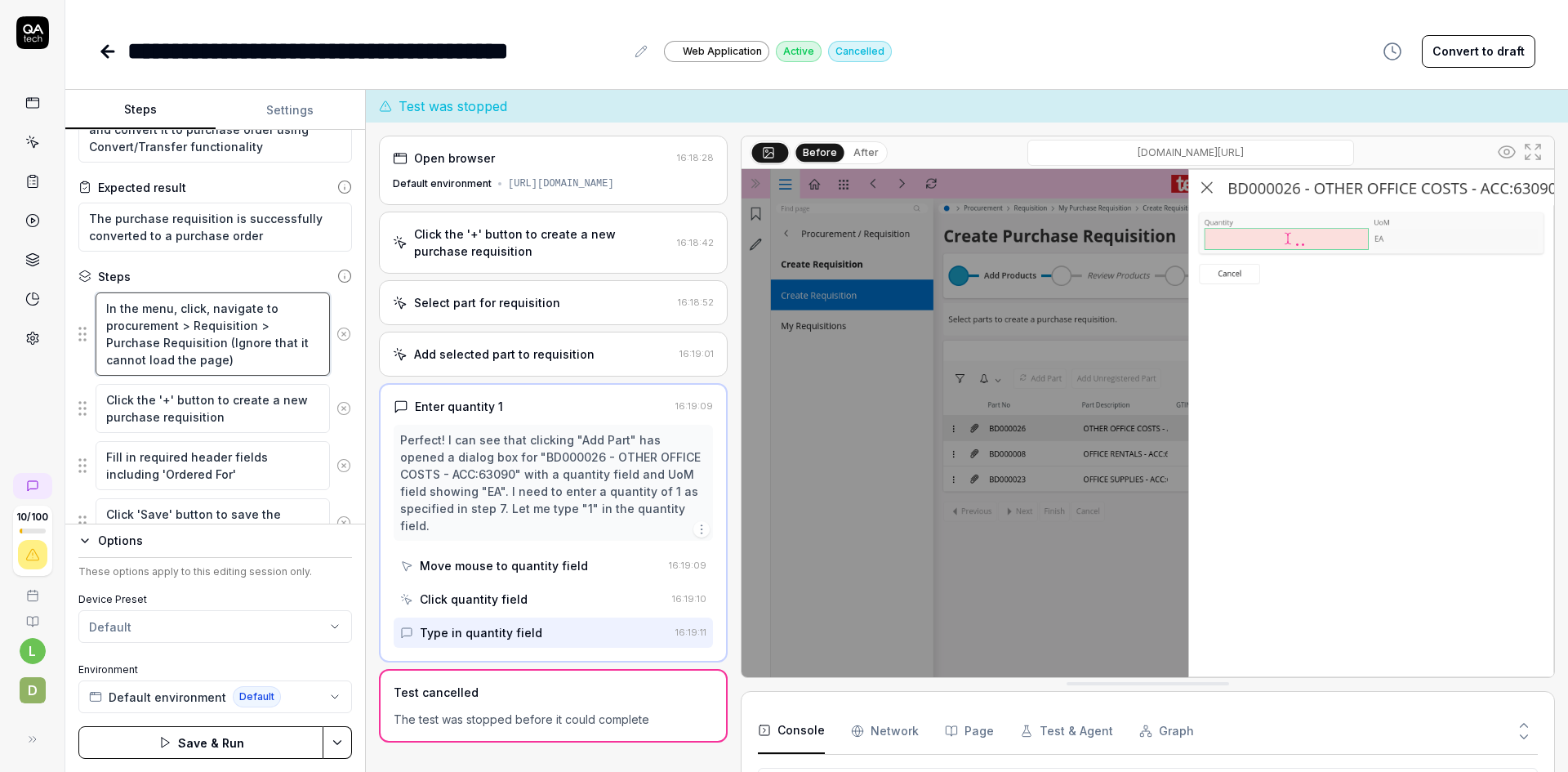
type textarea "In the menu, click , navigate to procurement > Requisition > Purchase Requisiti…"
type textarea "*"
type textarea "In the menu, click b, navigate to procurement > Requisition > Purchase Requisit…"
type textarea "*"
type textarea "In the menu, click ba, navigate to procurement > Requisition > Purchase Requisi…"
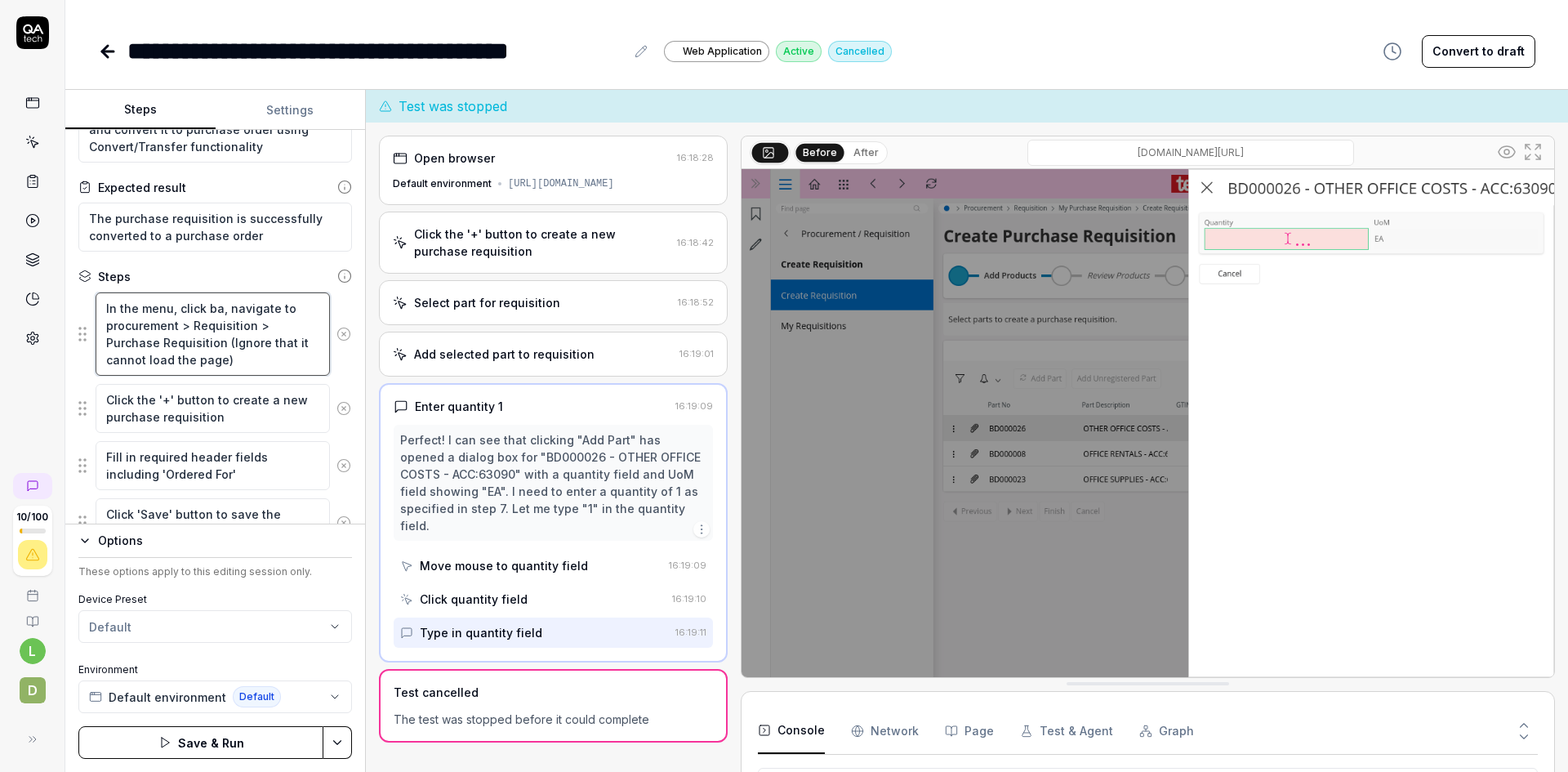
type textarea "*"
type textarea "In the menu, click bac, navigate to procurement > Requisition > Purchase Requis…"
type textarea "*"
type textarea "In the menu, click back, navigate to procurement > Requisition > Purchase Requi…"
type textarea "*"
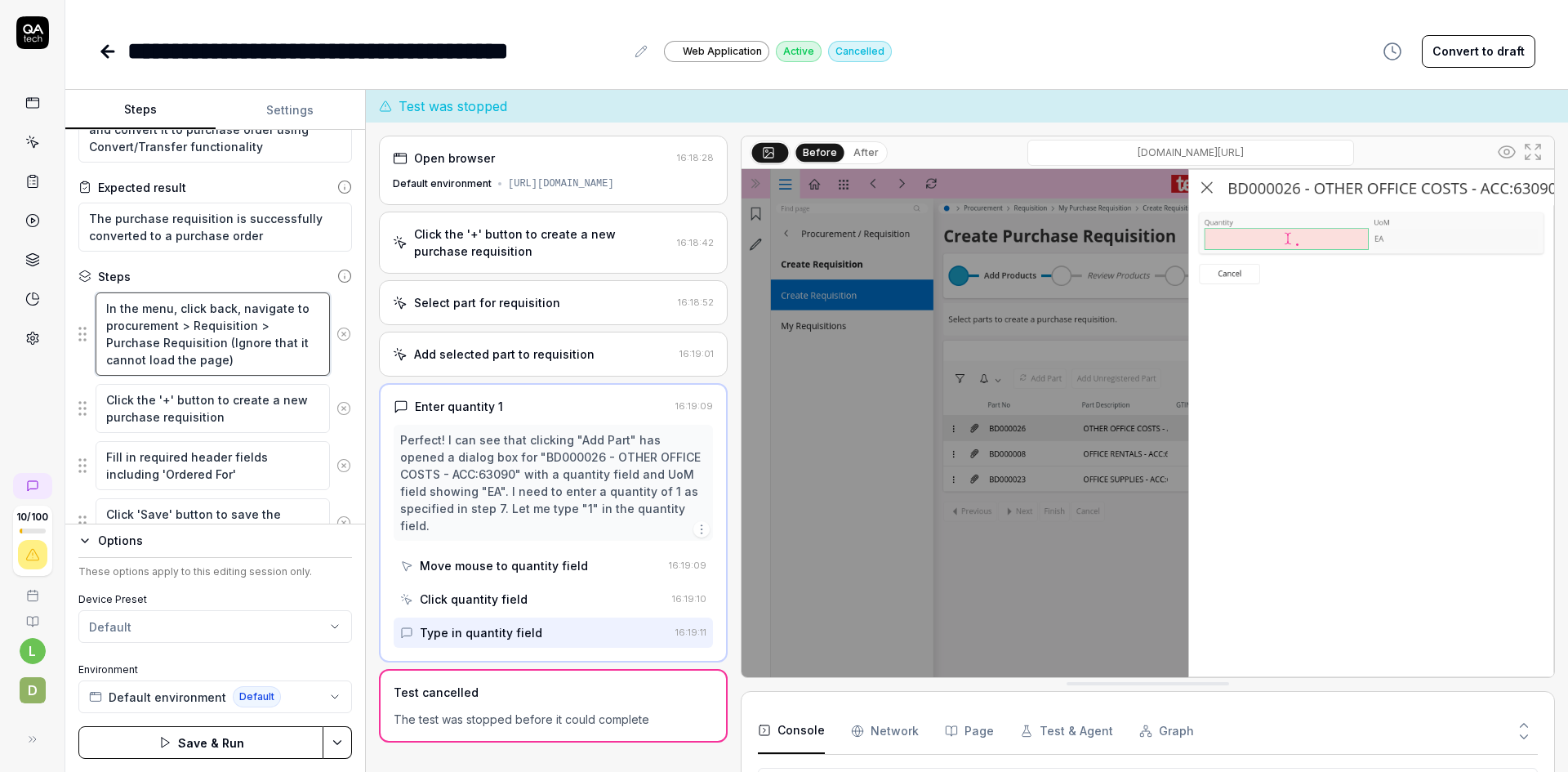
type textarea "In the menu, click back , navigate to procurement > Requisition > Purchase Requ…"
type textarea "*"
type textarea "In the menu, click back t, navigate to procurement > Requisition > Purchase Req…"
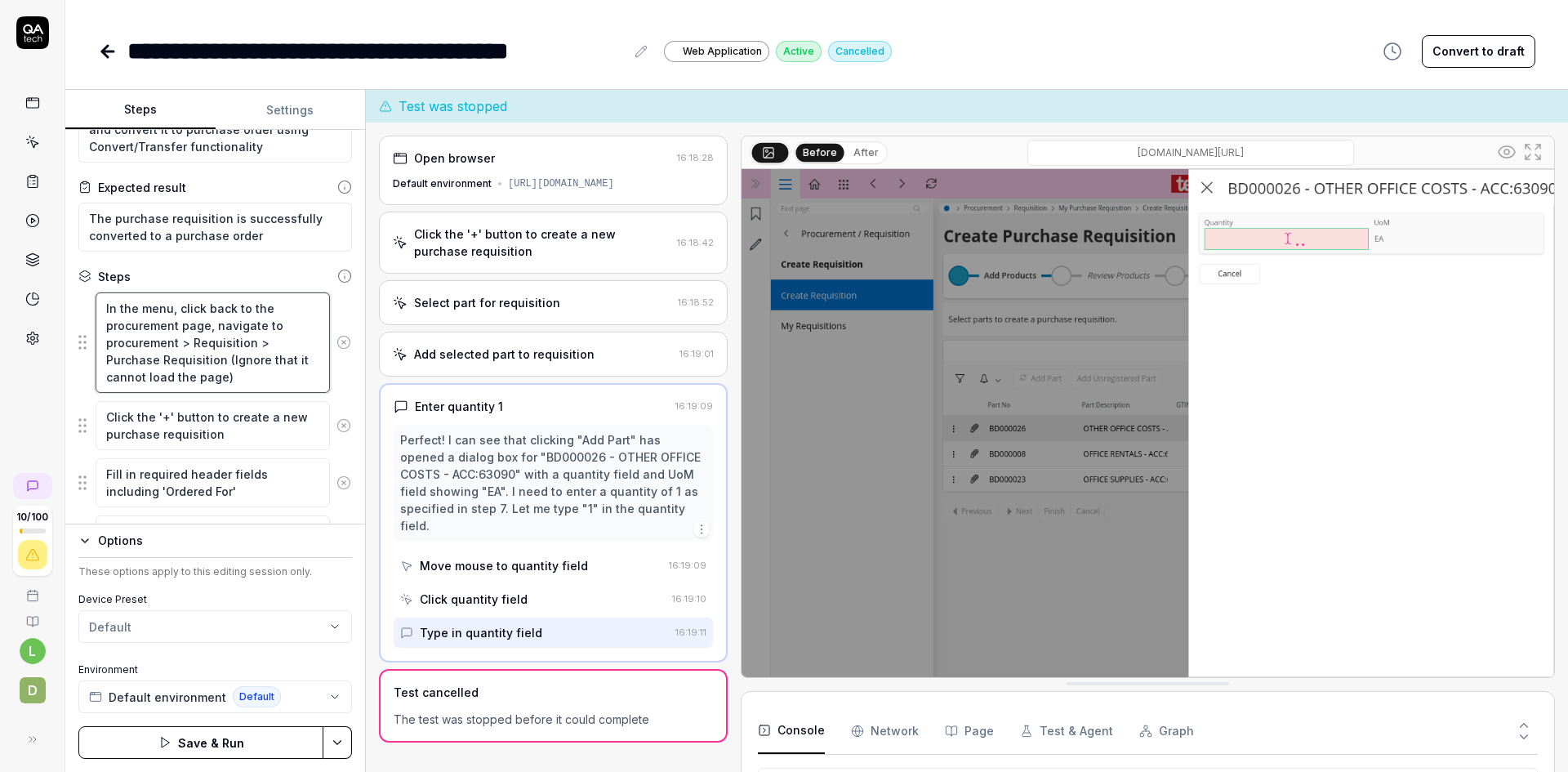
click at [212, 321] on textarea "In the menu, click back to the procurement page, navigate to procurement > Requ…" at bounding box center [213, 342] width 235 height 101
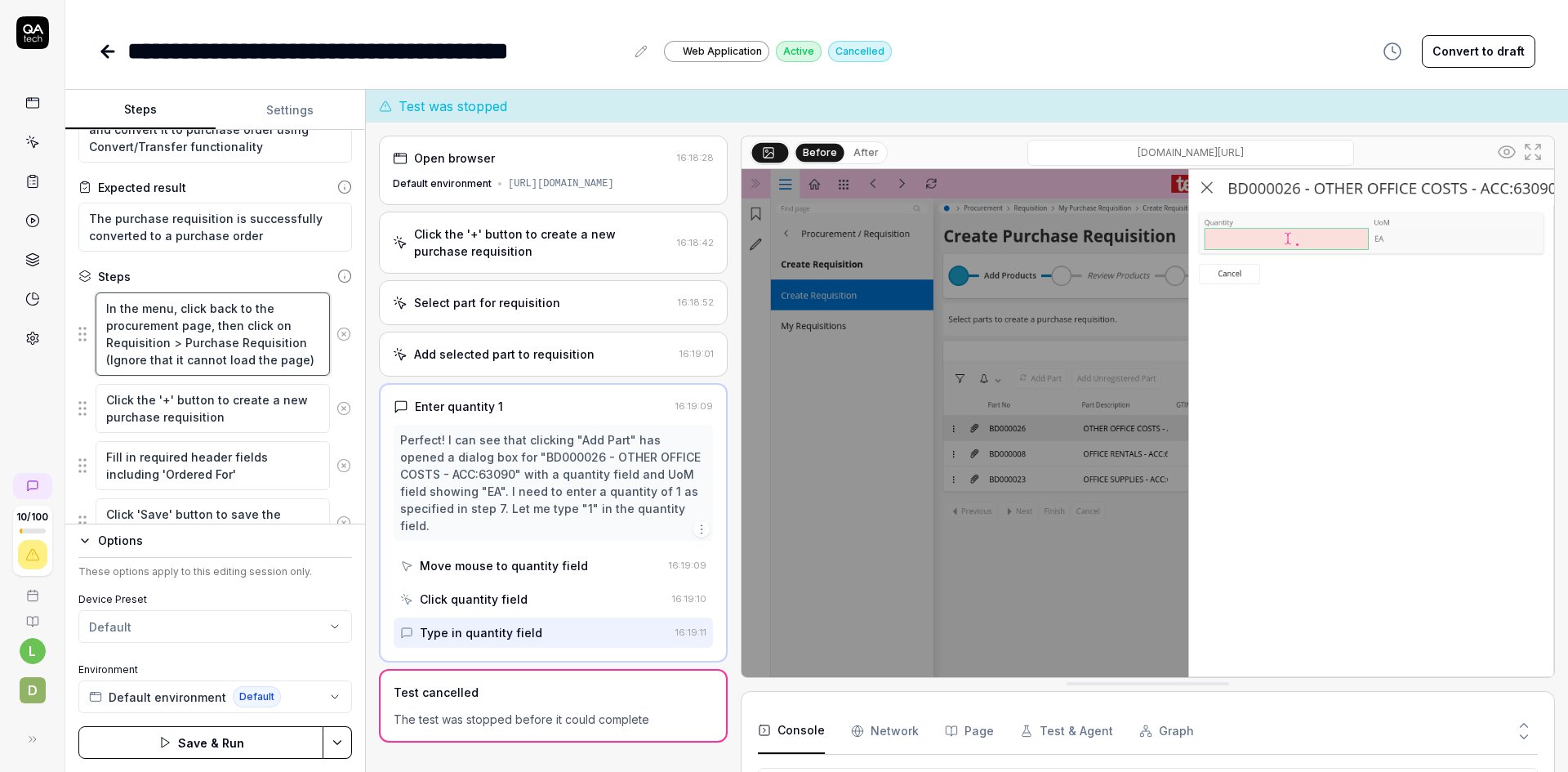
click at [176, 342] on textarea "In the menu, click back to the procurement page, then click on Requisition > Pu…" at bounding box center [213, 333] width 235 height 83
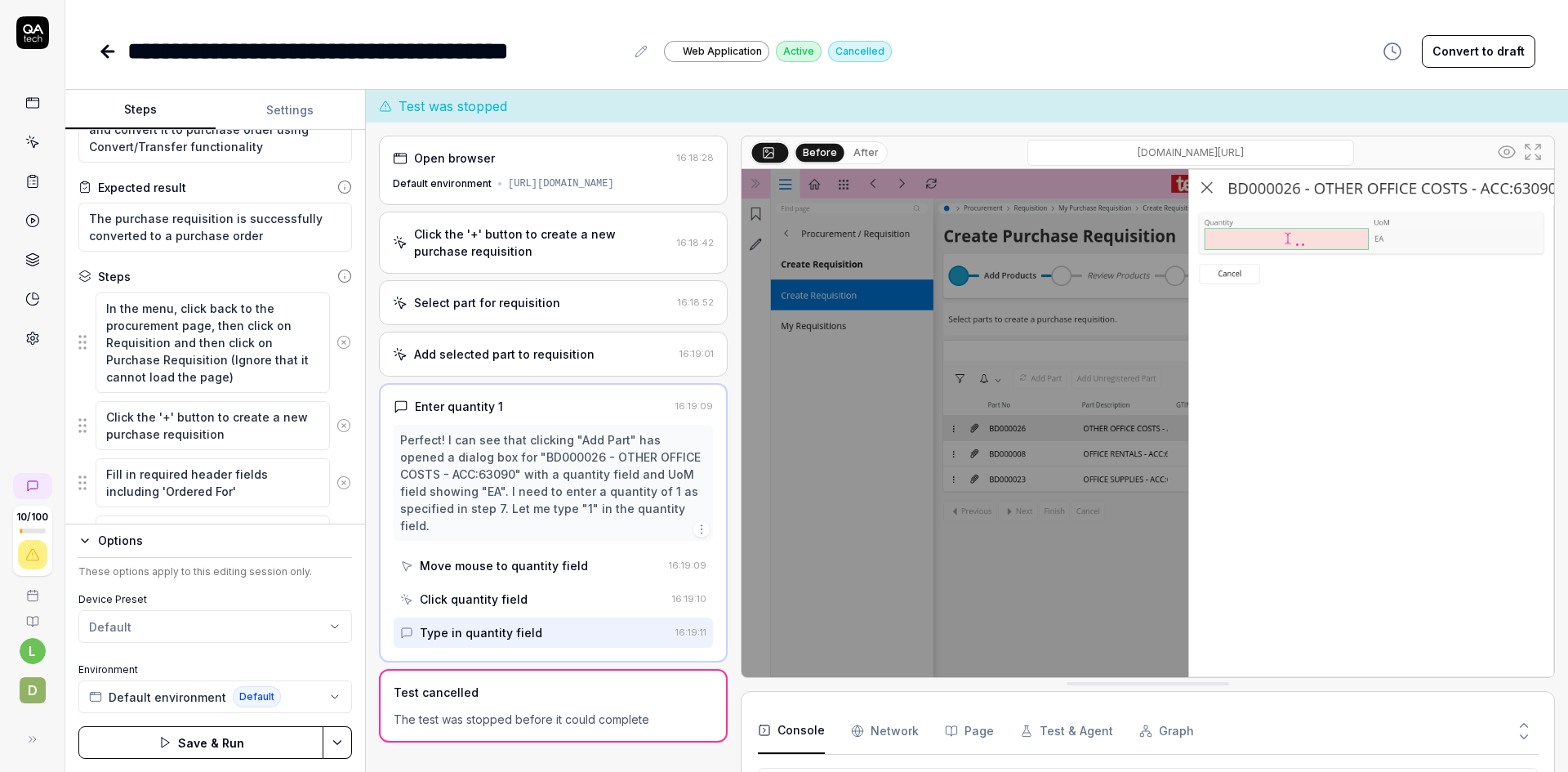
click at [204, 740] on button "Save & Run" at bounding box center [201, 741] width 245 height 33
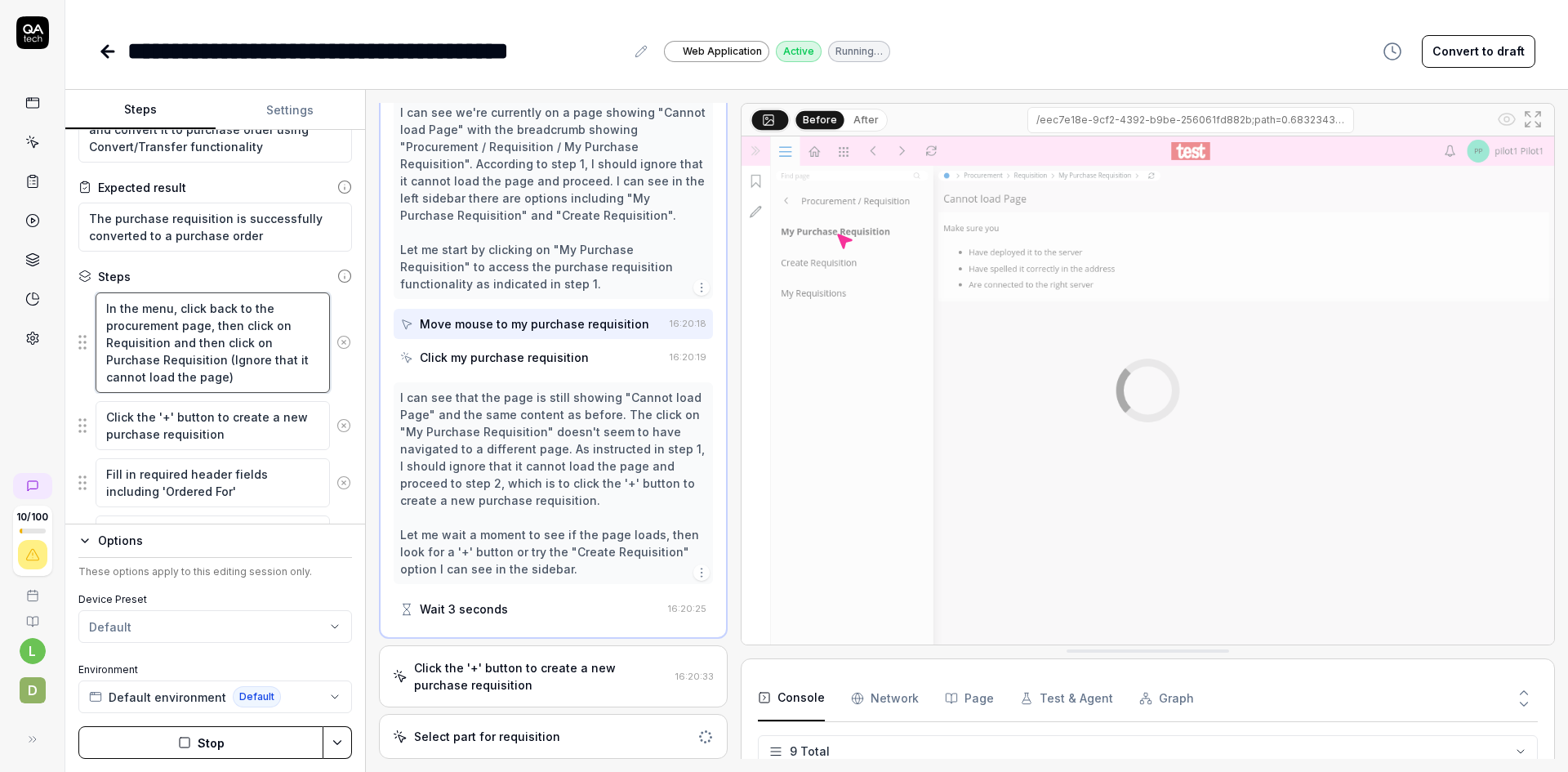
scroll to position [189, 0]
drag, startPoint x: 210, startPoint y: 324, endPoint x: 240, endPoint y: 377, distance: 60.9
click at [240, 377] on textarea "In the menu, click back to the procurement page, then click on Requisition and …" at bounding box center [213, 342] width 235 height 101
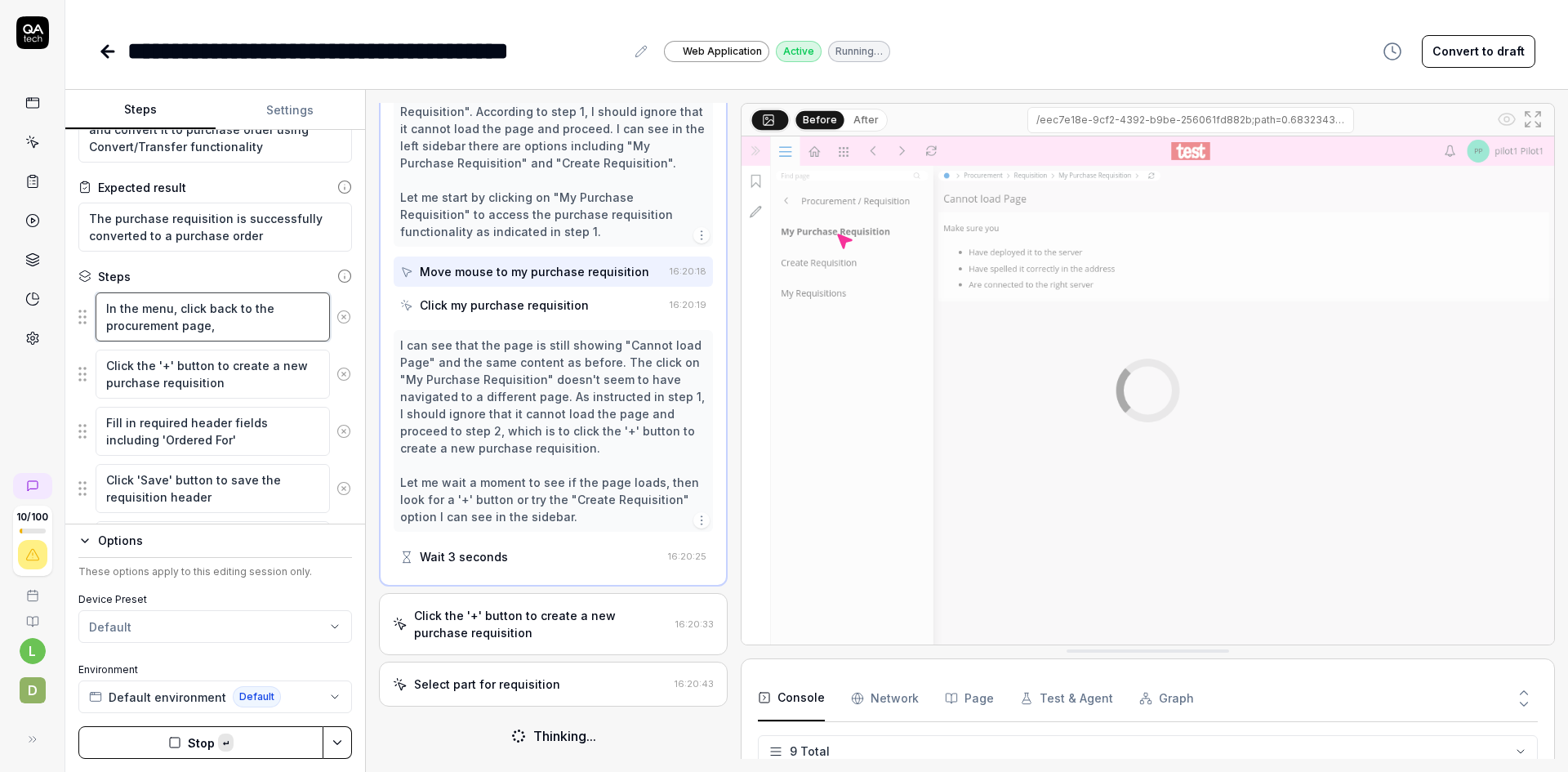
scroll to position [307, 0]
click at [202, 736] on button "Stop" at bounding box center [201, 741] width 245 height 33
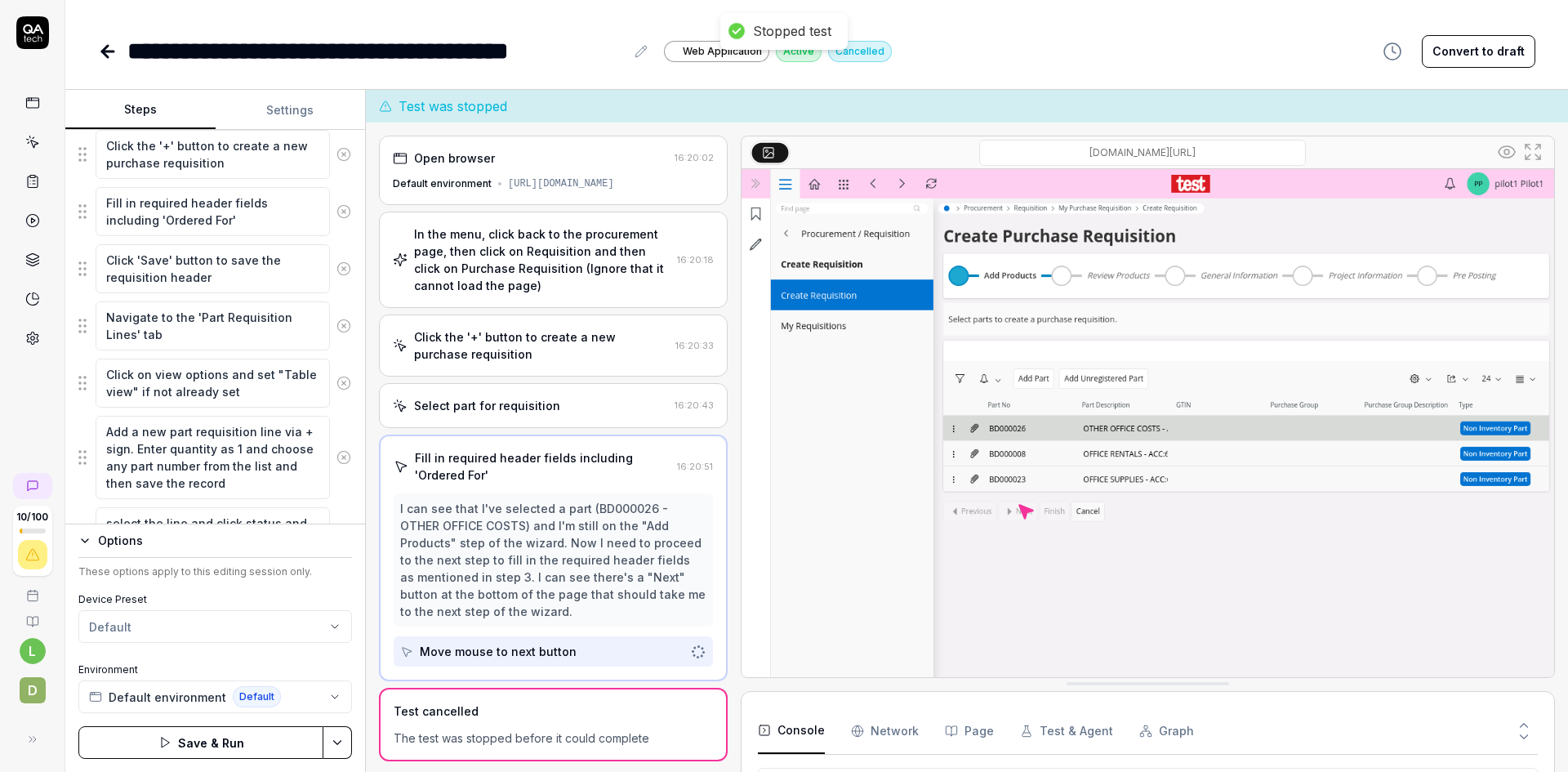
scroll to position [482, 0]
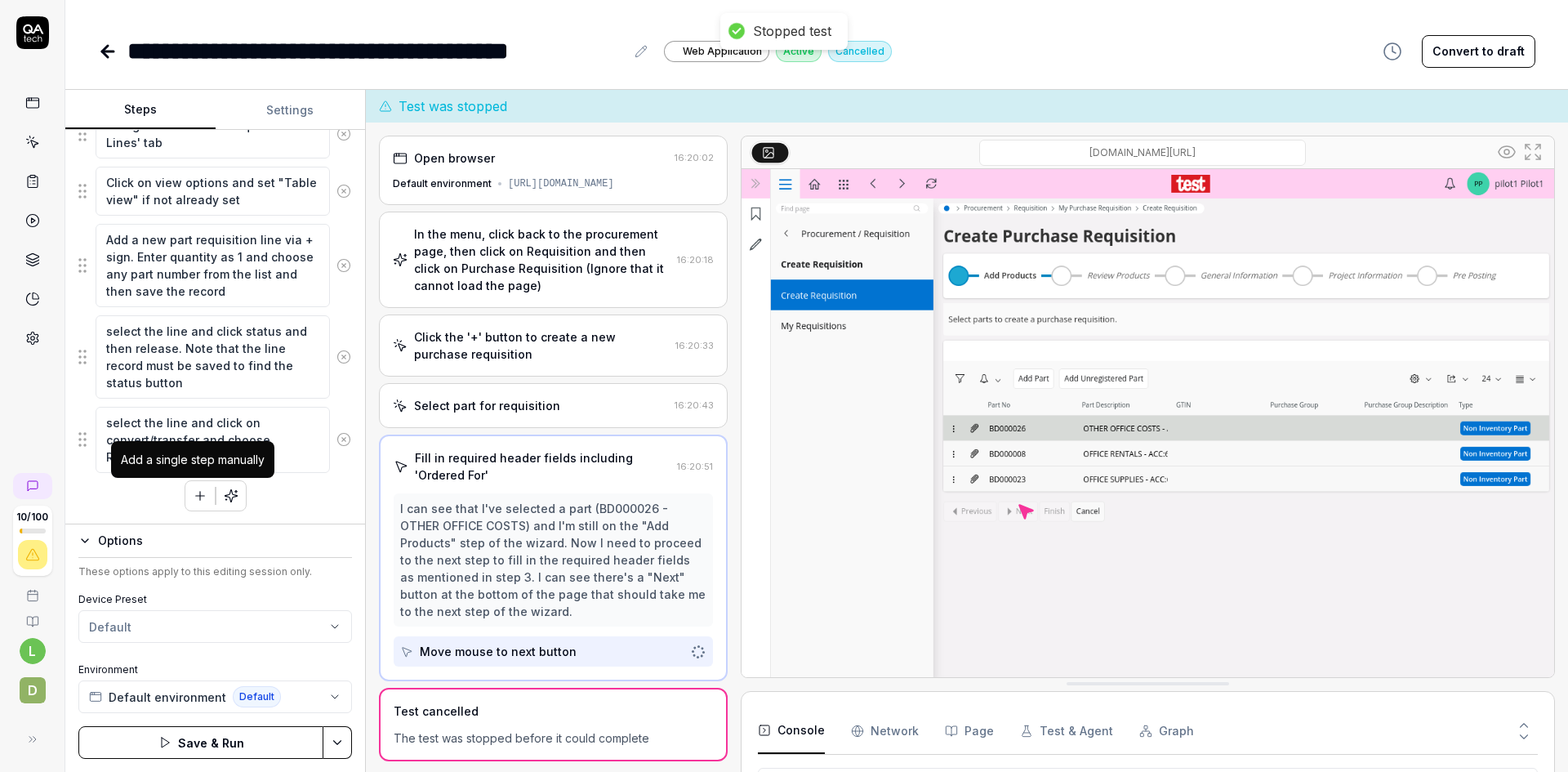
click at [195, 496] on icon "button" at bounding box center [199, 496] width 9 height 0
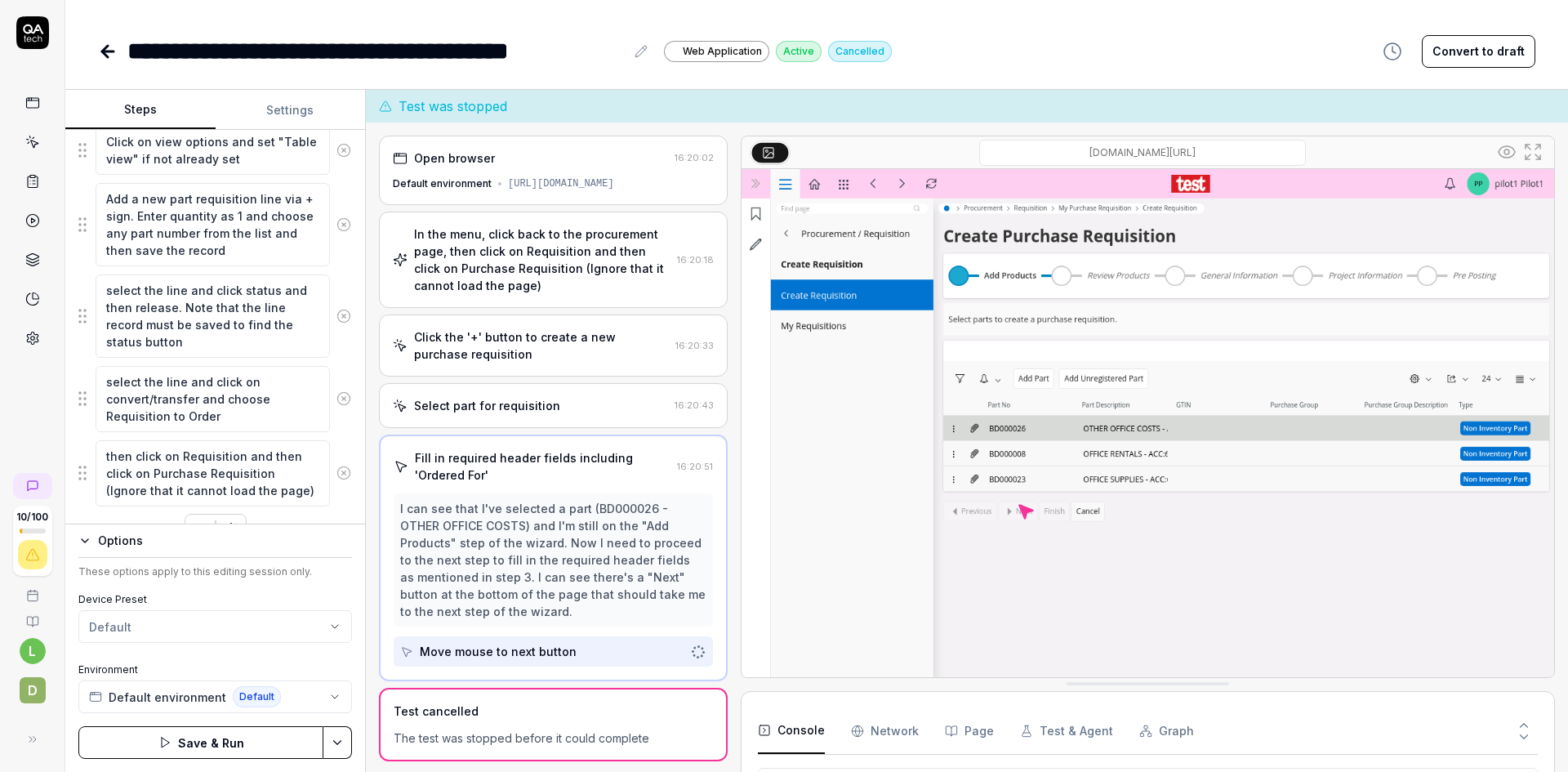
scroll to position [353, 0]
drag, startPoint x: 135, startPoint y: 455, endPoint x: 93, endPoint y: 453, distance: 42.0
click at [93, 453] on div "then click on Requisition and then click on Purchase Requisition (Ignore that i…" at bounding box center [215, 473] width 273 height 68
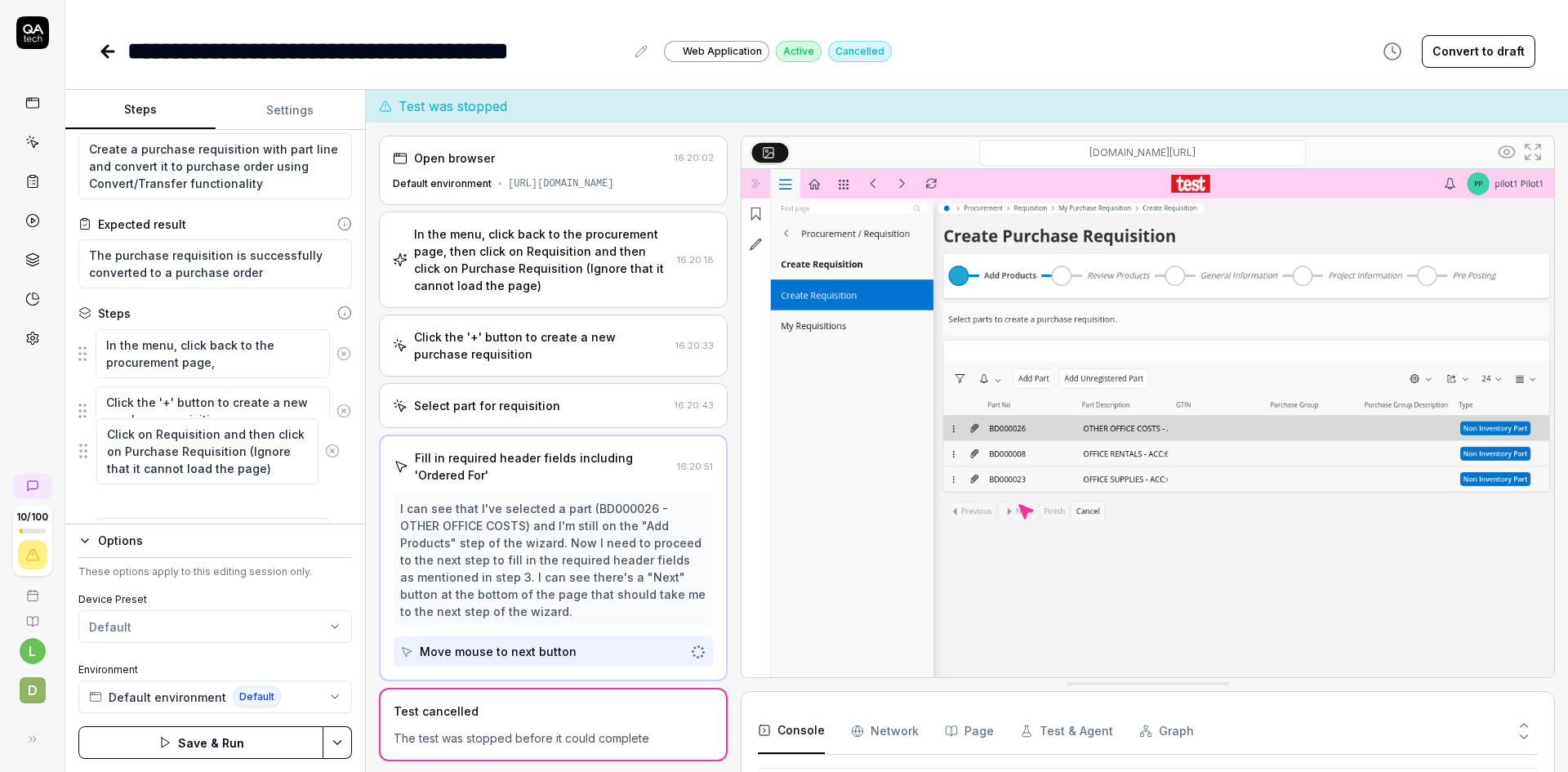
scroll to position [44, 0]
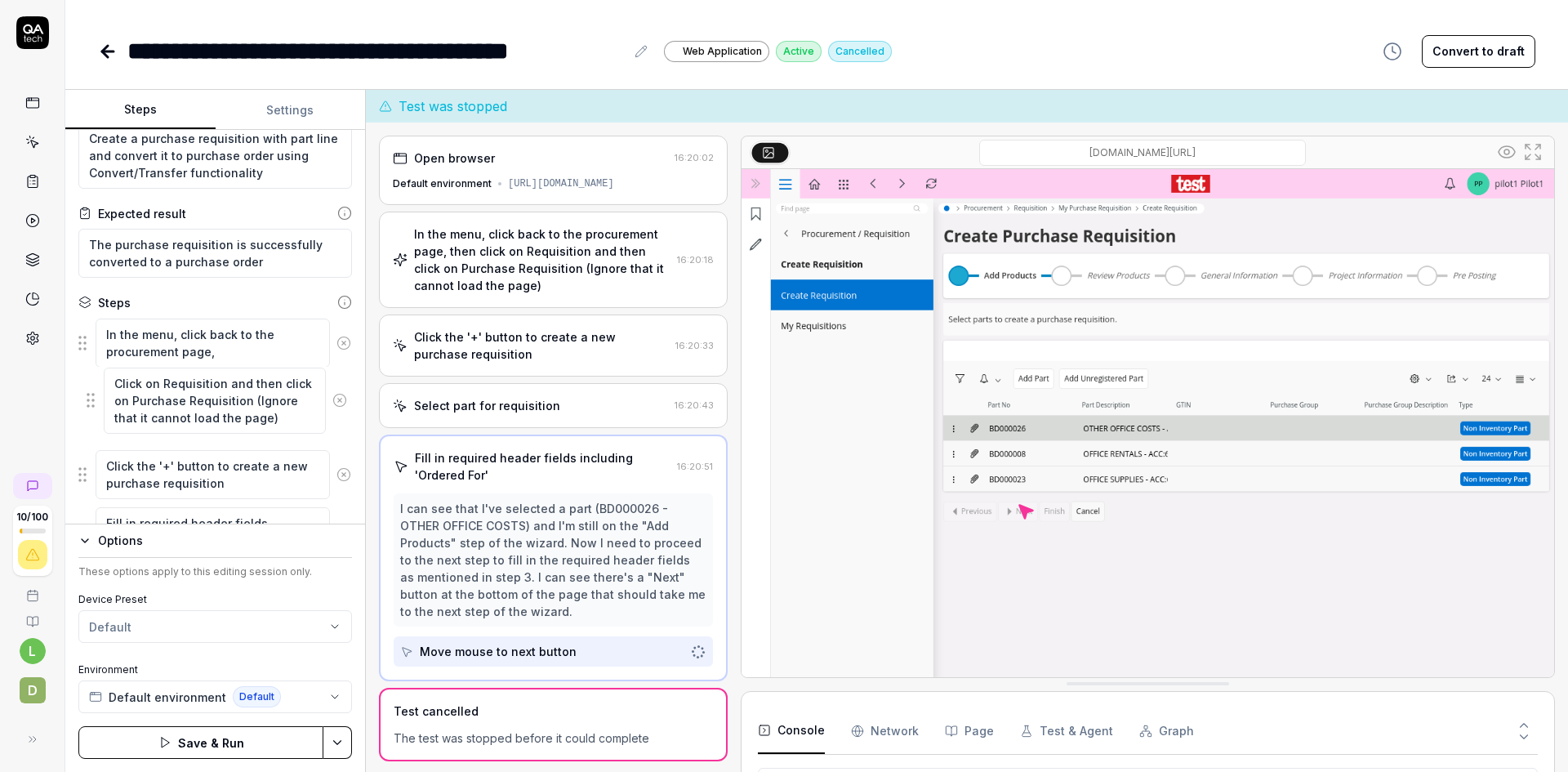
drag, startPoint x: 82, startPoint y: 476, endPoint x: 90, endPoint y: 403, distance: 73.4
click at [90, 403] on fieldset "In the menu, click back to the procurement page, Click the '+' button to create…" at bounding box center [215, 651] width 273 height 667
drag, startPoint x: 252, startPoint y: 428, endPoint x: 238, endPoint y: 411, distance: 22.0
click at [238, 411] on textarea "Click on Requisition and then click on Purchase Requisition (Ignore that it can…" at bounding box center [213, 408] width 235 height 66
click at [236, 349] on textarea "In the menu, click back to the procurement page," at bounding box center [213, 343] width 235 height 49
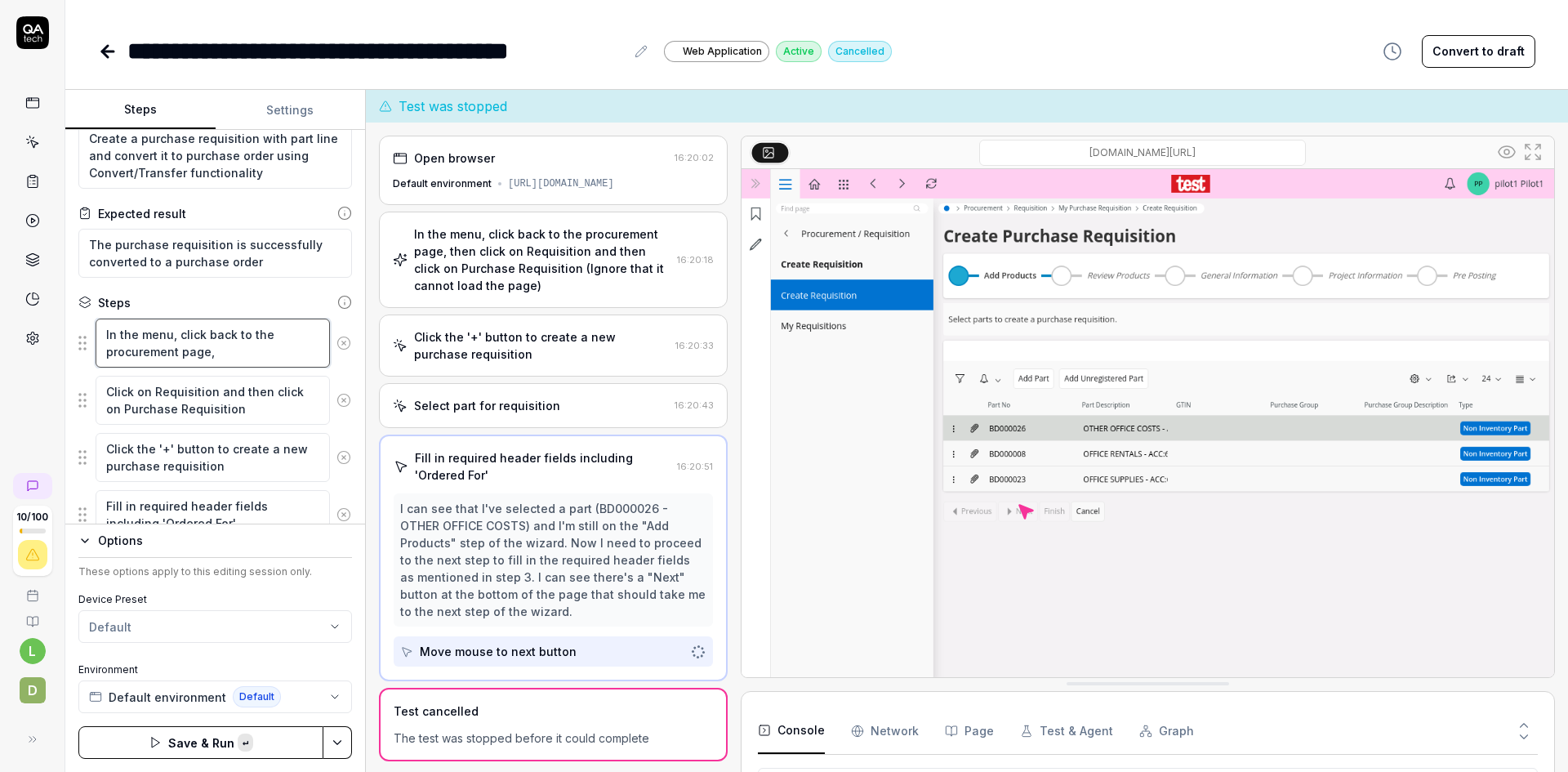
paste textarea "(Ignore that it cannot load the page)"
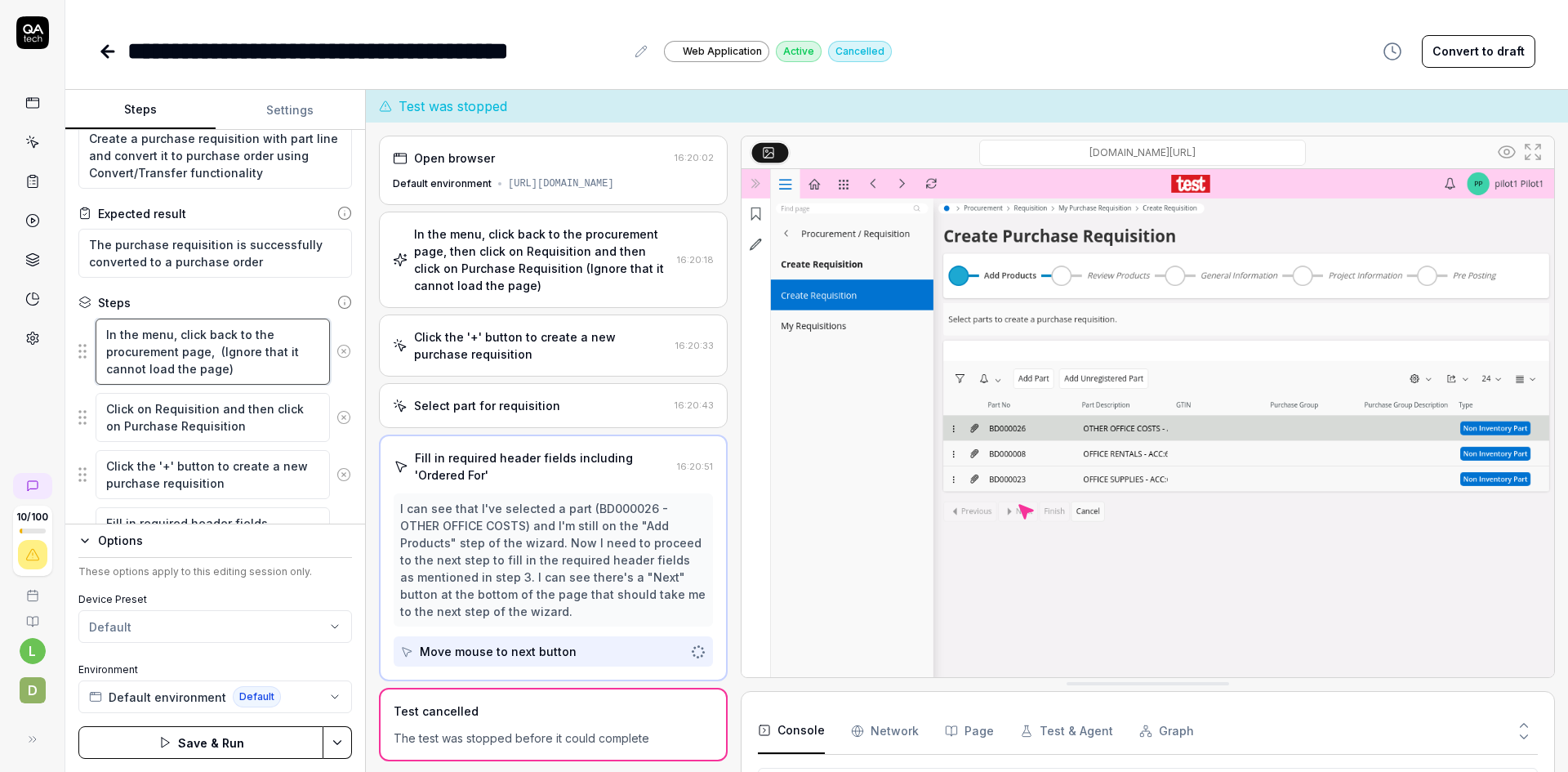
click at [216, 352] on textarea "In the menu, click back to the procurement page, (Ignore that it cannot load th…" at bounding box center [213, 351] width 235 height 66
click at [203, 740] on button "Save & Run" at bounding box center [201, 741] width 245 height 33
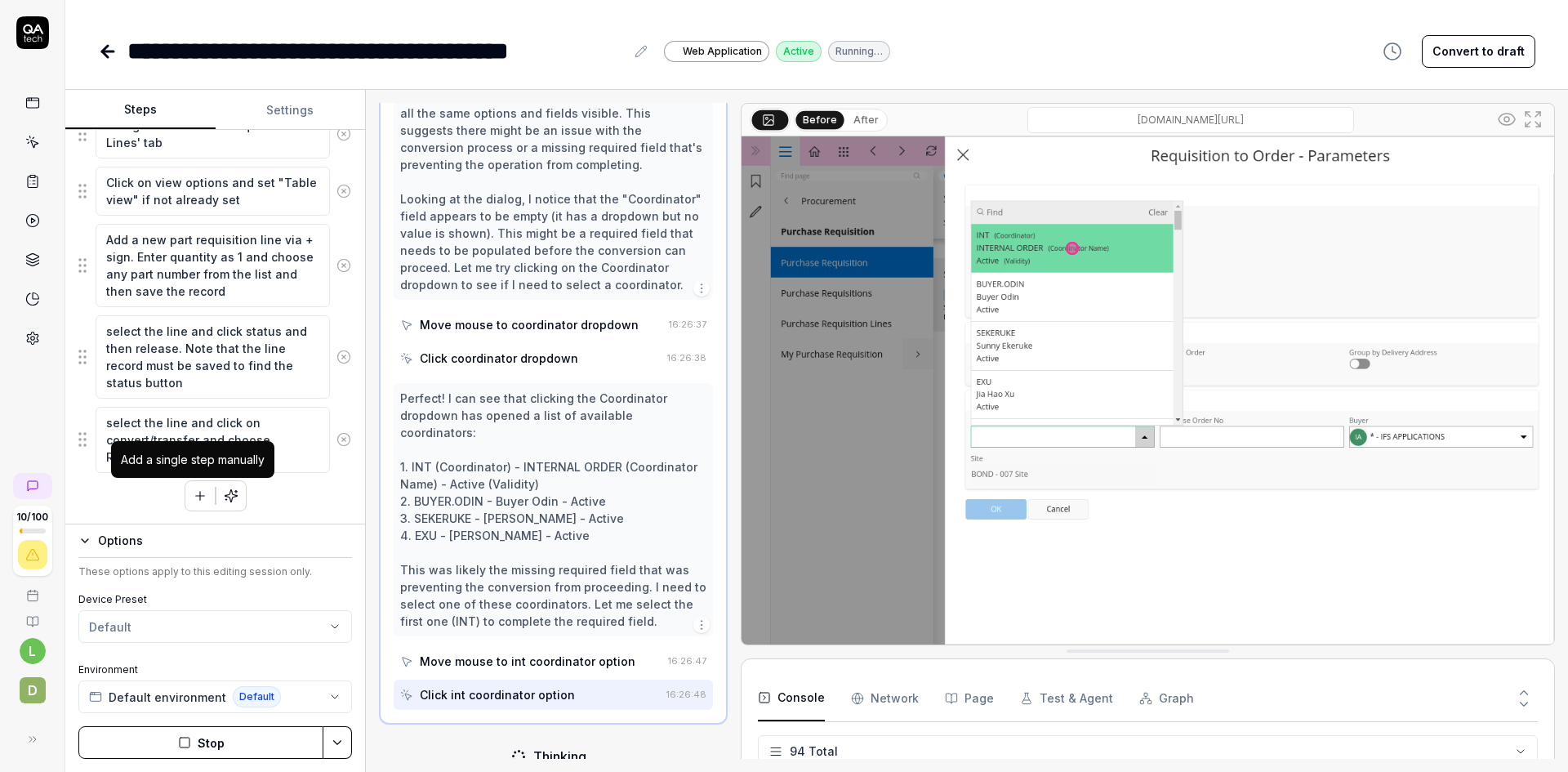
scroll to position [2896, 0]
click at [197, 488] on icon "button" at bounding box center [199, 495] width 15 height 15
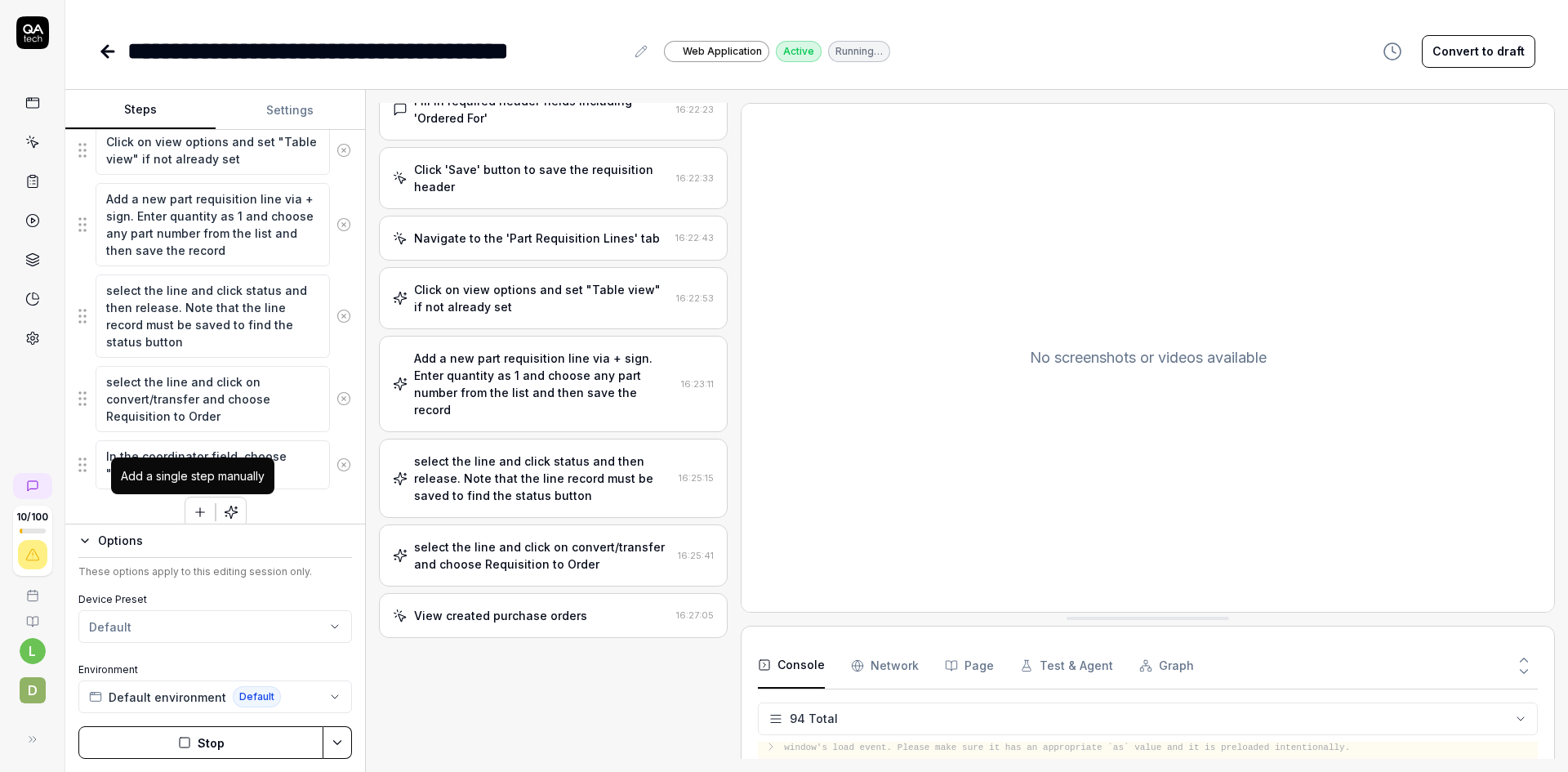
scroll to position [256, 0]
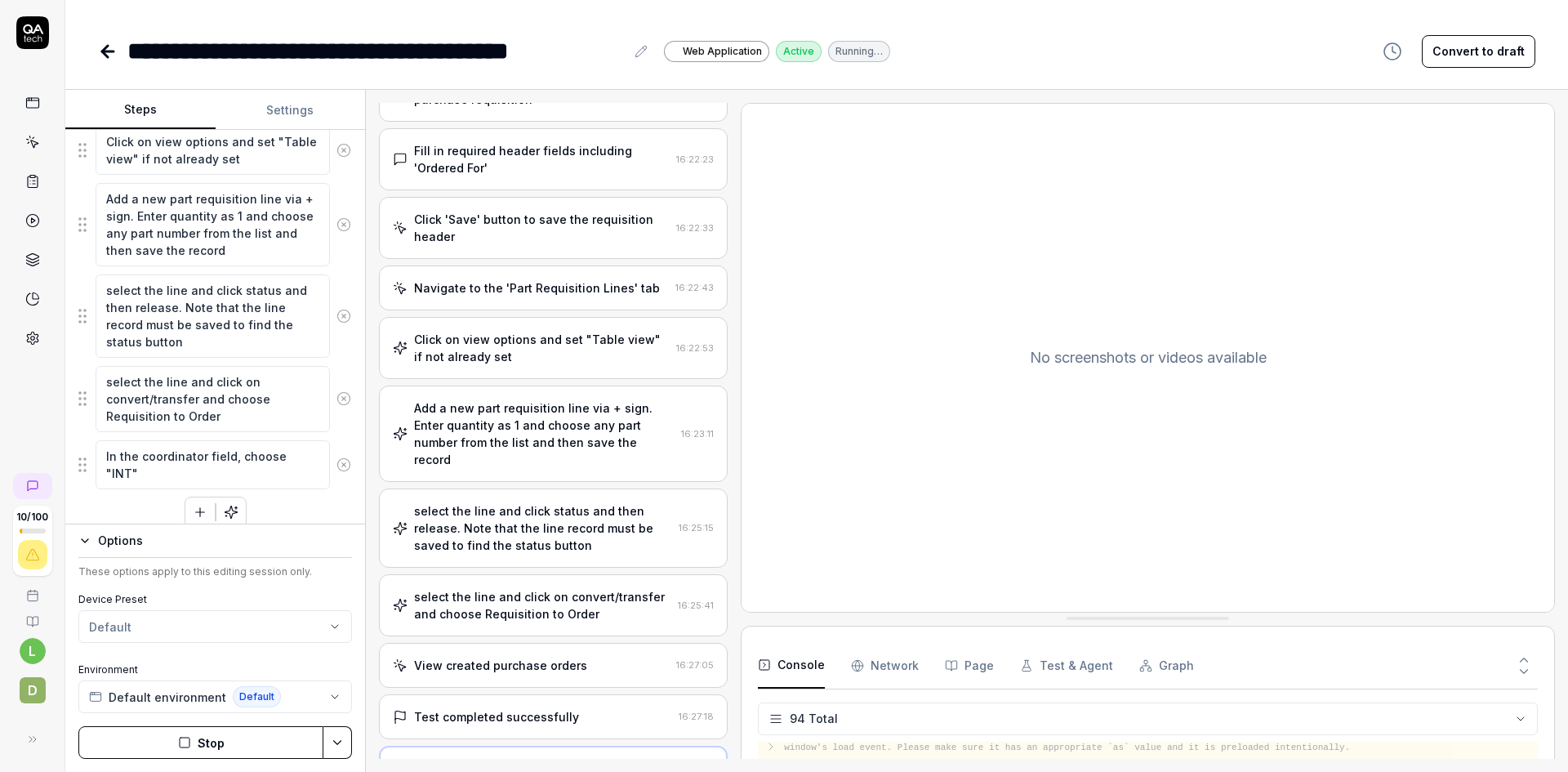
click at [192, 501] on button "button" at bounding box center [200, 512] width 30 height 30
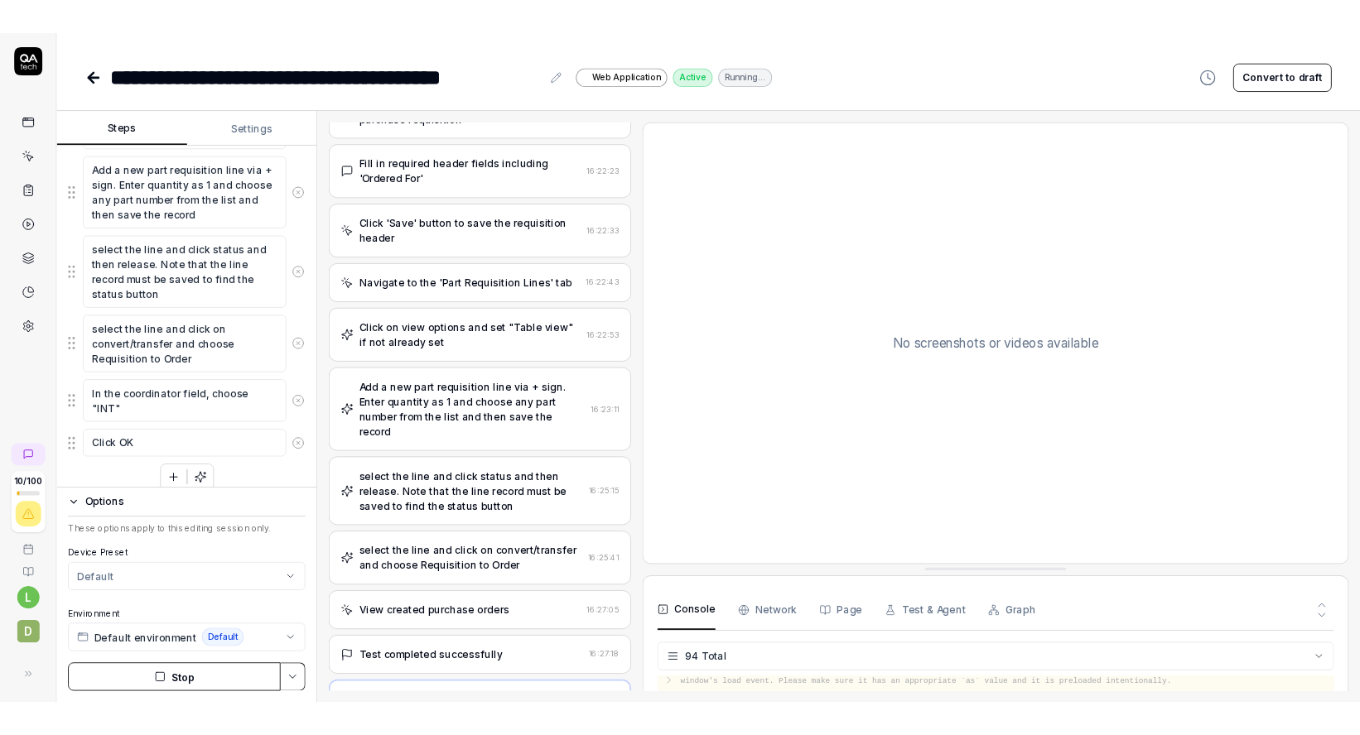
scroll to position [663, 0]
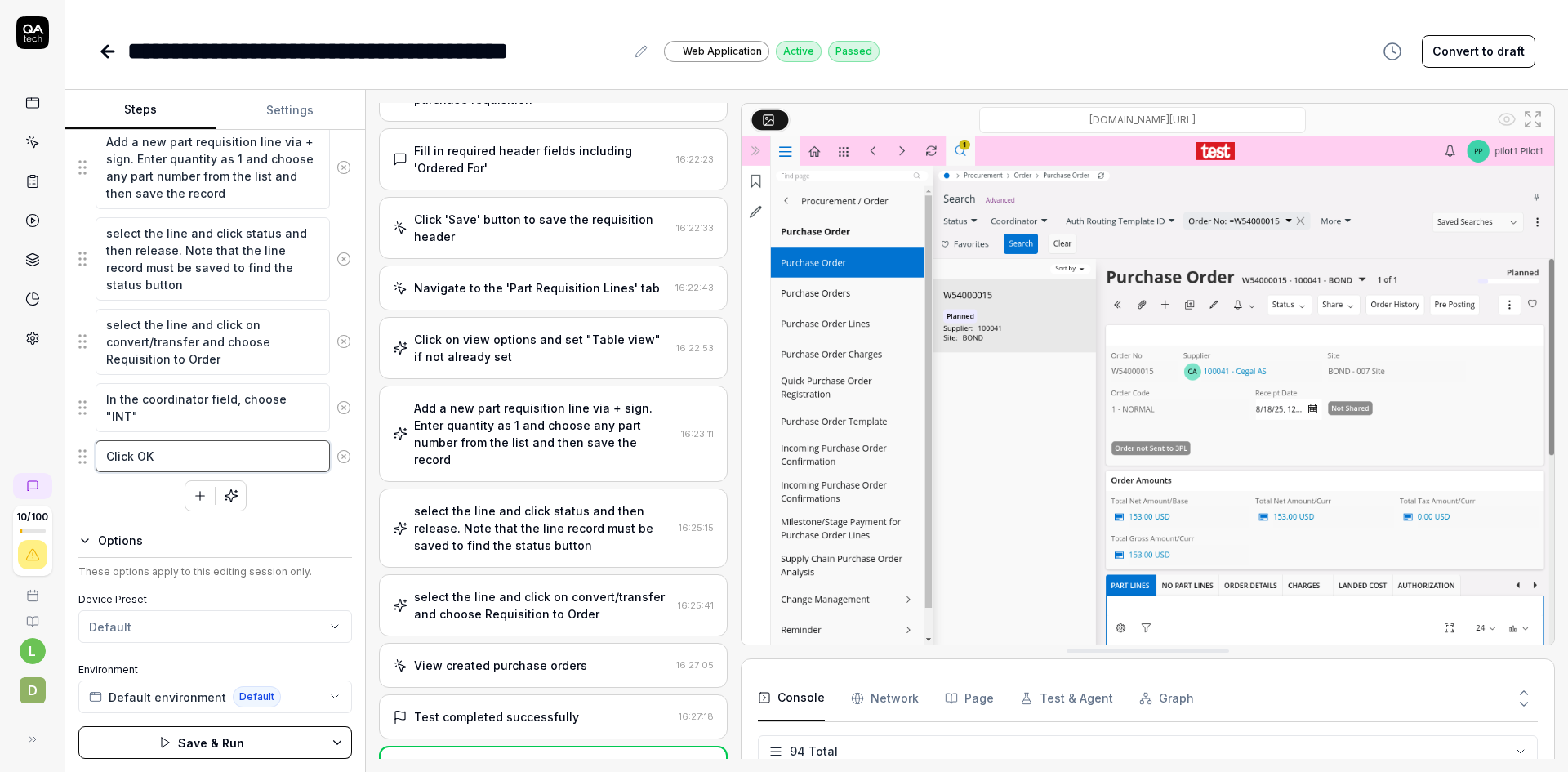
click at [269, 456] on textarea "Click OK" at bounding box center [213, 456] width 235 height 32
click at [333, 735] on html "**********" at bounding box center [784, 386] width 1568 height 772
click at [223, 630] on div "Save" at bounding box center [255, 628] width 208 height 35
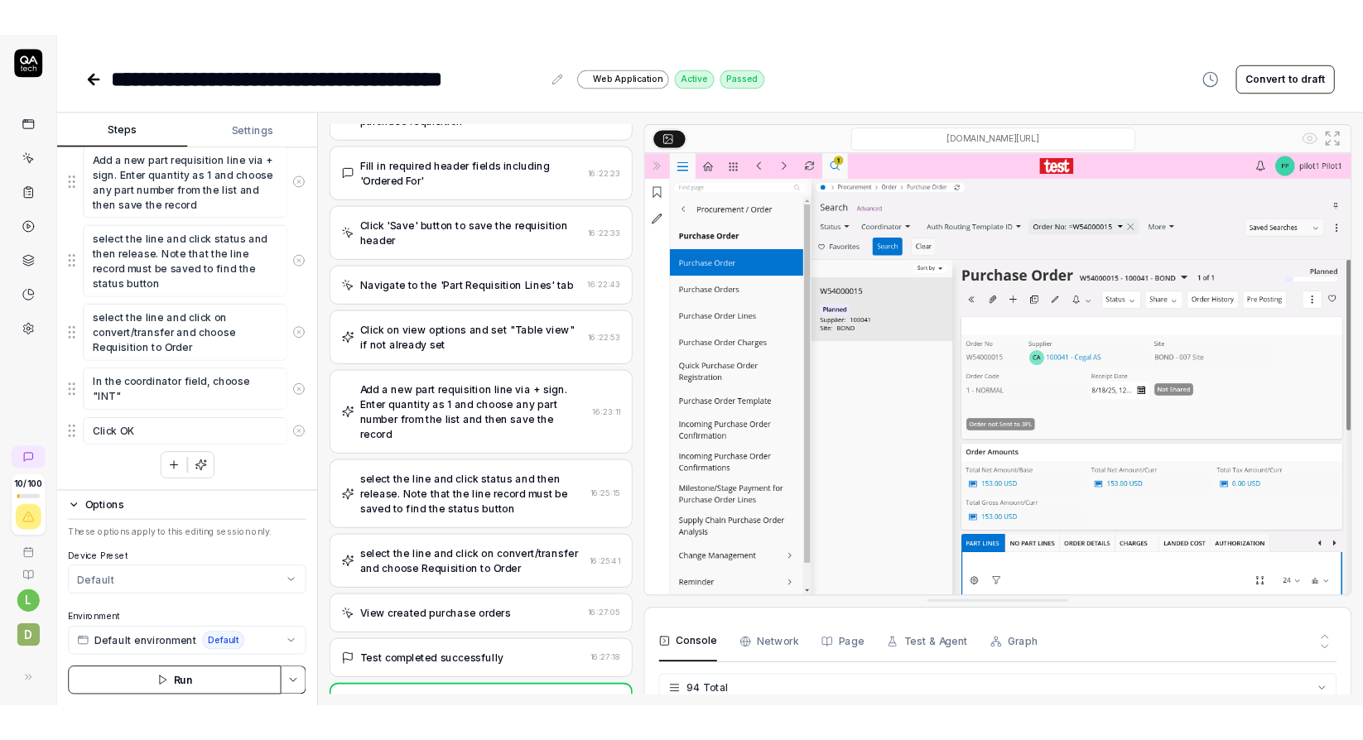
scroll to position [4275, 0]
